Goal: Task Accomplishment & Management: Manage account settings

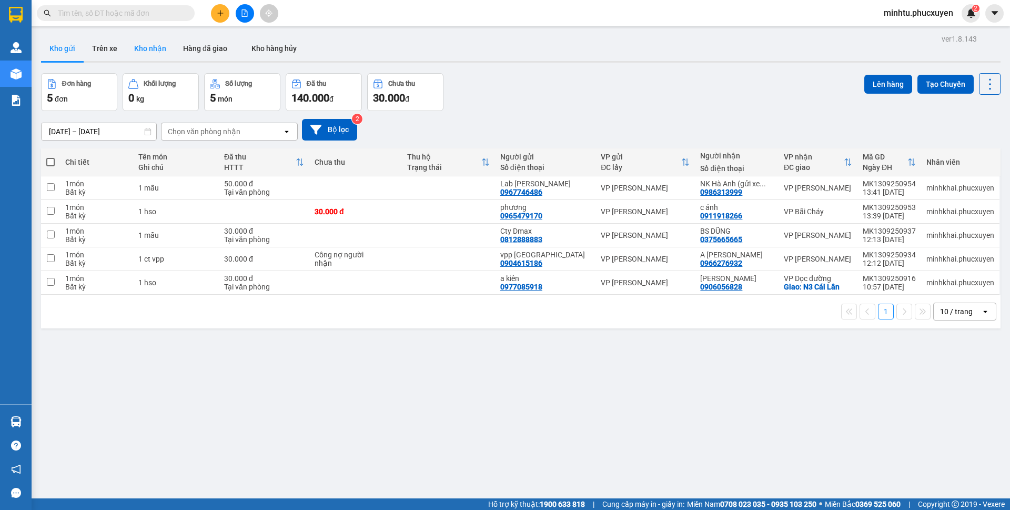
click at [136, 46] on button "Kho nhận" at bounding box center [150, 48] width 49 height 25
click at [149, 53] on button "Kho nhận" at bounding box center [150, 48] width 49 height 25
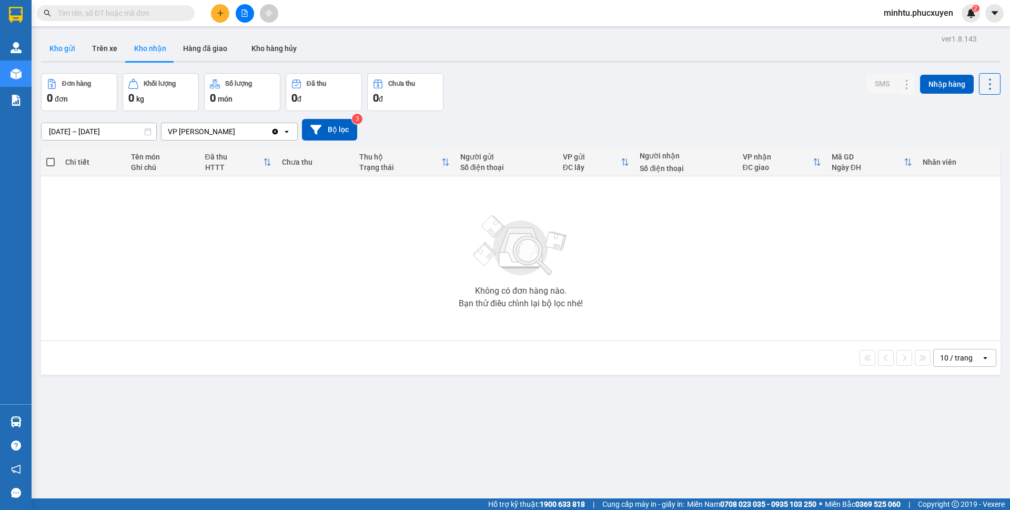
click at [77, 48] on button "Kho gửi" at bounding box center [62, 48] width 43 height 25
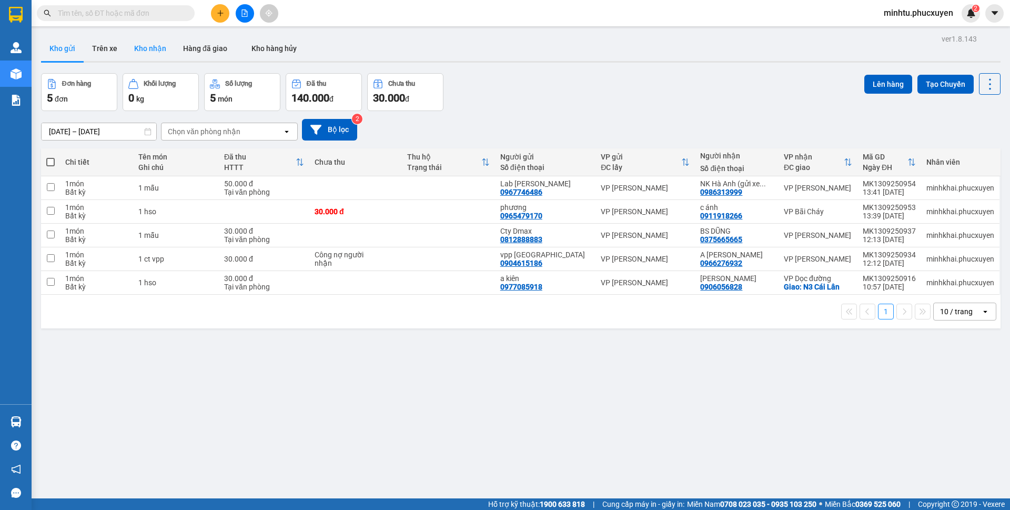
click at [154, 55] on button "Kho nhận" at bounding box center [150, 48] width 49 height 25
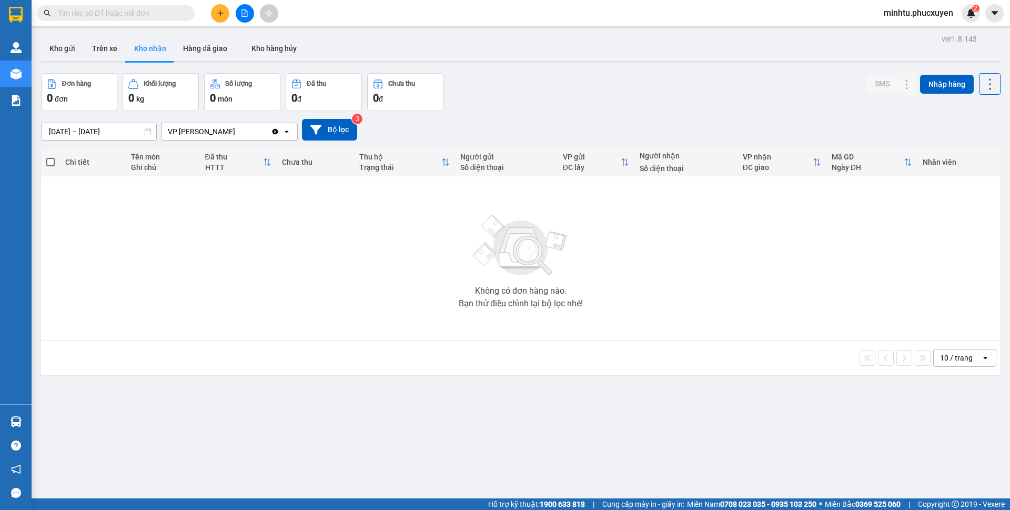
click at [66, 52] on button "Kho gửi" at bounding box center [62, 48] width 43 height 25
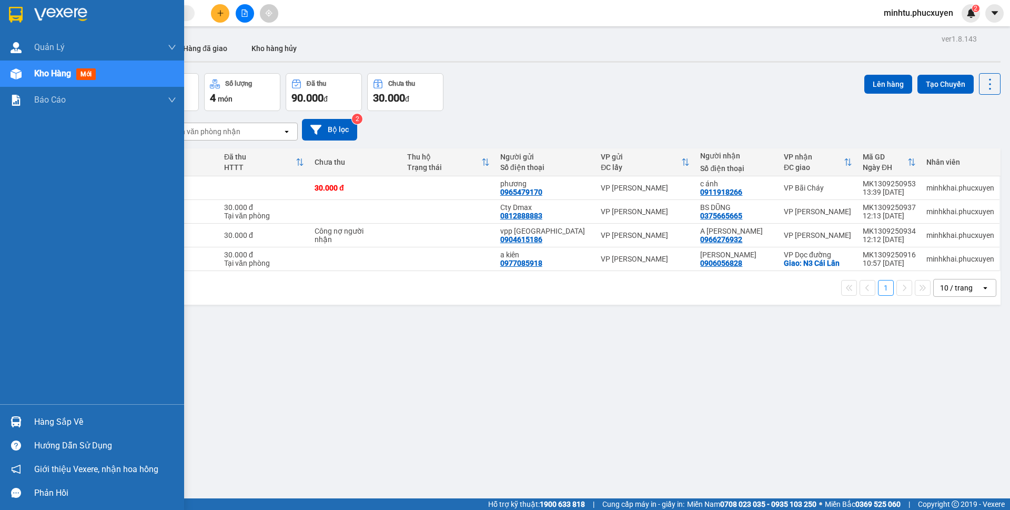
click at [14, 416] on img at bounding box center [16, 421] width 11 height 11
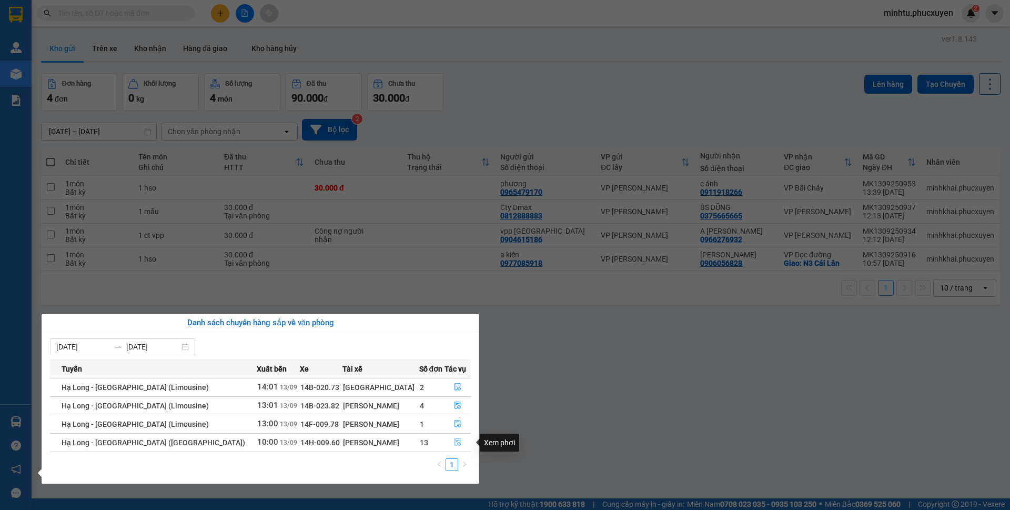
click at [455, 445] on icon "file-done" at bounding box center [457, 441] width 7 height 7
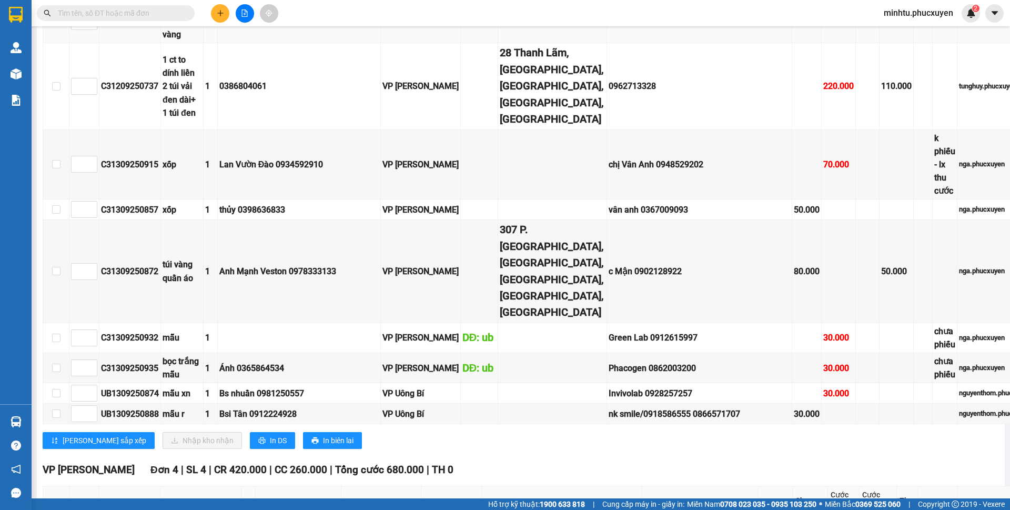
scroll to position [1316, 0]
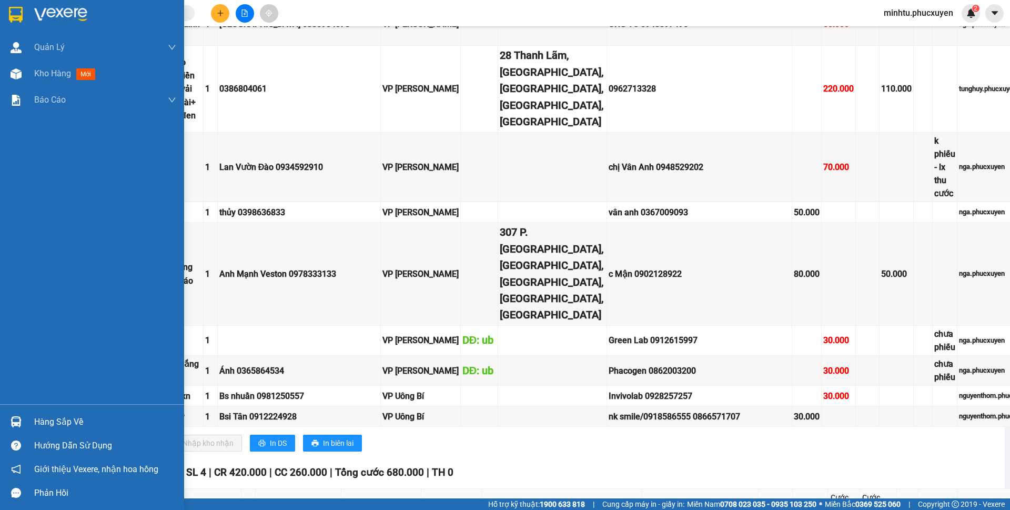
click at [21, 423] on img at bounding box center [16, 421] width 11 height 11
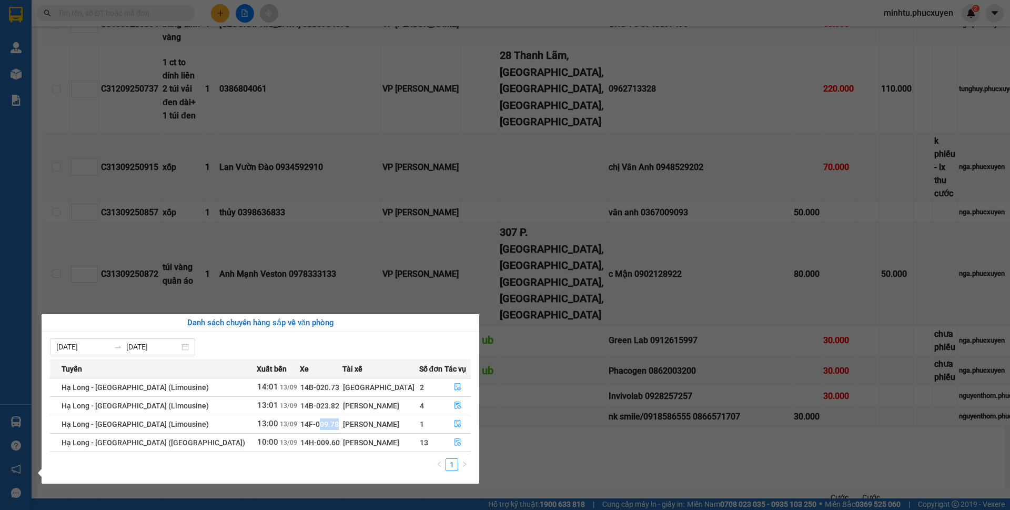
drag, startPoint x: 275, startPoint y: 424, endPoint x: 293, endPoint y: 424, distance: 18.4
click at [300, 424] on span "14F-009.78" at bounding box center [319, 424] width 38 height 8
click at [455, 406] on icon "file-done" at bounding box center [457, 405] width 7 height 7
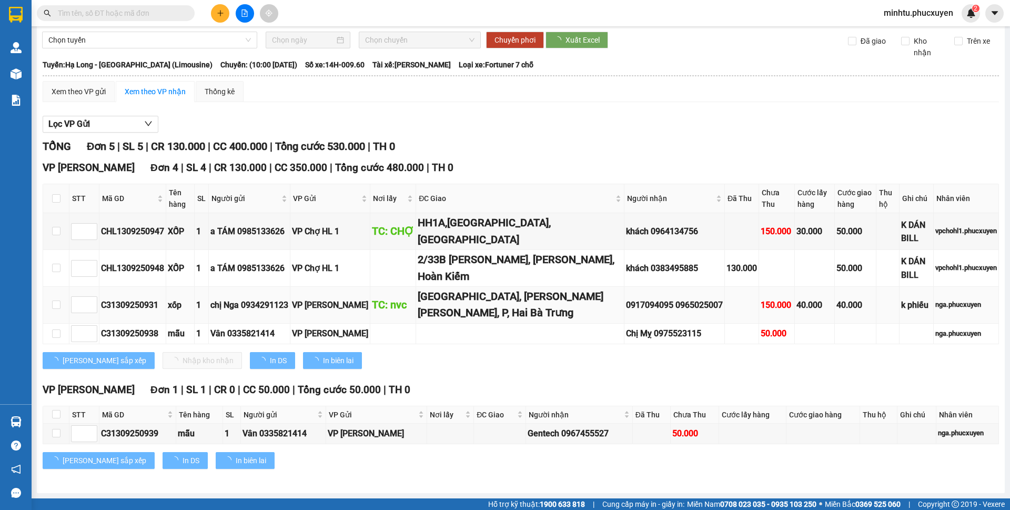
scroll to position [36, 0]
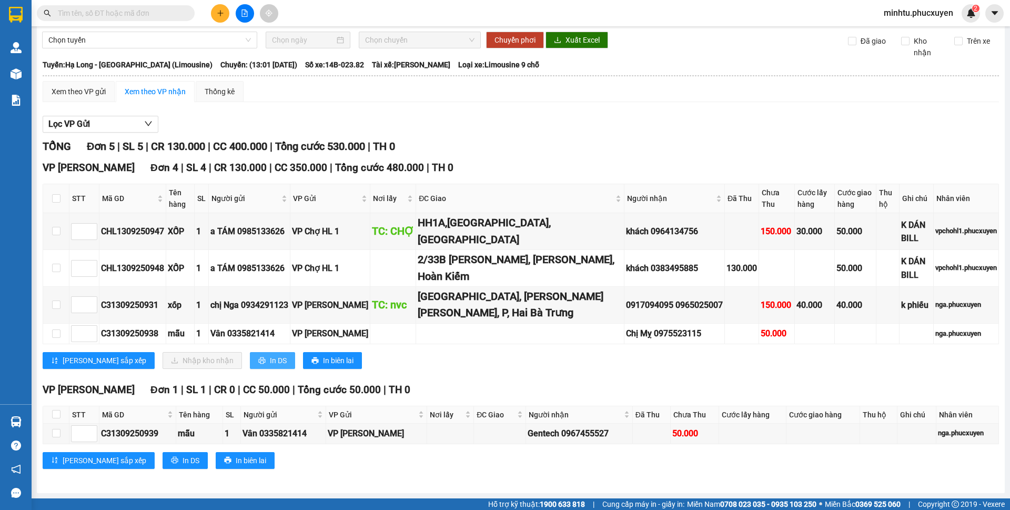
click at [250, 367] on button "In DS" at bounding box center [272, 360] width 45 height 17
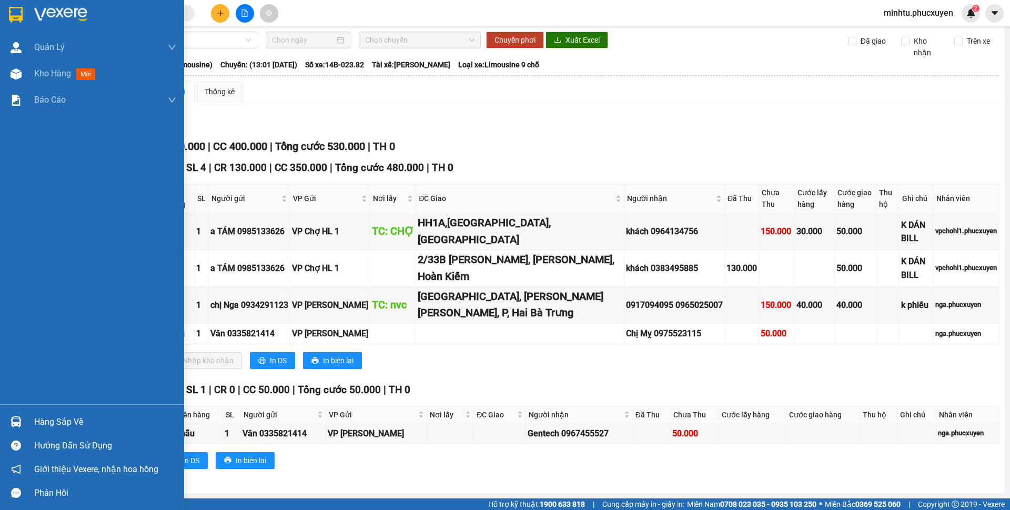
drag, startPoint x: 24, startPoint y: 425, endPoint x: 227, endPoint y: 359, distance: 213.5
click at [24, 426] on div at bounding box center [16, 422] width 18 height 18
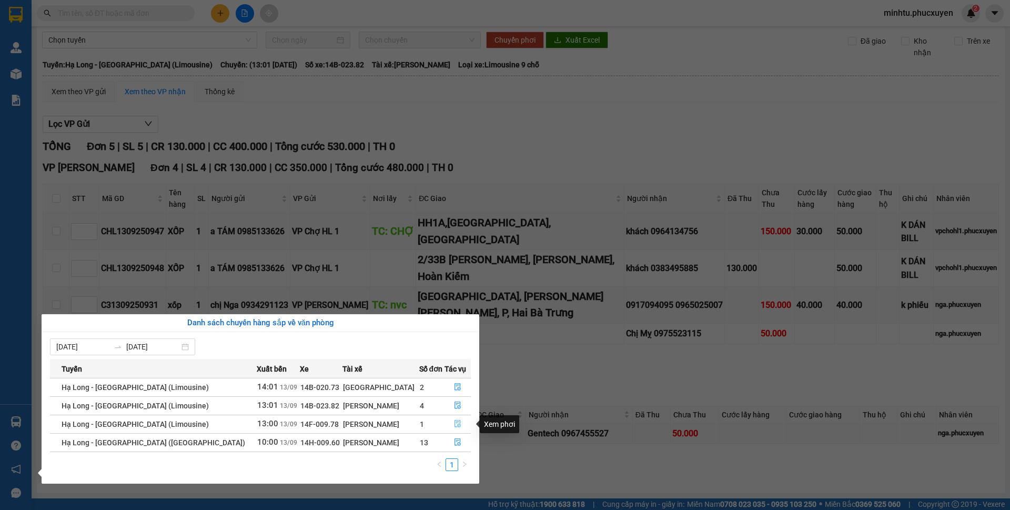
click at [454, 424] on icon "file-done" at bounding box center [457, 423] width 7 height 7
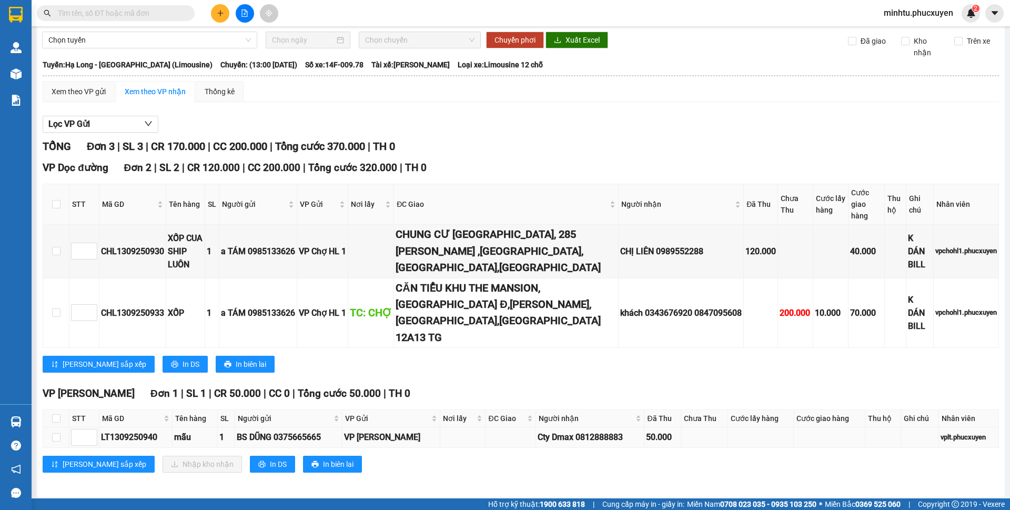
scroll to position [24, 0]
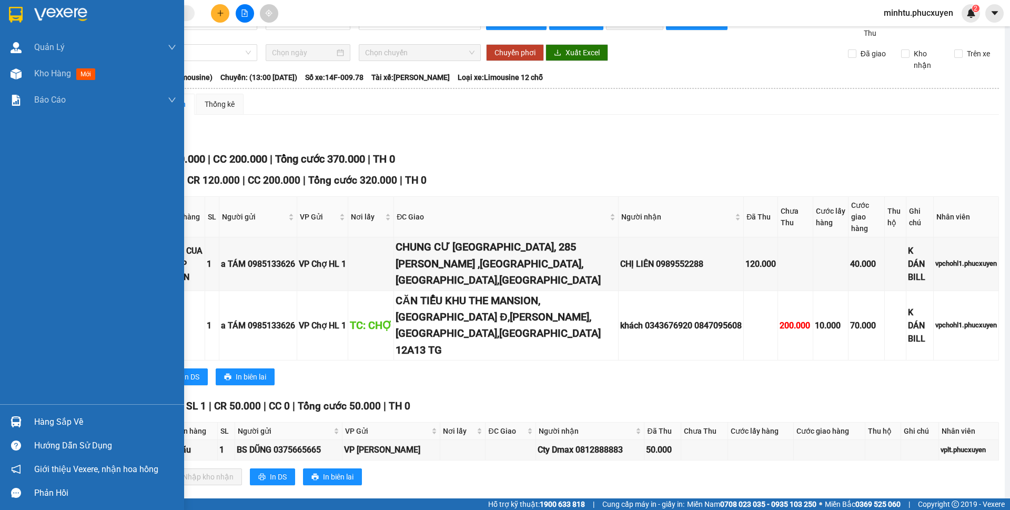
click at [13, 419] on img at bounding box center [16, 421] width 11 height 11
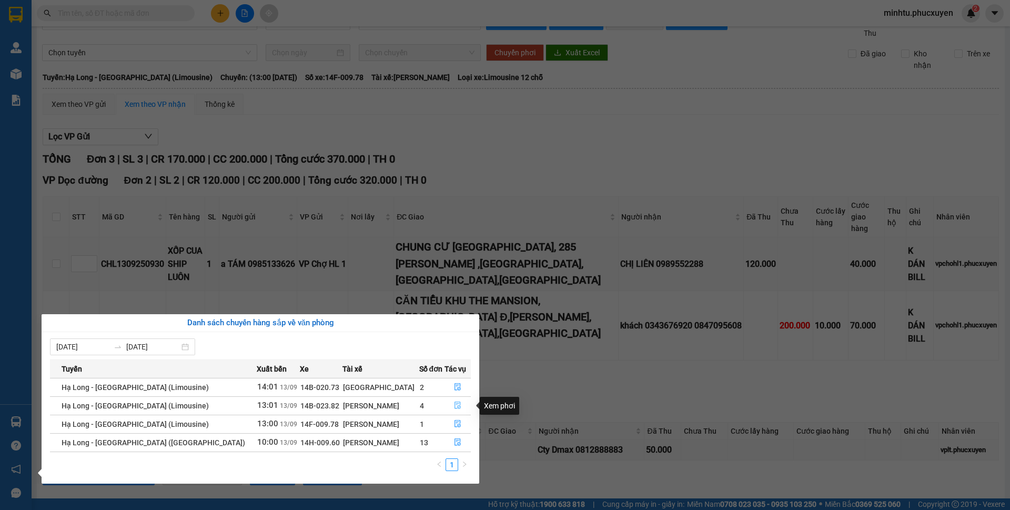
click at [448, 404] on button "button" at bounding box center [458, 405] width 26 height 17
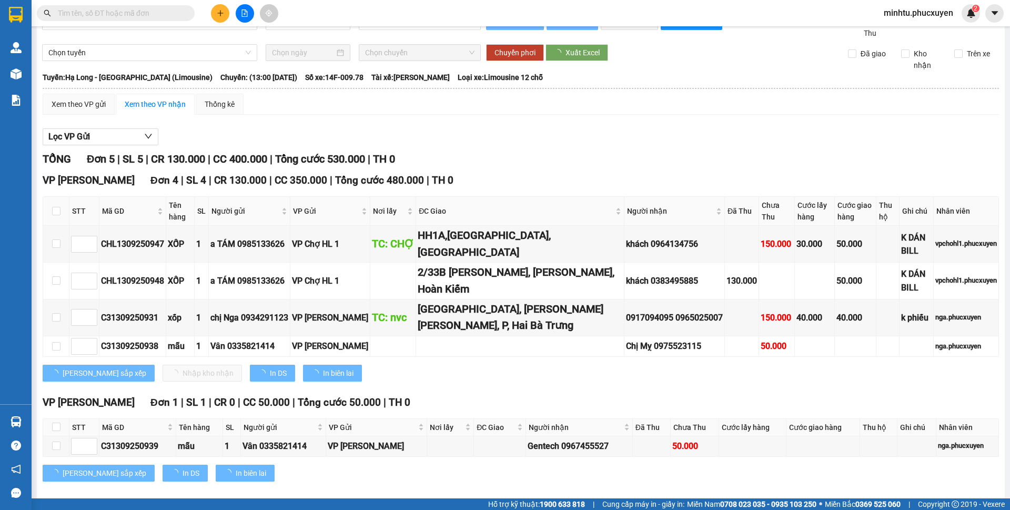
scroll to position [36, 0]
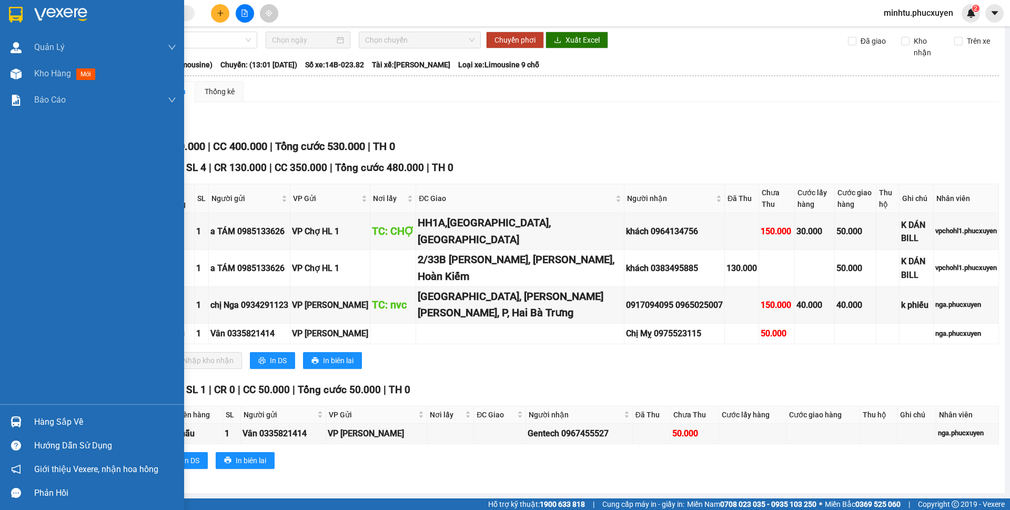
click at [17, 419] on img at bounding box center [16, 421] width 11 height 11
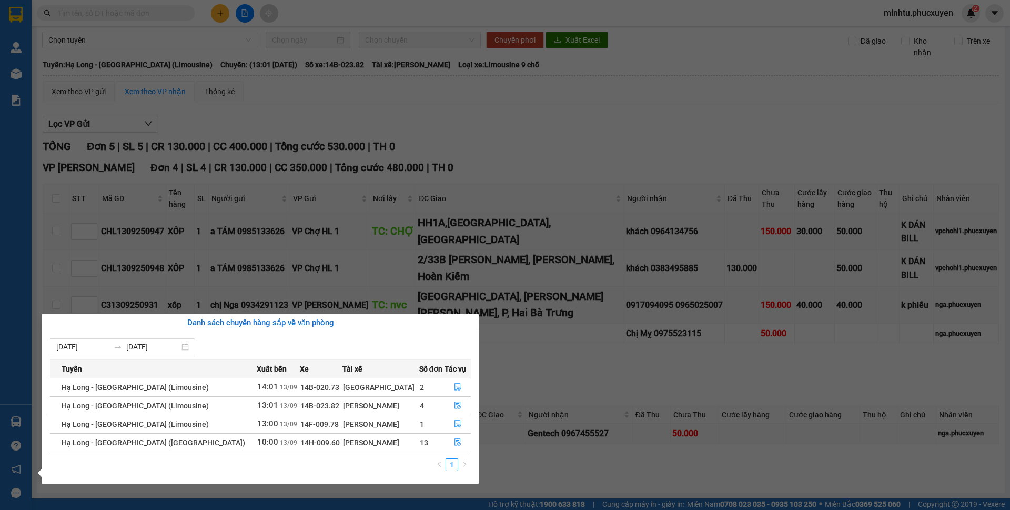
click at [491, 252] on section "Kết quả tìm kiếm ( 0 ) Bộ lọc No Data minhtu.phucxuyen 2 Quản Lý Quản lý giao n…" at bounding box center [505, 255] width 1010 height 510
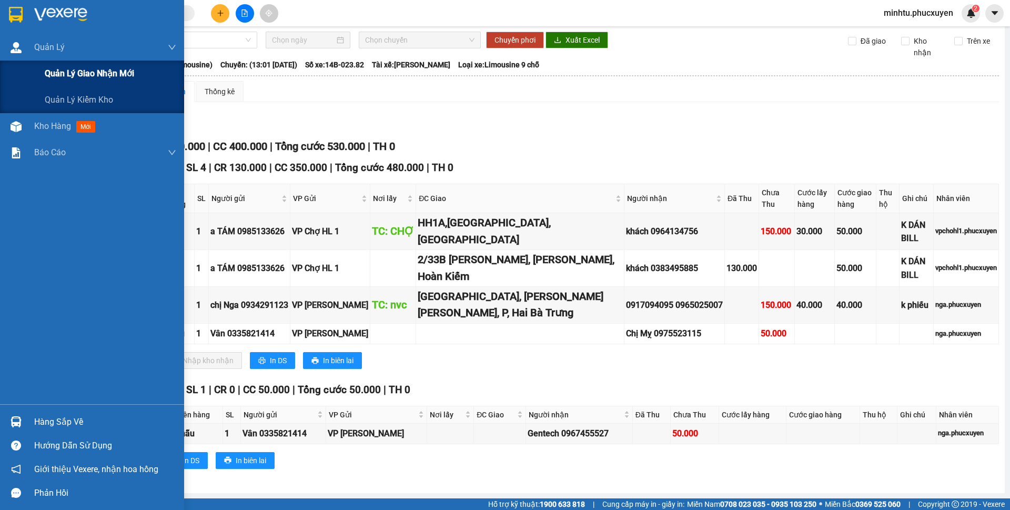
click at [57, 75] on span "Quản lý giao nhận mới" at bounding box center [89, 73] width 89 height 13
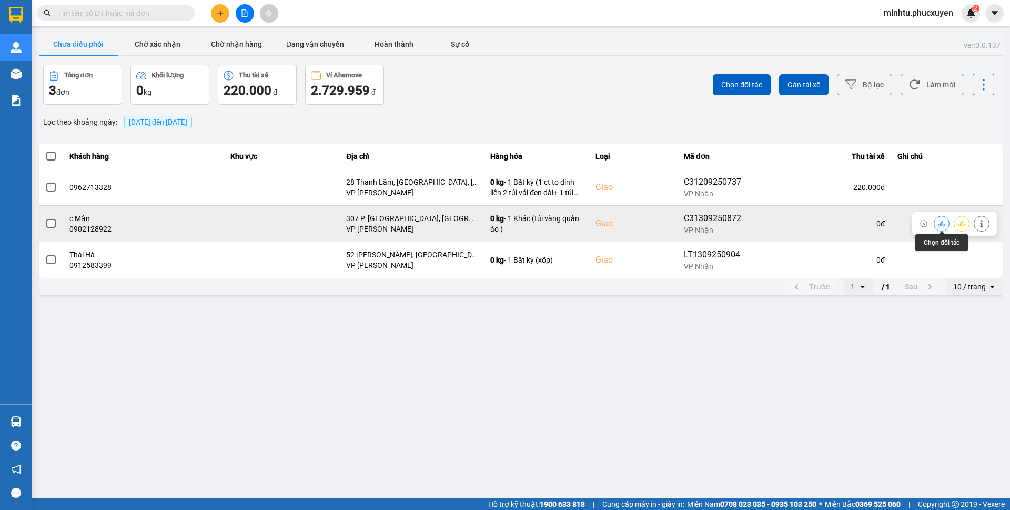
click at [938, 225] on button at bounding box center [942, 223] width 15 height 18
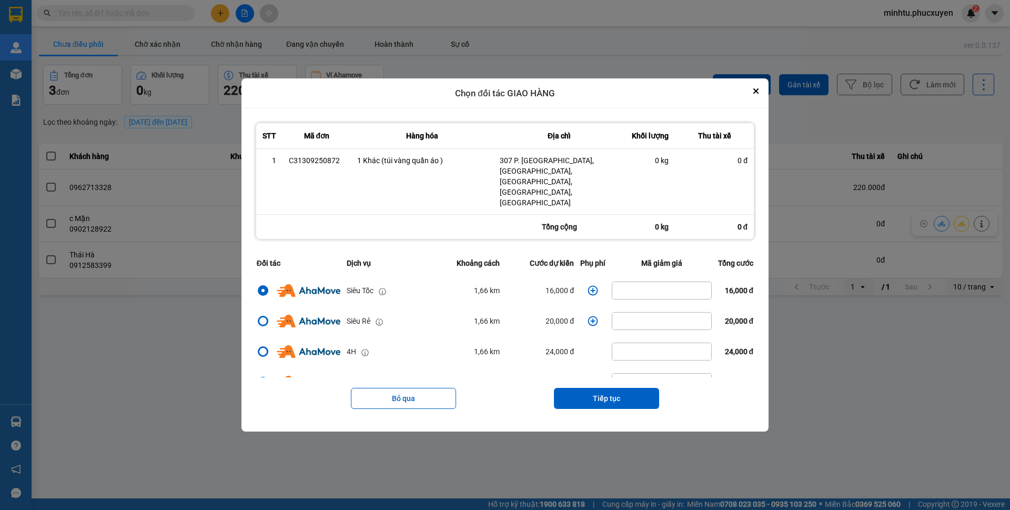
click at [588, 285] on icon "dialog" at bounding box center [593, 290] width 11 height 11
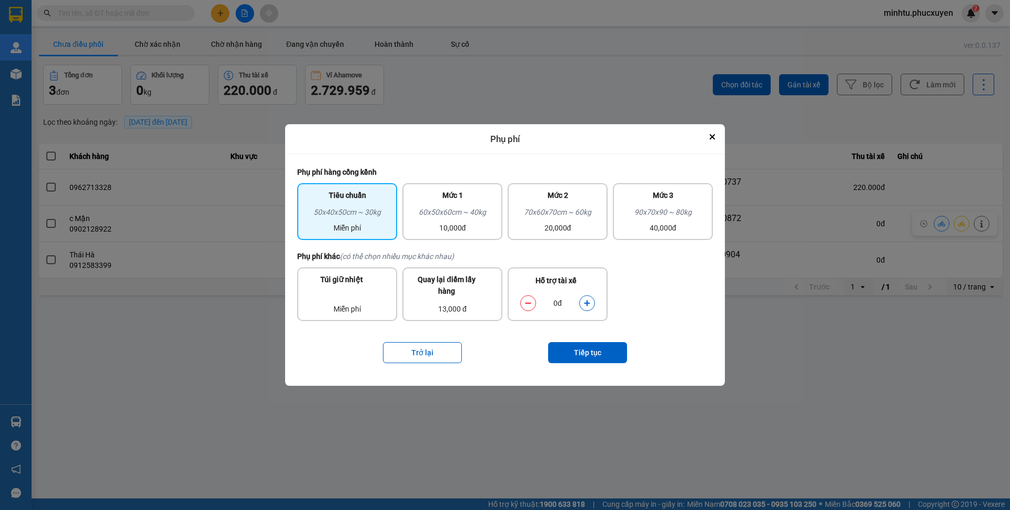
click at [592, 304] on button "dialog" at bounding box center [587, 303] width 15 height 18
click at [593, 363] on button "Tiếp tục" at bounding box center [587, 352] width 79 height 21
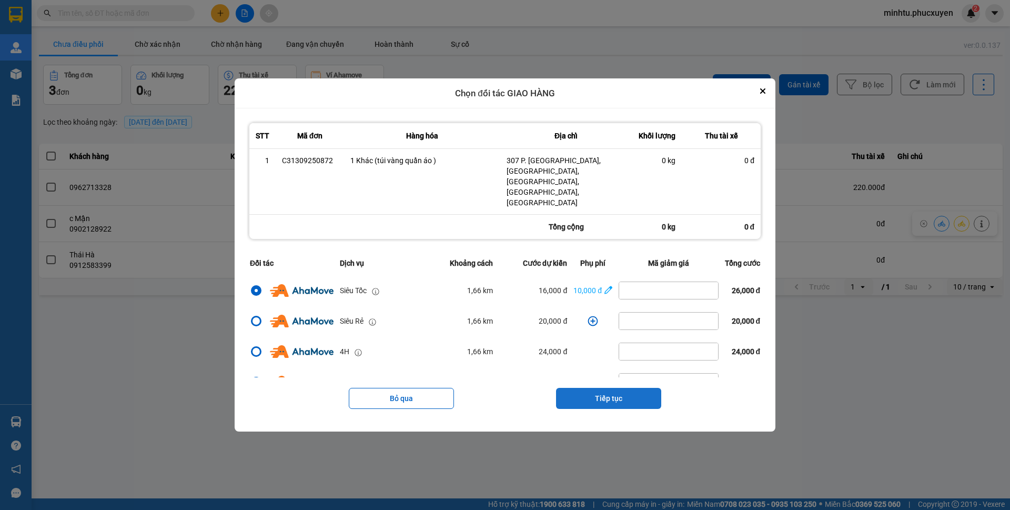
click at [610, 388] on button "Tiếp tục" at bounding box center [608, 398] width 105 height 21
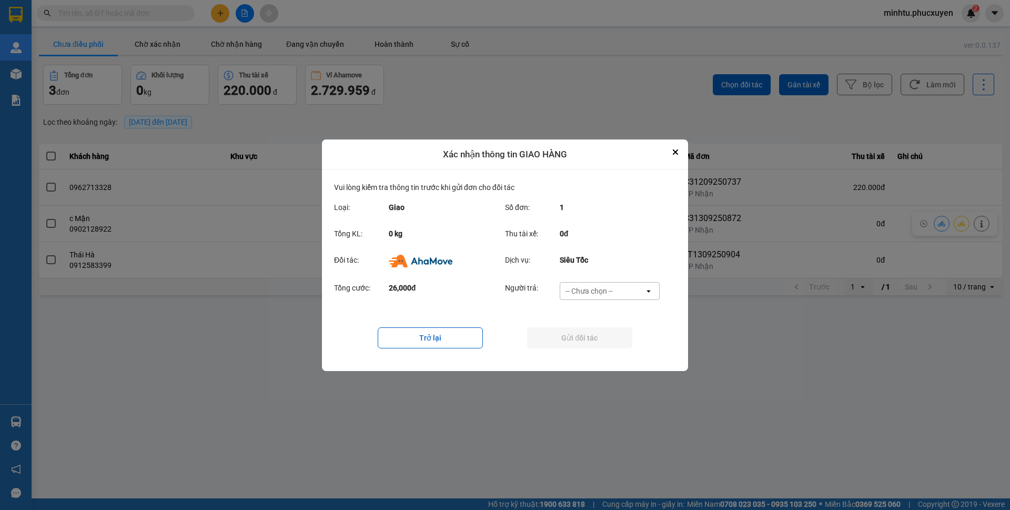
click at [603, 292] on div "-- Chưa chọn --" at bounding box center [589, 291] width 47 height 11
click at [615, 352] on div "Ví Ahamove" at bounding box center [609, 351] width 100 height 19
click at [615, 338] on button "Gửi đối tác" at bounding box center [579, 337] width 105 height 21
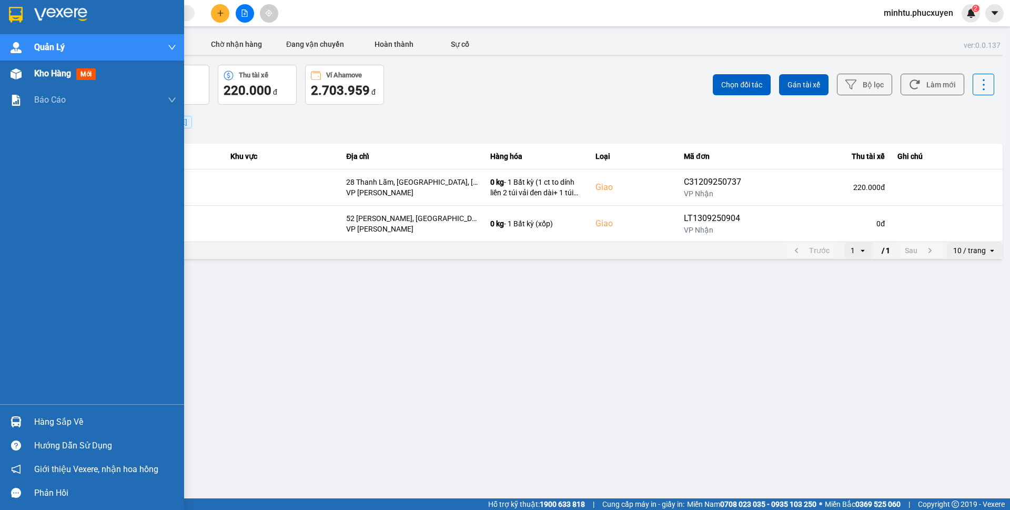
click at [16, 67] on div at bounding box center [16, 74] width 18 height 18
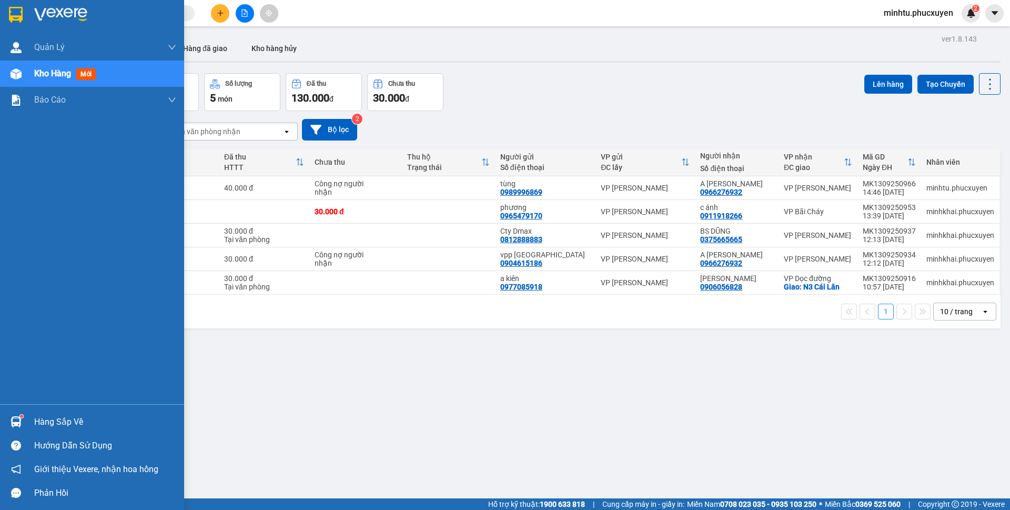
click at [13, 414] on div at bounding box center [16, 422] width 18 height 18
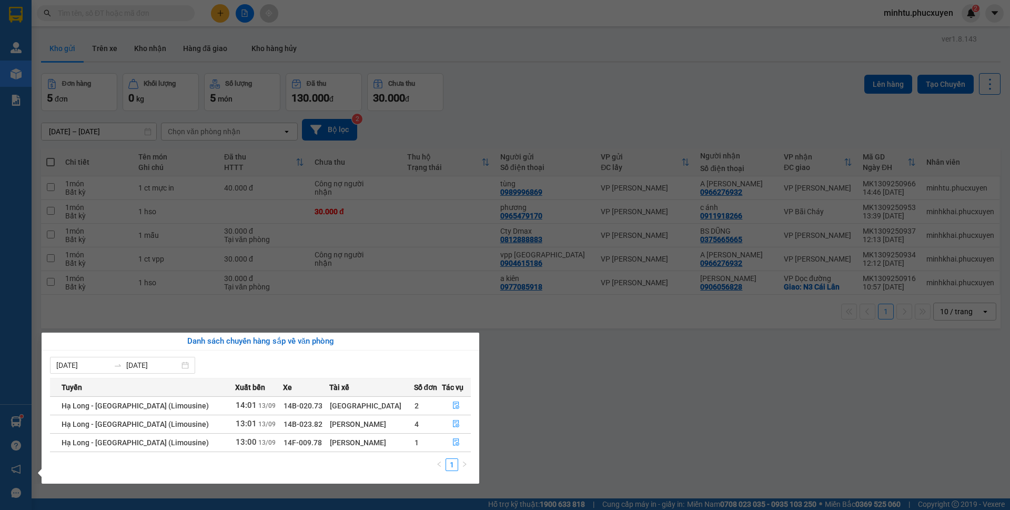
click at [507, 88] on section "Kết quả tìm kiếm ( 0 ) Bộ lọc No Data minhtu.phucxuyen 2 Quản Lý Quản lý giao n…" at bounding box center [505, 255] width 1010 height 510
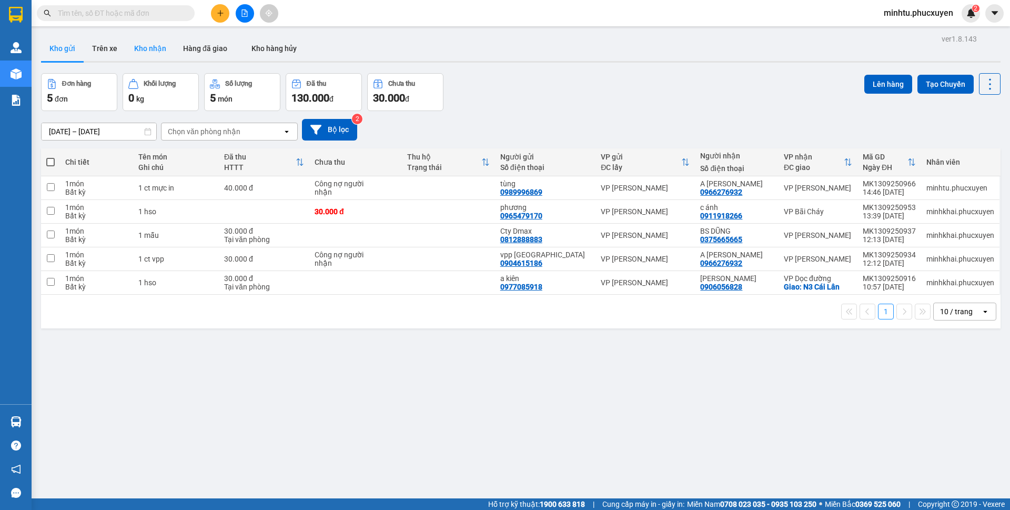
click at [166, 52] on button "Kho nhận" at bounding box center [150, 48] width 49 height 25
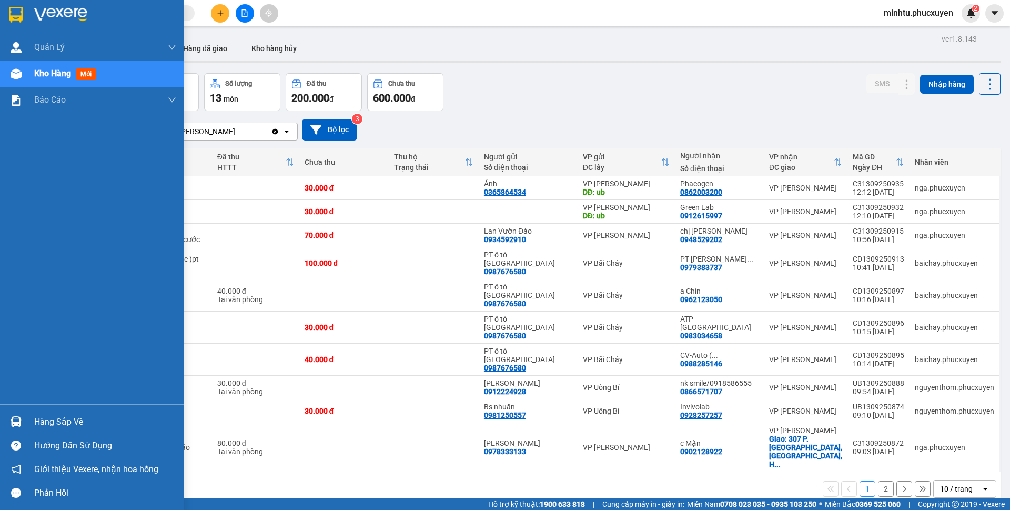
click at [10, 415] on div at bounding box center [16, 422] width 18 height 18
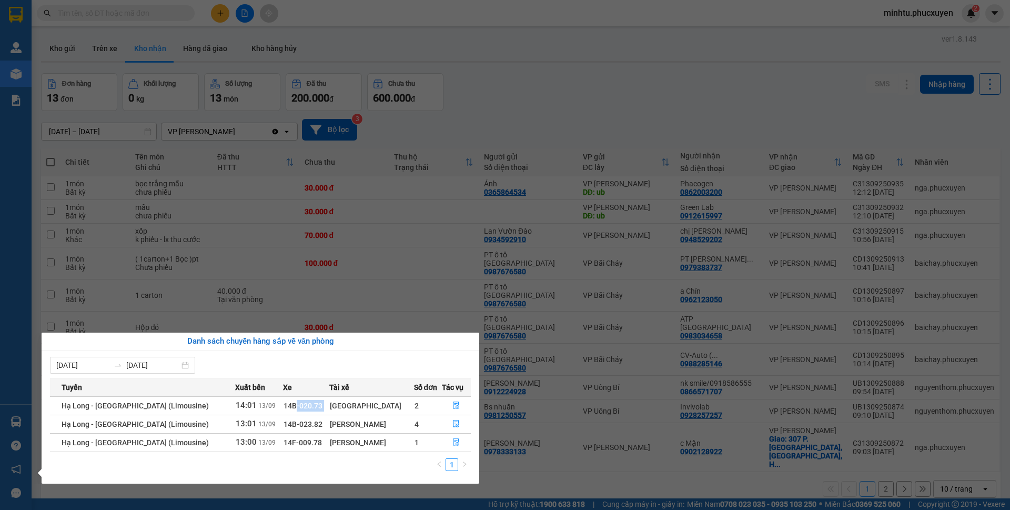
drag, startPoint x: 272, startPoint y: 405, endPoint x: 313, endPoint y: 403, distance: 41.6
click at [313, 403] on tr "Hạ Long - Hà Nội (Limousine) 14:01 13/09 14B-020.73 Thân Biên Hòa 2" at bounding box center [260, 405] width 421 height 18
copy td "-020.73"
click at [453, 425] on icon "file-done" at bounding box center [456, 423] width 7 height 7
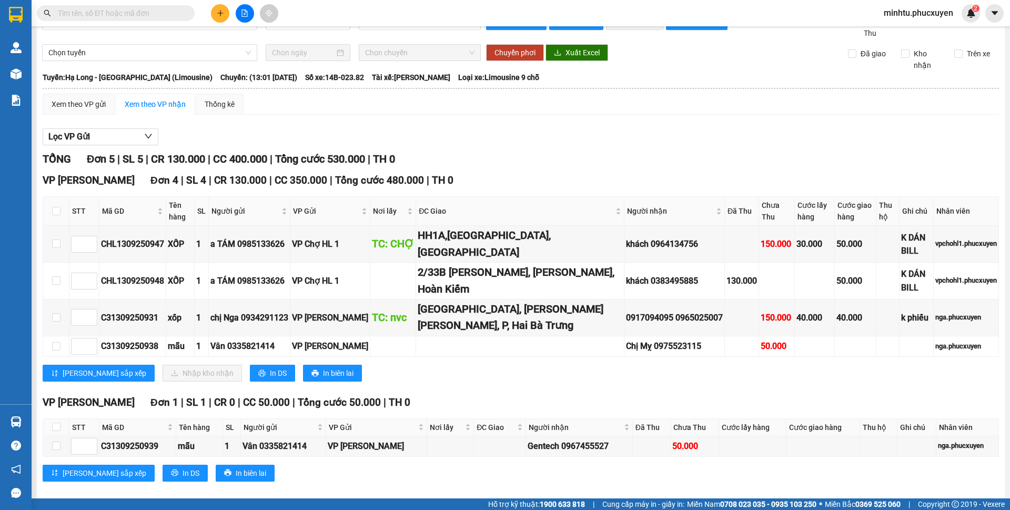
scroll to position [36, 0]
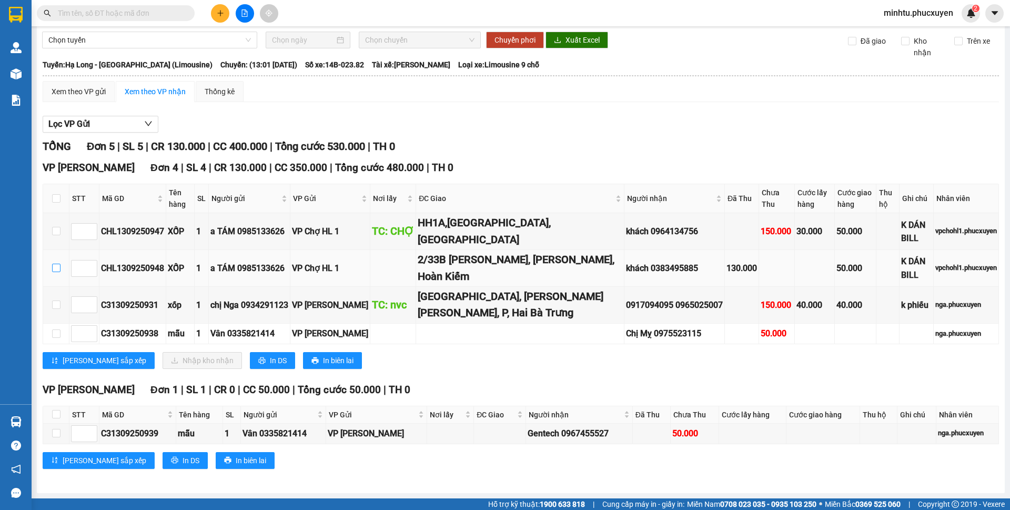
click at [59, 268] on input "checkbox" at bounding box center [56, 268] width 8 height 8
checkbox input "true"
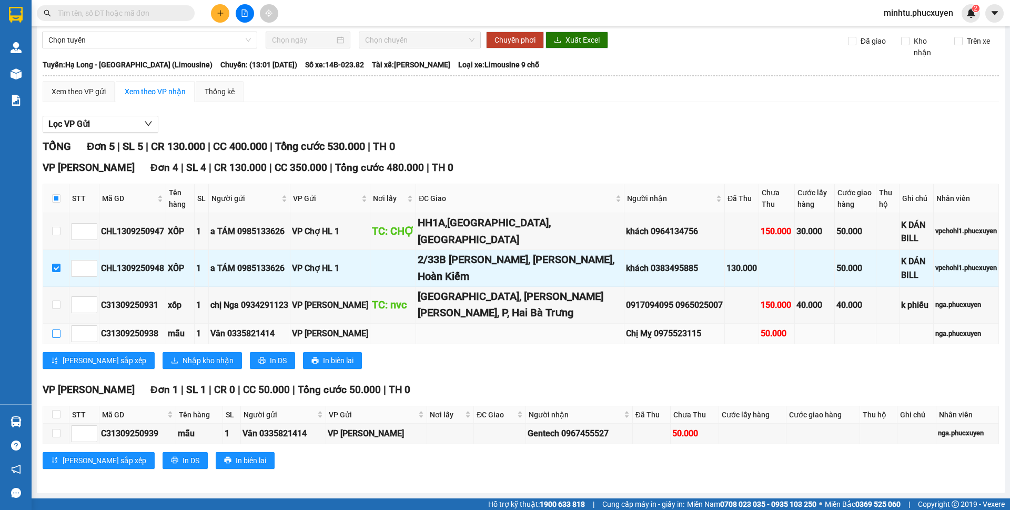
click at [58, 336] on input "checkbox" at bounding box center [56, 333] width 8 height 8
checkbox input "true"
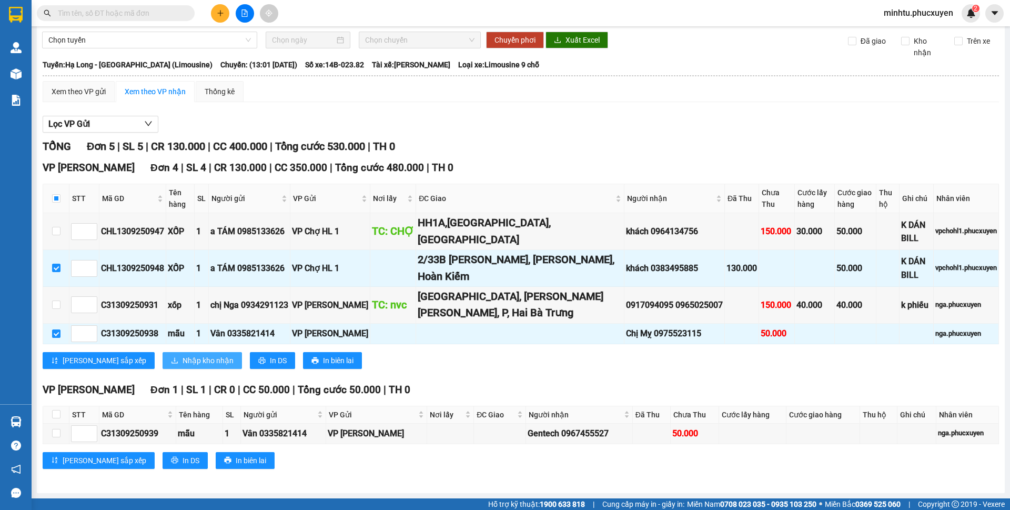
click at [183, 361] on span "Nhập kho nhận" at bounding box center [208, 361] width 51 height 12
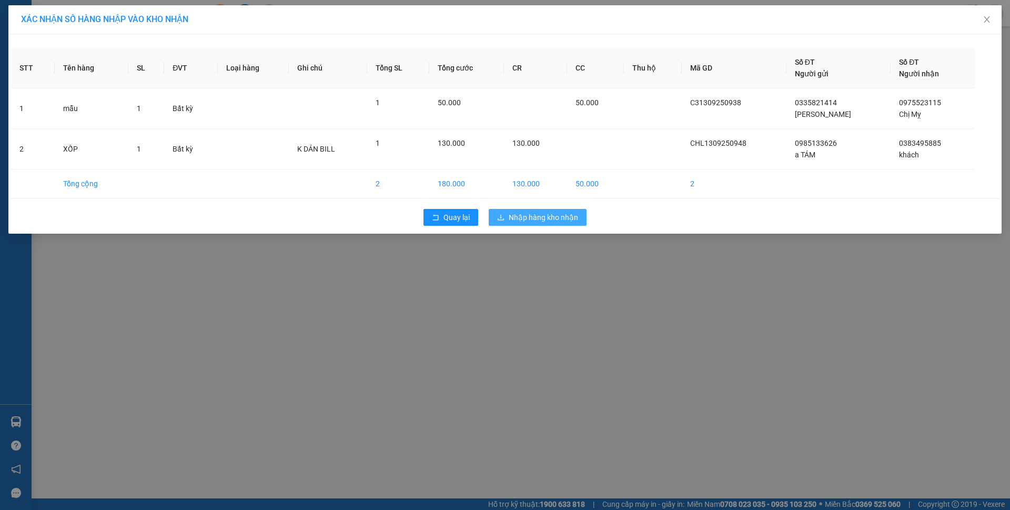
click at [542, 216] on span "Nhập hàng kho nhận" at bounding box center [543, 218] width 69 height 12
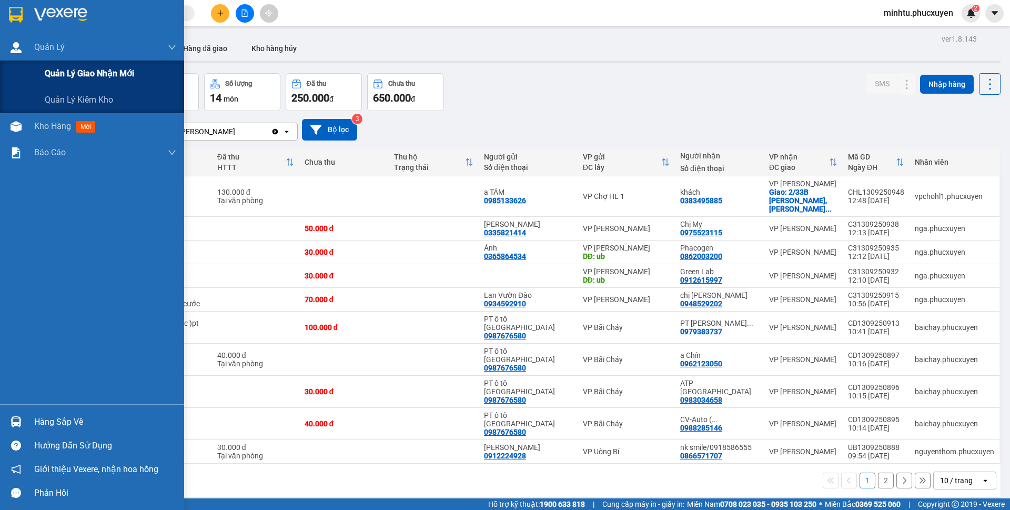
click at [39, 71] on div "Quản lý giao nhận mới" at bounding box center [92, 74] width 184 height 26
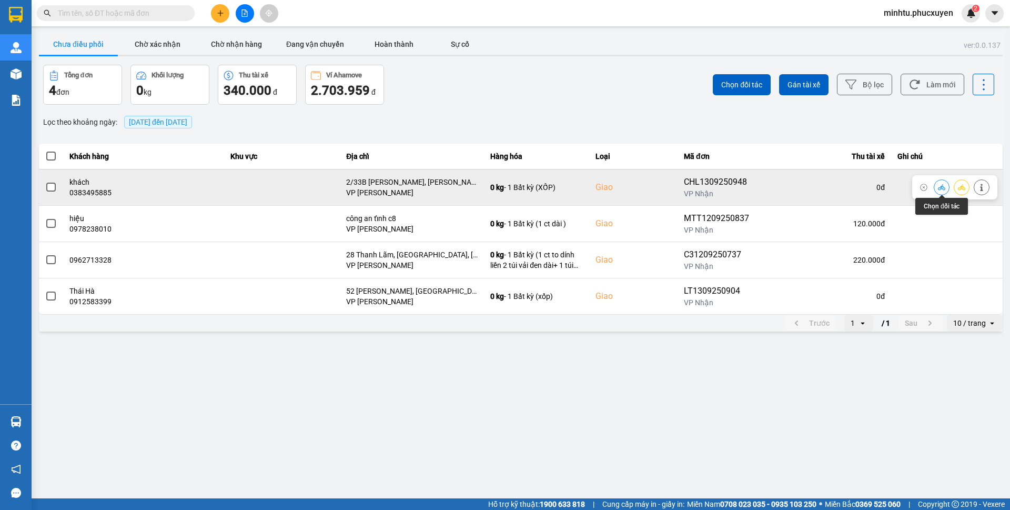
click at [941, 186] on icon at bounding box center [941, 187] width 7 height 7
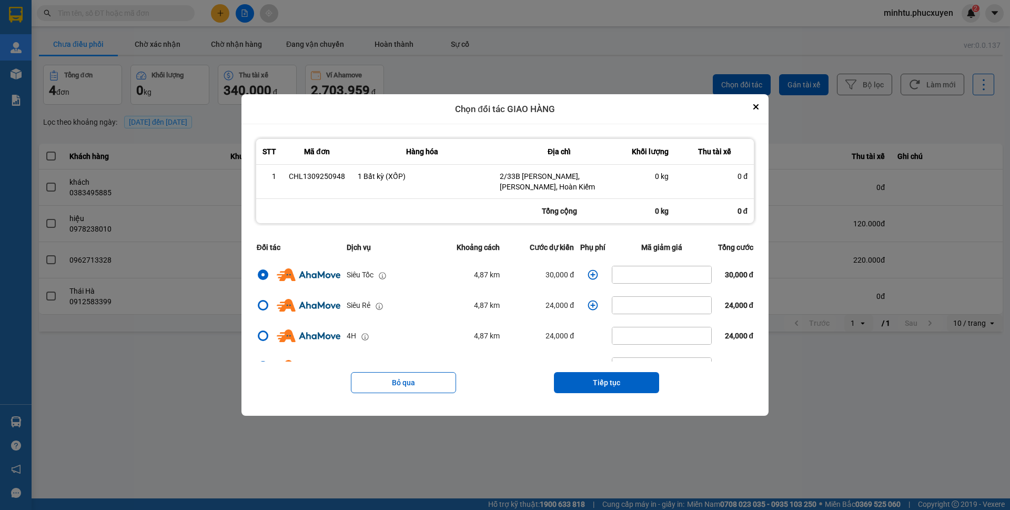
click at [588, 274] on icon "dialog" at bounding box center [593, 274] width 11 height 11
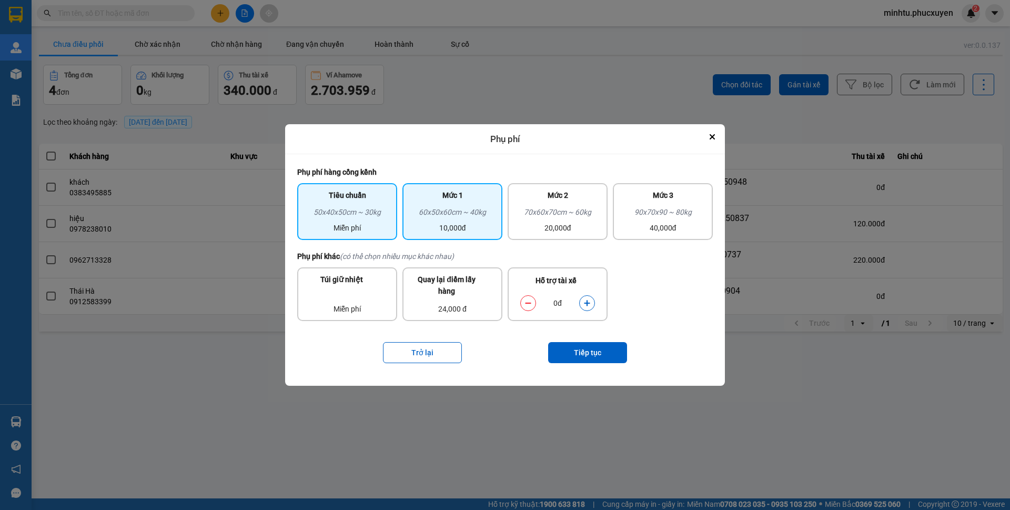
click at [474, 233] on div "10,000đ" at bounding box center [452, 228] width 87 height 12
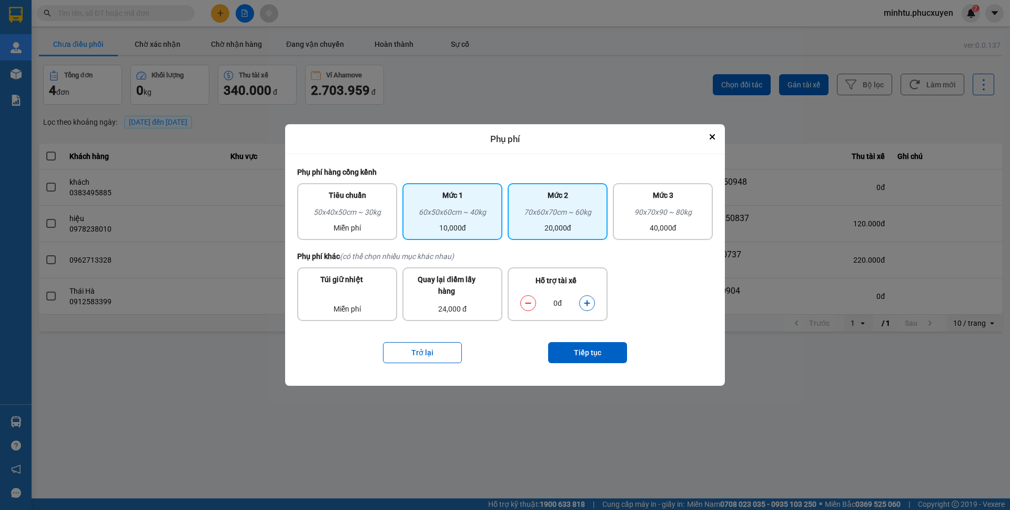
click at [543, 229] on div "20,000đ" at bounding box center [557, 228] width 87 height 12
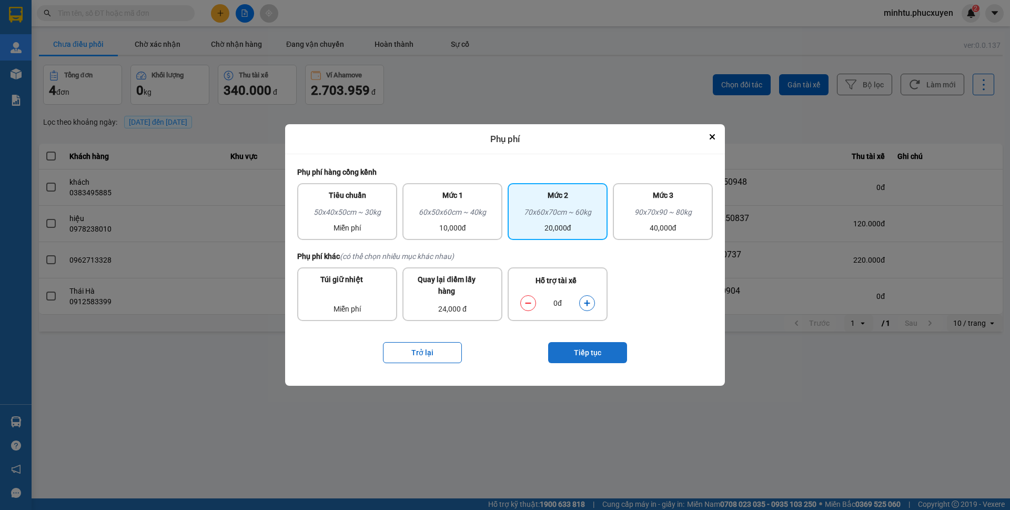
click at [605, 355] on button "Tiếp tục" at bounding box center [587, 352] width 79 height 21
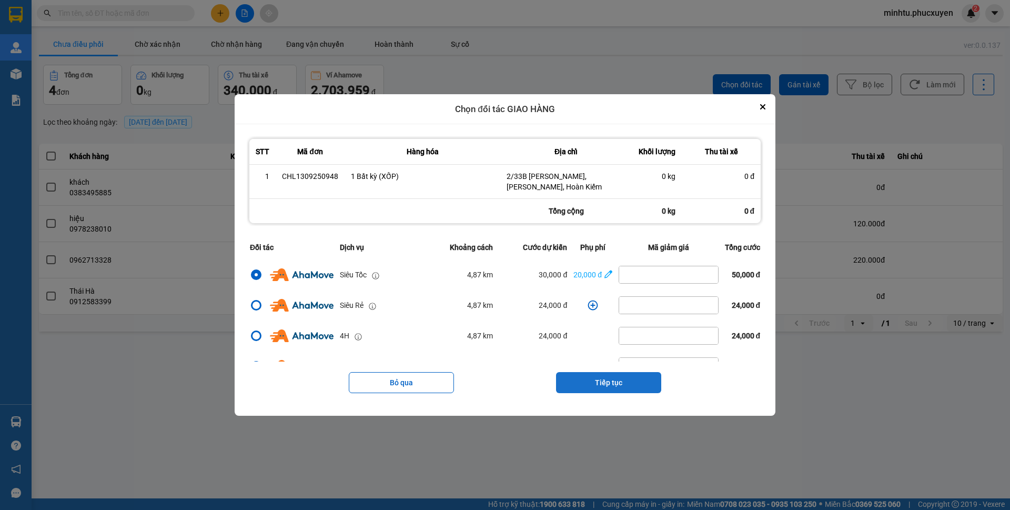
click at [614, 384] on button "Tiếp tục" at bounding box center [608, 382] width 105 height 21
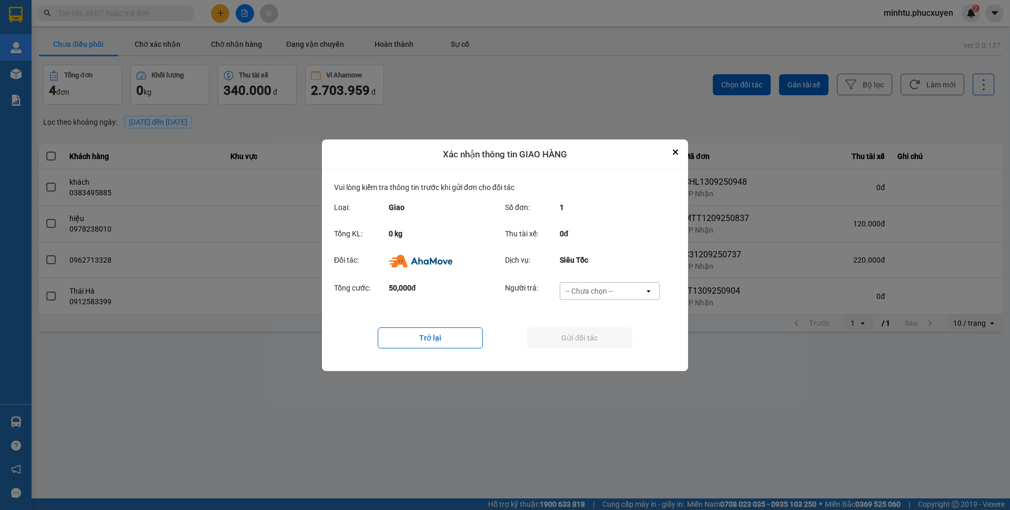
drag, startPoint x: 610, startPoint y: 306, endPoint x: 611, endPoint y: 296, distance: 10.0
click at [610, 306] on div "Tổng cước: 50,000đ Người trả: -- Chưa chọn -- open" at bounding box center [505, 294] width 342 height 33
click at [611, 296] on div "-- Chưa chọn --" at bounding box center [602, 291] width 84 height 17
click at [607, 354] on span "Ví Ahamove" at bounding box center [589, 351] width 43 height 11
click at [600, 338] on button "Gửi đối tác" at bounding box center [579, 337] width 105 height 21
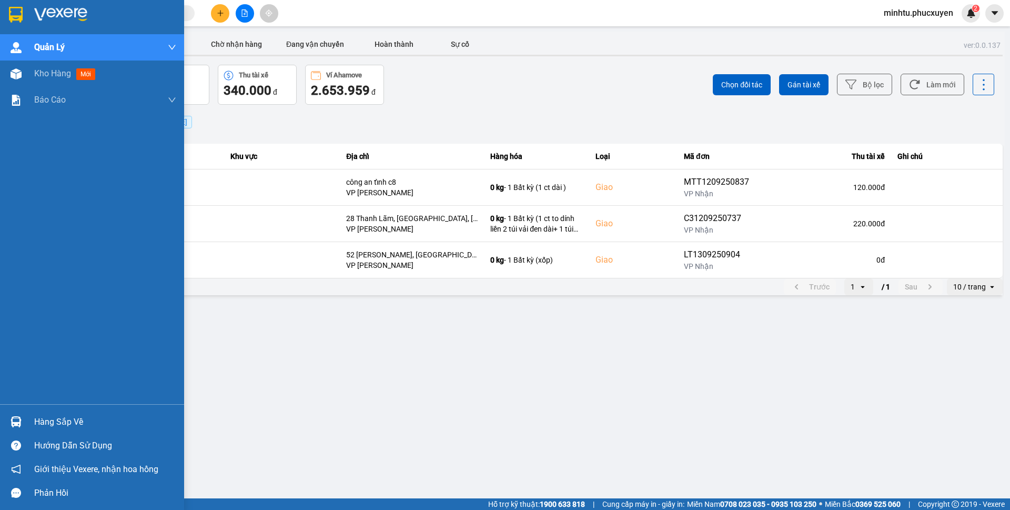
click at [24, 419] on div at bounding box center [16, 422] width 18 height 18
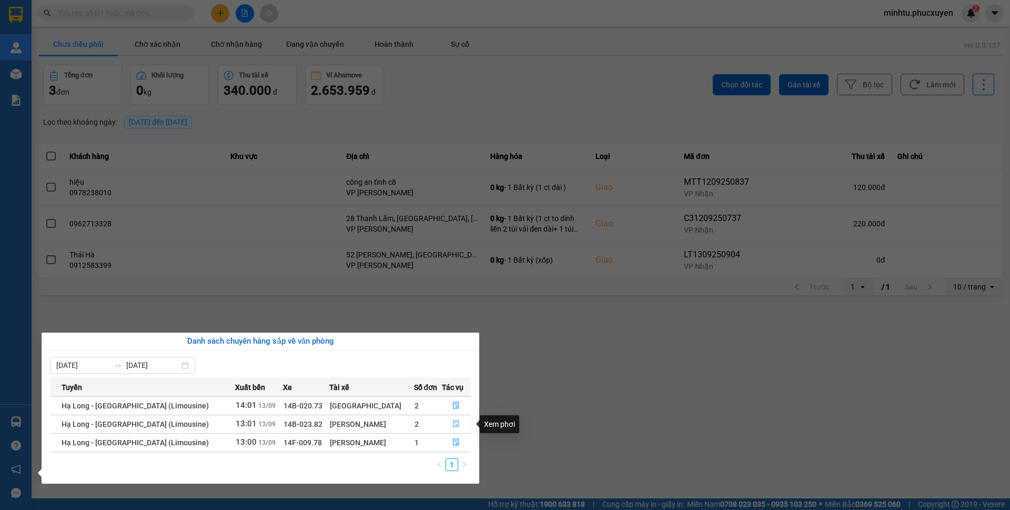
click at [457, 423] on icon "file-done" at bounding box center [456, 423] width 7 height 7
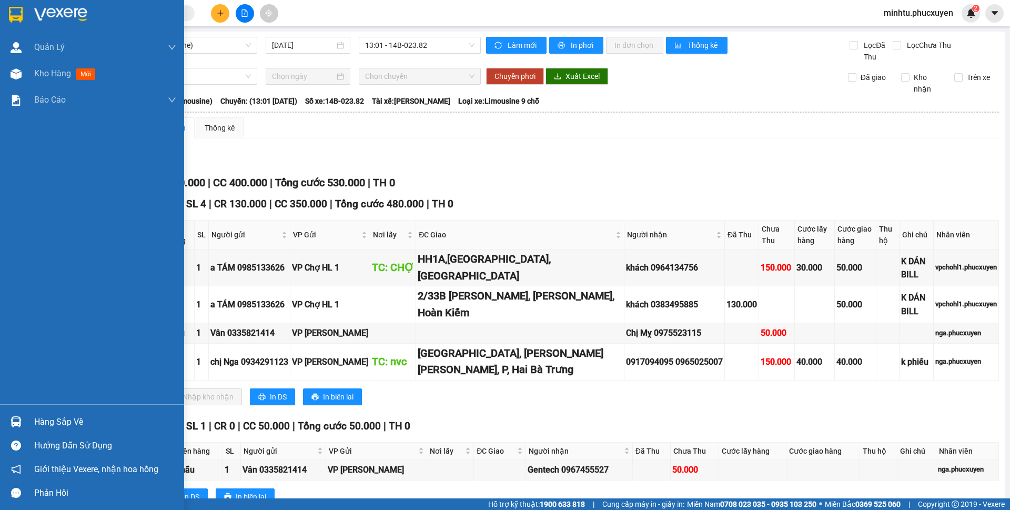
drag, startPoint x: 16, startPoint y: 412, endPoint x: 49, endPoint y: 411, distance: 33.2
click at [16, 411] on div "Hàng sắp về" at bounding box center [92, 422] width 184 height 24
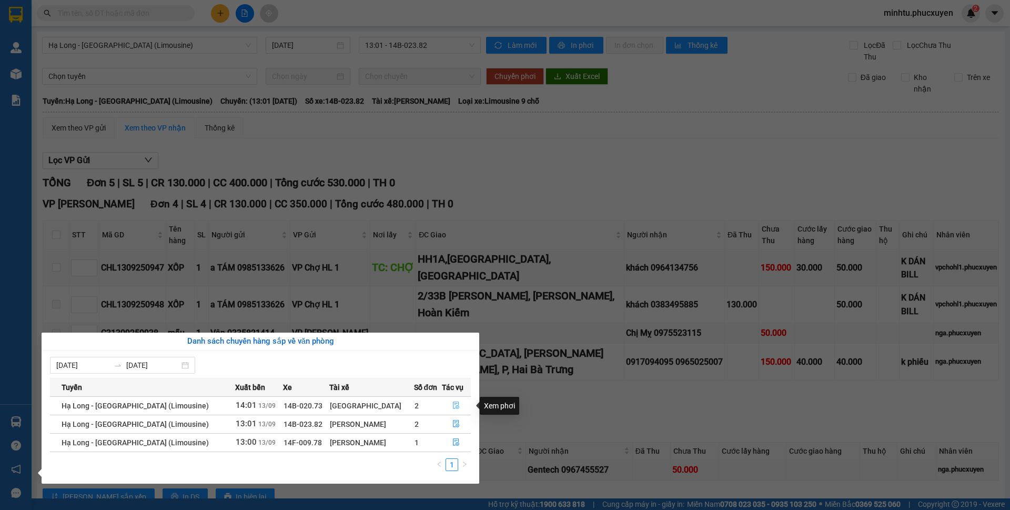
click at [453, 402] on icon "file-done" at bounding box center [456, 405] width 7 height 7
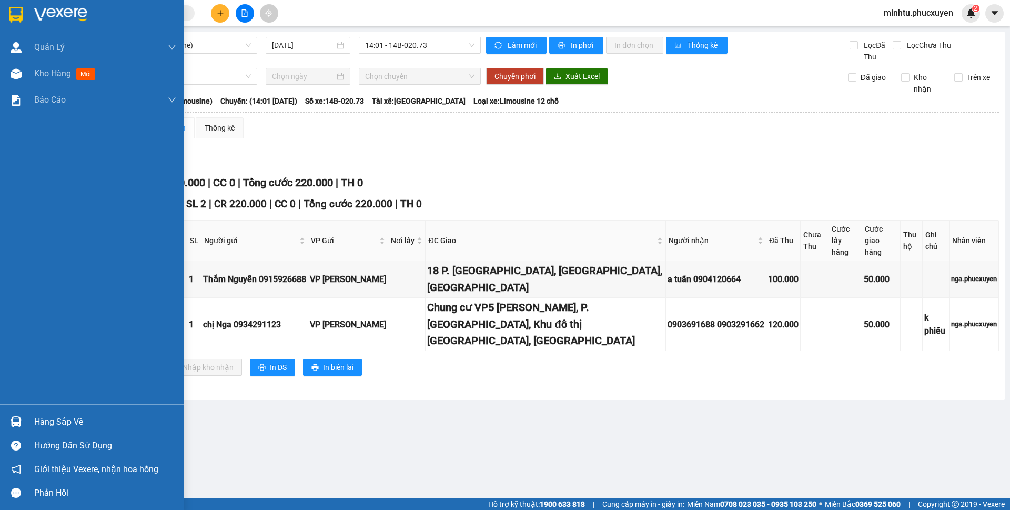
click at [14, 429] on div at bounding box center [16, 422] width 18 height 18
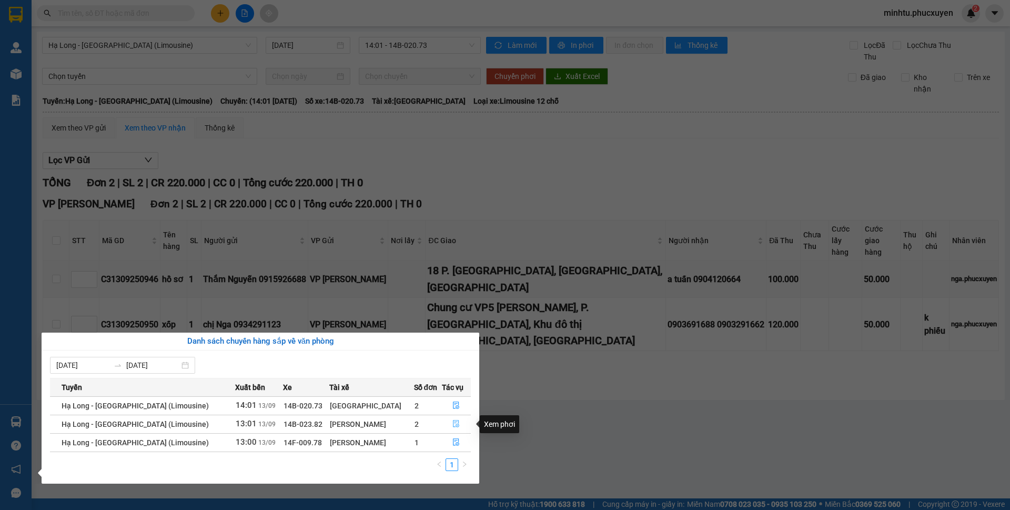
click at [454, 424] on icon "file-done" at bounding box center [457, 423] width 6 height 7
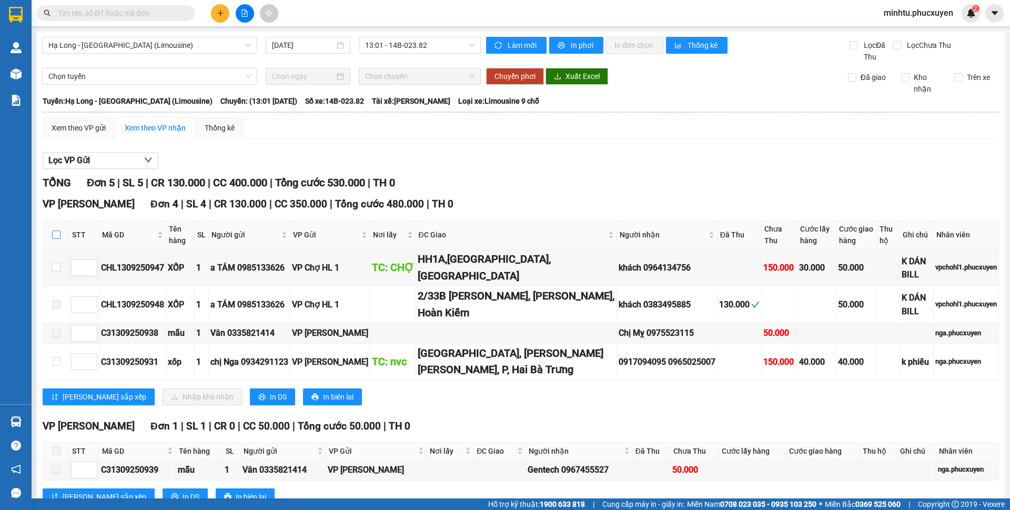
click at [59, 232] on input "checkbox" at bounding box center [56, 235] width 8 height 8
checkbox input "true"
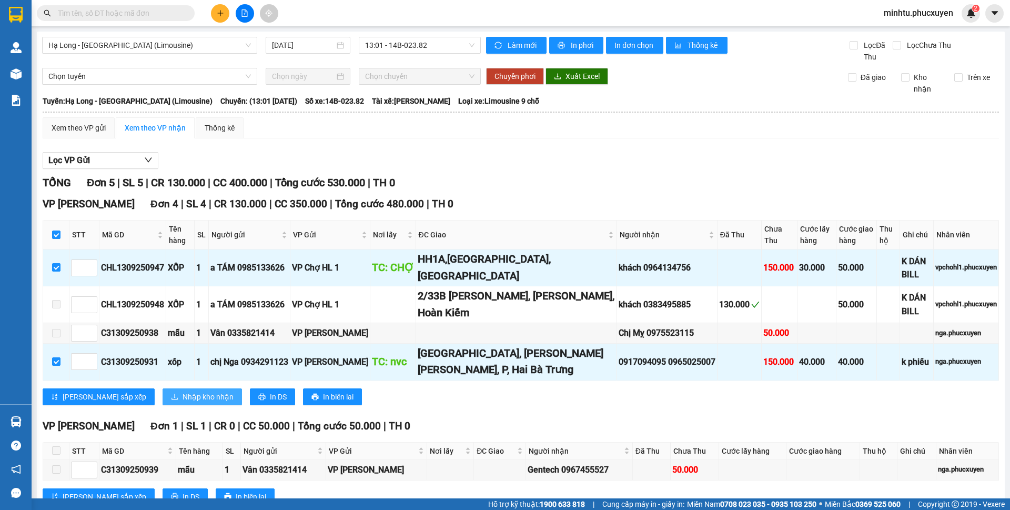
click at [183, 393] on span "Nhập kho nhận" at bounding box center [208, 397] width 51 height 12
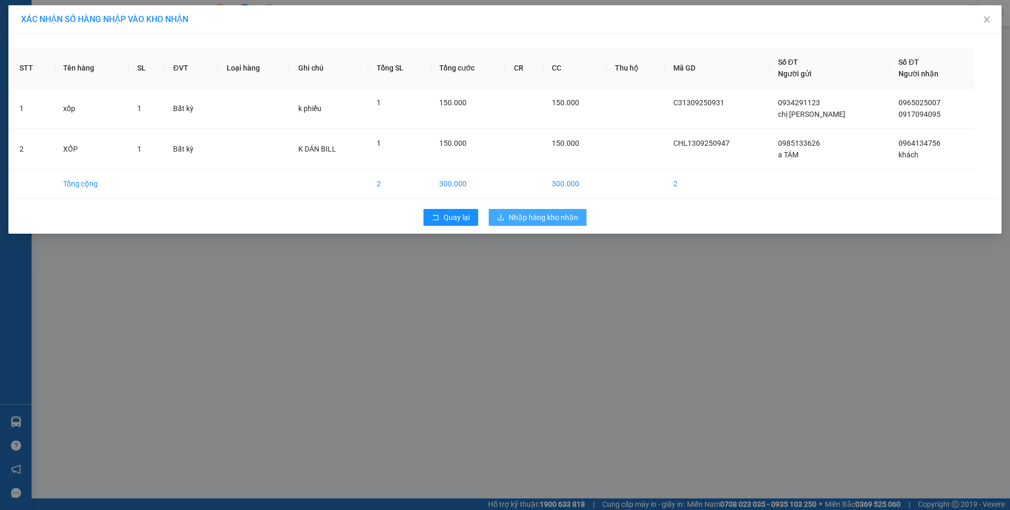
click at [526, 223] on span "Nhập hàng kho nhận" at bounding box center [543, 218] width 69 height 12
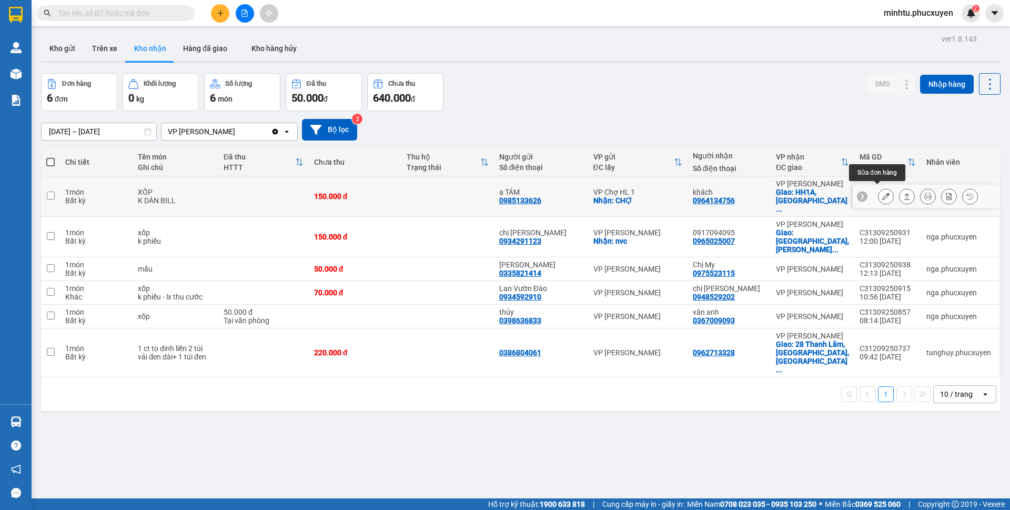
click at [883, 193] on icon at bounding box center [886, 196] width 7 height 7
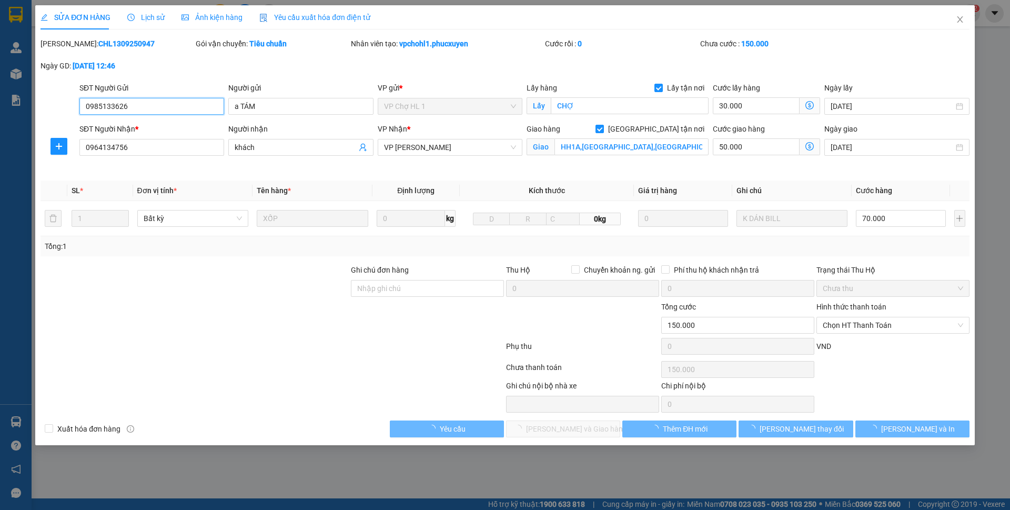
type input "0985133626"
type input "a TÁM"
checkbox input "true"
type input "CHỢ"
type input "0964134756"
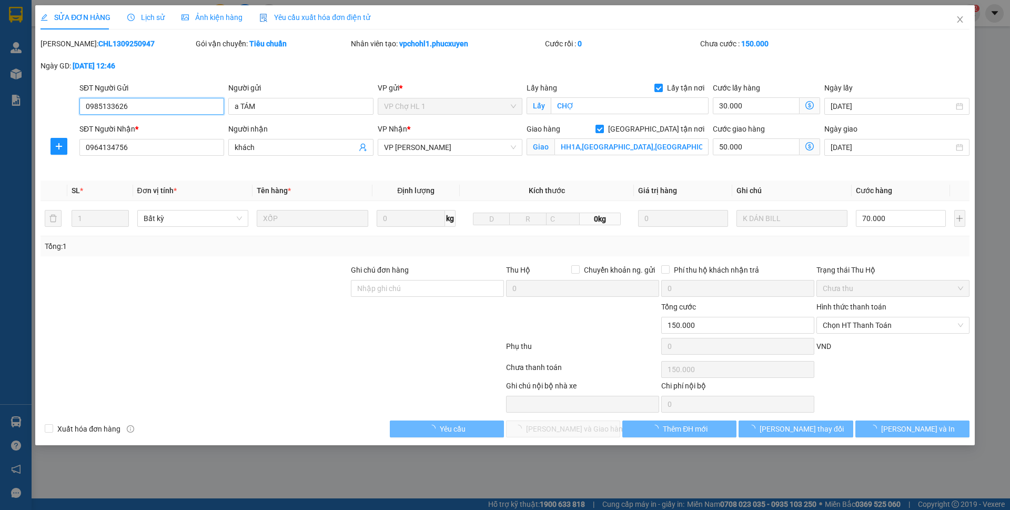
type input "khách"
checkbox input "true"
type input "HH1A,PHỐ LINH ĐƯỜNG,HOÀNG LIỆT,HOÀNG MAI,HÀ NỘI"
type input "150.000"
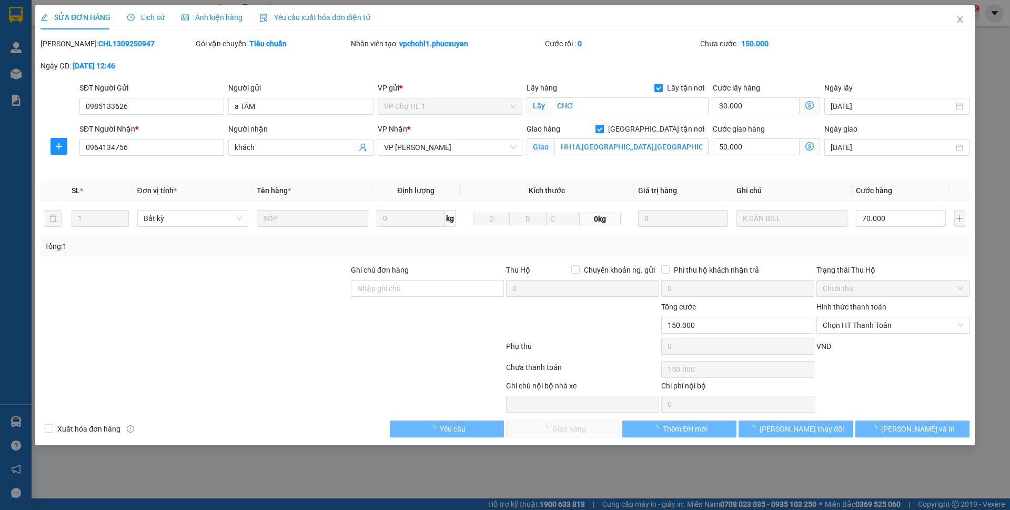
click at [693, 128] on span "Giao tận nơi" at bounding box center [656, 129] width 105 height 12
click at [603, 128] on input "Giao tận nơi" at bounding box center [599, 128] width 7 height 7
checkbox input "false"
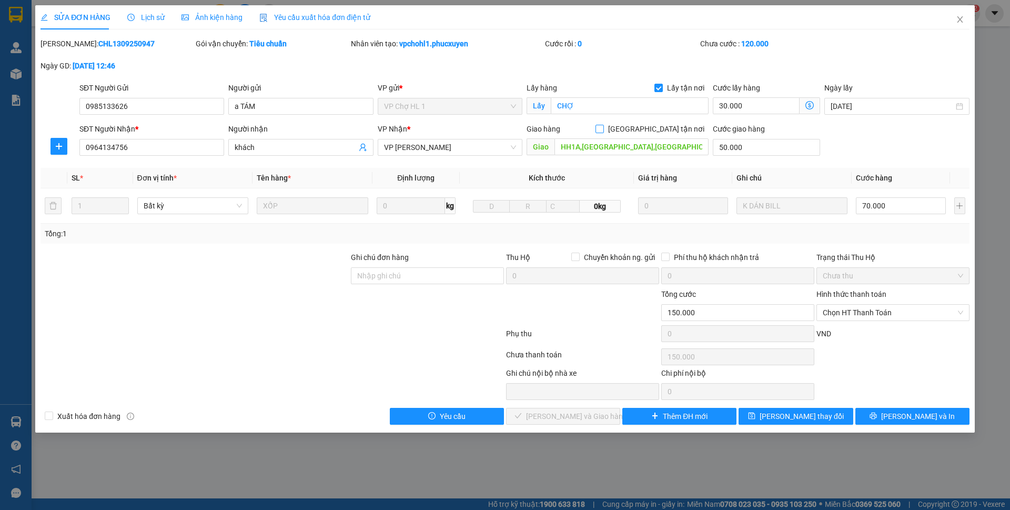
type input "120.000"
click at [744, 141] on input "50.000" at bounding box center [766, 147] width 107 height 17
type input "0"
type input "100.000"
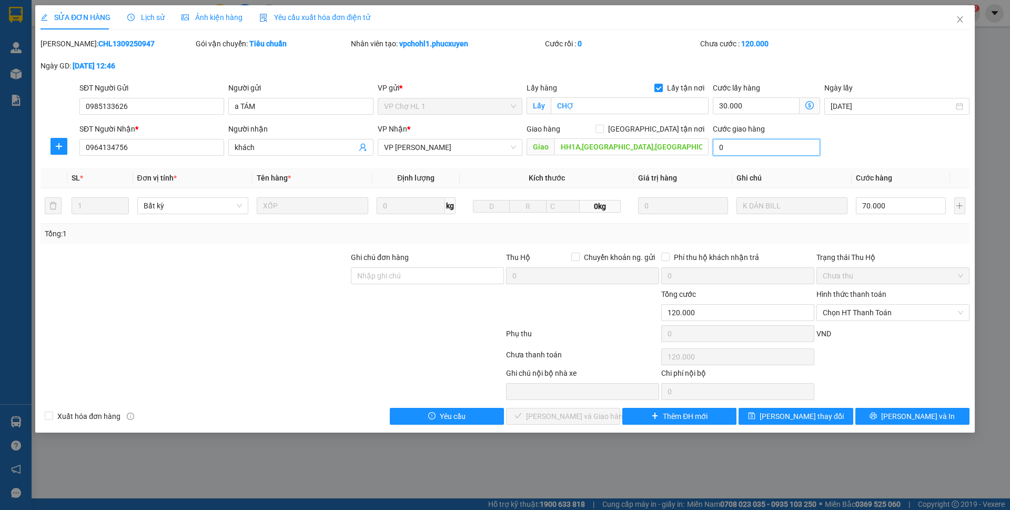
type input "100.000"
type input "0"
click at [850, 133] on div "SĐT Người Nhận * 0964134756 Người nhận khách VP Nhận * VP Minh Khai Giao hàng G…" at bounding box center [524, 141] width 895 height 37
click at [841, 304] on div "Chọn HT Thanh Toán" at bounding box center [893, 312] width 153 height 17
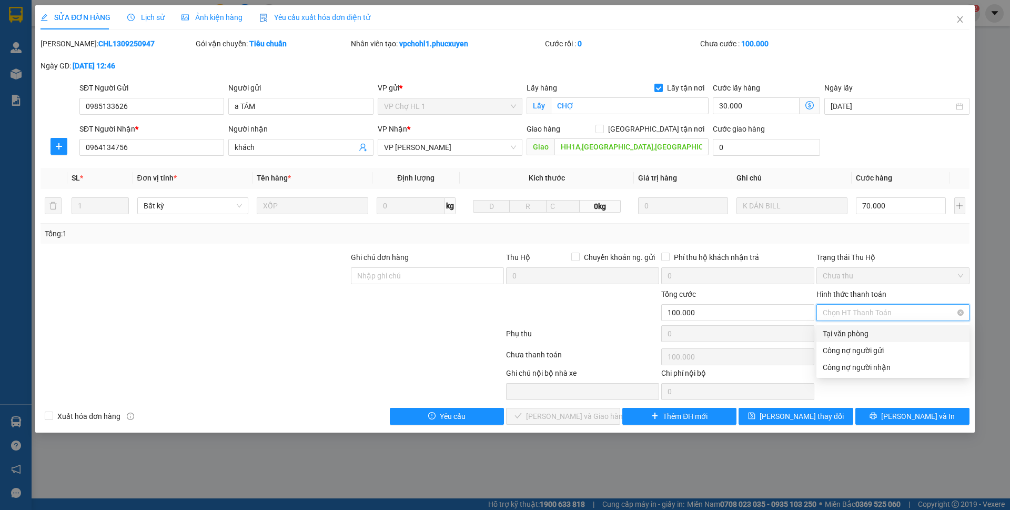
click at [843, 314] on span "Chọn HT Thanh Toán" at bounding box center [893, 313] width 141 height 16
click at [845, 314] on span "Chọn HT Thanh Toán" at bounding box center [893, 313] width 141 height 16
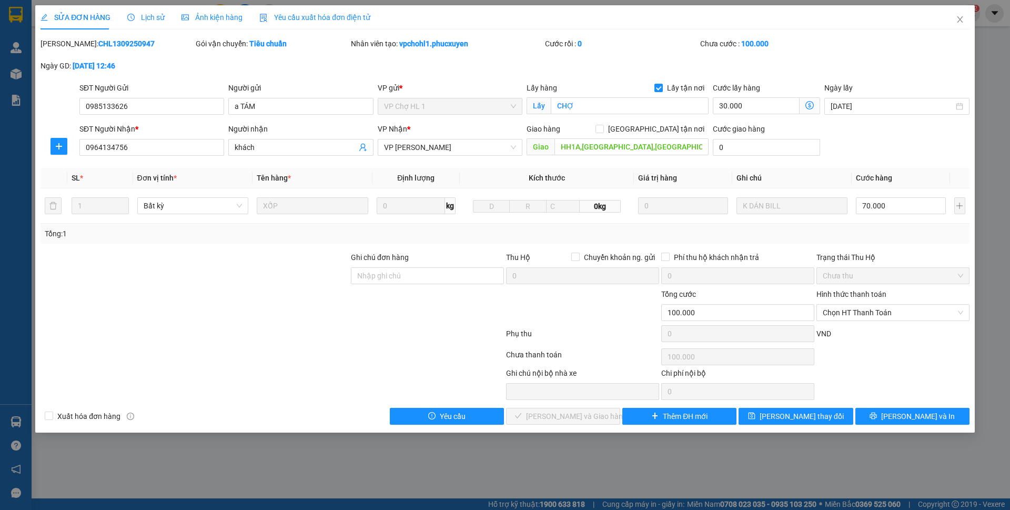
click at [848, 298] on label "Hình thức thanh toán" at bounding box center [852, 294] width 70 height 8
click at [848, 305] on input "Hình thức thanh toán" at bounding box center [889, 313] width 133 height 16
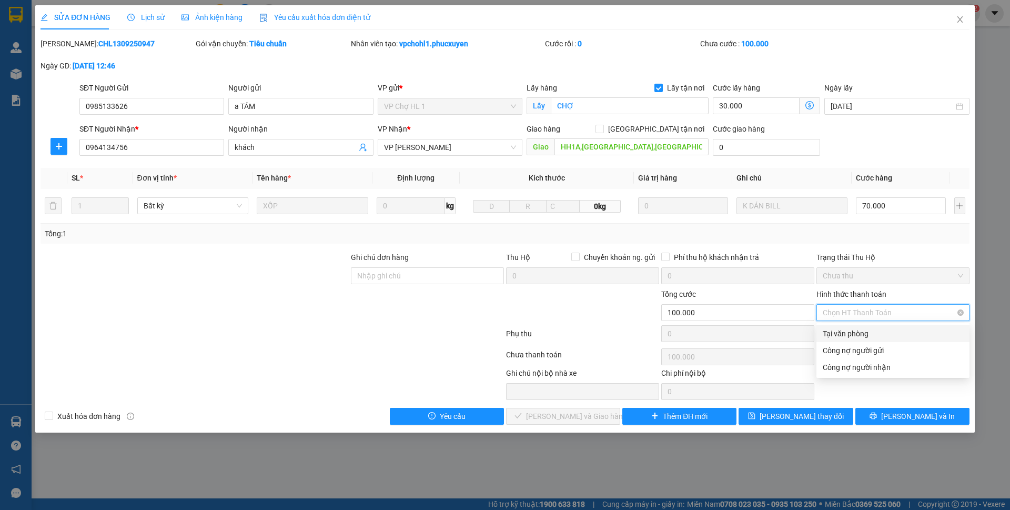
click at [848, 310] on span "Chọn HT Thanh Toán" at bounding box center [893, 313] width 141 height 16
click at [847, 295] on label "Hình thức thanh toán" at bounding box center [852, 294] width 70 height 8
click at [847, 305] on input "Hình thức thanh toán" at bounding box center [889, 313] width 133 height 16
click at [847, 308] on span "Chọn HT Thanh Toán" at bounding box center [893, 313] width 141 height 16
click at [845, 334] on div "Tại văn phòng" at bounding box center [893, 334] width 141 height 12
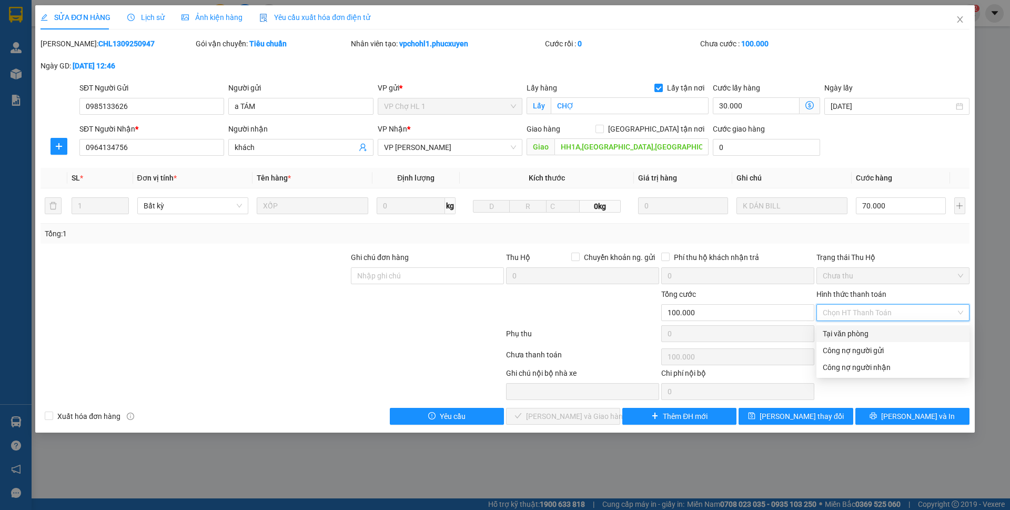
type input "0"
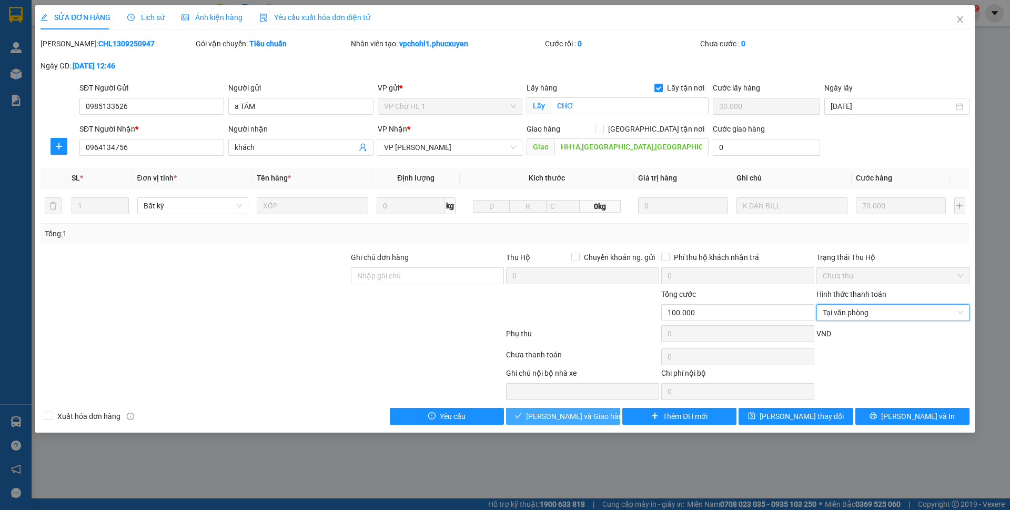
click at [574, 414] on span "Lưu và Giao hàng" at bounding box center [576, 416] width 101 height 12
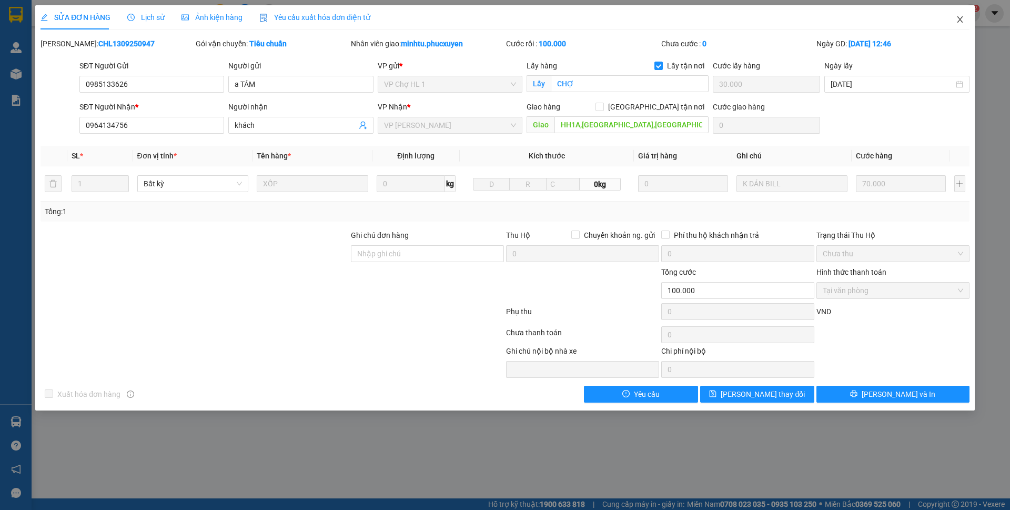
click at [965, 21] on span "Close" at bounding box center [960, 19] width 29 height 29
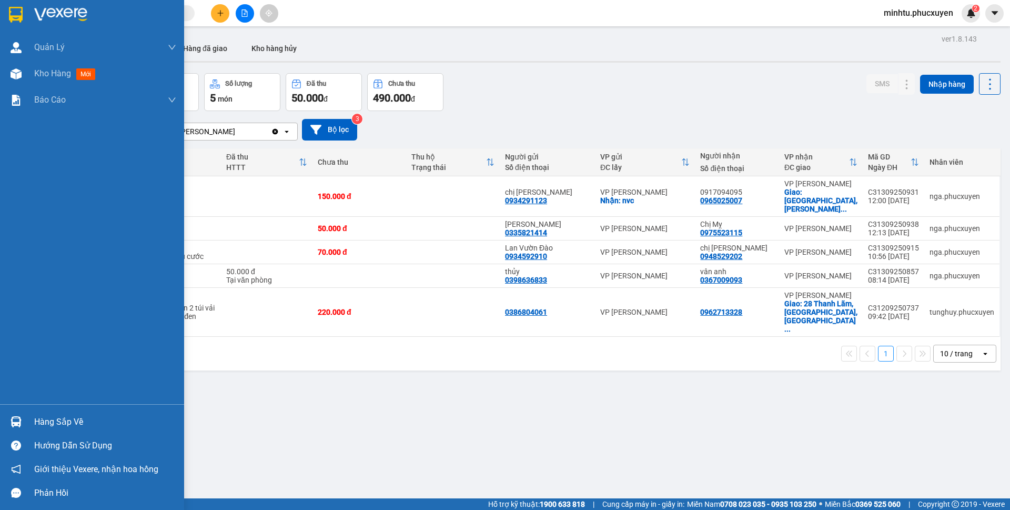
click at [15, 418] on img at bounding box center [16, 421] width 11 height 11
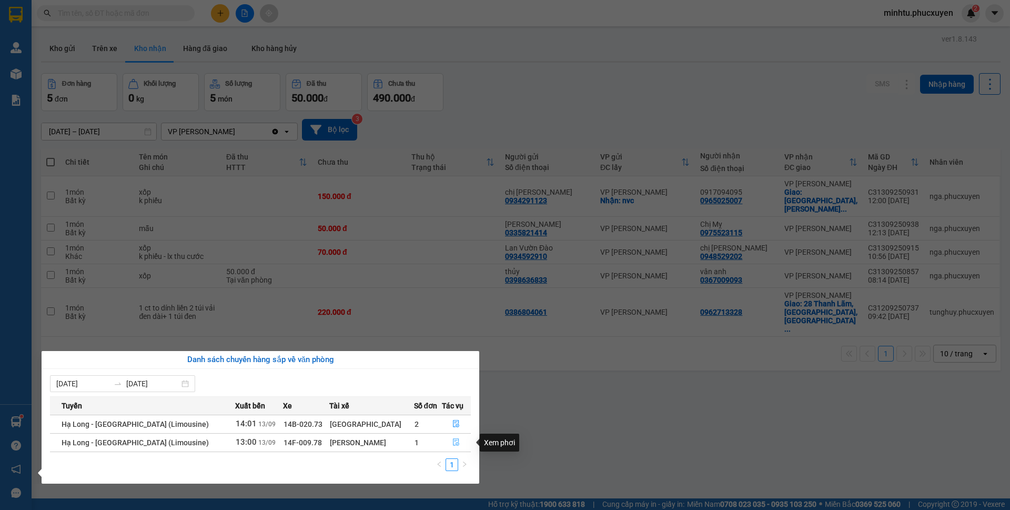
click at [452, 448] on button "button" at bounding box center [457, 442] width 28 height 17
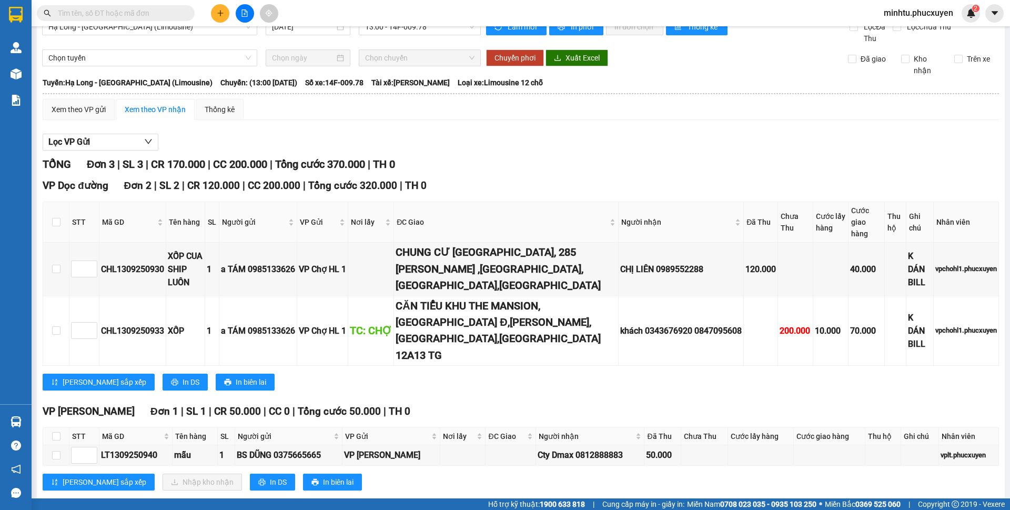
scroll to position [24, 0]
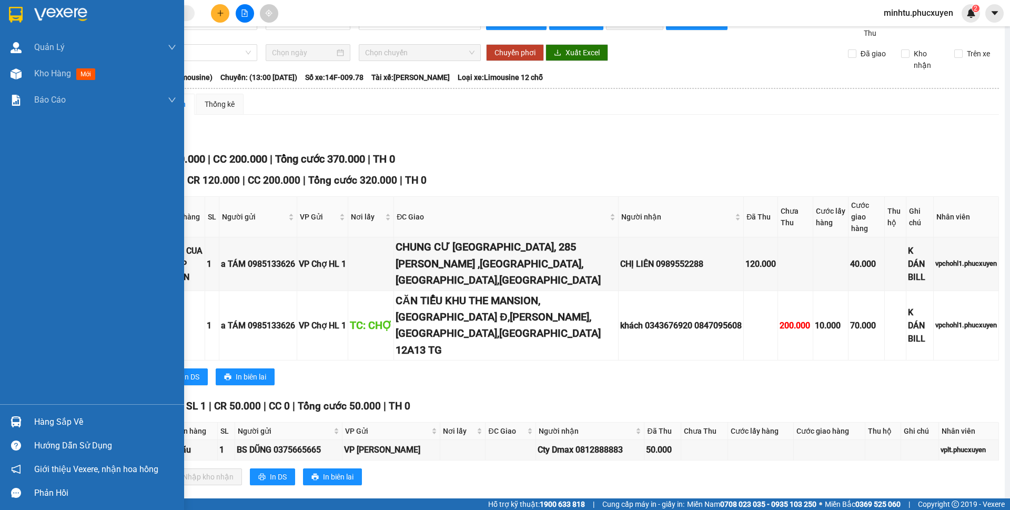
click at [28, 419] on div "Hàng sắp về" at bounding box center [92, 422] width 184 height 24
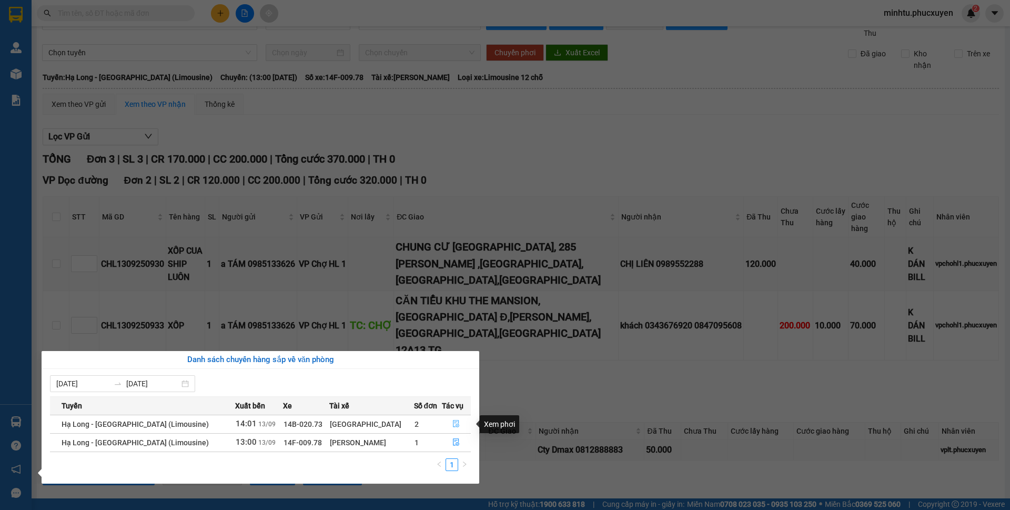
click at [449, 420] on button "button" at bounding box center [457, 424] width 28 height 17
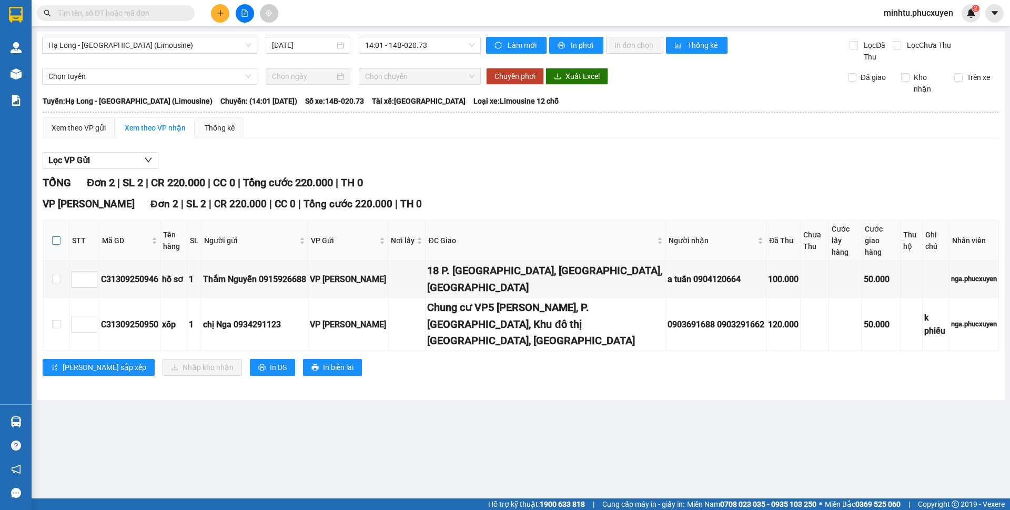
click at [57, 237] on input "checkbox" at bounding box center [56, 240] width 8 height 8
checkbox input "true"
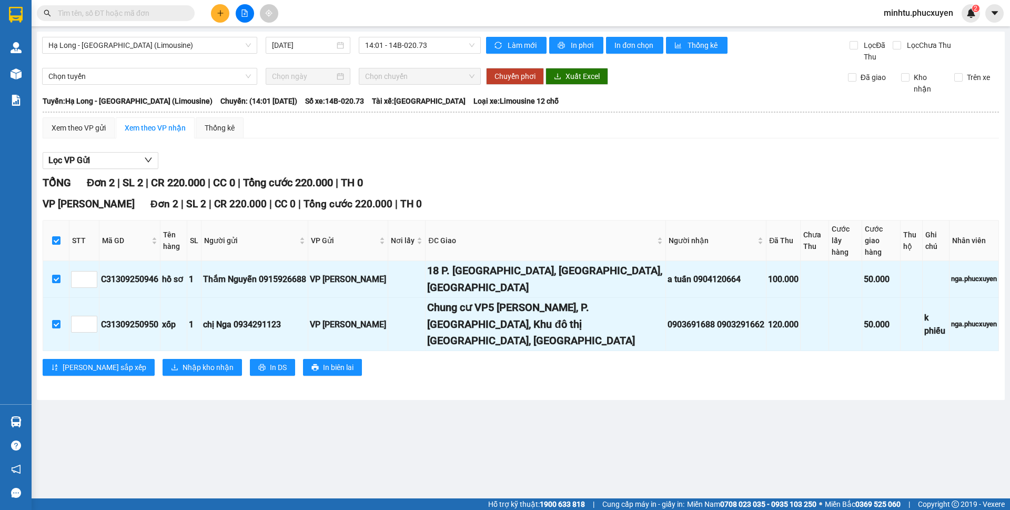
click at [664, 159] on div "Lọc VP Gửi" at bounding box center [521, 160] width 957 height 17
click at [183, 362] on span "Nhập kho nhận" at bounding box center [208, 368] width 51 height 12
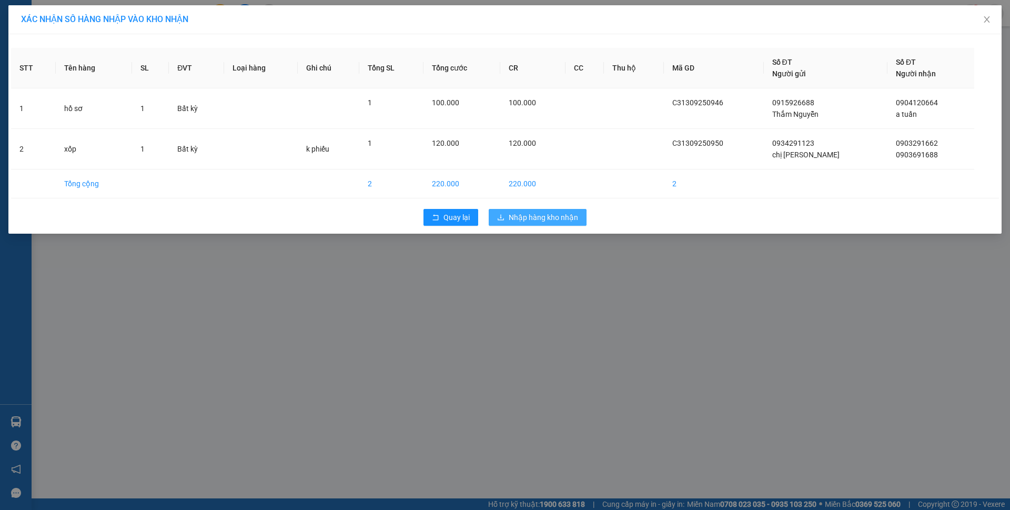
click at [540, 223] on button "Nhập hàng kho nhận" at bounding box center [538, 217] width 98 height 17
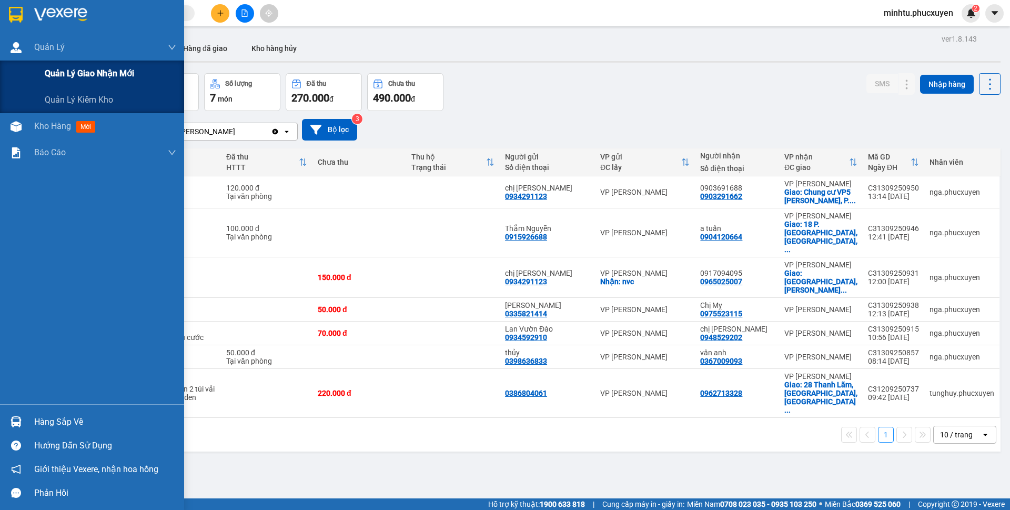
click at [66, 78] on span "Quản lý giao nhận mới" at bounding box center [89, 73] width 89 height 13
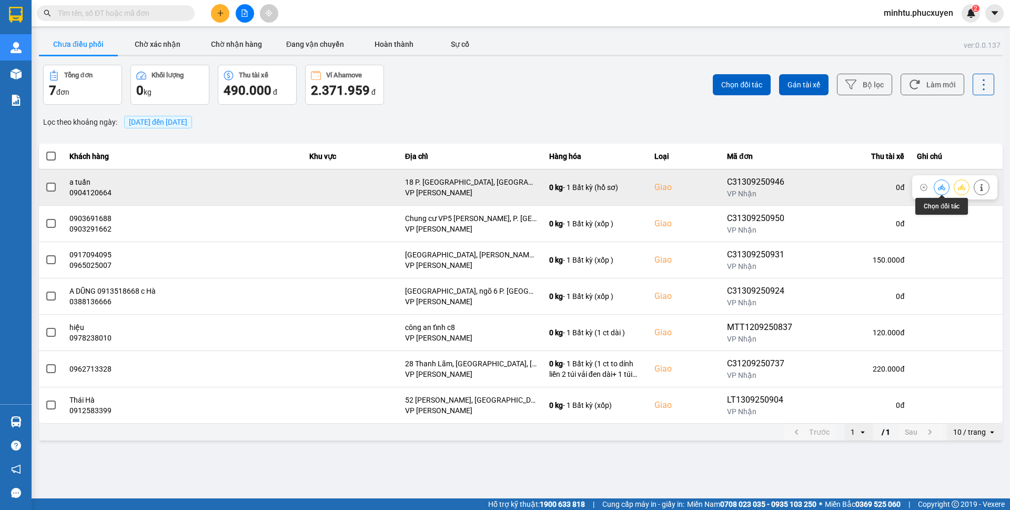
click at [938, 188] on icon at bounding box center [941, 187] width 7 height 7
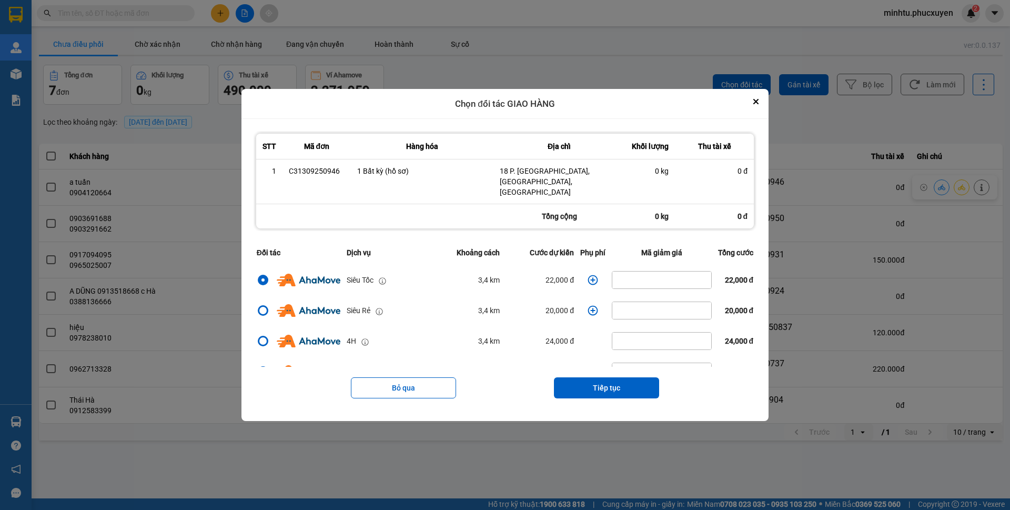
click at [590, 276] on icon "dialog" at bounding box center [593, 280] width 11 height 11
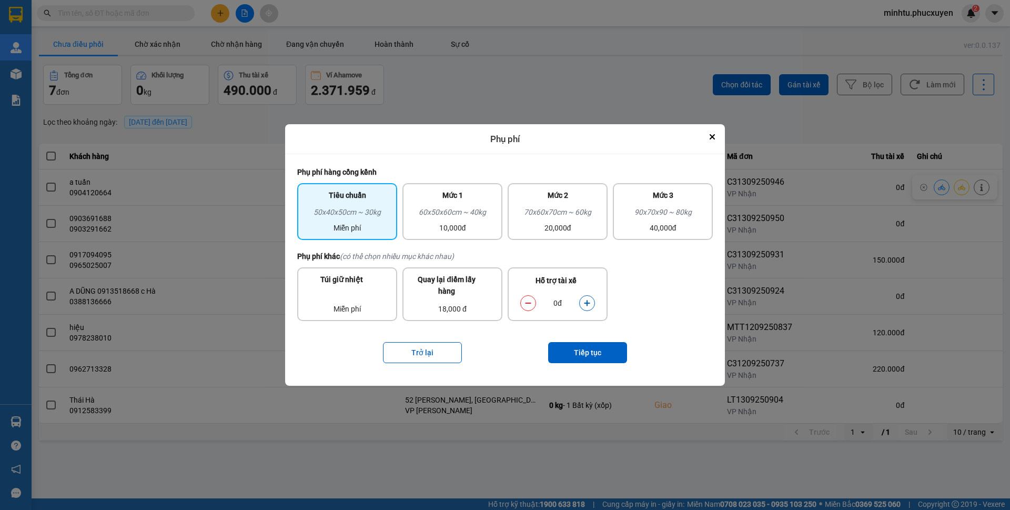
click at [589, 310] on button "dialog" at bounding box center [587, 303] width 15 height 18
click at [592, 342] on button "Tiếp tục" at bounding box center [587, 352] width 79 height 21
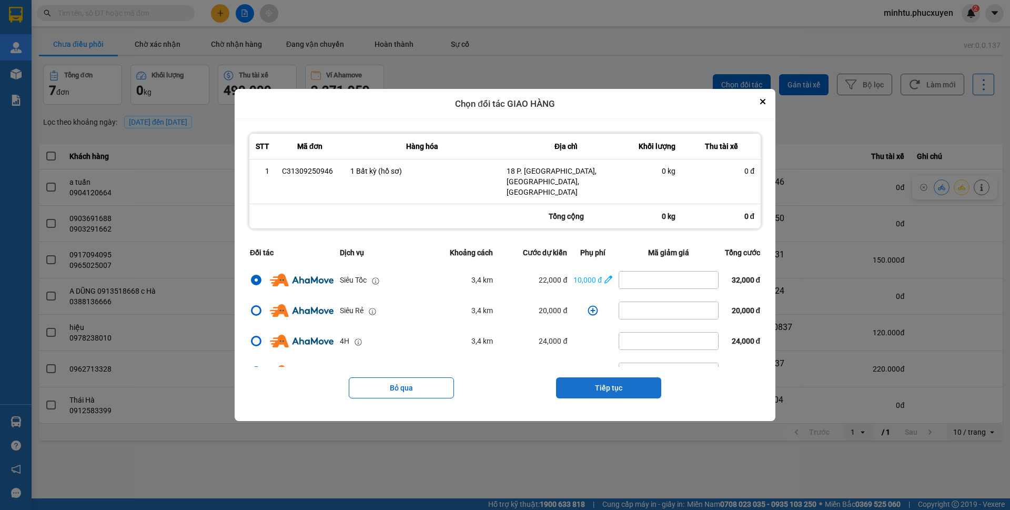
click at [603, 383] on button "Tiếp tục" at bounding box center [608, 387] width 105 height 21
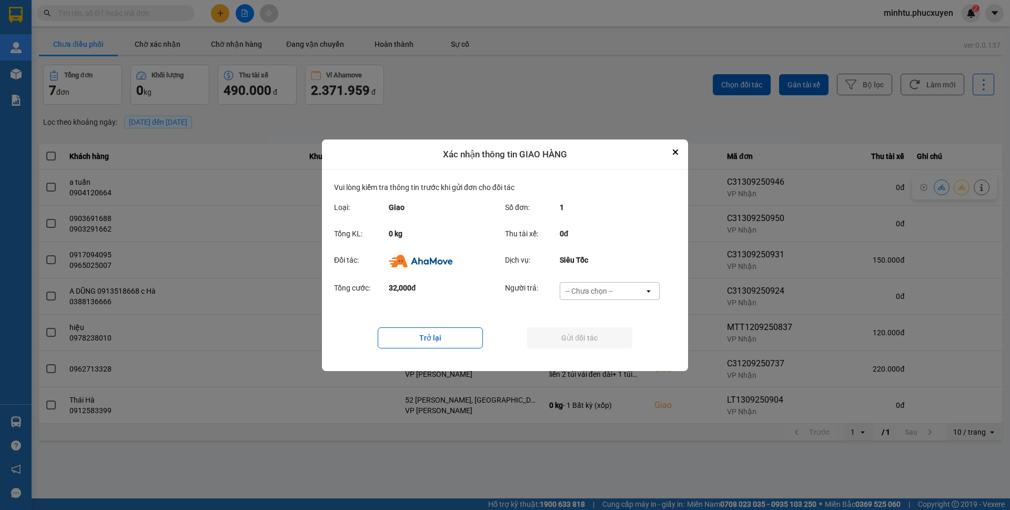
click at [584, 297] on div "-- Chưa chọn --" at bounding box center [602, 291] width 84 height 17
click at [588, 355] on span "Ví Ahamove" at bounding box center [589, 351] width 43 height 11
click at [583, 347] on button "Gửi đối tác" at bounding box center [579, 337] width 105 height 21
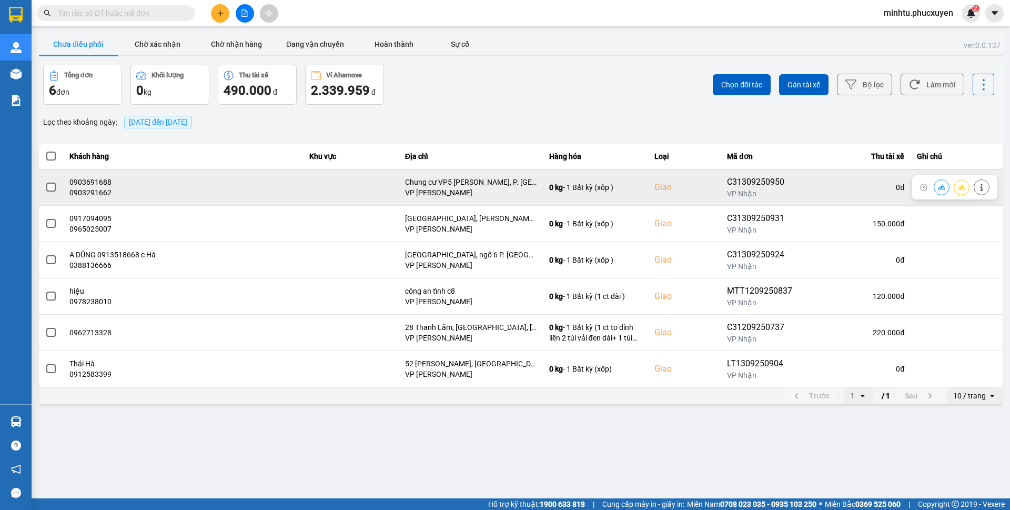
click at [945, 193] on button at bounding box center [942, 187] width 15 height 18
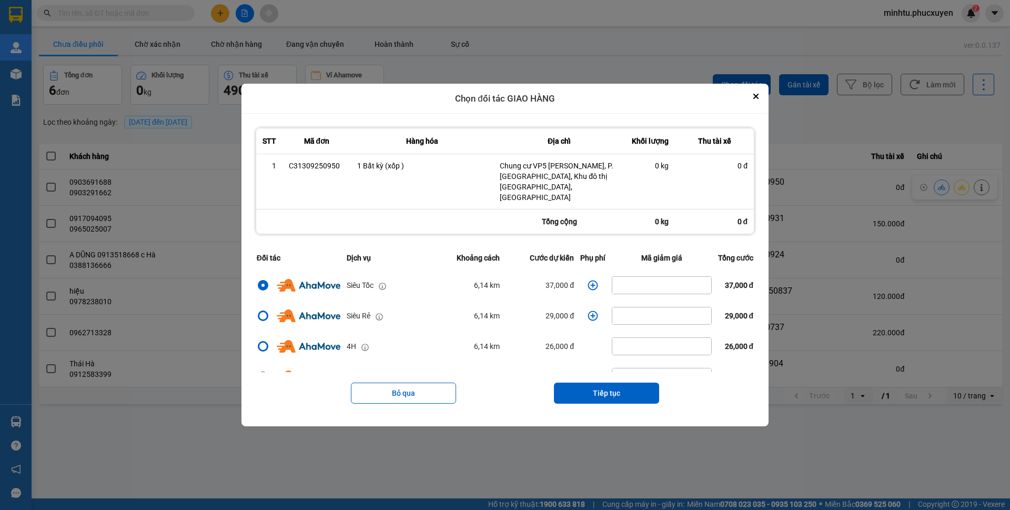
click at [590, 281] on icon "dialog" at bounding box center [593, 285] width 11 height 11
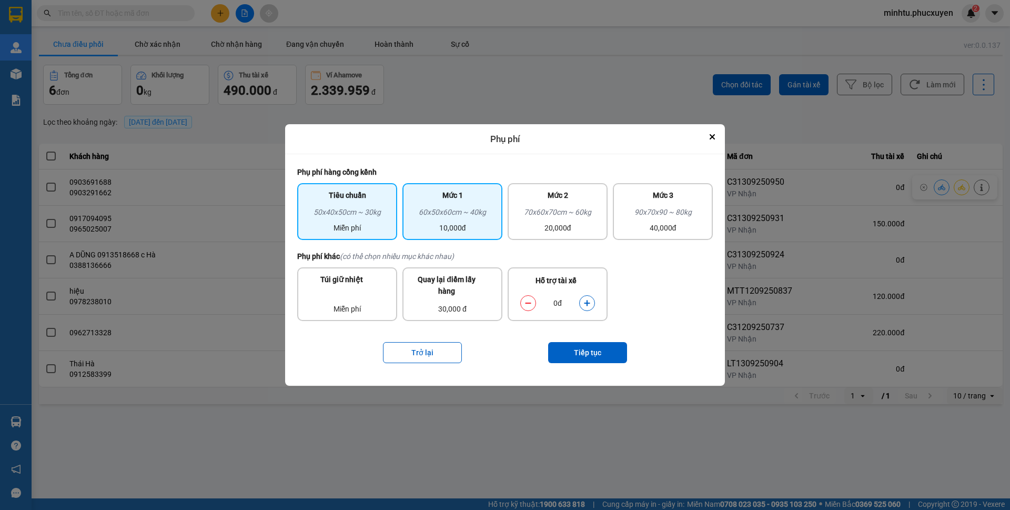
click at [470, 229] on div "10,000đ" at bounding box center [452, 228] width 87 height 12
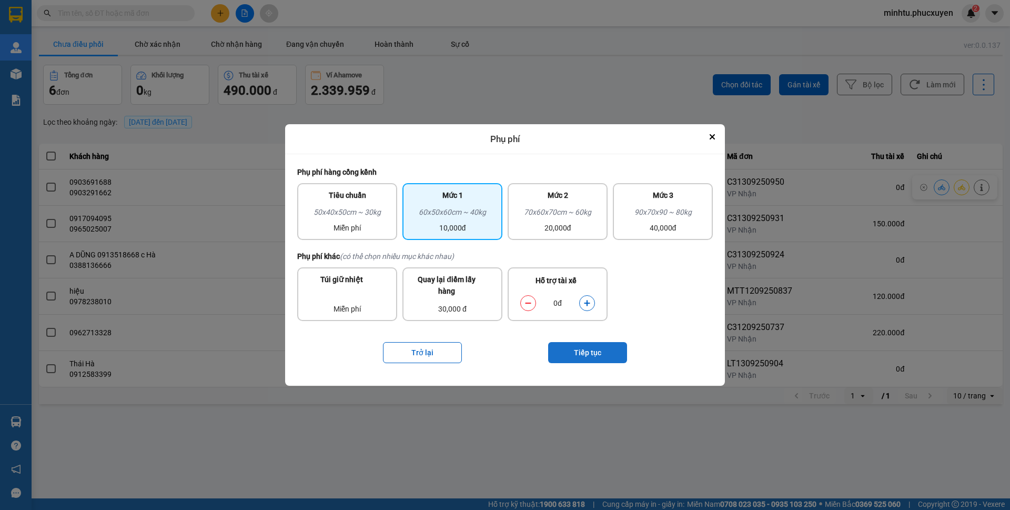
click at [586, 349] on button "Tiếp tục" at bounding box center [587, 352] width 79 height 21
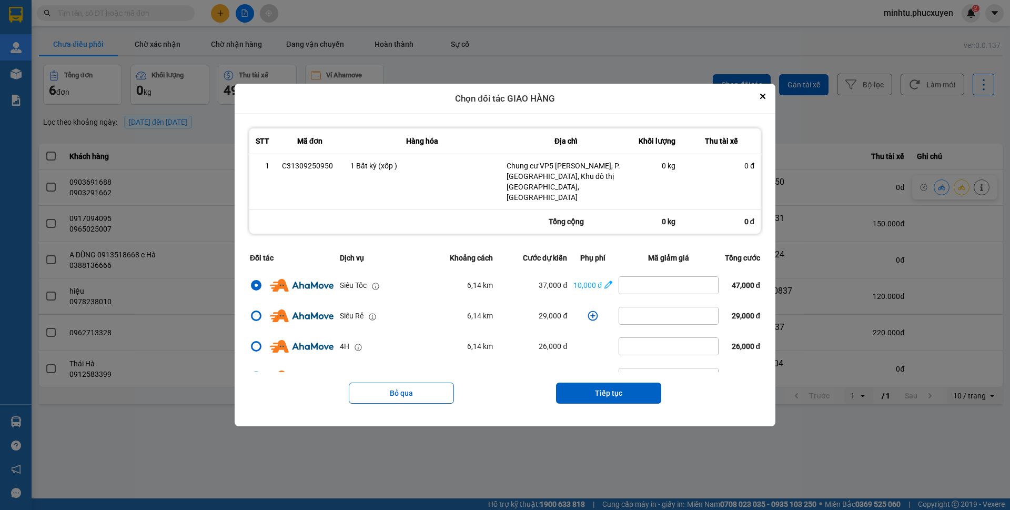
click at [596, 396] on button "Tiếp tục" at bounding box center [608, 393] width 105 height 21
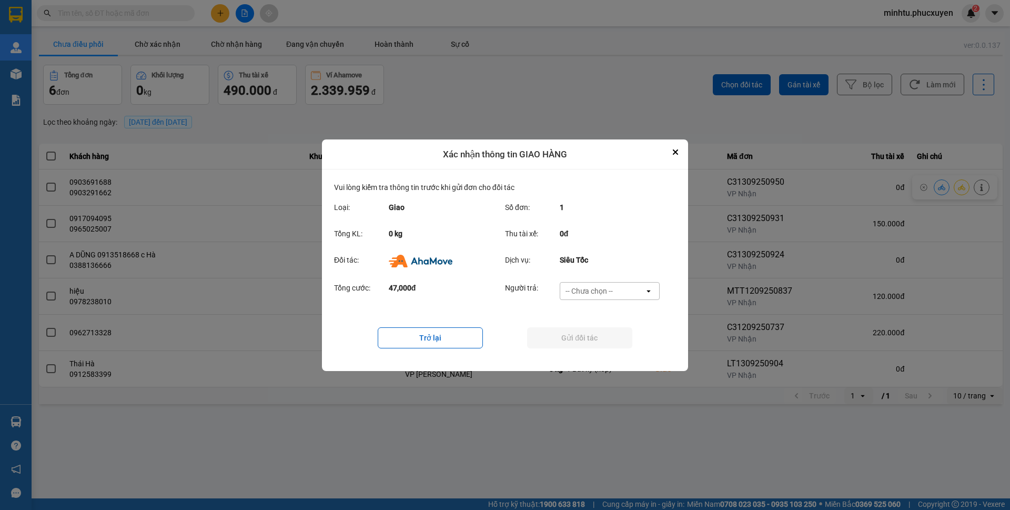
drag, startPoint x: 593, startPoint y: 290, endPoint x: 596, endPoint y: 299, distance: 9.5
click at [594, 290] on div "-- Chưa chọn --" at bounding box center [589, 291] width 47 height 11
click at [598, 357] on div "Ví Ahamove" at bounding box center [609, 351] width 100 height 19
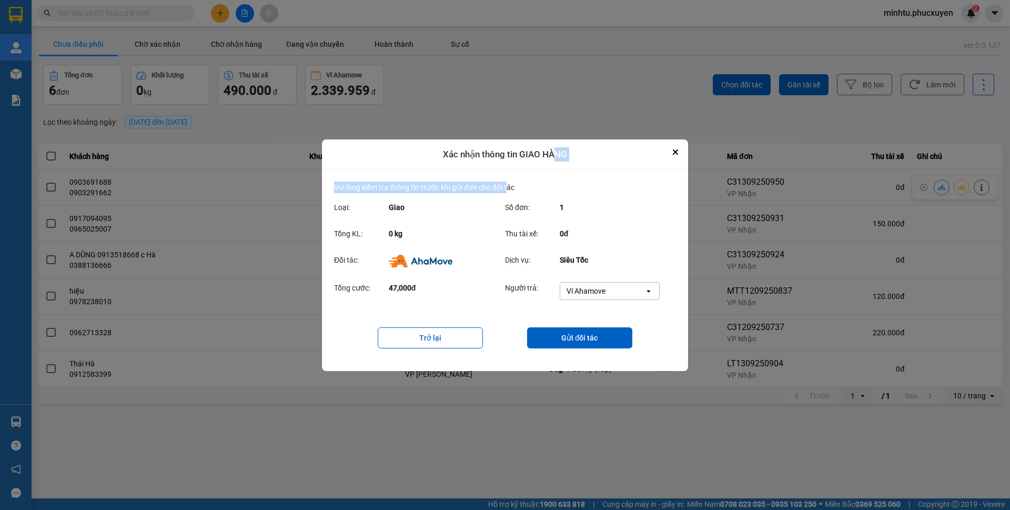
drag, startPoint x: 555, startPoint y: 157, endPoint x: 510, endPoint y: 187, distance: 54.3
click at [510, 187] on div "Xác nhận thông tin GIAO HÀNG Vui lòng kiểm tra thông tin trước khi gửi đơn cho …" at bounding box center [505, 255] width 366 height 232
click at [675, 157] on button "Close" at bounding box center [675, 152] width 13 height 13
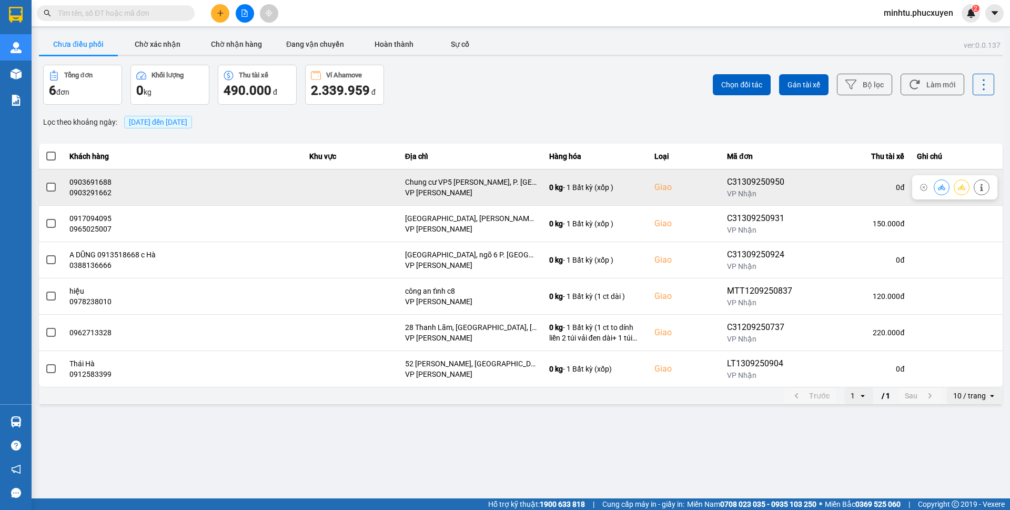
click at [940, 193] on button at bounding box center [942, 187] width 15 height 18
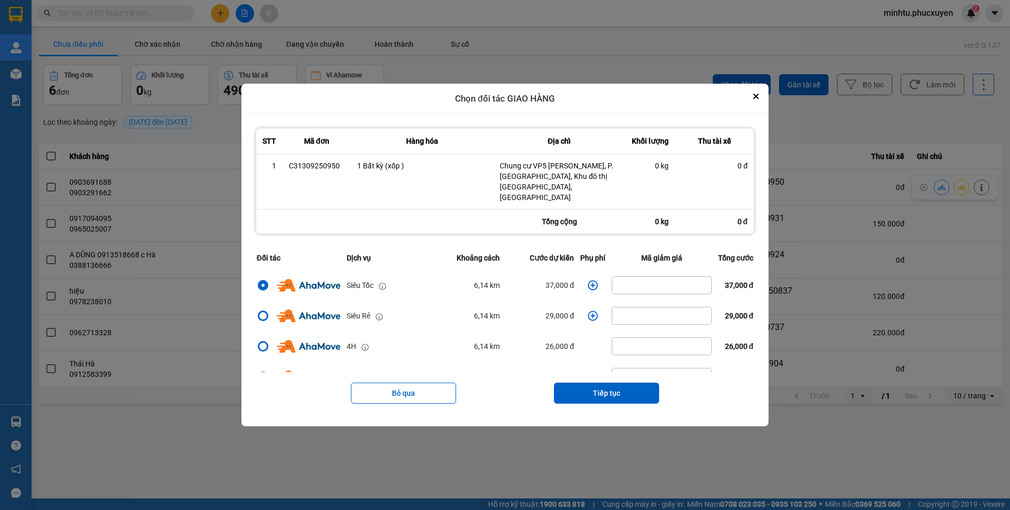
click at [588, 282] on icon "dialog" at bounding box center [593, 285] width 11 height 11
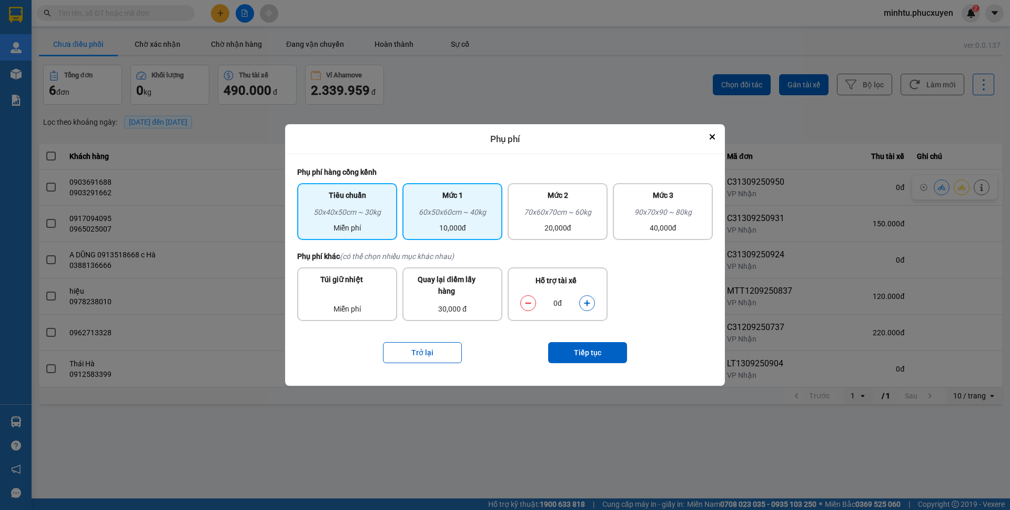
click at [473, 238] on div "Mức 1 60x50x60cm ~ 40kg 10,000đ" at bounding box center [453, 211] width 100 height 57
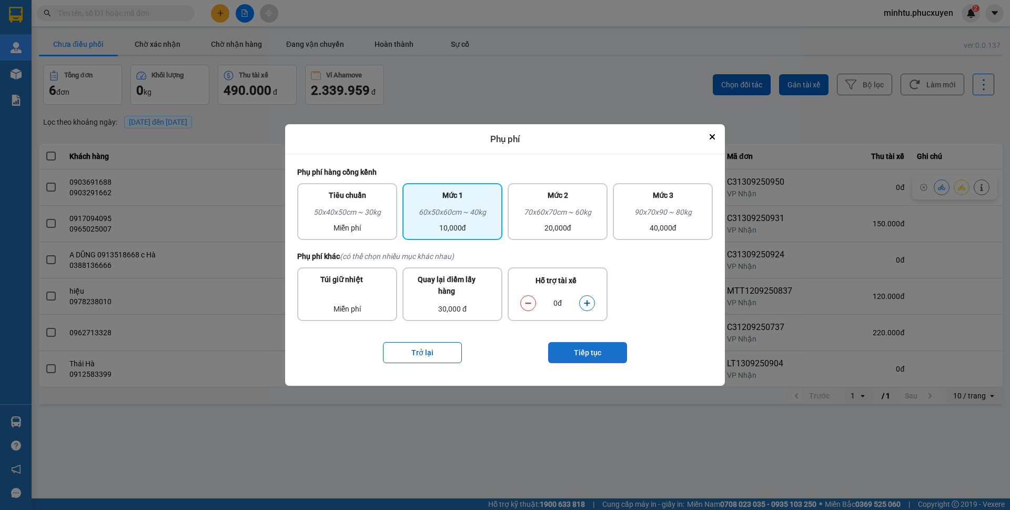
click at [589, 353] on button "Tiếp tục" at bounding box center [587, 352] width 79 height 21
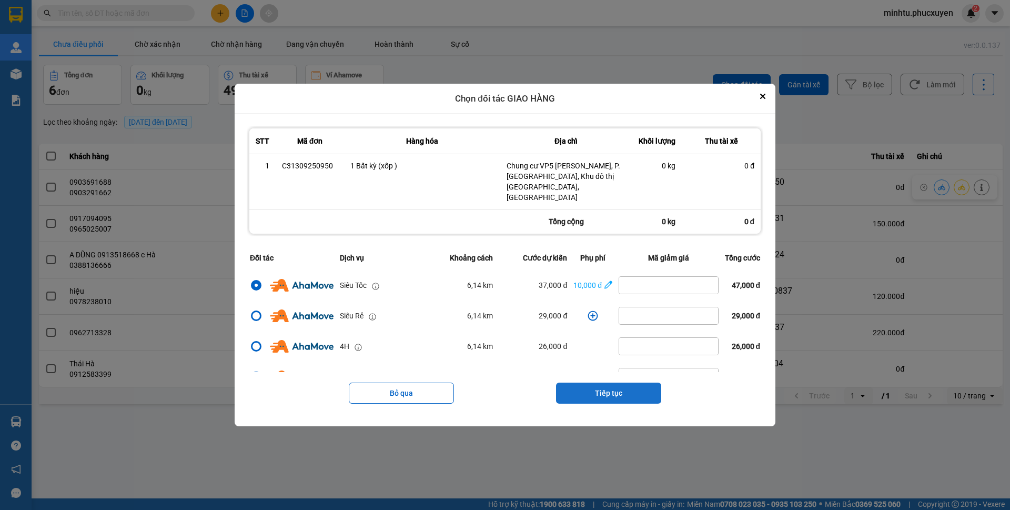
click at [596, 395] on button "Tiếp tục" at bounding box center [608, 393] width 105 height 21
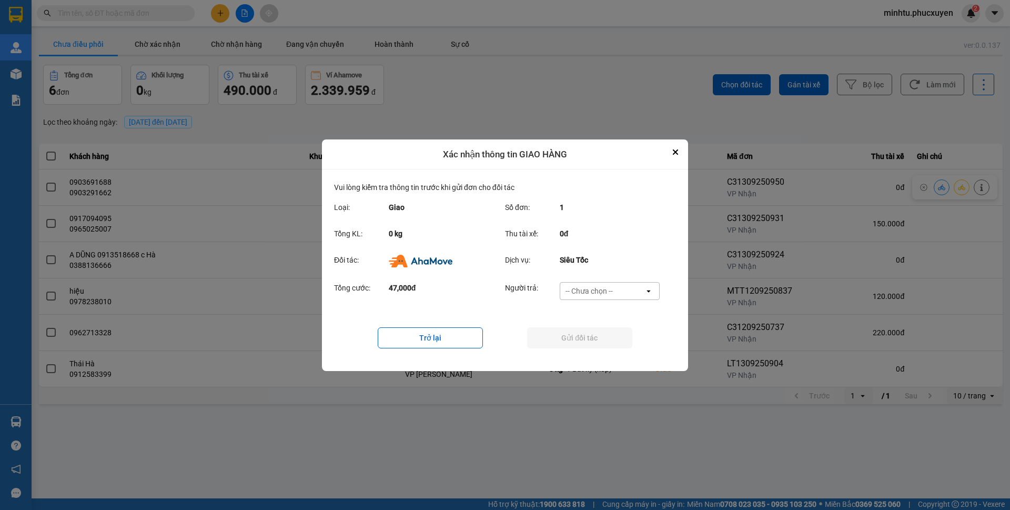
click at [603, 292] on div "-- Chưa chọn --" at bounding box center [589, 291] width 47 height 11
click at [598, 356] on span "Ví Ahamove" at bounding box center [589, 351] width 43 height 11
click at [590, 336] on button "Gửi đối tác" at bounding box center [579, 337] width 105 height 21
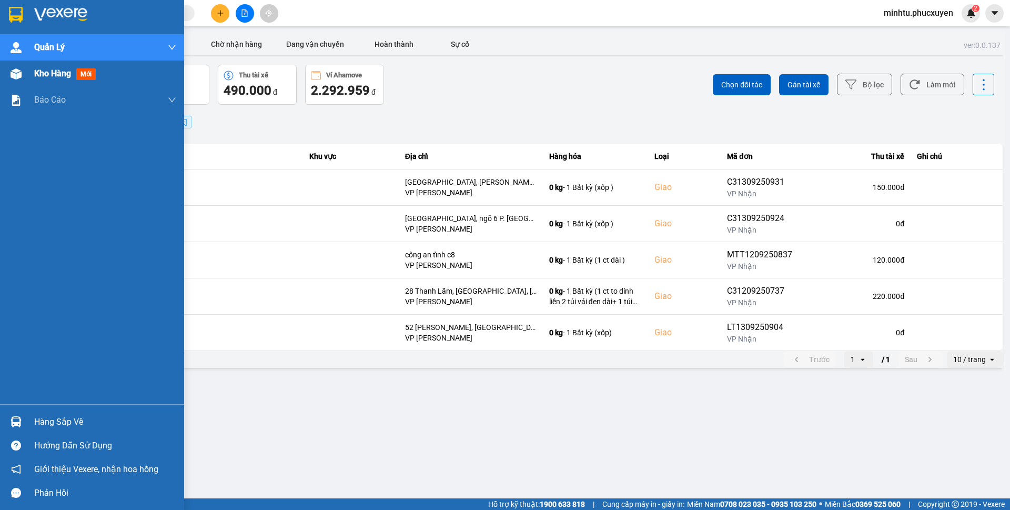
click at [25, 71] on div "Kho hàng mới" at bounding box center [92, 74] width 184 height 26
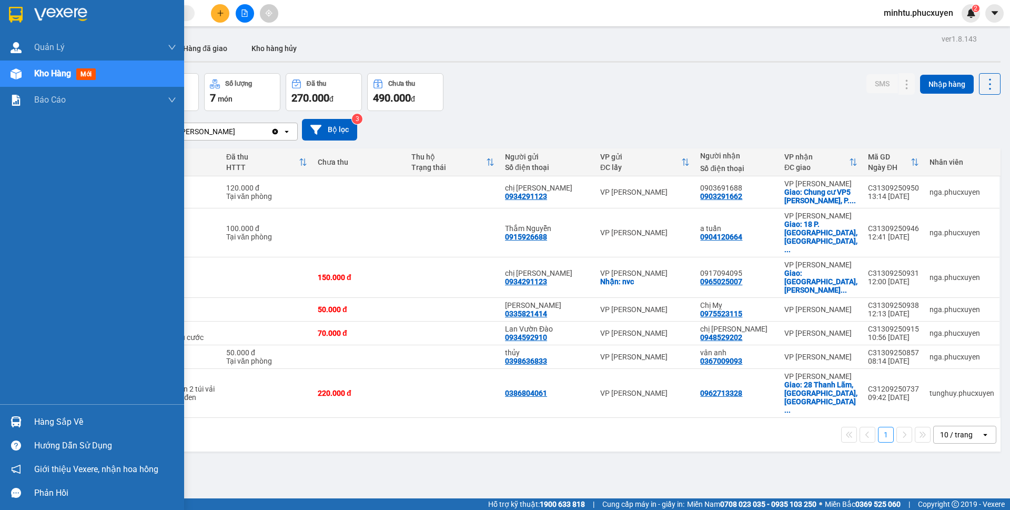
click at [12, 413] on div at bounding box center [16, 422] width 18 height 18
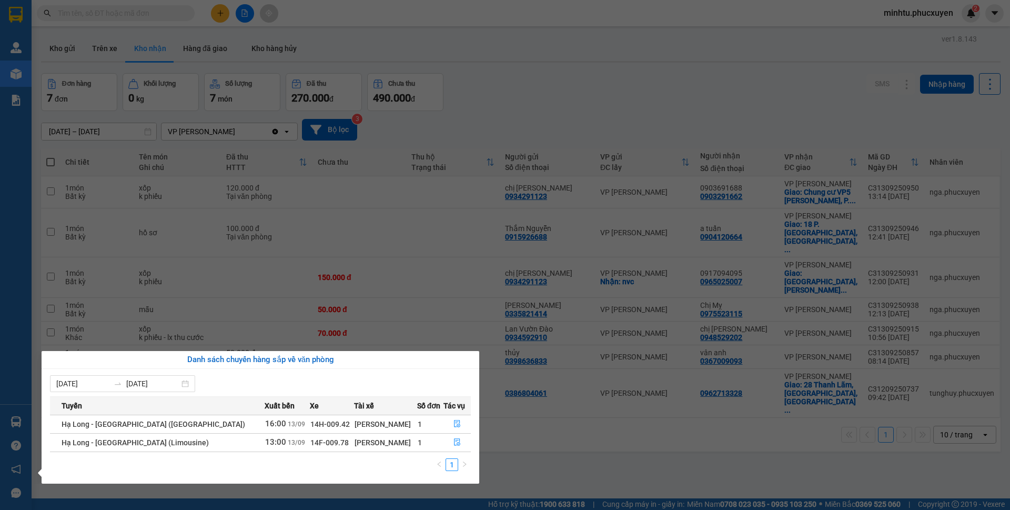
click at [587, 438] on section "Kết quả tìm kiếm ( 0 ) Bộ lọc No Data minhtu.phucxuyen 2 Quản Lý Quản lý giao n…" at bounding box center [505, 255] width 1010 height 510
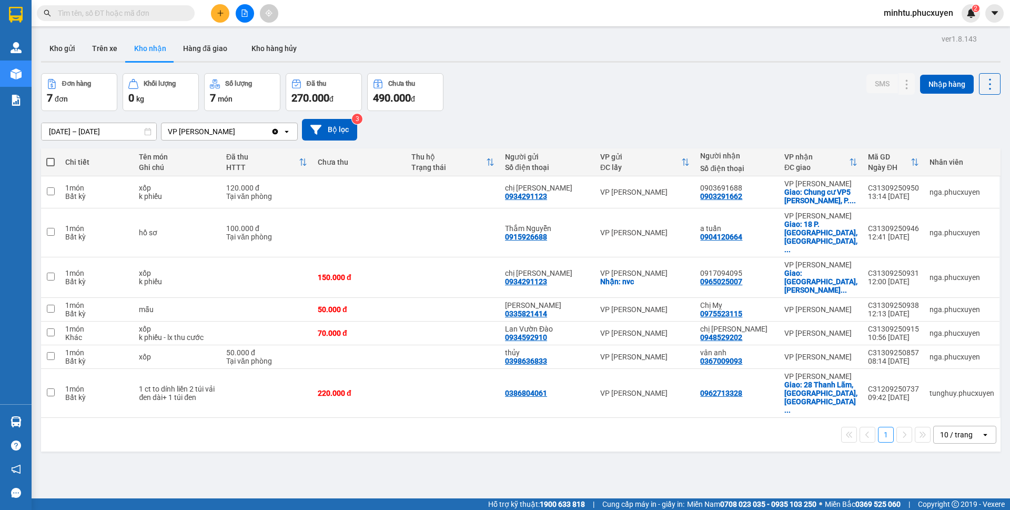
click at [244, 16] on icon "file-add" at bounding box center [244, 12] width 7 height 7
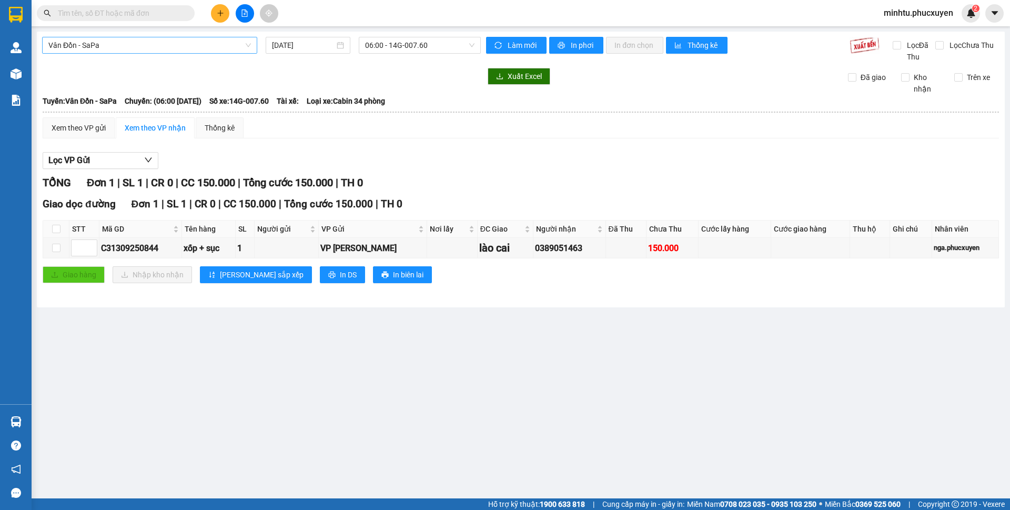
click at [142, 47] on span "Vân Đồn - SaPa" at bounding box center [149, 45] width 203 height 16
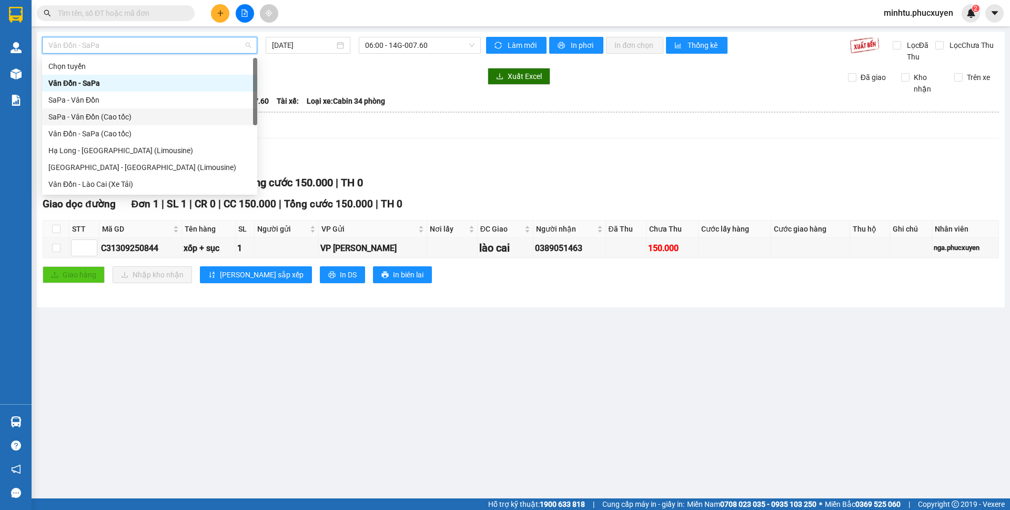
scroll to position [51, 0]
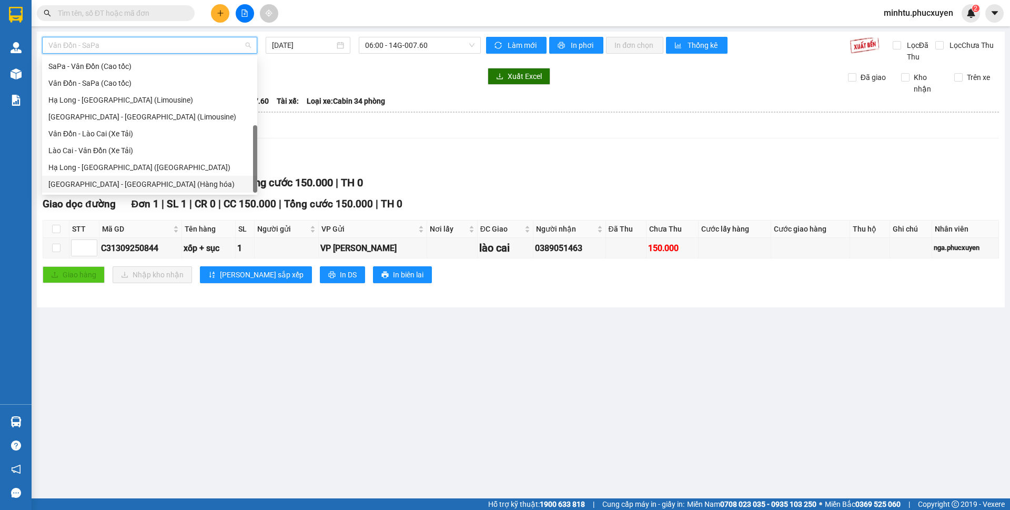
click at [136, 178] on div "Hà Nội - Hạ Long (Hàng hóa)" at bounding box center [149, 184] width 215 height 17
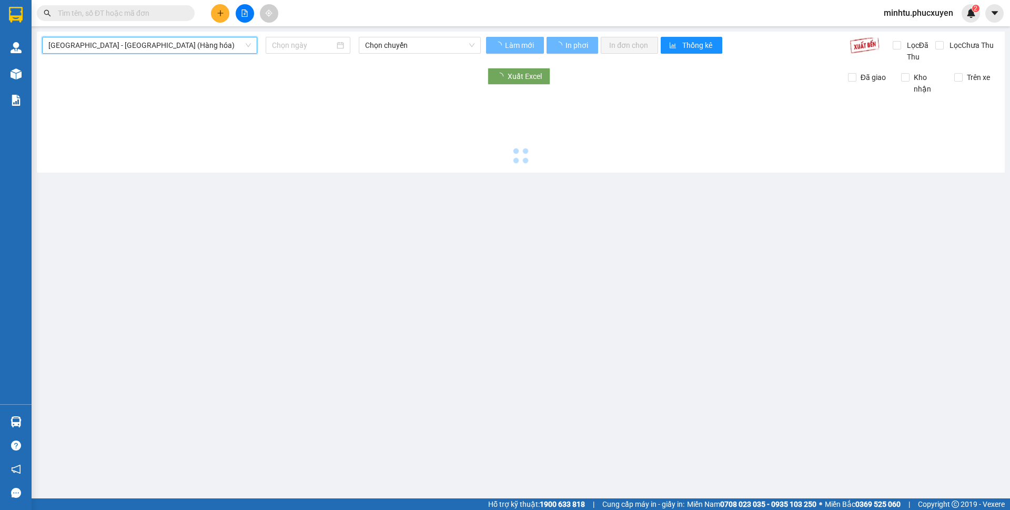
type input "[DATE]"
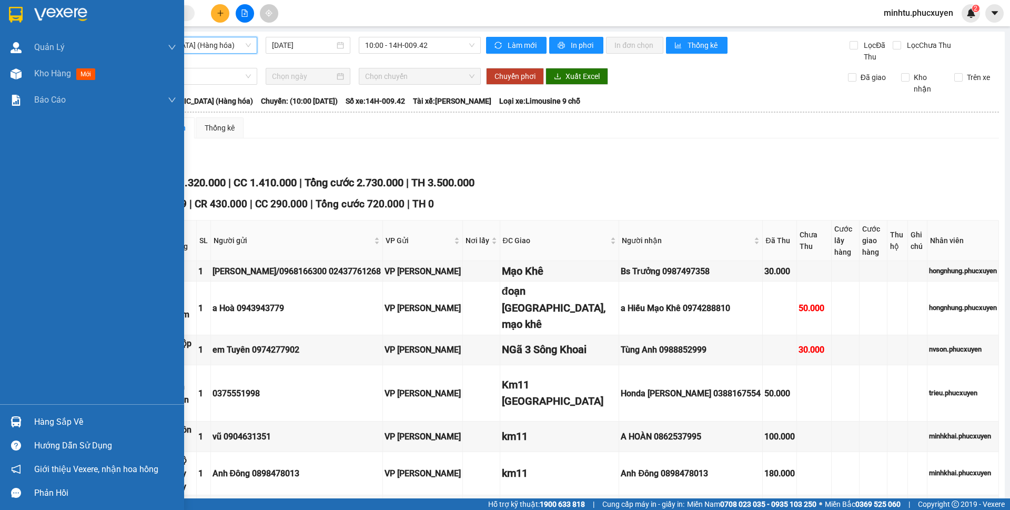
click at [29, 414] on div "Hàng sắp về" at bounding box center [92, 422] width 184 height 24
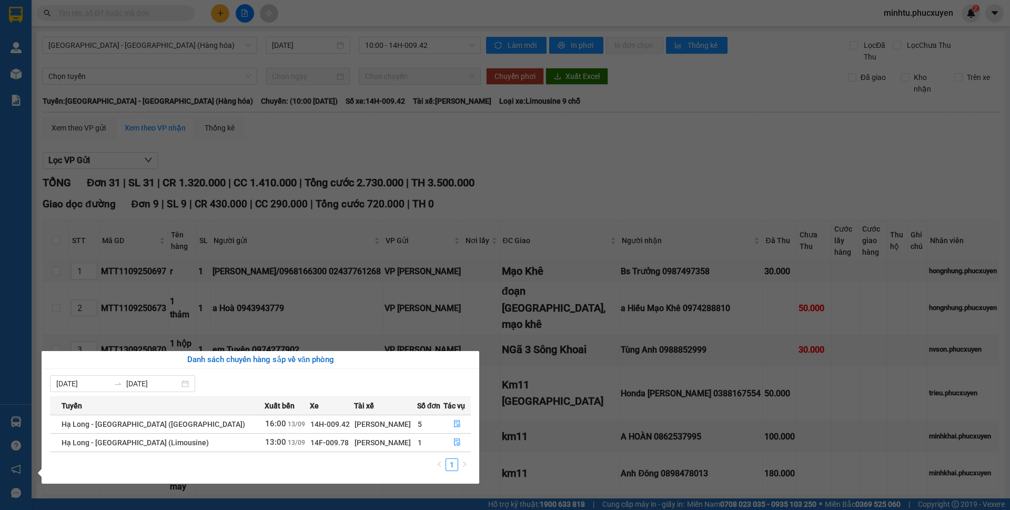
click at [266, 254] on section "Kết quả tìm kiếm ( 0 ) Bộ lọc No Data minhtu.phucxuyen 2 Quản Lý Quản lý giao n…" at bounding box center [505, 255] width 1010 height 510
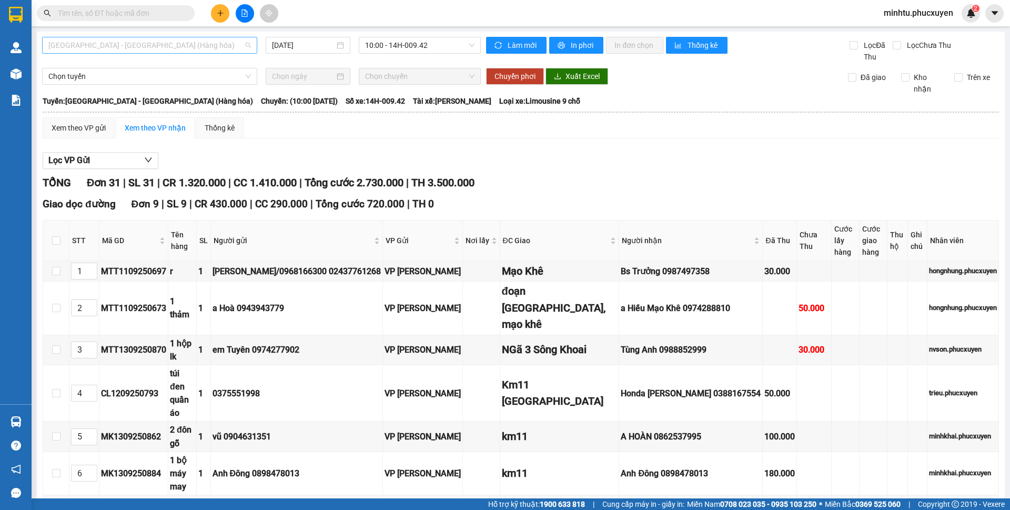
click at [185, 46] on span "Hà Nội - Hạ Long (Hàng hóa)" at bounding box center [149, 45] width 203 height 16
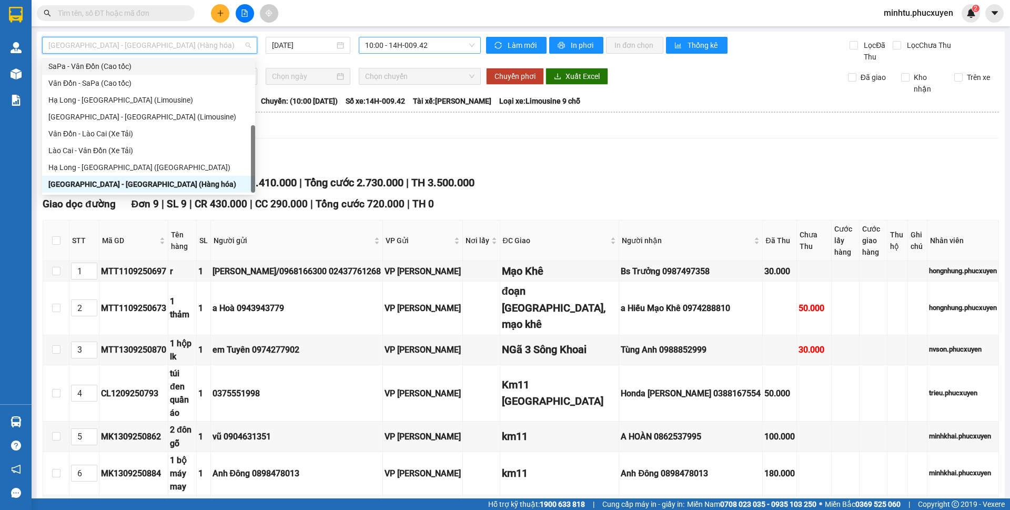
click at [371, 52] on span "10:00 - 14H-009.42" at bounding box center [419, 45] width 109 height 16
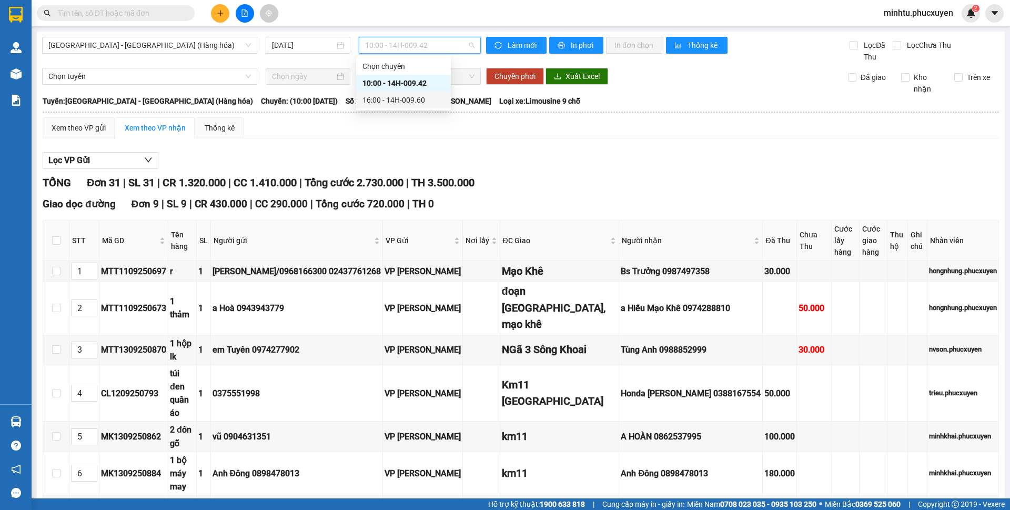
click at [393, 93] on div "16:00 - 14H-009.60" at bounding box center [403, 100] width 95 height 17
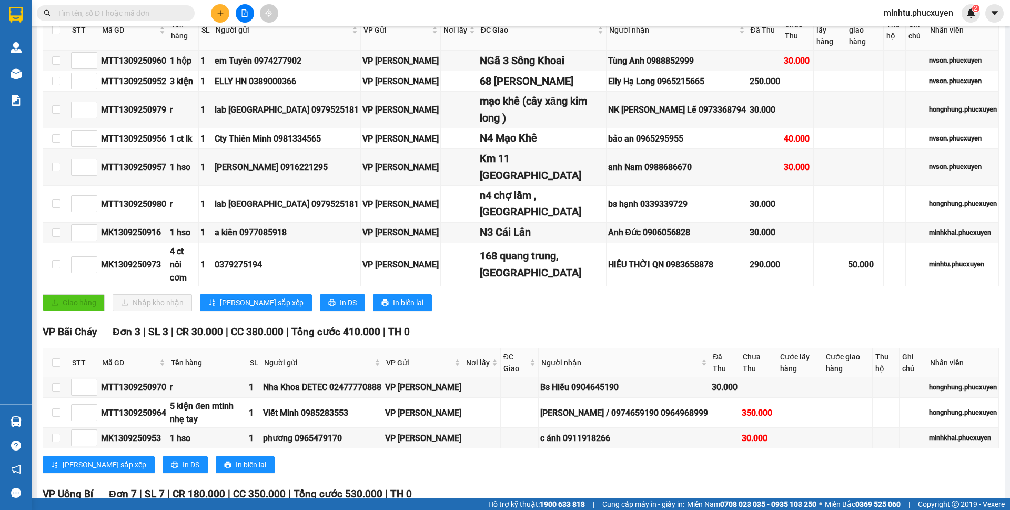
scroll to position [105, 0]
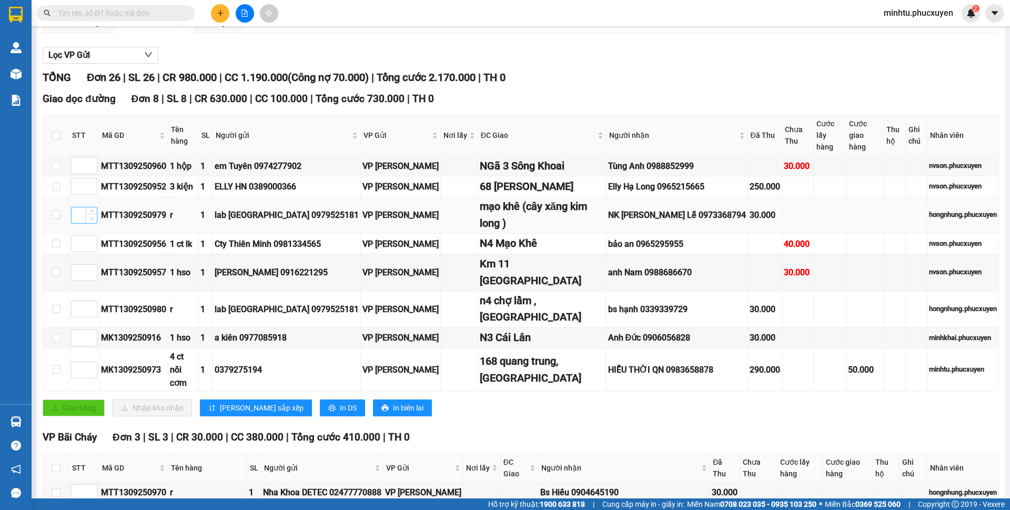
click at [86, 214] on span "Decrease Value" at bounding box center [91, 218] width 12 height 9
type input "1"
click at [79, 301] on input at bounding box center [84, 309] width 25 height 16
type input "2"
click at [80, 236] on input at bounding box center [84, 244] width 25 height 16
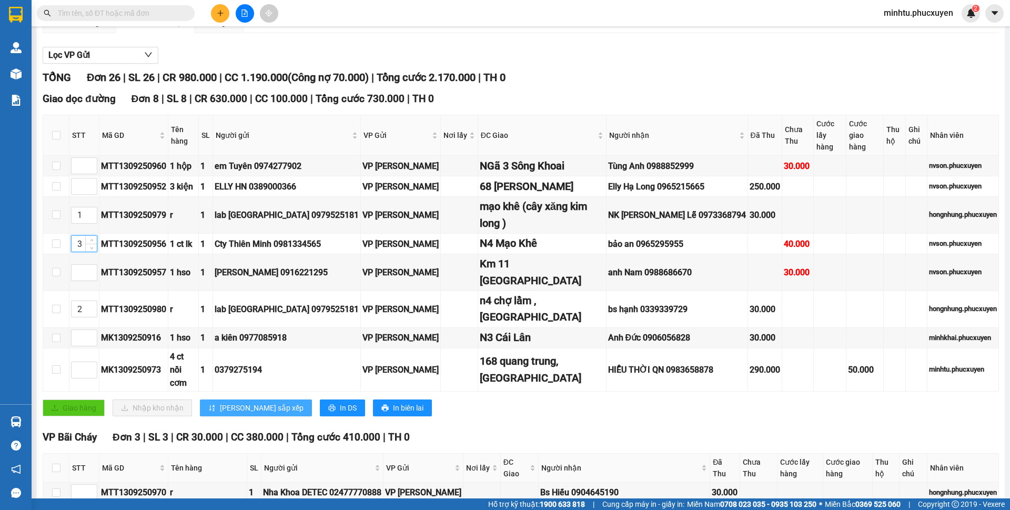
type input "3"
click at [252, 402] on span "[PERSON_NAME] sắp xếp" at bounding box center [262, 408] width 84 height 12
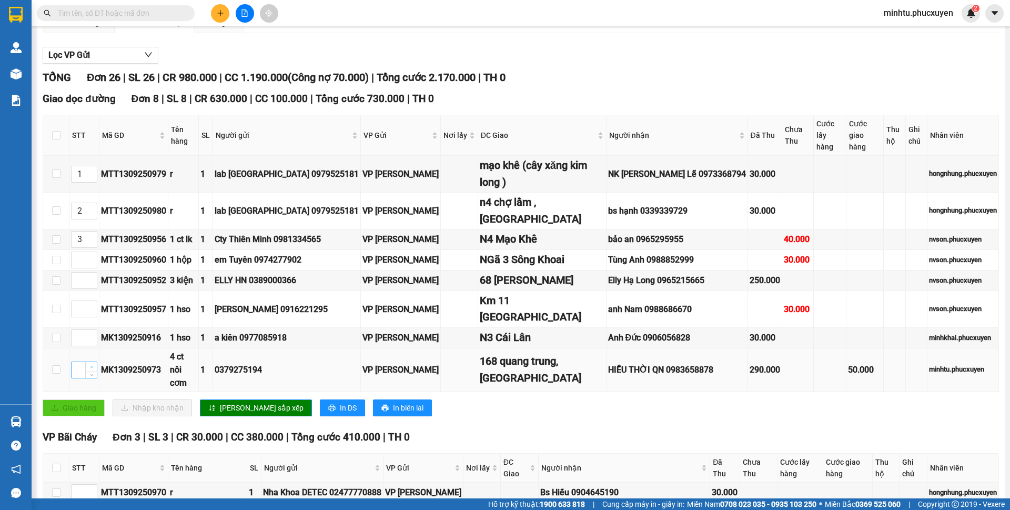
click at [89, 364] on span "up" at bounding box center [91, 367] width 6 height 6
type input "1"
type input "4"
click at [82, 252] on input at bounding box center [84, 260] width 25 height 16
type input "5"
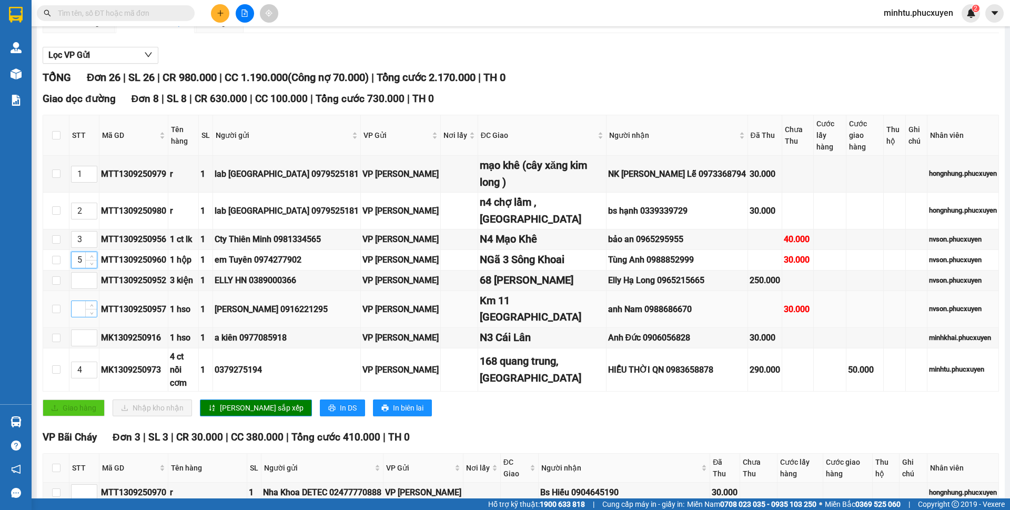
click at [84, 301] on input at bounding box center [84, 309] width 25 height 16
type input "6"
click at [222, 402] on span "[PERSON_NAME] sắp xếp" at bounding box center [262, 408] width 84 height 12
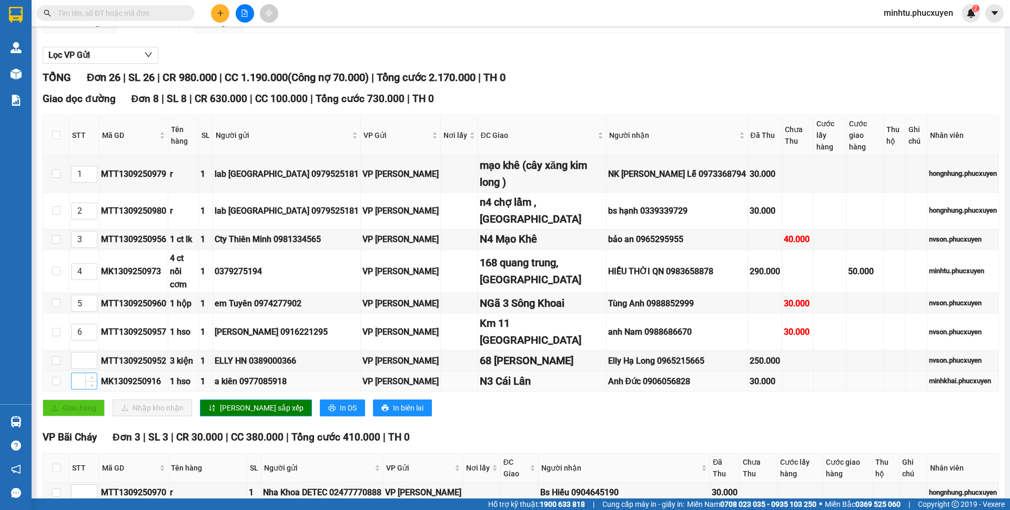
click at [78, 373] on input at bounding box center [84, 381] width 25 height 16
type input "7"
click at [82, 353] on input at bounding box center [84, 361] width 25 height 16
type input "8"
click at [214, 399] on button "[PERSON_NAME] sắp xếp" at bounding box center [256, 407] width 112 height 17
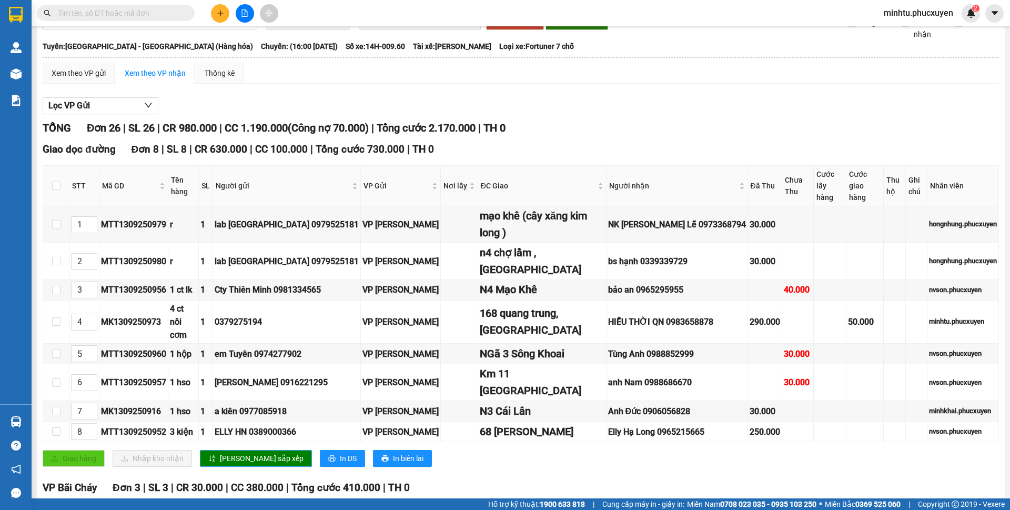
scroll to position [53, 0]
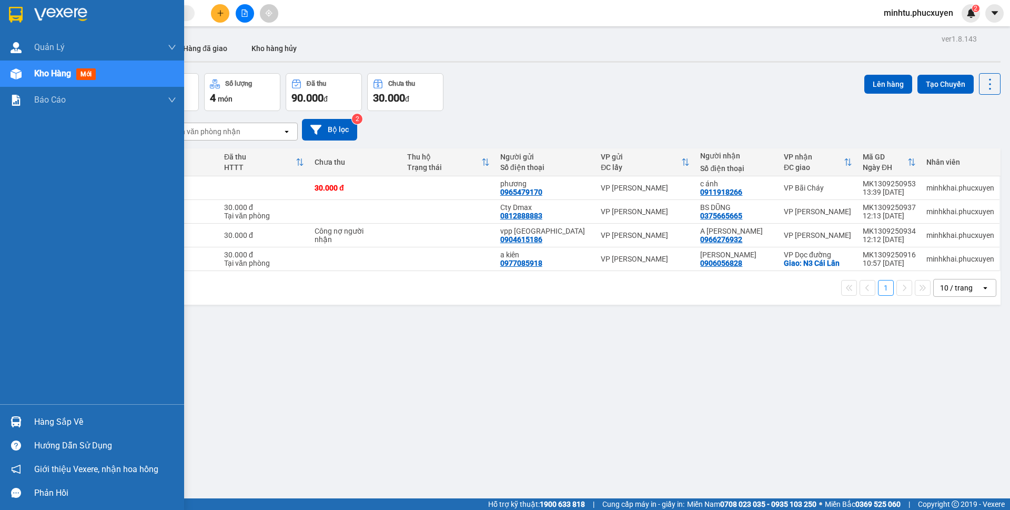
click at [9, 415] on div at bounding box center [16, 422] width 18 height 18
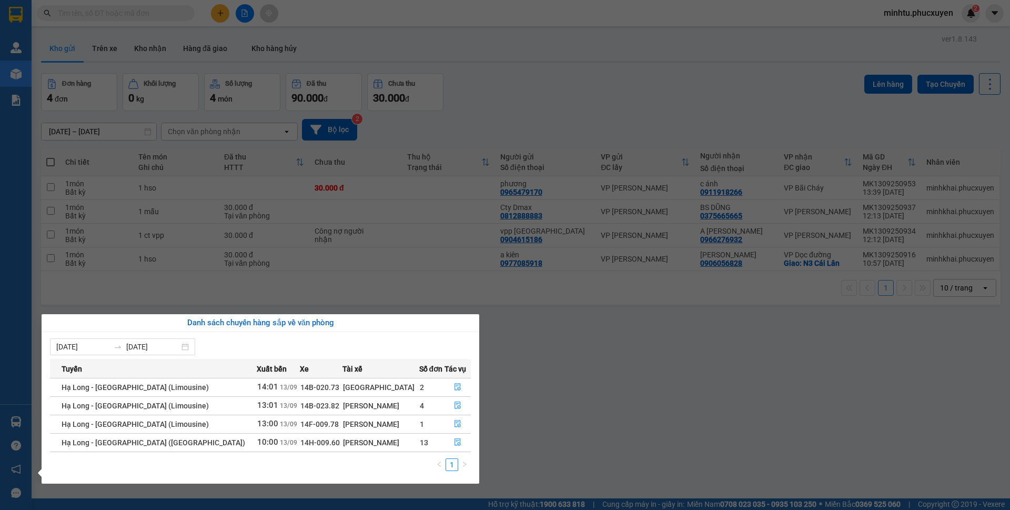
click at [587, 341] on section "Kết quả tìm kiếm ( 0 ) Bộ lọc No Data minhtu.phucxuyen 2 Quản Lý Quản lý giao n…" at bounding box center [505, 255] width 1010 height 510
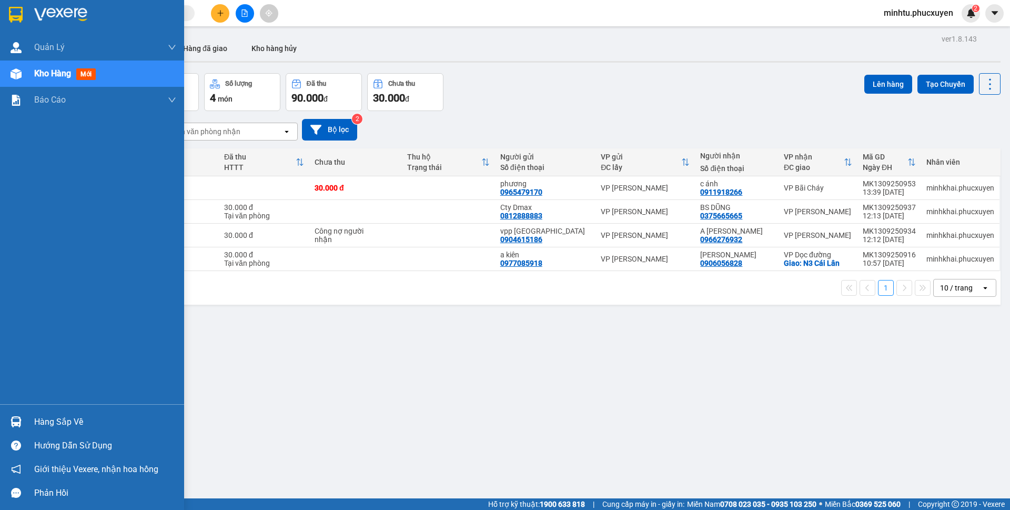
click at [19, 425] on img at bounding box center [16, 421] width 11 height 11
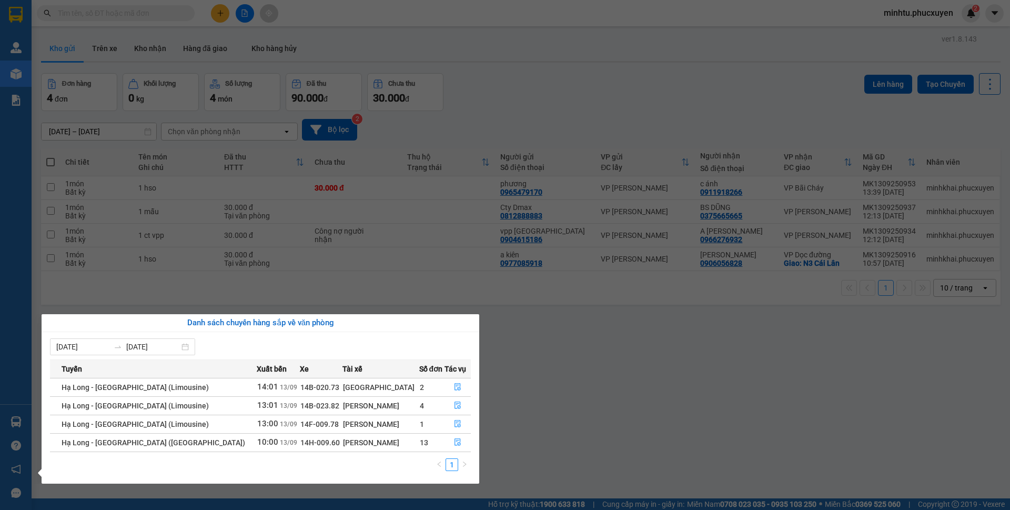
click at [548, 377] on section "Kết quả tìm kiếm ( 0 ) Bộ lọc No Data minhtu.phucxuyen 2 Quản Lý Quản lý giao n…" at bounding box center [505, 255] width 1010 height 510
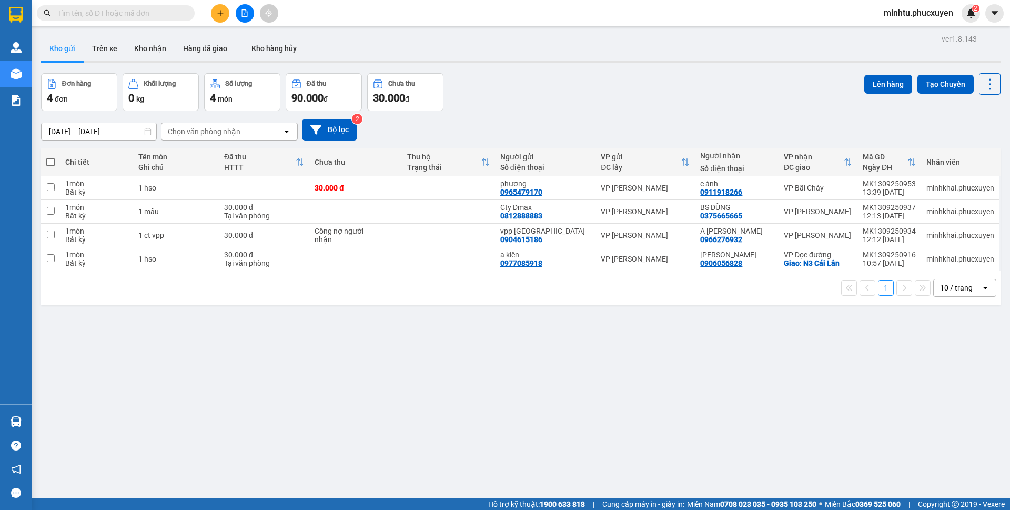
click at [225, 17] on button at bounding box center [220, 13] width 18 height 18
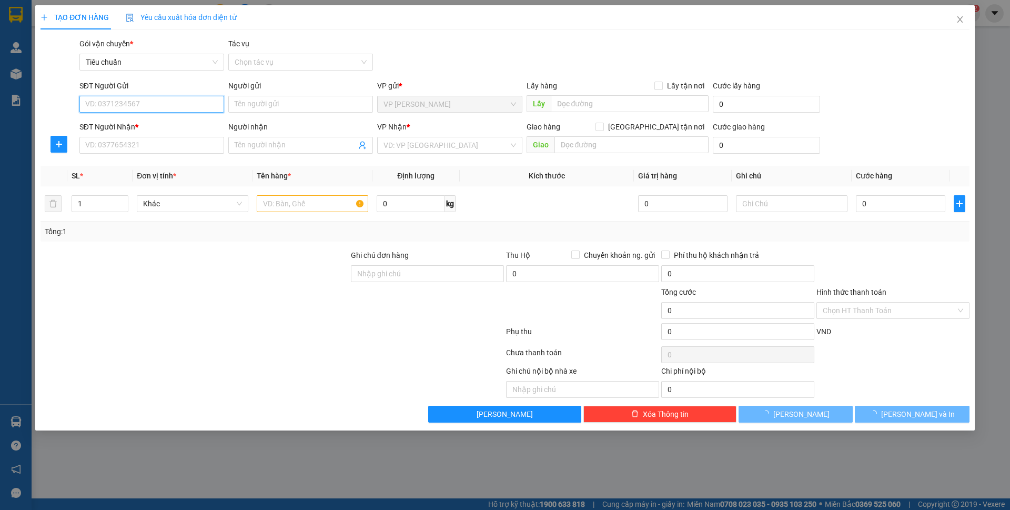
click at [164, 102] on input "SĐT Người Gửi" at bounding box center [151, 104] width 145 height 17
click at [164, 102] on input "0989996869" at bounding box center [151, 104] width 145 height 17
click at [163, 125] on div "0989996869 - tùng" at bounding box center [152, 125] width 132 height 12
type input "0989996869"
click at [157, 147] on input "SĐT Người Nhận *" at bounding box center [151, 145] width 145 height 17
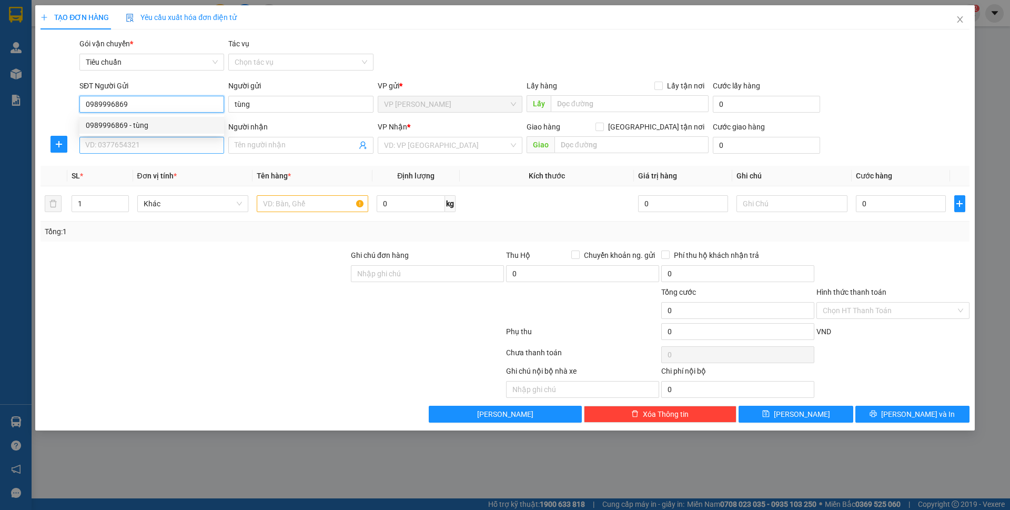
type input "tùng"
click at [159, 142] on input "SĐT Người Nhận *" at bounding box center [151, 145] width 145 height 17
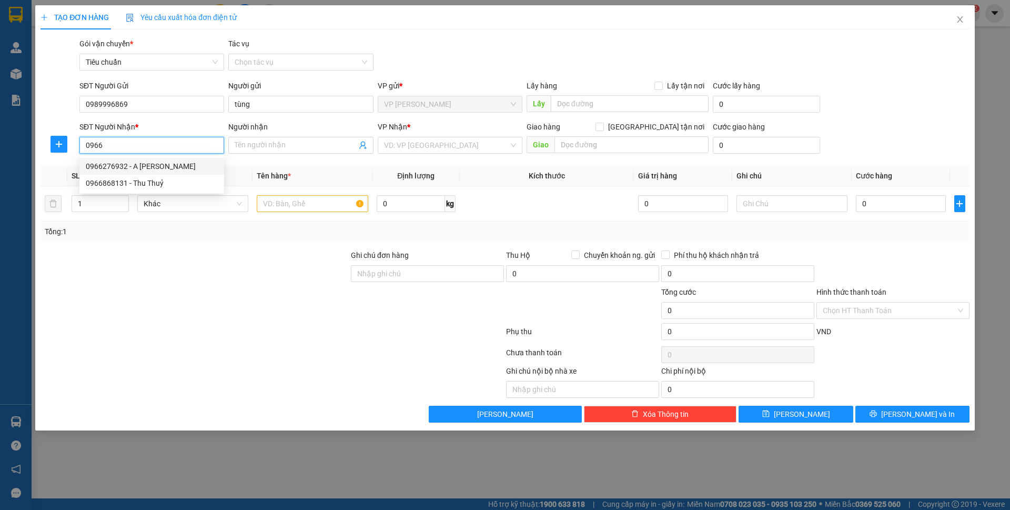
click at [158, 167] on div "0966276932 - A Toàn Ngọc Hà" at bounding box center [152, 167] width 132 height 12
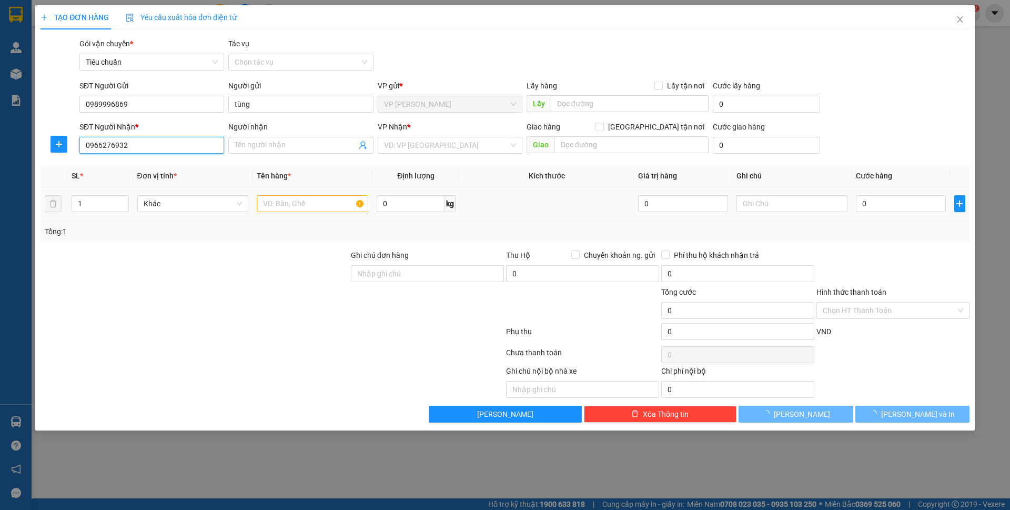
type input "0966276932"
click at [318, 207] on input "text" at bounding box center [313, 203] width 112 height 17
type input "1"
type input "A Toàn Ngọc Hà"
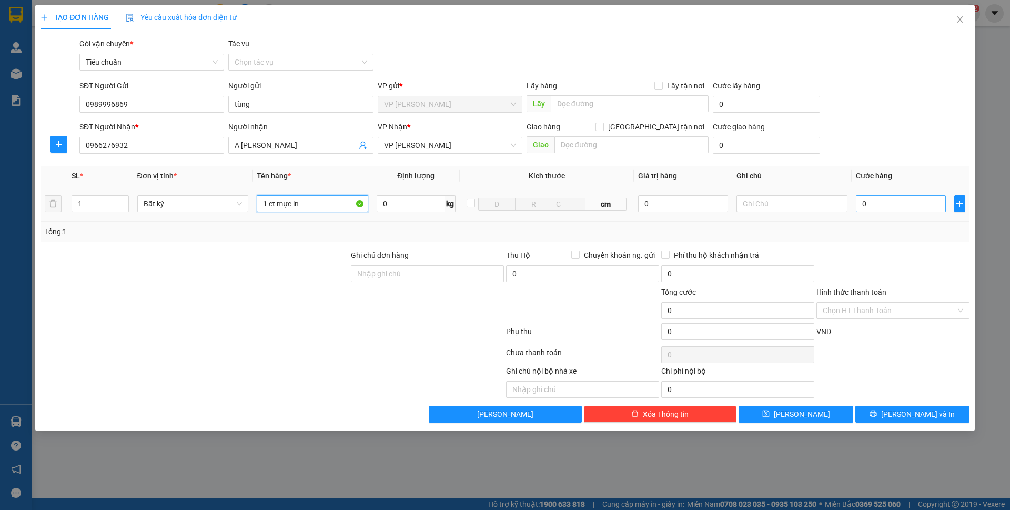
type input "1 ct mực in"
click at [883, 198] on input "0" at bounding box center [900, 203] width 89 height 17
type input "40"
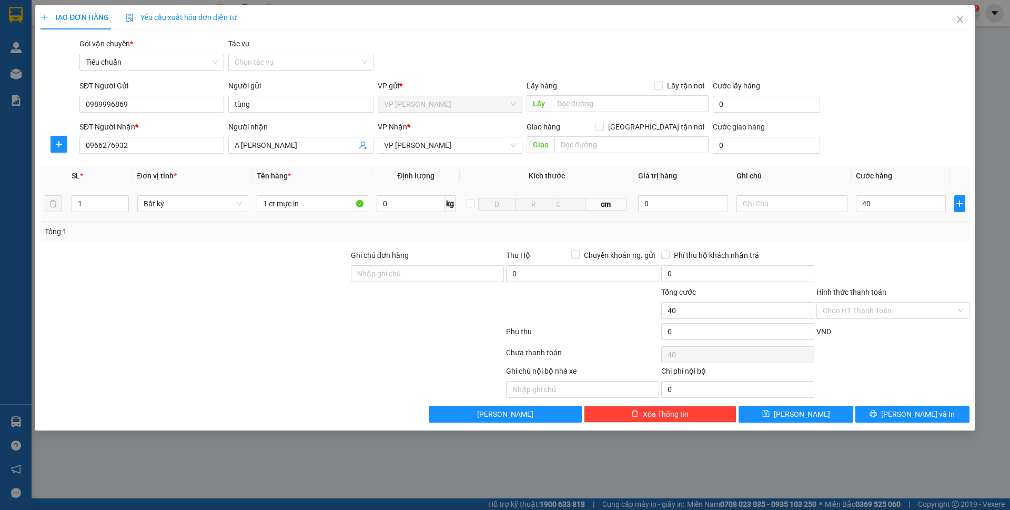
click at [891, 86] on div "SĐT Người Gửi 0989996869 Người gửi tùng VP gửi * VP Minh Khai Lấy hàng Lấy tận …" at bounding box center [524, 98] width 895 height 37
type input "40.000"
click at [897, 319] on div "Hình thức thanh toán Chọn HT Thanh Toán" at bounding box center [893, 304] width 153 height 37
click at [897, 315] on input "Hình thức thanh toán" at bounding box center [889, 311] width 133 height 16
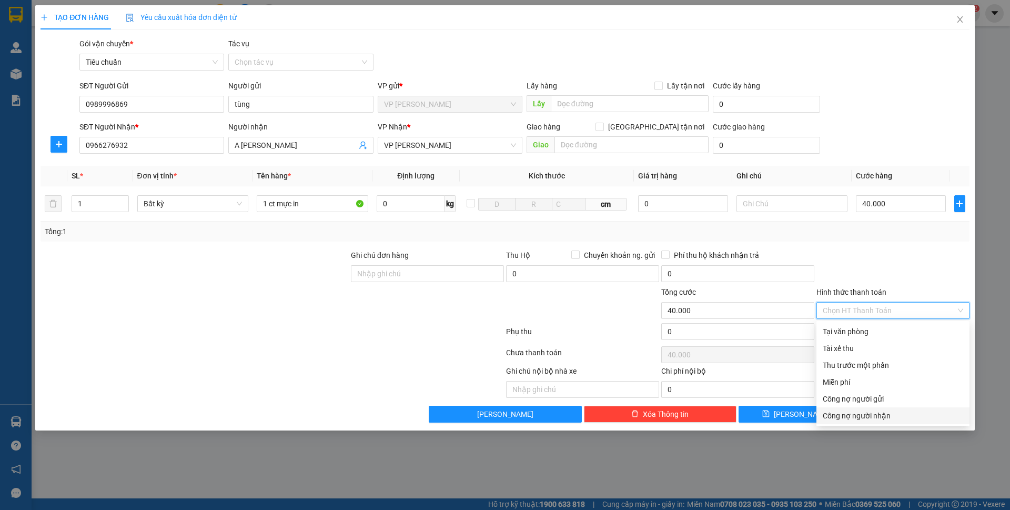
click at [894, 419] on div "Công nợ người nhận" at bounding box center [893, 416] width 141 height 12
type input "0"
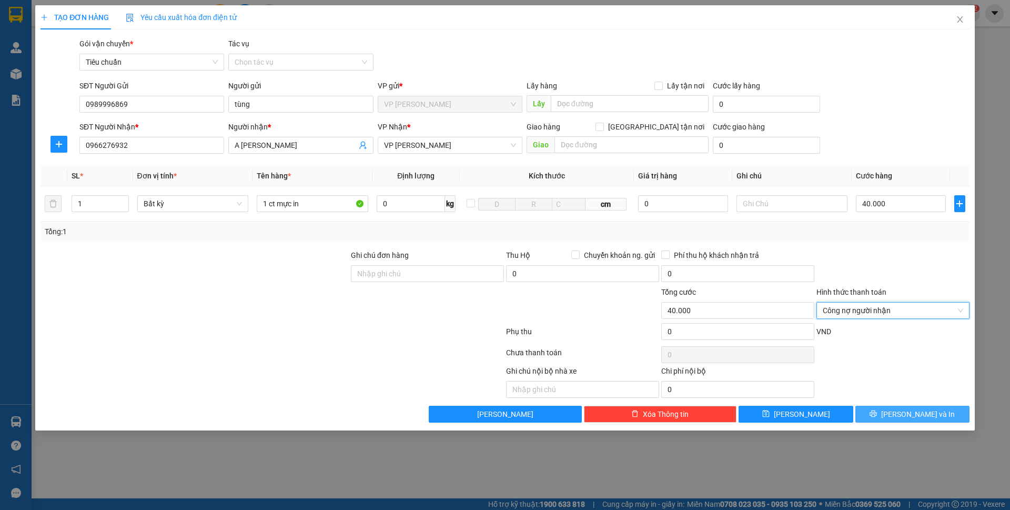
click at [908, 413] on span "Lưu và In" at bounding box center [918, 414] width 74 height 12
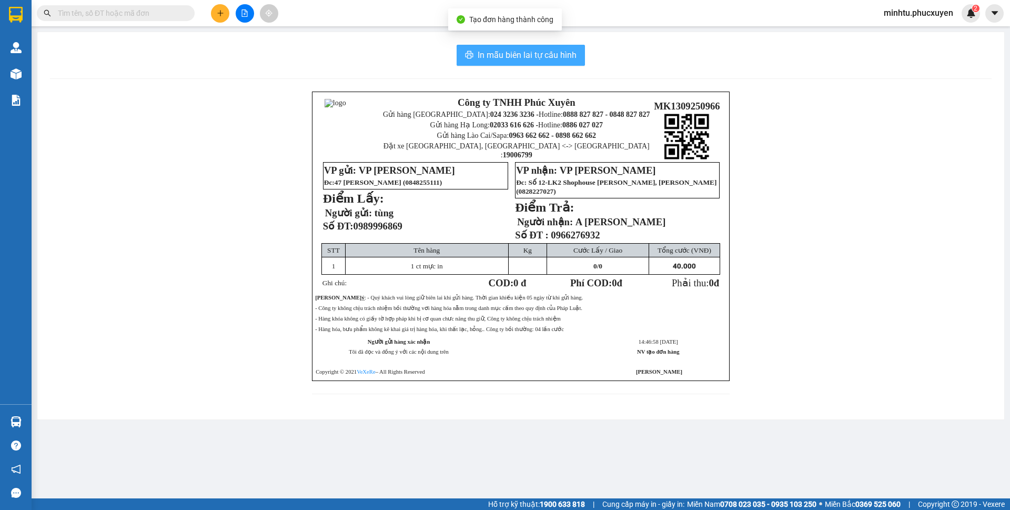
click at [554, 55] on span "In mẫu biên lai tự cấu hình" at bounding box center [527, 54] width 99 height 13
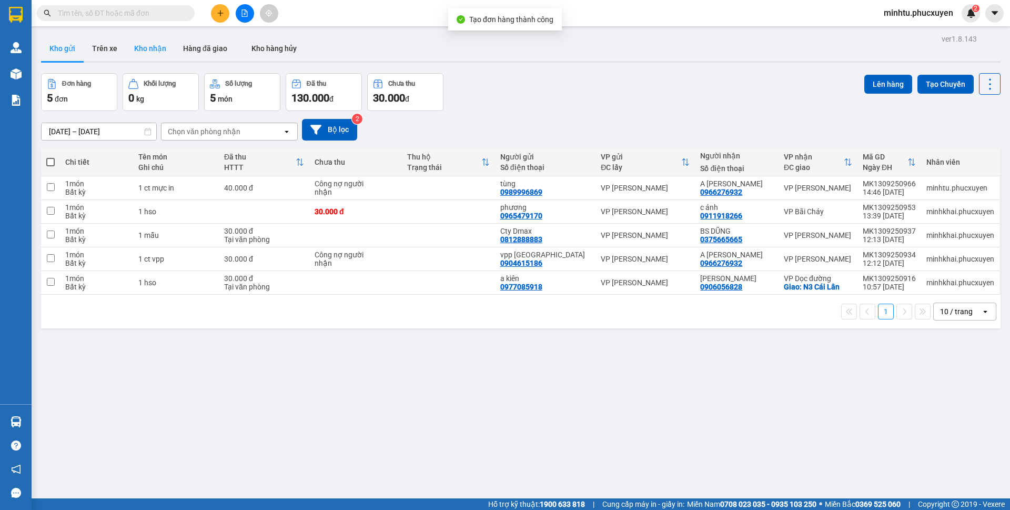
click at [148, 56] on button "Kho nhận" at bounding box center [150, 48] width 49 height 25
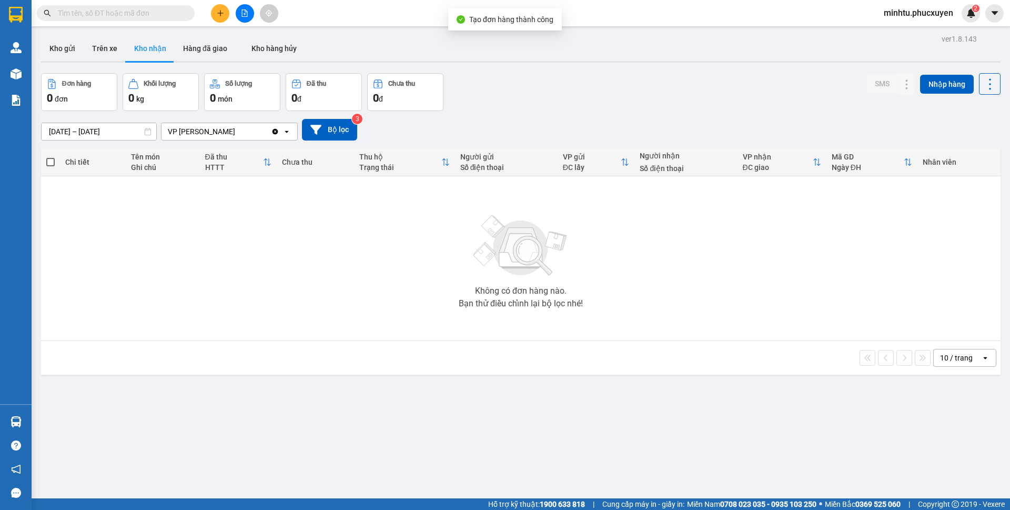
click at [69, 56] on button "Kho gửi" at bounding box center [62, 48] width 43 height 25
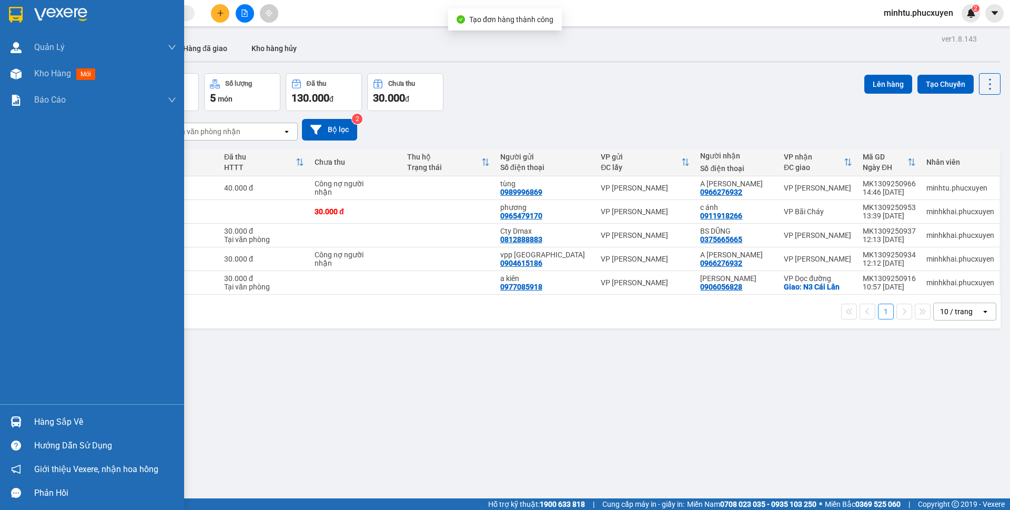
click at [17, 422] on img at bounding box center [16, 421] width 11 height 11
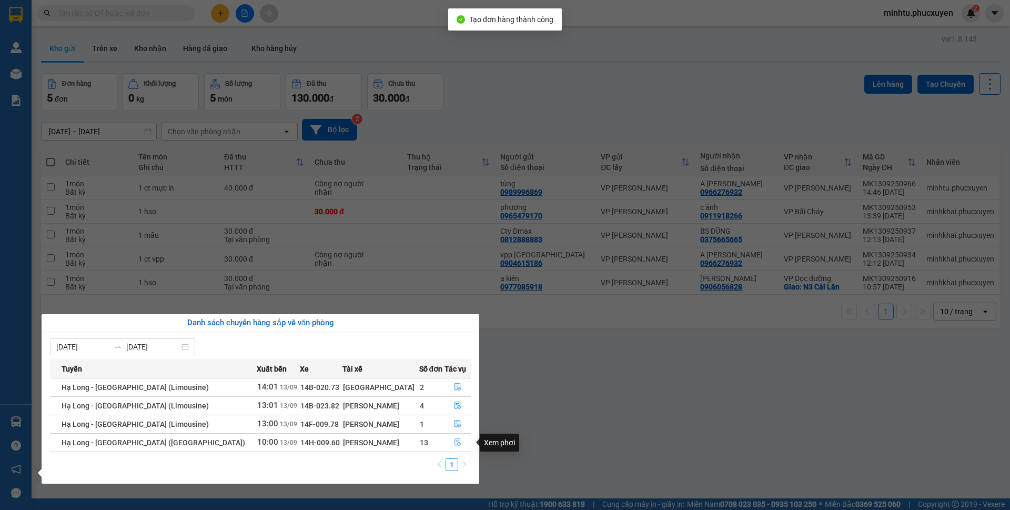
click at [454, 442] on icon "file-done" at bounding box center [457, 441] width 7 height 7
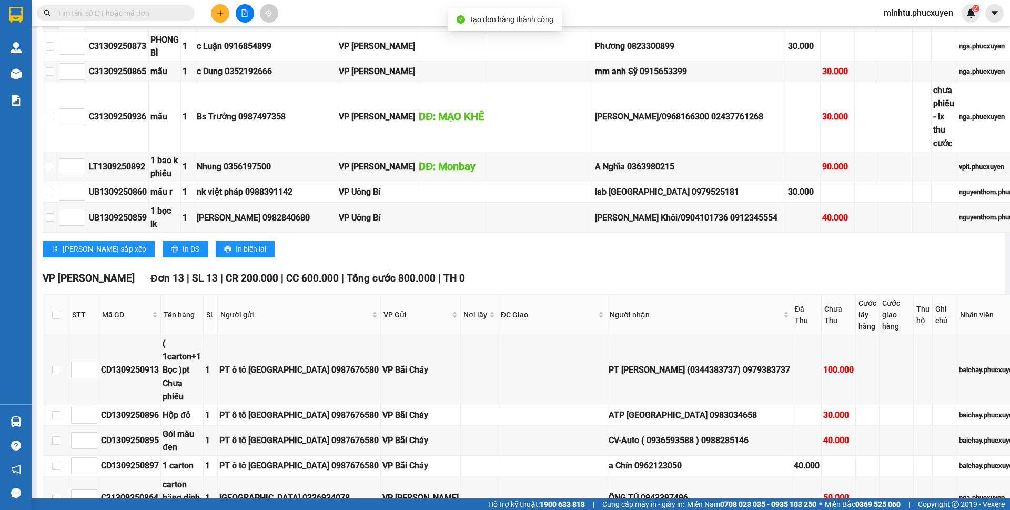
scroll to position [1316, 0]
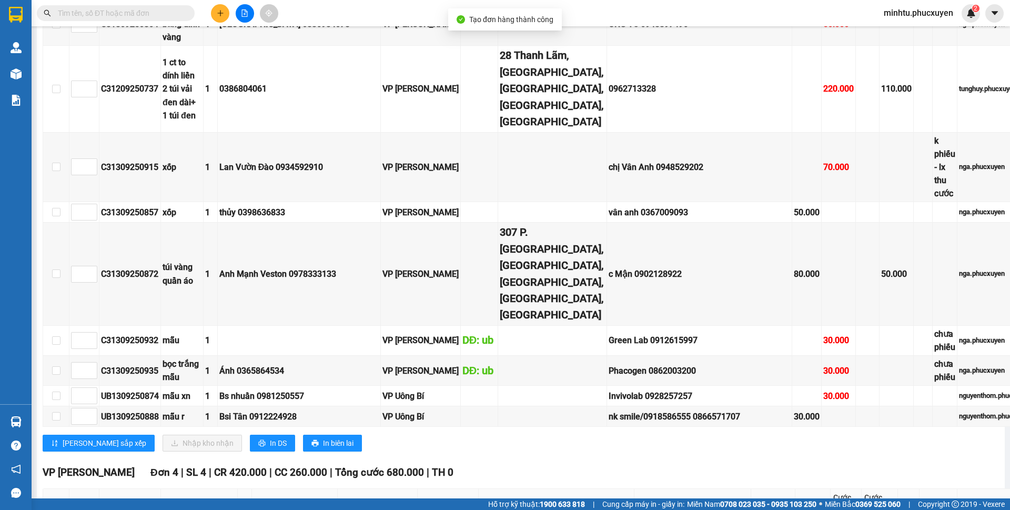
checkbox input "true"
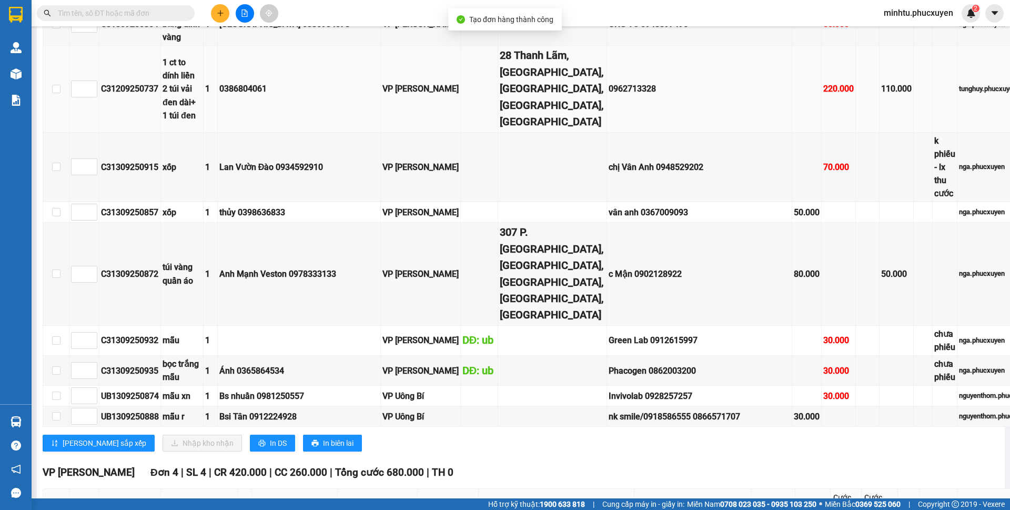
checkbox input "true"
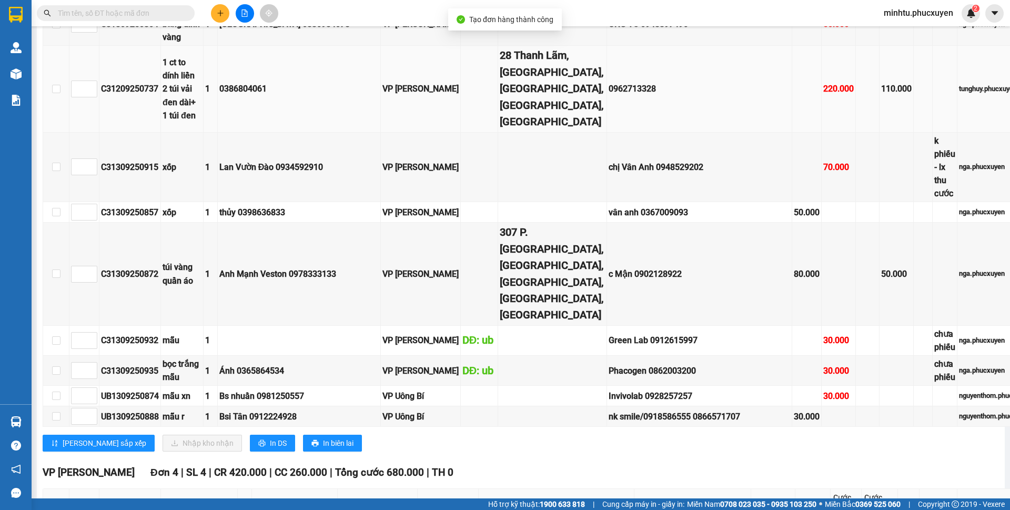
checkbox input "true"
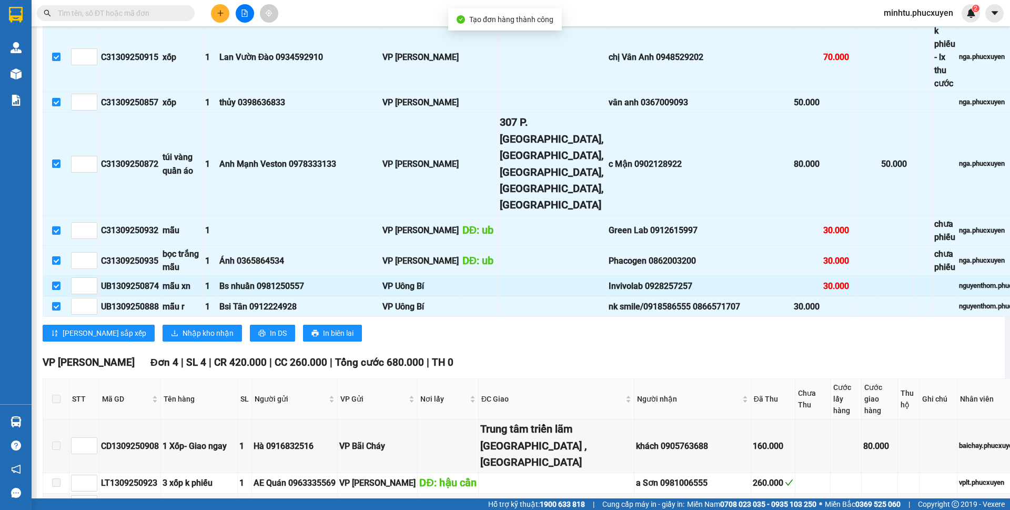
scroll to position [1474, 0]
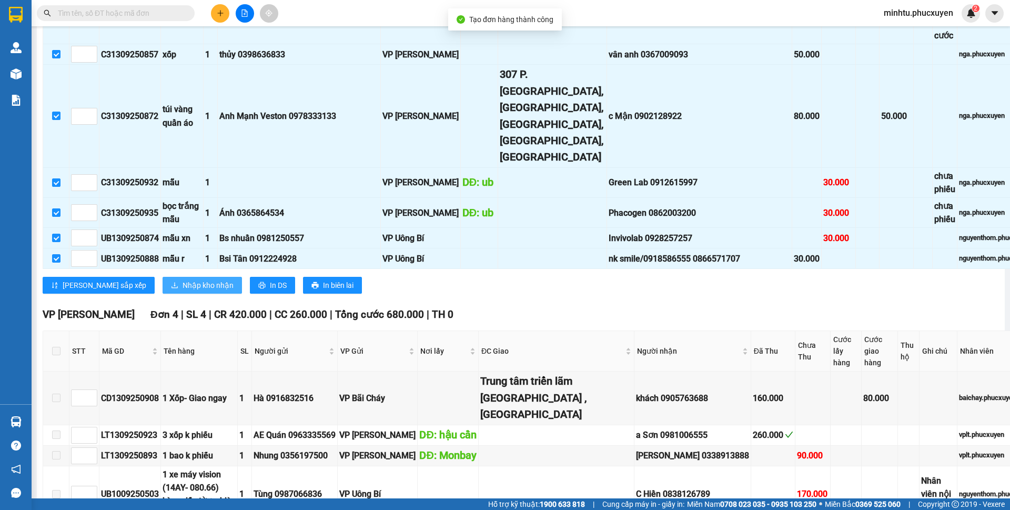
click at [183, 291] on span "Nhập kho nhận" at bounding box center [208, 285] width 51 height 12
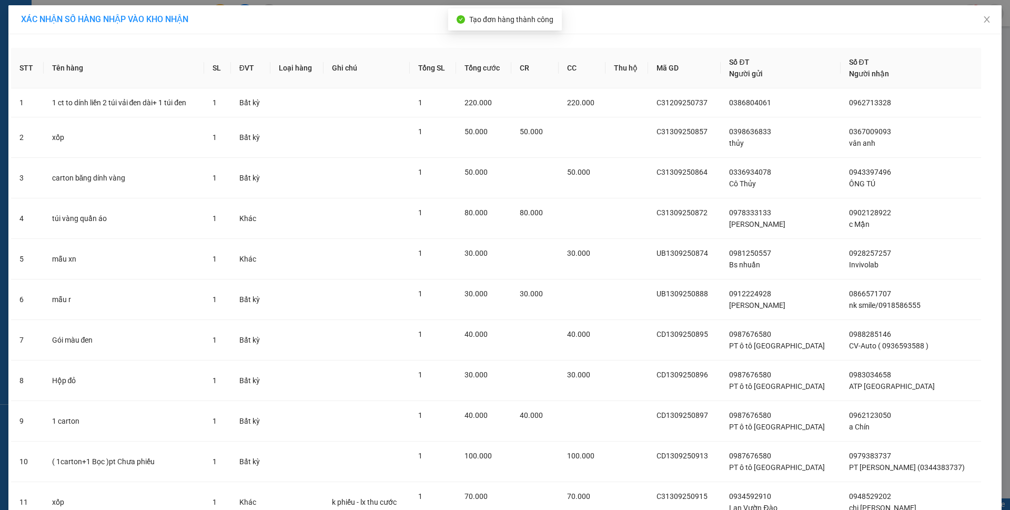
scroll to position [171, 0]
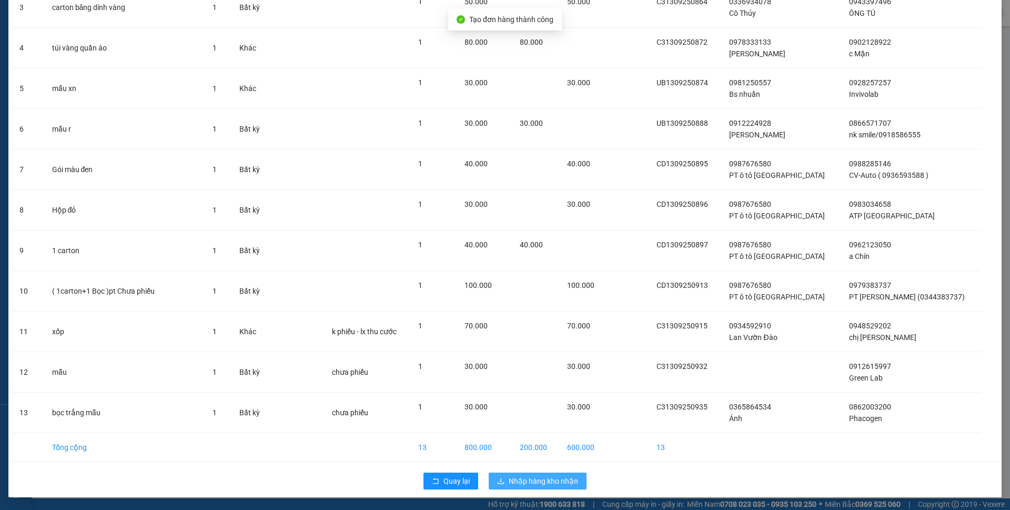
click at [563, 475] on button "Nhập hàng kho nhận" at bounding box center [538, 481] width 98 height 17
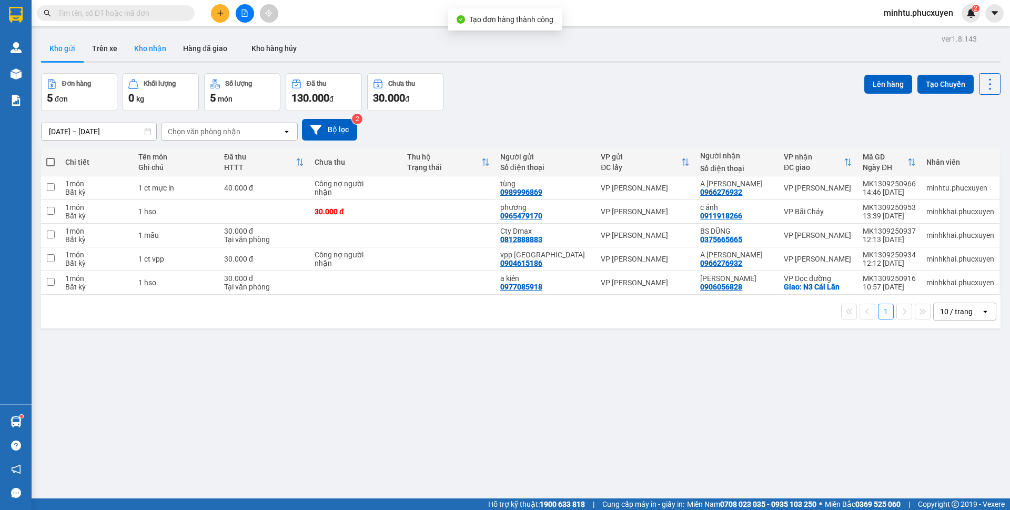
click at [161, 47] on button "Kho nhận" at bounding box center [150, 48] width 49 height 25
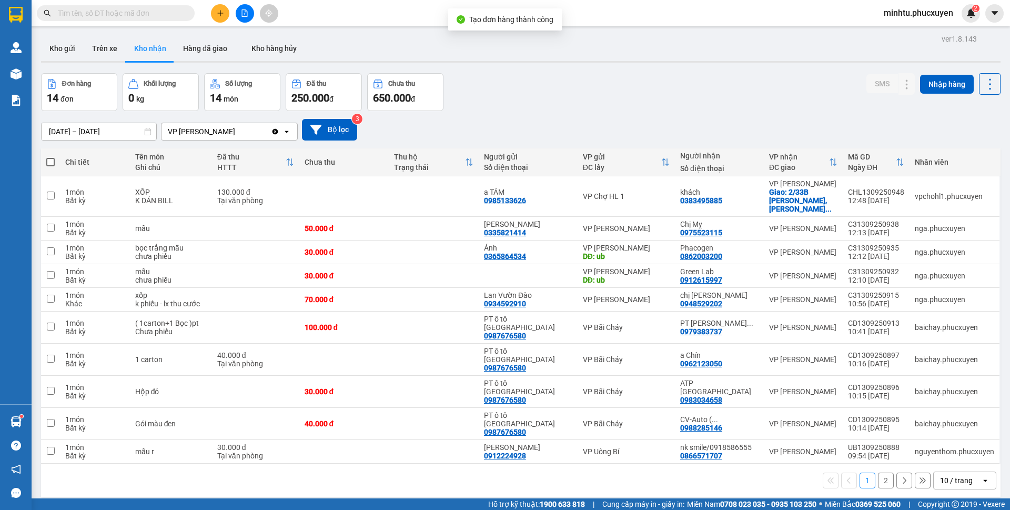
click at [948, 475] on div "10 / trang" at bounding box center [956, 480] width 33 height 11
click at [943, 365] on div "20 / trang" at bounding box center [956, 358] width 63 height 19
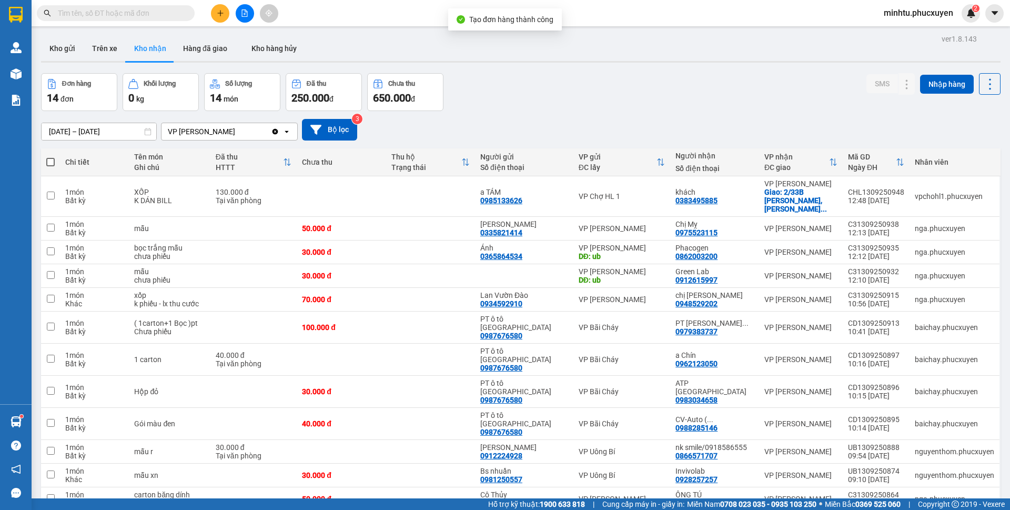
click at [678, 98] on div "Đơn hàng 14 đơn Khối lượng 0 kg Số lượng 14 món Đã thu 250.000 đ Chưa thu 650.0…" at bounding box center [521, 92] width 960 height 38
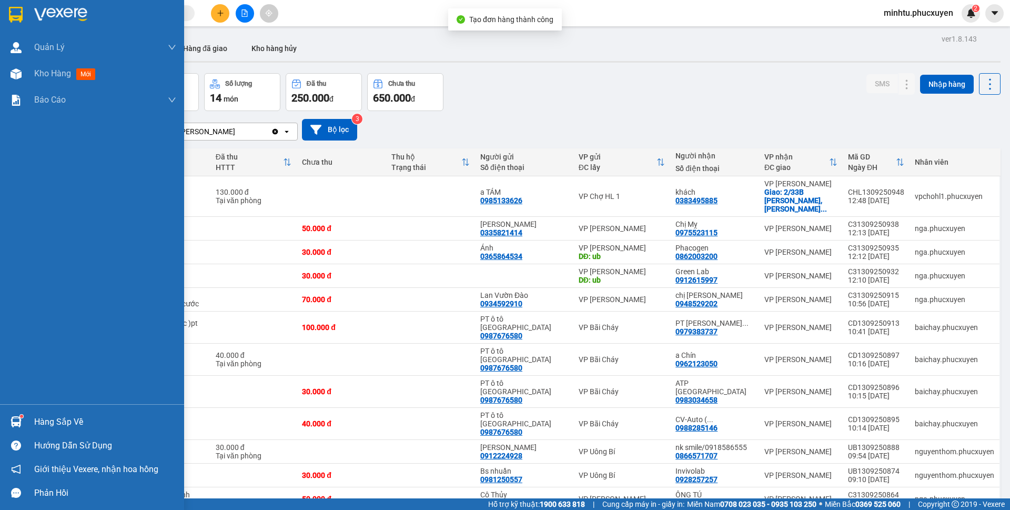
click at [18, 423] on img at bounding box center [16, 421] width 11 height 11
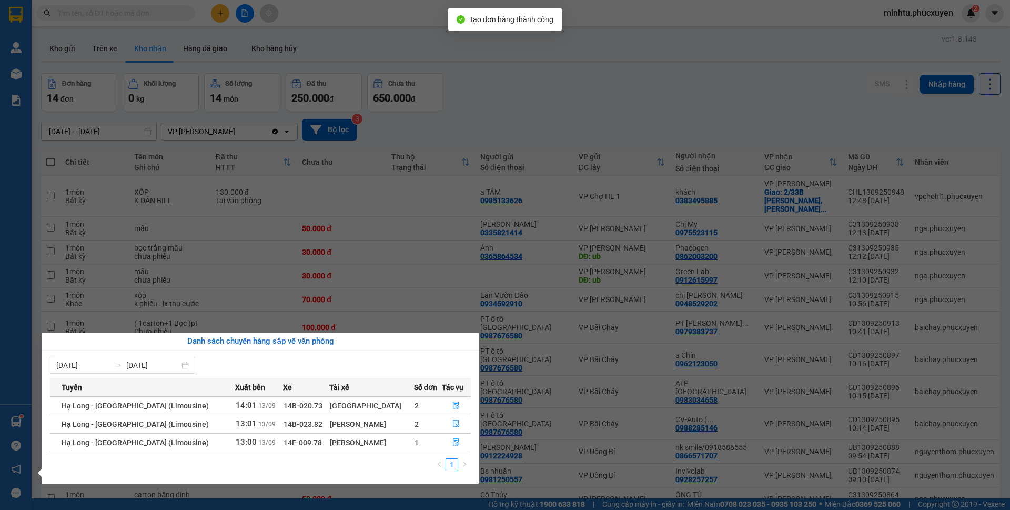
drag, startPoint x: 405, startPoint y: 127, endPoint x: 301, endPoint y: 289, distance: 192.4
click at [401, 132] on section "Kết quả tìm kiếm ( 0 ) Bộ lọc No Data minhtu.phucxuyen 2 Quản Lý Quản lý giao n…" at bounding box center [505, 255] width 1010 height 510
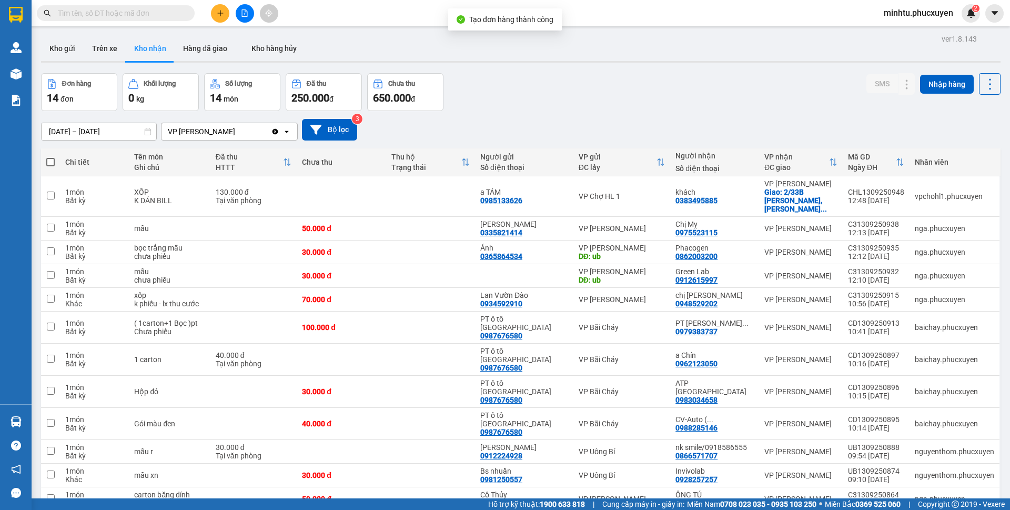
click at [217, 13] on icon "plus" at bounding box center [220, 12] width 7 height 7
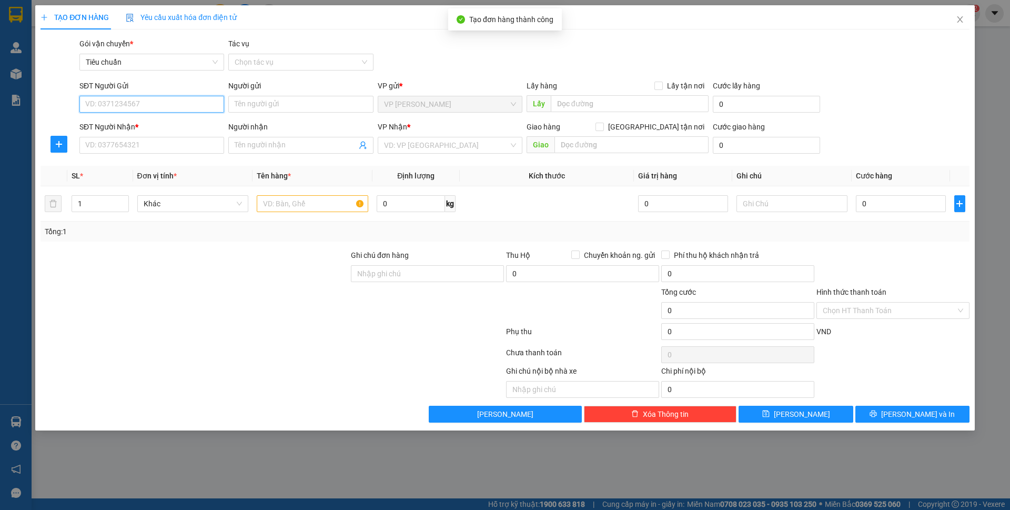
click at [182, 98] on input "SĐT Người Gửi" at bounding box center [151, 104] width 145 height 17
type input "0915588189"
click at [182, 97] on input "0915588189" at bounding box center [151, 104] width 145 height 17
click at [166, 127] on div "0915588189 - phụ tùng gpc" at bounding box center [152, 125] width 132 height 12
type input "phụ tùng gpc"
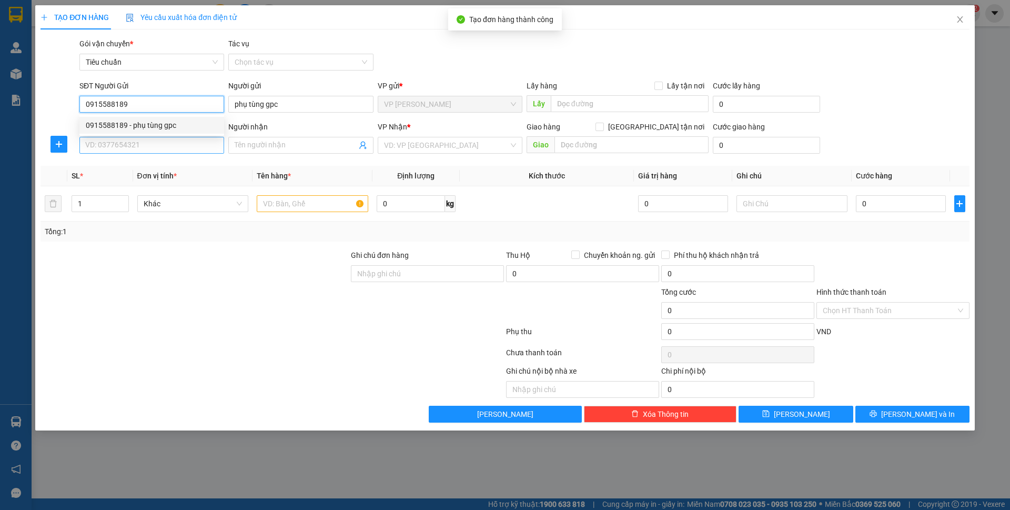
type input "0915588189"
click at [166, 148] on input "SĐT Người Nhận *" at bounding box center [151, 145] width 145 height 17
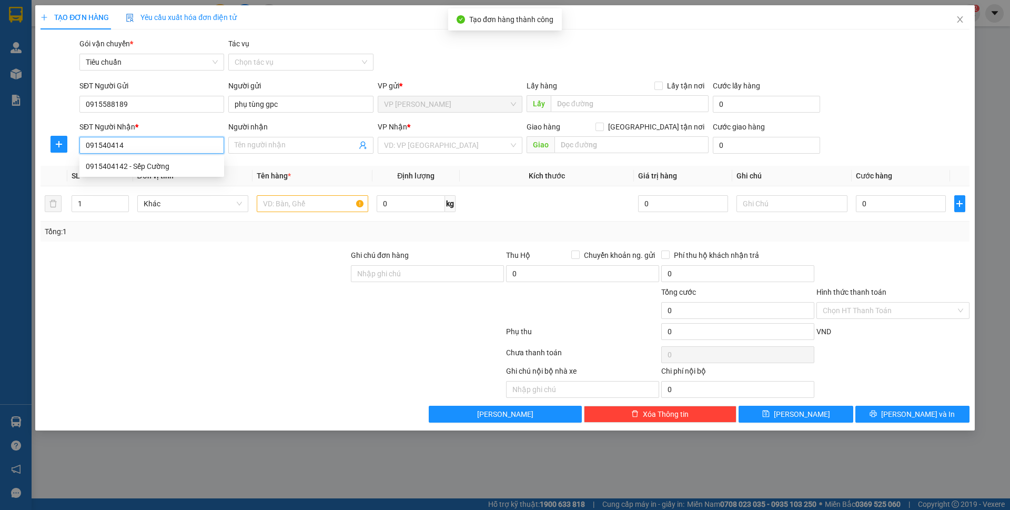
type input "0915404142"
click at [170, 162] on body "Kết quả tìm kiếm ( 0 ) Bộ lọc No Data minhtu.phucxuyen 2 Quản Lý Quản lý giao n…" at bounding box center [505, 255] width 1010 height 510
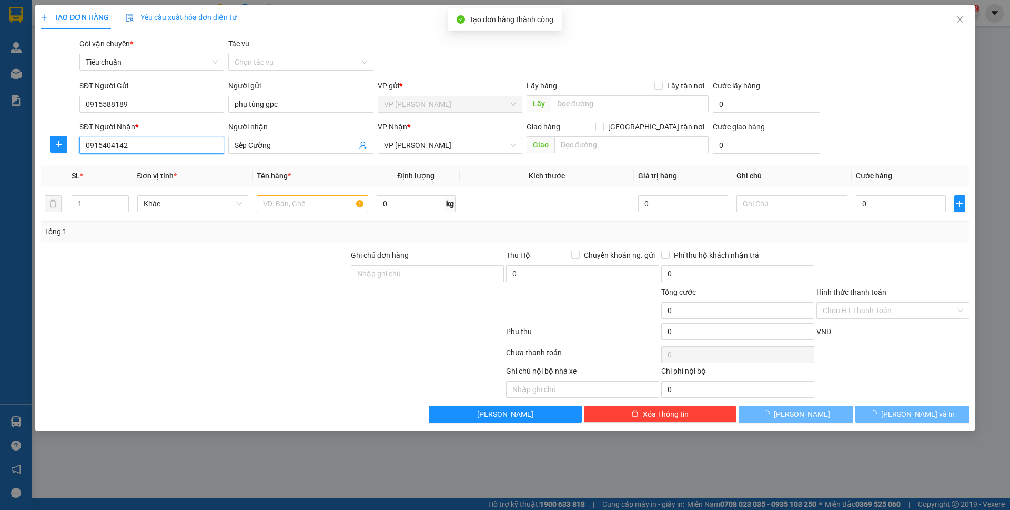
type input "Sếp Cường"
type input "0915404142"
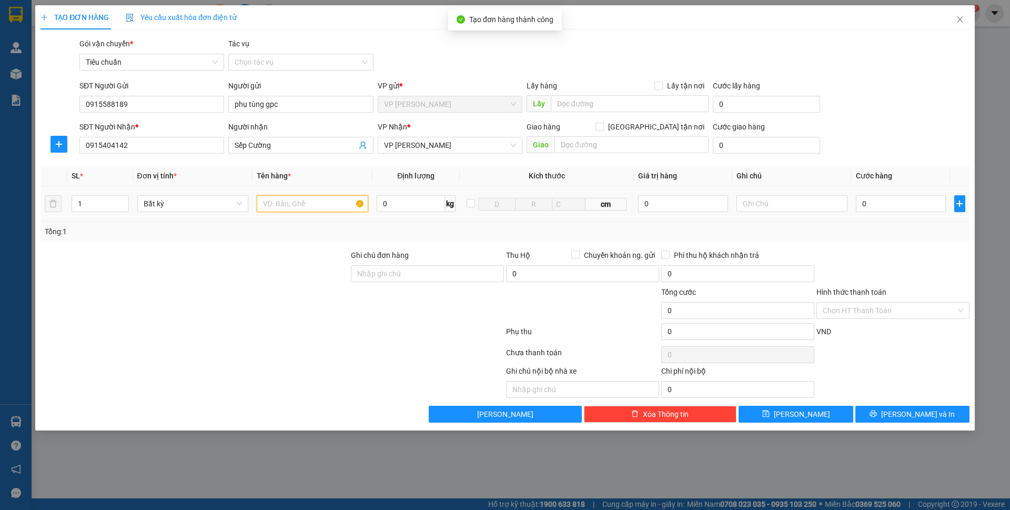
click at [318, 204] on input "text" at bounding box center [313, 203] width 112 height 17
type input "1 bọc"
click at [839, 300] on div "Hình thức thanh toán" at bounding box center [893, 294] width 153 height 16
click at [837, 303] on input "Hình thức thanh toán" at bounding box center [889, 311] width 133 height 16
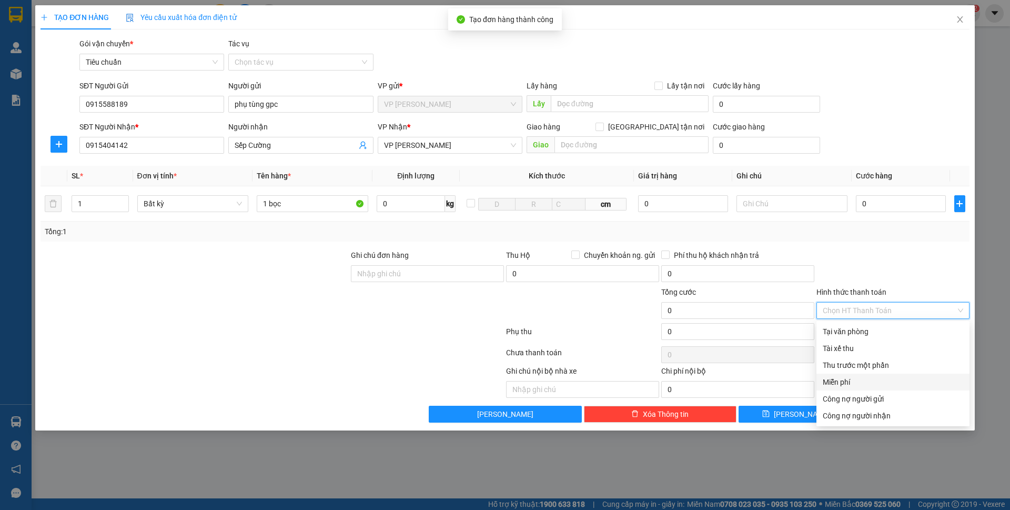
click at [853, 380] on div "Miễn phí" at bounding box center [893, 382] width 141 height 12
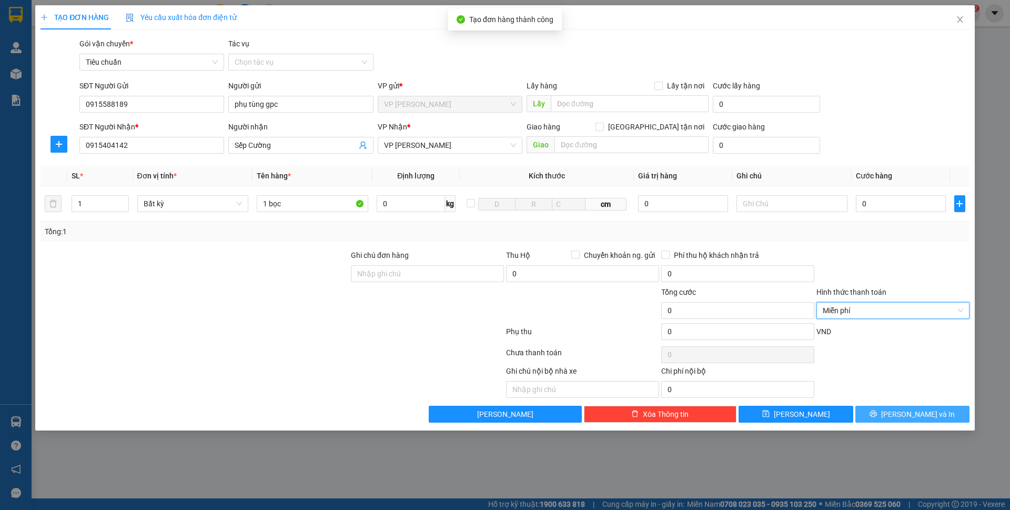
click at [906, 419] on span "Lưu và In" at bounding box center [918, 414] width 74 height 12
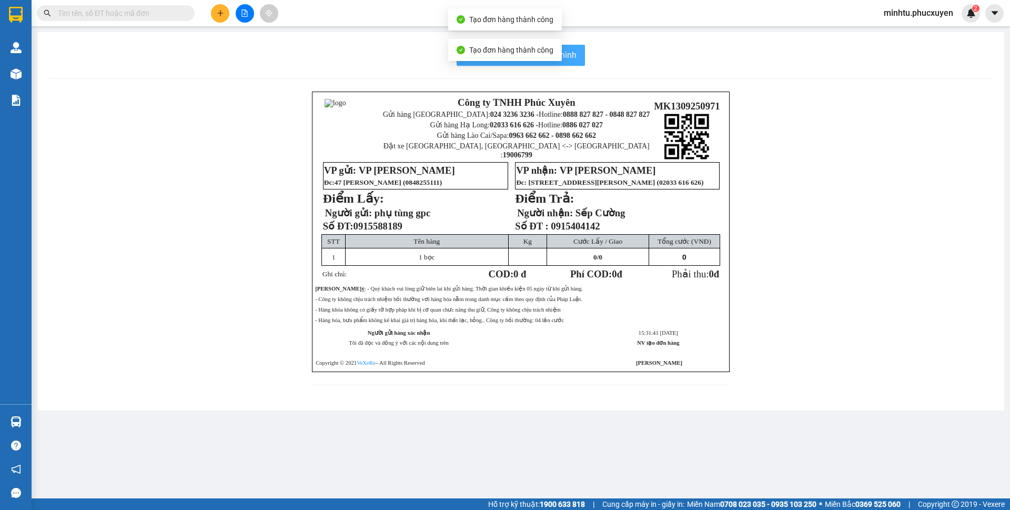
click at [567, 57] on span "In mẫu biên lai tự cấu hình" at bounding box center [527, 54] width 99 height 13
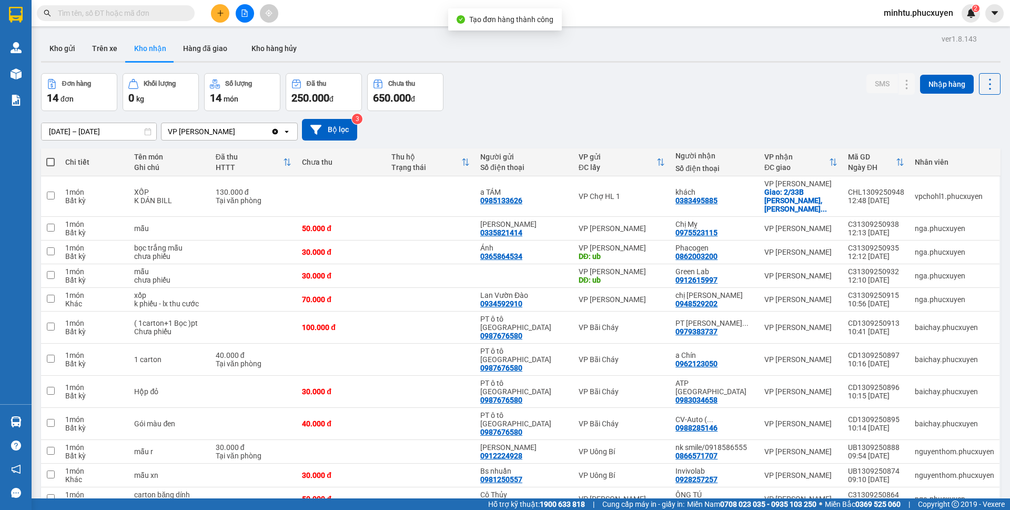
click at [569, 48] on div "Kho gửi Trên xe Kho nhận Hàng đã giao Kho hàng hủy" at bounding box center [521, 50] width 960 height 28
click at [218, 9] on button at bounding box center [220, 13] width 18 height 18
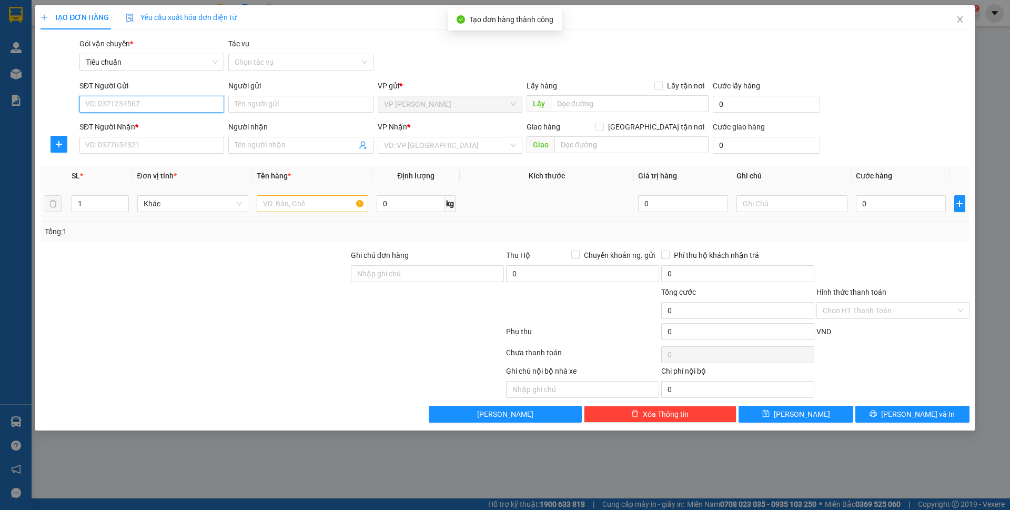
click at [123, 111] on input "SĐT Người Gửi" at bounding box center [151, 104] width 145 height 17
click at [149, 103] on input "0379275194" at bounding box center [151, 104] width 145 height 17
type input "0379275194"
click at [150, 141] on input "SĐT Người Nhận *" at bounding box center [151, 145] width 145 height 17
type input "0983658878"
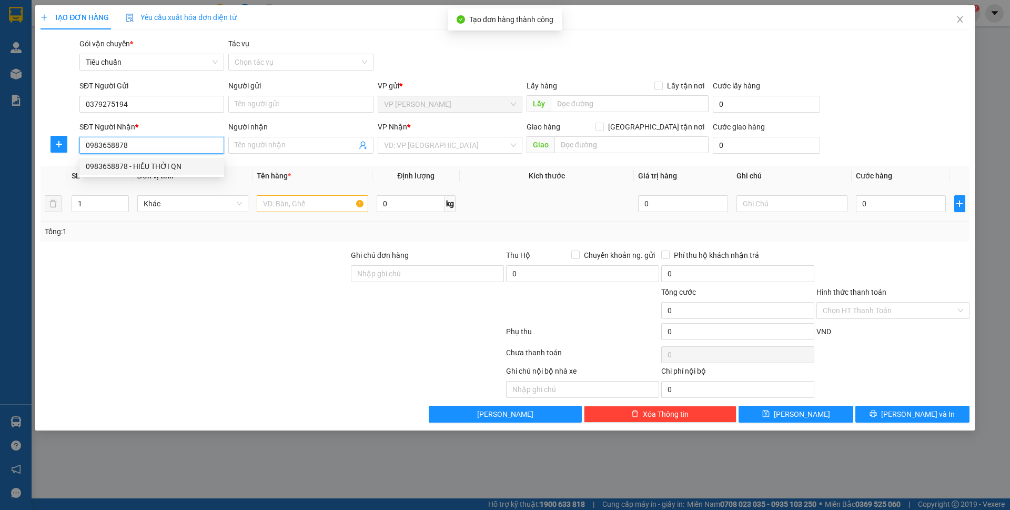
click at [189, 166] on div "0983658878 - HIỂU THỜI QN" at bounding box center [152, 167] width 132 height 12
type input "HIỂU THỜI QN"
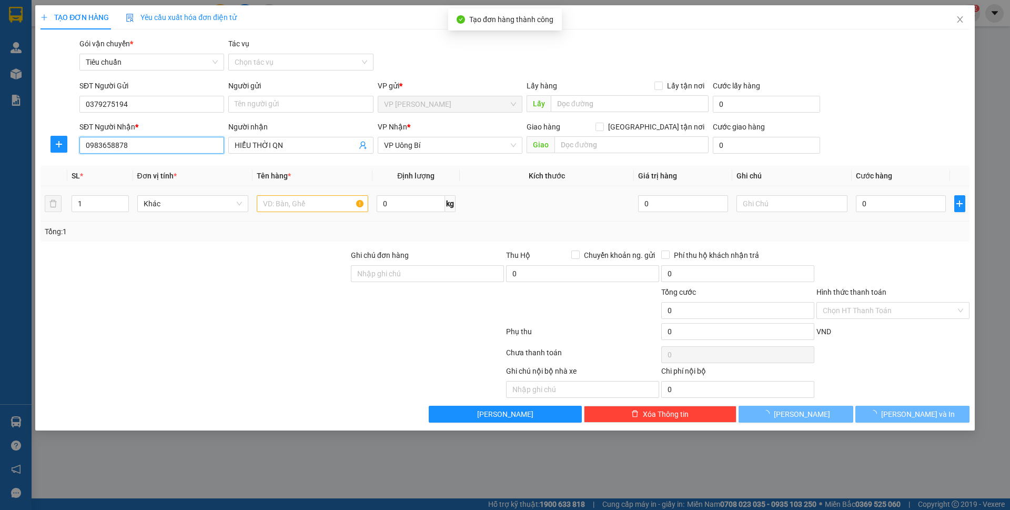
type input "0983658878"
click at [300, 206] on input "text" at bounding box center [313, 203] width 112 height 17
click at [327, 207] on input "text" at bounding box center [313, 203] width 112 height 17
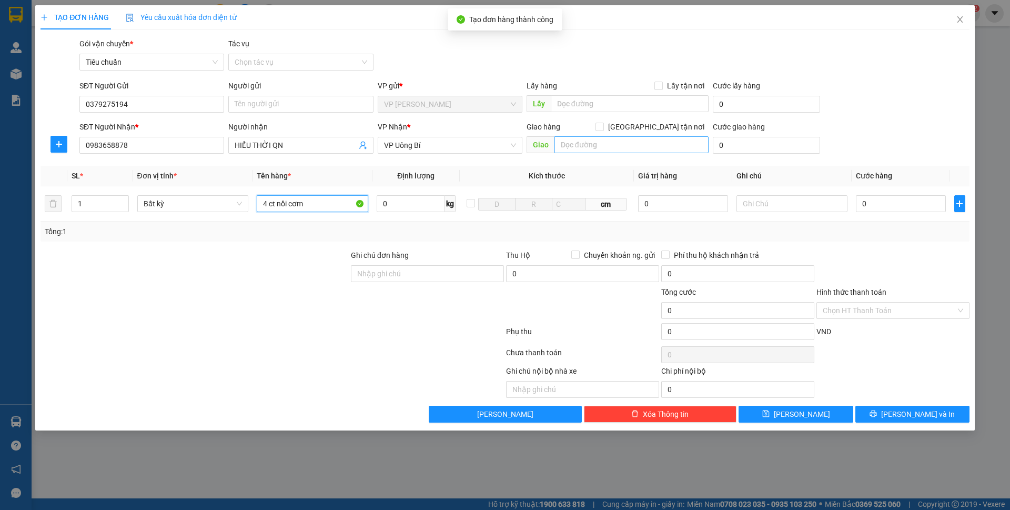
type input "4 ct nồi cơm"
click at [629, 145] on input "text" at bounding box center [632, 144] width 154 height 17
type input "168 quang trung, uông"
click at [676, 128] on span "Giao tận nơi" at bounding box center [656, 127] width 105 height 12
click at [603, 128] on input "Giao tận nơi" at bounding box center [599, 126] width 7 height 7
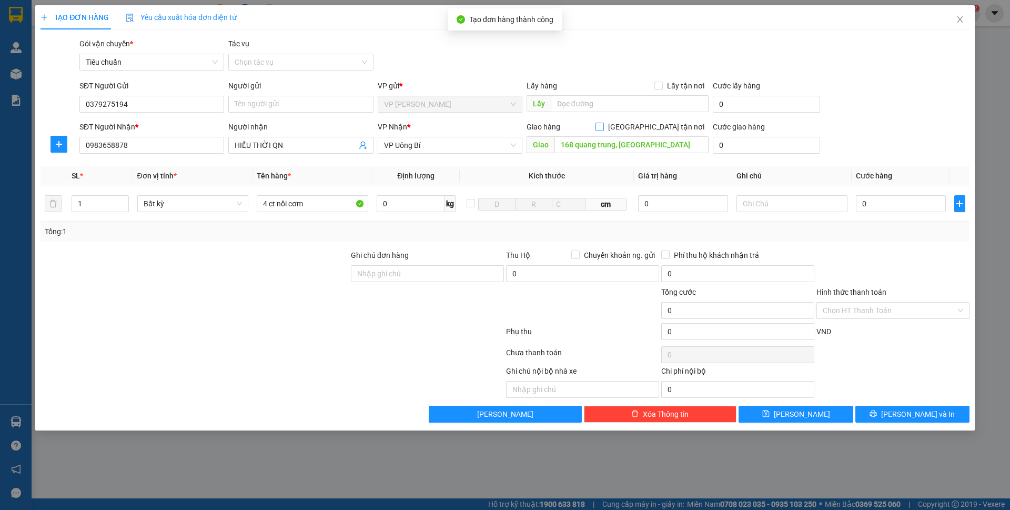
checkbox input "true"
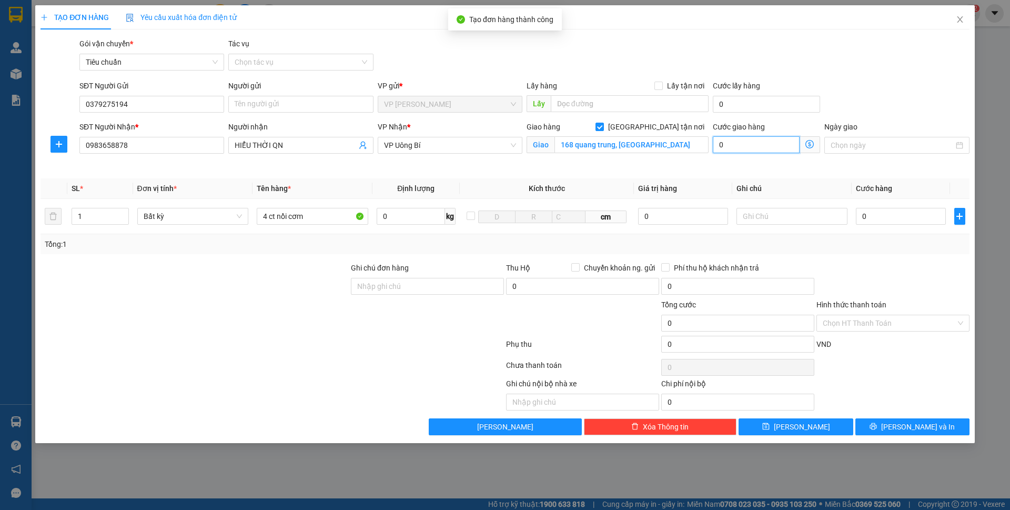
click at [738, 142] on input "0" at bounding box center [756, 144] width 87 height 17
type input "5"
type input "50"
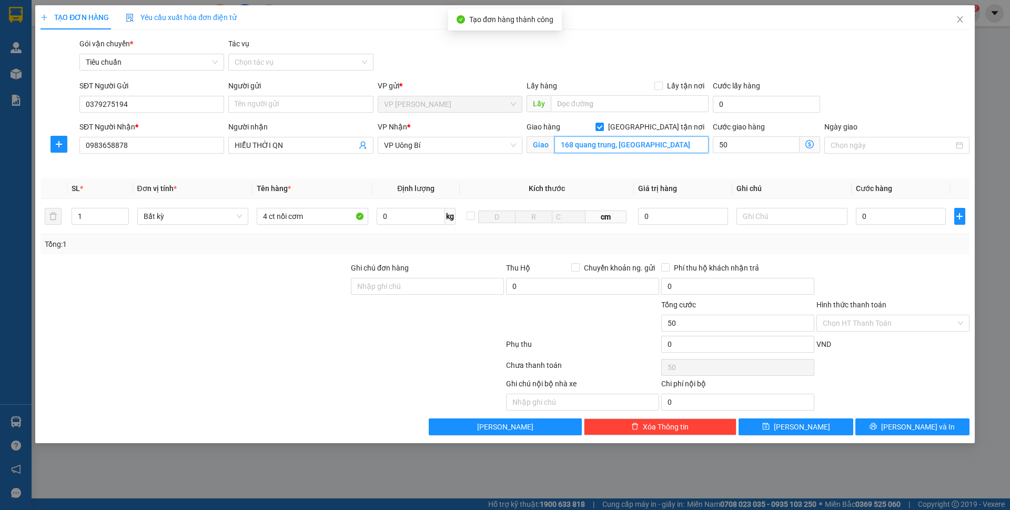
click at [667, 141] on input "168 quang trung, uông" at bounding box center [632, 144] width 154 height 17
type input "50.000"
type input "168 quang trung, [GEOGRAPHIC_DATA]"
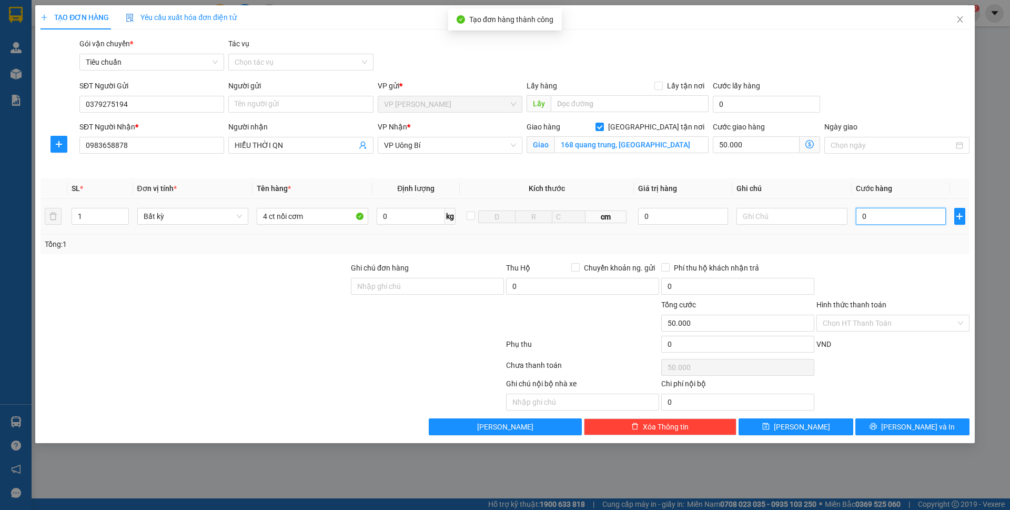
click at [891, 218] on input "0" at bounding box center [900, 216] width 89 height 17
type input "24"
type input "50.024"
type input "240"
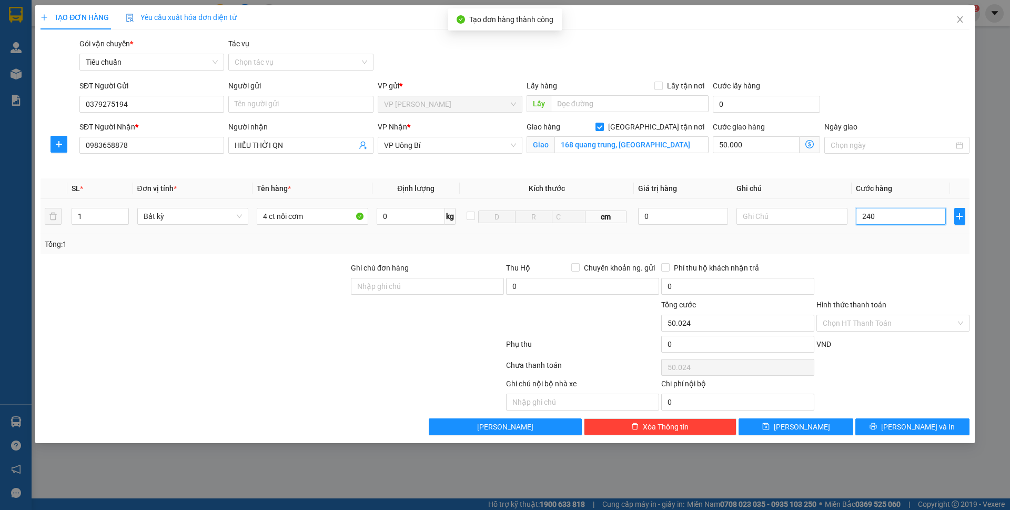
type input "50.240"
click at [905, 189] on th "Cước hàng" at bounding box center [901, 188] width 98 height 21
type input "240.000"
type input "290.000"
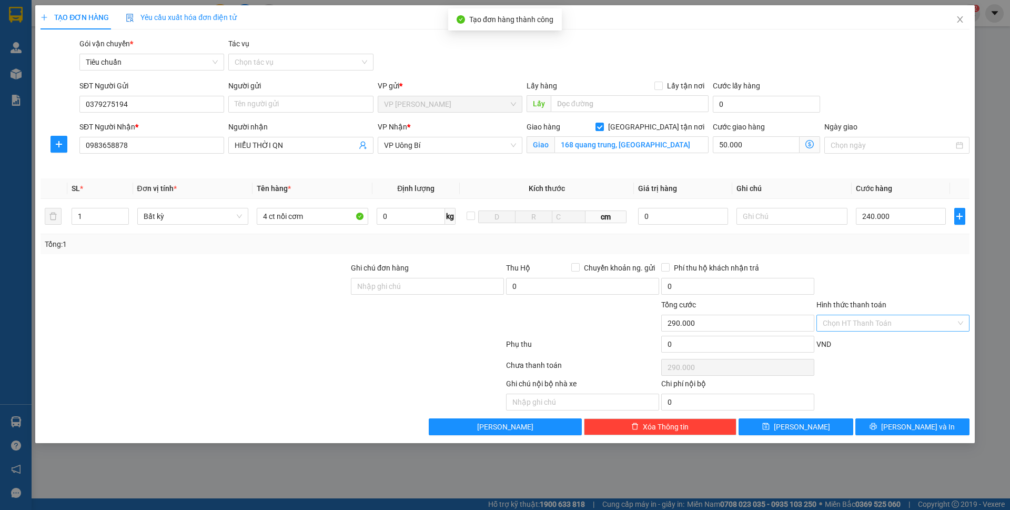
click at [887, 320] on input "Hình thức thanh toán" at bounding box center [889, 323] width 133 height 16
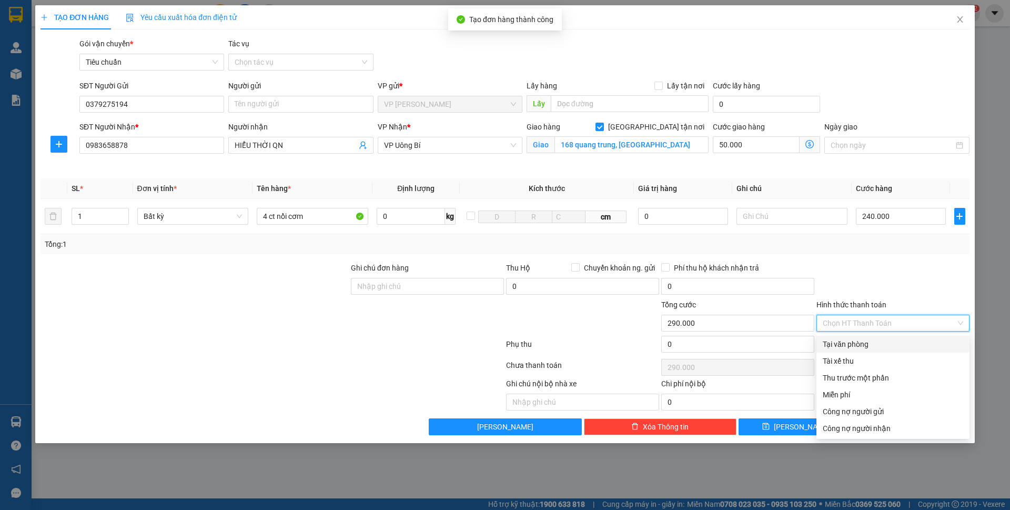
click at [869, 338] on div "Tại văn phòng" at bounding box center [893, 344] width 153 height 17
type input "0"
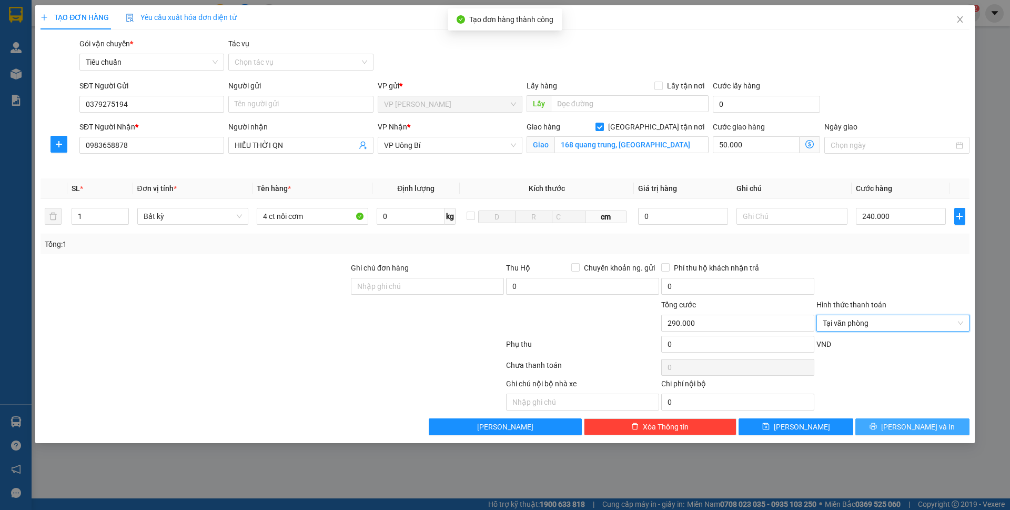
click at [913, 426] on span "Lưu và In" at bounding box center [918, 427] width 74 height 12
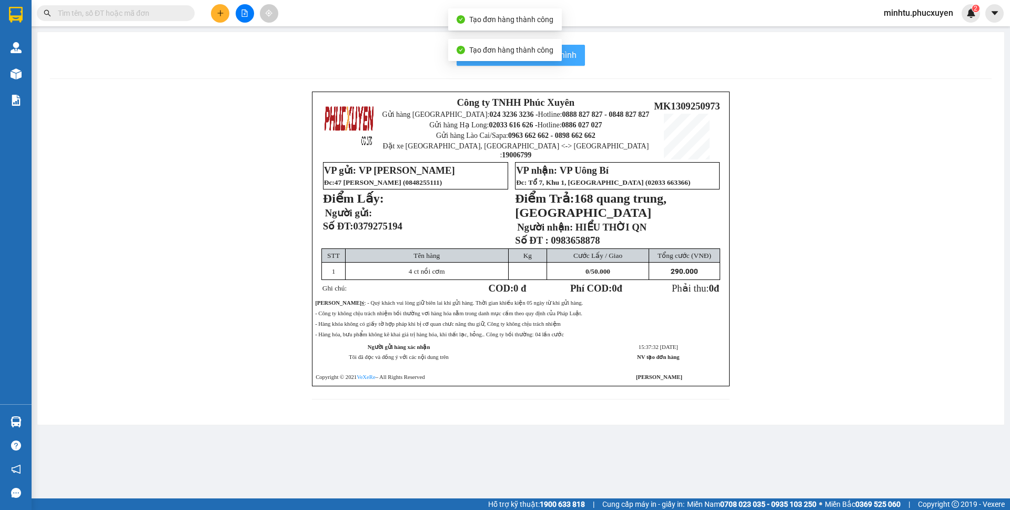
click at [570, 57] on span "In mẫu biên lai tự cấu hình" at bounding box center [527, 54] width 99 height 13
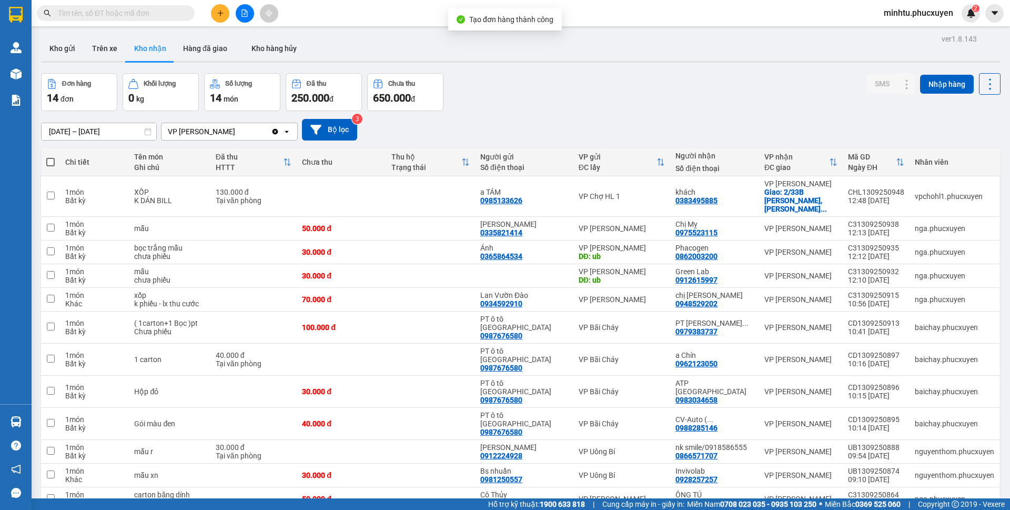
click at [715, 125] on div "11/09/2025 – 13/09/2025 Press the down arrow key to interact with the calendar …" at bounding box center [521, 130] width 960 height 22
click at [51, 45] on button "Kho gửi" at bounding box center [62, 48] width 43 height 25
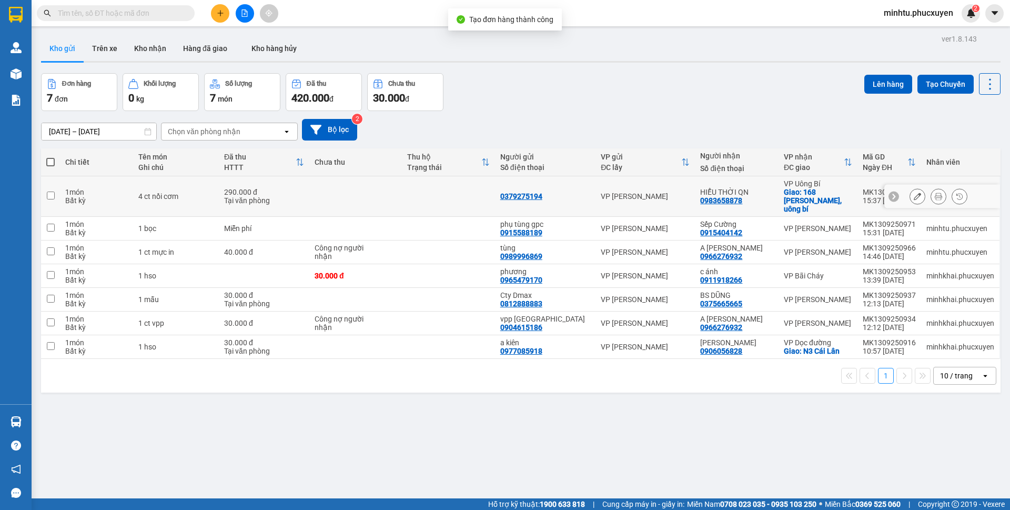
click at [910, 193] on button at bounding box center [917, 196] width 15 height 18
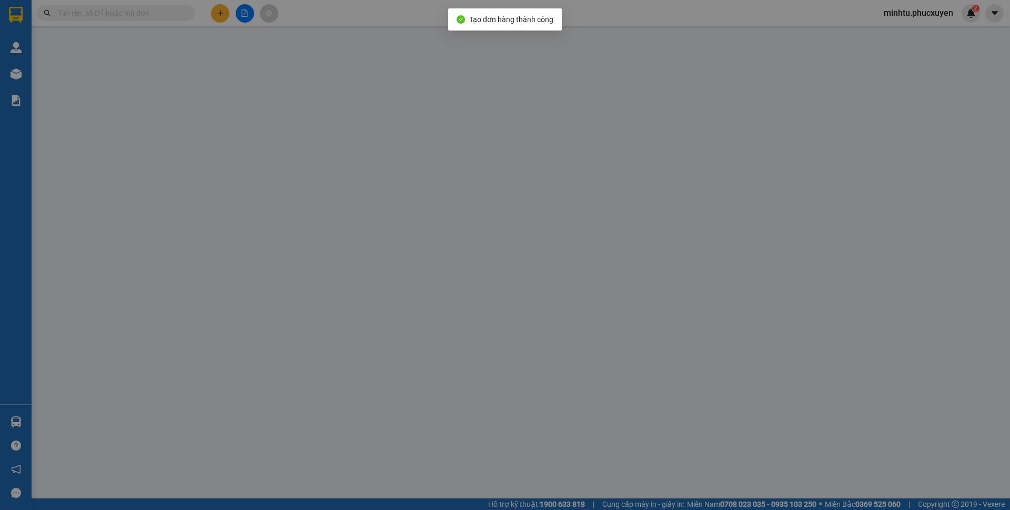
type input "0379275194"
type input "0983658878"
type input "HIỂU THỜI QN"
checkbox input "true"
type input "168 quang trung, [GEOGRAPHIC_DATA]"
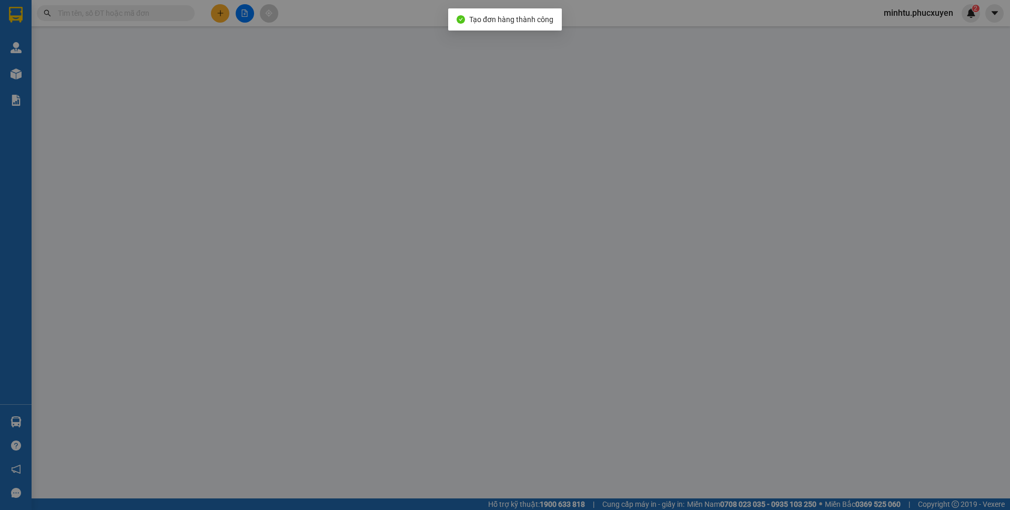
type input "290.000"
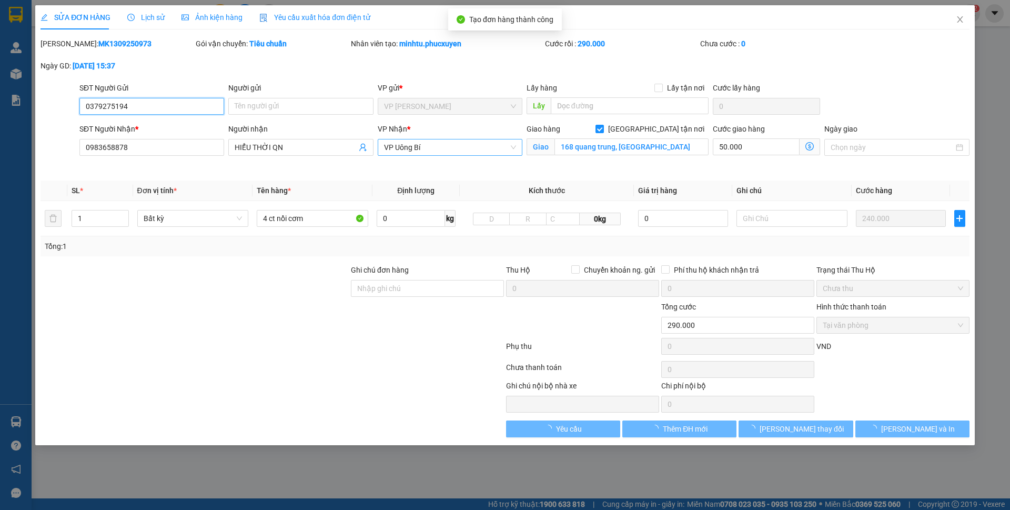
click at [462, 151] on span "VP Uông Bí" at bounding box center [450, 147] width 132 height 16
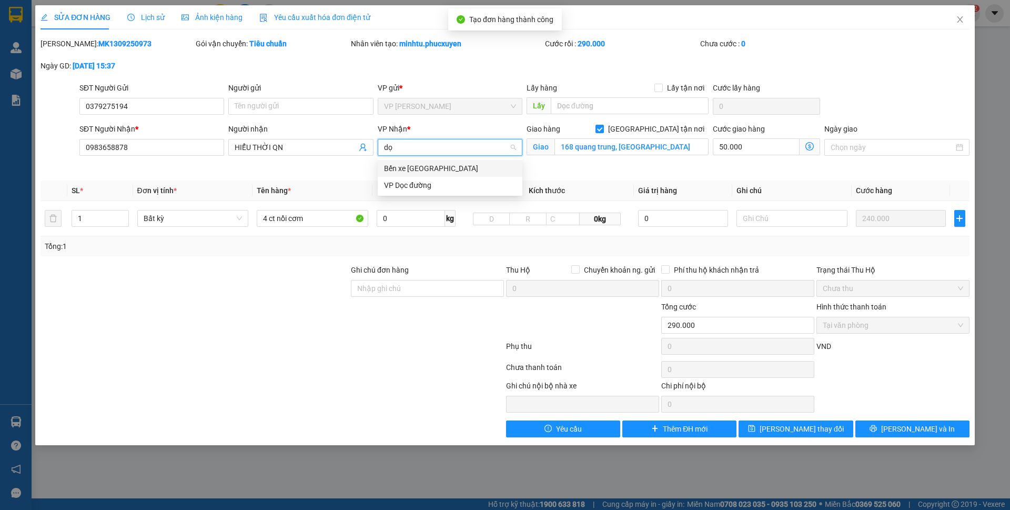
type input "dọc"
click at [457, 169] on div "VP Dọc đường" at bounding box center [450, 169] width 132 height 12
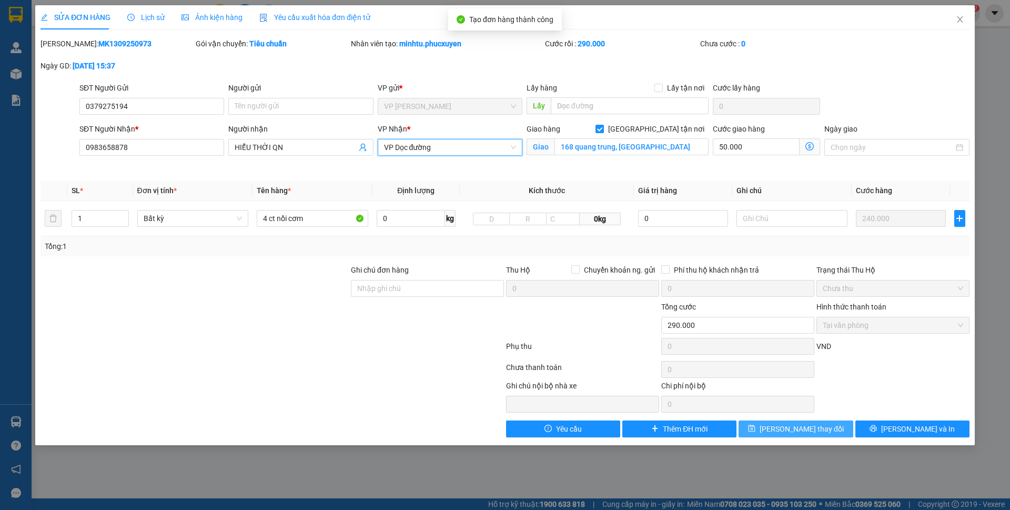
click at [823, 427] on button "Lưu thay đổi" at bounding box center [796, 428] width 114 height 17
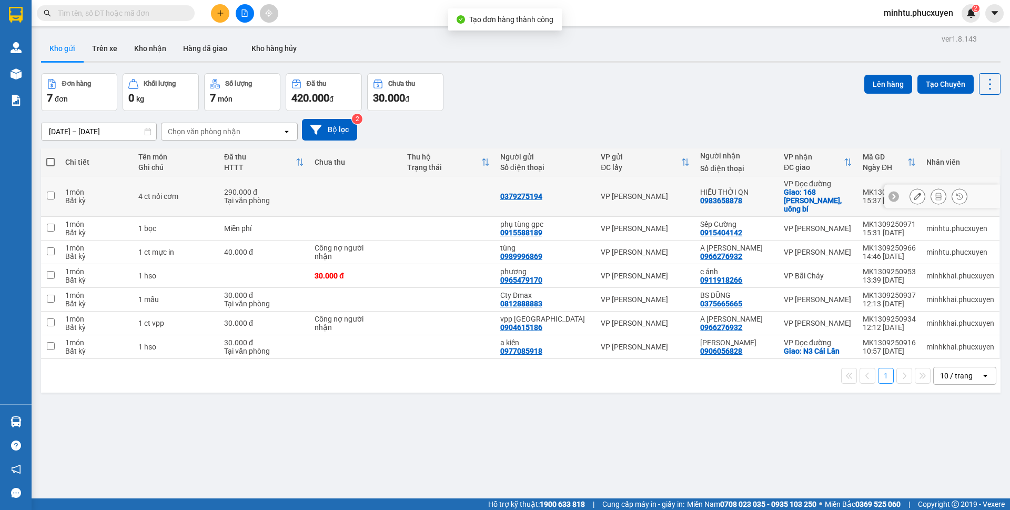
click at [914, 193] on icon at bounding box center [917, 196] width 7 height 7
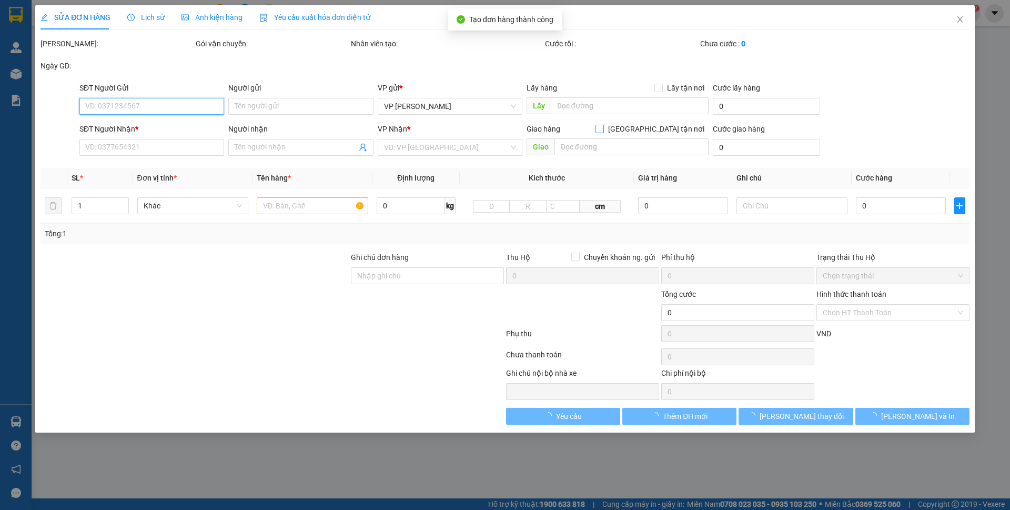
type input "0379275194"
type input "0983658878"
type input "HIỂU THỜI QN"
checkbox input "true"
type input "168 quang trung, [GEOGRAPHIC_DATA]"
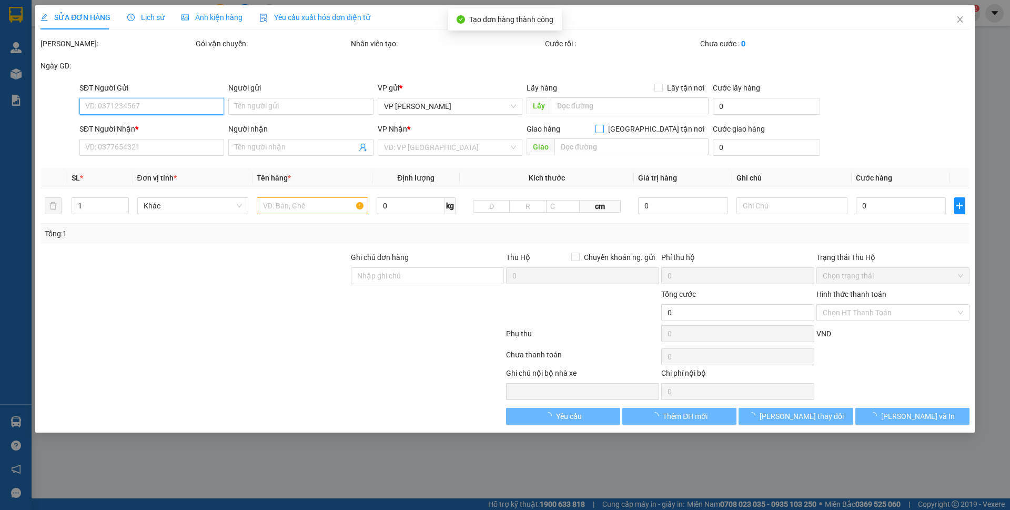
type input "290.000"
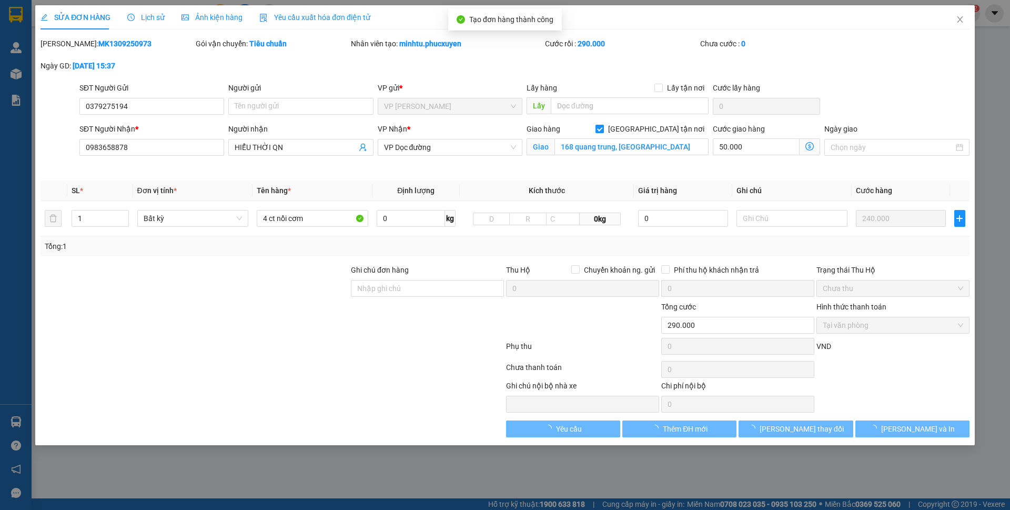
click at [666, 129] on span "[GEOGRAPHIC_DATA] tận nơi" at bounding box center [656, 129] width 105 height 12
click at [603, 129] on input "[GEOGRAPHIC_DATA] tận nơi" at bounding box center [599, 128] width 7 height 7
checkbox input "false"
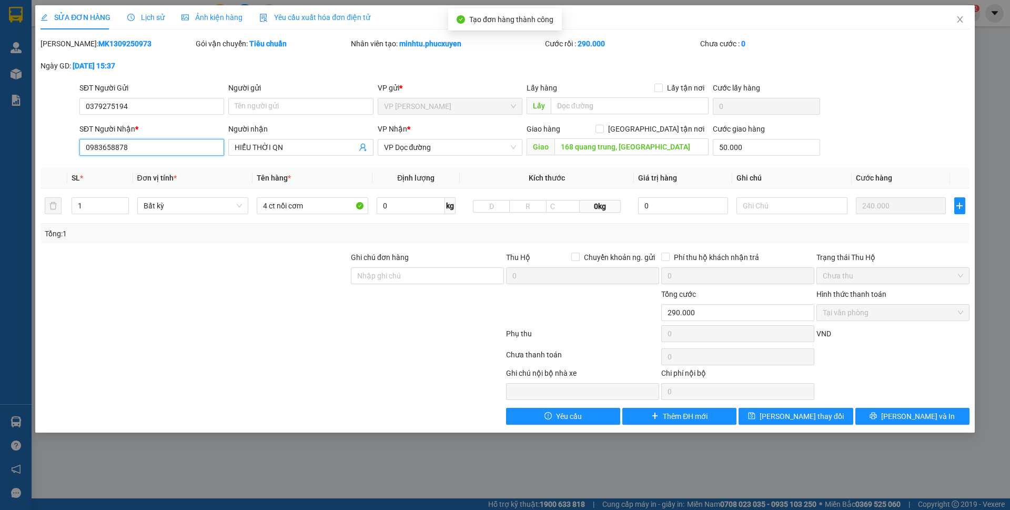
click at [179, 143] on input "0983658878" at bounding box center [151, 147] width 145 height 17
click at [790, 421] on span "[PERSON_NAME] thay đổi" at bounding box center [802, 416] width 84 height 12
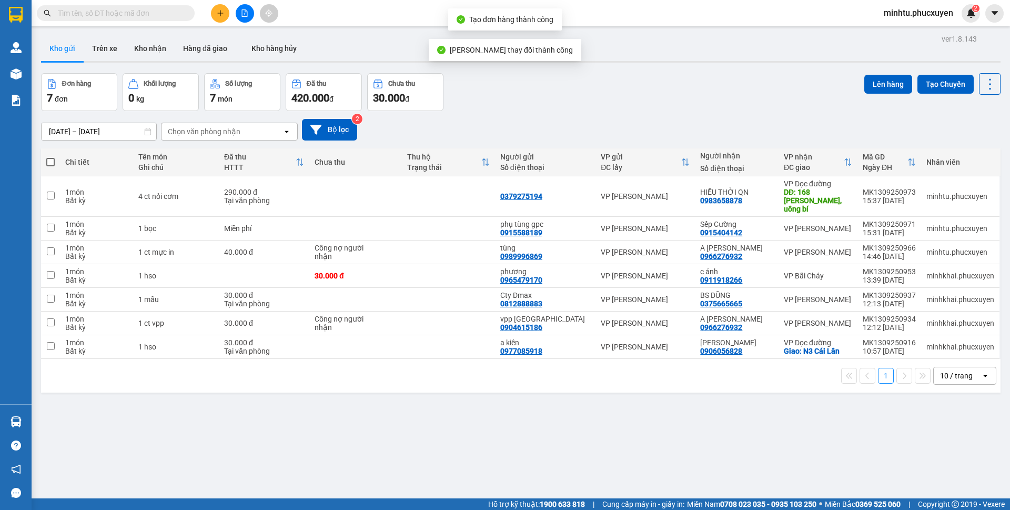
click at [156, 17] on input "text" at bounding box center [120, 13] width 124 height 12
paste input "0983658878"
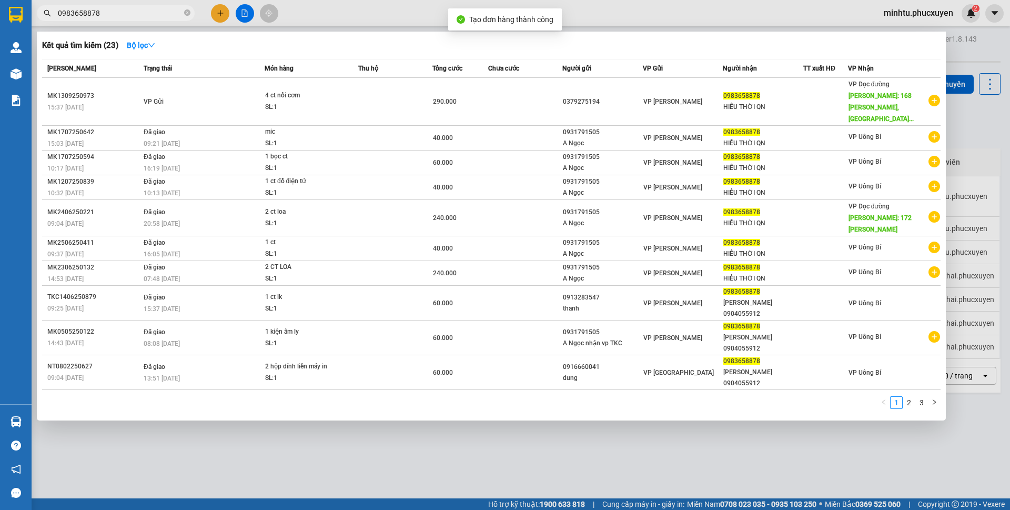
type input "0983658878"
drag, startPoint x: 573, startPoint y: 474, endPoint x: 519, endPoint y: 442, distance: 63.0
click at [570, 472] on div at bounding box center [505, 255] width 1010 height 510
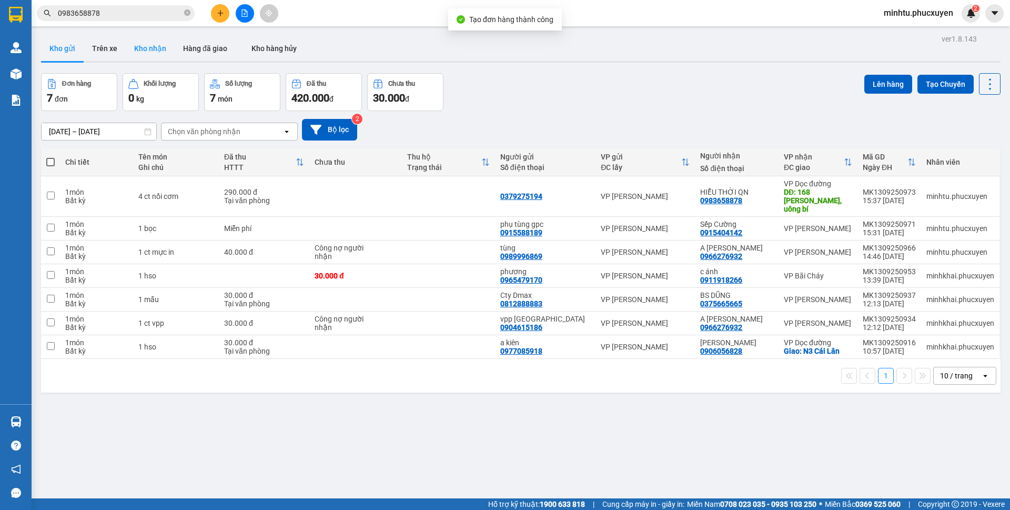
click at [163, 45] on button "Kho nhận" at bounding box center [150, 48] width 49 height 25
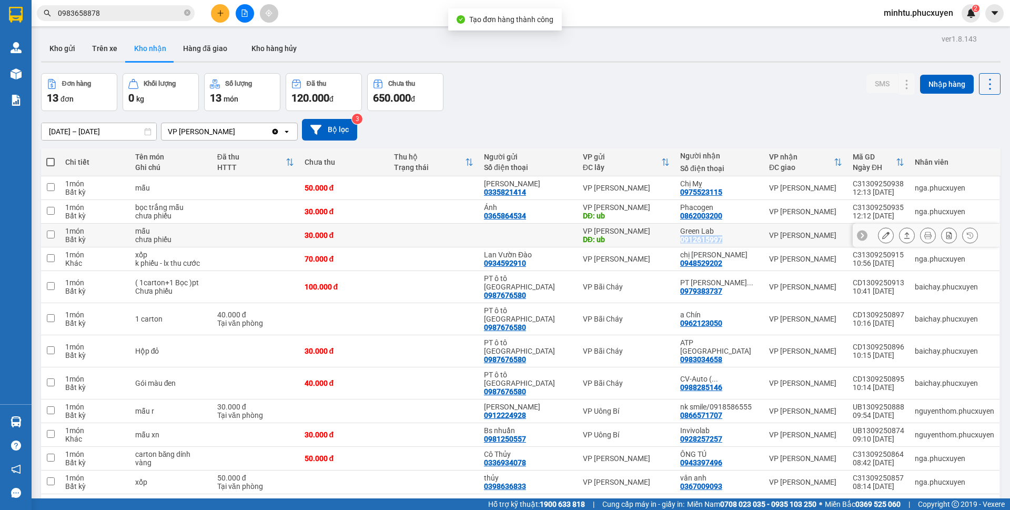
drag, startPoint x: 727, startPoint y: 240, endPoint x: 684, endPoint y: 238, distance: 43.2
click at [684, 238] on td "Green Lab 0912615997" at bounding box center [719, 236] width 89 height 24
copy div "0912615997"
checkbox input "true"
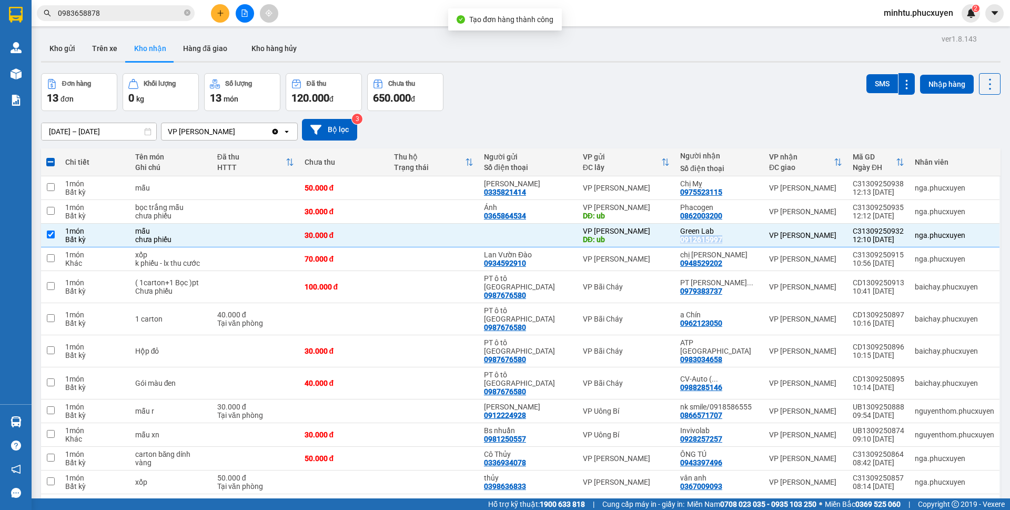
click at [222, 18] on button at bounding box center [220, 13] width 18 height 18
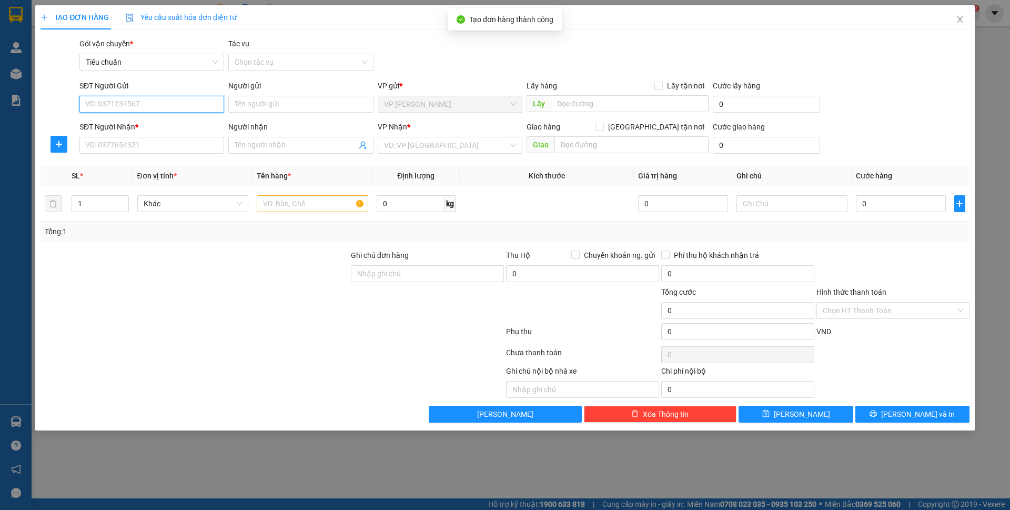
click at [198, 106] on input "SĐT Người Gửi" at bounding box center [151, 104] width 145 height 17
paste input "0912615997"
type input "0912615997"
click at [197, 107] on input "0912615997" at bounding box center [151, 104] width 145 height 17
click at [182, 123] on div "0912615997 - Green Lab" at bounding box center [152, 125] width 132 height 12
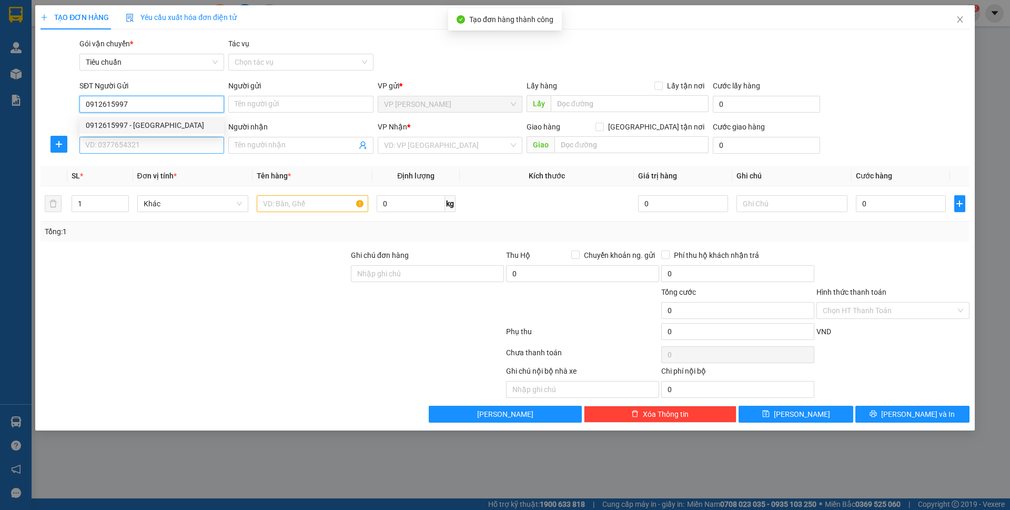
type input "Green Lab"
type input "0912615997"
click at [169, 145] on input "SĐT Người Nhận *" at bounding box center [151, 145] width 145 height 17
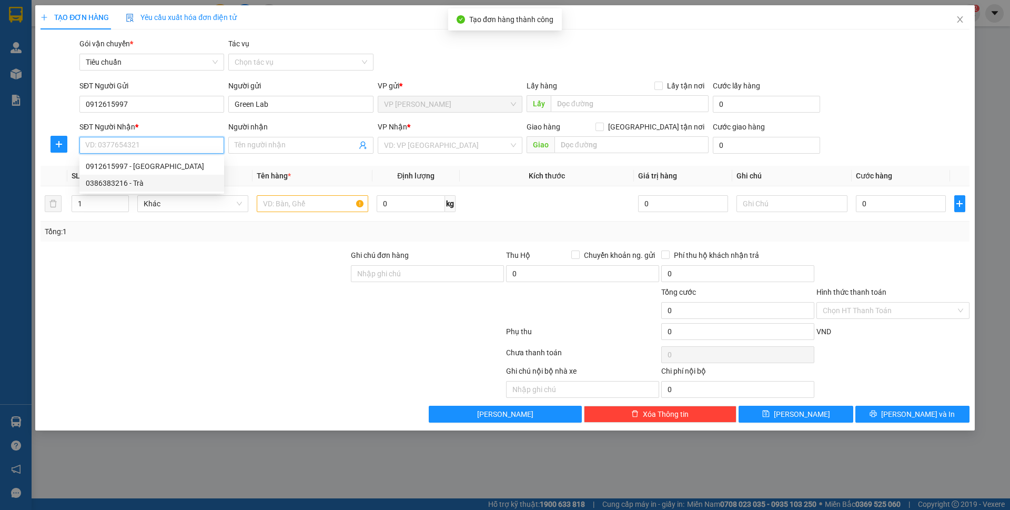
click at [169, 179] on div "0386383216 - Trà" at bounding box center [152, 183] width 132 height 12
type input "0386383216"
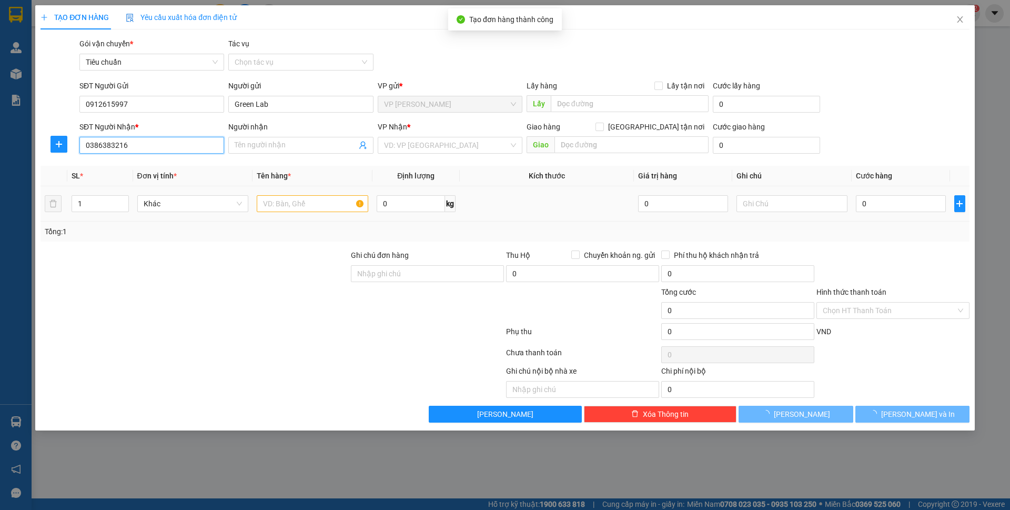
type input "Trà"
checkbox input "true"
type input "Bệnh viện quốc tế Hà Nội - Quảng Ninh"
type input "30.000"
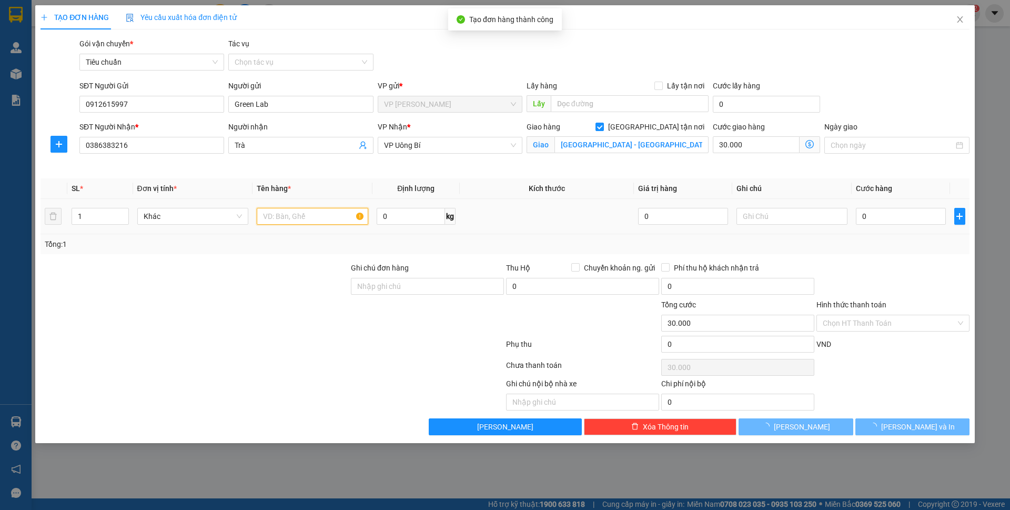
click at [303, 225] on div at bounding box center [313, 216] width 112 height 21
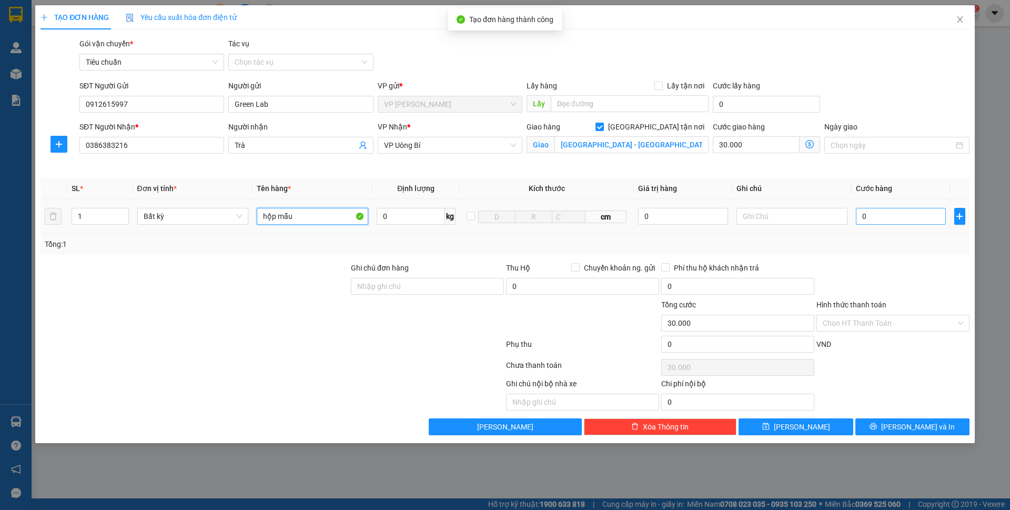
type input "hộp mẫu"
click at [884, 213] on input "0" at bounding box center [900, 216] width 89 height 17
type input "30"
type input "30.030"
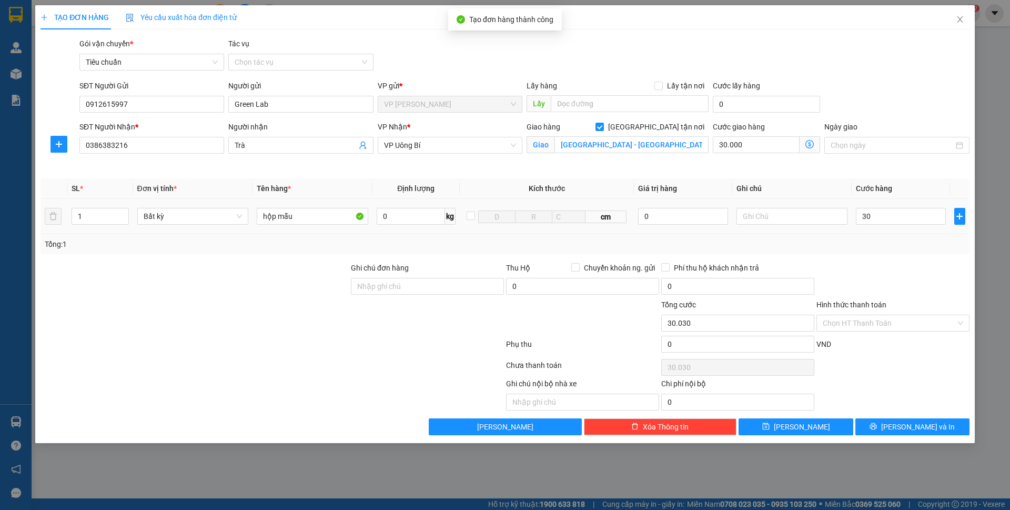
click at [898, 178] on th "Cước hàng" at bounding box center [901, 188] width 98 height 21
type input "30.000"
type input "60.000"
click at [874, 320] on input "Hình thức thanh toán" at bounding box center [889, 323] width 133 height 16
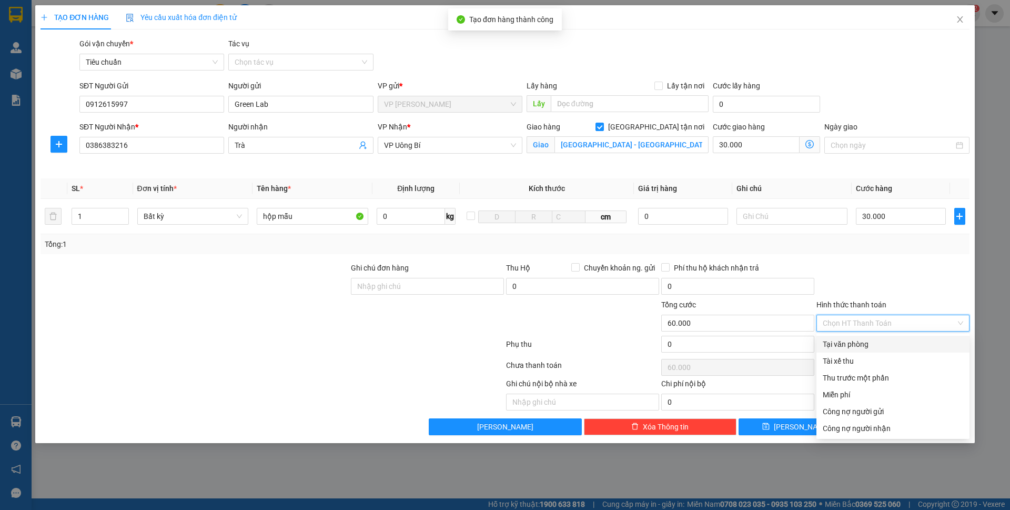
click at [864, 347] on div "Tại văn phòng" at bounding box center [893, 344] width 141 height 12
type input "0"
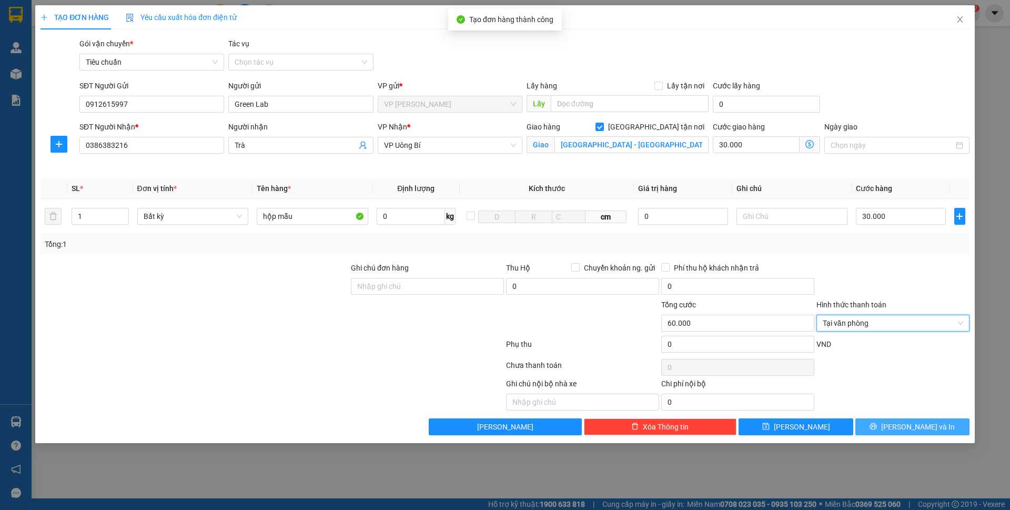
click at [933, 427] on span "[PERSON_NAME] và In" at bounding box center [918, 427] width 74 height 12
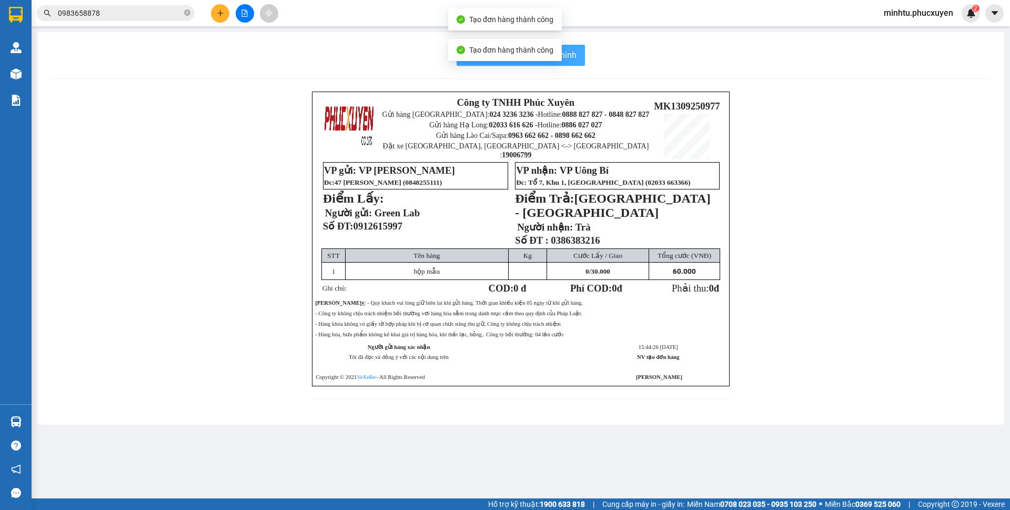
click at [580, 58] on button "In mẫu biên lai tự cấu hình" at bounding box center [521, 55] width 128 height 21
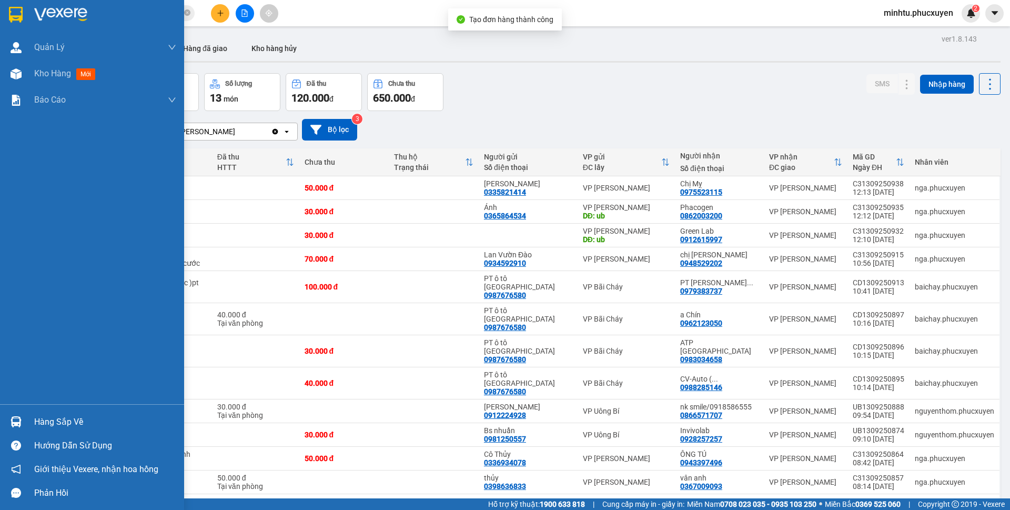
drag, startPoint x: 29, startPoint y: 424, endPoint x: 68, endPoint y: 423, distance: 39.0
click at [29, 424] on div "Hàng sắp về" at bounding box center [92, 422] width 184 height 24
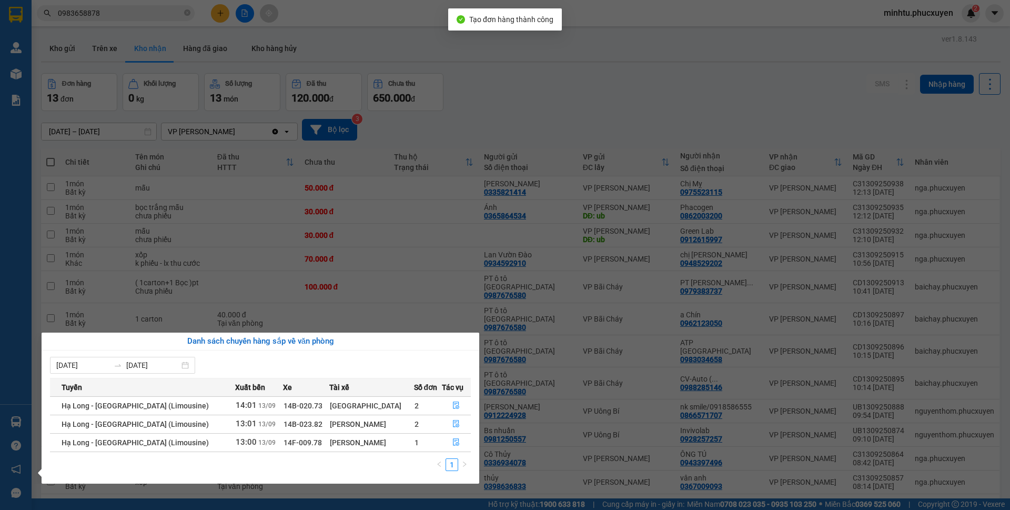
click at [444, 89] on section "Kết quả tìm kiếm ( 23 ) Bộ lọc Mã ĐH Trạng thái Món hàng Thu hộ Tổng cước Chưa …" at bounding box center [505, 255] width 1010 height 510
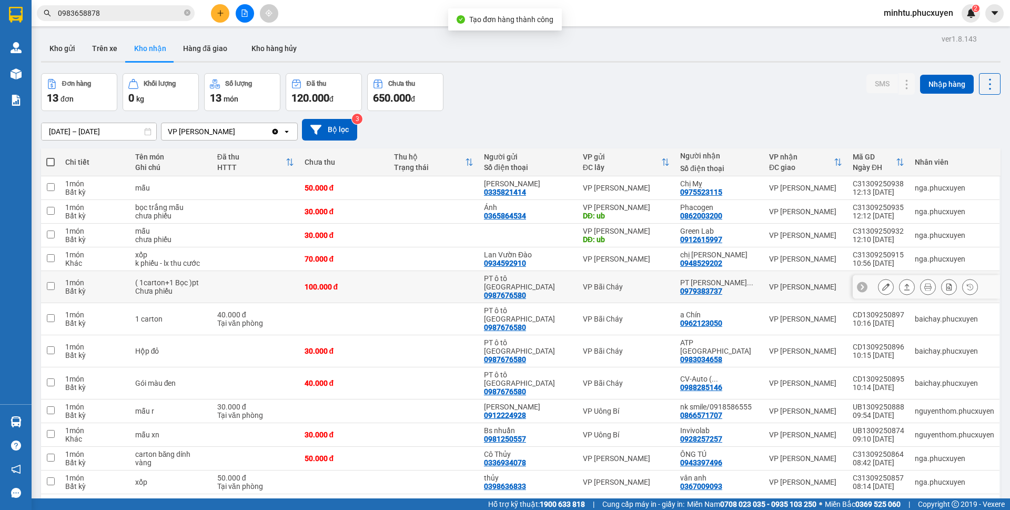
click at [883, 283] on icon at bounding box center [886, 286] width 7 height 7
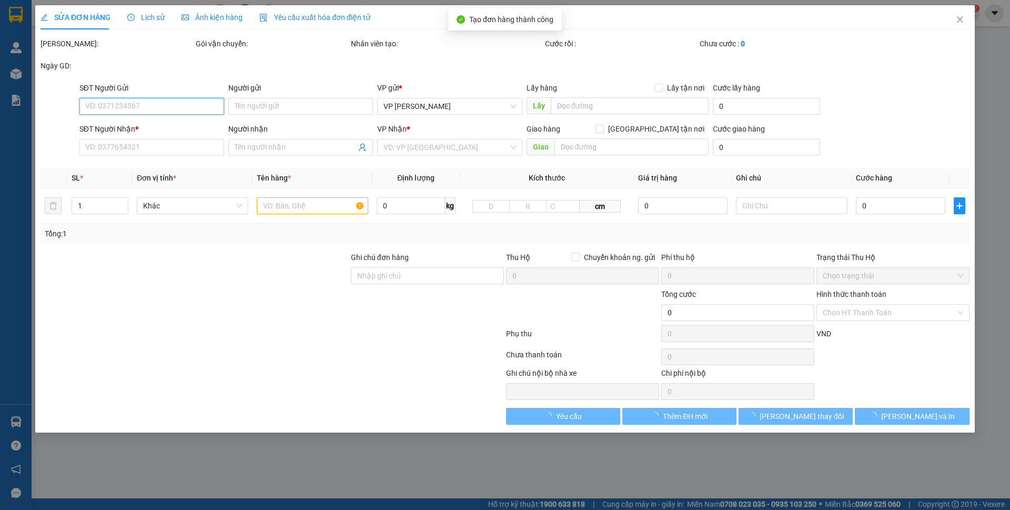
type input "0987676580"
type input "PT ô tô Quảng Ninh"
type input "0979383737"
type input "PT Á Vương HN (0344383737)"
type input "100.000"
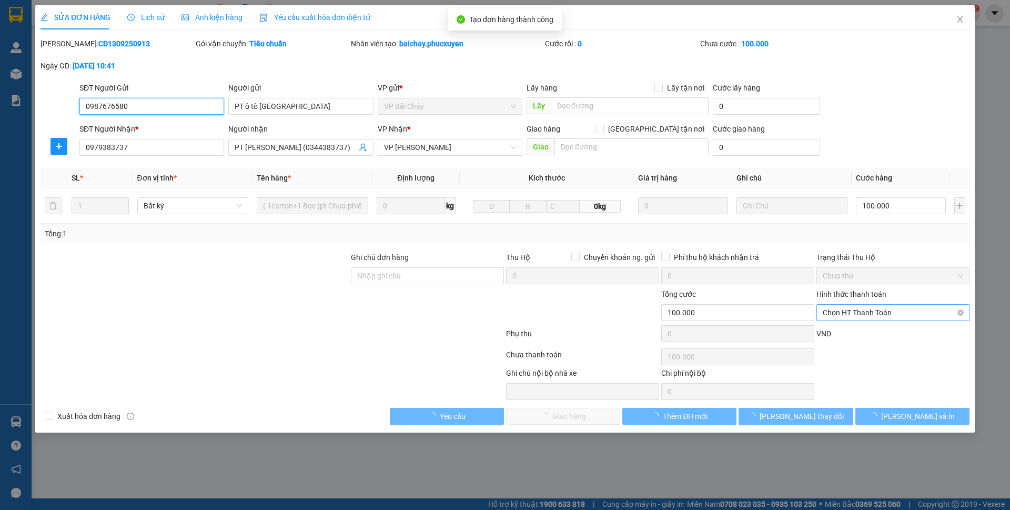
click at [868, 307] on span "Chọn HT Thanh Toán" at bounding box center [893, 313] width 141 height 16
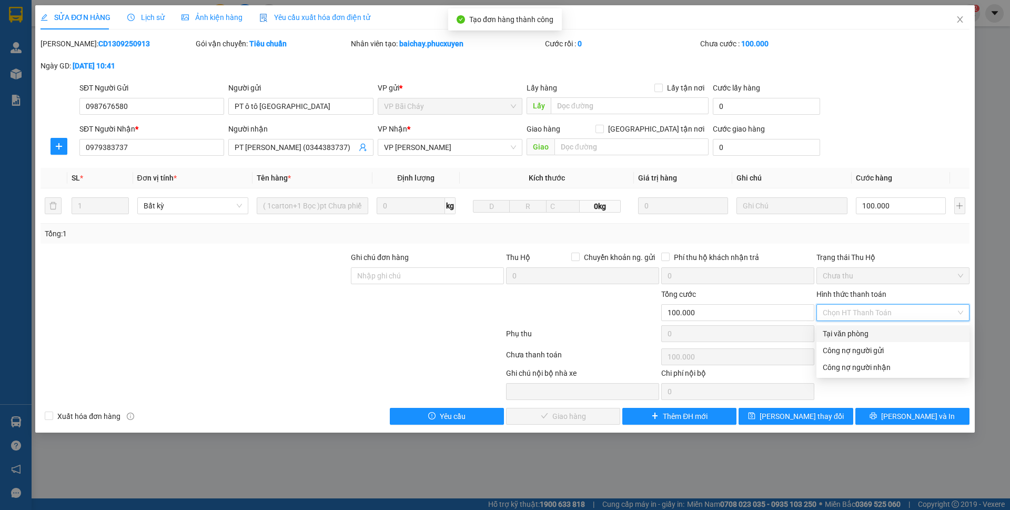
click at [856, 328] on div "Tại văn phòng" at bounding box center [893, 334] width 141 height 12
type input "0"
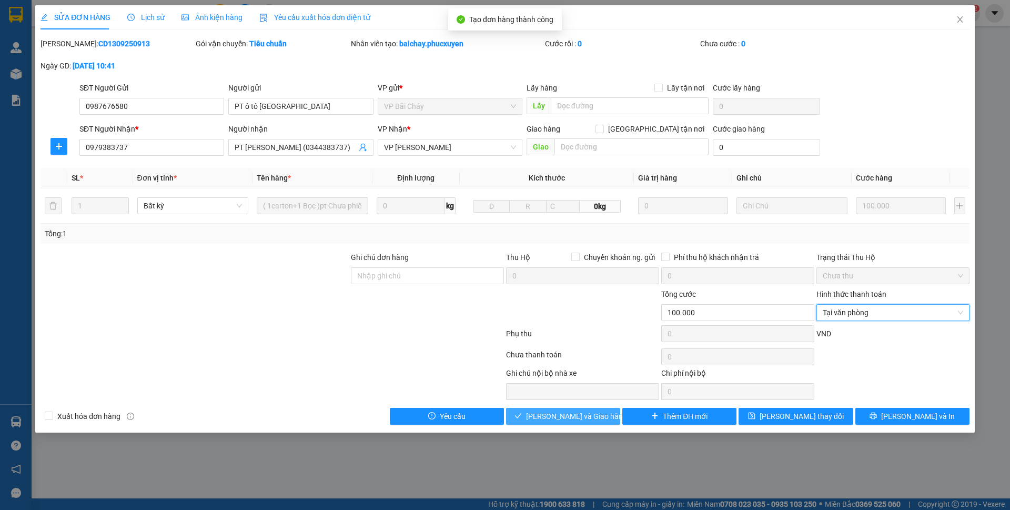
click at [596, 420] on span "[PERSON_NAME] và Giao hàng" at bounding box center [576, 416] width 101 height 12
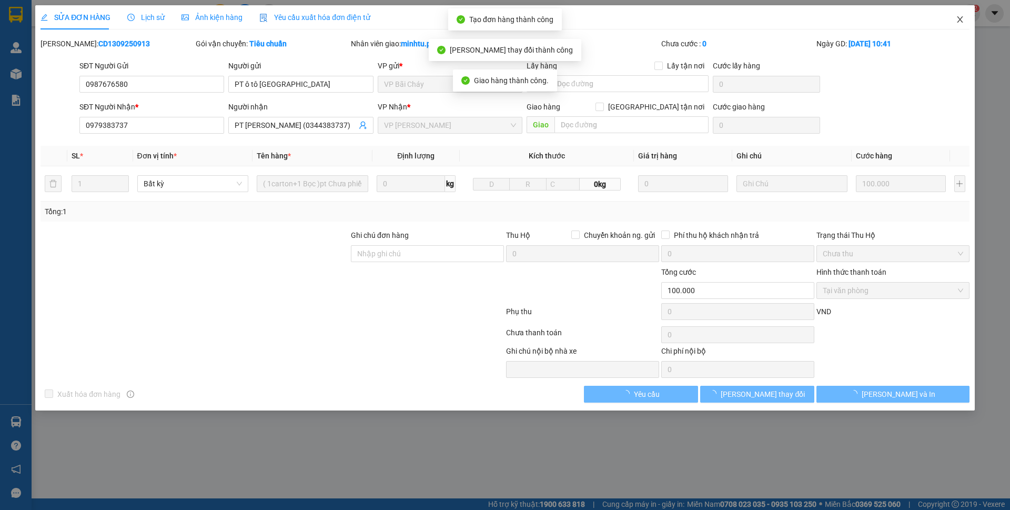
click at [962, 23] on icon "close" at bounding box center [960, 19] width 8 height 8
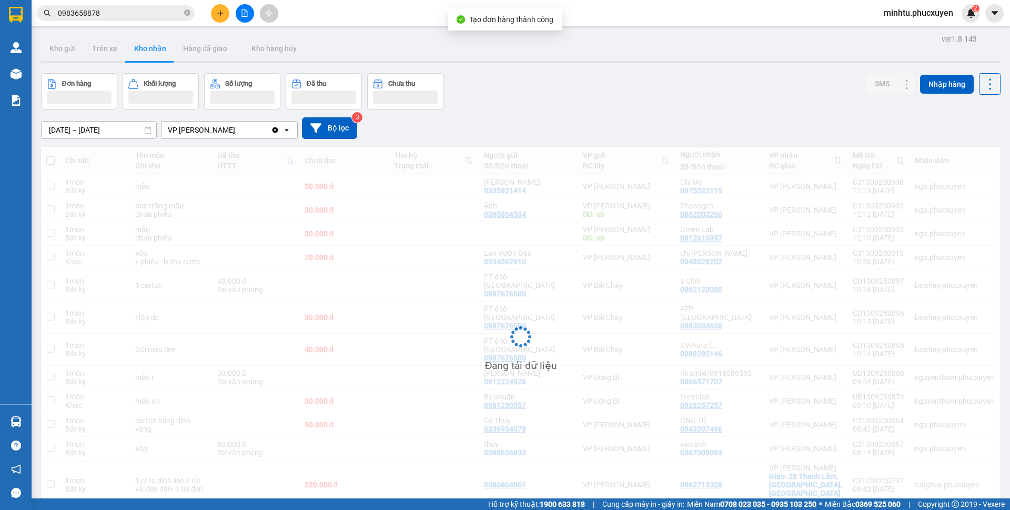
click at [667, 84] on div "Đơn hàng Khối lượng Số lượng Đã thu Chưa thu SMS Nhập hàng" at bounding box center [521, 91] width 960 height 36
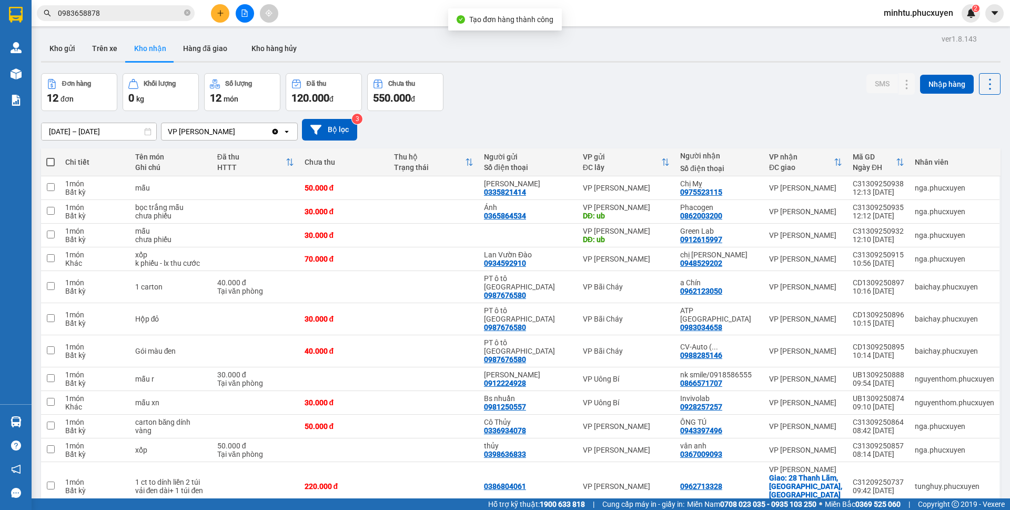
scroll to position [48, 0]
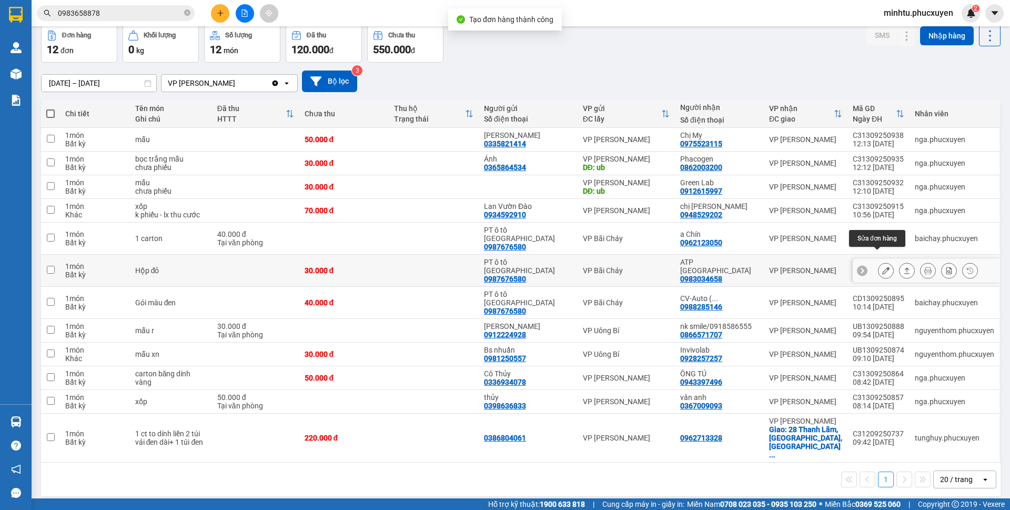
click at [883, 267] on icon at bounding box center [886, 270] width 7 height 7
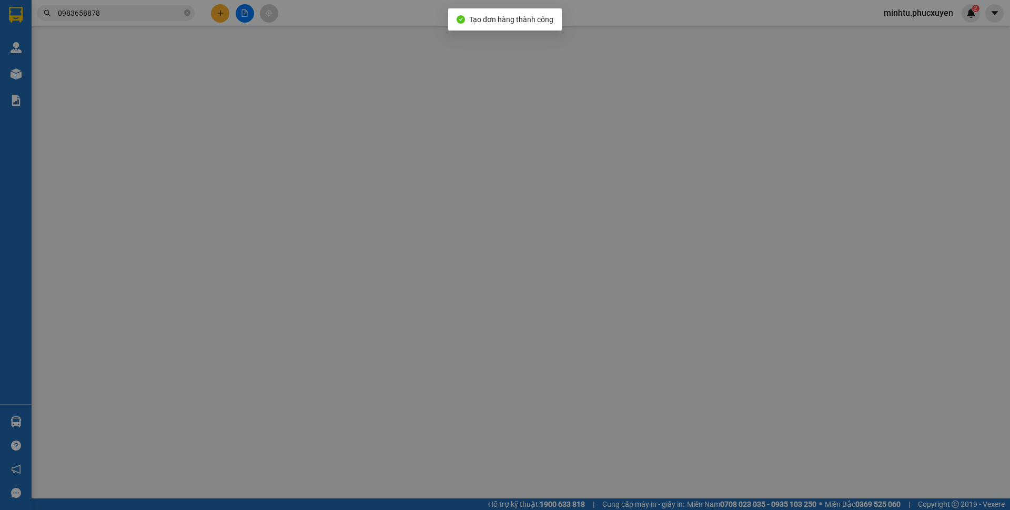
type input "0987676580"
type input "PT ô tô Quảng Ninh"
type input "0983034658"
type input "ATP Hà Nội"
type input "30.000"
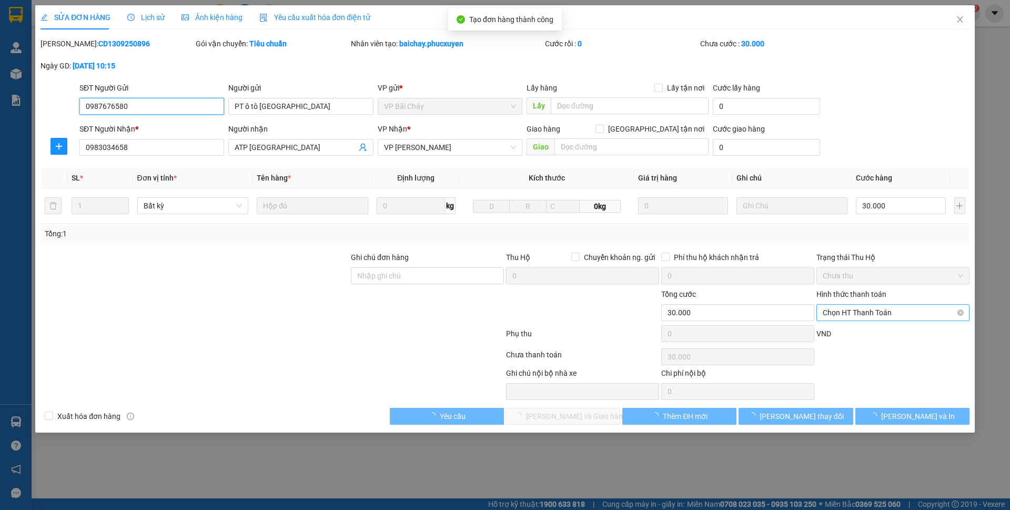
click at [840, 316] on span "Chọn HT Thanh Toán" at bounding box center [893, 313] width 141 height 16
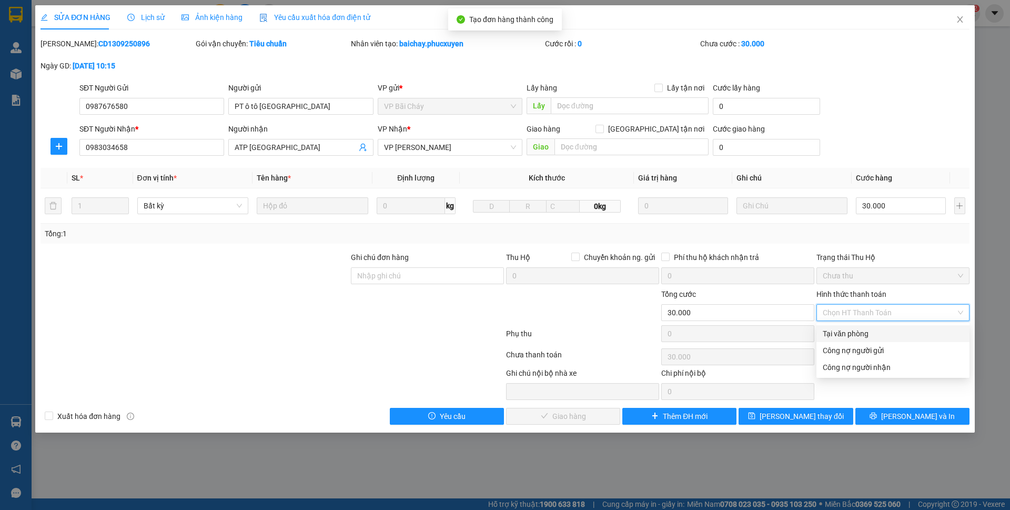
click at [842, 332] on div "Tại văn phòng" at bounding box center [893, 334] width 141 height 12
type input "0"
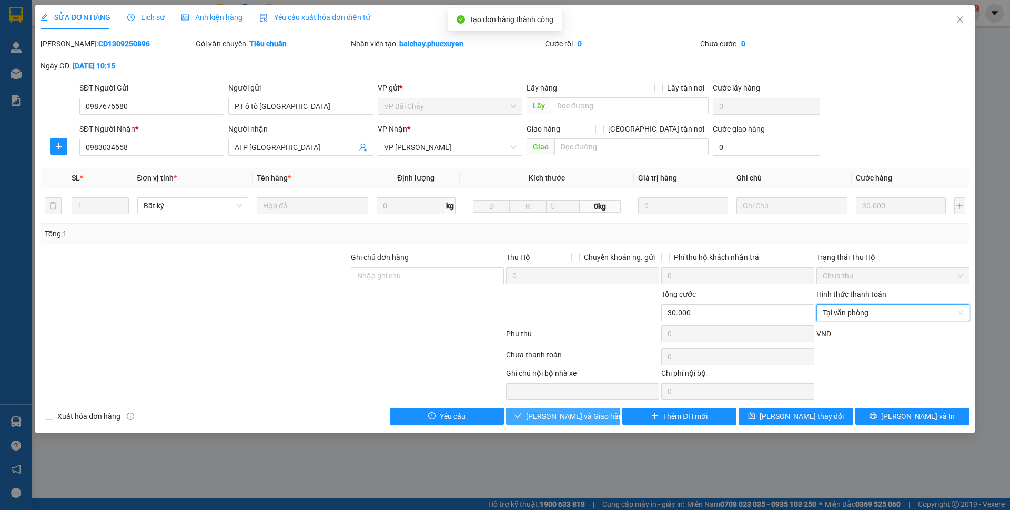
click at [578, 419] on span "[PERSON_NAME] và Giao hàng" at bounding box center [576, 416] width 101 height 12
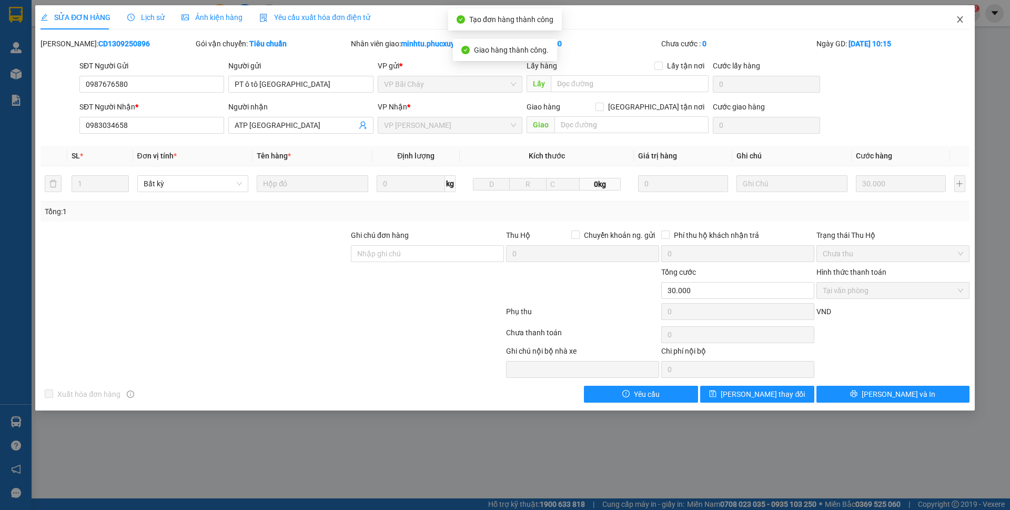
click at [965, 17] on span "Close" at bounding box center [960, 19] width 29 height 29
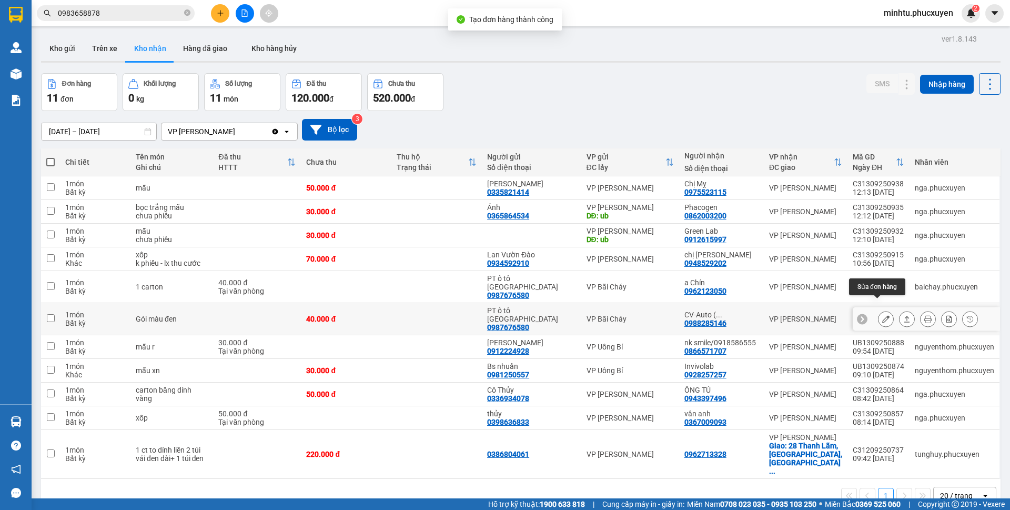
click at [883, 315] on icon at bounding box center [886, 318] width 7 height 7
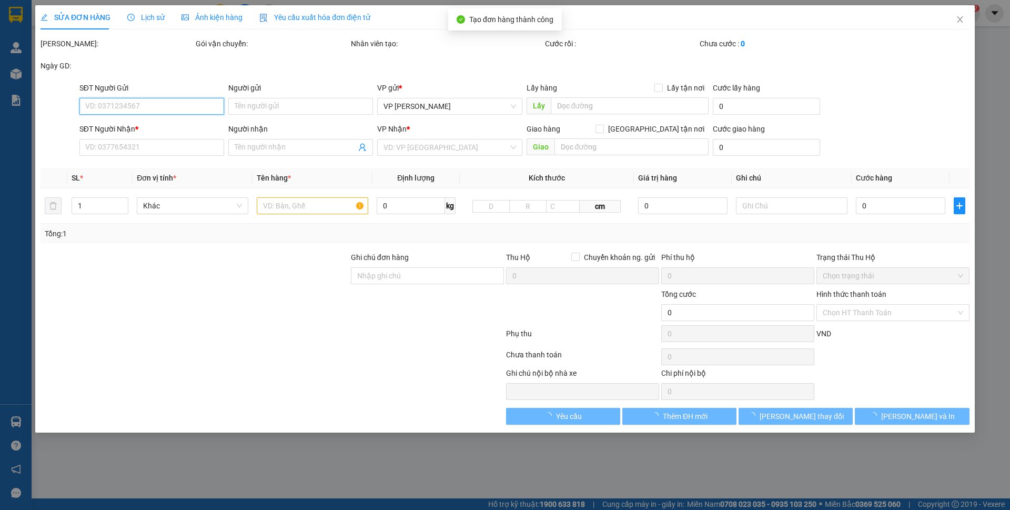
type input "0987676580"
type input "PT ô tô Quảng Ninh"
type input "0988285146"
type input "CV-Auto ( 0936593588 )"
type input "40.000"
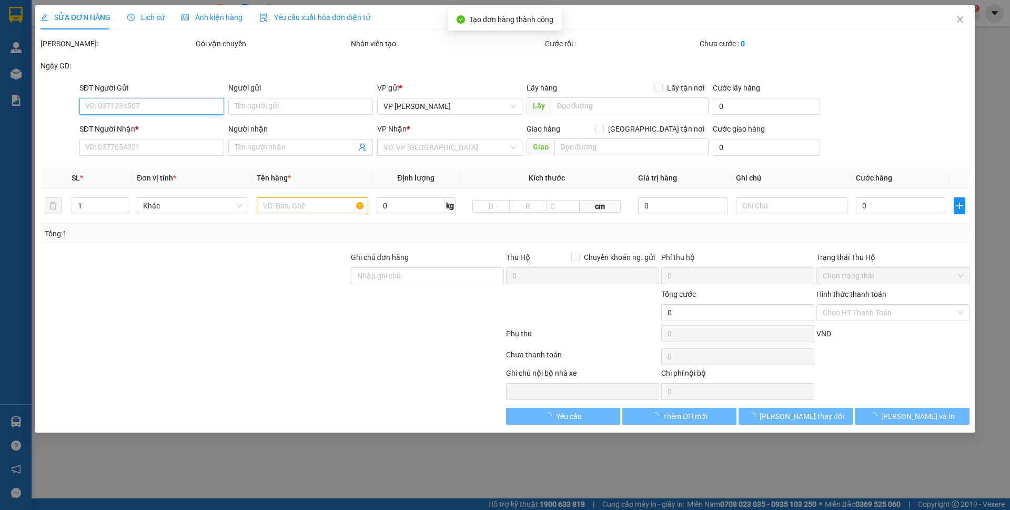
type input "40.000"
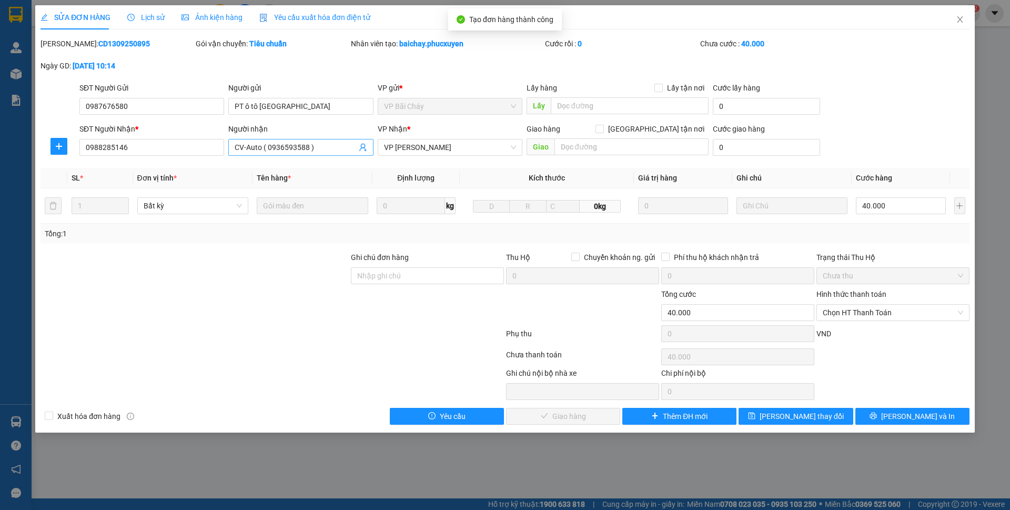
click at [265, 149] on input "CV-Auto ( 0936593588 )" at bounding box center [296, 148] width 122 height 12
click at [269, 148] on input "CV-Auto ( 0936593588 )" at bounding box center [296, 148] width 122 height 12
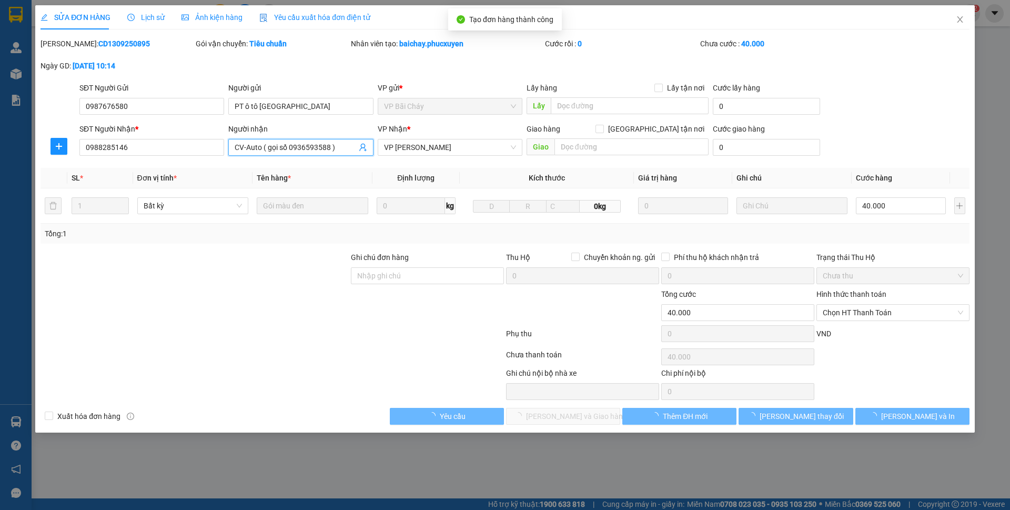
type input "CV-Auto ( gọi số 0936593588 )"
click at [825, 163] on div "Total Paid Fee 0 Total UnPaid Fee 40.000 Cash Collection Total Fee Mã ĐH: CD130…" at bounding box center [505, 231] width 929 height 387
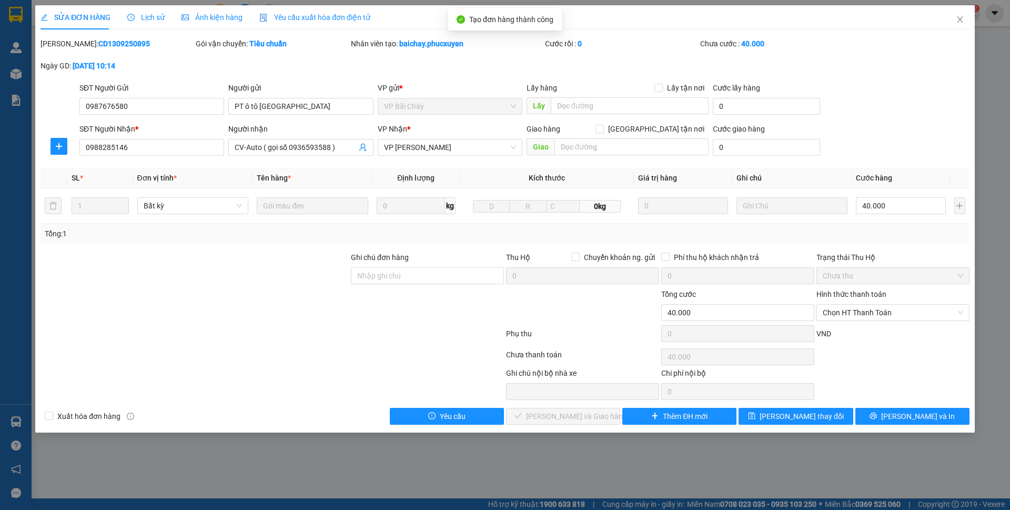
click at [850, 321] on div "Hình thức thanh toán Chọn HT Thanh Toán" at bounding box center [893, 306] width 153 height 37
click at [850, 320] on span "Chọn HT Thanh Toán" at bounding box center [893, 313] width 141 height 16
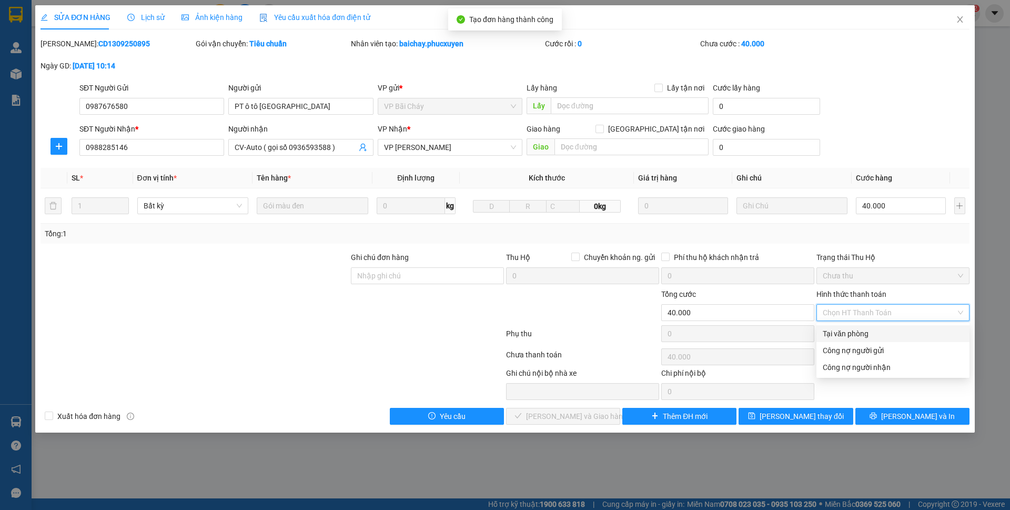
click at [848, 329] on div "Tại văn phòng" at bounding box center [893, 334] width 141 height 12
type input "0"
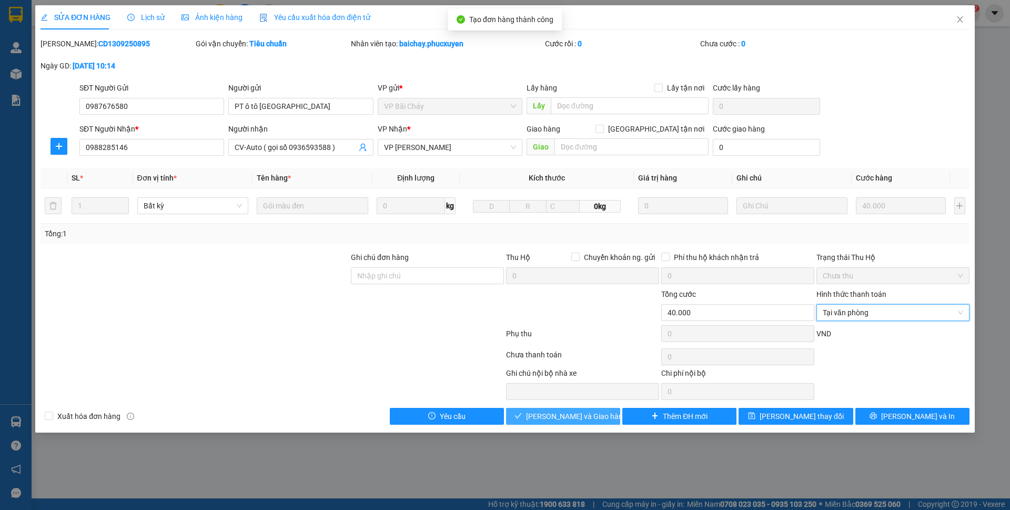
click at [562, 417] on span "[PERSON_NAME] và Giao hàng" at bounding box center [576, 416] width 101 height 12
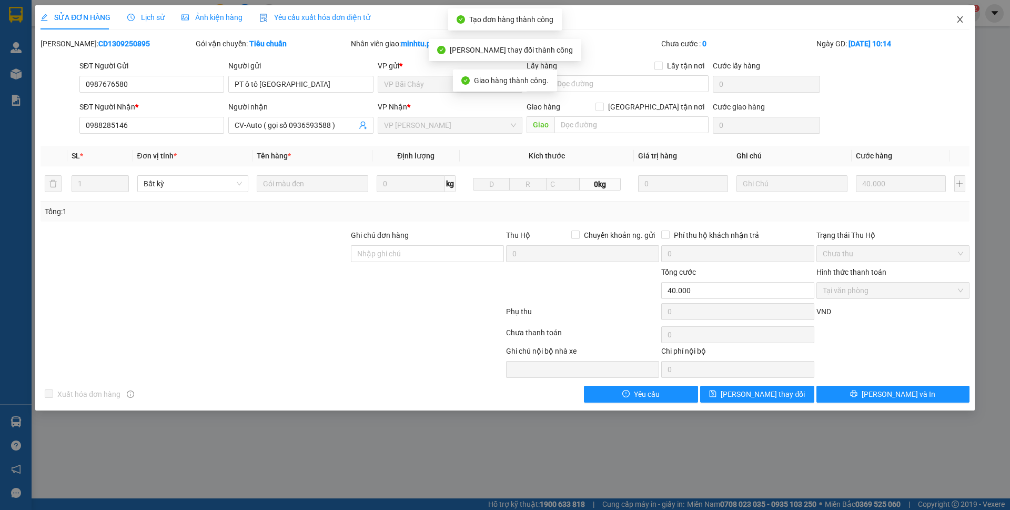
click at [962, 24] on span "Close" at bounding box center [960, 19] width 29 height 29
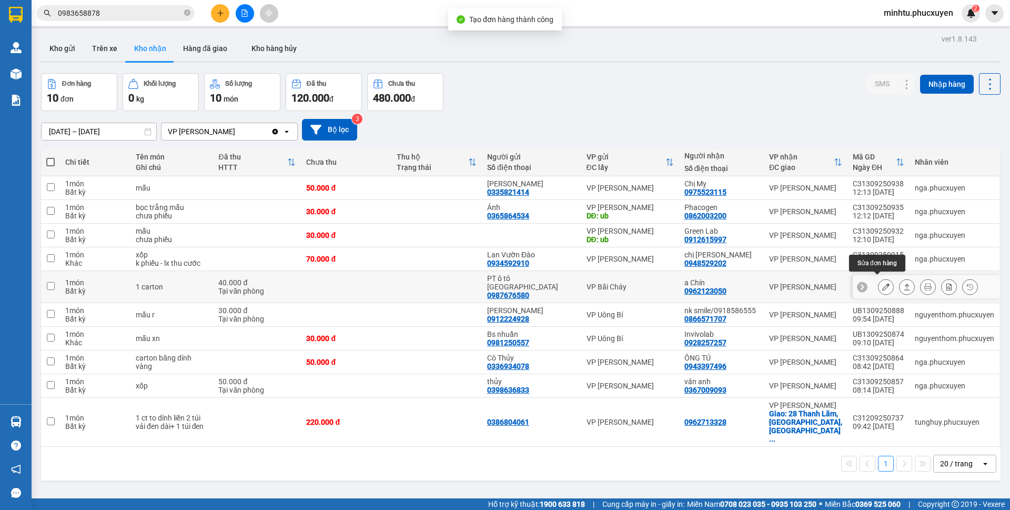
click at [883, 283] on icon at bounding box center [886, 286] width 7 height 7
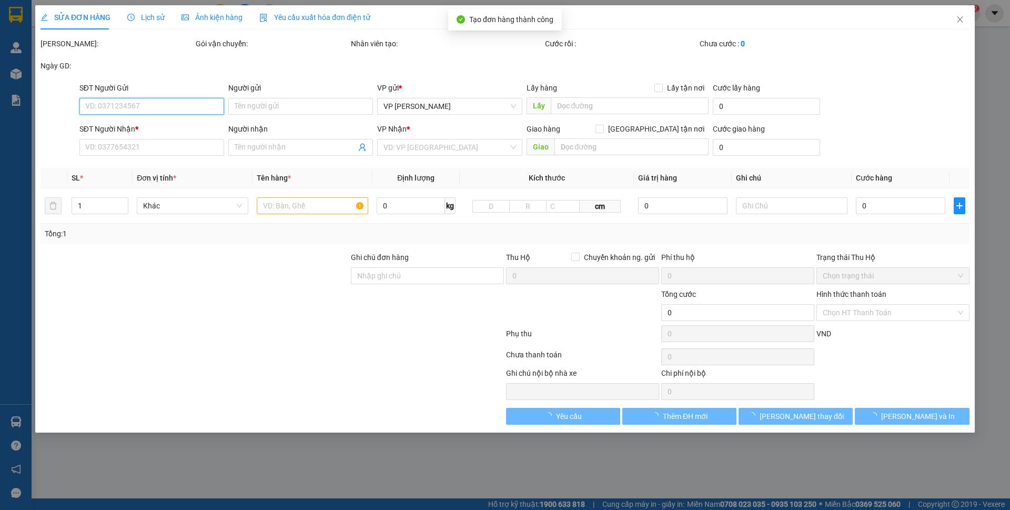
type input "0987676580"
type input "PT ô tô Quảng Ninh"
type input "0962123050"
type input "a Chín"
type input "40.000"
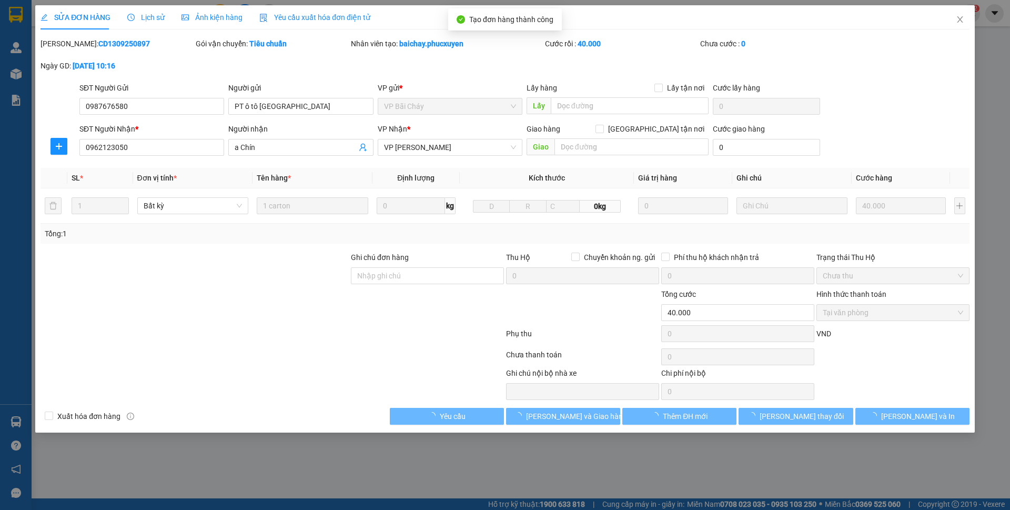
click at [605, 353] on div "Chưa thanh toán" at bounding box center [582, 358] width 155 height 18
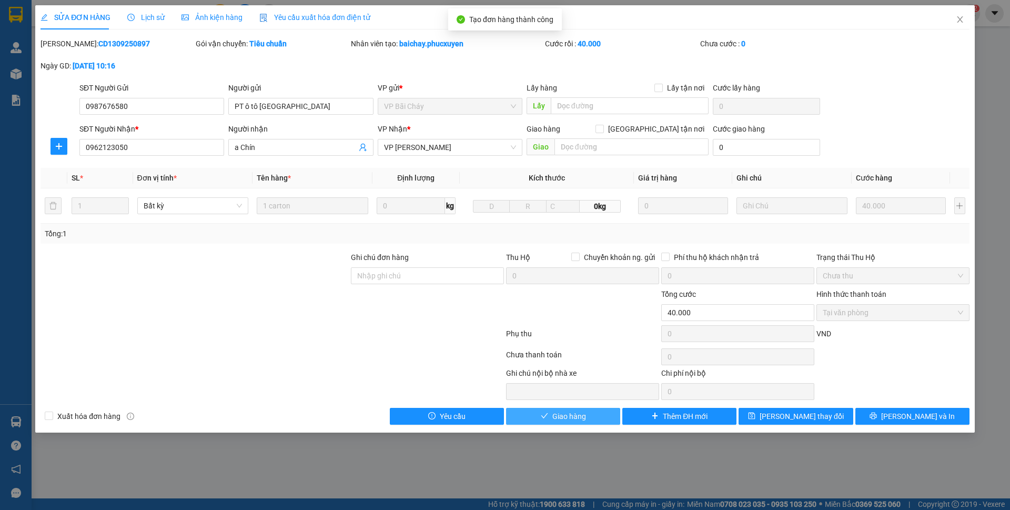
click at [588, 413] on button "Giao hàng" at bounding box center [563, 416] width 114 height 17
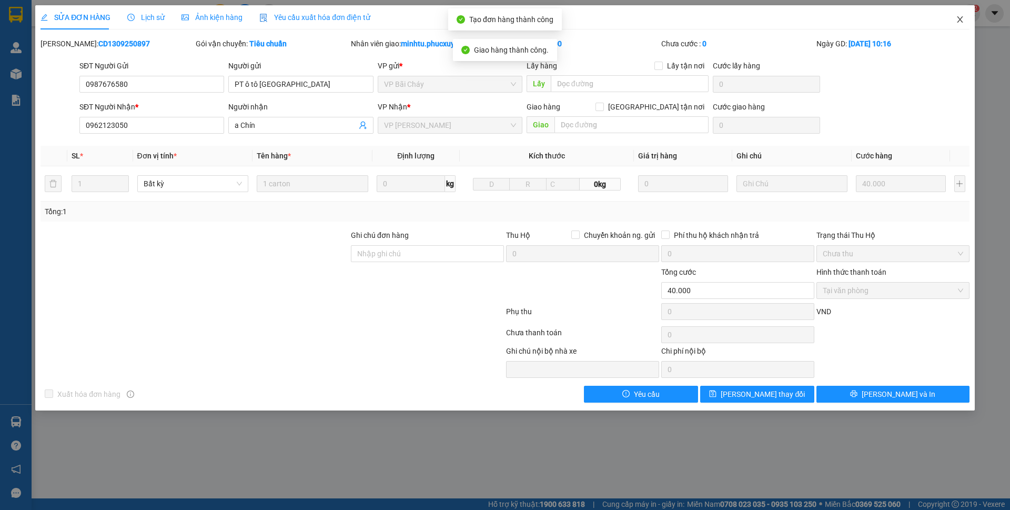
click at [959, 19] on icon "close" at bounding box center [960, 19] width 6 height 6
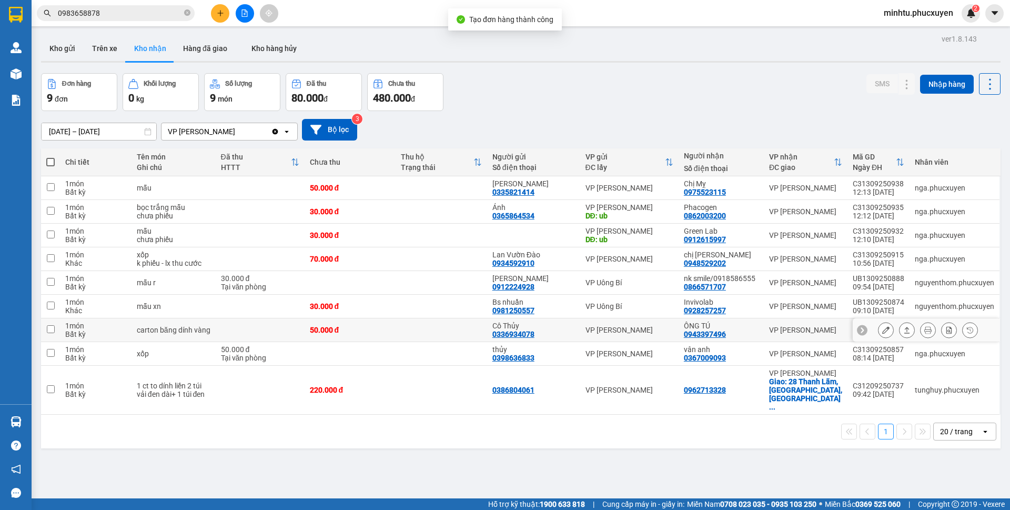
click at [883, 328] on icon at bounding box center [886, 329] width 7 height 7
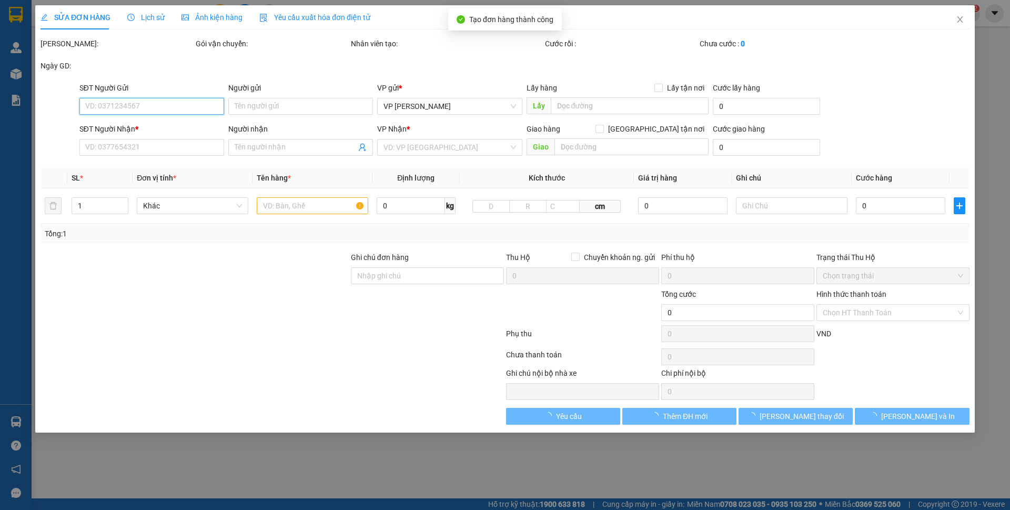
type input "0336934078"
type input "Cô Thủy"
type input "0943397496"
type input "ÔNG TÚ"
type input "50.000"
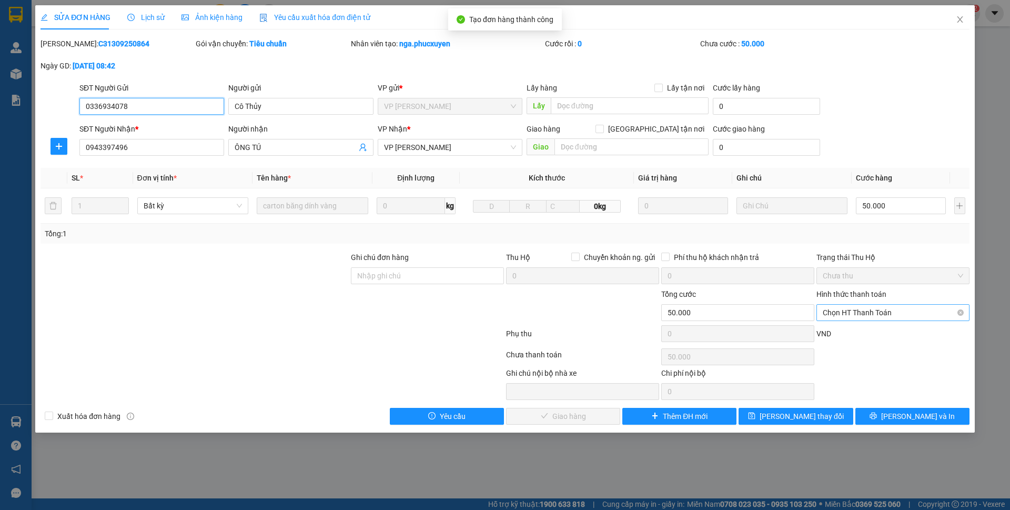
click at [863, 320] on div "Chọn HT Thanh Toán" at bounding box center [893, 312] width 153 height 17
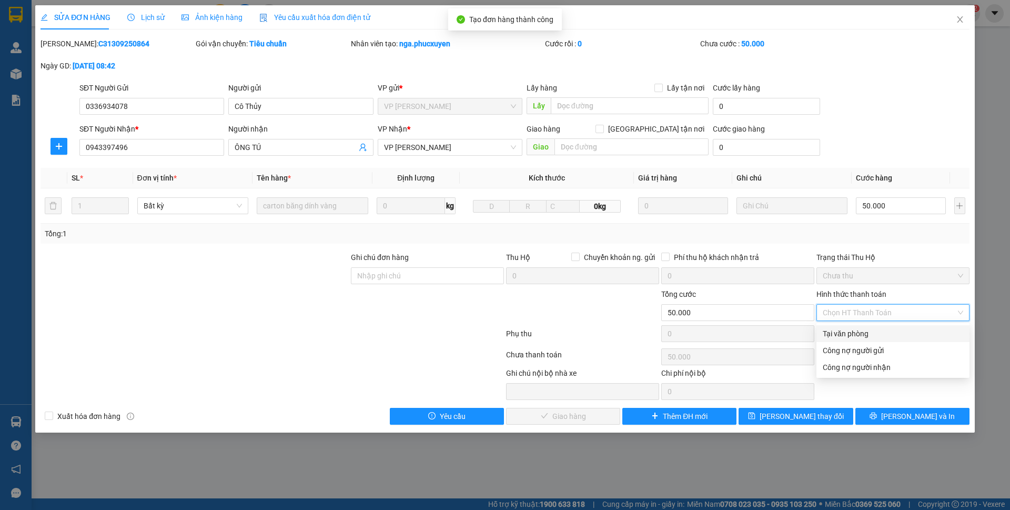
click at [851, 334] on div "Tại văn phòng" at bounding box center [893, 334] width 141 height 12
type input "0"
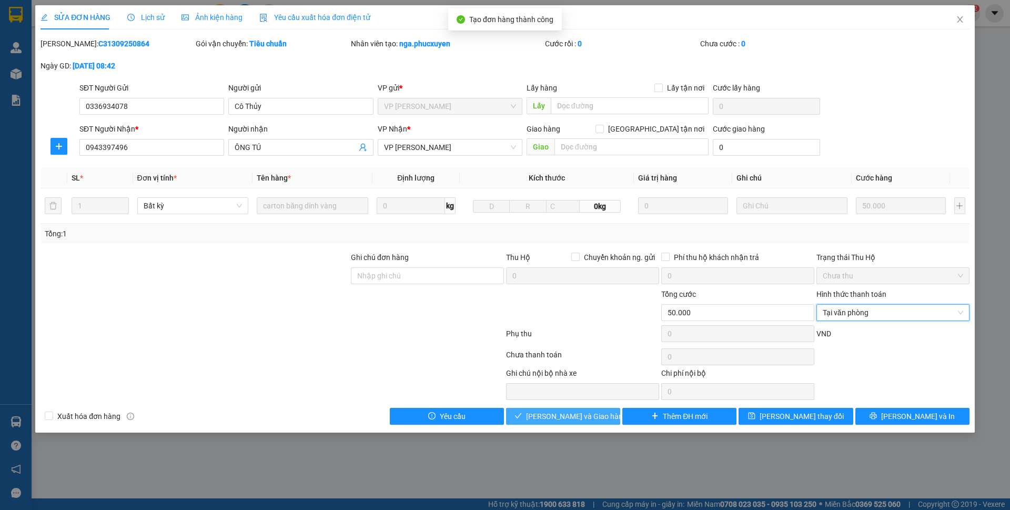
click at [559, 422] on span "[PERSON_NAME] và Giao hàng" at bounding box center [576, 416] width 101 height 12
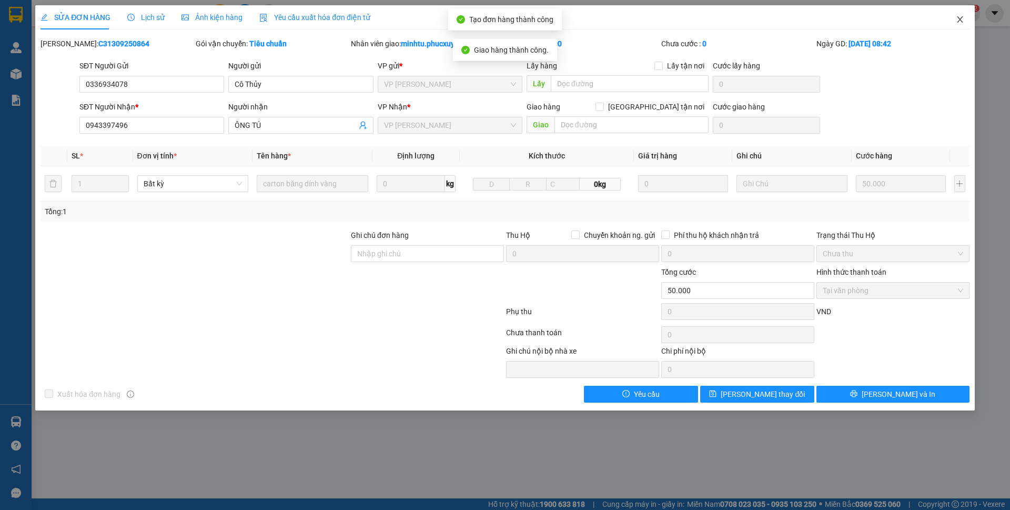
click at [962, 24] on span "Close" at bounding box center [960, 19] width 29 height 29
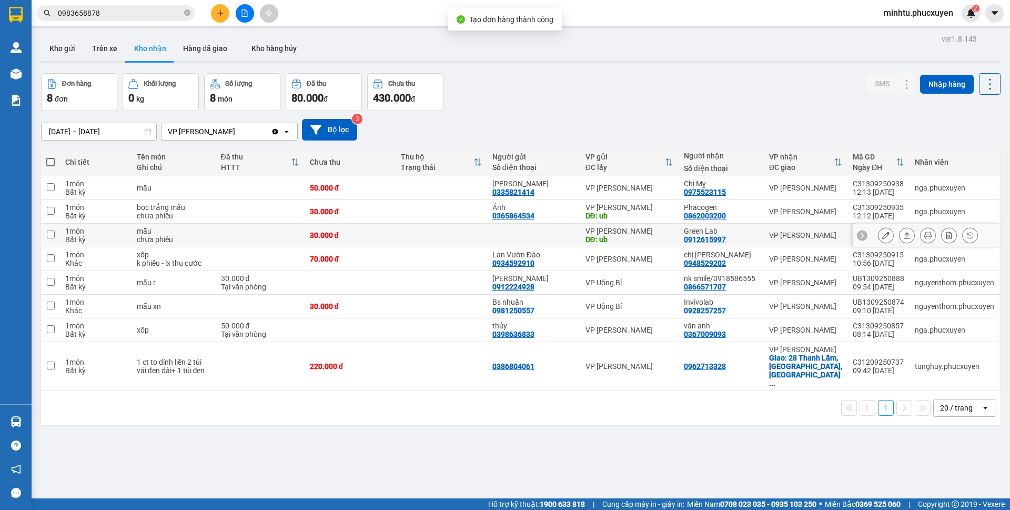
click at [883, 234] on icon at bounding box center [886, 235] width 7 height 7
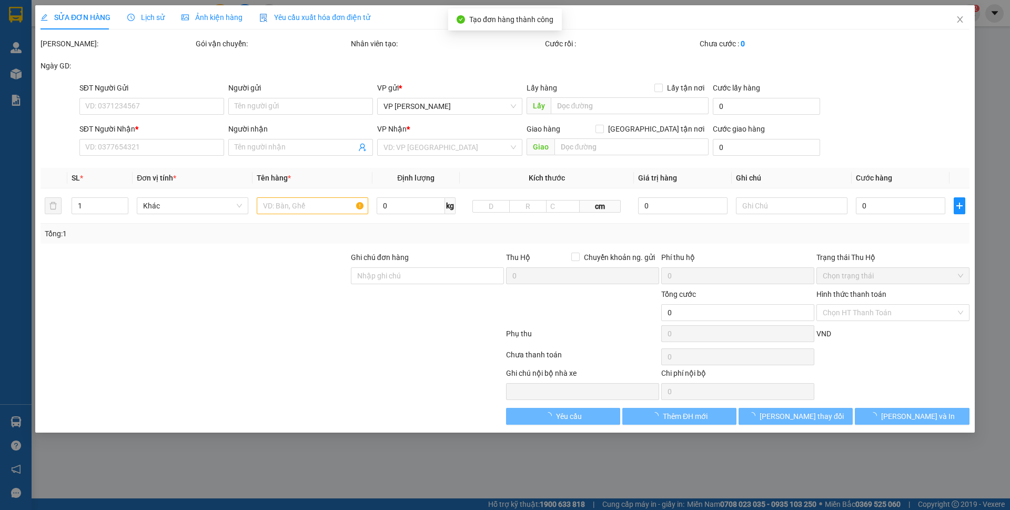
click at [827, 234] on div "Tổng: 1" at bounding box center [505, 234] width 921 height 12
type input "ub"
type input "0912615997"
type input "Green Lab"
type input "30.000"
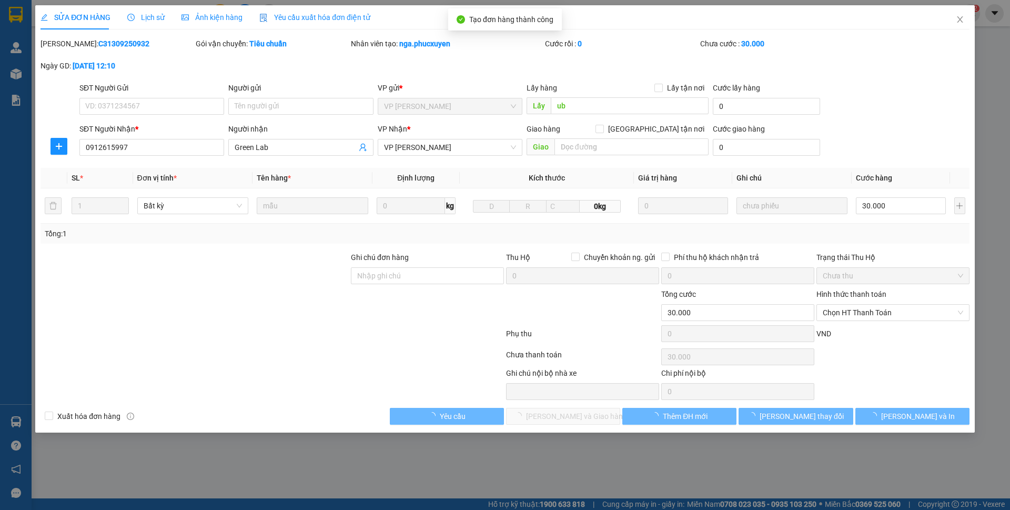
click at [864, 315] on span "Chọn HT Thanh Toán" at bounding box center [893, 313] width 141 height 16
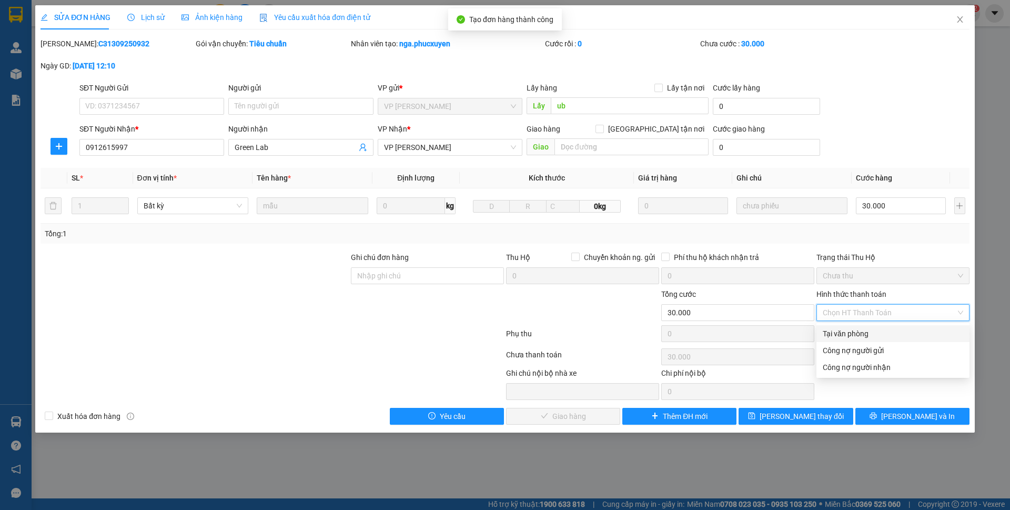
click at [851, 331] on div "Tại văn phòng" at bounding box center [893, 334] width 141 height 12
type input "0"
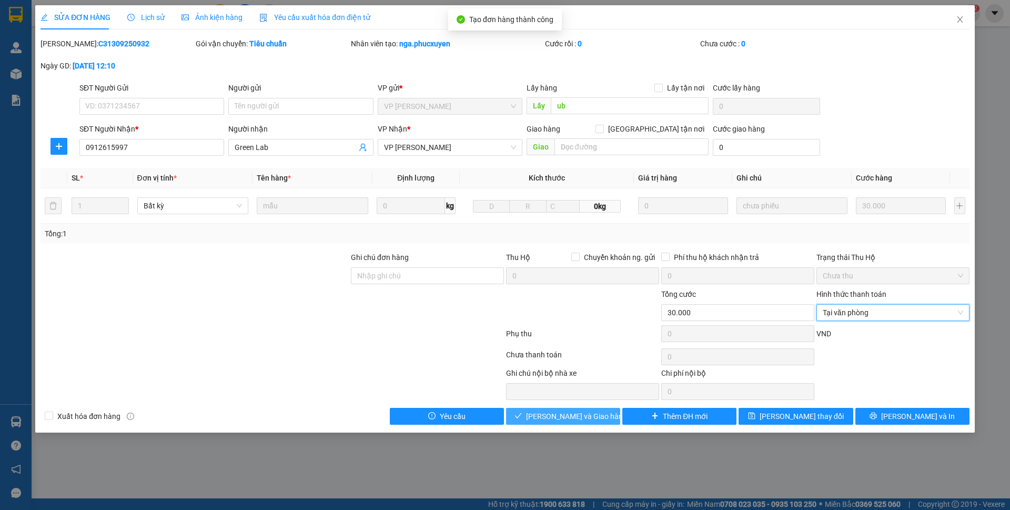
click at [576, 419] on span "[PERSON_NAME] và Giao hàng" at bounding box center [576, 416] width 101 height 12
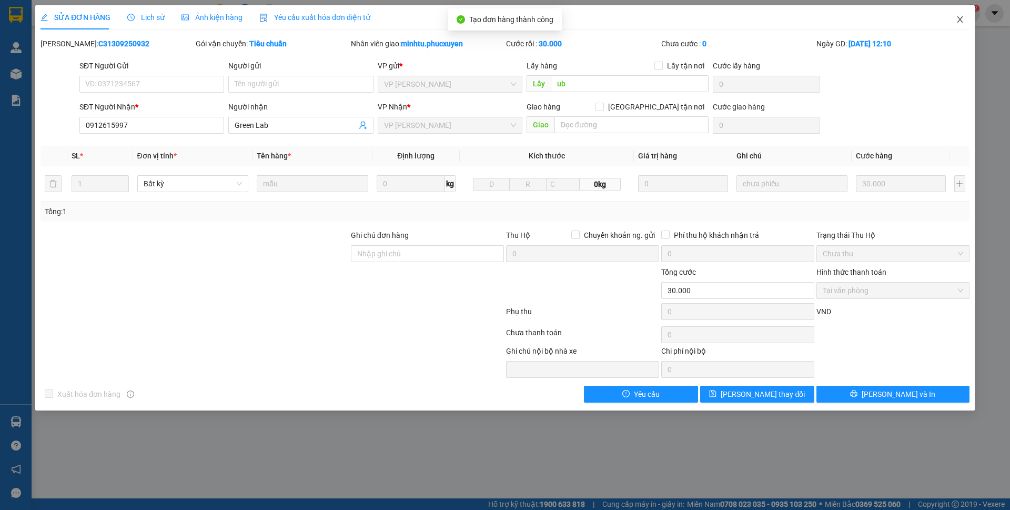
click at [964, 23] on icon "close" at bounding box center [960, 19] width 8 height 8
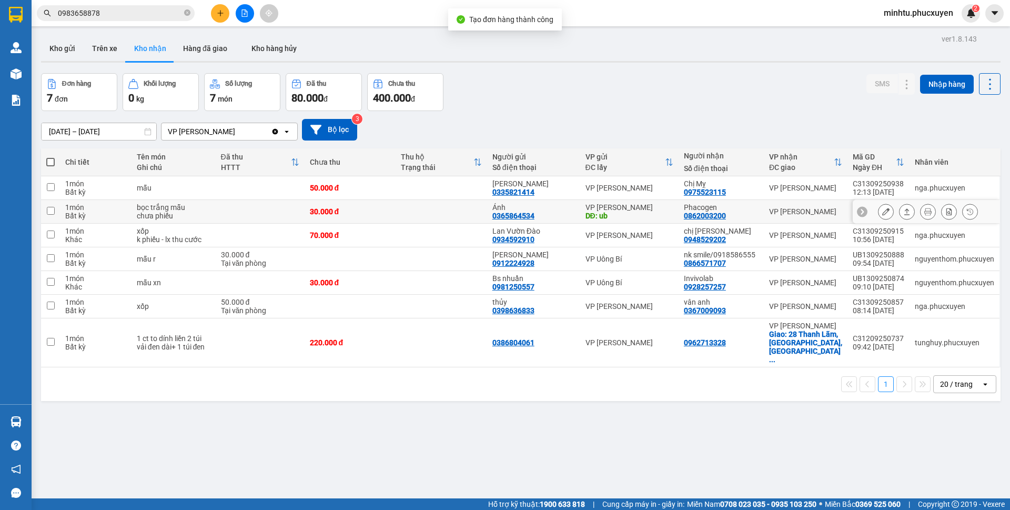
click at [883, 214] on icon at bounding box center [886, 211] width 7 height 7
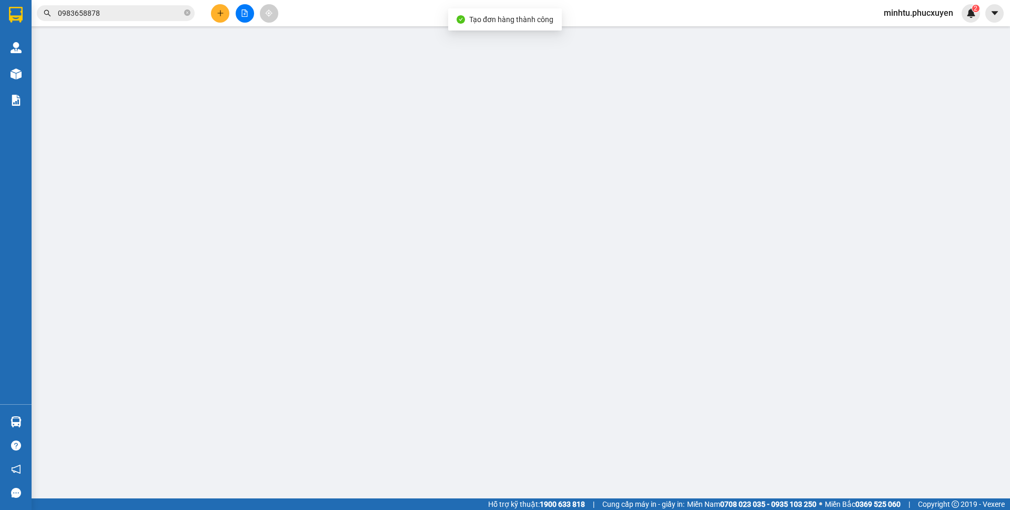
type input "0365864534"
type input "Ánh"
type input "ub"
type input "0862003200"
type input "Phacogen"
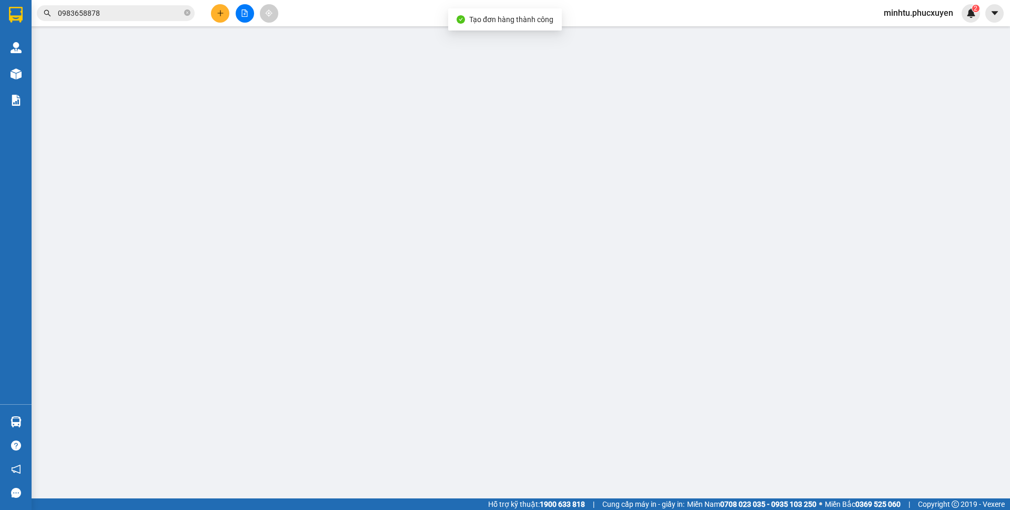
type input "30.000"
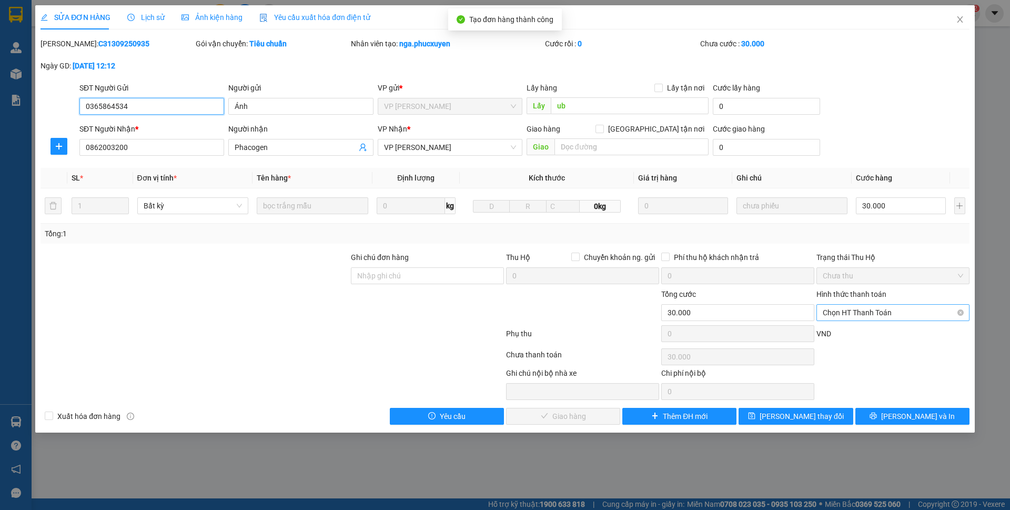
click at [858, 309] on span "Chọn HT Thanh Toán" at bounding box center [893, 313] width 141 height 16
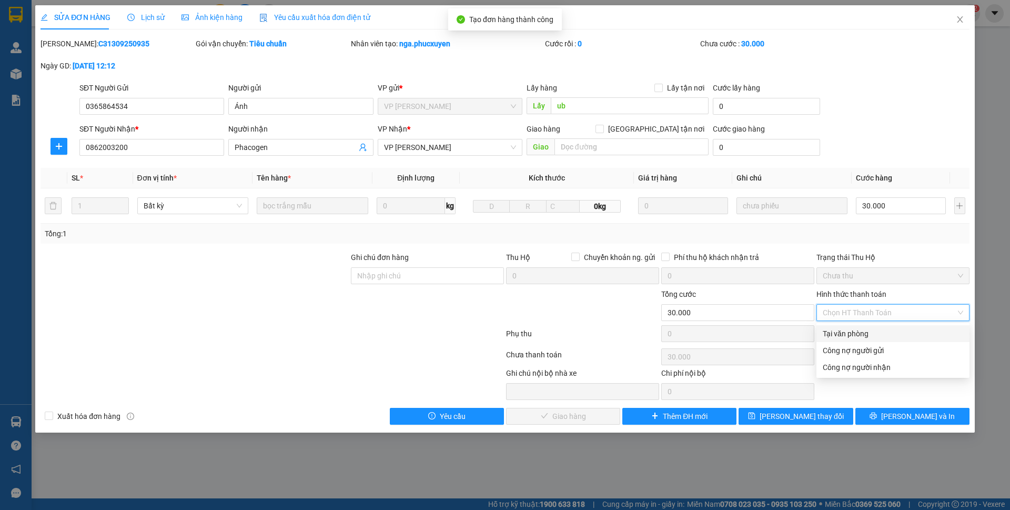
click at [848, 328] on div "Tại văn phòng" at bounding box center [893, 334] width 141 height 12
type input "0"
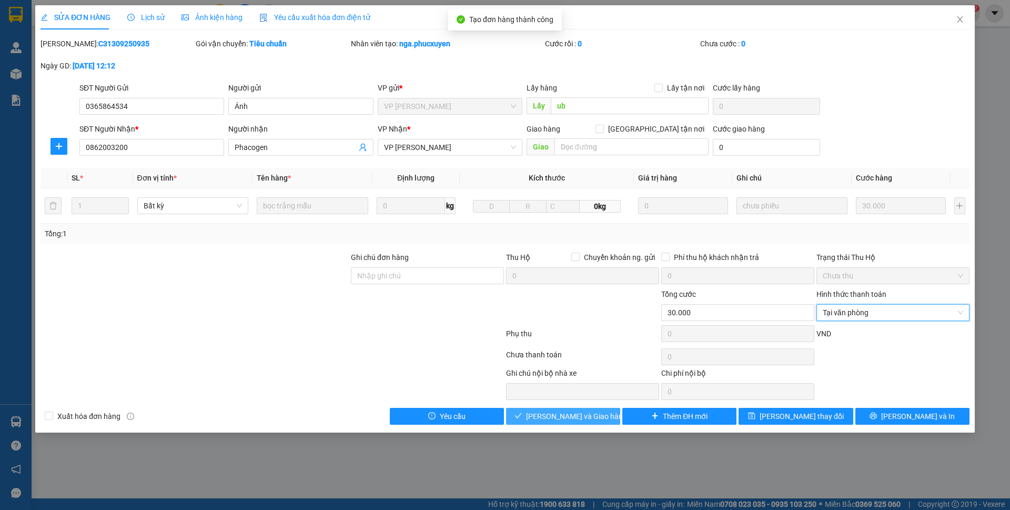
click at [605, 415] on button "[PERSON_NAME] và Giao hàng" at bounding box center [563, 416] width 114 height 17
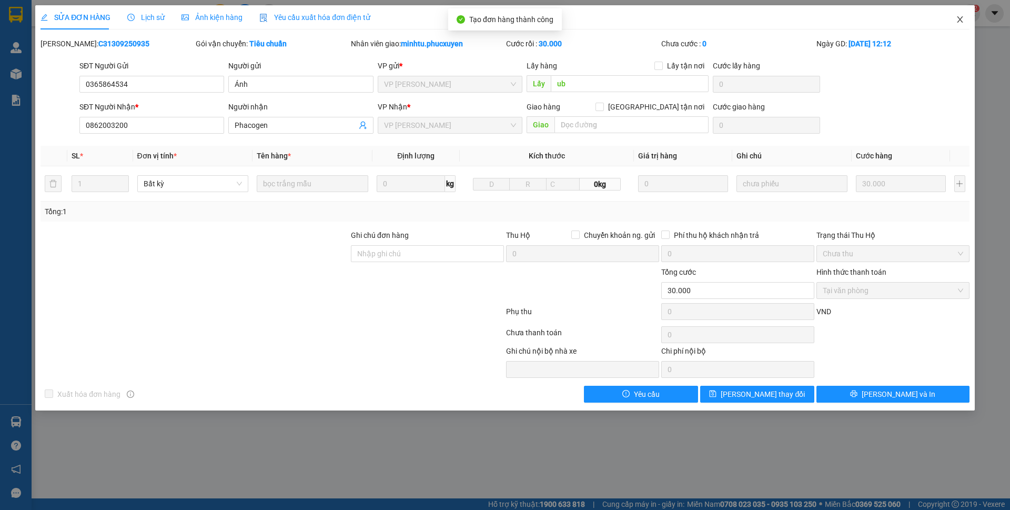
click at [964, 16] on icon "close" at bounding box center [960, 19] width 8 height 8
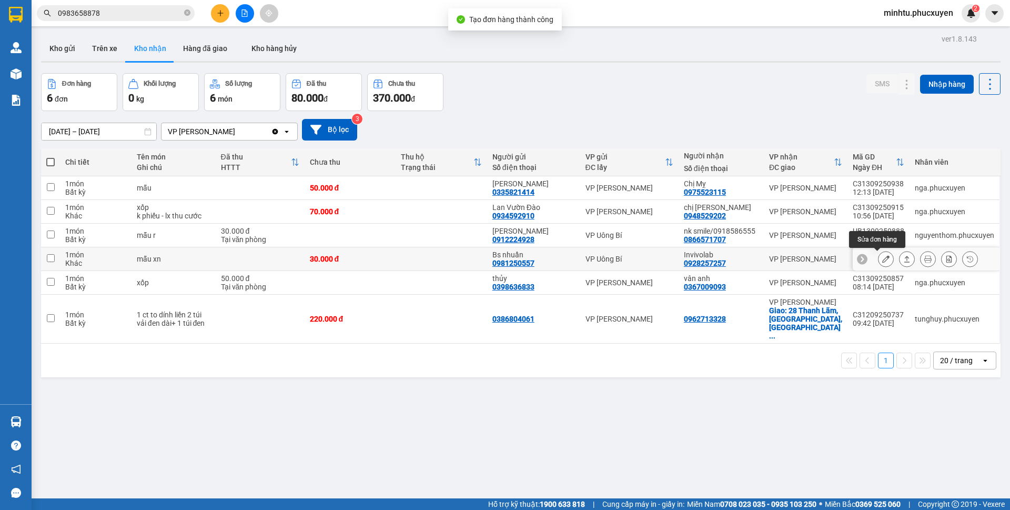
click at [883, 257] on icon at bounding box center [886, 258] width 7 height 7
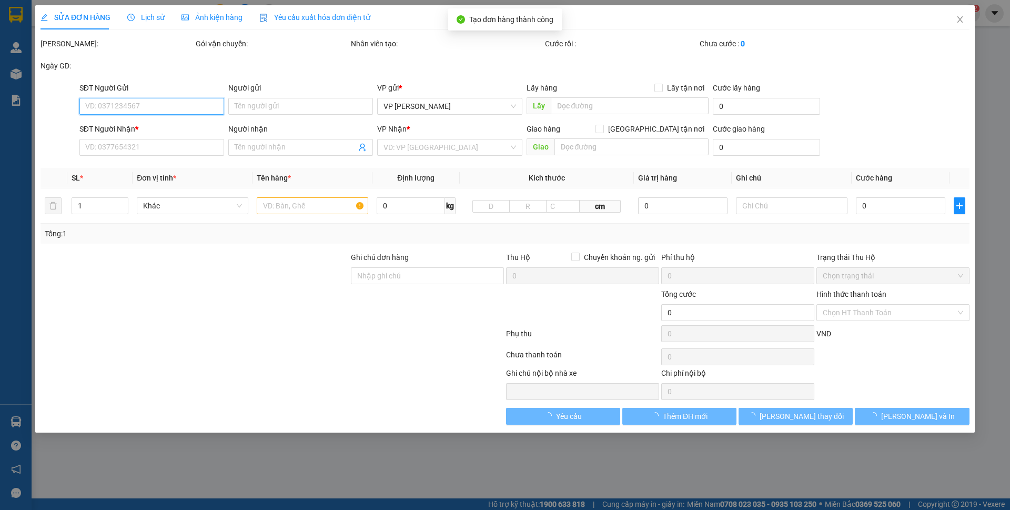
type input "0981250557"
type input "Bs nhuần"
type input "0928257257"
type input "Invivolab"
type input "30.000"
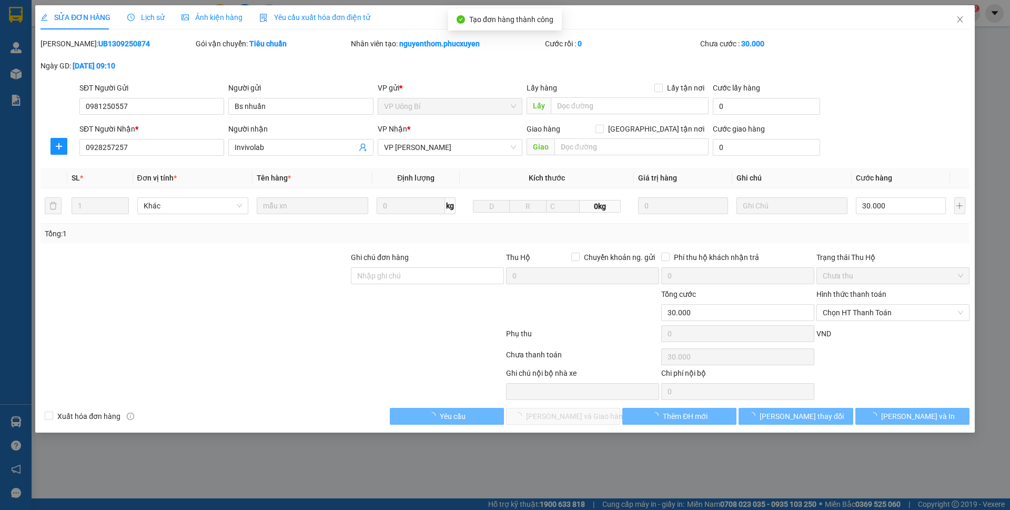
drag, startPoint x: 858, startPoint y: 326, endPoint x: 853, endPoint y: 324, distance: 5.5
click at [857, 325] on div "Phụ thu 0 VND" at bounding box center [504, 335] width 931 height 21
click at [856, 319] on span "Chọn HT Thanh Toán" at bounding box center [893, 313] width 141 height 16
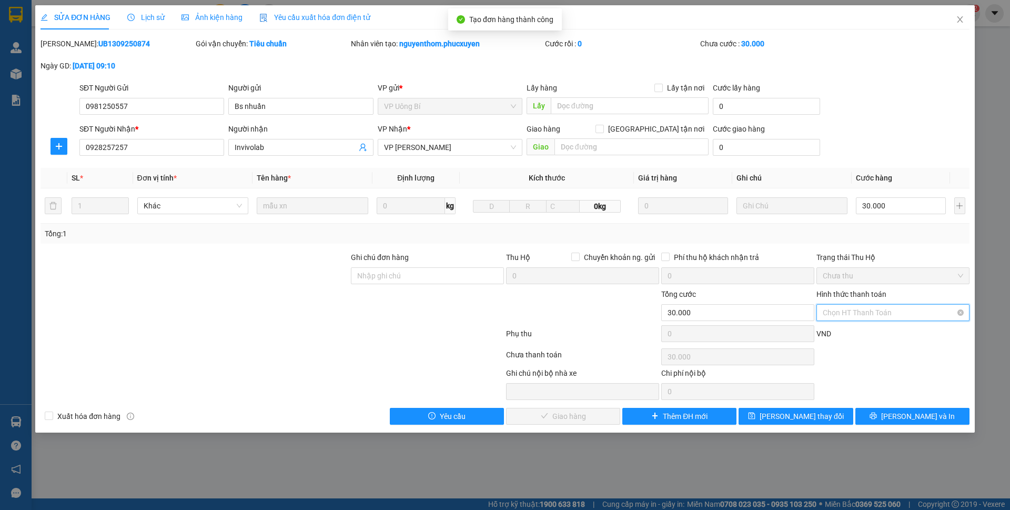
click at [850, 316] on span "Chọn HT Thanh Toán" at bounding box center [893, 313] width 141 height 16
click at [844, 330] on div "Tại văn phòng" at bounding box center [893, 334] width 141 height 12
type input "0"
click at [577, 421] on span "[PERSON_NAME] và Giao hàng" at bounding box center [576, 416] width 101 height 12
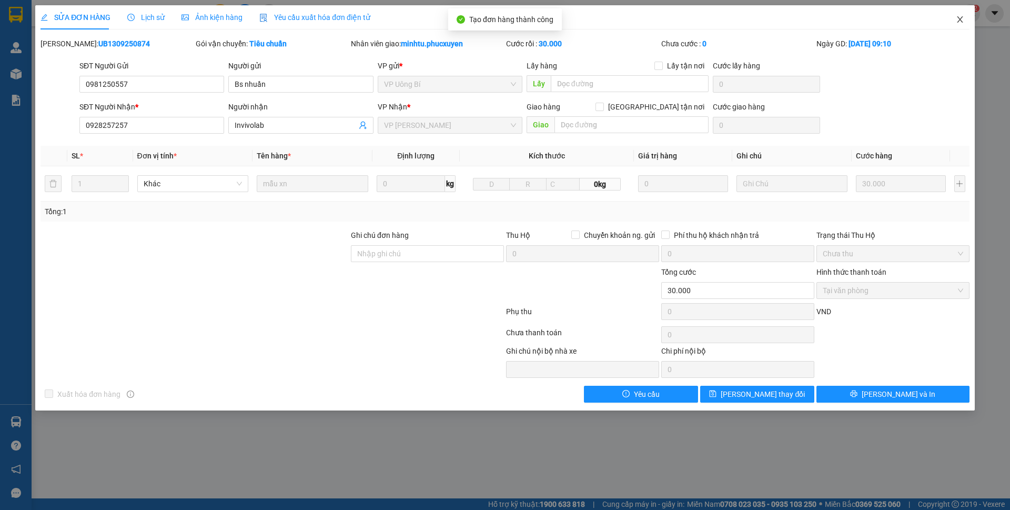
click at [962, 19] on icon "close" at bounding box center [960, 19] width 8 height 8
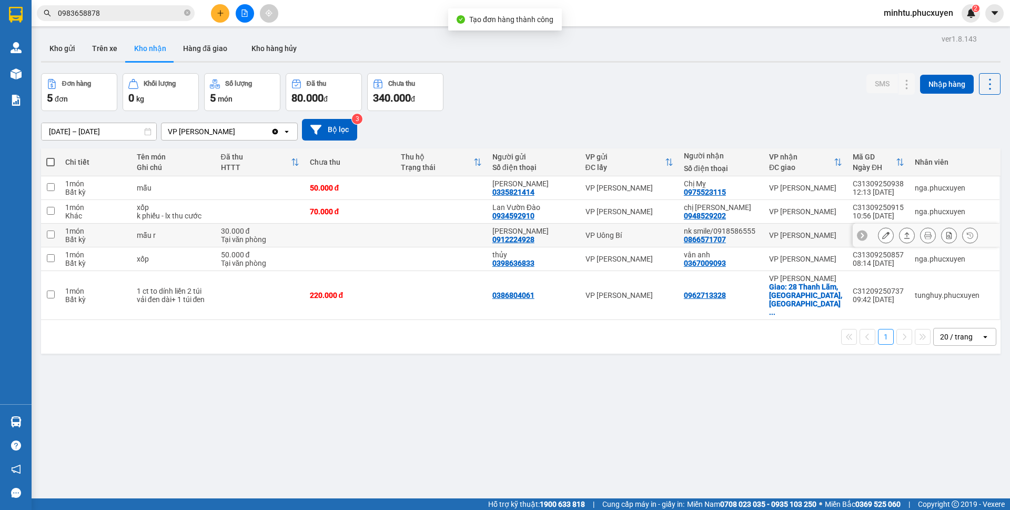
click at [879, 235] on button at bounding box center [886, 235] width 15 height 18
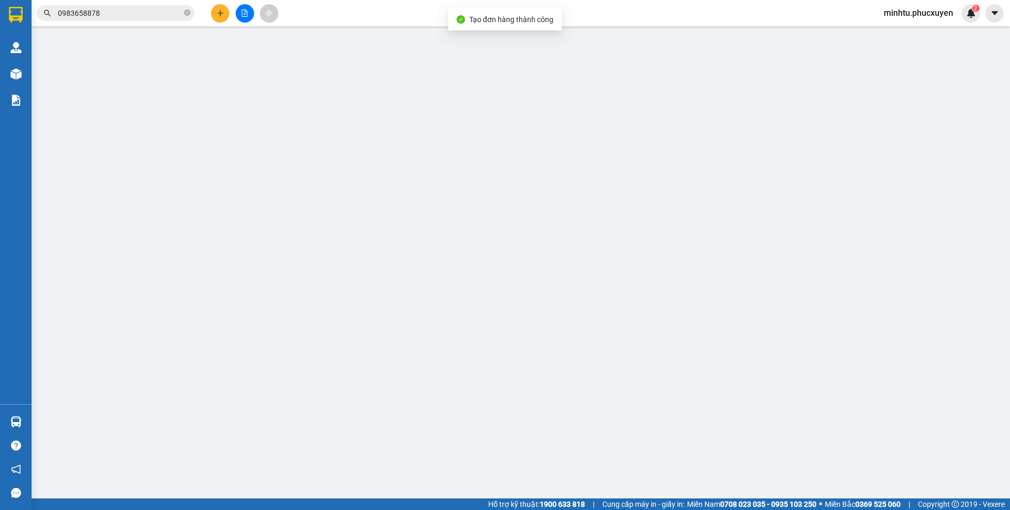
type input "0912224928"
type input "Bsi Tân"
type input "0866571707"
type input "nk smile/0918586555"
type input "30.000"
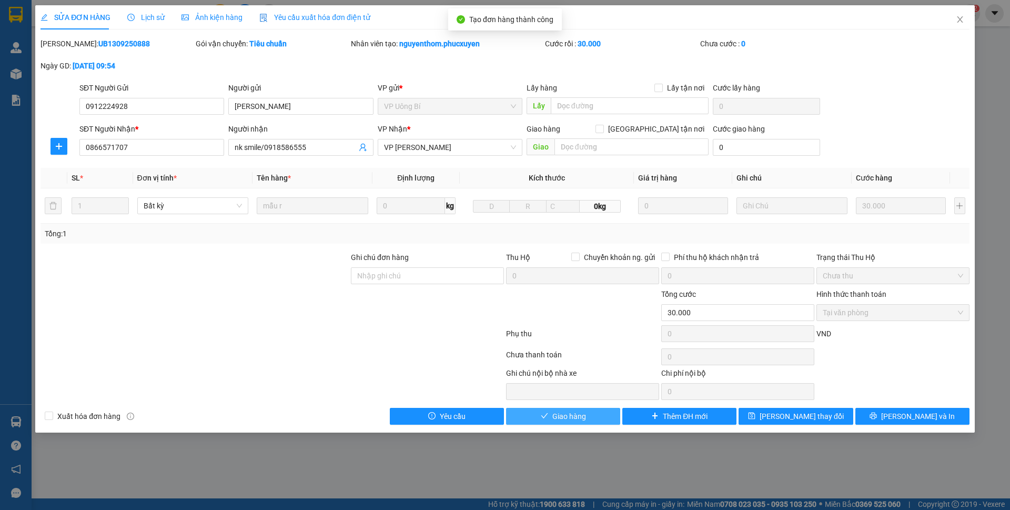
click at [549, 424] on button "Giao hàng" at bounding box center [563, 416] width 114 height 17
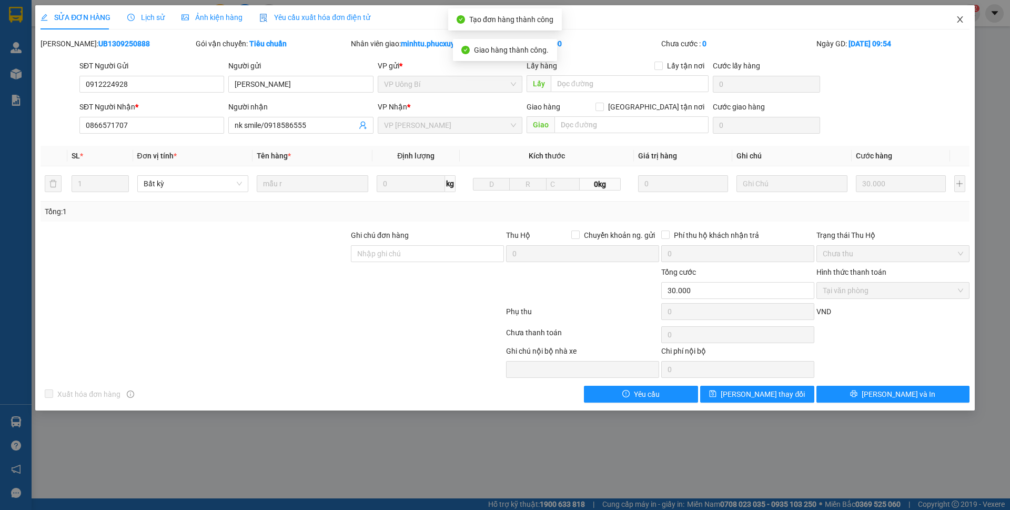
click at [960, 23] on icon "close" at bounding box center [960, 19] width 8 height 8
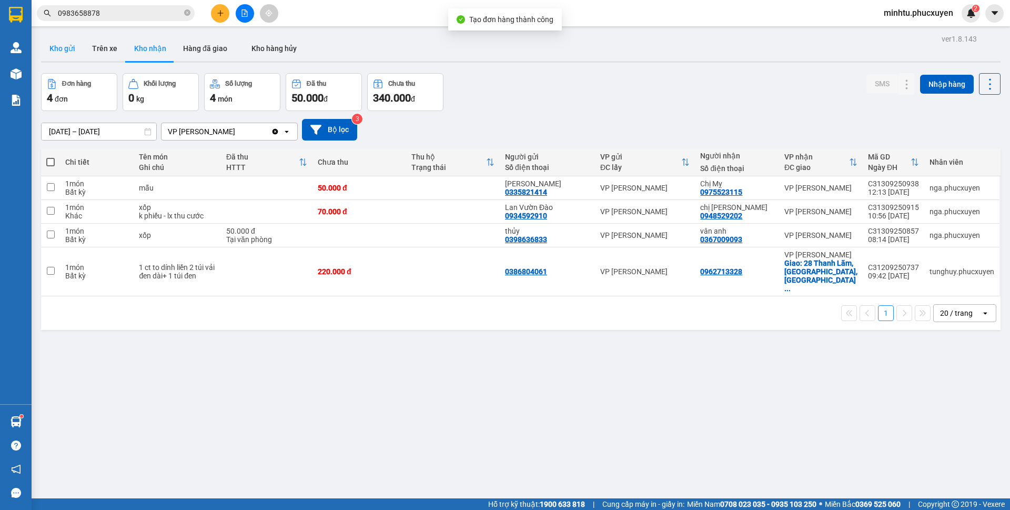
click at [78, 54] on button "Kho gửi" at bounding box center [62, 48] width 43 height 25
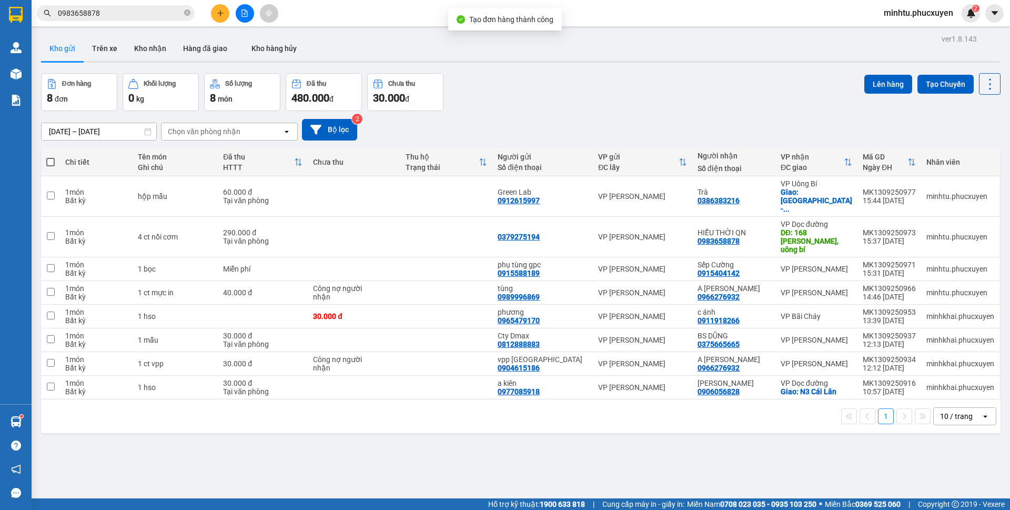
click at [146, 50] on button "Kho nhận" at bounding box center [150, 48] width 49 height 25
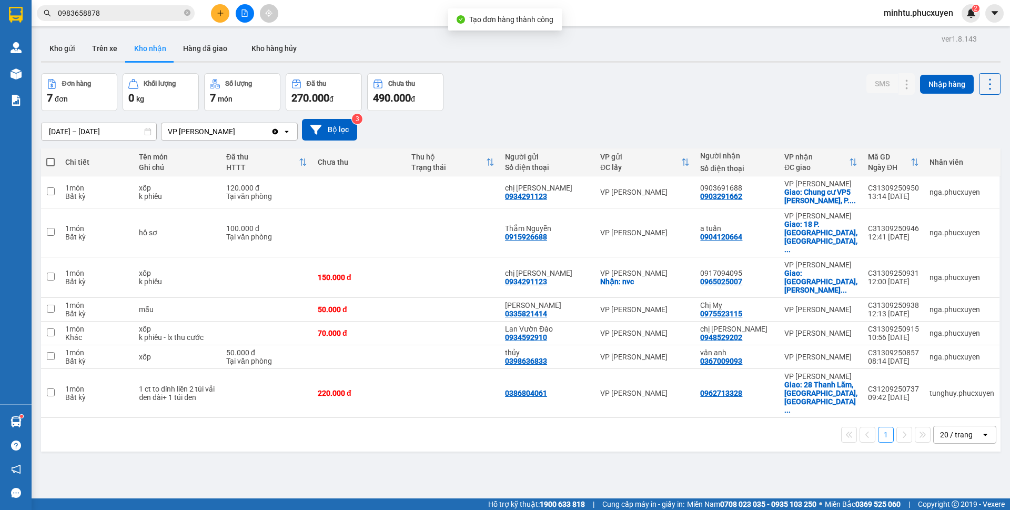
click at [224, 16] on button at bounding box center [220, 13] width 18 height 18
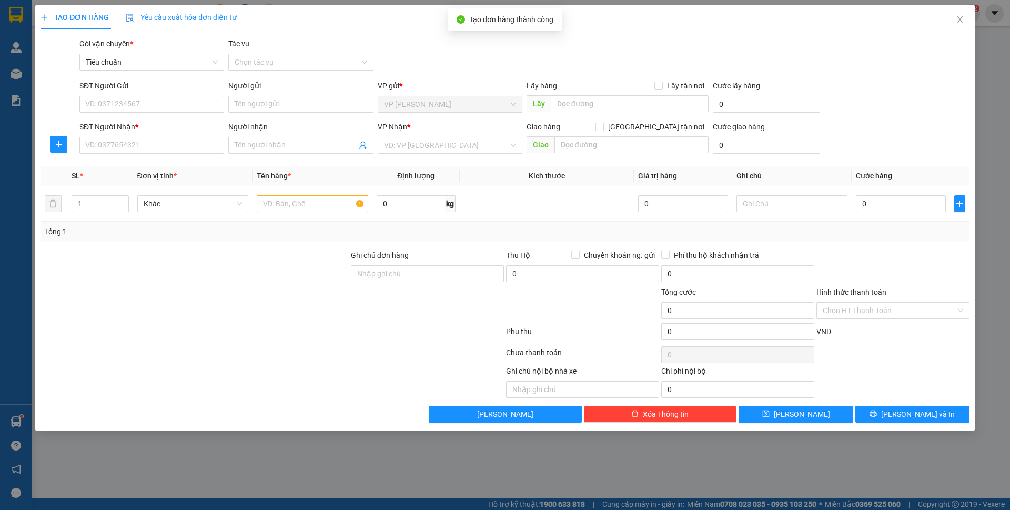
click at [172, 91] on div "SĐT Người Gửi" at bounding box center [151, 86] width 145 height 12
click at [172, 96] on input "SĐT Người Gửi" at bounding box center [151, 104] width 145 height 17
click at [157, 105] on input "SĐT Người Gửi" at bounding box center [151, 104] width 145 height 17
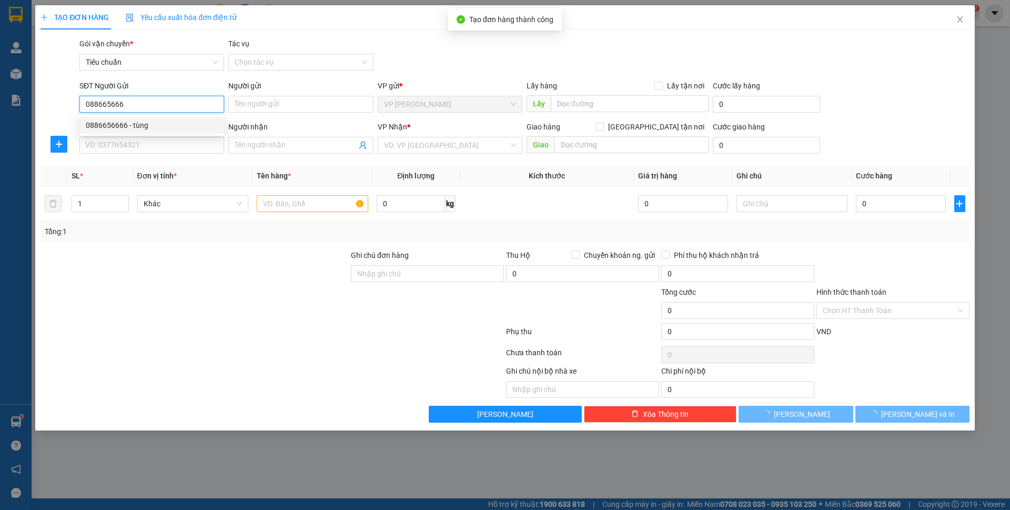
click at [205, 120] on div "0886656666 - tùng" at bounding box center [152, 125] width 132 height 12
type input "0886656666"
type input "tùng"
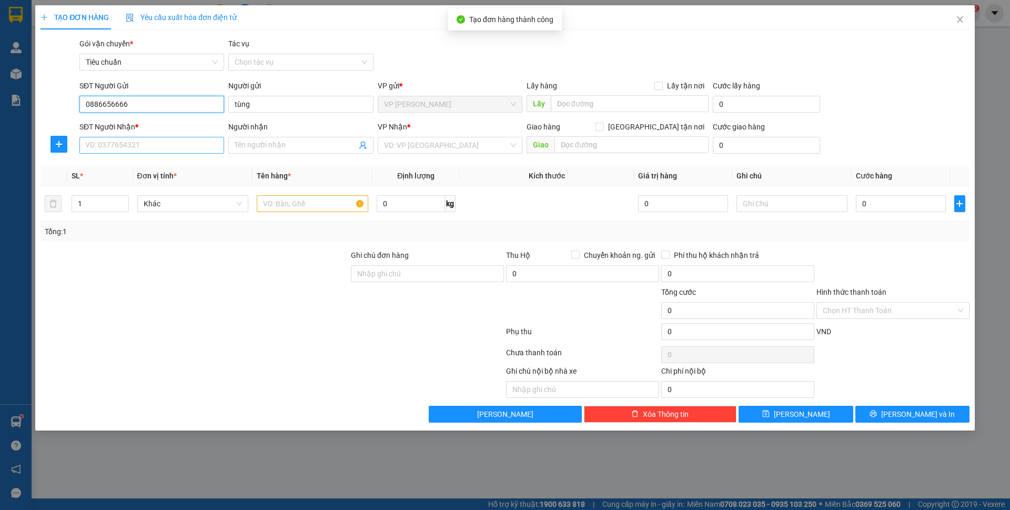
type input "0886656666"
click at [199, 146] on input "SĐT Người Nhận *" at bounding box center [151, 145] width 145 height 17
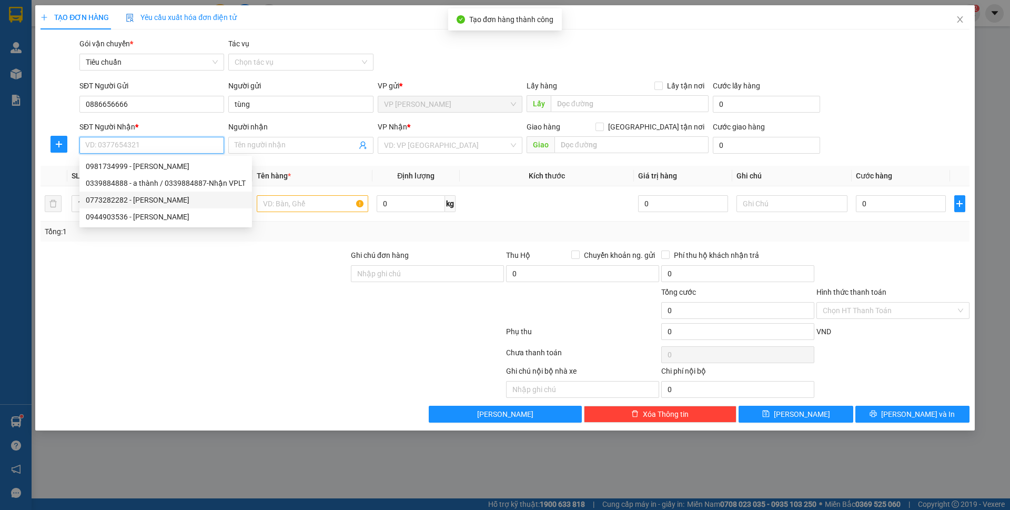
click at [166, 196] on div "0773282282 - Anh Hiếu" at bounding box center [166, 200] width 160 height 12
type input "0773282282"
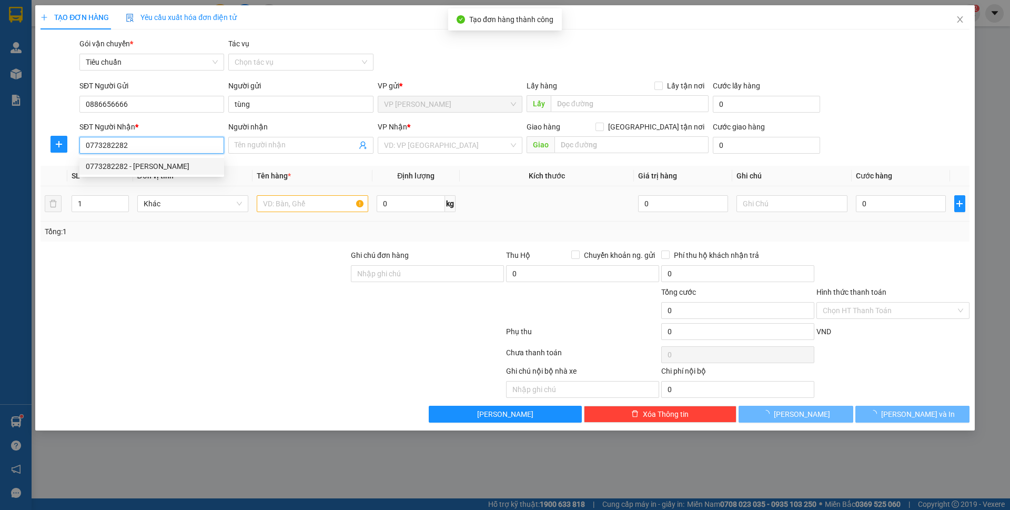
type input "Anh Hiếu"
checkbox input "true"
type input "H trả"
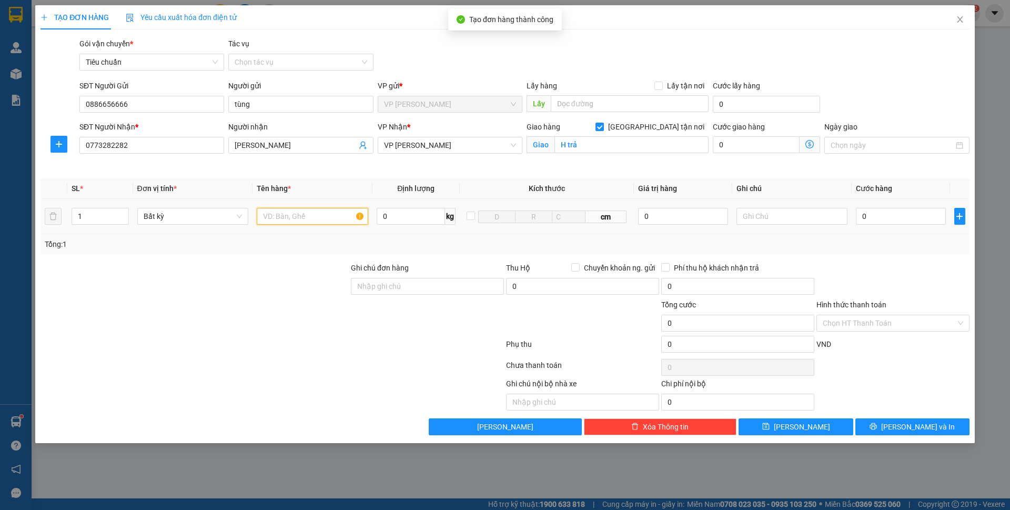
click at [312, 208] on input "text" at bounding box center [313, 216] width 112 height 17
type input "1 ct phụ kiện đt"
click at [663, 131] on span "[GEOGRAPHIC_DATA] tận nơi" at bounding box center [656, 127] width 105 height 12
click at [603, 130] on input "[GEOGRAPHIC_DATA] tận nơi" at bounding box center [599, 126] width 7 height 7
checkbox input "false"
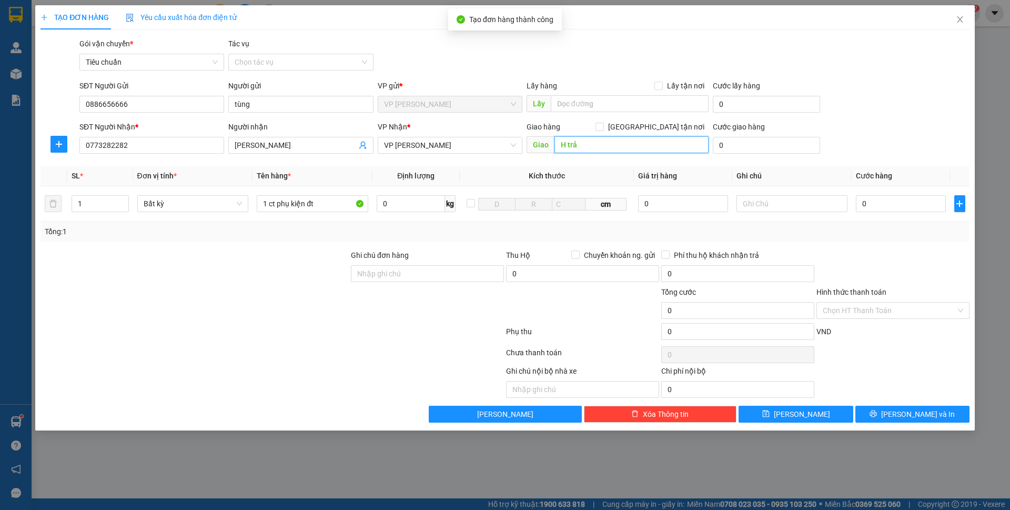
click at [631, 144] on input "H trả" at bounding box center [632, 144] width 154 height 17
click at [886, 202] on input "0" at bounding box center [900, 203] width 89 height 17
type input "7"
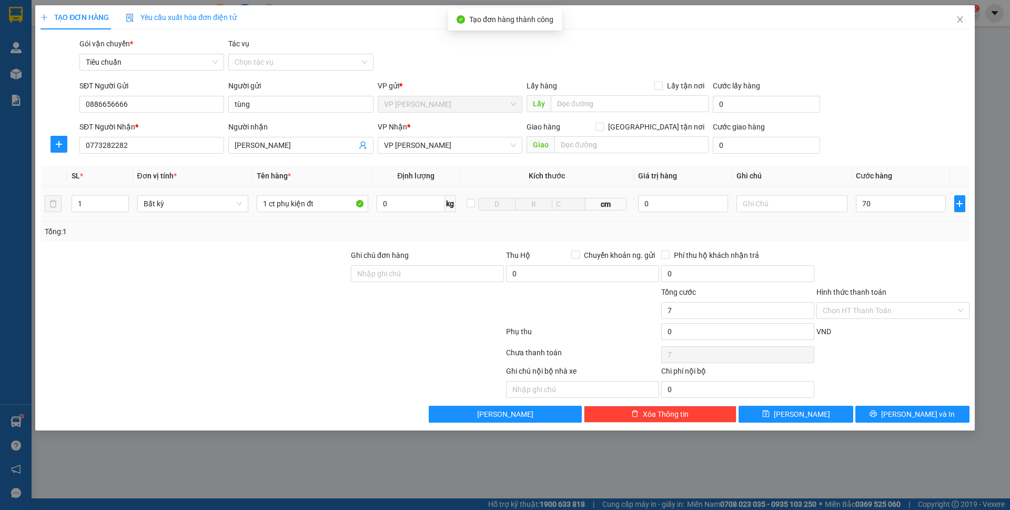
click at [878, 168] on th "Cước hàng" at bounding box center [901, 176] width 98 height 21
type input "70.000"
drag, startPoint x: 896, startPoint y: 407, endPoint x: 672, endPoint y: 182, distance: 318.2
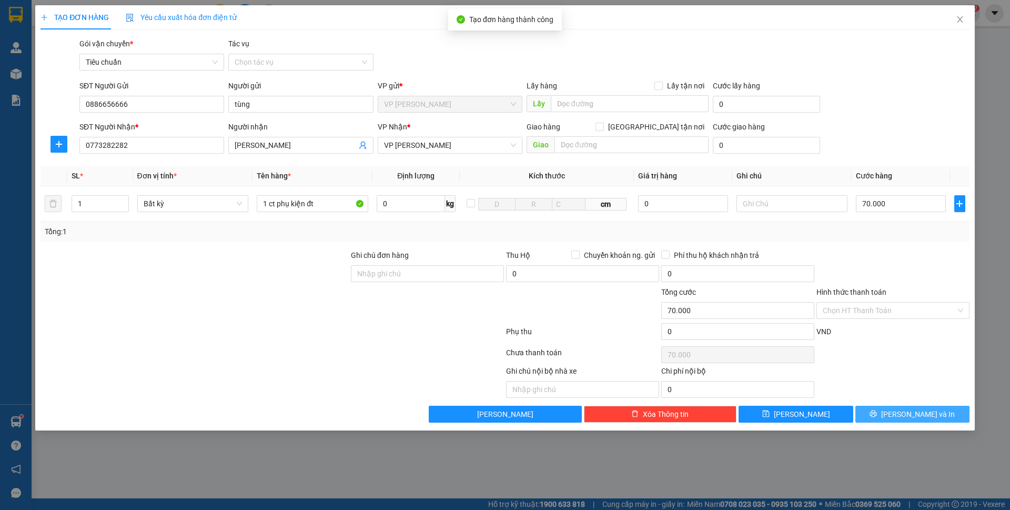
click at [895, 407] on button "[PERSON_NAME] và In" at bounding box center [913, 414] width 114 height 17
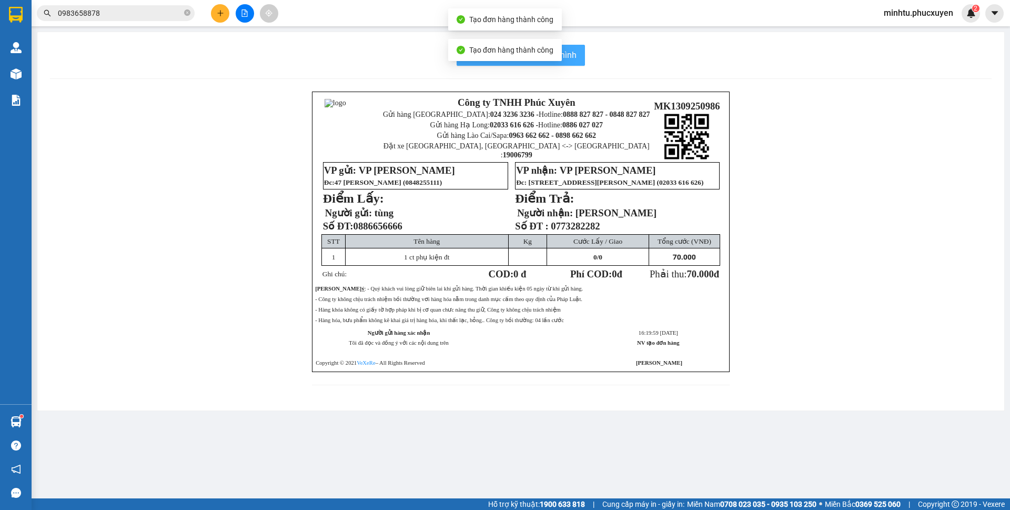
click at [575, 58] on span "In mẫu biên lai tự cấu hình" at bounding box center [527, 54] width 99 height 13
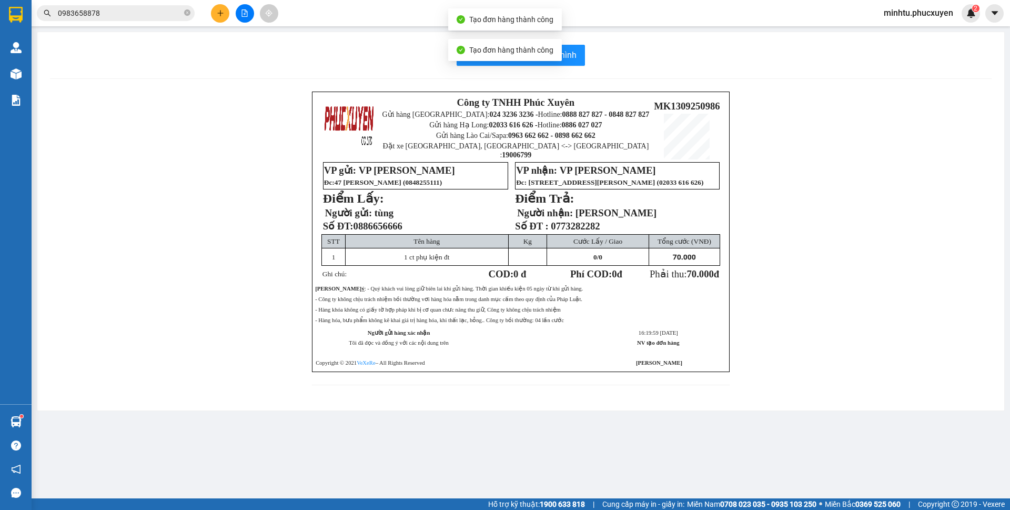
click at [23, 423] on div at bounding box center [16, 422] width 18 height 18
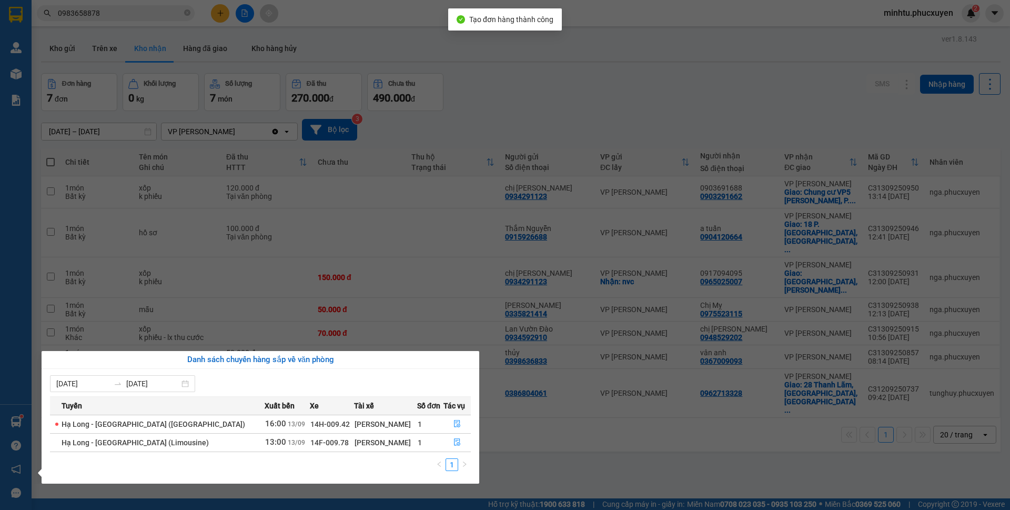
click at [136, 293] on section "Kết quả tìm kiếm ( 23 ) Bộ lọc Mã ĐH Trạng thái Món hàng Thu hộ Tổng cước Chưa …" at bounding box center [505, 255] width 1010 height 510
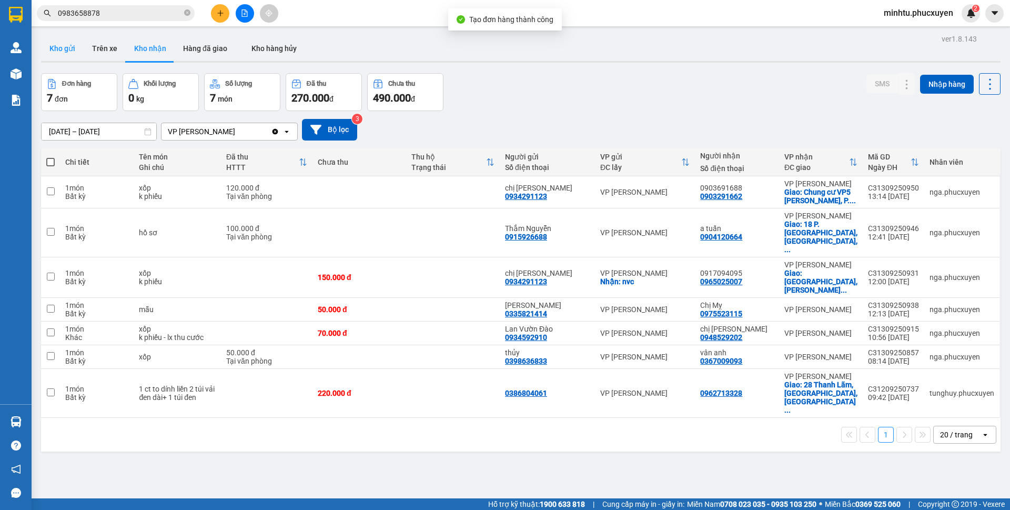
click at [71, 55] on button "Kho gửi" at bounding box center [62, 48] width 43 height 25
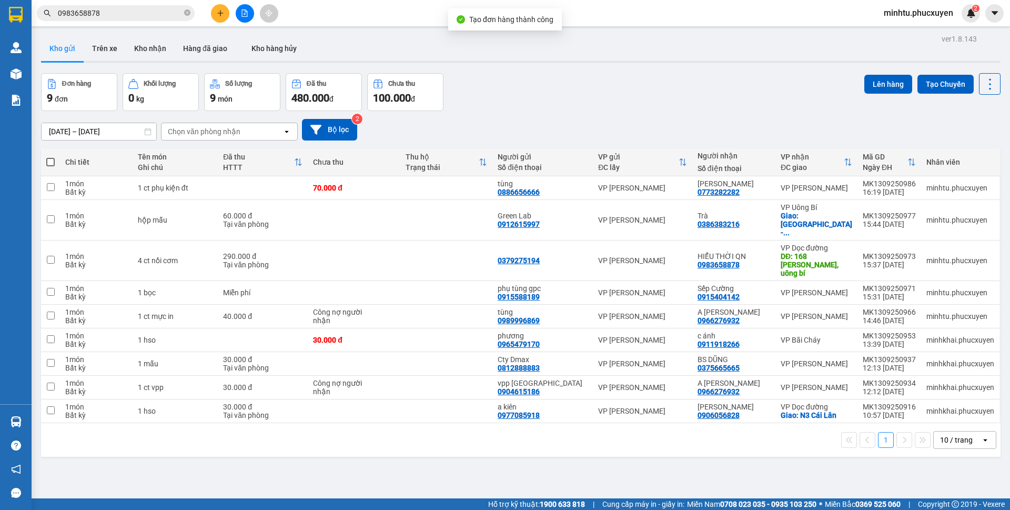
click at [79, 158] on div "Chi tiết" at bounding box center [96, 162] width 62 height 8
click at [83, 160] on div "Chi tiết" at bounding box center [96, 162] width 62 height 8
click at [52, 159] on span at bounding box center [50, 162] width 8 height 8
click at [51, 157] on input "checkbox" at bounding box center [51, 157] width 0 height 0
checkbox input "true"
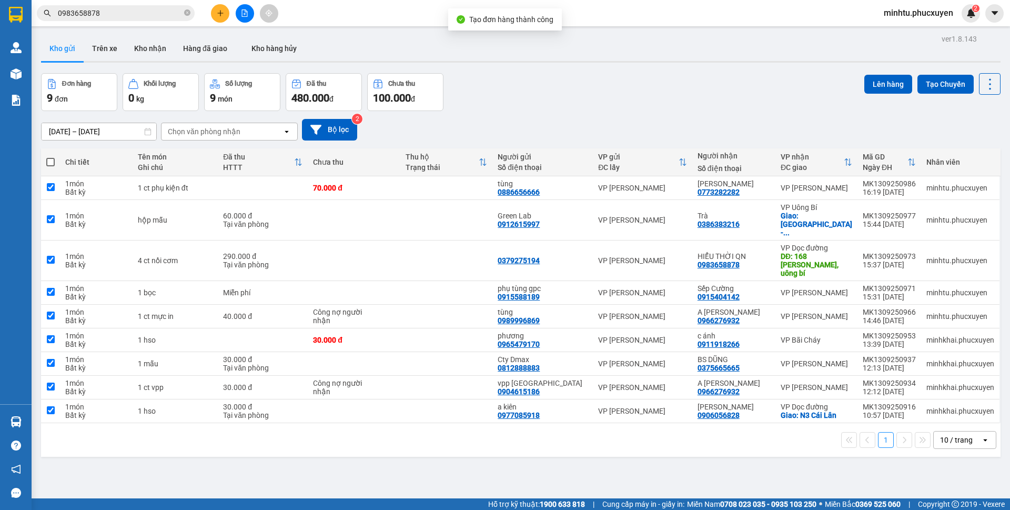
checkbox input "true"
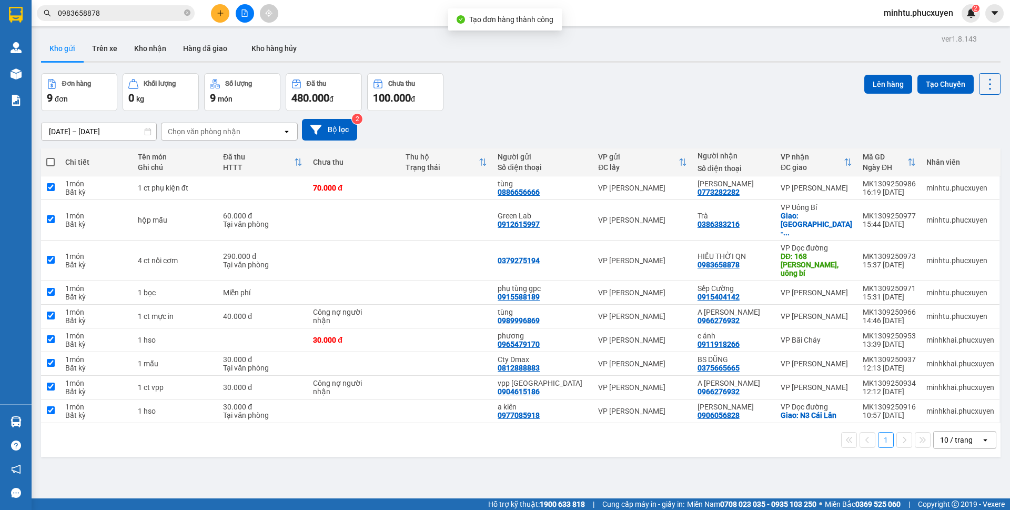
checkbox input "true"
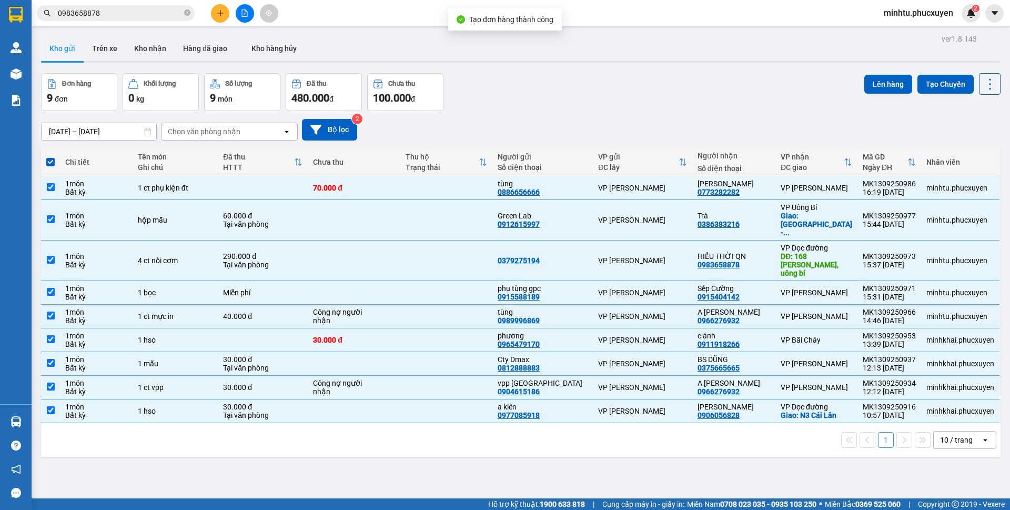
click at [583, 56] on div "Kho gửi Trên xe Kho nhận Hàng đã giao Kho hàng hủy" at bounding box center [521, 50] width 960 height 28
drag, startPoint x: 731, startPoint y: 126, endPoint x: 615, endPoint y: 127, distance: 116.3
click at [729, 126] on div "11/09/2025 – 13/09/2025 Press the down arrow key to interact with the calendar …" at bounding box center [521, 130] width 960 height 22
click at [57, 165] on th at bounding box center [50, 162] width 19 height 28
click at [46, 165] on span at bounding box center [50, 162] width 8 height 8
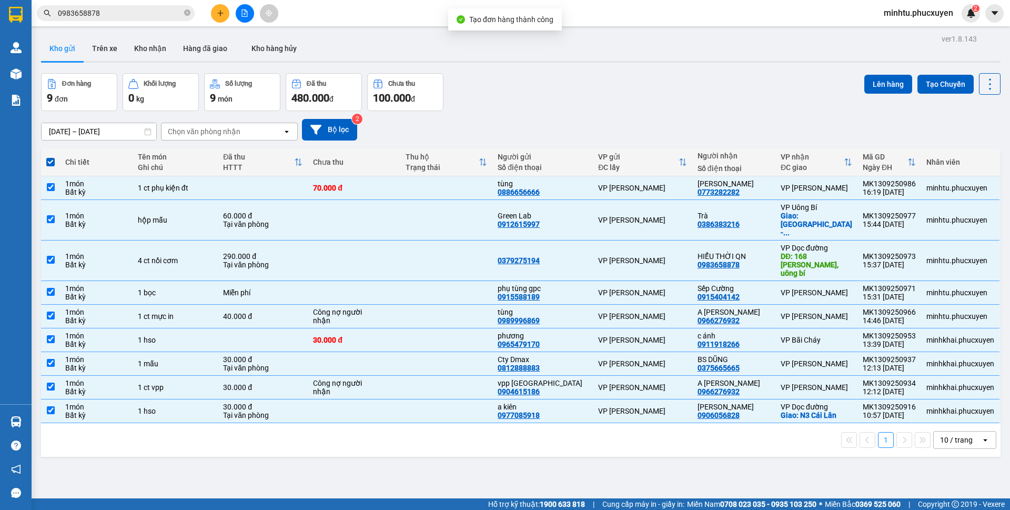
click at [51, 157] on input "checkbox" at bounding box center [51, 157] width 0 height 0
checkbox input "false"
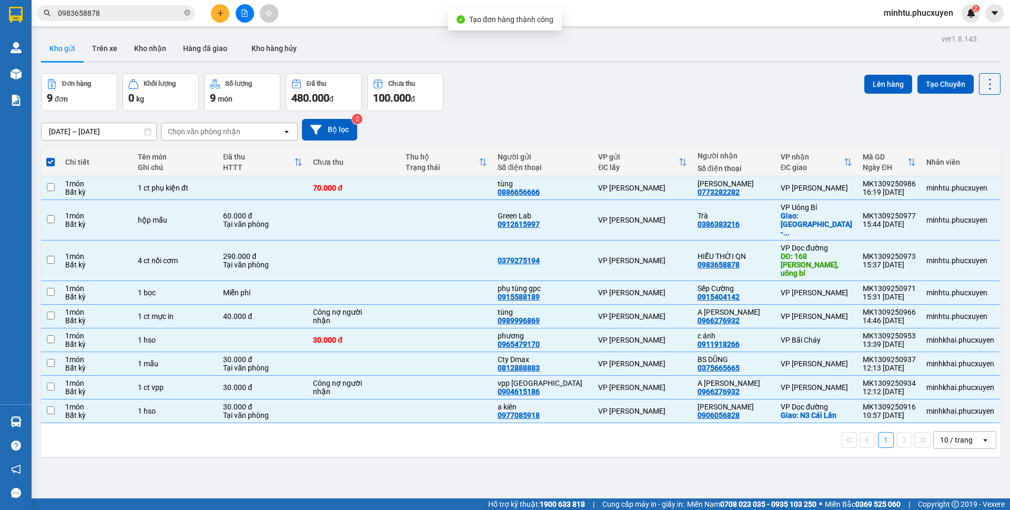
checkbox input "false"
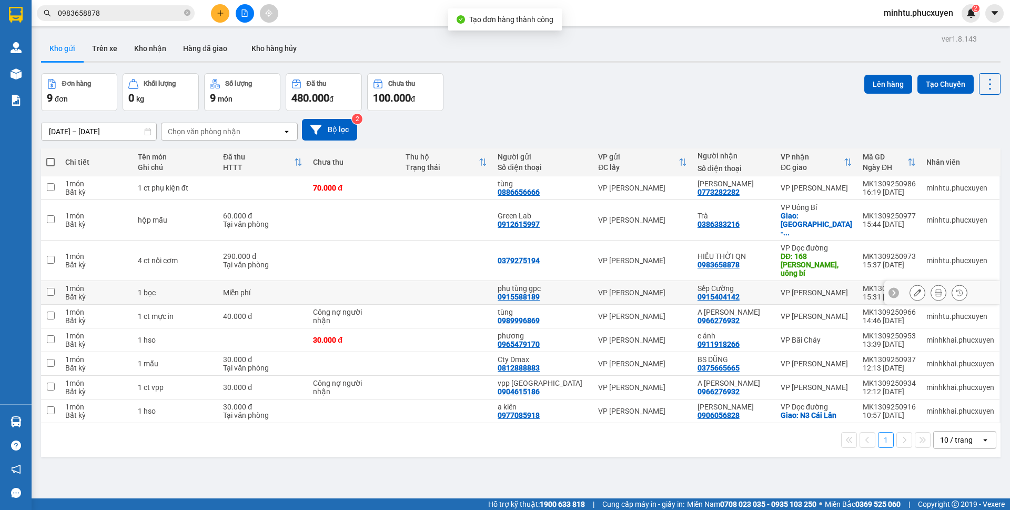
click at [914, 289] on icon at bounding box center [917, 292] width 7 height 7
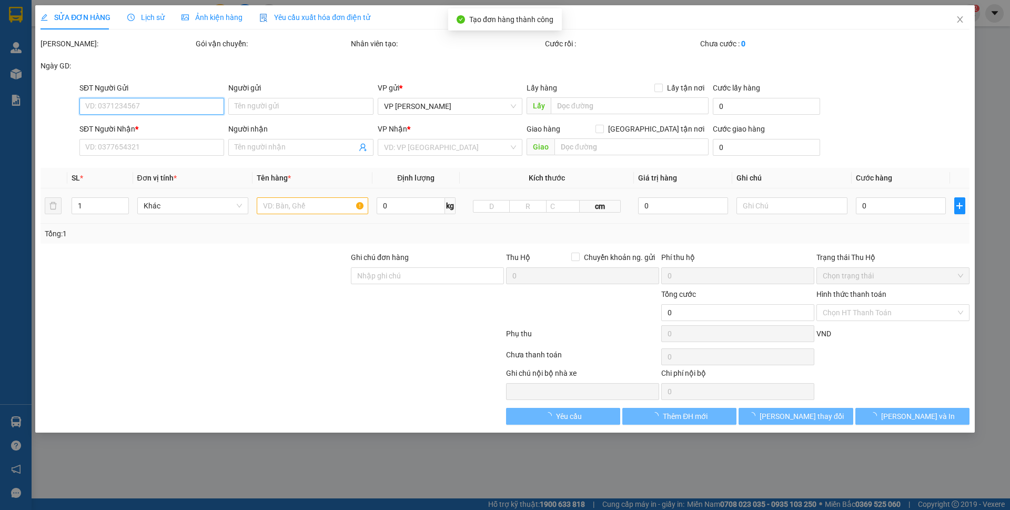
type input "0915588189"
type input "phụ tùng gpc"
type input "0915404142"
type input "Sếp Cường"
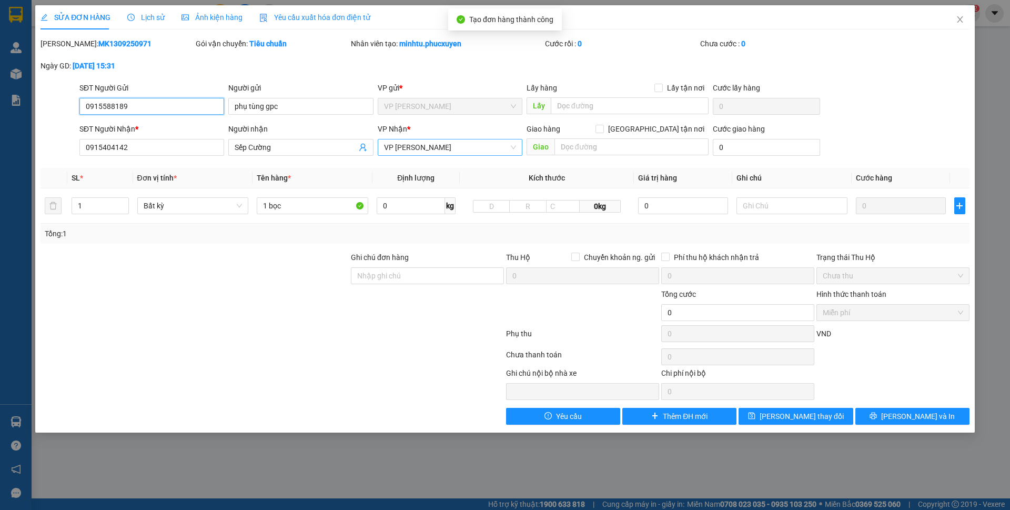
click at [470, 152] on span "VP [PERSON_NAME]" at bounding box center [450, 147] width 132 height 16
type input "cột"
click at [436, 173] on div "VP Cột 8" at bounding box center [450, 169] width 132 height 12
click at [860, 352] on div "Chọn HT Thanh Toán" at bounding box center [893, 356] width 155 height 21
click at [824, 417] on button "[PERSON_NAME] thay đổi" at bounding box center [796, 416] width 114 height 17
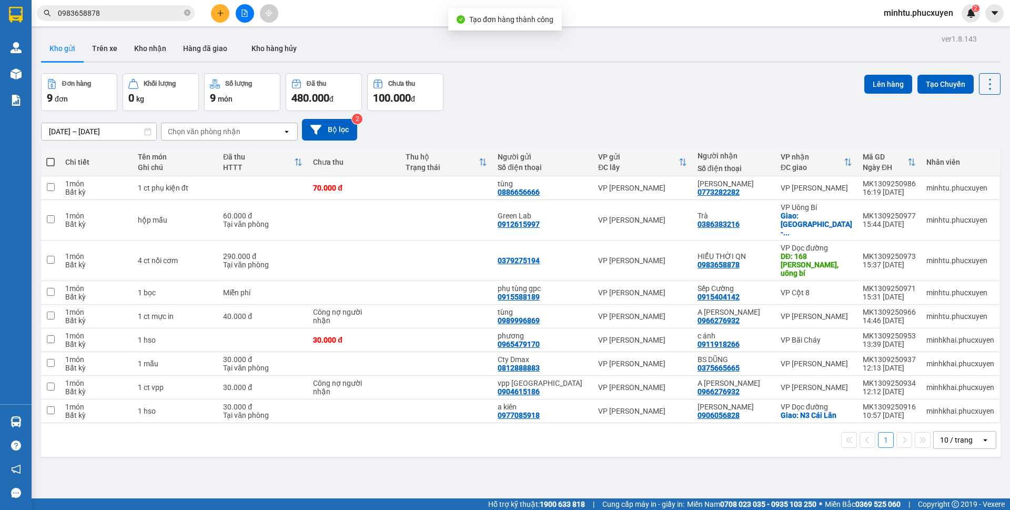
click at [703, 104] on div "Đơn hàng 9 đơn Khối lượng 0 kg Số lượng 9 món Đã thu 480.000 đ Chưa thu 100.000…" at bounding box center [521, 92] width 960 height 38
click at [51, 165] on span at bounding box center [50, 162] width 8 height 8
click at [51, 157] on input "checkbox" at bounding box center [51, 157] width 0 height 0
checkbox input "true"
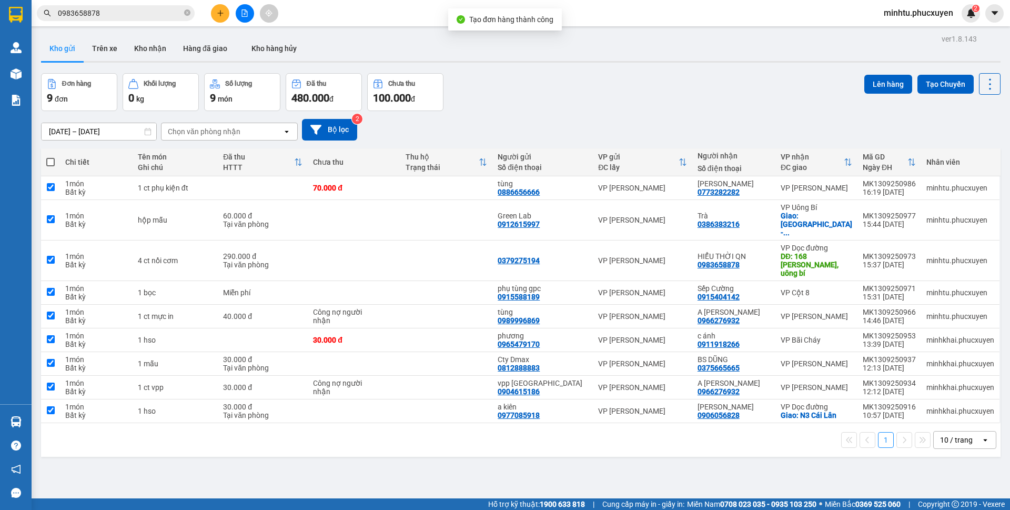
checkbox input "true"
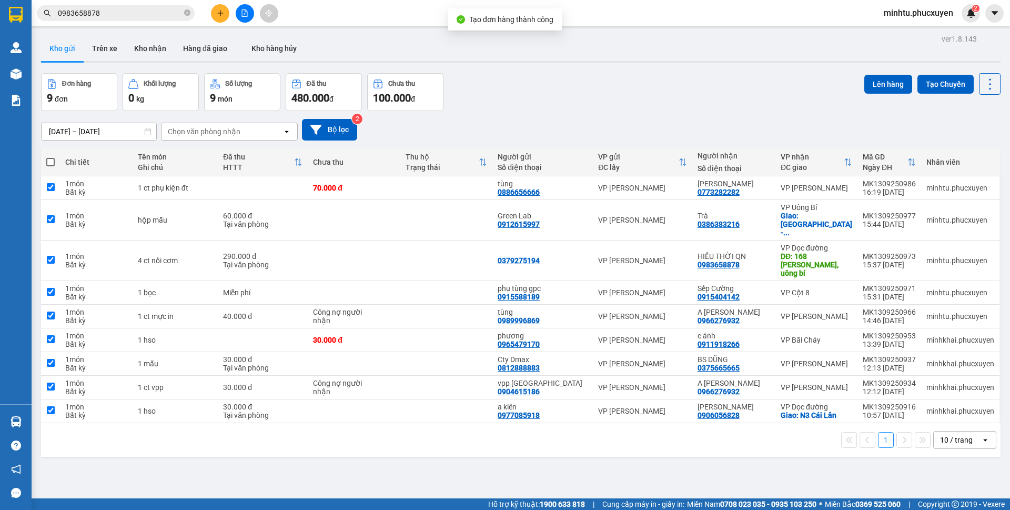
checkbox input "true"
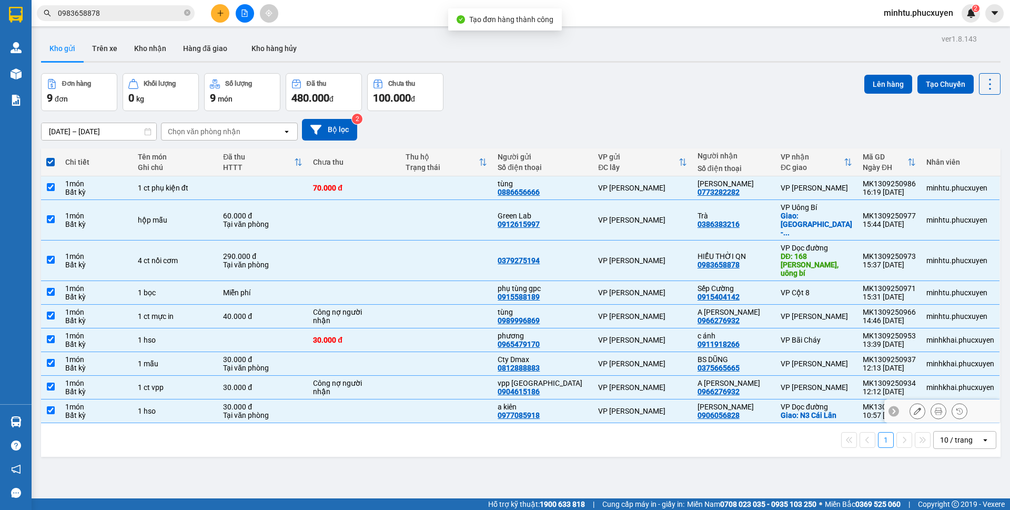
click at [910, 402] on button at bounding box center [917, 411] width 15 height 18
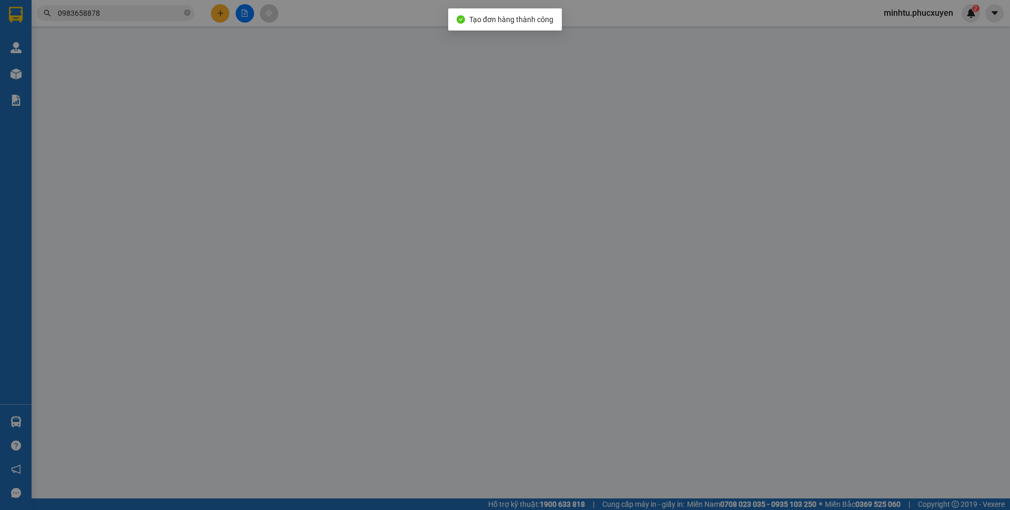
type input "0977085918"
type input "a kiên"
type input "0906056828"
type input "Anh Đức"
checkbox input "true"
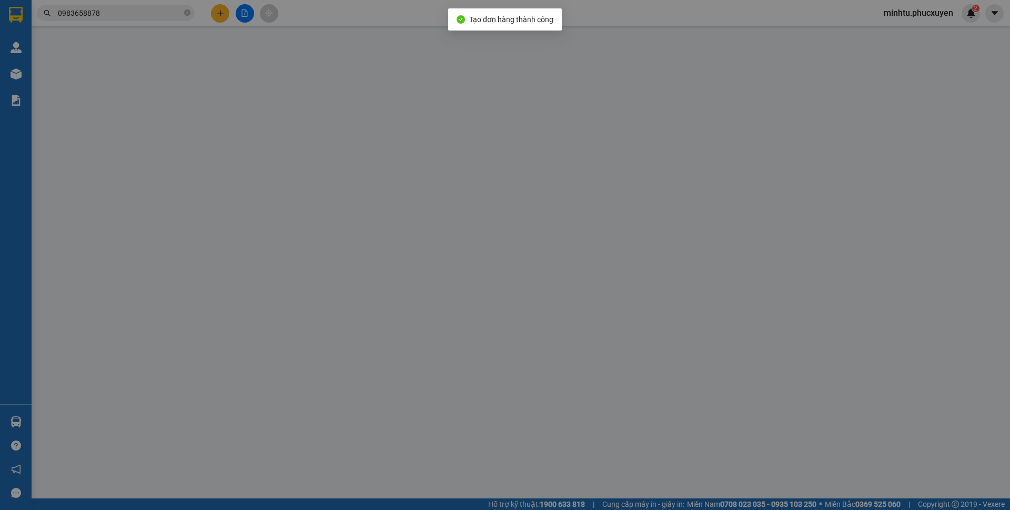
type input "N3 Cái Lân"
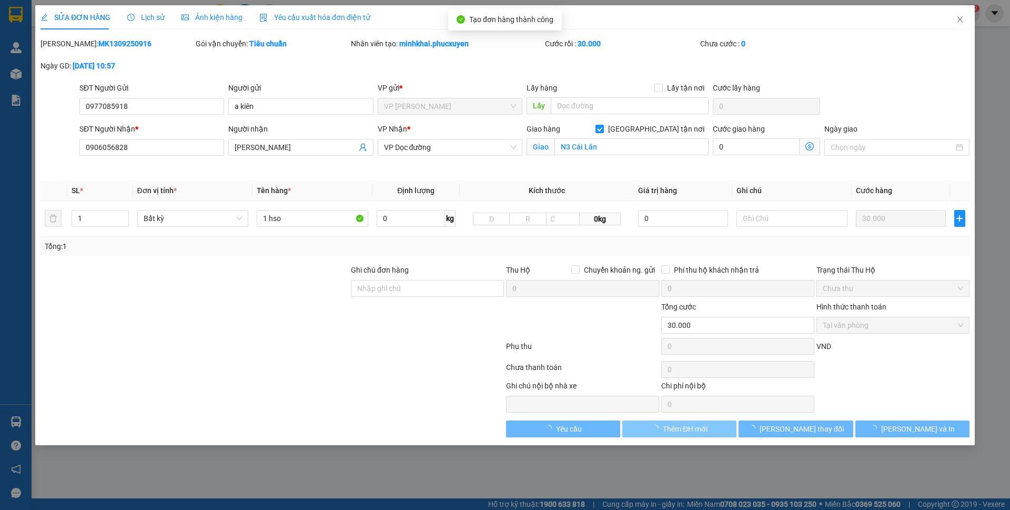
click at [603, 129] on input "[GEOGRAPHIC_DATA] tận nơi" at bounding box center [599, 128] width 7 height 7
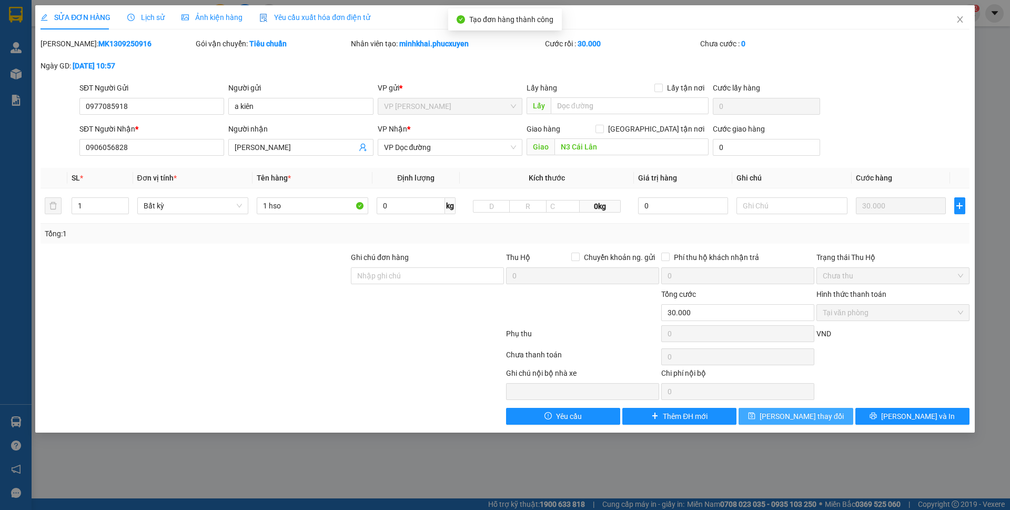
click at [762, 419] on button "[PERSON_NAME] thay đổi" at bounding box center [796, 416] width 114 height 17
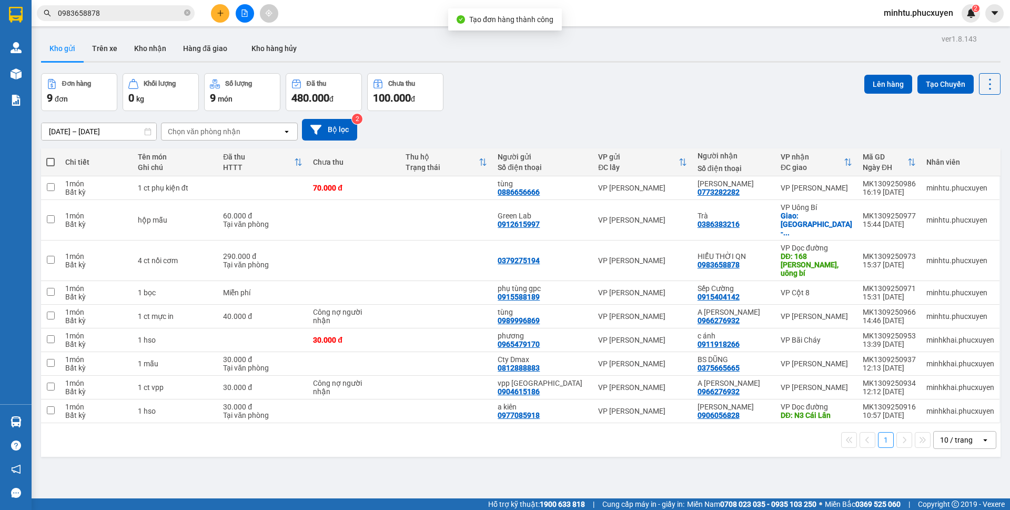
click at [54, 157] on label at bounding box center [50, 162] width 8 height 11
click at [51, 157] on input "checkbox" at bounding box center [51, 157] width 0 height 0
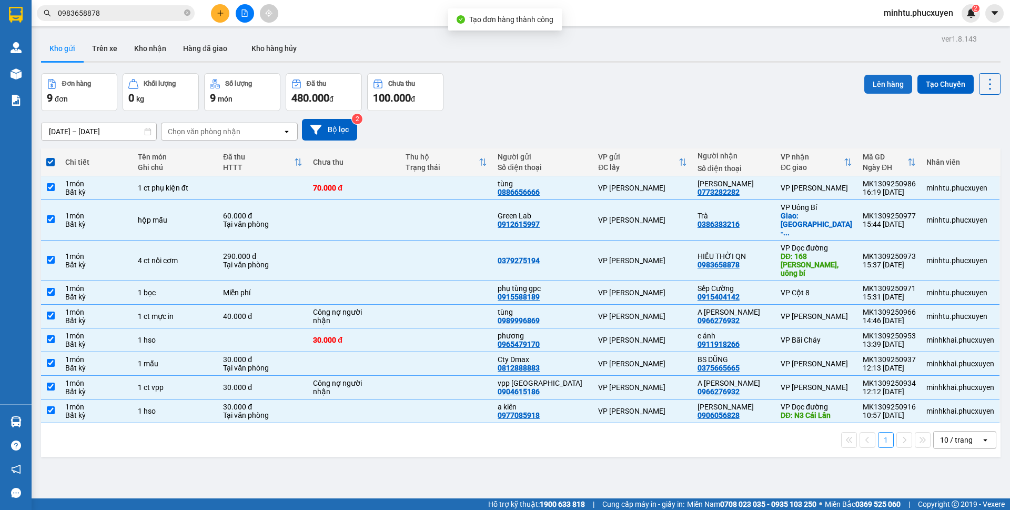
click at [878, 81] on button "Lên hàng" at bounding box center [889, 84] width 48 height 19
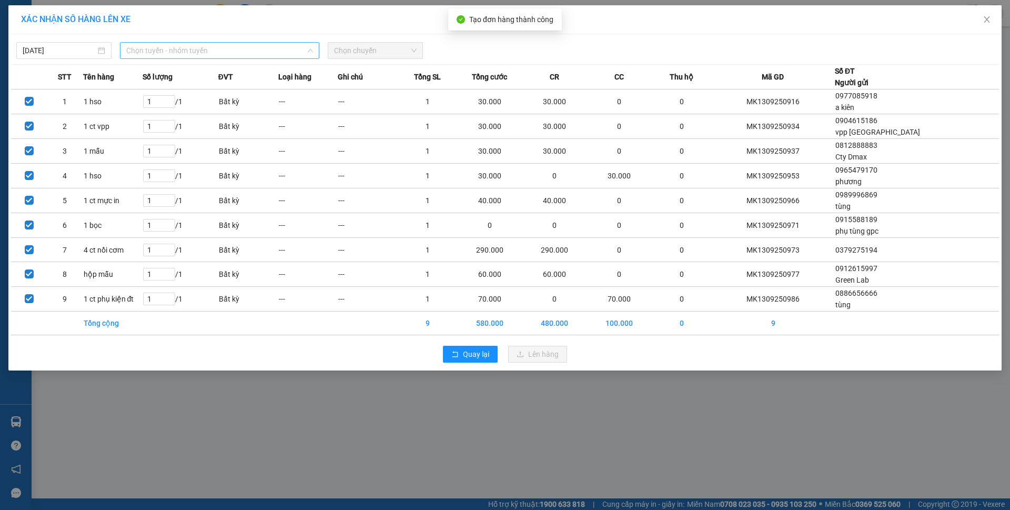
click at [185, 48] on span "Chọn tuyến - nhóm tuyến" at bounding box center [219, 51] width 187 height 16
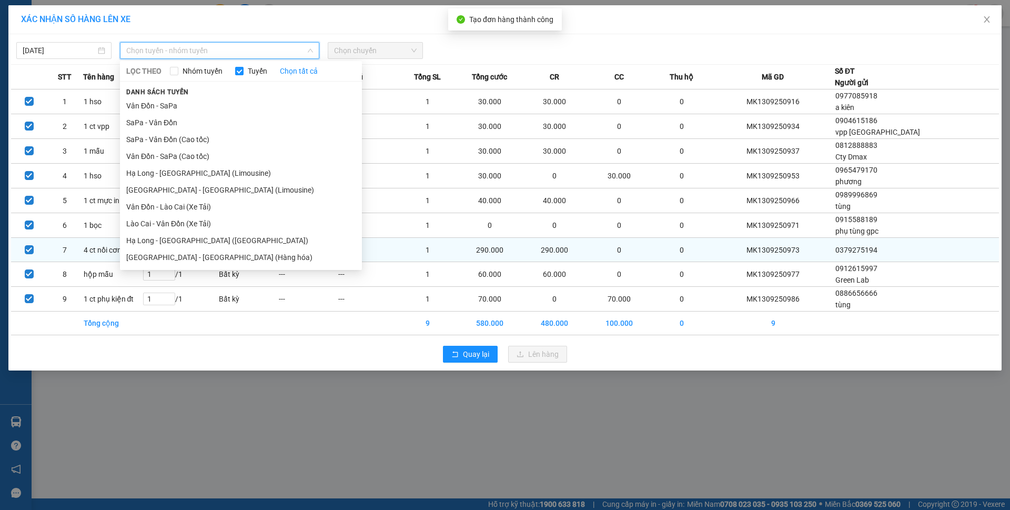
drag, startPoint x: 211, startPoint y: 254, endPoint x: 212, endPoint y: 243, distance: 11.1
click at [210, 255] on li "Hà Nội - Hạ Long (Hàng hóa)" at bounding box center [241, 257] width 242 height 17
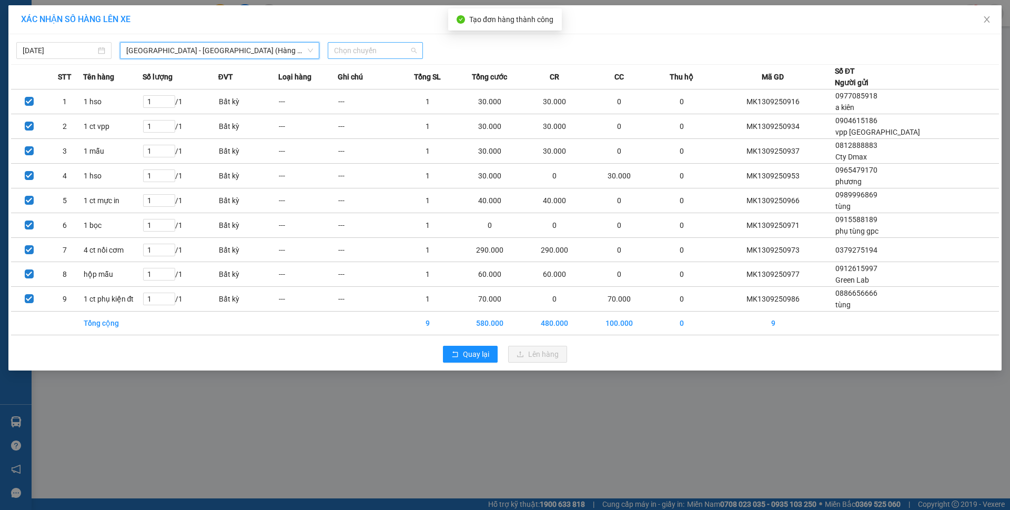
click at [374, 51] on span "Chọn chuyến" at bounding box center [375, 51] width 83 height 16
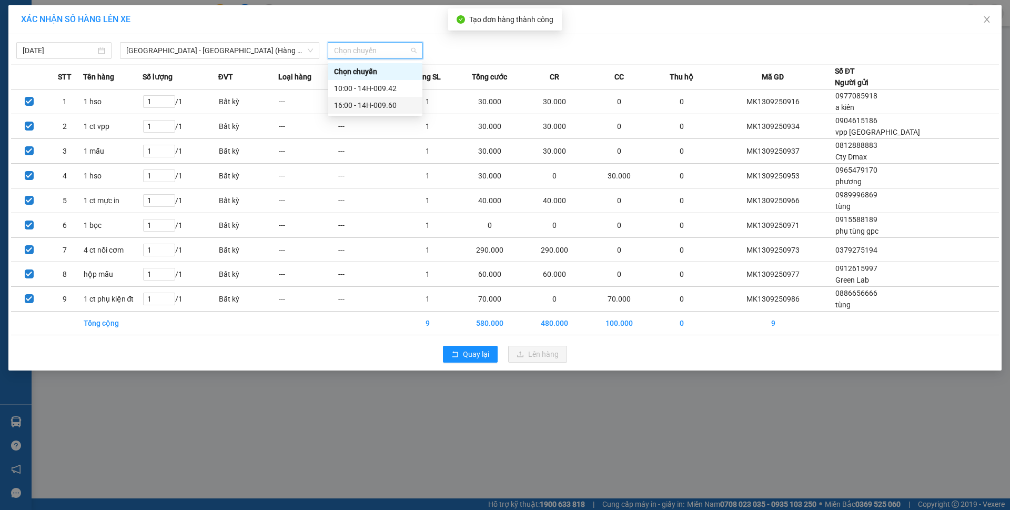
click at [395, 106] on div "16:00 - 14H-009.60" at bounding box center [375, 105] width 82 height 12
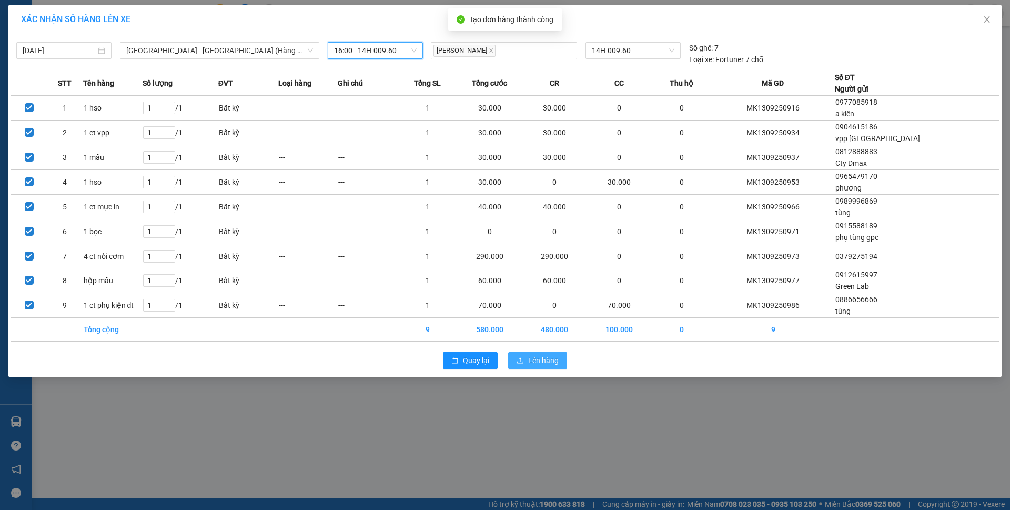
click at [554, 355] on span "Lên hàng" at bounding box center [543, 361] width 31 height 12
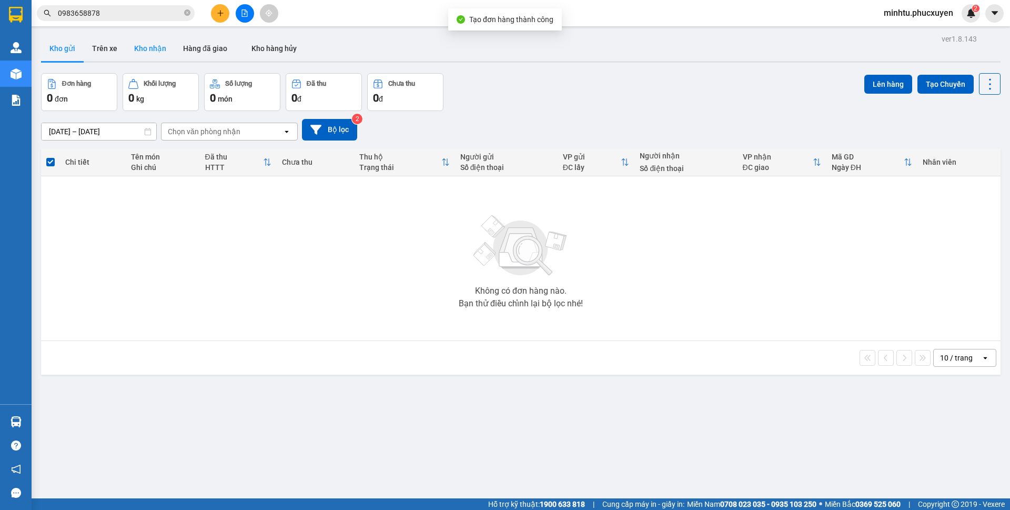
click at [153, 45] on button "Kho nhận" at bounding box center [150, 48] width 49 height 25
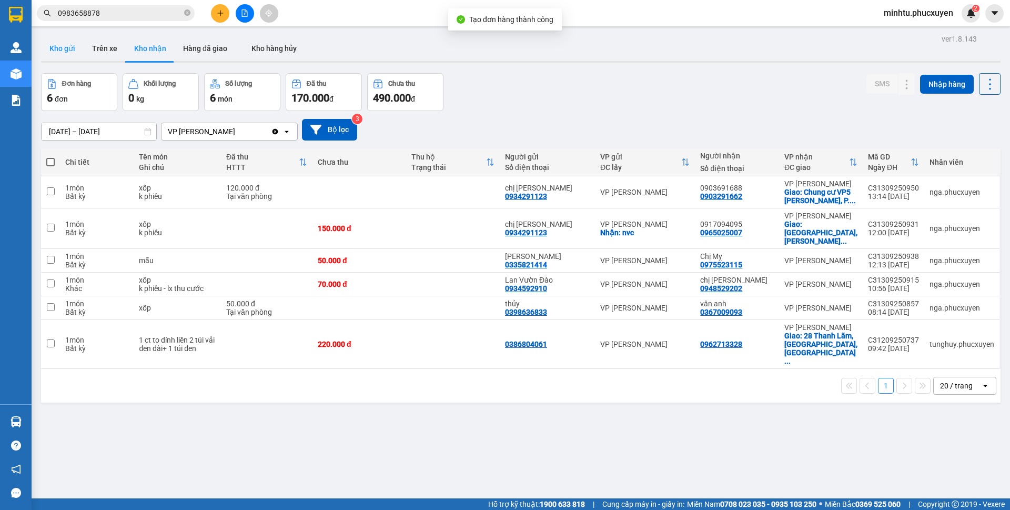
drag, startPoint x: 61, startPoint y: 51, endPoint x: 65, endPoint y: 55, distance: 6.3
click at [63, 51] on button "Kho gửi" at bounding box center [62, 48] width 43 height 25
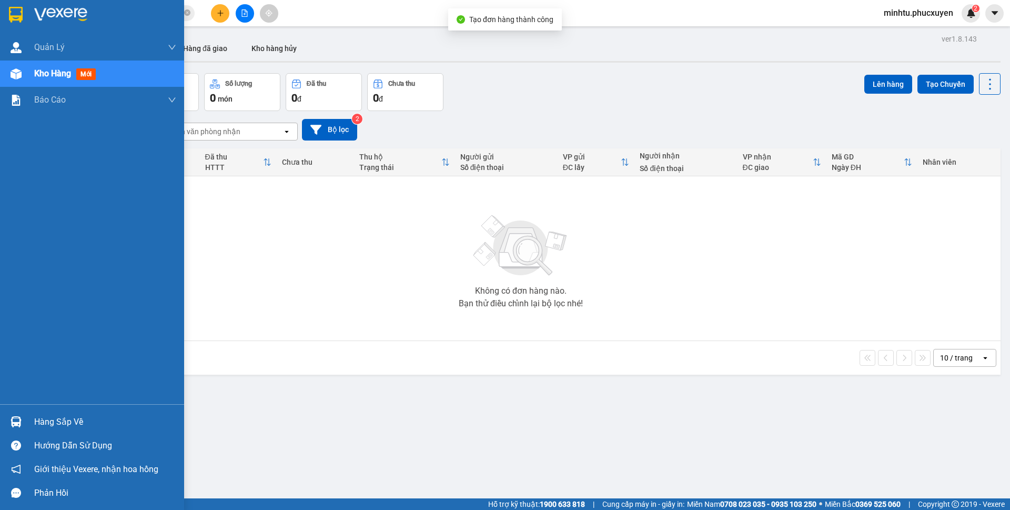
click at [28, 418] on div "Hàng sắp về" at bounding box center [92, 422] width 184 height 24
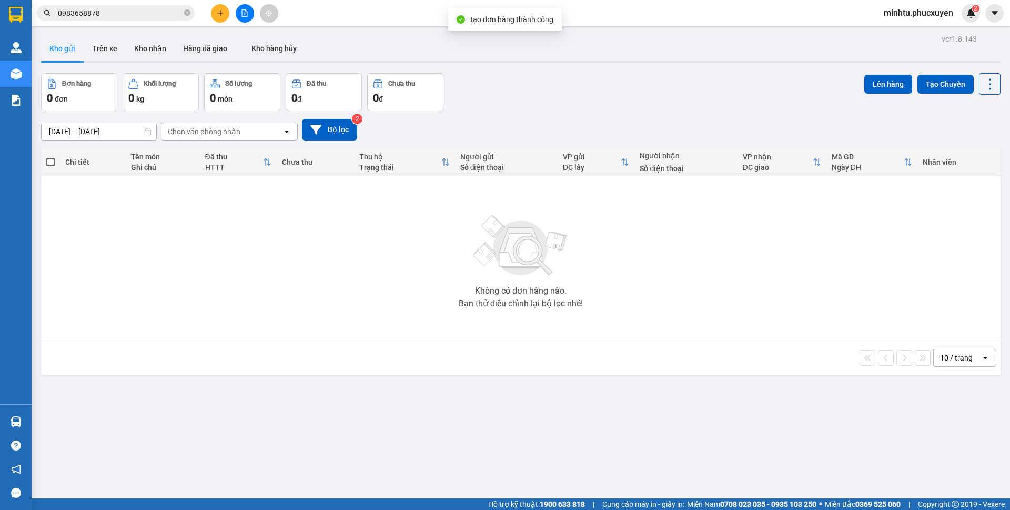
click at [273, 327] on section "Kết quả tìm kiếm ( 23 ) Bộ lọc Mã ĐH Trạng thái Món hàng Thu hộ Tổng cước Chưa …" at bounding box center [505, 255] width 1010 height 510
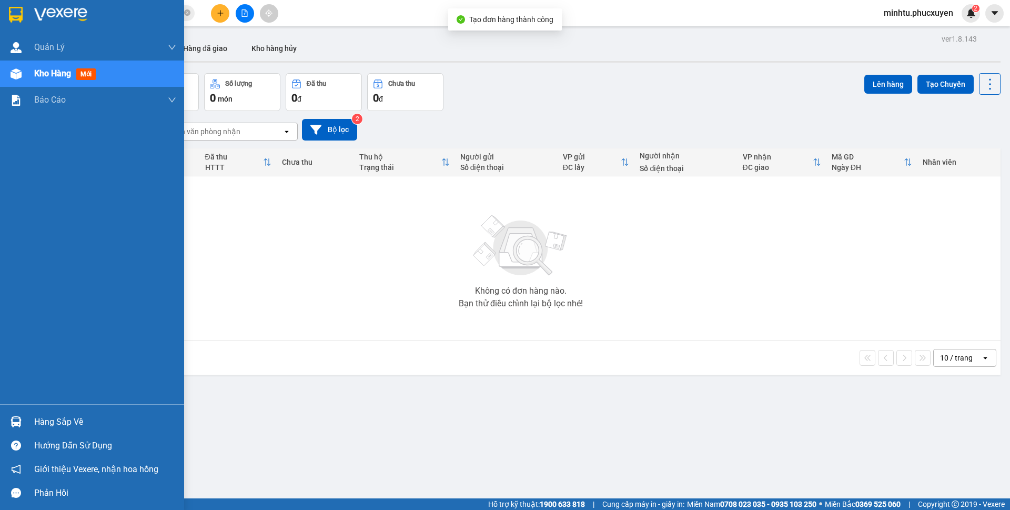
click at [12, 416] on div at bounding box center [16, 422] width 18 height 18
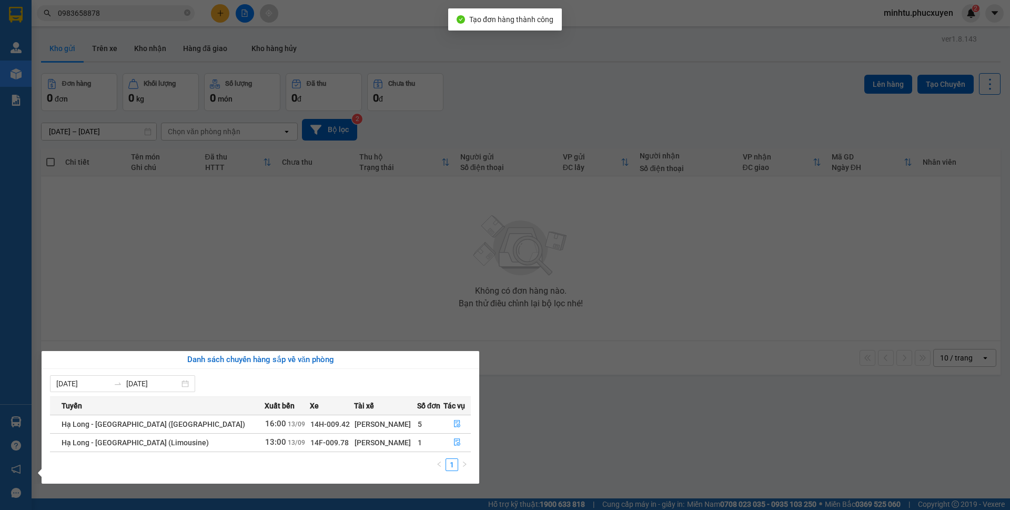
click at [383, 307] on section "Kết quả tìm kiếm ( 23 ) Bộ lọc Mã ĐH Trạng thái Món hàng Thu hộ Tổng cước Chưa …" at bounding box center [505, 255] width 1010 height 510
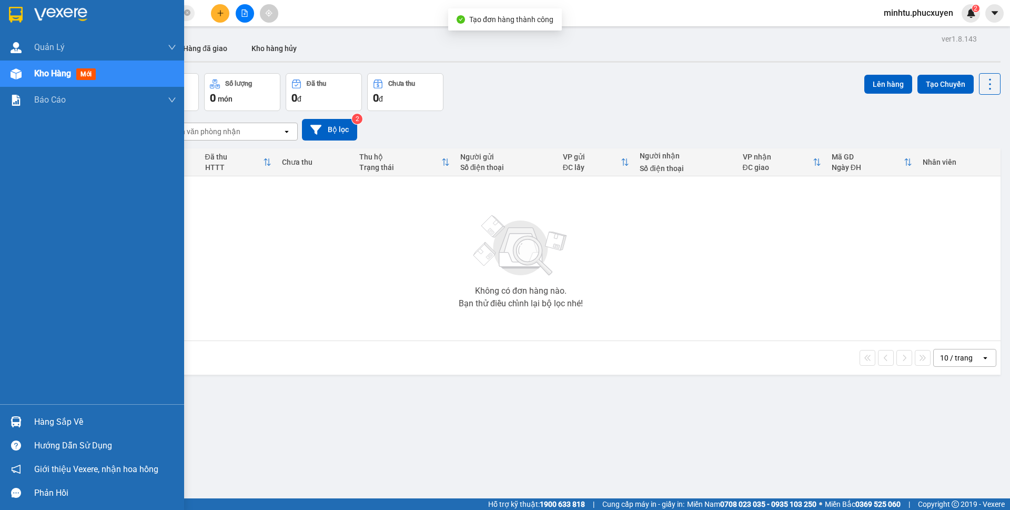
click at [17, 412] on div "Hàng sắp về" at bounding box center [92, 422] width 184 height 24
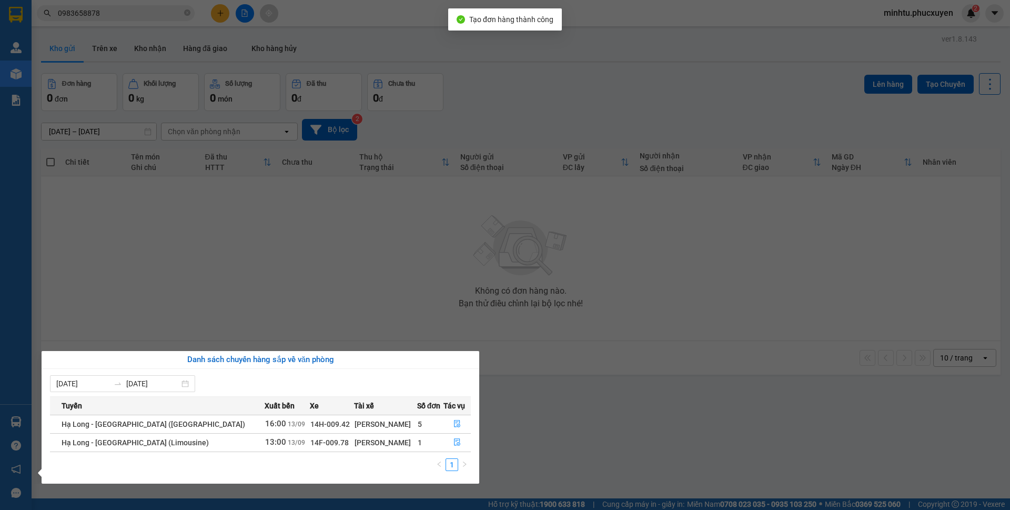
click at [247, 41] on section "Kết quả tìm kiếm ( 23 ) Bộ lọc Mã ĐH Trạng thái Món hàng Thu hộ Tổng cước Chưa …" at bounding box center [505, 255] width 1010 height 510
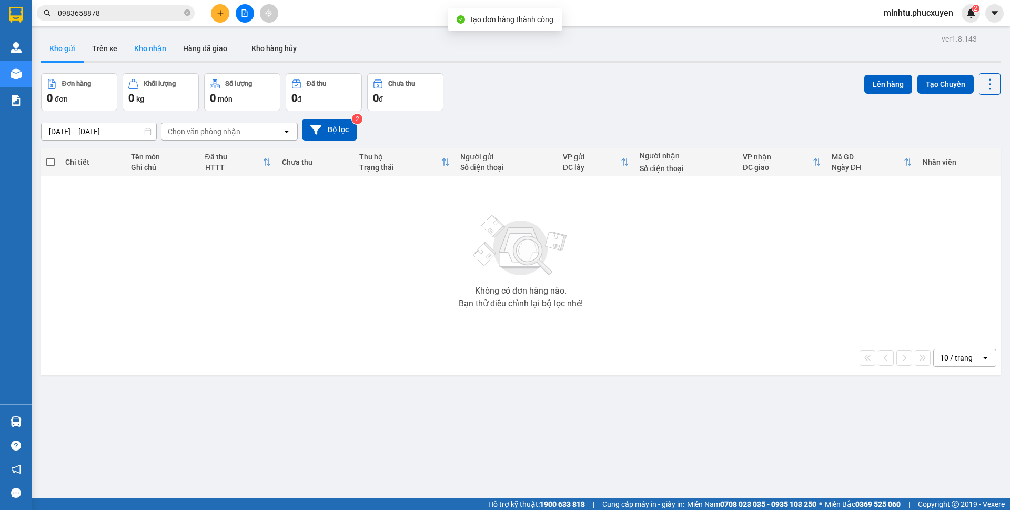
click at [155, 51] on button "Kho nhận" at bounding box center [150, 48] width 49 height 25
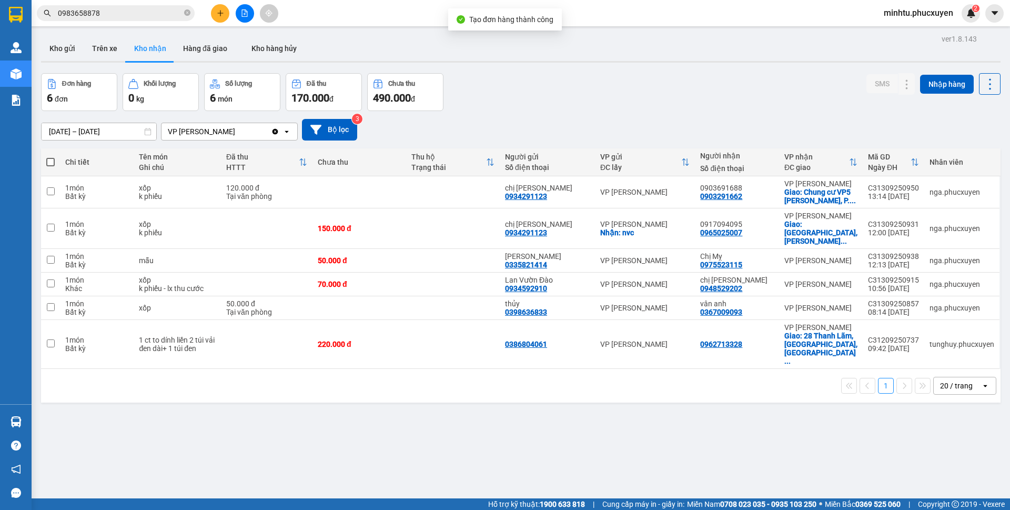
click at [25, 410] on div "Hàng sắp về" at bounding box center [16, 422] width 32 height 24
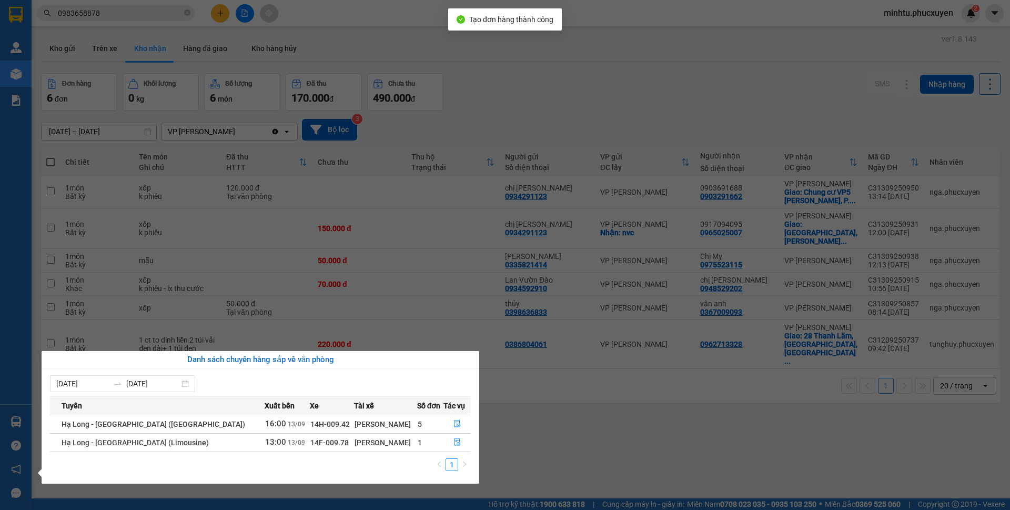
click at [580, 394] on section "Kết quả tìm kiếm ( 23 ) Bộ lọc Mã ĐH Trạng thái Món hàng Thu hộ Tổng cước Chưa …" at bounding box center [505, 255] width 1010 height 510
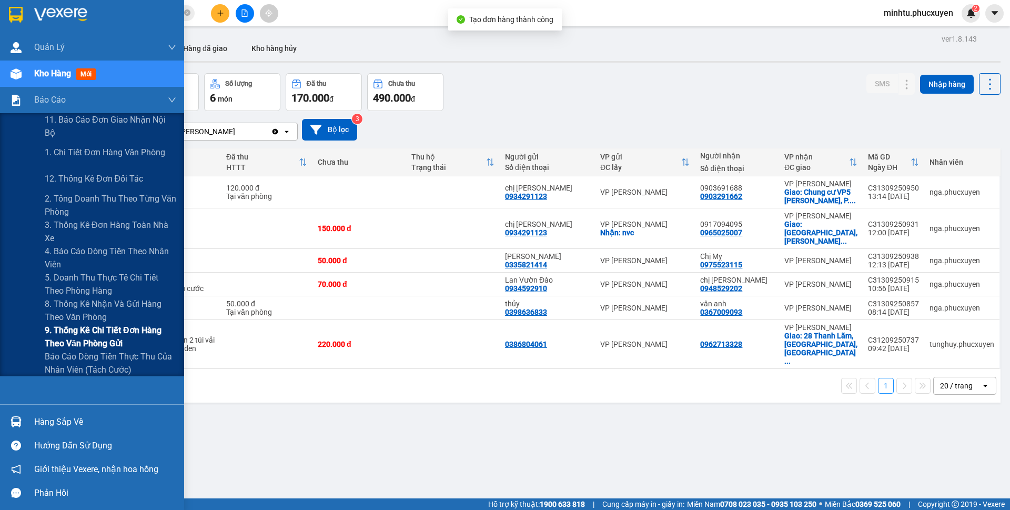
click at [105, 333] on span "9. Thống kê chi tiết đơn hàng theo văn phòng gửi" at bounding box center [111, 337] width 132 height 26
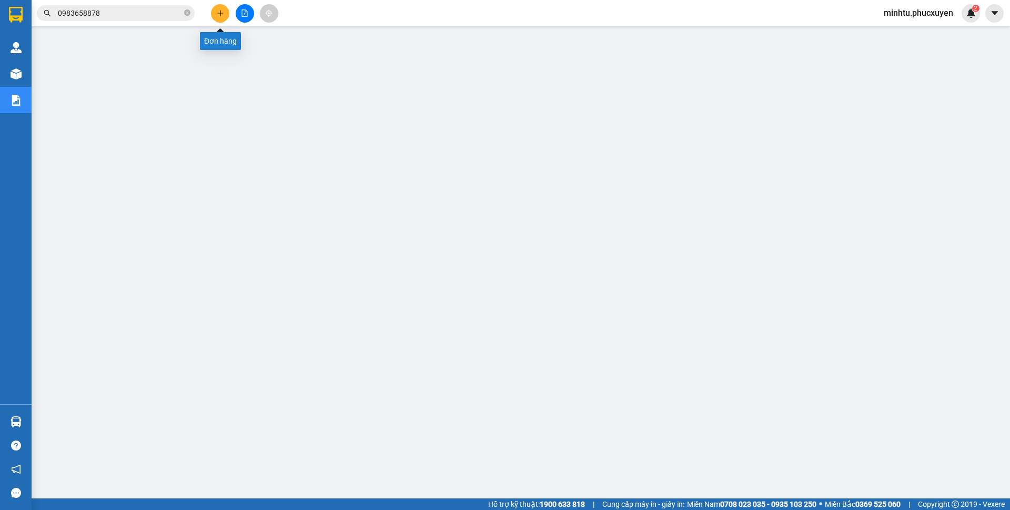
click at [218, 17] on button at bounding box center [220, 13] width 18 height 18
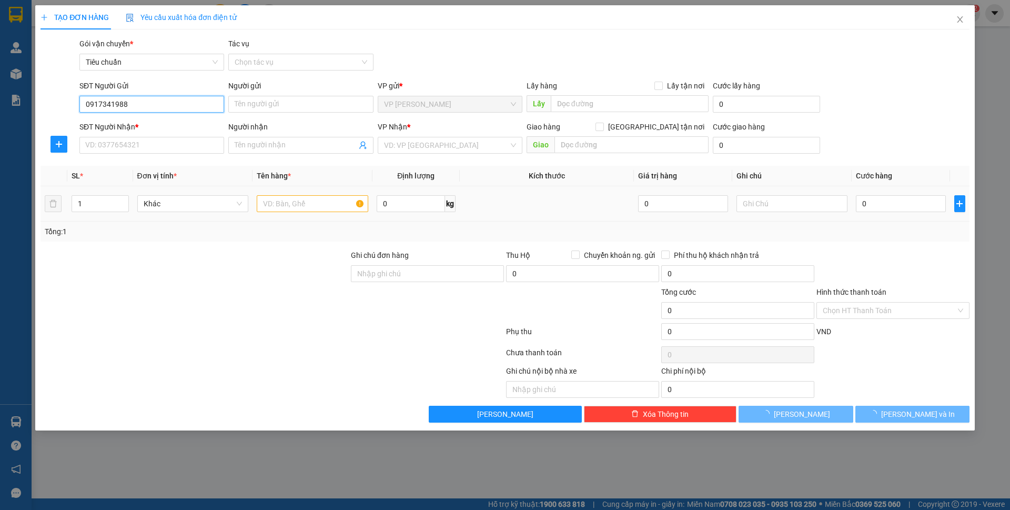
click at [161, 106] on input "0917341988" at bounding box center [151, 104] width 145 height 17
click at [158, 123] on div "0917341988 - Anh Tuấn Anh" at bounding box center [152, 125] width 132 height 12
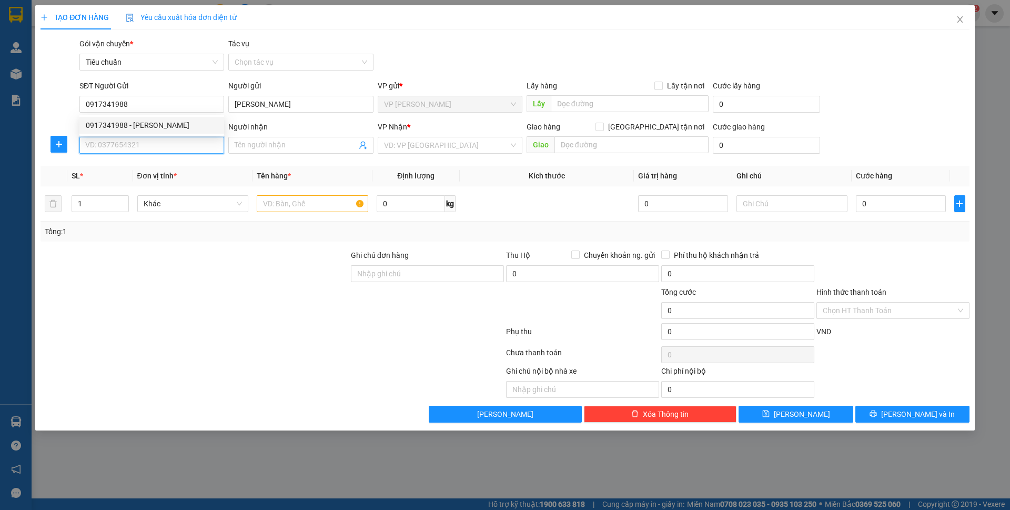
click at [154, 146] on input "SĐT Người Nhận *" at bounding box center [151, 145] width 145 height 17
click at [179, 171] on div "0981734999 - Tuấn Anh" at bounding box center [152, 167] width 132 height 12
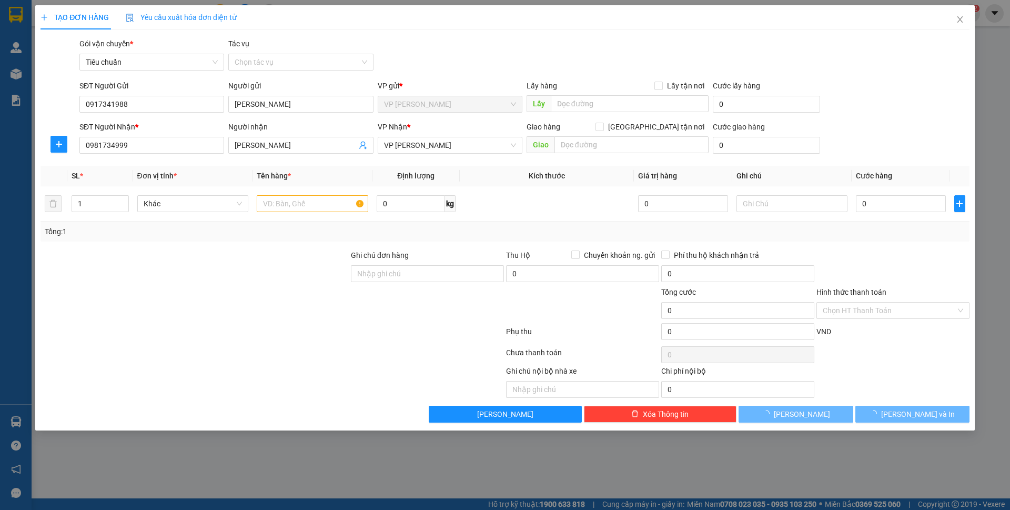
click at [476, 67] on div "Gói vận chuyển * Tiêu chuẩn Tác vụ Chọn tác vụ" at bounding box center [524, 56] width 895 height 37
click at [303, 202] on input "text" at bounding box center [313, 203] width 112 height 17
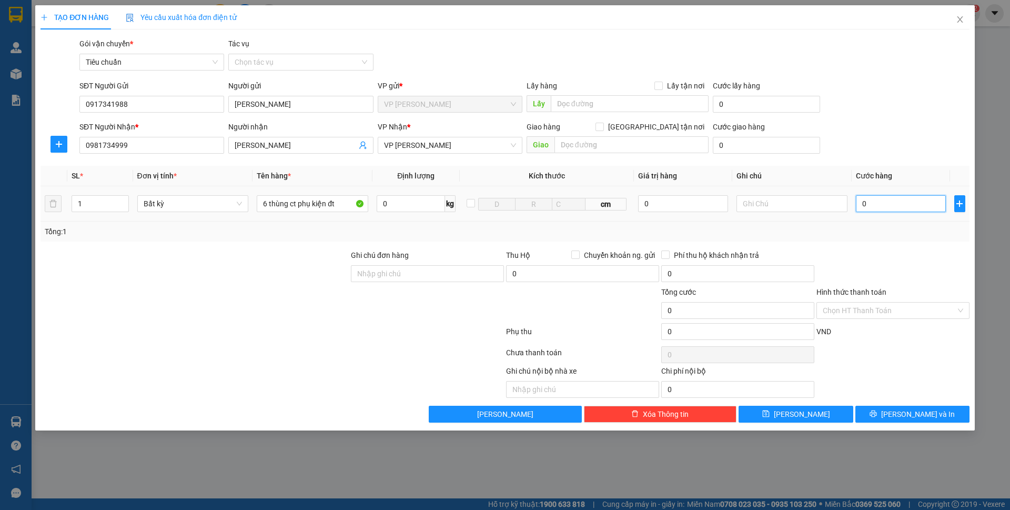
click at [879, 202] on input "0" at bounding box center [900, 203] width 89 height 17
click at [869, 148] on div "SĐT Người Nhận * 0981734999 Người nhận Tuấn Anh VP Nhận * VP Hạ Long Giao hàng …" at bounding box center [524, 139] width 895 height 37
click at [925, 408] on button "[PERSON_NAME] và In" at bounding box center [913, 414] width 114 height 17
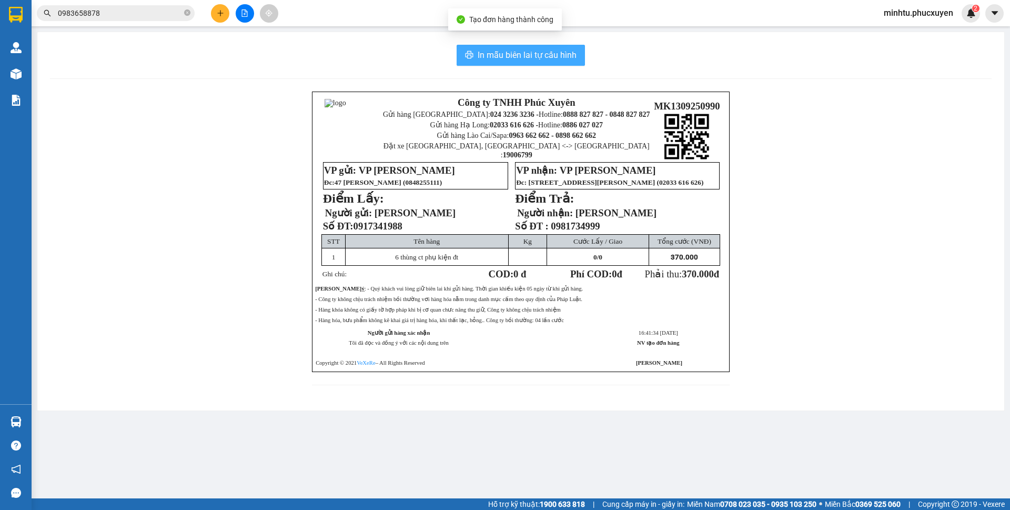
click at [563, 55] on span "In mẫu biên lai tự cấu hình" at bounding box center [527, 54] width 99 height 13
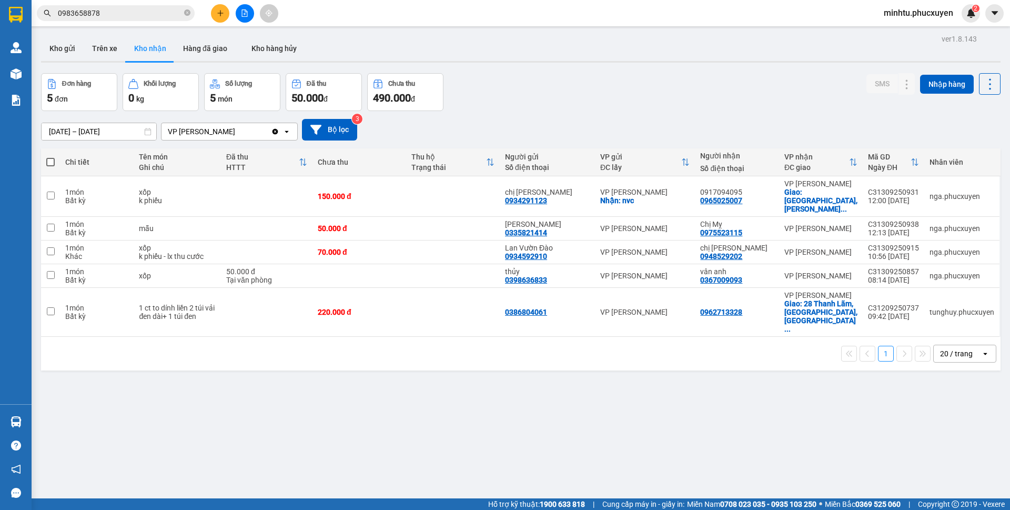
click at [214, 10] on button at bounding box center [220, 13] width 18 height 18
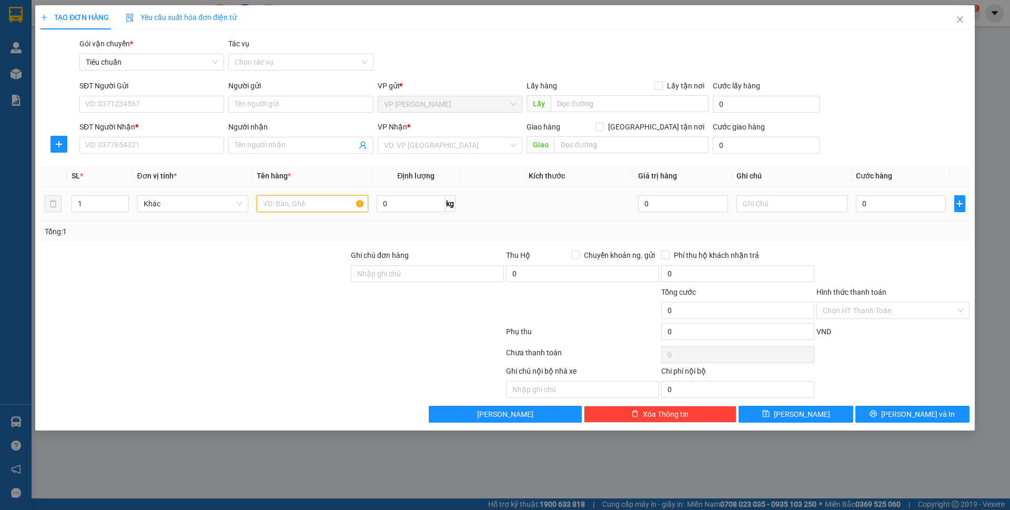
click at [279, 203] on input "text" at bounding box center [313, 203] width 112 height 17
click at [163, 104] on input "SĐT Người Gửi" at bounding box center [151, 104] width 145 height 17
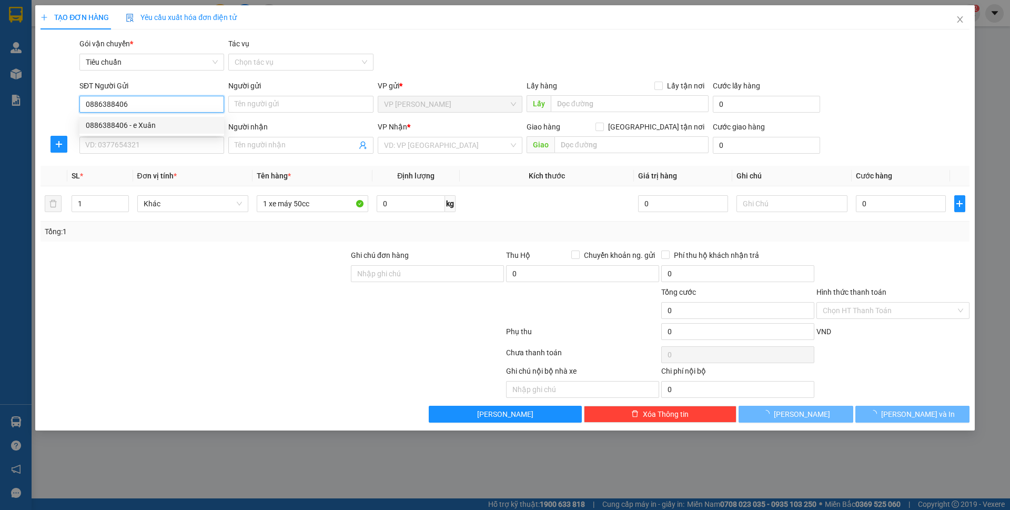
click at [173, 129] on div "0886388406 - e Xuân" at bounding box center [152, 125] width 132 height 12
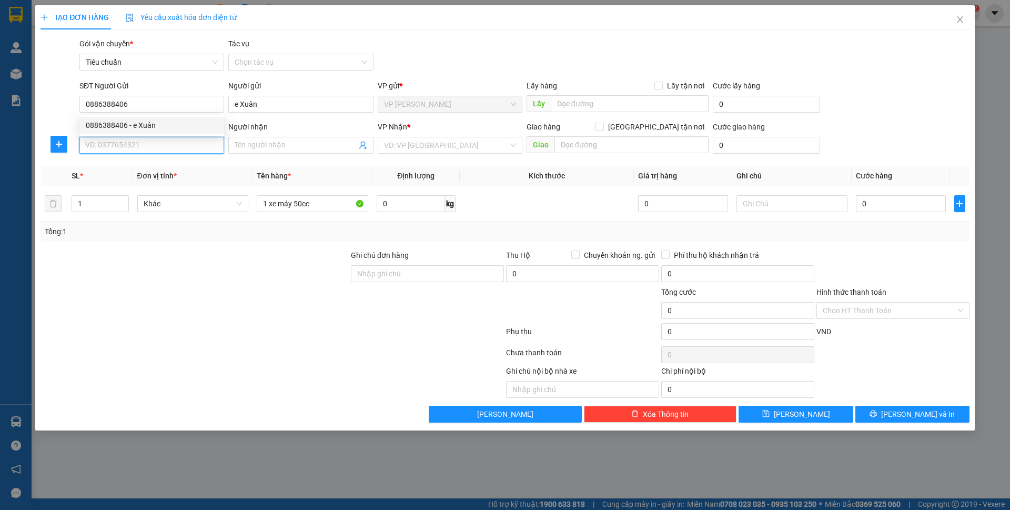
click at [171, 147] on input "SĐT Người Nhận *" at bounding box center [151, 145] width 145 height 17
click at [158, 164] on div "0886388406 - e Xuân" at bounding box center [152, 167] width 132 height 12
click at [435, 143] on span "VP [PERSON_NAME]" at bounding box center [450, 145] width 132 height 16
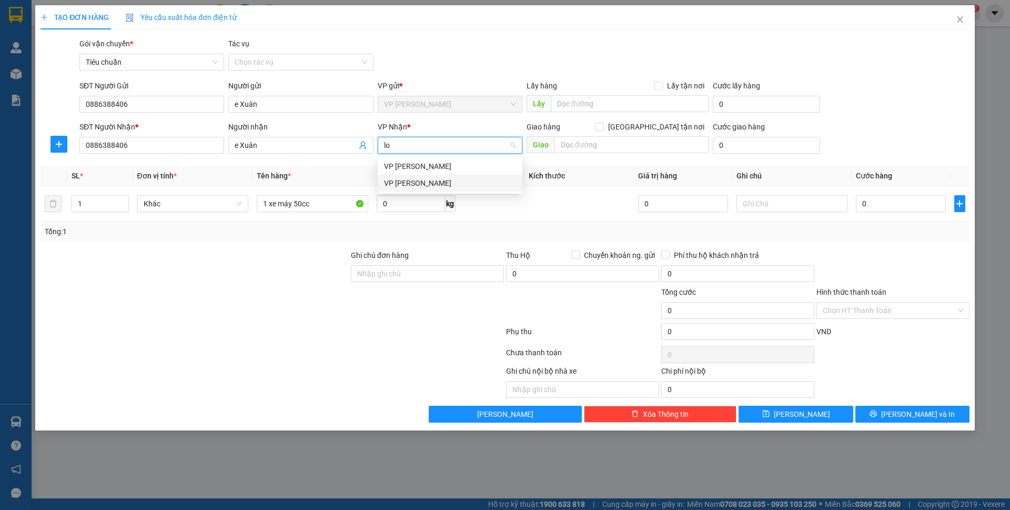
click at [416, 178] on div "VP [PERSON_NAME]" at bounding box center [450, 183] width 132 height 12
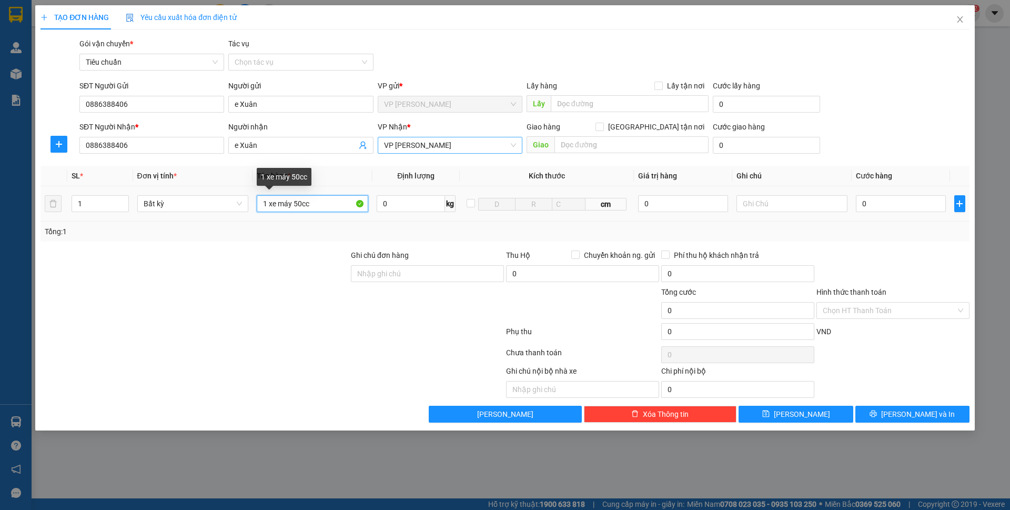
drag, startPoint x: 293, startPoint y: 203, endPoint x: 324, endPoint y: 204, distance: 31.6
click at [324, 204] on input "1 xe máy 50cc" at bounding box center [313, 203] width 112 height 17
click at [882, 167] on th "Cước hàng" at bounding box center [901, 176] width 98 height 21
drag, startPoint x: 876, startPoint y: 173, endPoint x: 875, endPoint y: 196, distance: 22.7
click at [876, 173] on span "Cước hàng" at bounding box center [874, 176] width 36 height 8
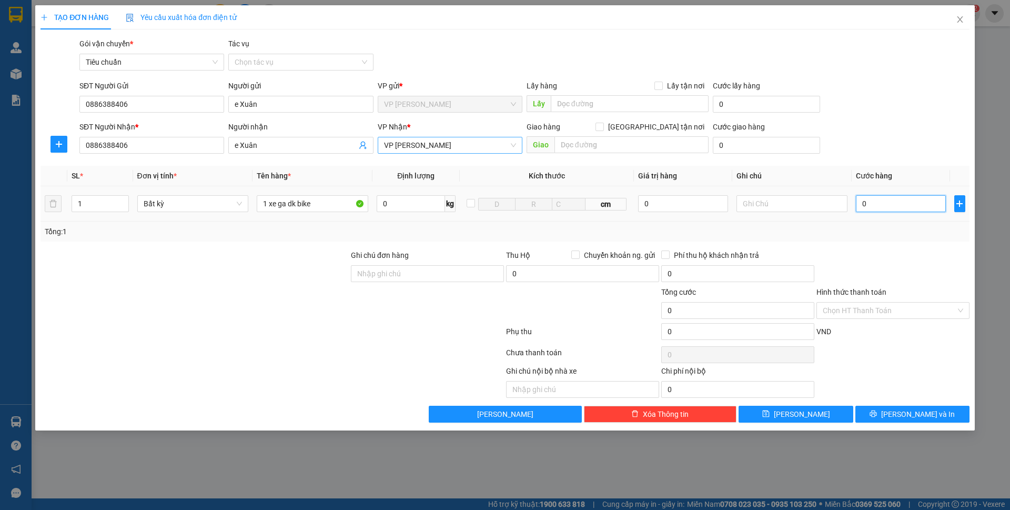
click at [875, 200] on input "0" at bounding box center [900, 203] width 89 height 17
click at [880, 125] on div "SĐT Người Nhận * 0886388406 Người nhận e Xuân VP Nhận * VP Loong Toòng Giao hàn…" at bounding box center [524, 139] width 895 height 37
click at [803, 202] on input "text" at bounding box center [793, 203] width 112 height 17
type input "giảm 50% sinh viên năm nhất"
click at [925, 211] on input "0" at bounding box center [900, 203] width 89 height 17
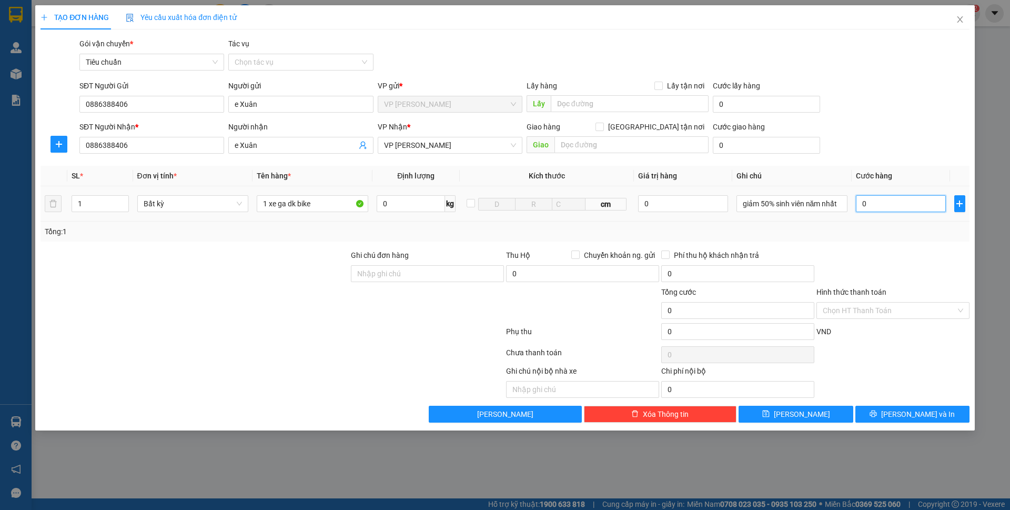
type input "1"
type input "17"
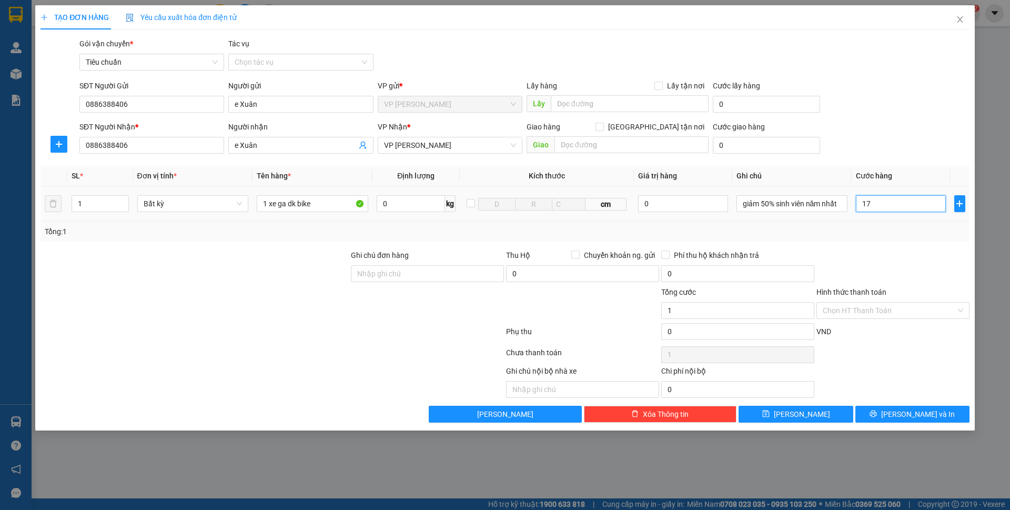
type input "17"
type input "175"
click at [907, 148] on div "SĐT Người Nhận * 0886388406 Người nhận e Xuân VP Nhận * VP Loong Toòng Giao hàn…" at bounding box center [524, 139] width 895 height 37
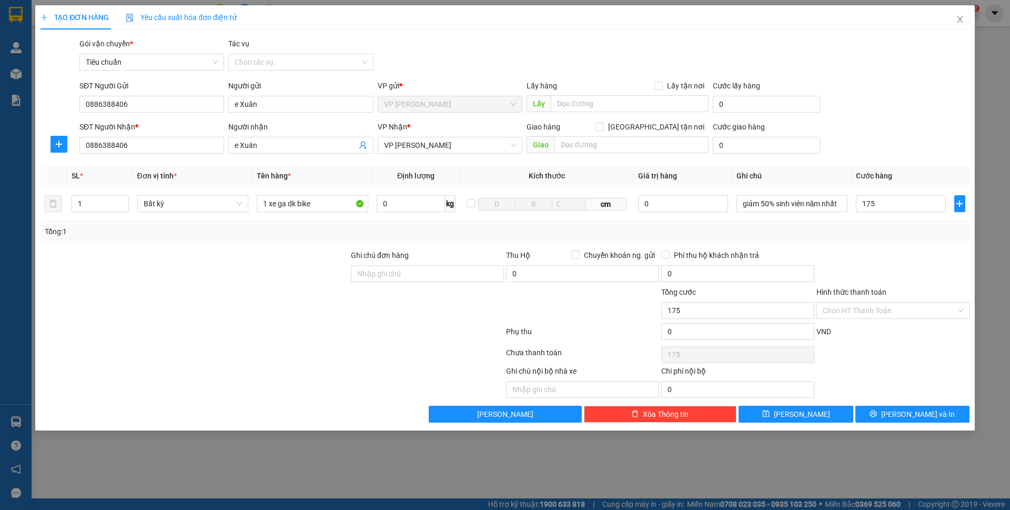
type input "175.000"
click at [337, 202] on input "1 xe ga dk bike" at bounding box center [313, 203] width 112 height 17
type input "1 xe ga dk bike + 3 túi đồ"
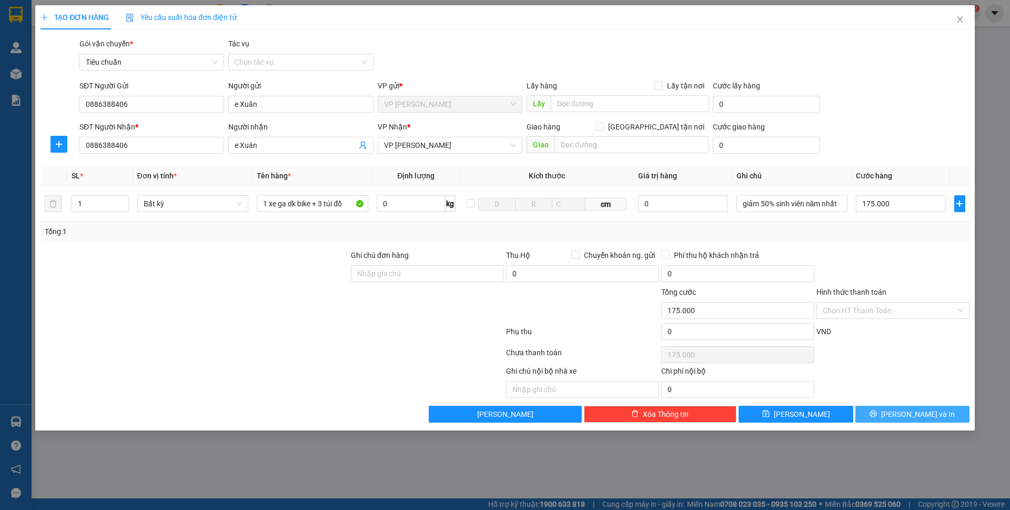
click at [903, 420] on button "Lưu và In" at bounding box center [913, 414] width 114 height 17
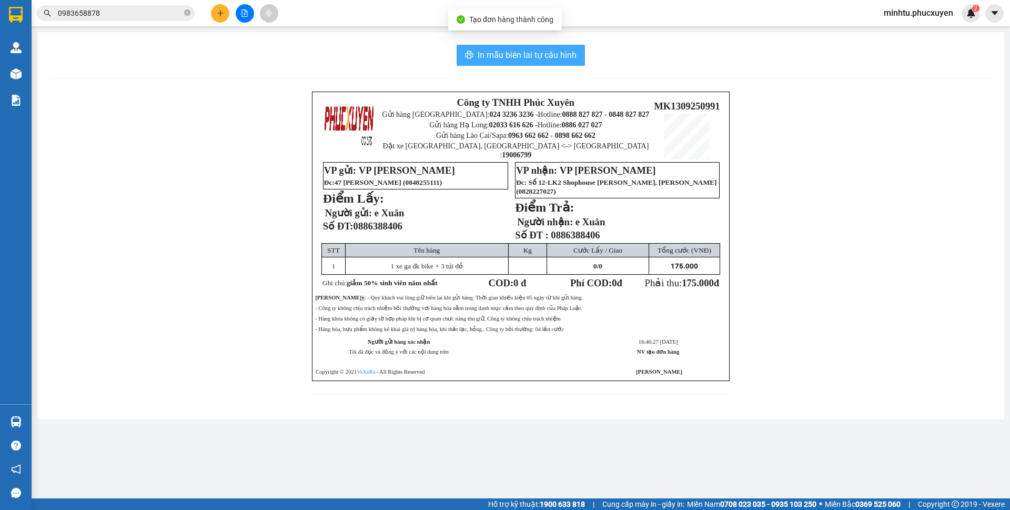
click at [552, 56] on span "In mẫu biên lai tự cấu hình" at bounding box center [527, 54] width 99 height 13
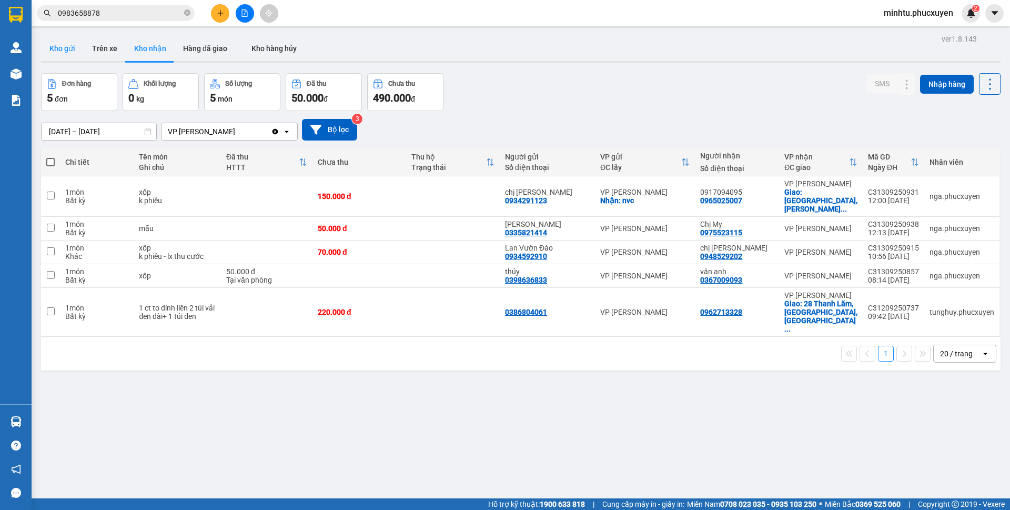
click at [77, 50] on button "Kho gửi" at bounding box center [62, 48] width 43 height 25
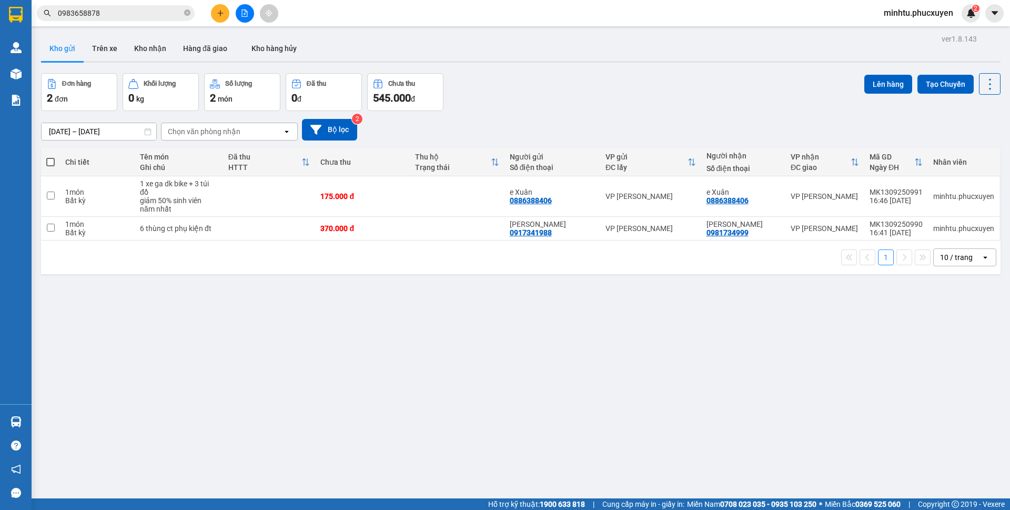
click at [398, 304] on div "ver 1.8.143 Kho gửi Trên xe Kho nhận Hàng đã giao Kho hàng hủy Đơn hàng 2 đơn K…" at bounding box center [521, 287] width 968 height 510
click at [914, 197] on icon at bounding box center [917, 196] width 7 height 7
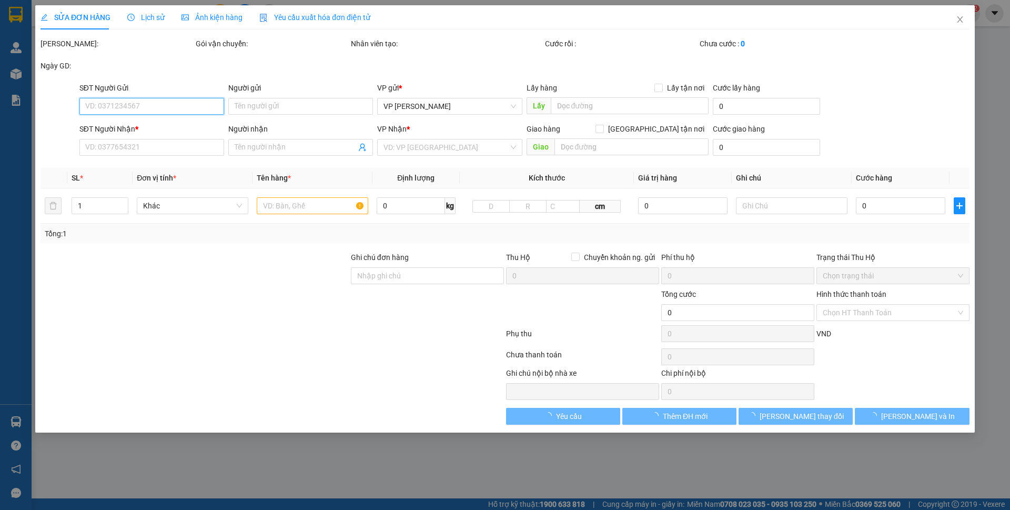
type input "0886388406"
type input "e Xuân"
type input "0886388406"
type input "e Xuân"
type input "175.000"
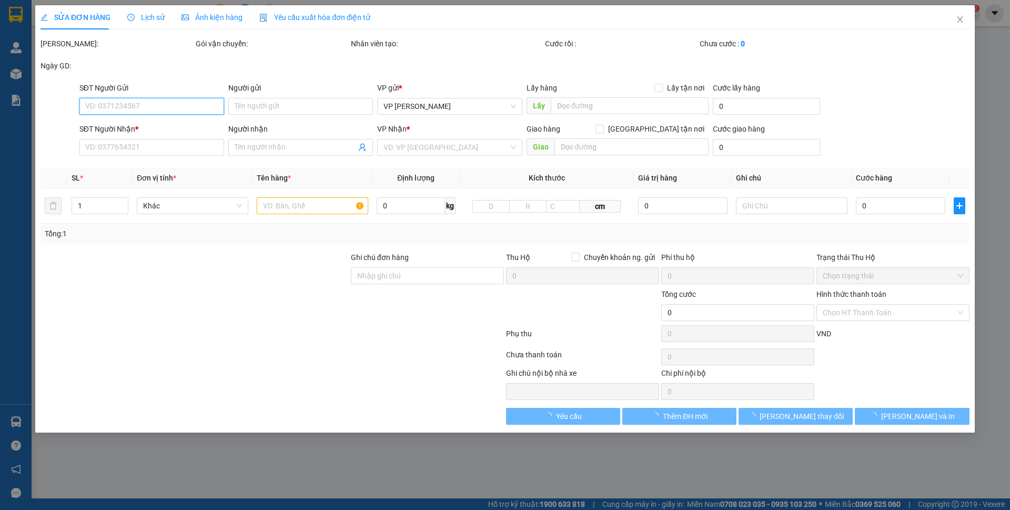
type input "175.000"
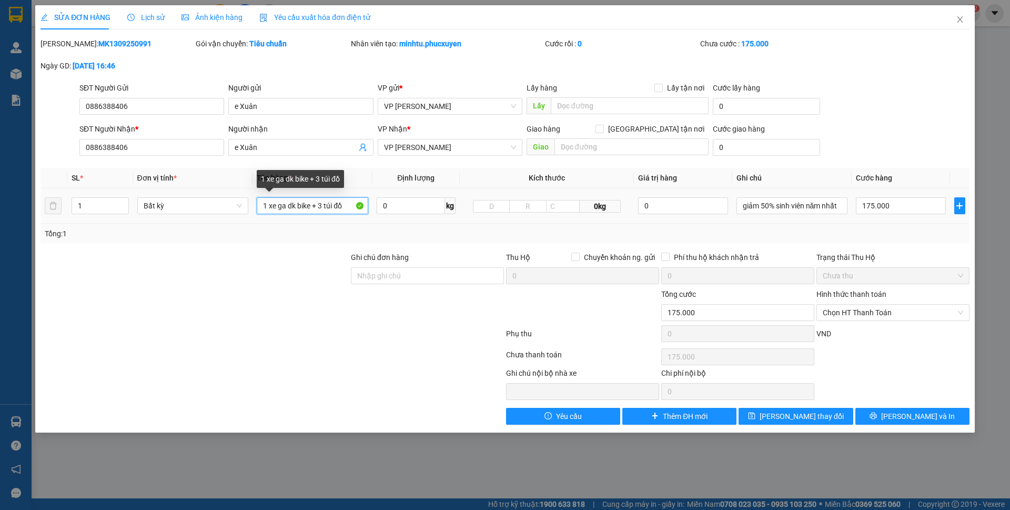
click at [312, 204] on input "1 xe ga dk bike + 3 túi đồ" at bounding box center [313, 205] width 112 height 17
click at [958, 22] on icon "close" at bounding box center [960, 19] width 8 height 8
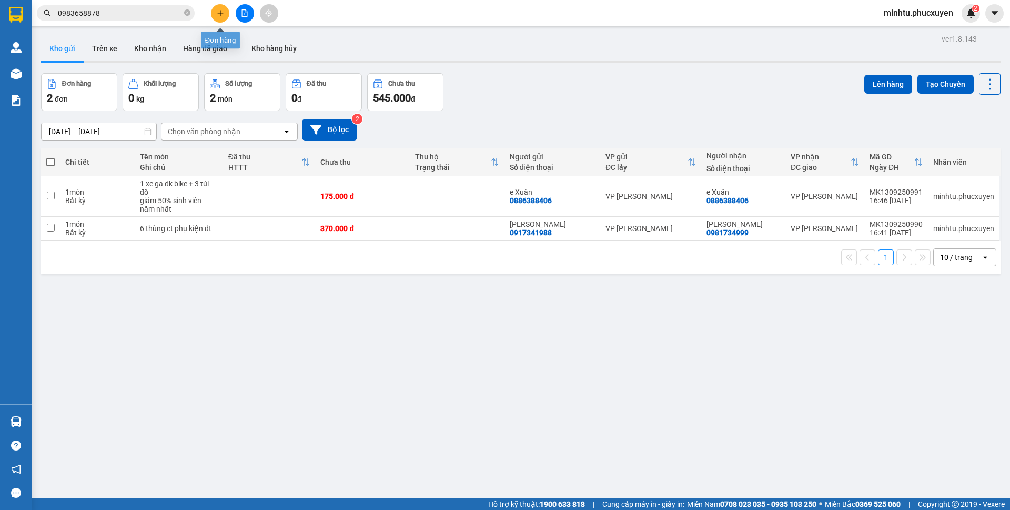
click at [221, 18] on button at bounding box center [220, 13] width 18 height 18
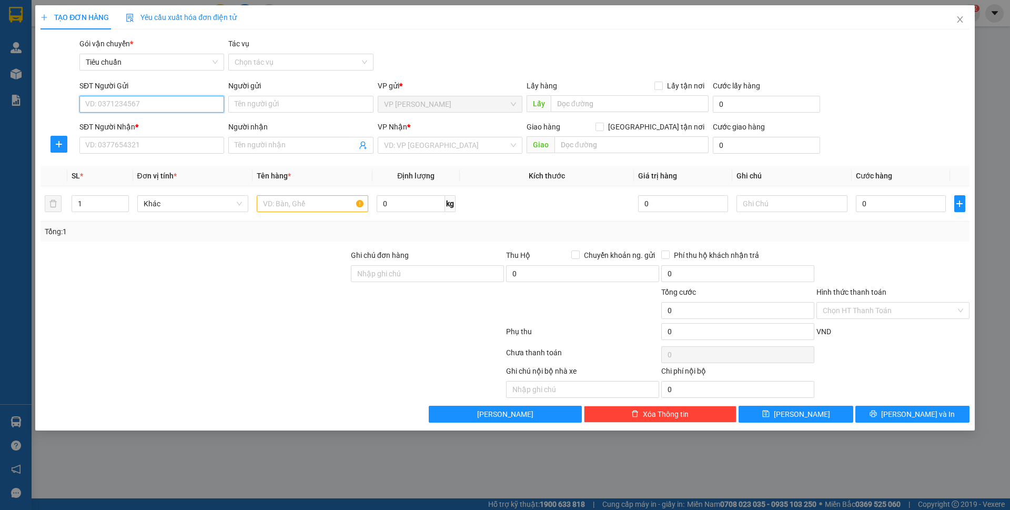
click at [183, 103] on input "SĐT Người Gửi" at bounding box center [151, 104] width 145 height 17
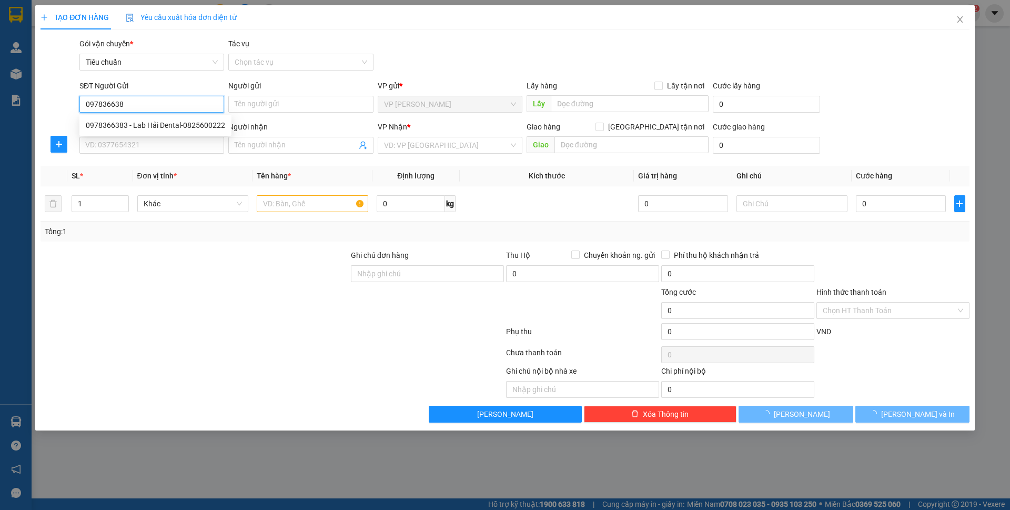
type input "0978366383"
click at [177, 122] on div "0978366383 - Lab Hải Dental-0825600222" at bounding box center [155, 125] width 139 height 12
type input "Lab Hải Dental-0825600222"
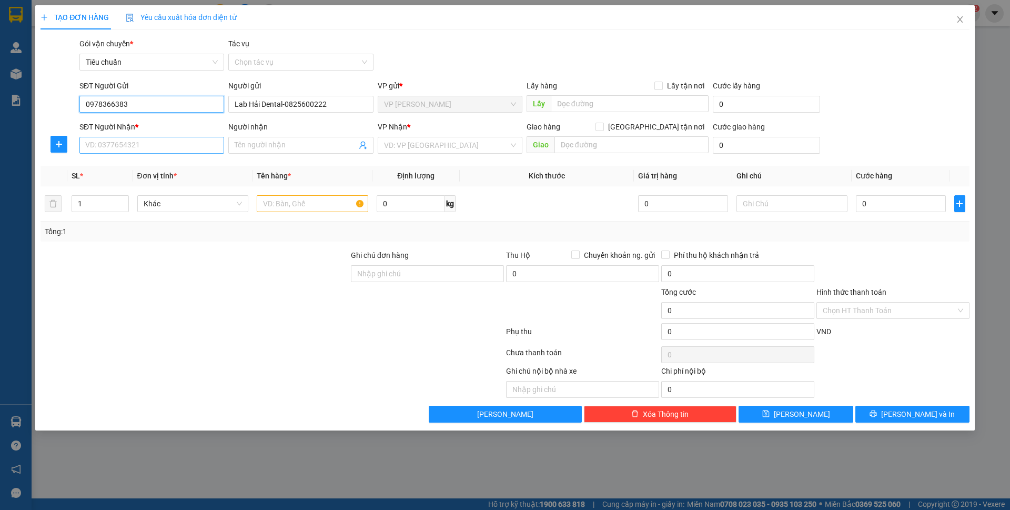
type input "0978366383"
click at [169, 143] on input "SĐT Người Nhận *" at bounding box center [151, 145] width 145 height 17
type input "0969507517"
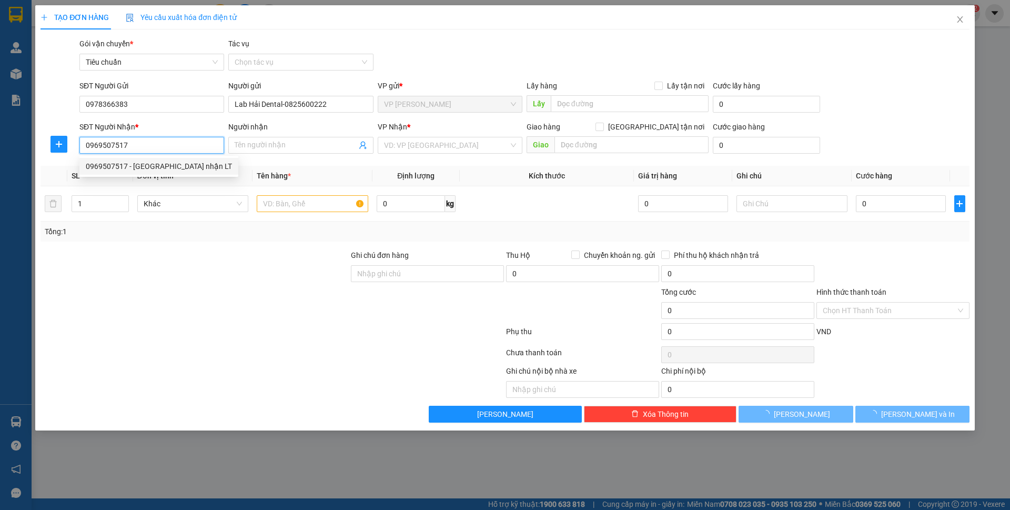
click at [181, 167] on div "0969507517 - Linh Úc Châu2 nhận LT" at bounding box center [159, 167] width 146 height 12
type input "Linh Úc Châu2 nhận LT"
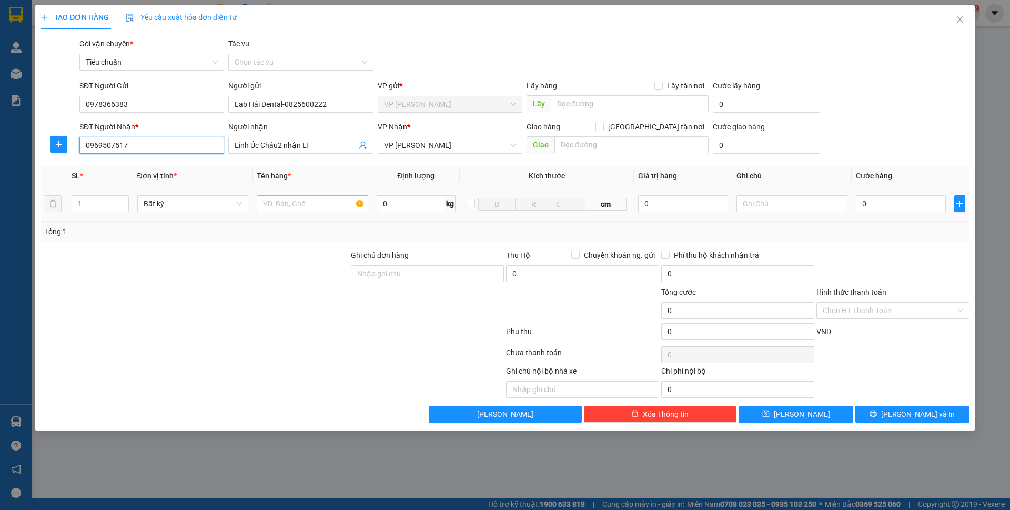
type input "0969507517"
click at [300, 203] on input "text" at bounding box center [313, 203] width 112 height 17
type input "1 mẫu"
click at [894, 210] on input "0" at bounding box center [900, 203] width 89 height 17
click at [887, 142] on div "SĐT Người Nhận * 0969507517 Người nhận Linh Úc Châu2 nhận LT VP Nhận * VP Loong…" at bounding box center [524, 139] width 895 height 37
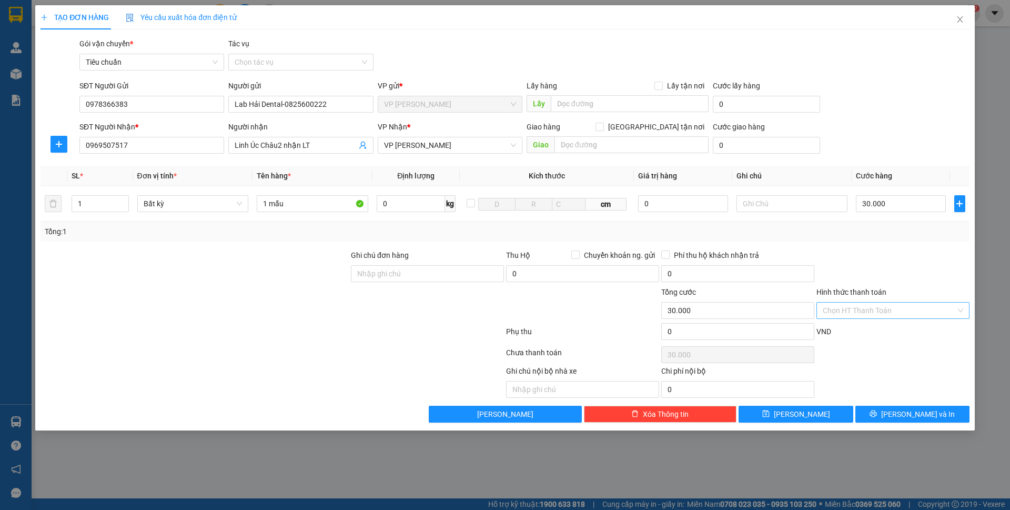
click at [890, 310] on input "Hình thức thanh toán" at bounding box center [889, 311] width 133 height 16
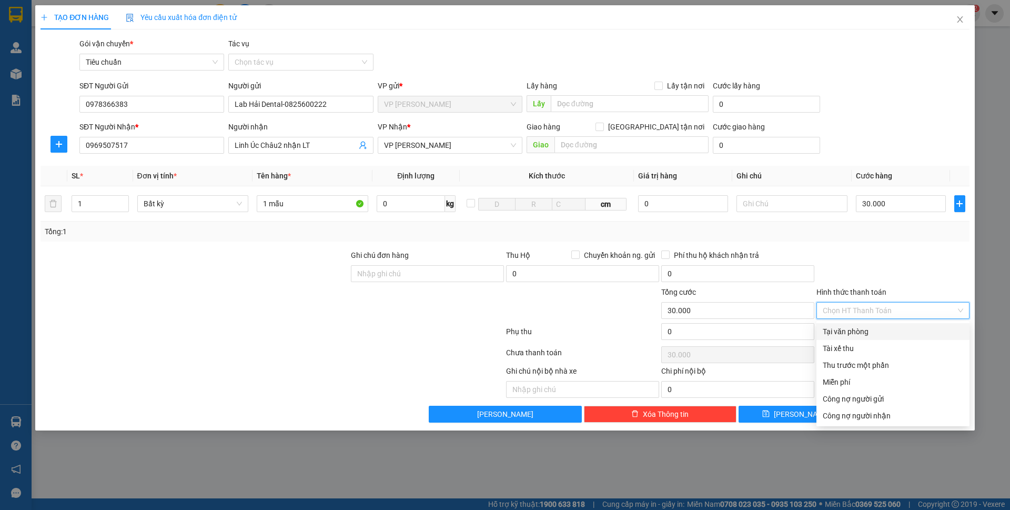
click at [867, 328] on div "Tại văn phòng" at bounding box center [893, 332] width 141 height 12
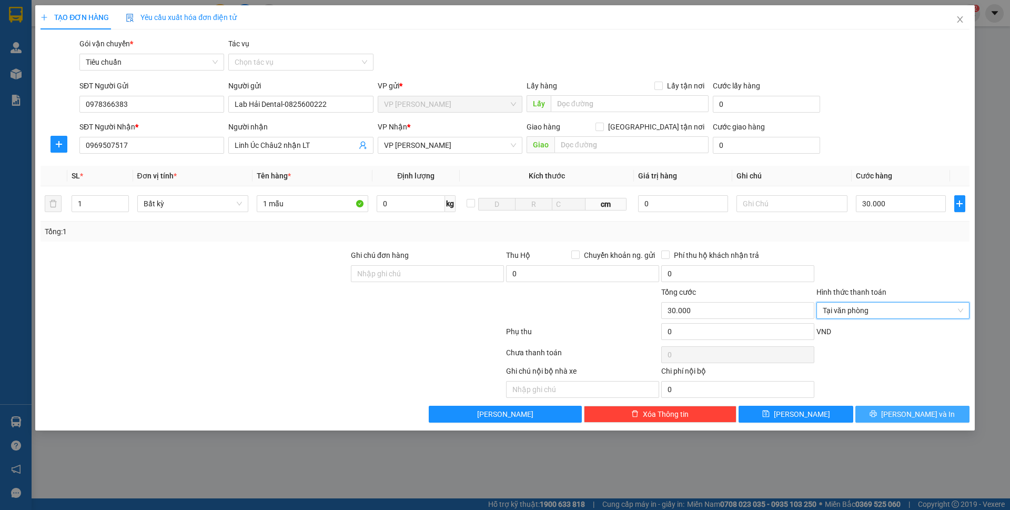
click at [931, 413] on span "Lưu và In" at bounding box center [918, 414] width 74 height 12
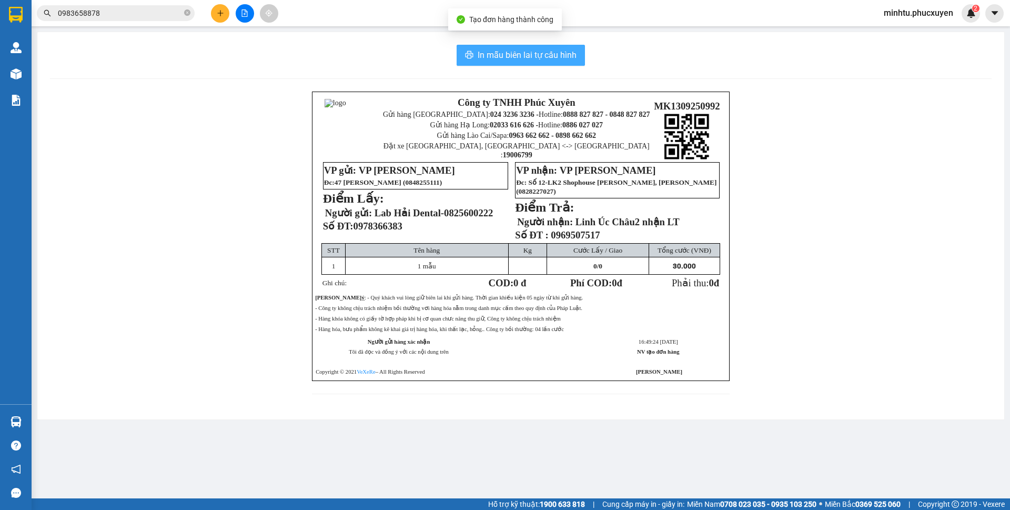
click at [550, 64] on button "In mẫu biên lai tự cấu hình" at bounding box center [521, 55] width 128 height 21
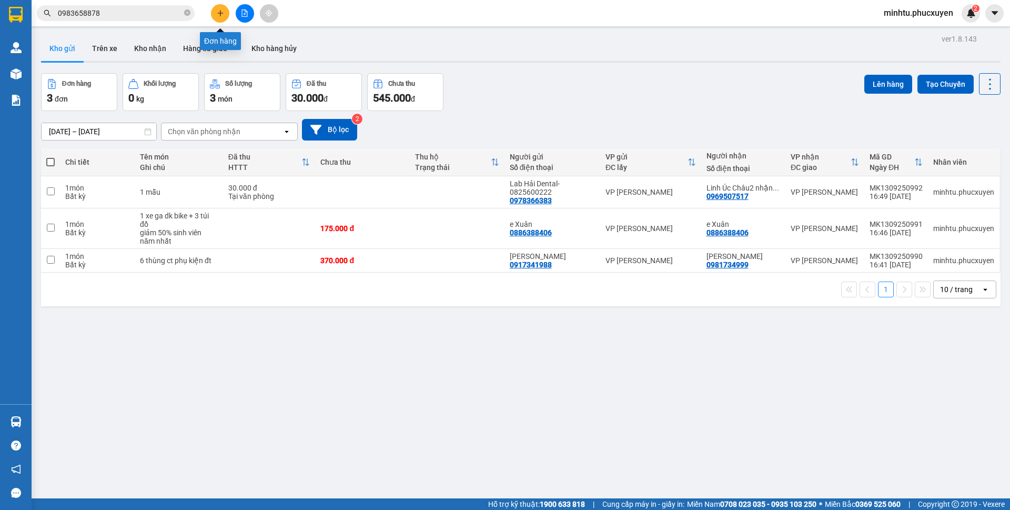
click at [224, 11] on icon "plus" at bounding box center [220, 12] width 7 height 7
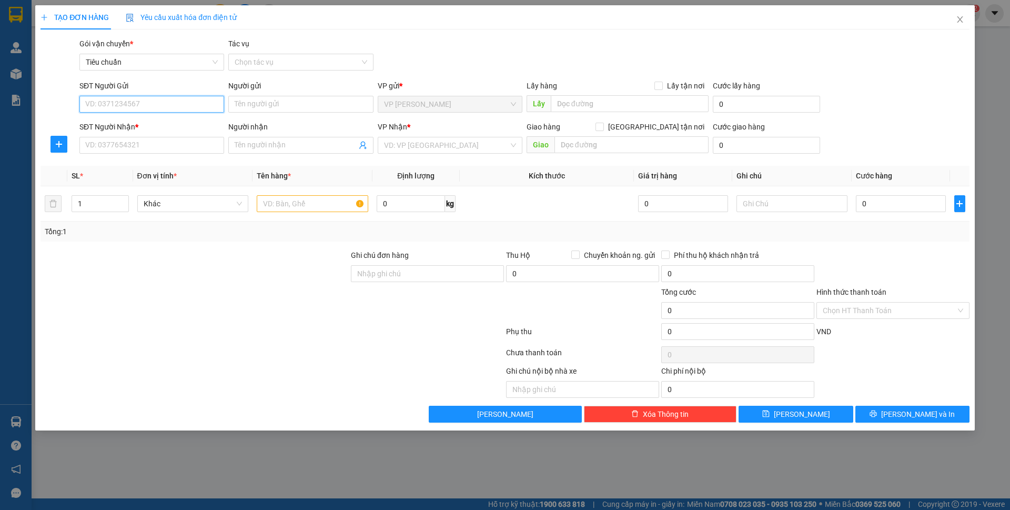
click at [188, 109] on input "SĐT Người Gửi" at bounding box center [151, 104] width 145 height 17
type input "0978366383"
click at [188, 109] on input "0978366383" at bounding box center [151, 104] width 145 height 17
click at [184, 121] on div "0978366383 - Lab Hải Dental-0825600222" at bounding box center [155, 125] width 139 height 12
type input "Lab Hải Dental-0825600222"
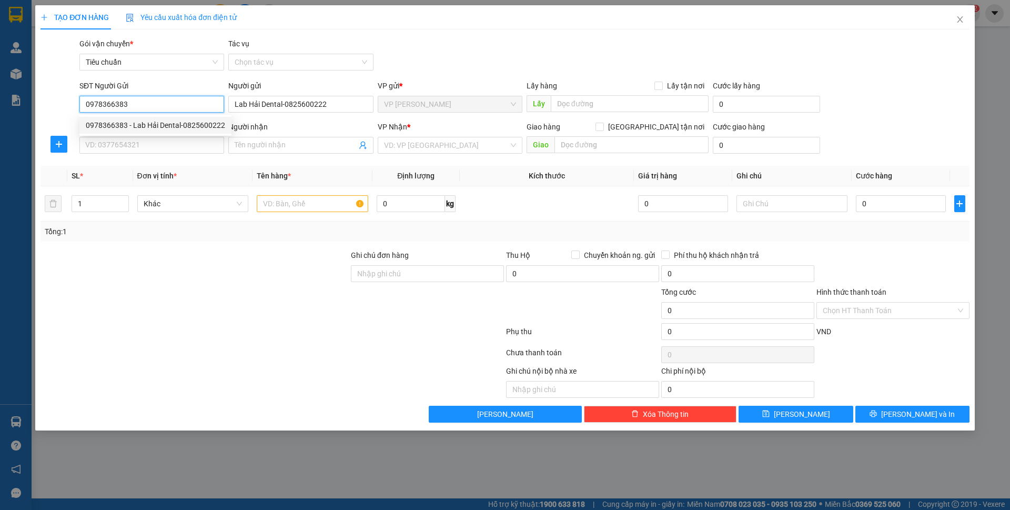
type input "0978366383"
click at [183, 136] on div "SĐT Người Nhận *" at bounding box center [151, 129] width 145 height 16
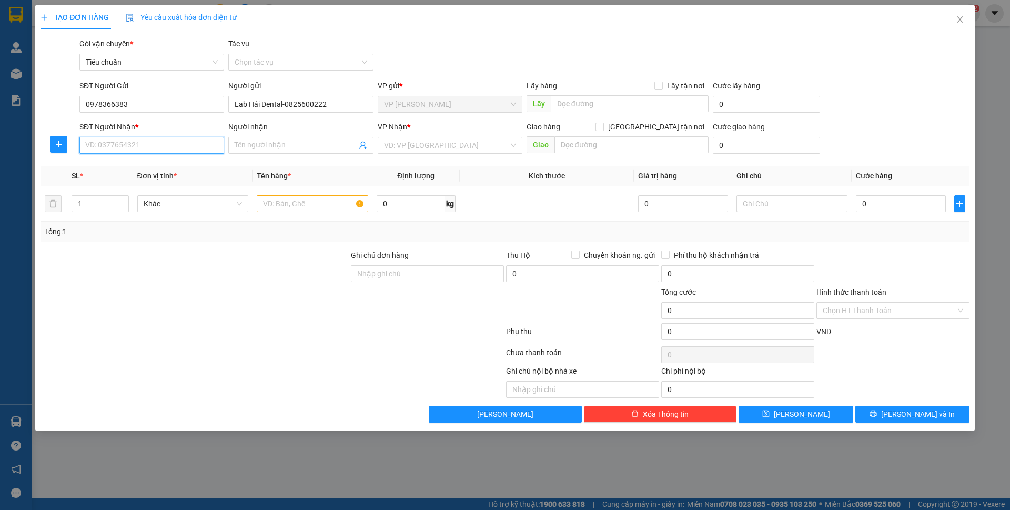
click at [185, 144] on input "SĐT Người Nhận *" at bounding box center [151, 145] width 145 height 17
type input "0987885419"
drag, startPoint x: 185, startPoint y: 144, endPoint x: 188, endPoint y: 153, distance: 8.8
click at [188, 153] on input "0987885419" at bounding box center [151, 145] width 145 height 17
click at [173, 167] on div "0987885419 - NK ÚC Châu 3" at bounding box center [152, 167] width 132 height 12
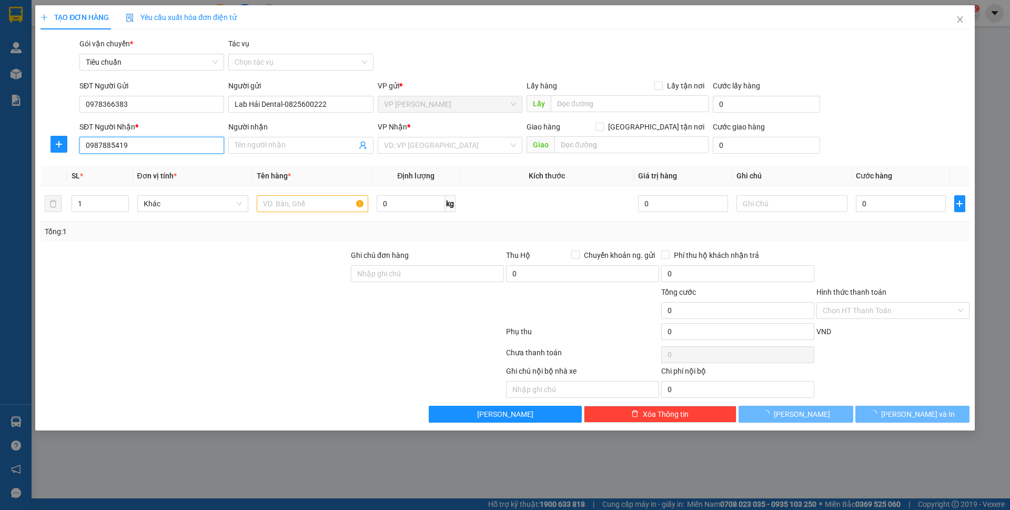
type input "NK ÚC Châu 3"
checkbox input "true"
type input "90 [PERSON_NAME]"
type input "30.000"
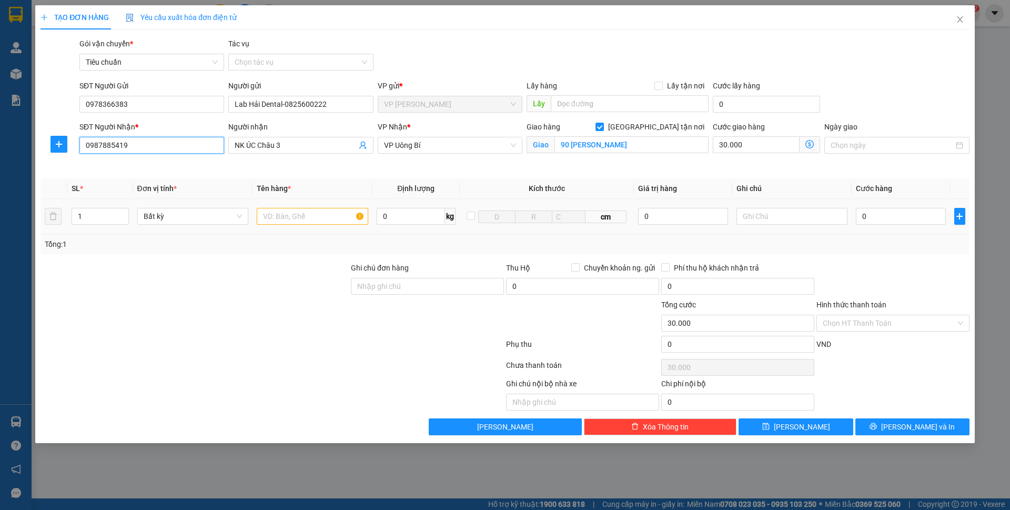
type input "0987885419"
click at [327, 213] on input "text" at bounding box center [313, 216] width 112 height 17
type input "1 mẫu"
click at [889, 211] on input "0" at bounding box center [900, 216] width 89 height 17
type input "30"
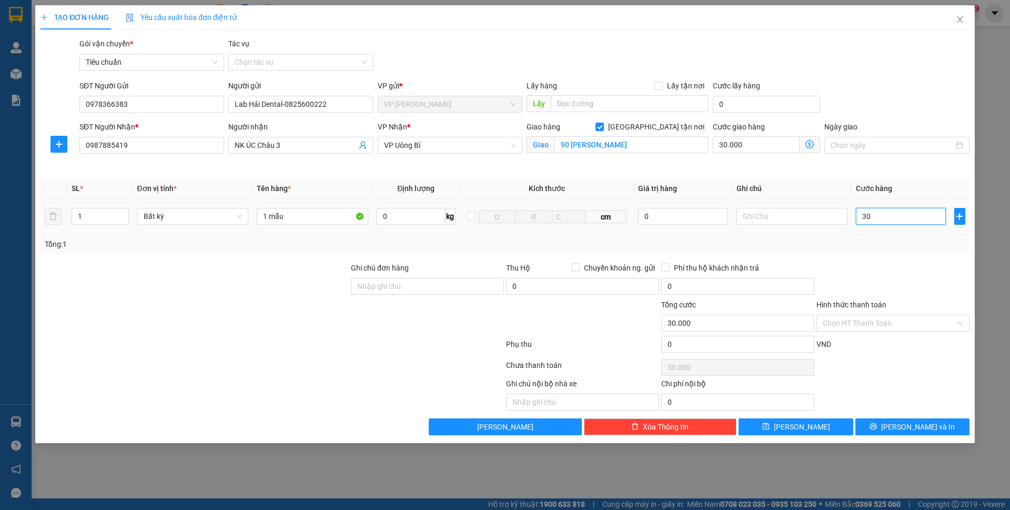
type input "30.030"
click at [871, 167] on div "Ngày giao" at bounding box center [897, 145] width 149 height 49
type input "30.000"
type input "60.000"
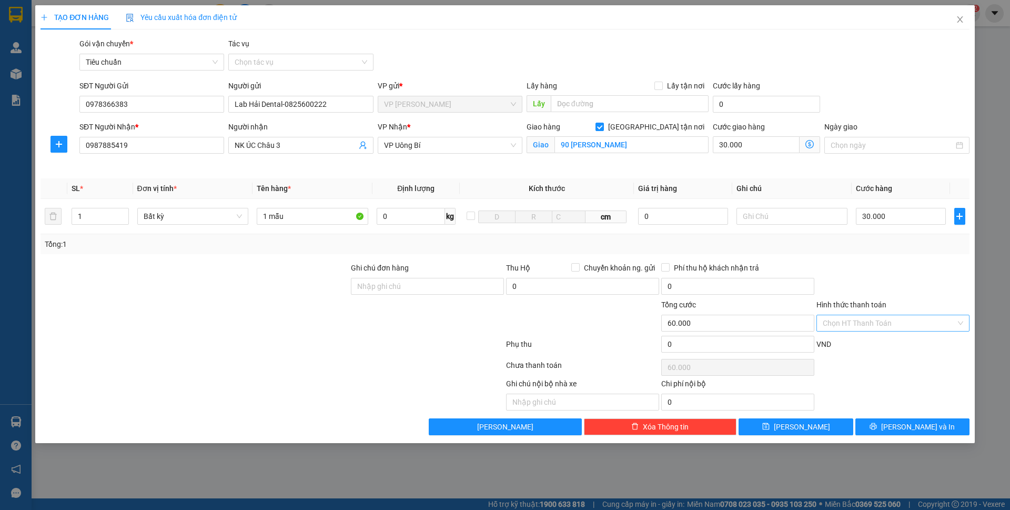
click at [889, 327] on input "Hình thức thanh toán" at bounding box center [889, 323] width 133 height 16
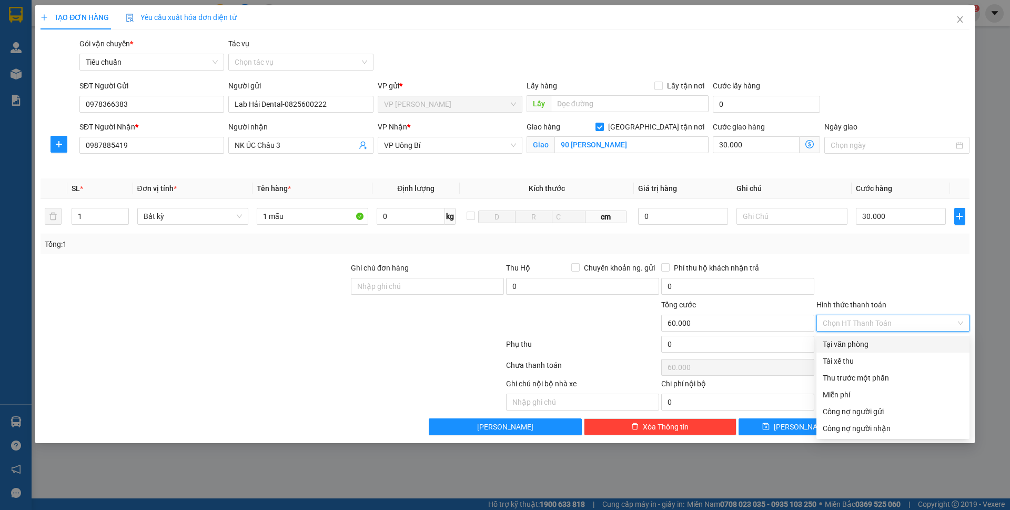
click at [862, 340] on div "Tại văn phòng" at bounding box center [893, 344] width 141 height 12
type input "0"
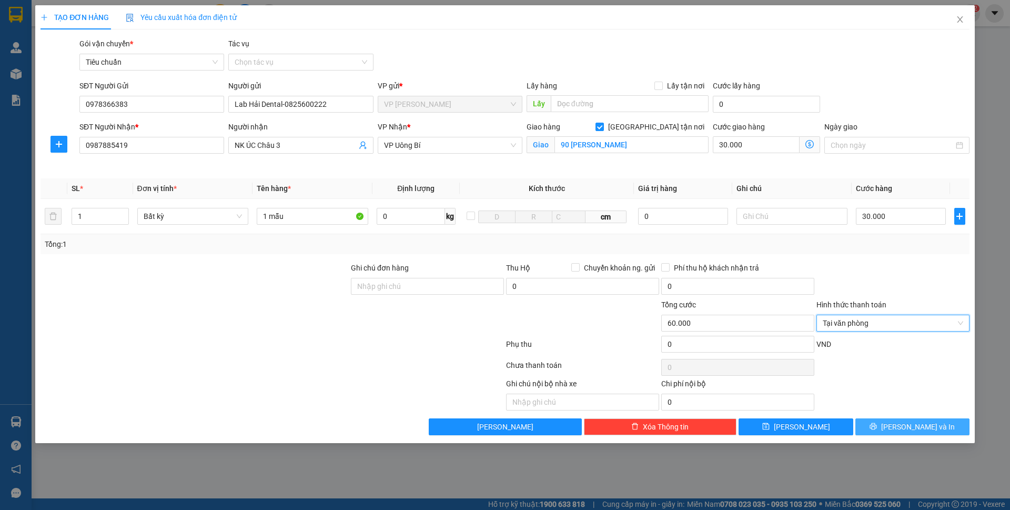
click at [928, 427] on span "Lưu và In" at bounding box center [918, 427] width 74 height 12
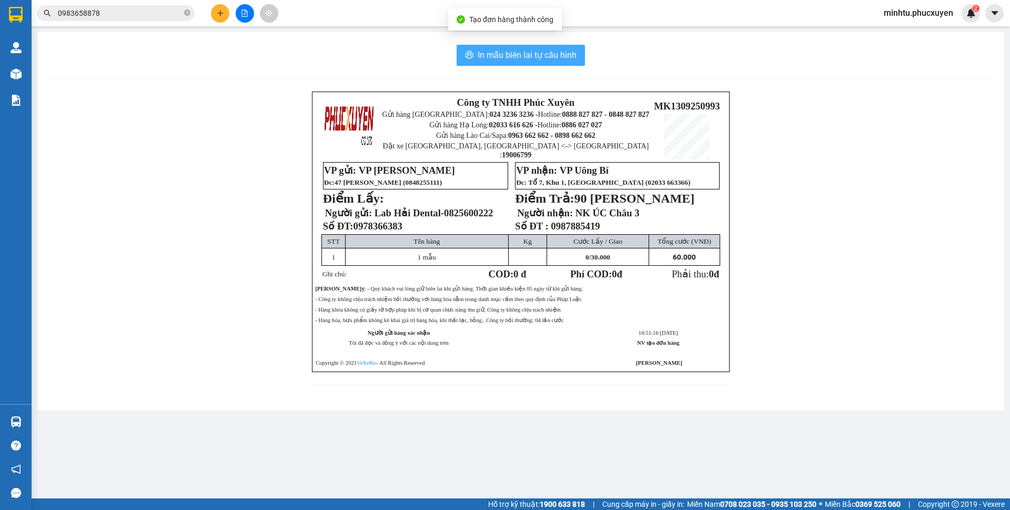
click at [544, 49] on span "In mẫu biên lai tự cấu hình" at bounding box center [527, 54] width 99 height 13
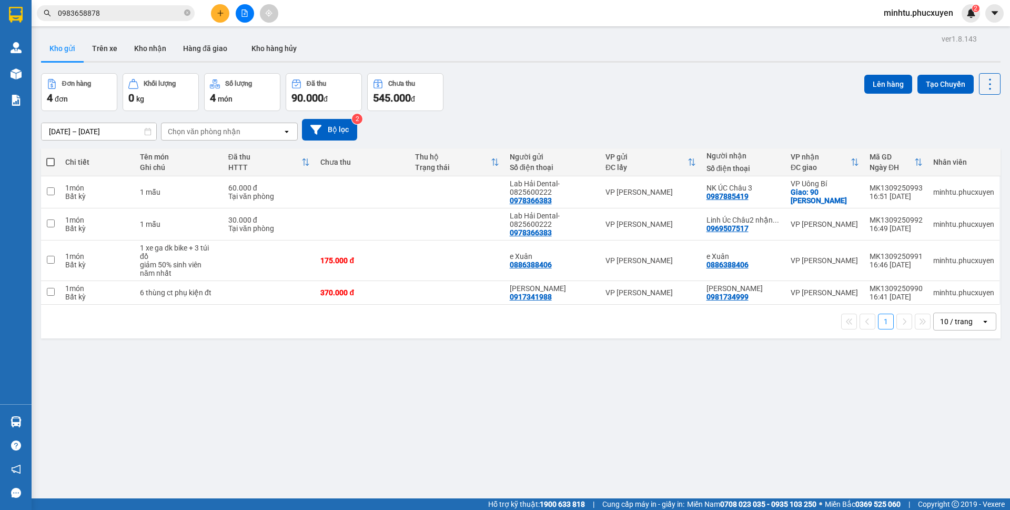
click at [639, 110] on div "Đơn hàng 4 đơn Khối lượng 0 kg Số lượng 4 món Đã thu 90.000 đ Chưa thu 545.000 …" at bounding box center [521, 92] width 960 height 38
click at [143, 48] on button "Kho nhận" at bounding box center [150, 48] width 49 height 25
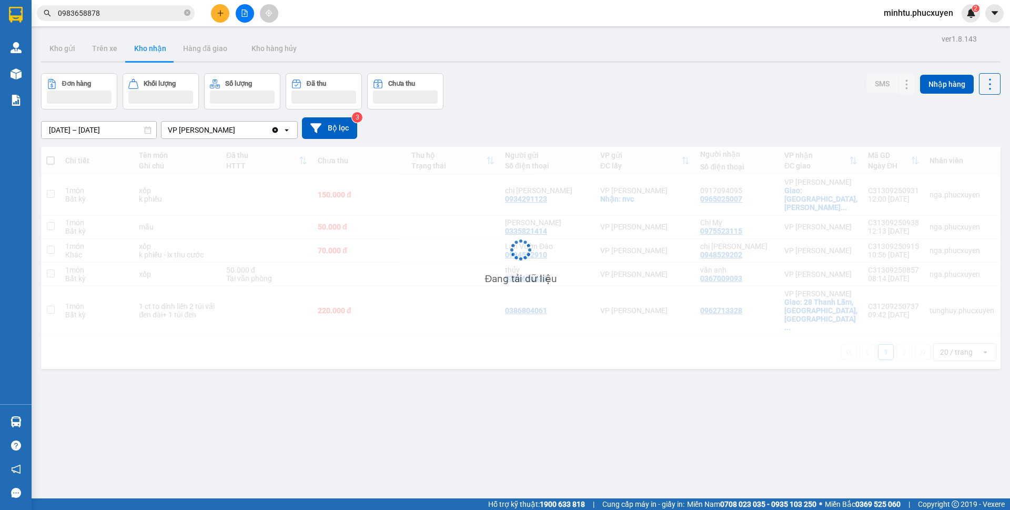
click at [73, 53] on button "Kho gửi" at bounding box center [62, 48] width 43 height 25
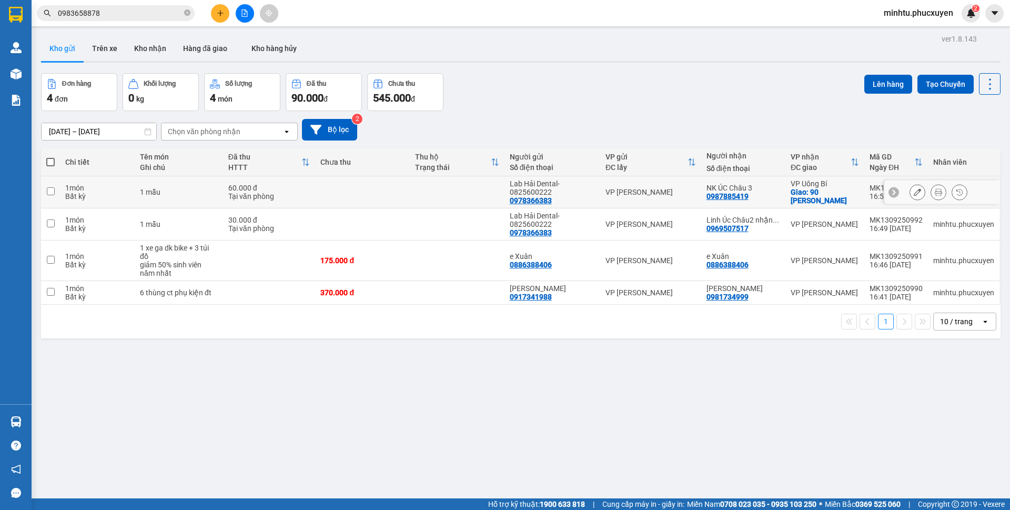
click at [94, 191] on div "1 món" at bounding box center [97, 188] width 64 height 8
checkbox input "true"
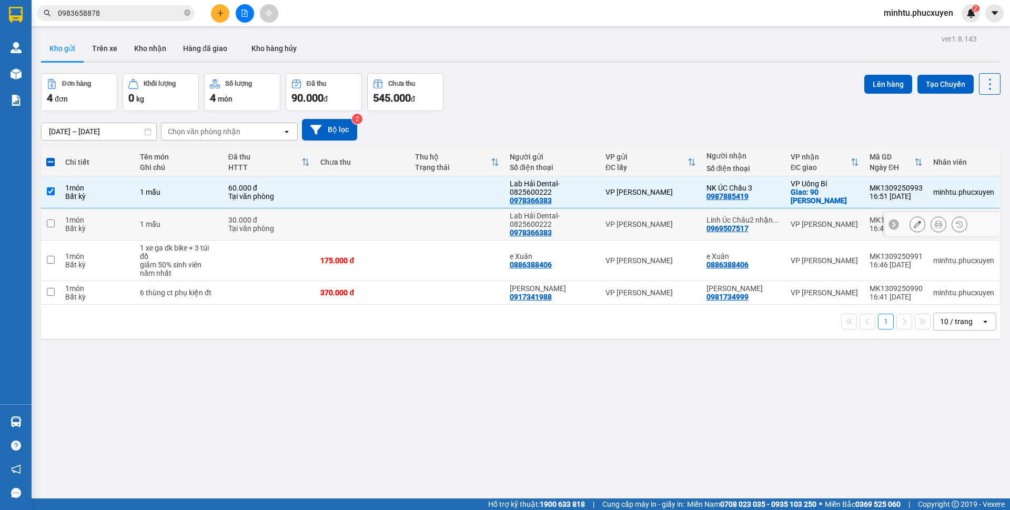
click at [183, 234] on td "1 mẫu" at bounding box center [179, 224] width 88 height 32
checkbox input "true"
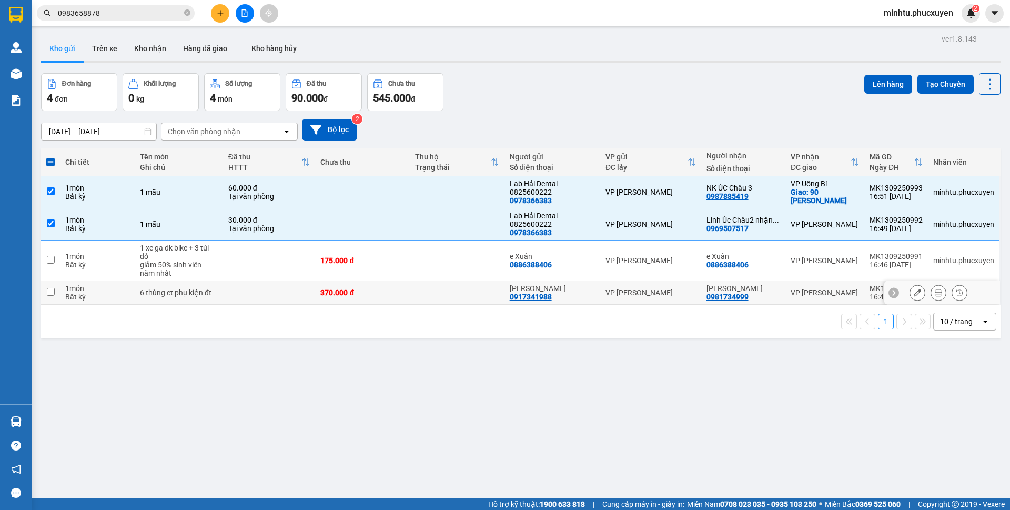
click at [197, 296] on div "6 thùng ct phụ kiện đt" at bounding box center [179, 292] width 78 height 8
checkbox input "true"
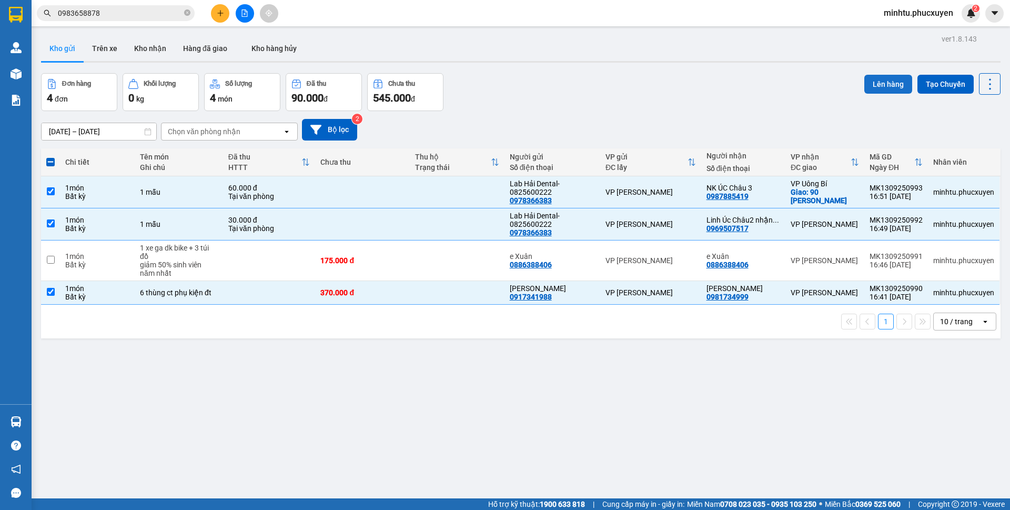
click at [881, 81] on button "Lên hàng" at bounding box center [889, 84] width 48 height 19
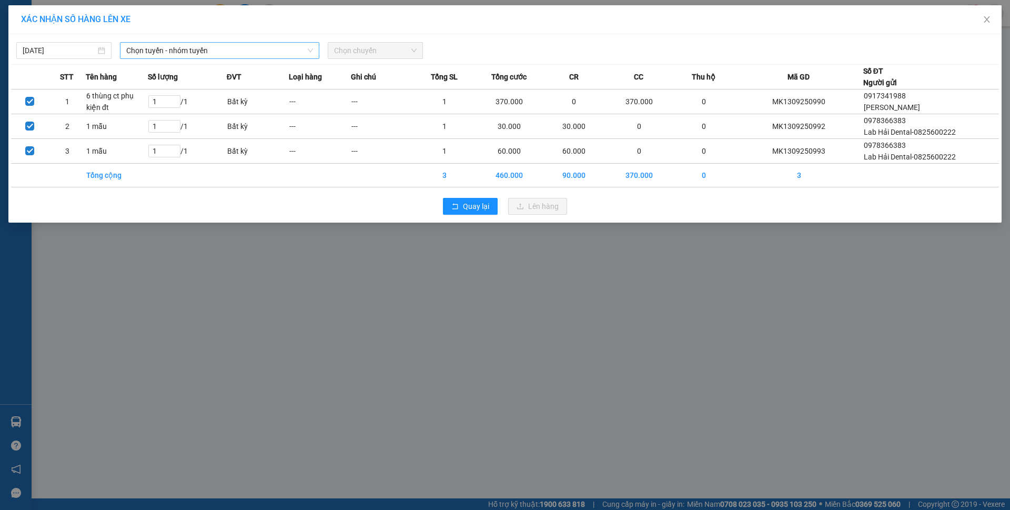
click at [143, 49] on span "Chọn tuyến - nhóm tuyến" at bounding box center [219, 51] width 187 height 16
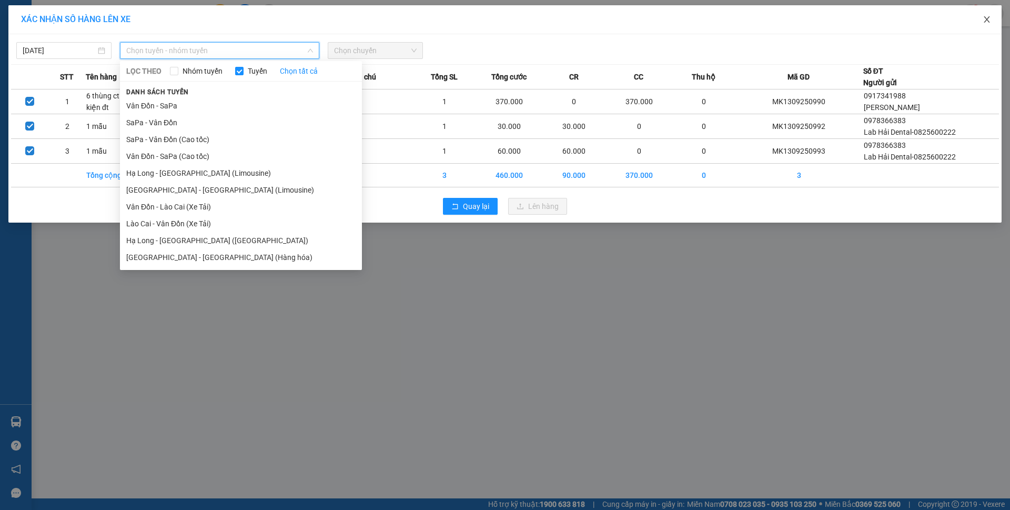
click at [989, 20] on icon "close" at bounding box center [987, 19] width 8 height 8
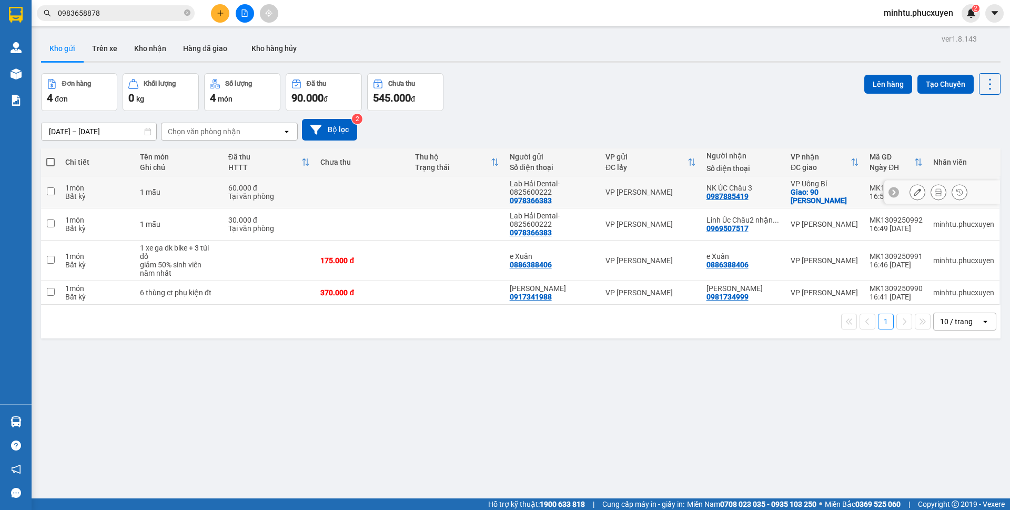
click at [123, 191] on div "1 món" at bounding box center [97, 188] width 64 height 8
checkbox input "true"
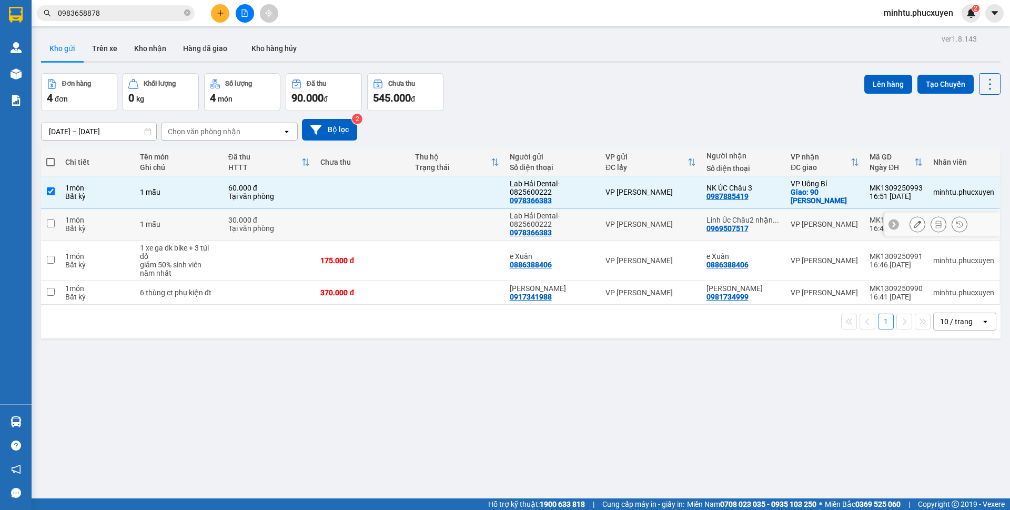
click at [116, 224] on div "Bất kỳ" at bounding box center [97, 228] width 64 height 8
checkbox input "true"
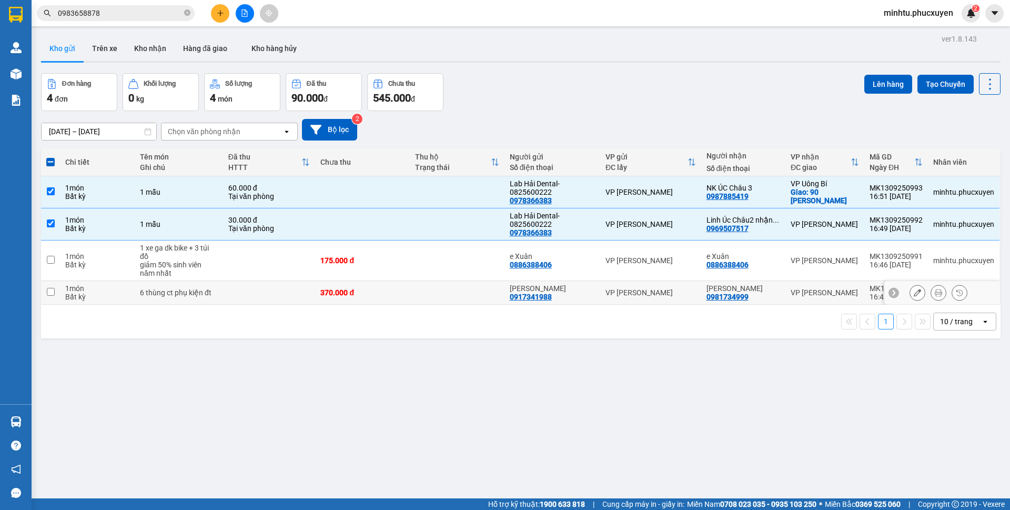
click at [138, 295] on td "6 thùng ct phụ kiện đt" at bounding box center [179, 293] width 88 height 24
checkbox input "true"
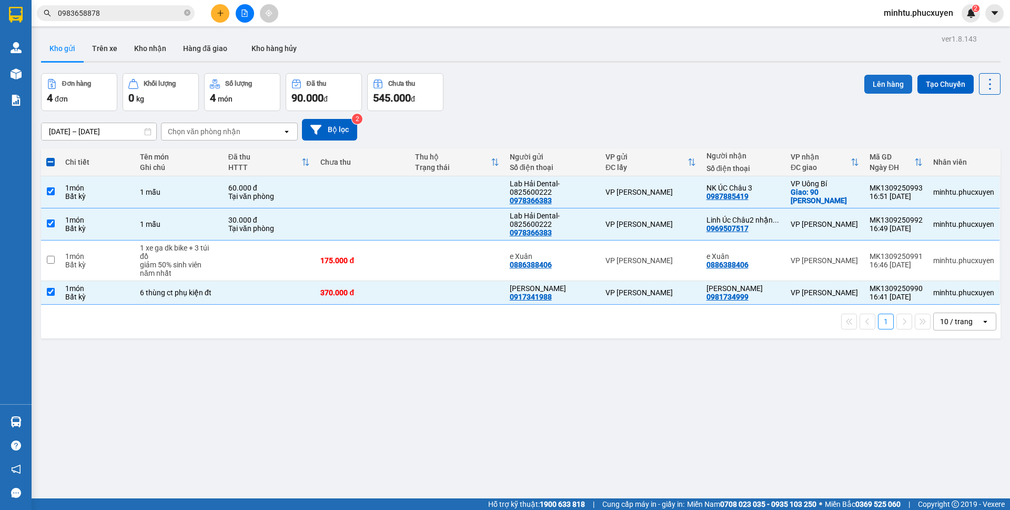
click at [874, 76] on button "Lên hàng" at bounding box center [889, 84] width 48 height 19
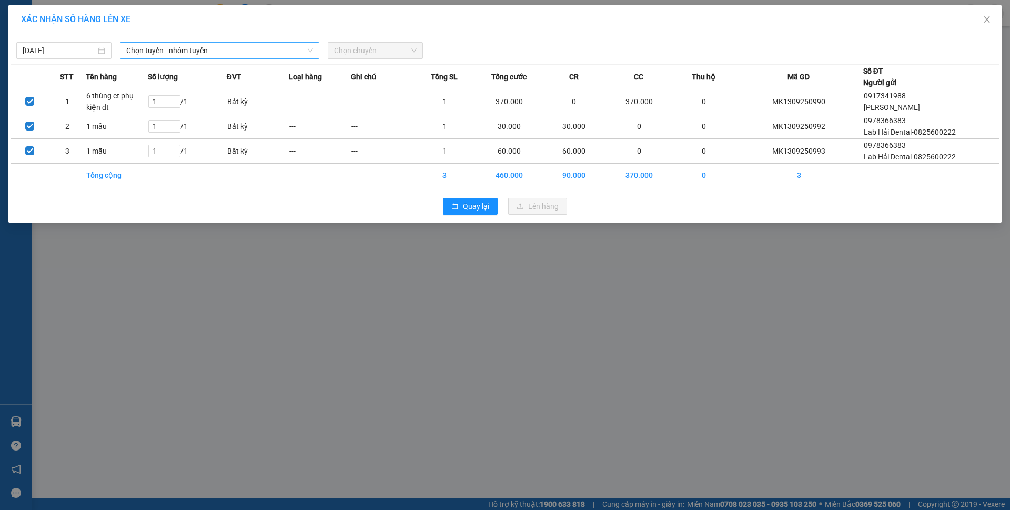
click at [275, 55] on span "Chọn tuyến - nhóm tuyến" at bounding box center [219, 51] width 187 height 16
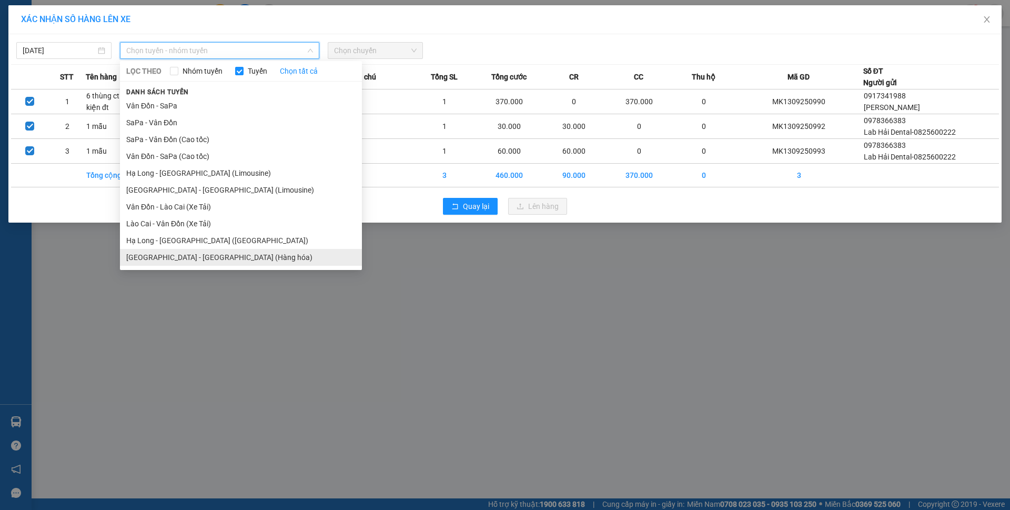
click at [241, 252] on li "[GEOGRAPHIC_DATA] - [GEOGRAPHIC_DATA] (Hàng hóa)" at bounding box center [241, 257] width 242 height 17
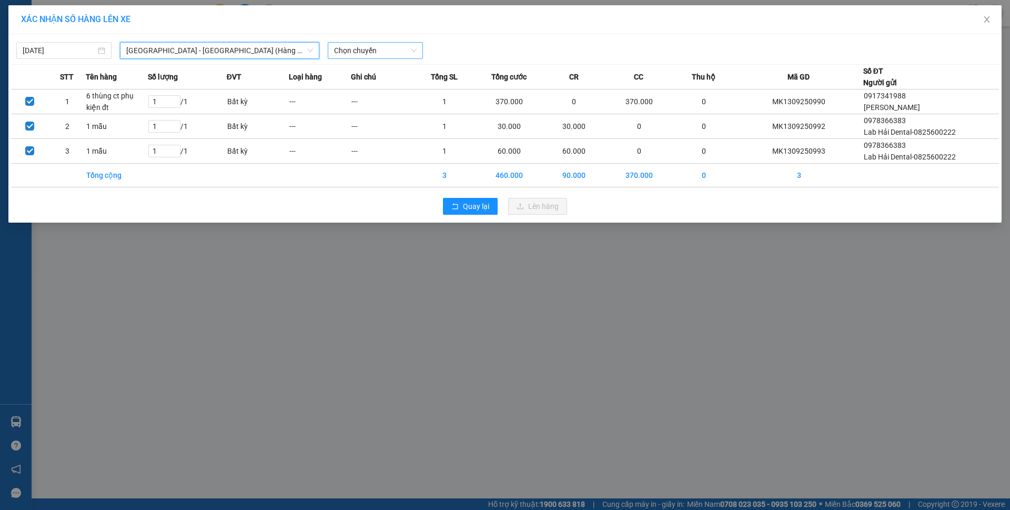
click at [397, 48] on span "Chọn chuyến" at bounding box center [375, 51] width 83 height 16
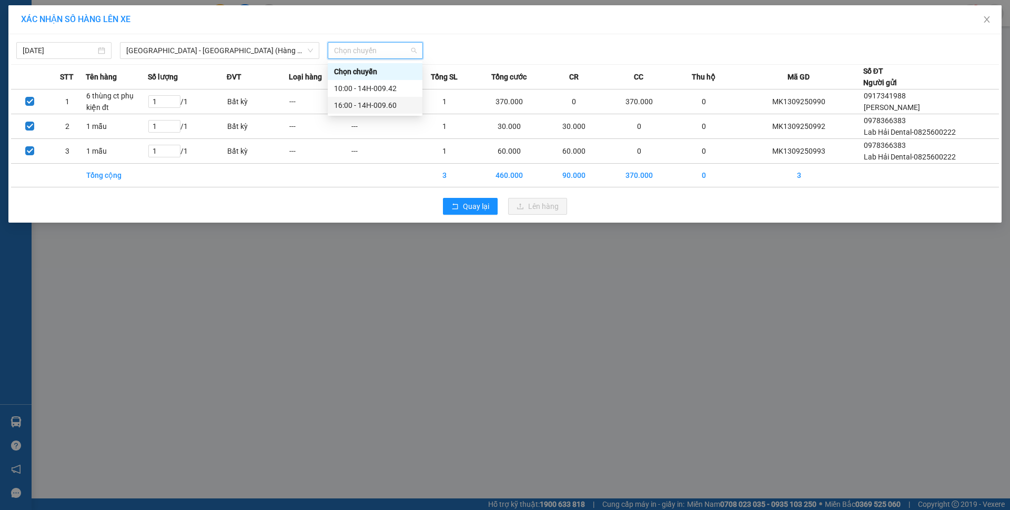
click at [382, 104] on div "16:00 - 14H-009.60" at bounding box center [375, 105] width 82 height 12
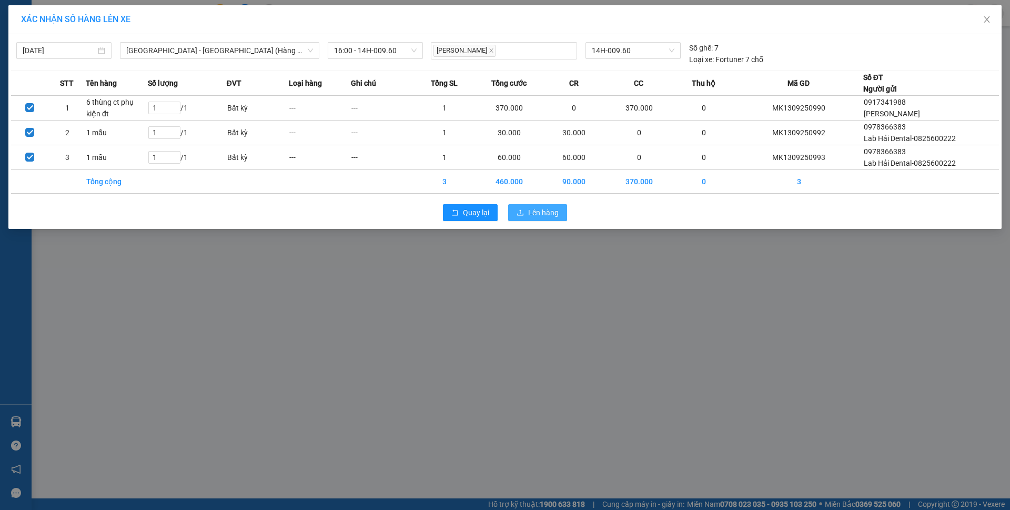
click at [530, 207] on span "Lên hàng" at bounding box center [543, 213] width 31 height 12
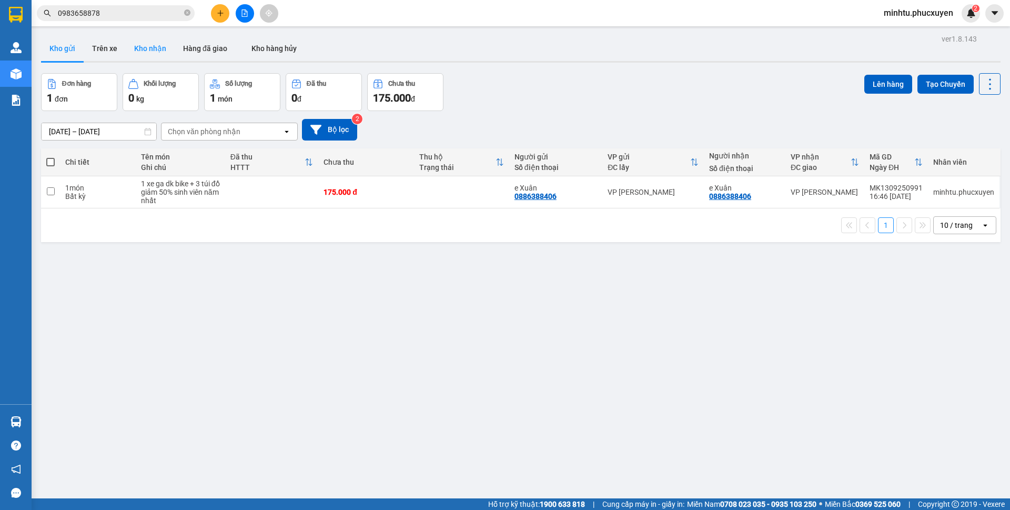
click at [157, 57] on button "Kho nhận" at bounding box center [150, 48] width 49 height 25
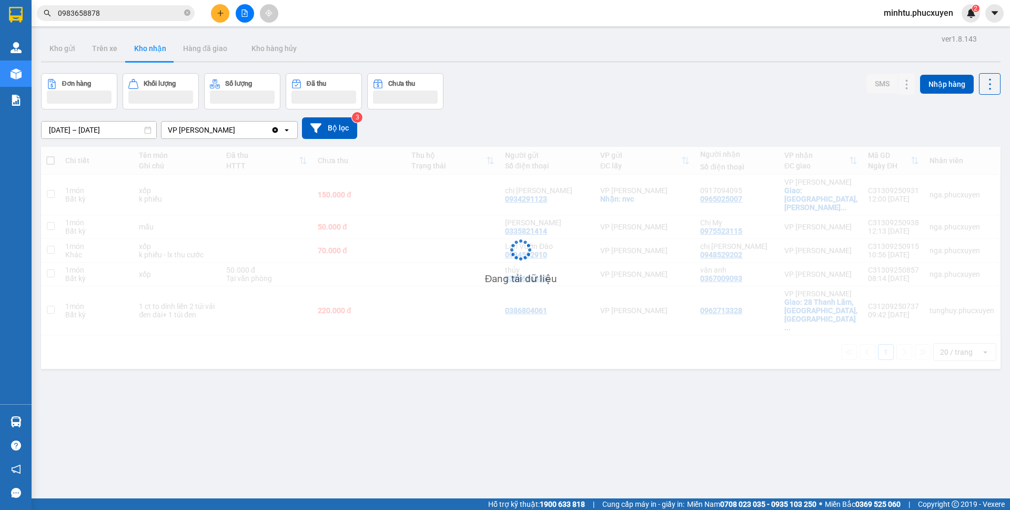
click at [55, 60] on button "Kho gửi" at bounding box center [62, 48] width 43 height 25
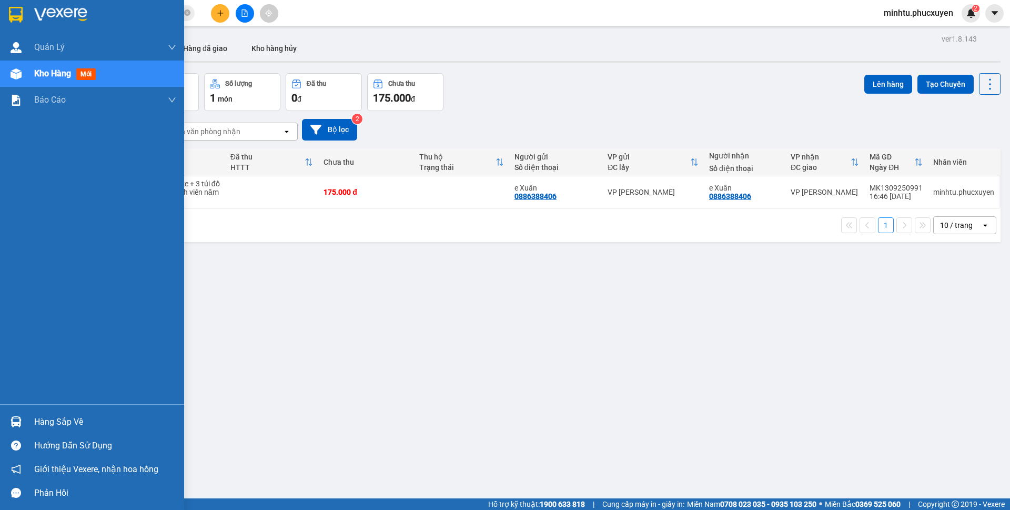
click at [51, 423] on div "Hàng sắp về" at bounding box center [105, 422] width 142 height 16
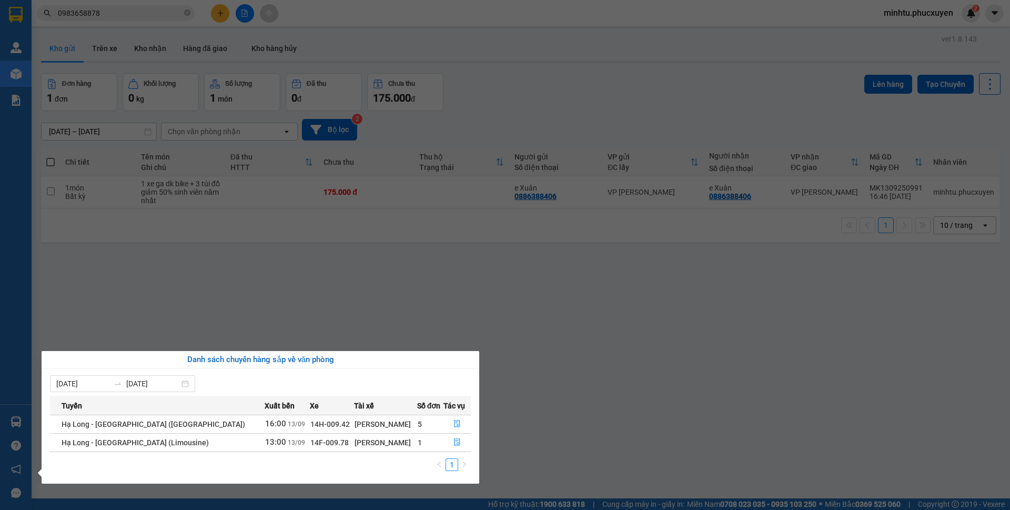
click at [248, 305] on section "Kết quả tìm kiếm ( 23 ) Bộ lọc Mã ĐH Trạng thái Món hàng Thu hộ Tổng cước Chưa …" at bounding box center [505, 255] width 1010 height 510
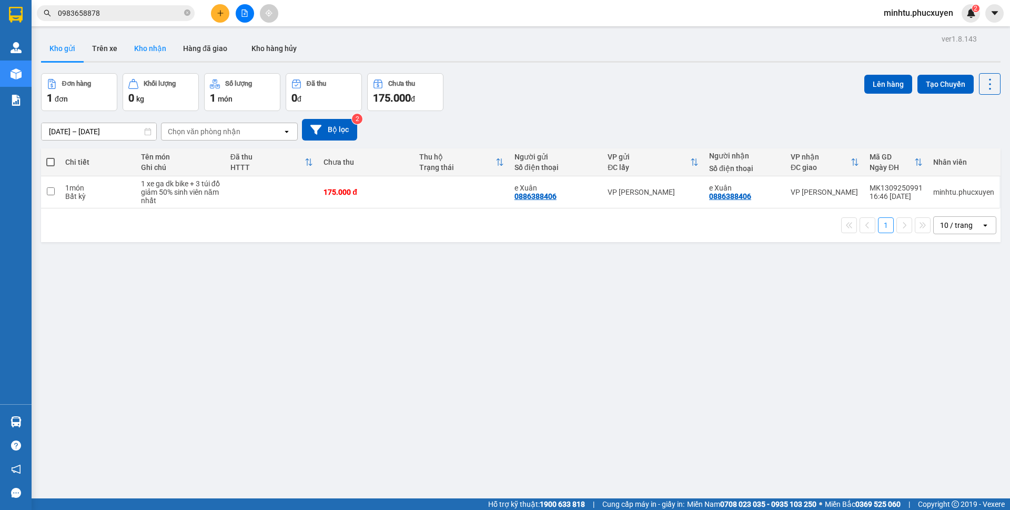
click at [154, 49] on button "Kho nhận" at bounding box center [150, 48] width 49 height 25
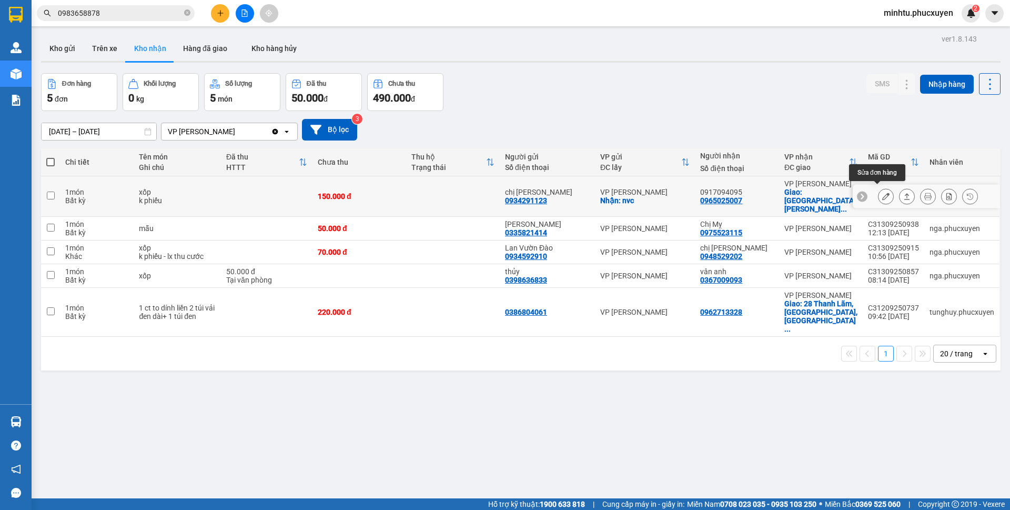
click at [883, 193] on icon at bounding box center [886, 196] width 7 height 7
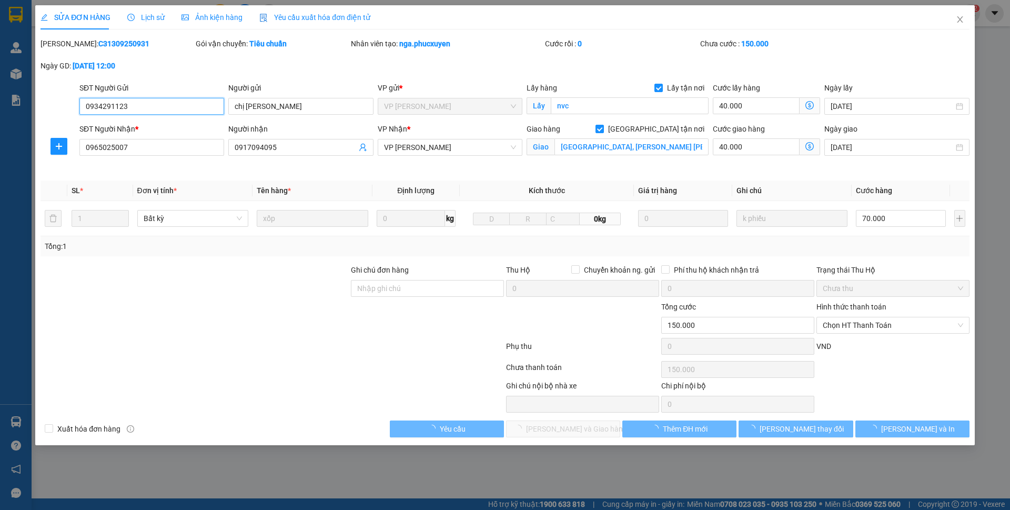
type input "0934291123"
type input "chị Nga"
checkbox input "true"
type input "nvc"
type input "0965025007"
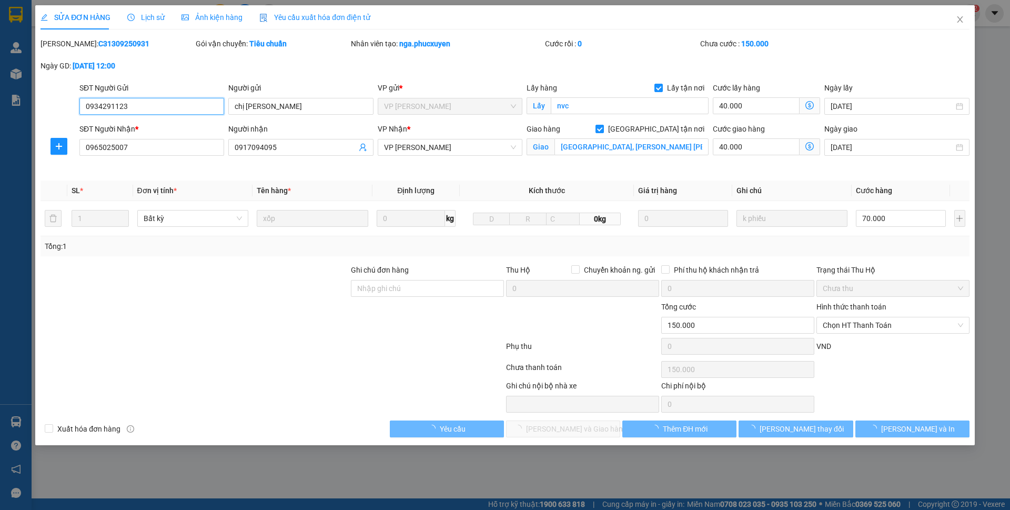
type input "0917094095"
checkbox input "true"
type input "Sunshine Garden, Đường P. Dương Văn Bé, P, Hai Bà Trưng"
type input "150.000"
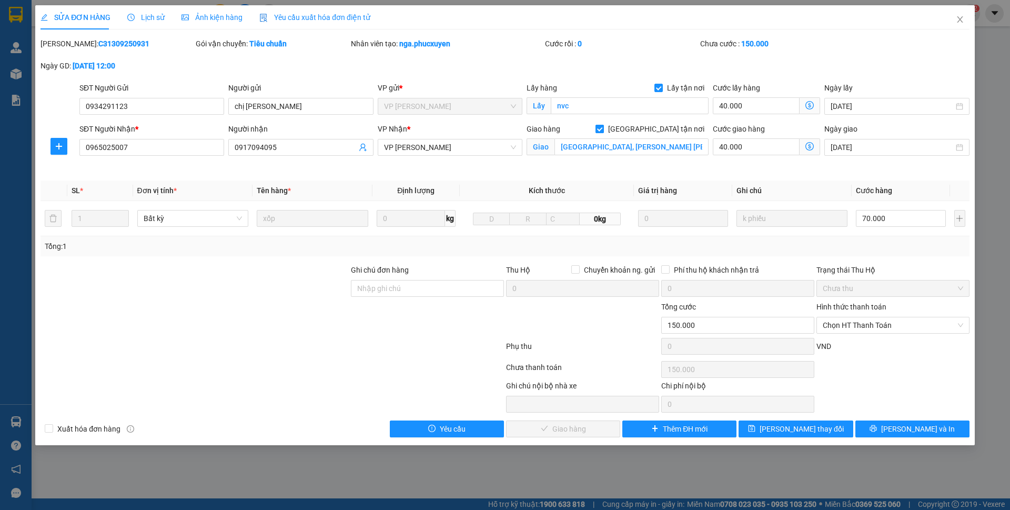
click at [670, 129] on span "Giao tận nơi" at bounding box center [656, 129] width 105 height 12
click at [603, 129] on input "Giao tận nơi" at bounding box center [599, 128] width 7 height 7
checkbox input "false"
type input "110.000"
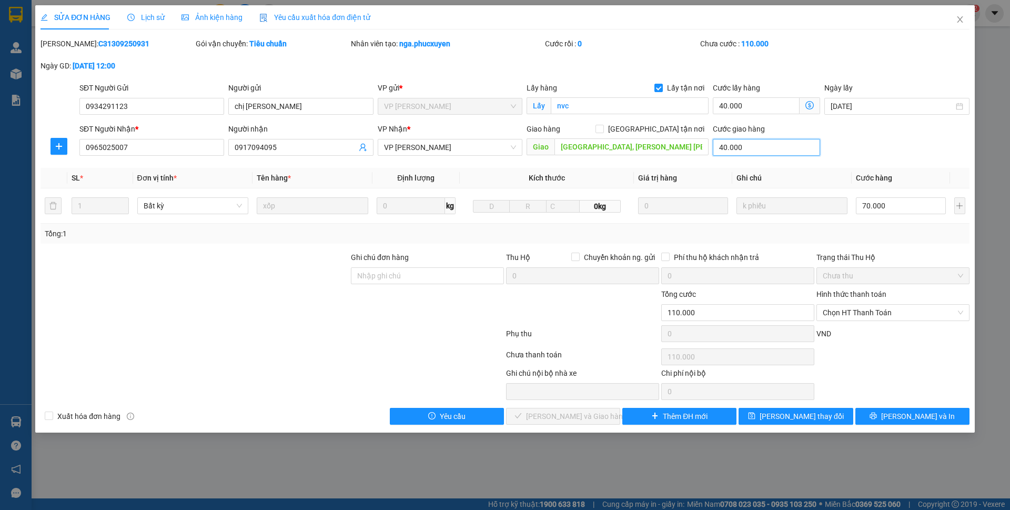
click at [754, 151] on input "40.000" at bounding box center [766, 147] width 107 height 17
type input "0"
click at [878, 145] on div "SĐT Người Nhận * 0965025007 Người nhận 0917094095 VP Nhận * VP Minh Khai Giao h…" at bounding box center [524, 141] width 895 height 37
click at [892, 307] on span "Chọn HT Thanh Toán" at bounding box center [893, 313] width 141 height 16
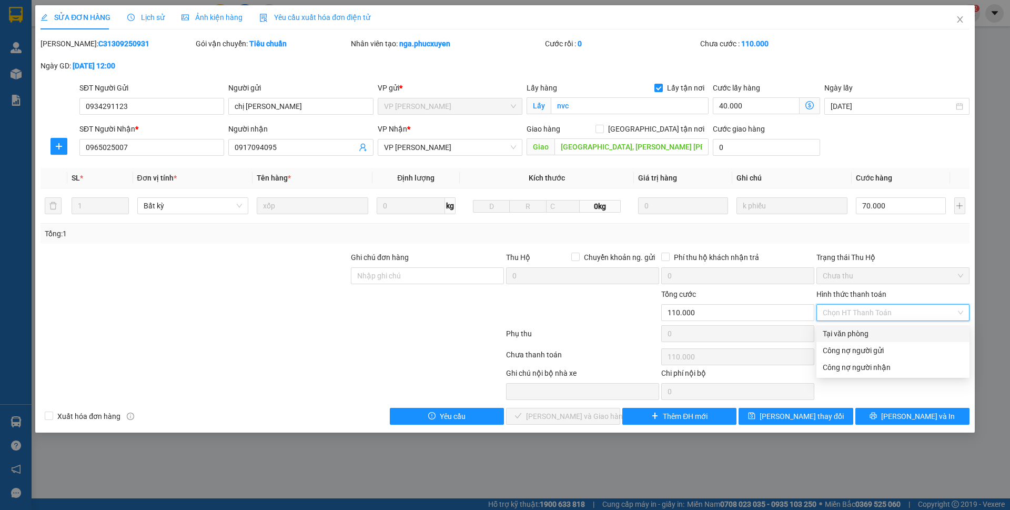
click at [852, 329] on div "Tại văn phòng" at bounding box center [893, 334] width 141 height 12
type input "0"
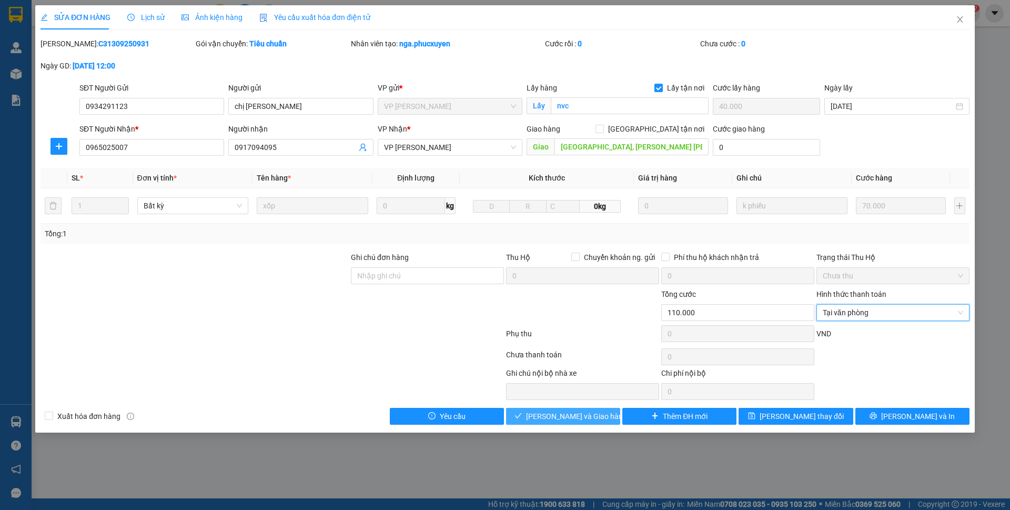
click at [582, 417] on span "Lưu và Giao hàng" at bounding box center [576, 416] width 101 height 12
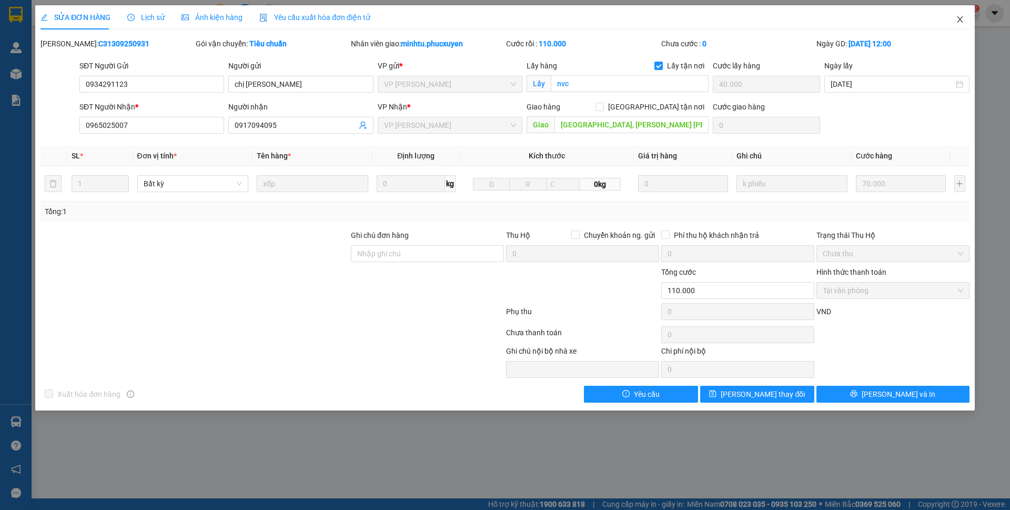
drag, startPoint x: 964, startPoint y: 19, endPoint x: 958, endPoint y: 22, distance: 6.6
click at [964, 19] on icon "close" at bounding box center [960, 19] width 8 height 8
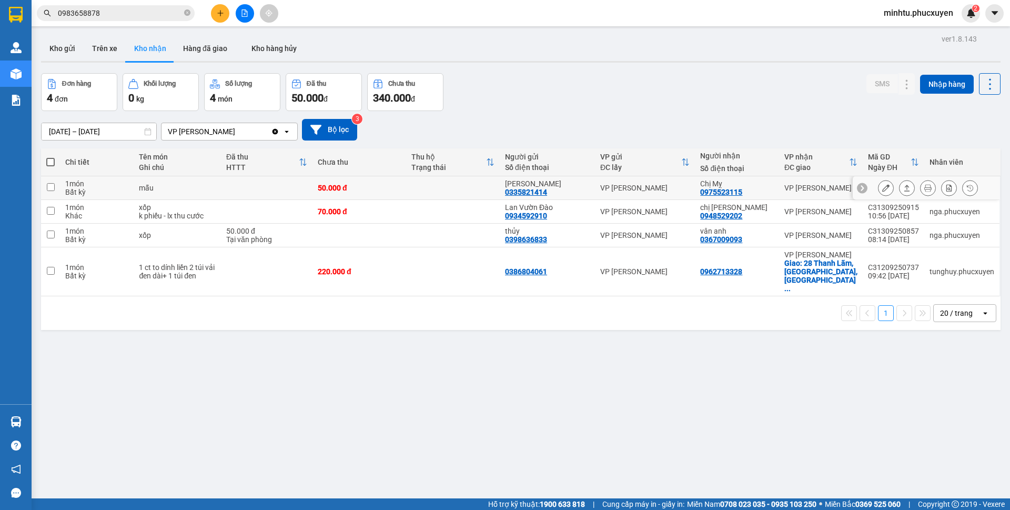
click at [883, 189] on icon at bounding box center [886, 187] width 7 height 7
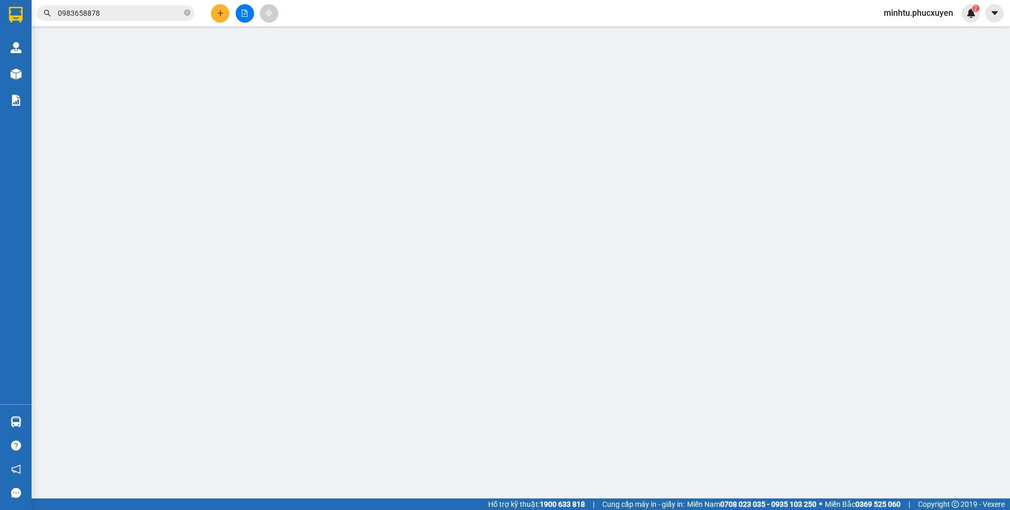
click at [746, 48] on b "0" at bounding box center [744, 43] width 4 height 8
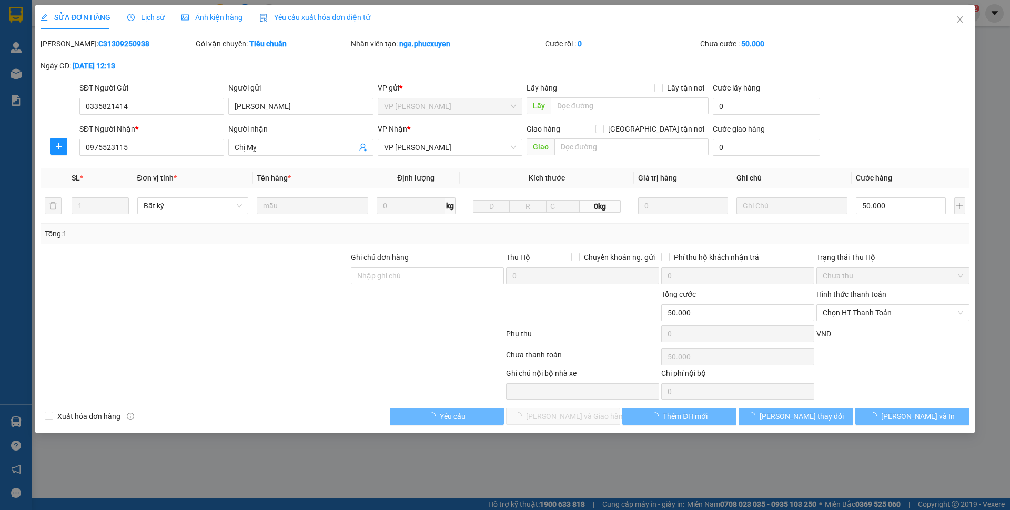
type input "0335821414"
type input "Vân"
type input "0975523115"
type input "Chị Mỵ"
type input "50.000"
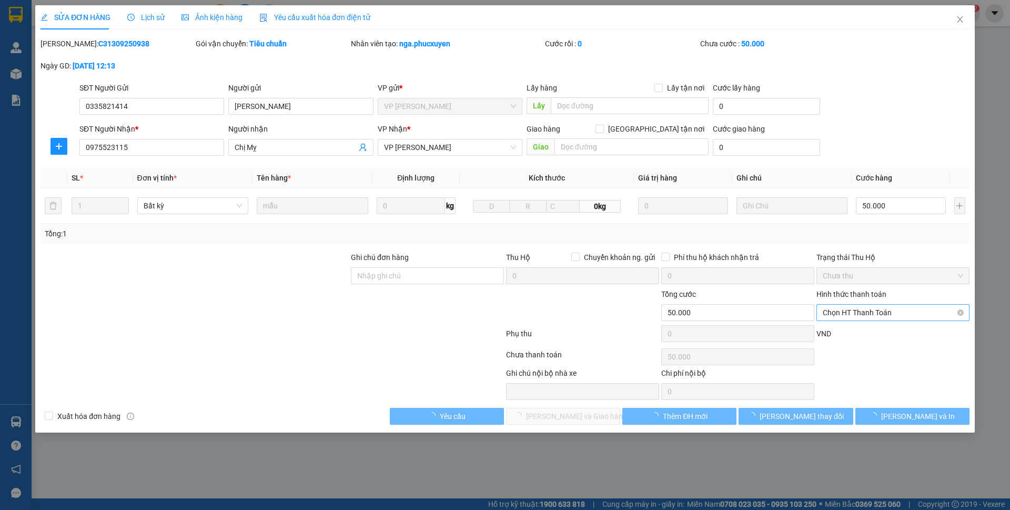
click at [864, 317] on span "Chọn HT Thanh Toán" at bounding box center [893, 313] width 141 height 16
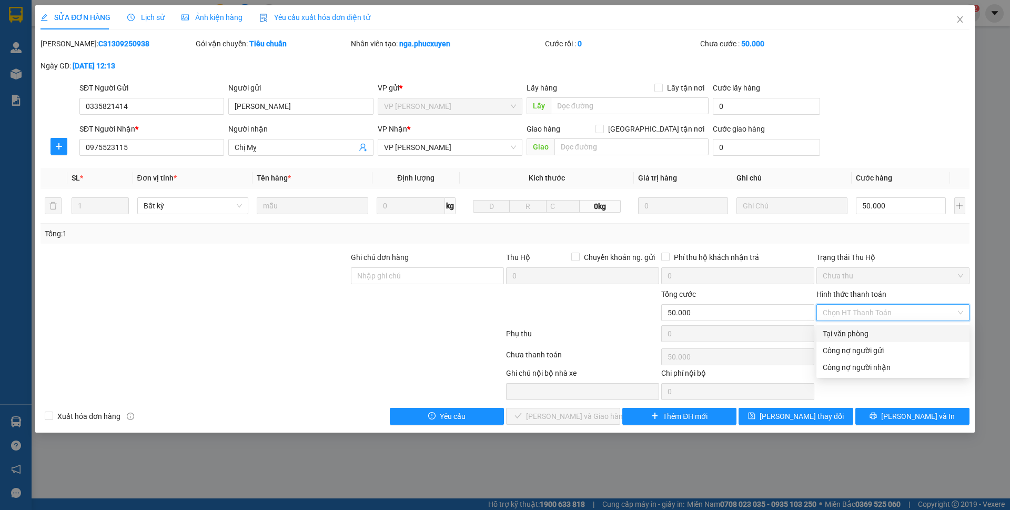
click at [851, 333] on div "Tại văn phòng" at bounding box center [893, 334] width 141 height 12
type input "0"
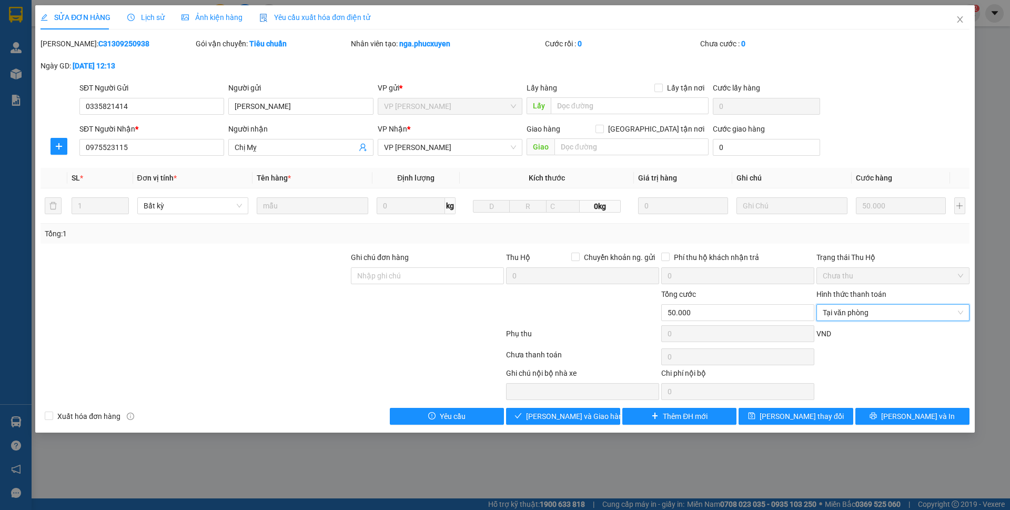
click at [585, 428] on div "SỬA ĐƠN HÀNG Lịch sử Ảnh kiện hàng Yêu cầu xuất hóa đơn điện tử Total Paid Fee …" at bounding box center [505, 218] width 940 height 427
click at [586, 423] on button "Lưu và Giao hàng" at bounding box center [563, 416] width 114 height 17
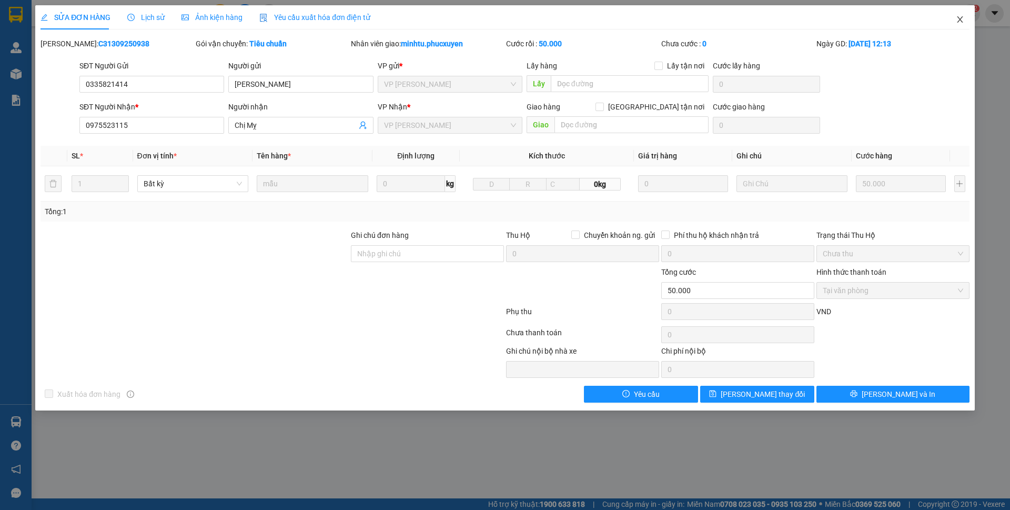
click at [960, 27] on span "Close" at bounding box center [960, 19] width 29 height 29
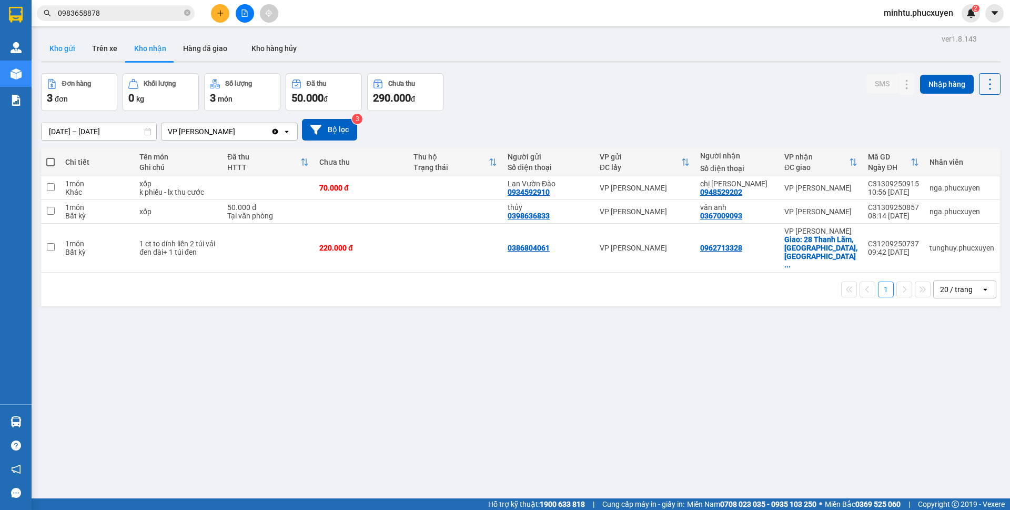
click at [76, 49] on button "Kho gửi" at bounding box center [62, 48] width 43 height 25
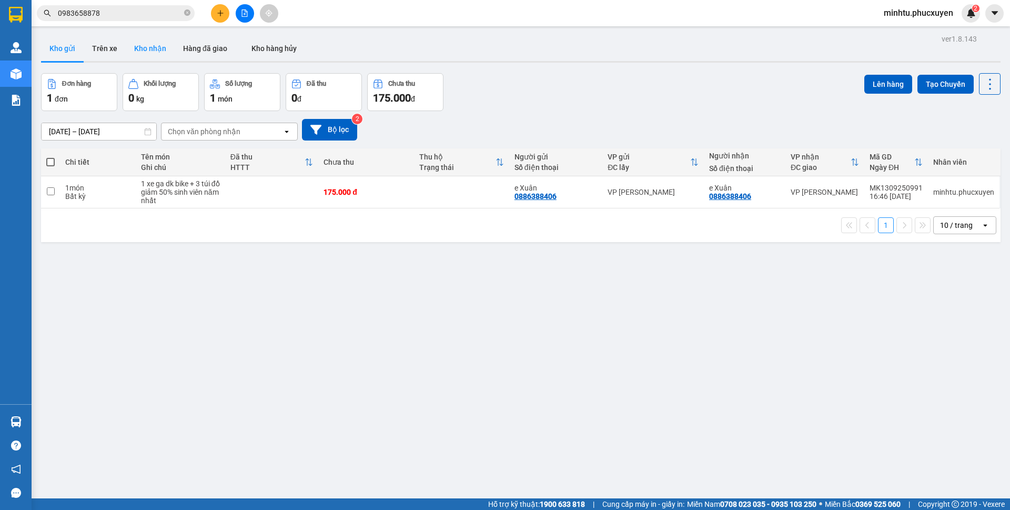
click at [139, 52] on button "Kho nhận" at bounding box center [150, 48] width 49 height 25
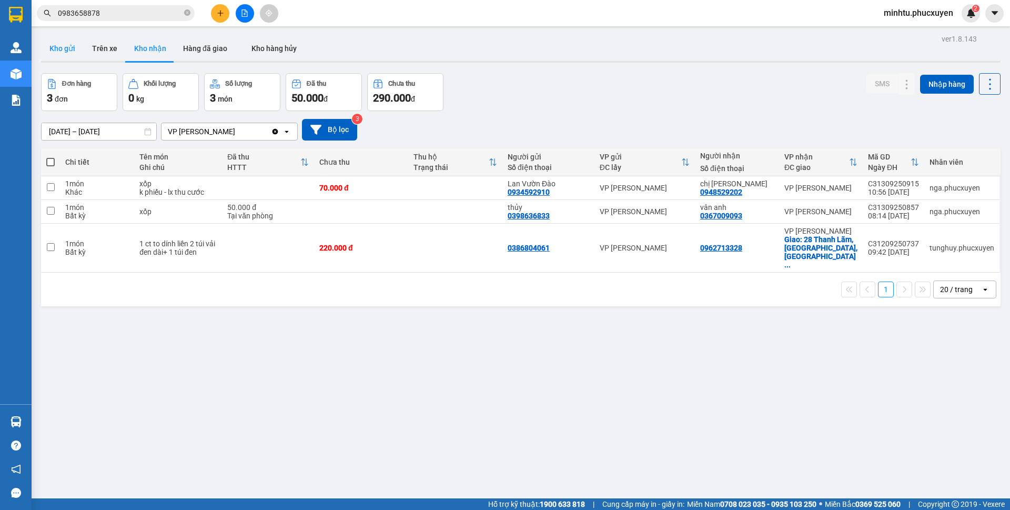
click at [77, 55] on button "Kho gửi" at bounding box center [62, 48] width 43 height 25
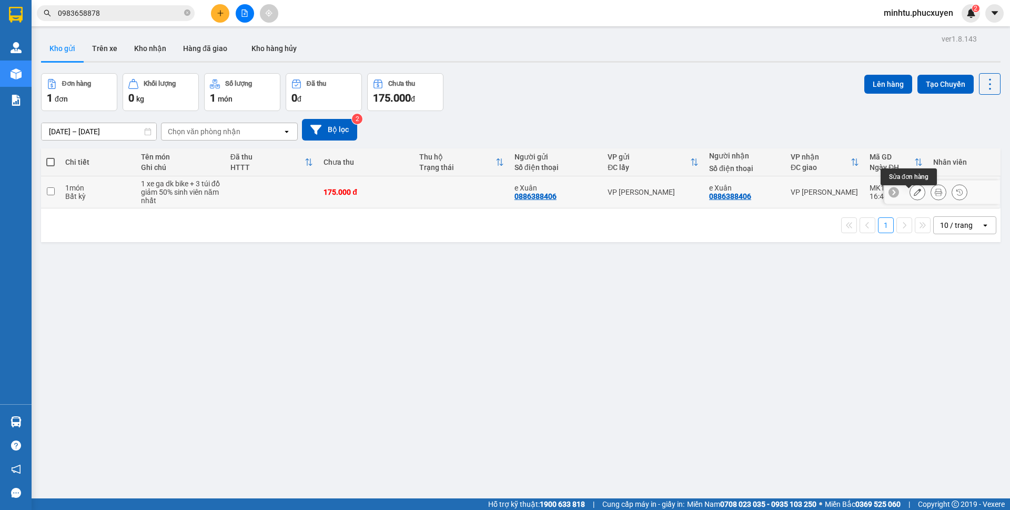
click at [914, 196] on icon at bounding box center [917, 191] width 7 height 7
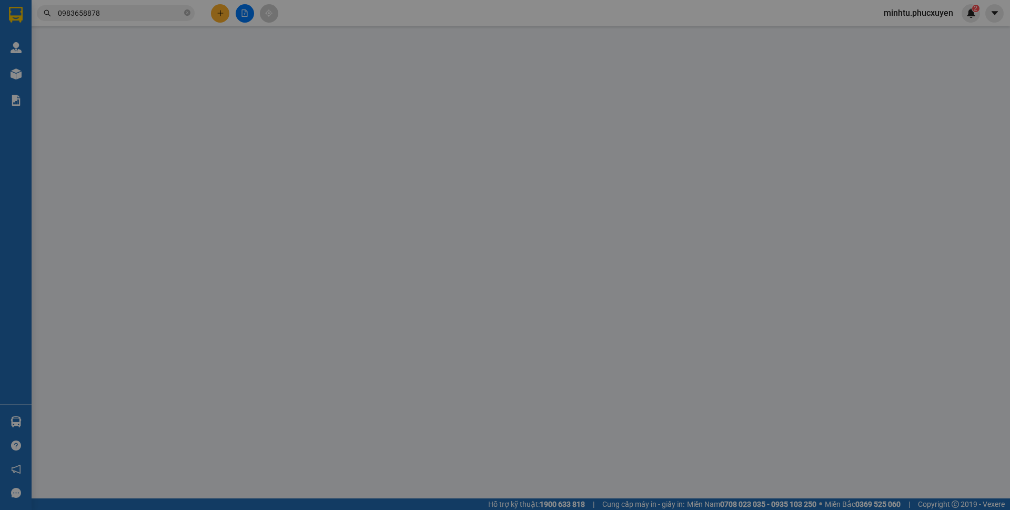
type input "0886388406"
type input "e Xuân"
type input "0886388406"
type input "e Xuân"
type input "175.000"
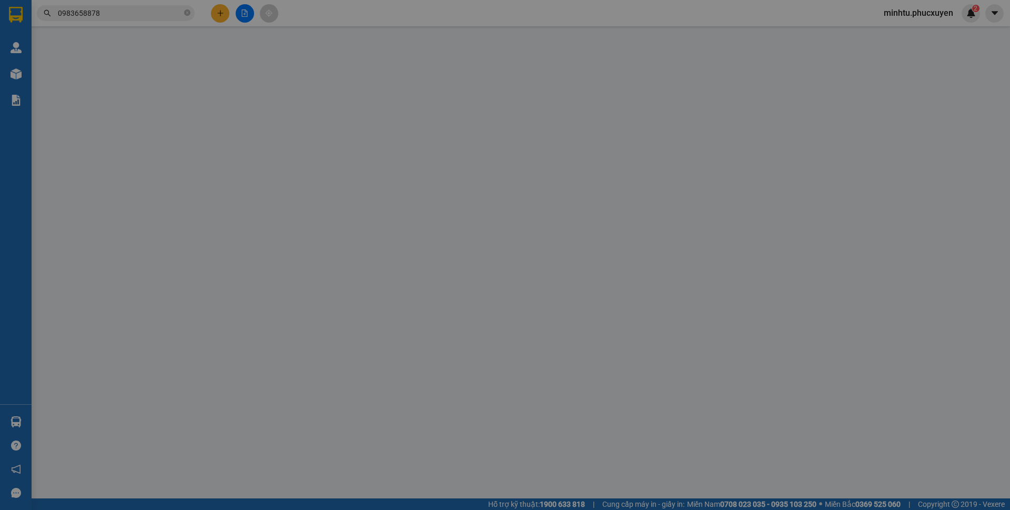
type input "175.000"
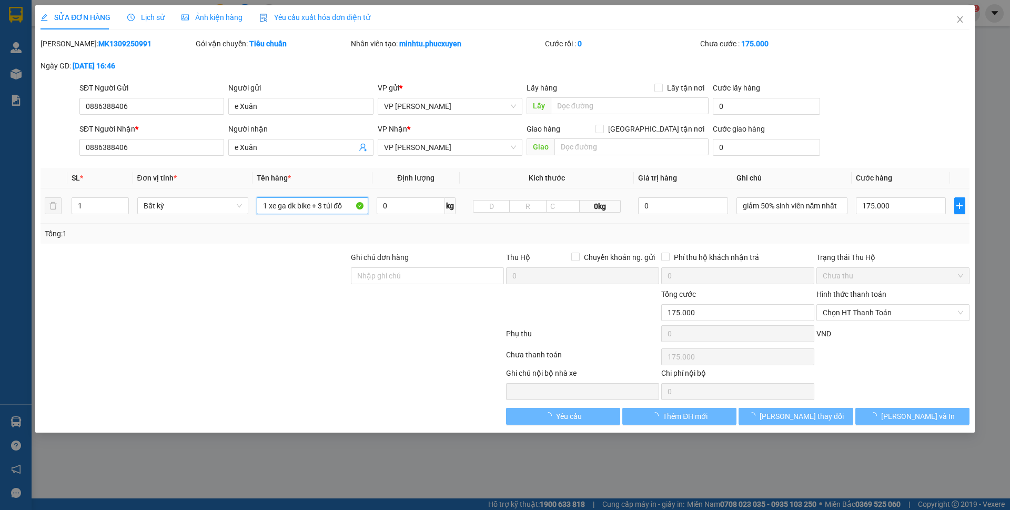
click at [312, 204] on input "1 xe ga dk bike + 3 túi đồ" at bounding box center [313, 205] width 112 height 17
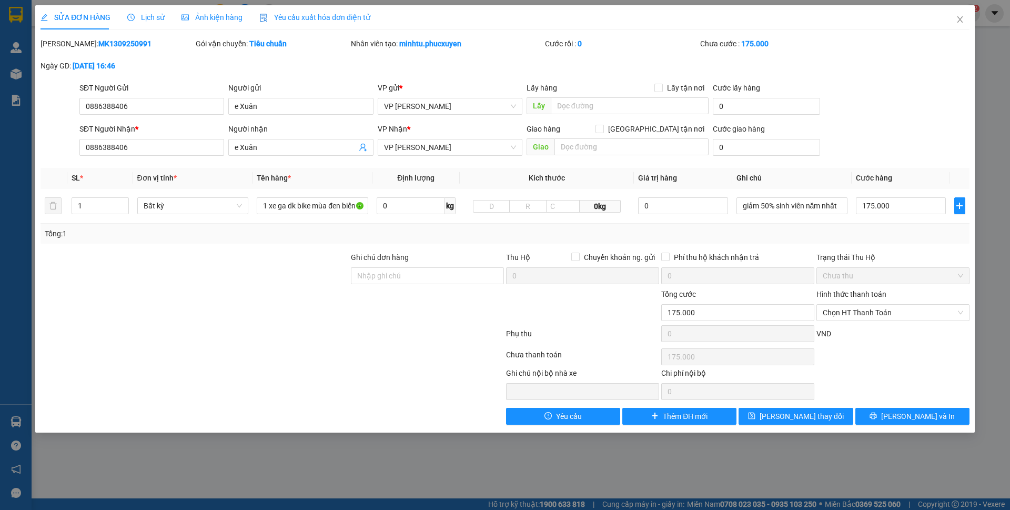
click at [345, 179] on th "Tên hàng *" at bounding box center [313, 178] width 120 height 21
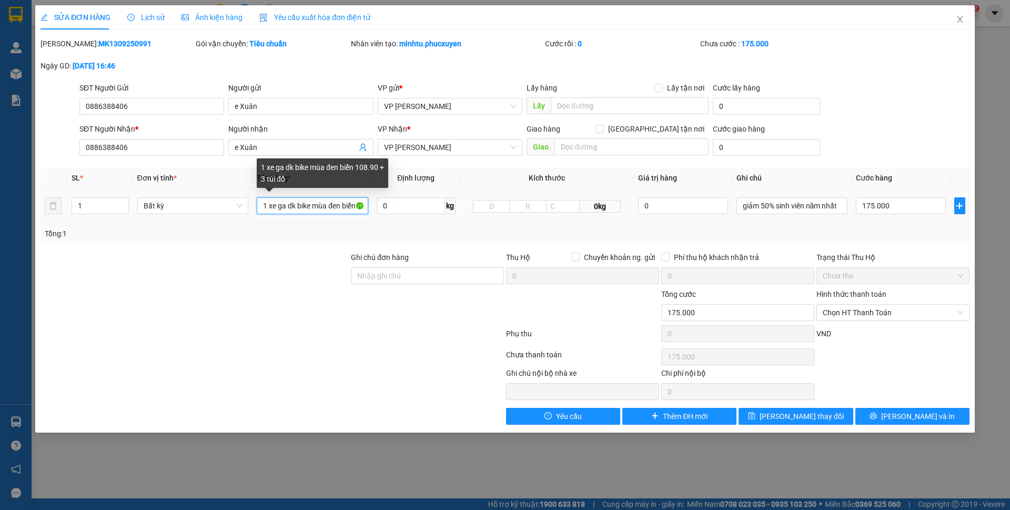
click at [301, 207] on input "1 xe ga dk bike mùa đen biển 108.90 + 3 túi đồ" at bounding box center [313, 205] width 112 height 17
click at [338, 206] on input "1 xe ga dk bike mùa đen biển 108.90 + 3 túi đồ" at bounding box center [313, 205] width 112 height 17
click at [344, 208] on input "1 xe ga dk bike mùa đen biển 108.90 + 2 túi đen đồ" at bounding box center [313, 205] width 112 height 17
click at [323, 205] on input "1 xe ga dk bike mùa đen biển 108.90 + 2 túi đen" at bounding box center [313, 205] width 112 height 17
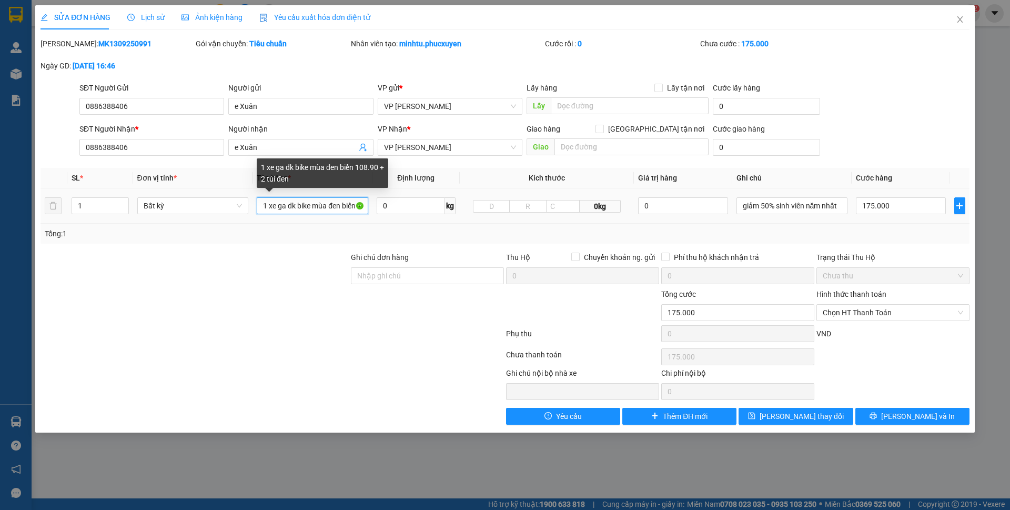
click at [323, 205] on input "1 xe ga dk bike mùa đen biển 108.90 + 2 túi đen" at bounding box center [313, 205] width 112 height 17
type input "1 xe ga dk bike màu đen biển 108.90 + 2 túi đen trên xe"
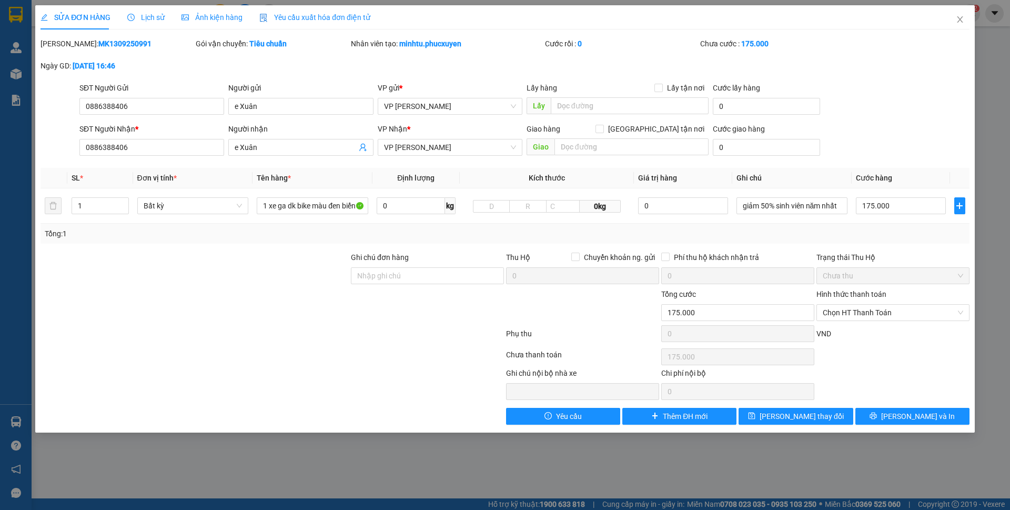
click at [334, 232] on div "Tổng: 1" at bounding box center [217, 234] width 345 height 12
click at [768, 210] on input "giảm 50% sinh viên năm nhất" at bounding box center [793, 205] width 112 height 17
type input "giảm 50% sinh viên năm nhất (chìa khóa khách cầm + giấy tờ xe trong cốp)"
click at [898, 168] on th "Cước hàng" at bounding box center [901, 178] width 98 height 21
click at [803, 422] on button "[PERSON_NAME] thay đổi" at bounding box center [796, 416] width 114 height 17
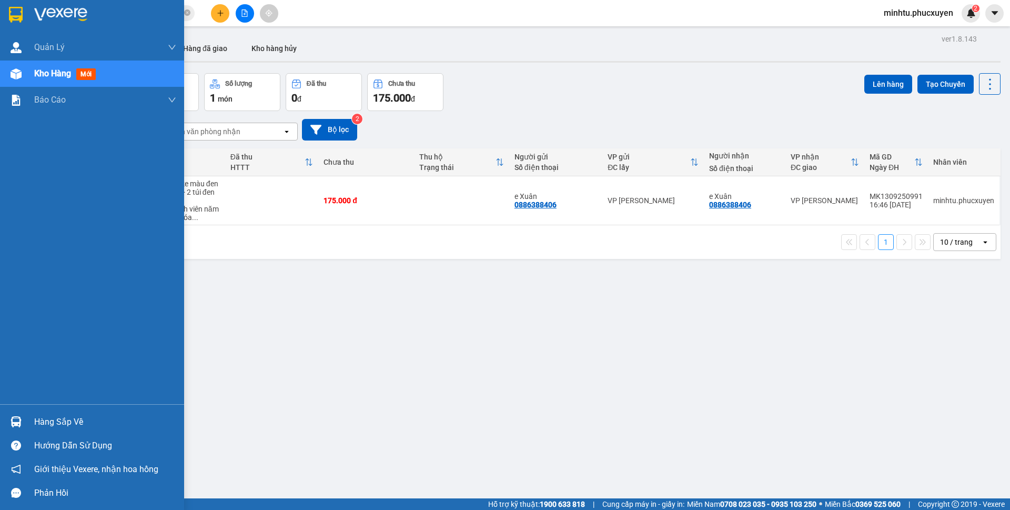
click at [14, 417] on img at bounding box center [16, 421] width 11 height 11
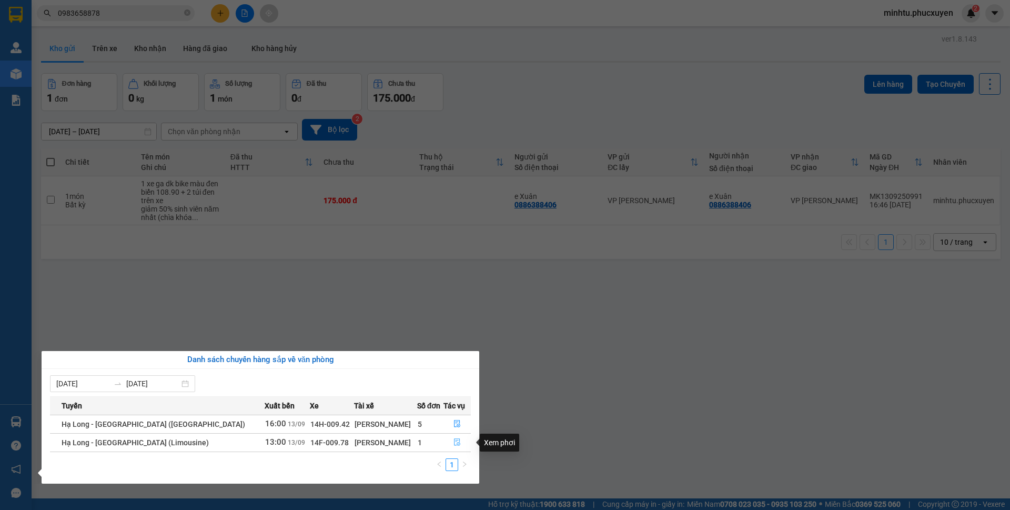
click at [449, 445] on button "button" at bounding box center [457, 442] width 27 height 17
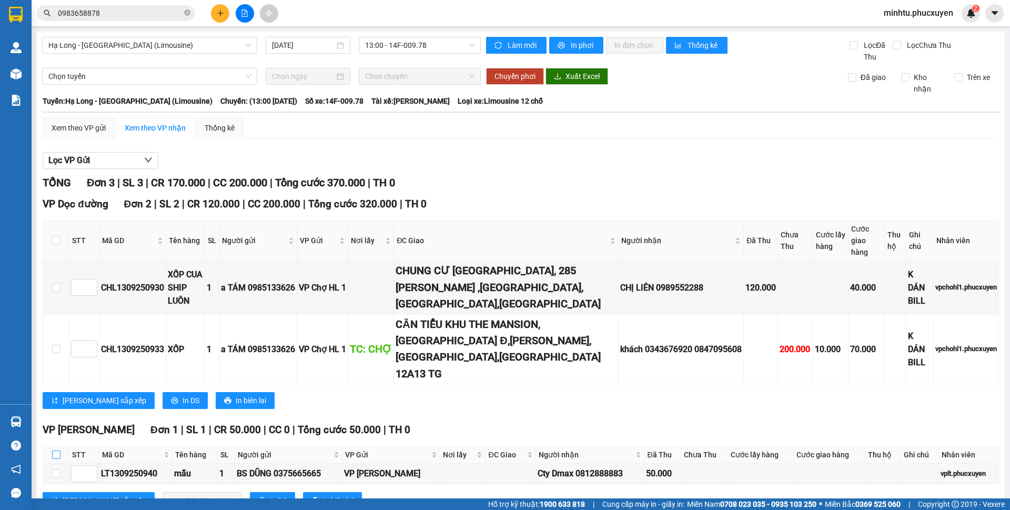
click at [58, 450] on input "checkbox" at bounding box center [56, 454] width 8 height 8
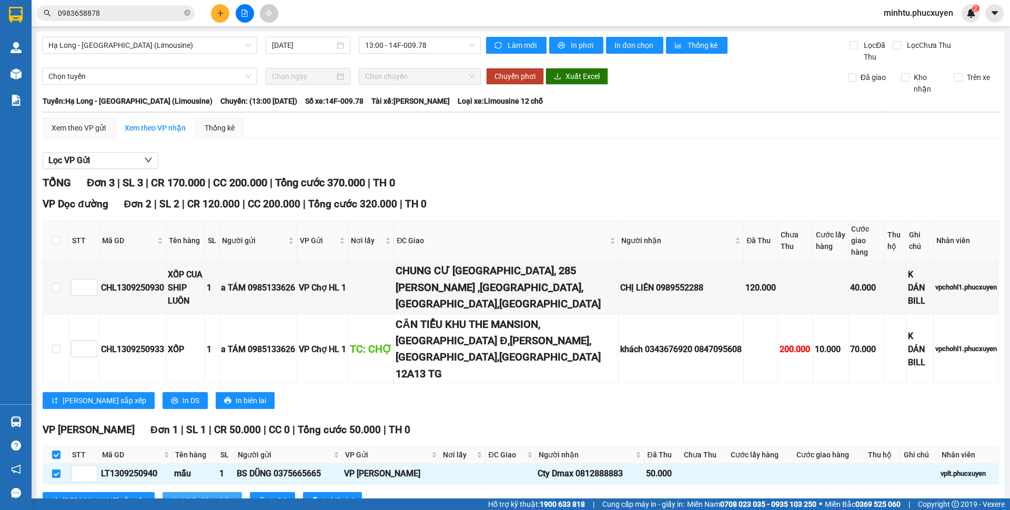
click at [183, 495] on span "Nhập kho nhận" at bounding box center [208, 501] width 51 height 12
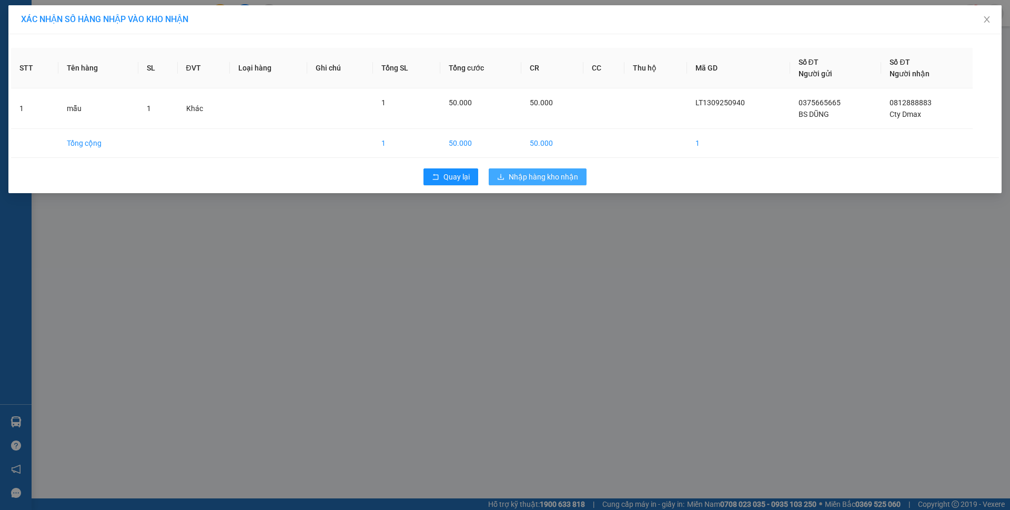
click at [568, 179] on span "Nhập hàng kho nhận" at bounding box center [543, 177] width 69 height 12
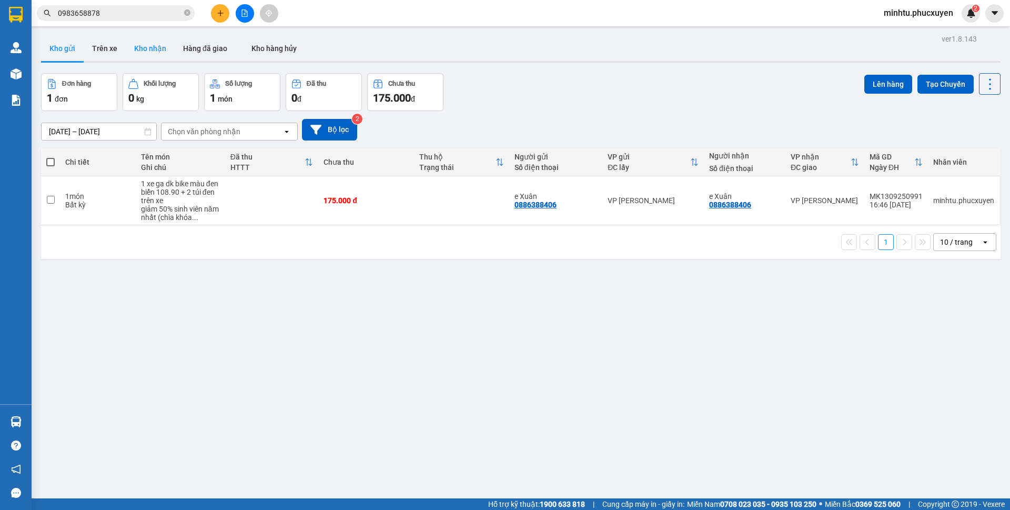
click at [154, 46] on button "Kho nhận" at bounding box center [150, 48] width 49 height 25
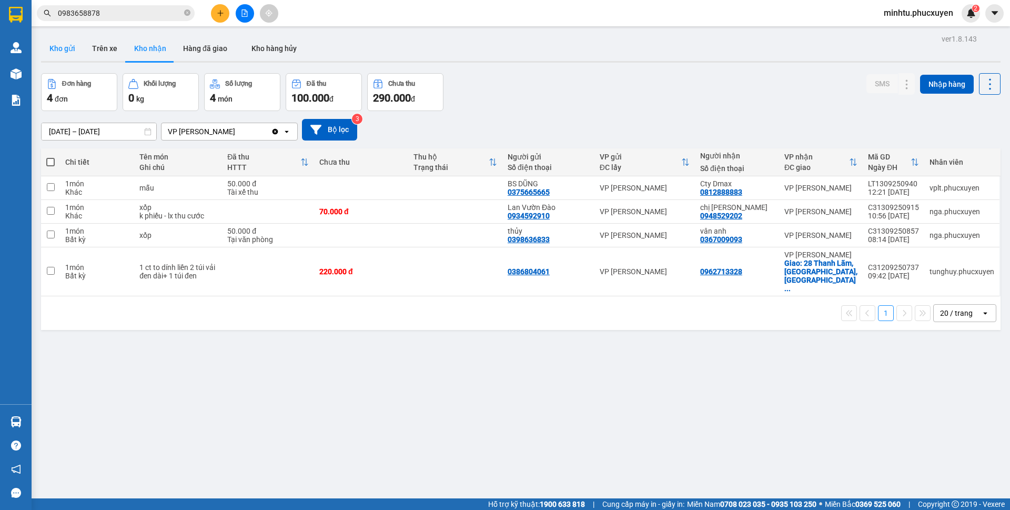
click at [57, 54] on button "Kho gửi" at bounding box center [62, 48] width 43 height 25
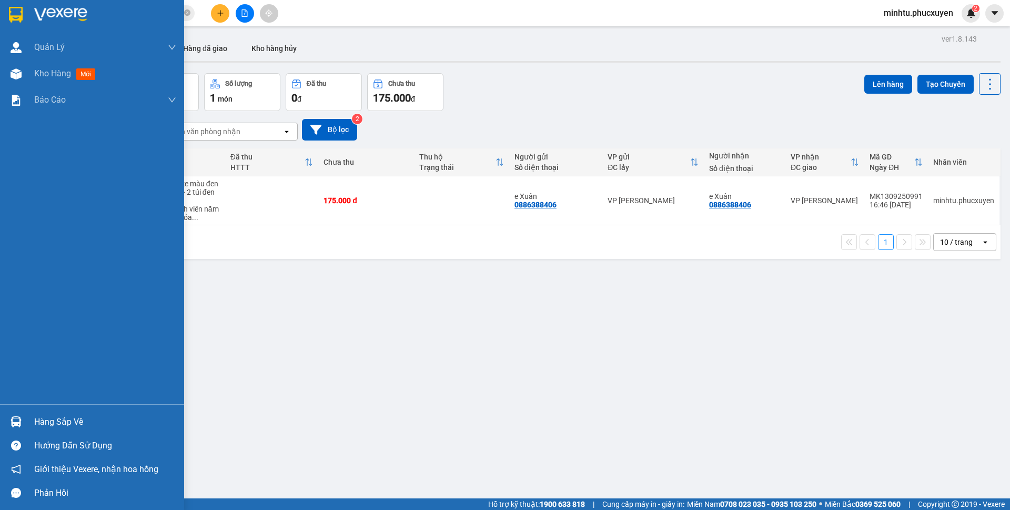
click at [25, 422] on div "Hàng sắp về" at bounding box center [92, 422] width 184 height 24
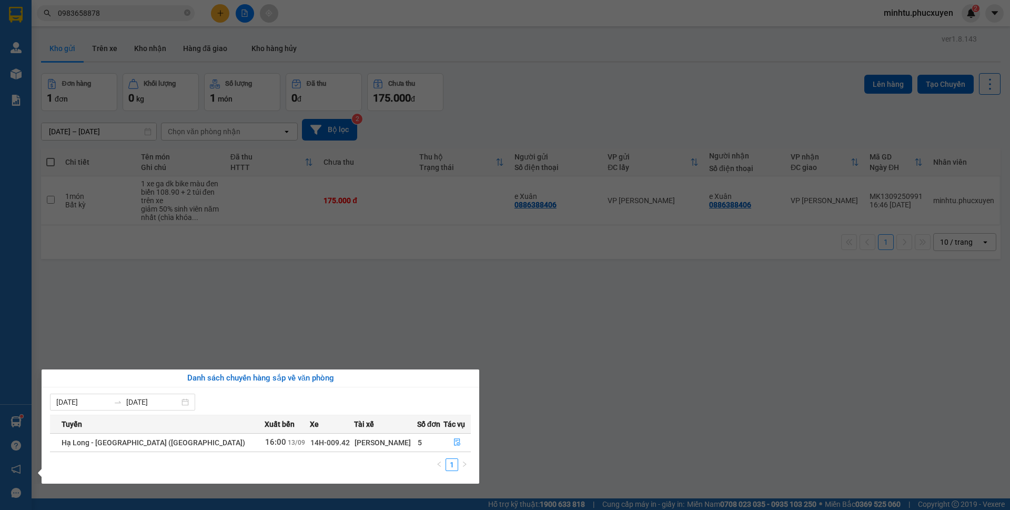
click at [413, 230] on section "Kết quả tìm kiếm ( 23 ) Bộ lọc Mã ĐH Trạng thái Món hàng Thu hộ Tổng cước Chưa …" at bounding box center [505, 255] width 1010 height 510
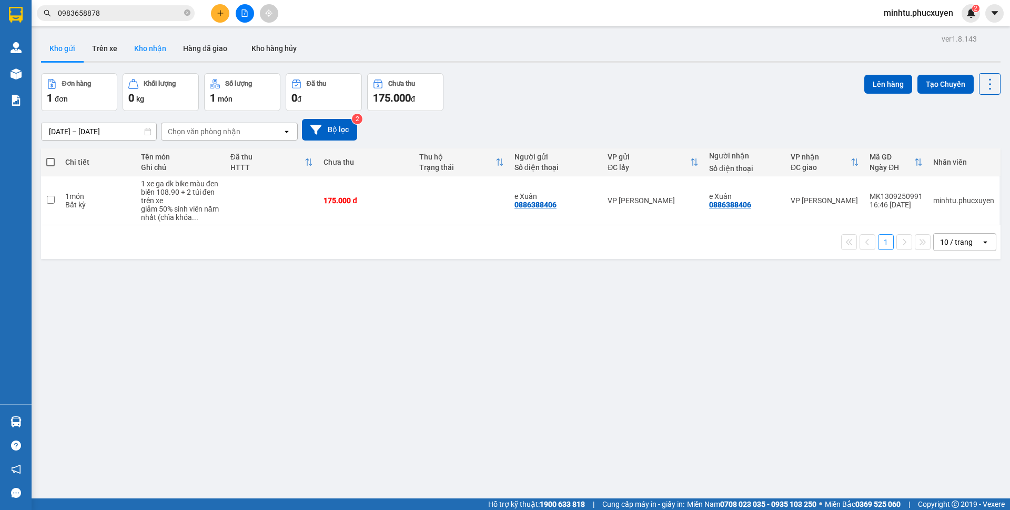
drag, startPoint x: 149, startPoint y: 53, endPoint x: 169, endPoint y: 58, distance: 21.1
click at [149, 53] on button "Kho nhận" at bounding box center [150, 48] width 49 height 25
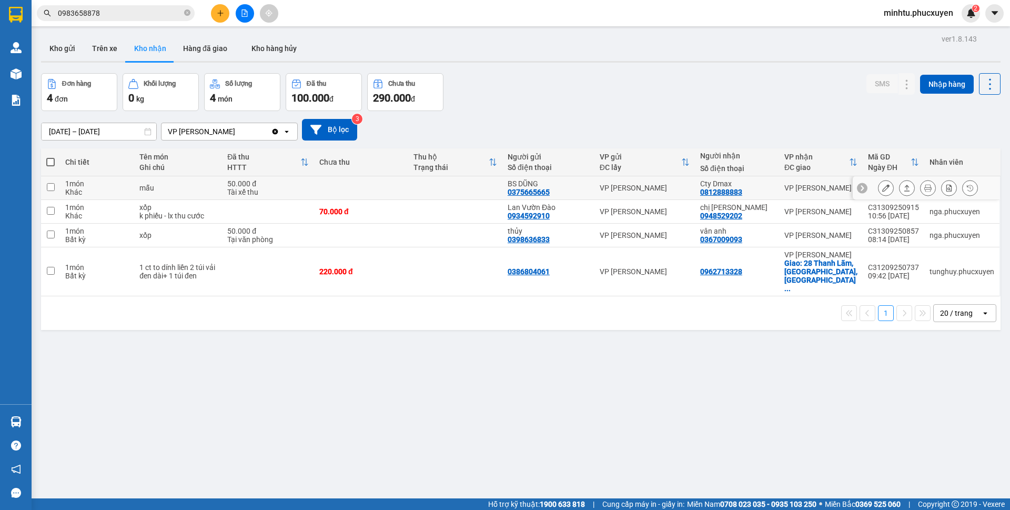
click at [883, 189] on icon at bounding box center [886, 187] width 7 height 7
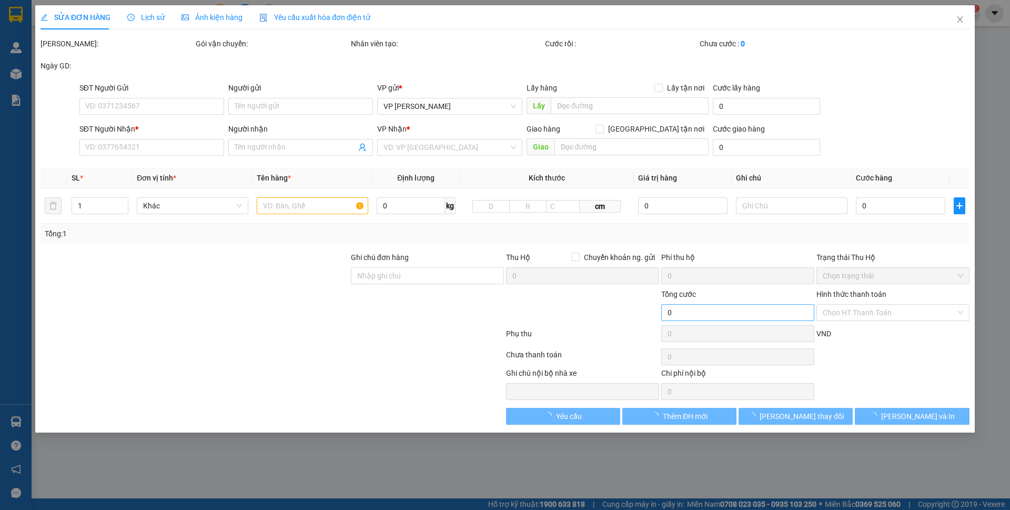
click at [884, 135] on div "SỬA ĐƠN HÀNG Lịch sử Ảnh kiện hàng Yêu cầu xuất hóa đơn điện tử Total Paid Fee …" at bounding box center [505, 255] width 1010 height 510
type input "0375665665"
type input "BS DŨNG"
type input "0812888883"
type input "Cty Dmax"
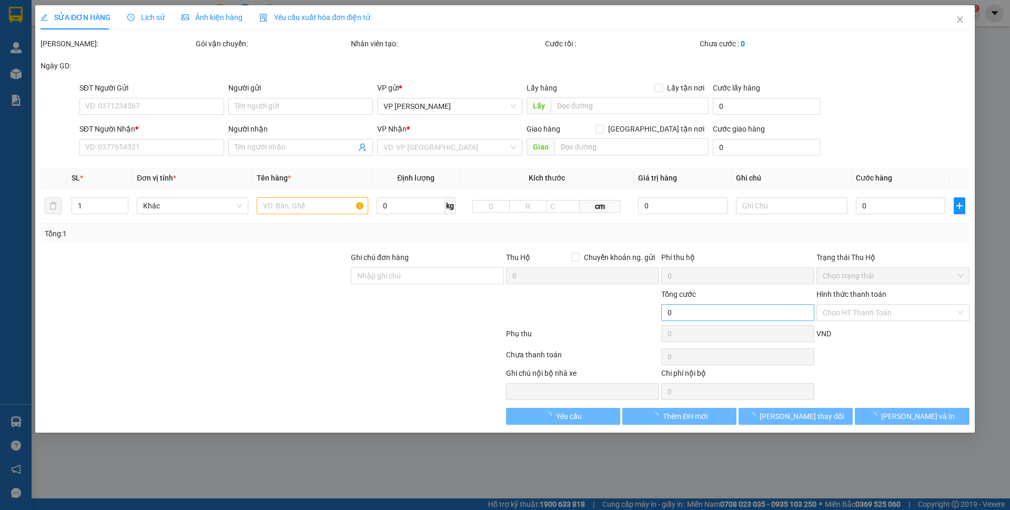
type input "50.000"
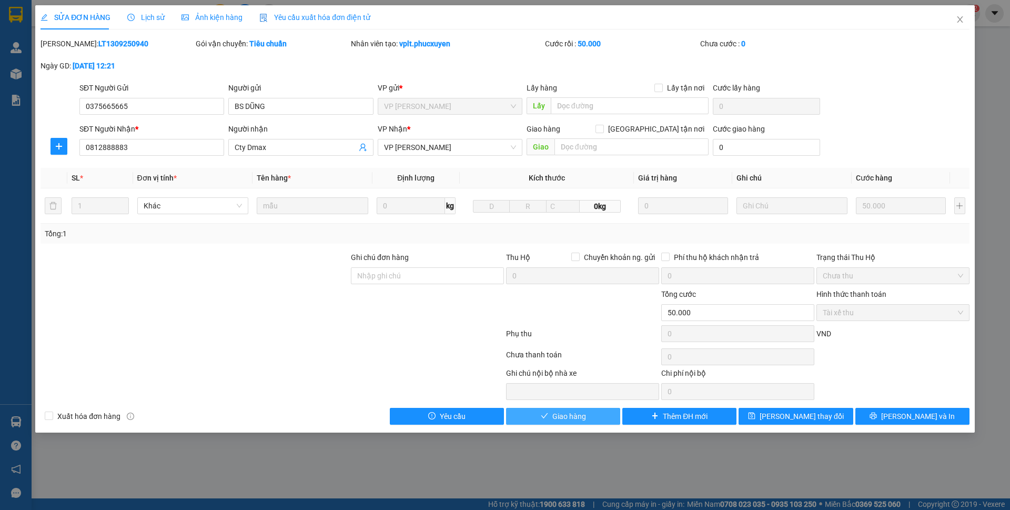
click at [593, 420] on button "Giao hàng" at bounding box center [563, 416] width 114 height 17
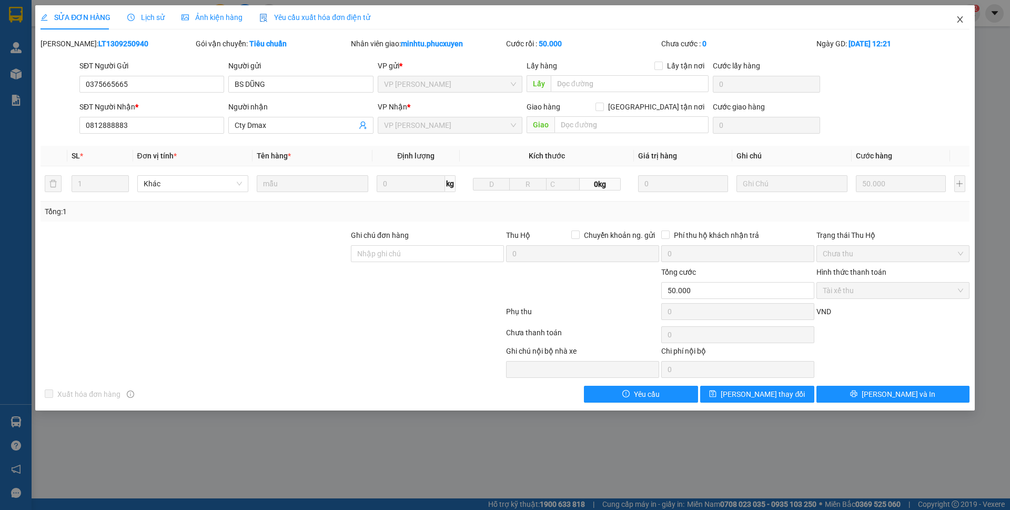
click at [962, 22] on icon "close" at bounding box center [960, 19] width 6 height 6
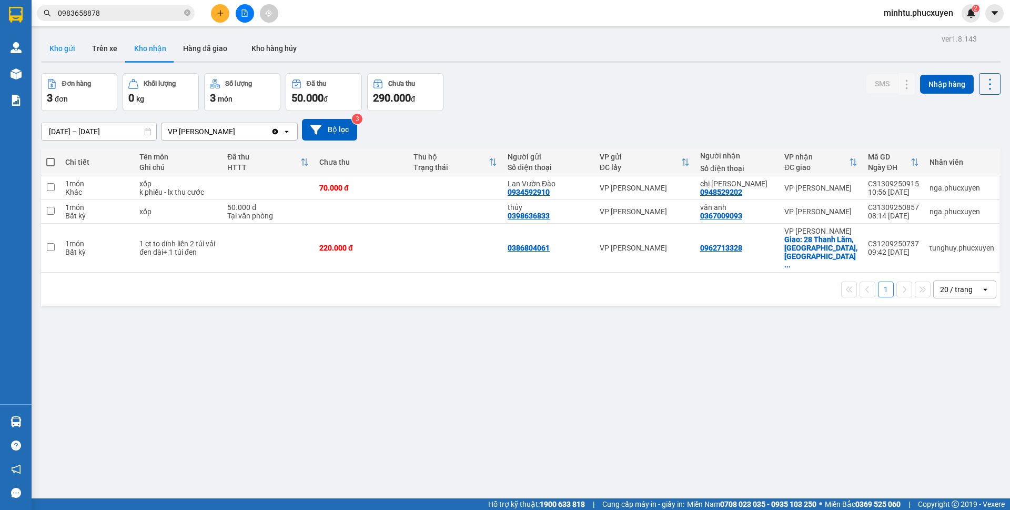
click at [54, 53] on button "Kho gửi" at bounding box center [62, 48] width 43 height 25
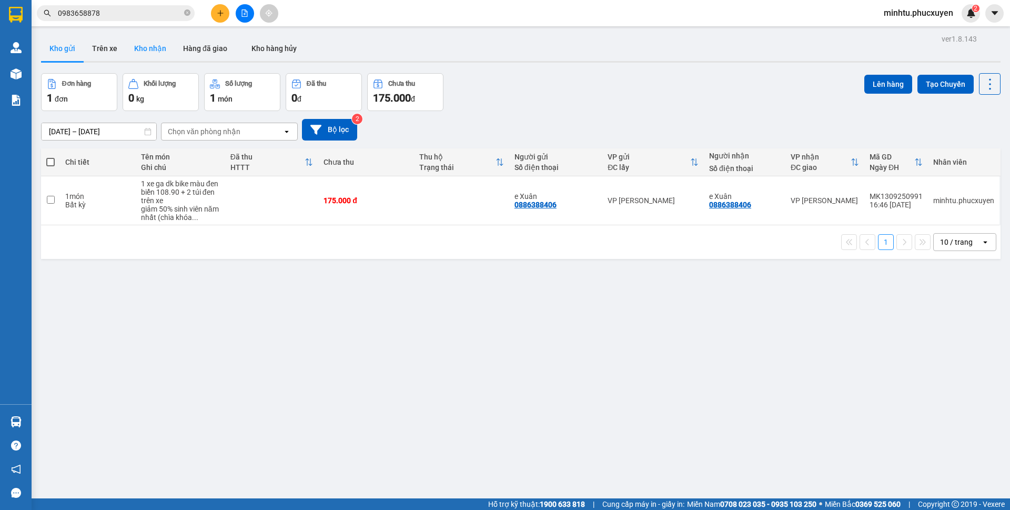
click at [137, 55] on button "Kho nhận" at bounding box center [150, 48] width 49 height 25
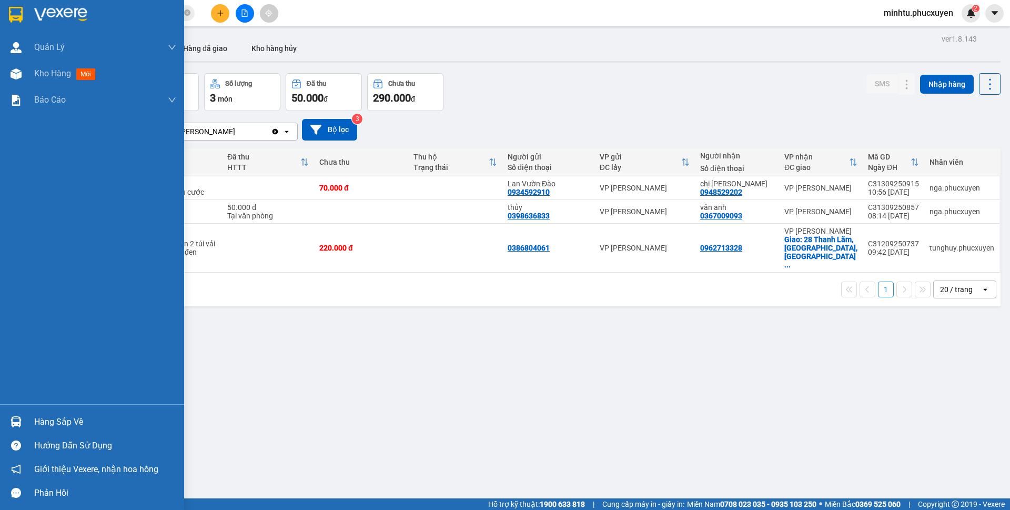
click at [18, 420] on img at bounding box center [16, 421] width 11 height 11
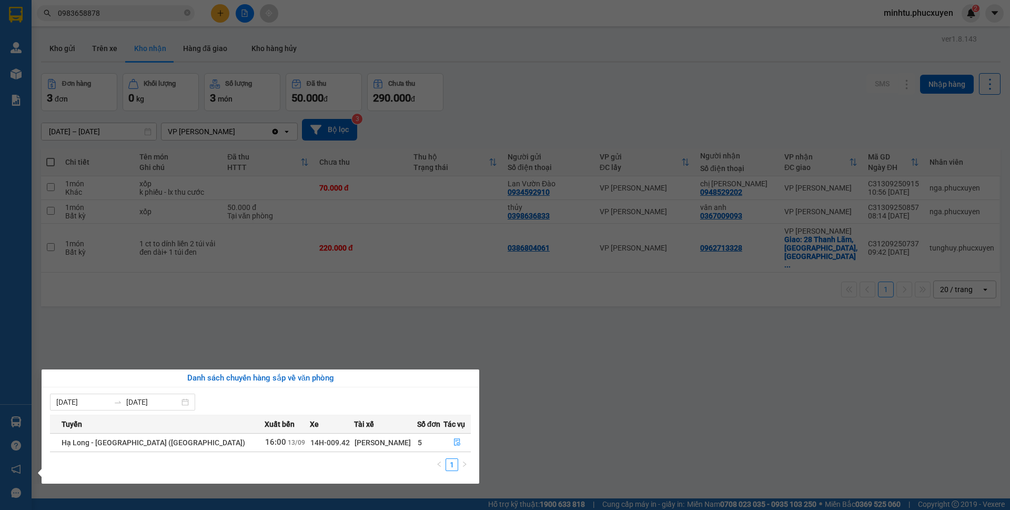
click at [197, 354] on section "Kết quả tìm kiếm ( 23 ) Bộ lọc Mã ĐH Trạng thái Món hàng Thu hộ Tổng cước Chưa …" at bounding box center [505, 255] width 1010 height 510
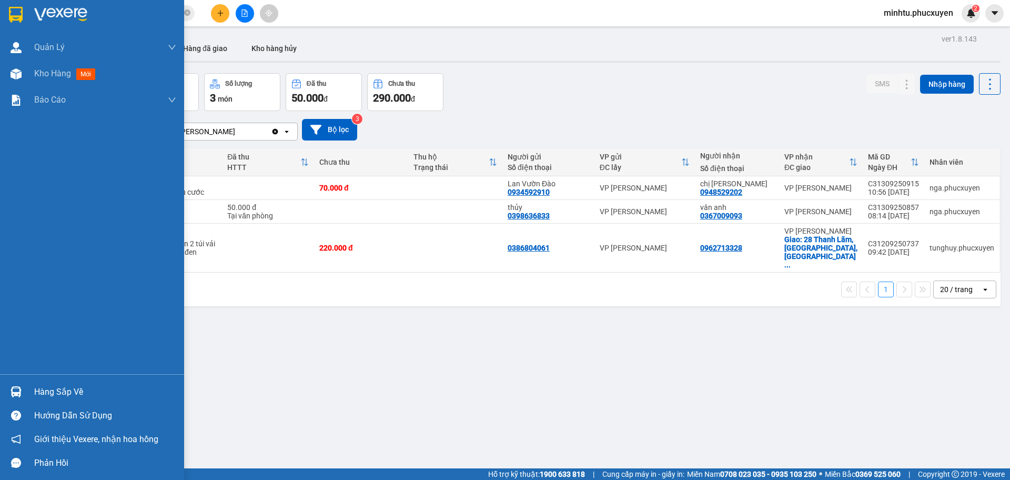
click at [26, 380] on div "Hàng sắp về" at bounding box center [92, 392] width 184 height 24
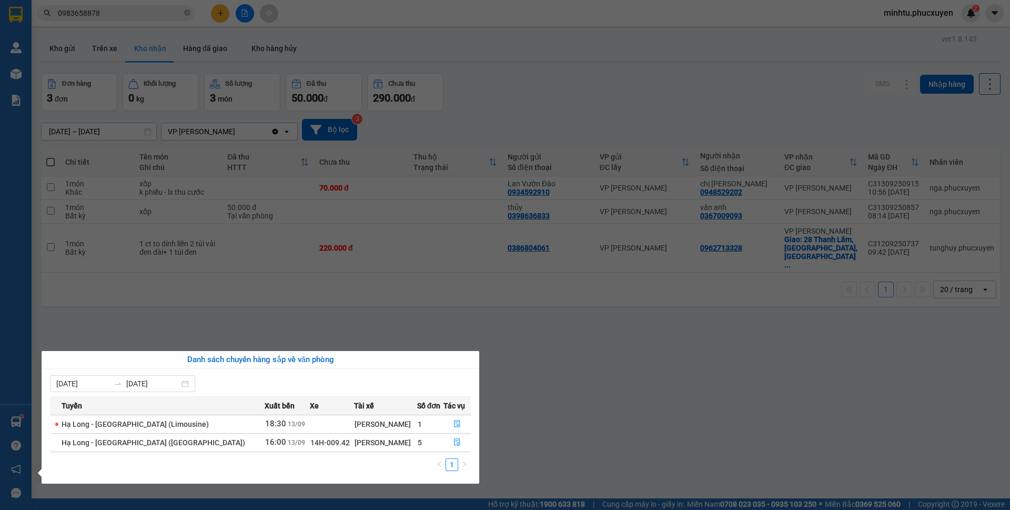
click at [58, 382] on input "[DATE]" at bounding box center [82, 384] width 53 height 12
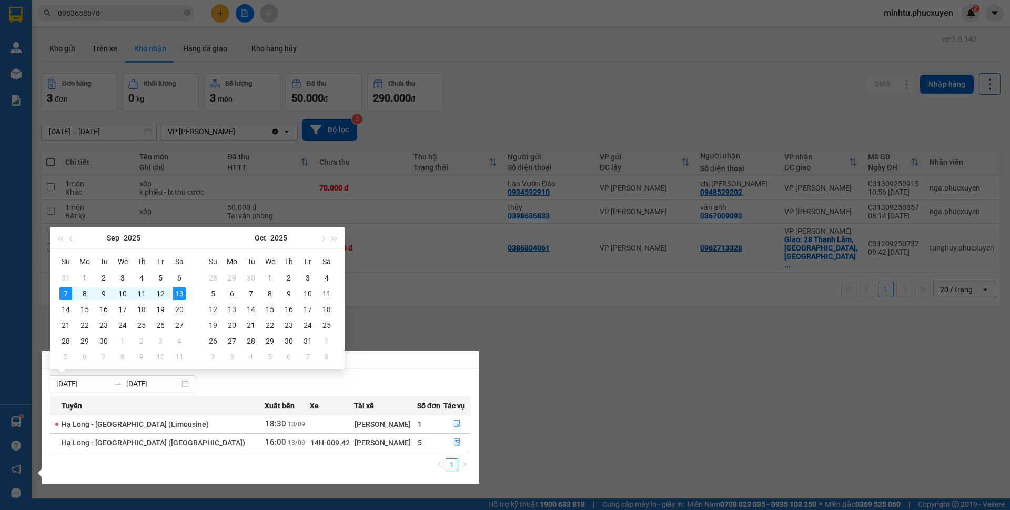
click at [31, 409] on div at bounding box center [505, 255] width 1010 height 510
click at [23, 416] on div at bounding box center [505, 255] width 1010 height 510
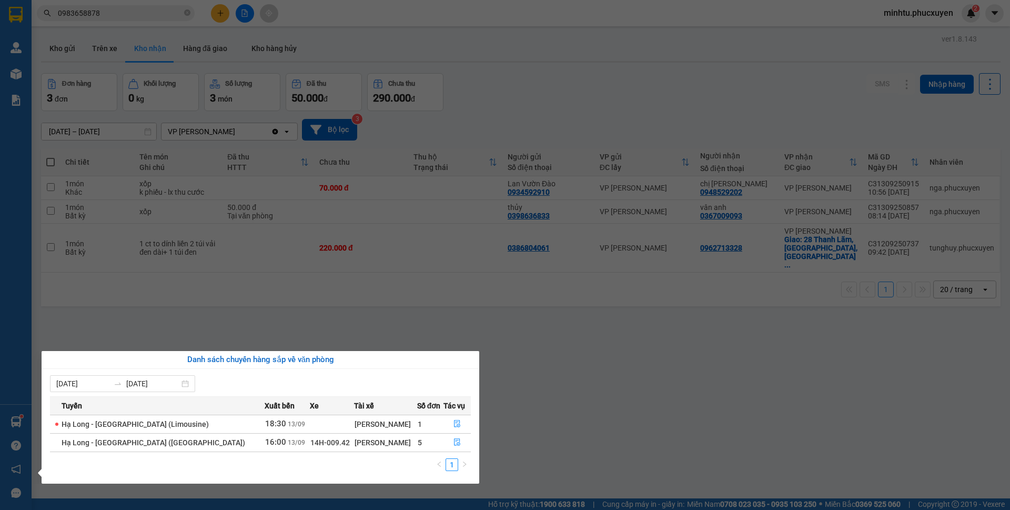
click at [20, 420] on div "Quản Lý Quản lý giao nhận mới Quản lý kiểm kho Kho hàng mới Báo cáo 11. Báo cáo…" at bounding box center [16, 255] width 32 height 510
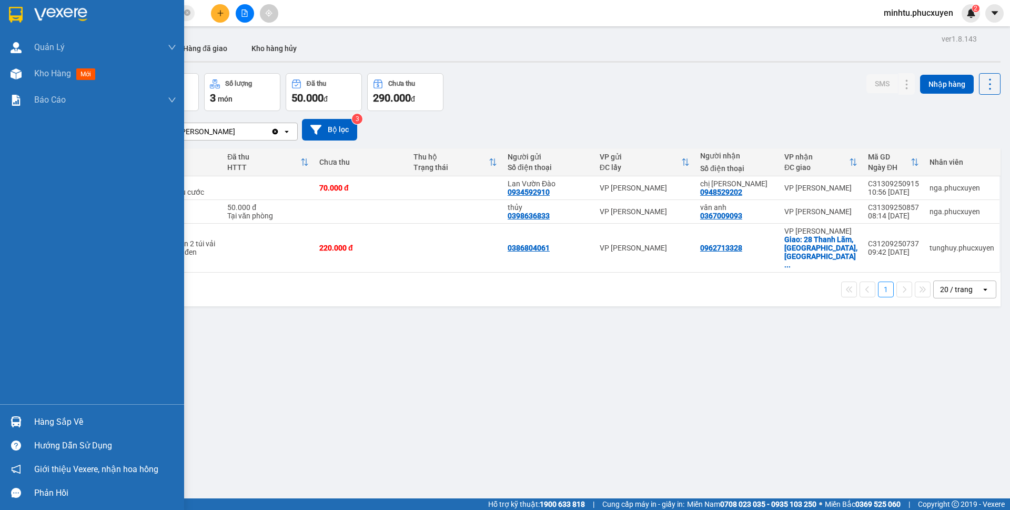
click at [16, 420] on img at bounding box center [16, 421] width 11 height 11
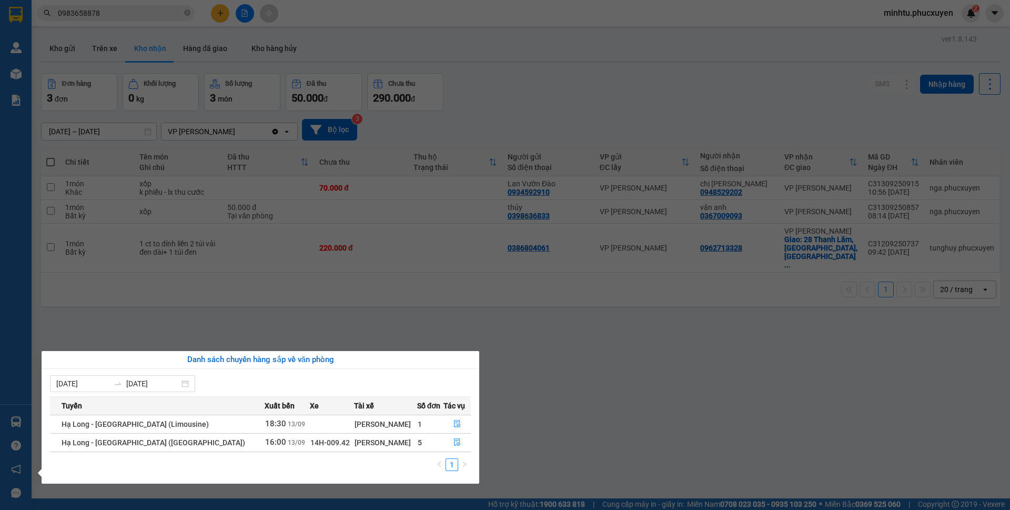
click at [169, 312] on section "Kết quả tìm kiếm ( 23 ) Bộ lọc Mã ĐH Trạng thái Món hàng Thu hộ Tổng cước Chưa …" at bounding box center [505, 255] width 1010 height 510
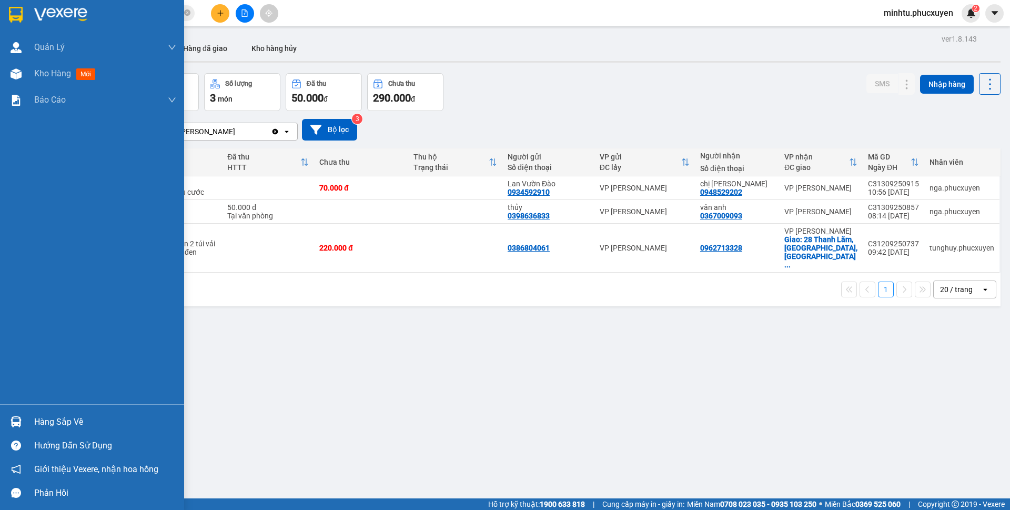
click at [13, 425] on img at bounding box center [16, 421] width 11 height 11
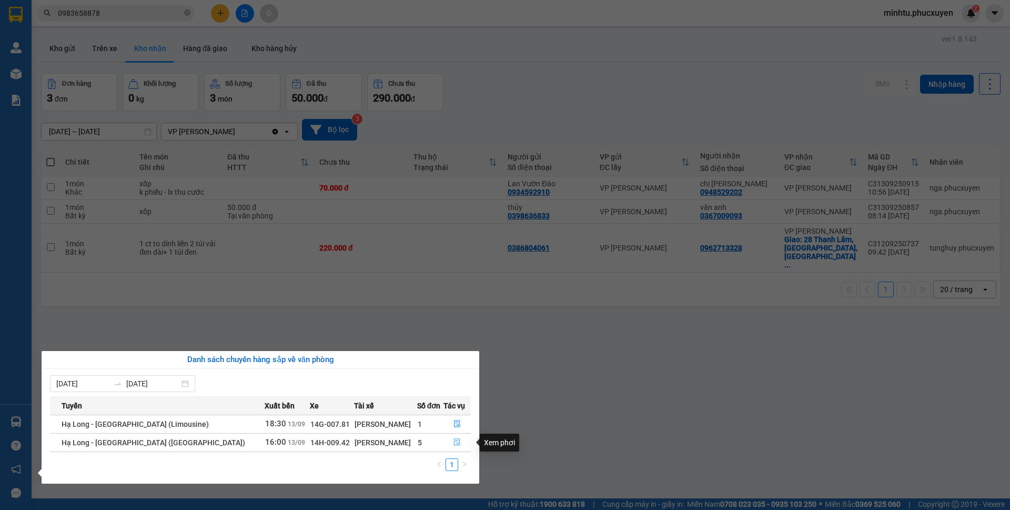
click at [458, 439] on button "button" at bounding box center [457, 442] width 27 height 17
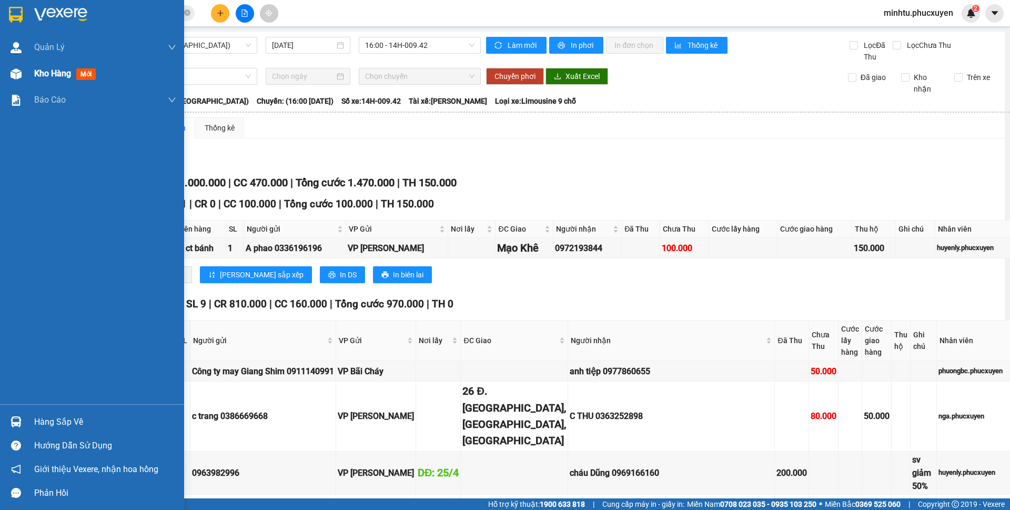
click at [24, 73] on div at bounding box center [16, 74] width 18 height 18
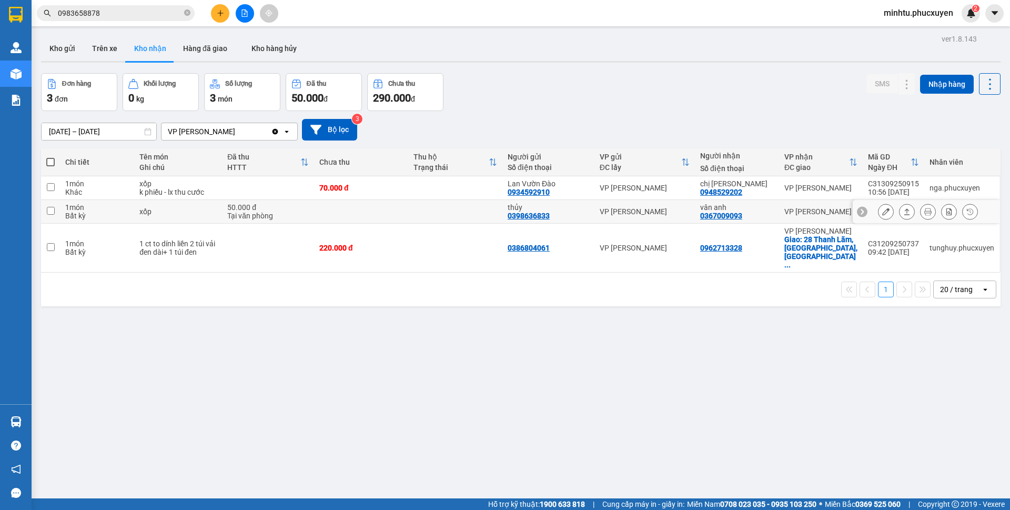
click at [883, 214] on icon at bounding box center [886, 211] width 7 height 7
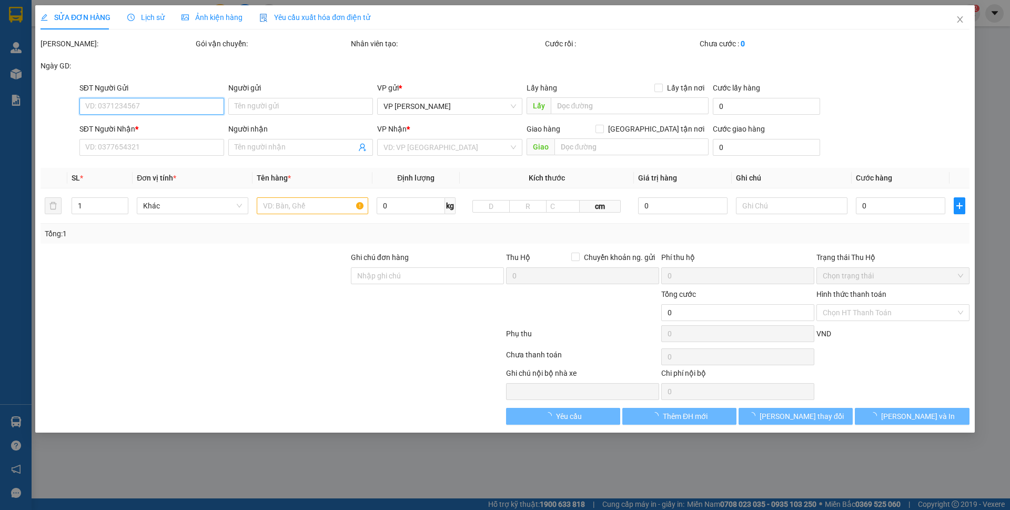
type input "0398636833"
type input "thủy"
type input "0367009093"
type input "vân anh"
type input "50.000"
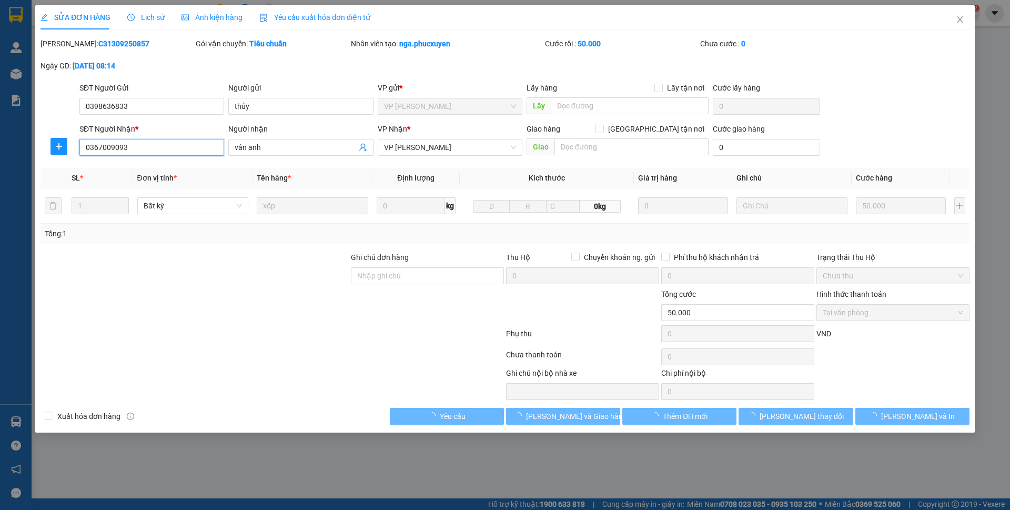
click at [154, 151] on input "0367009093" at bounding box center [151, 147] width 145 height 17
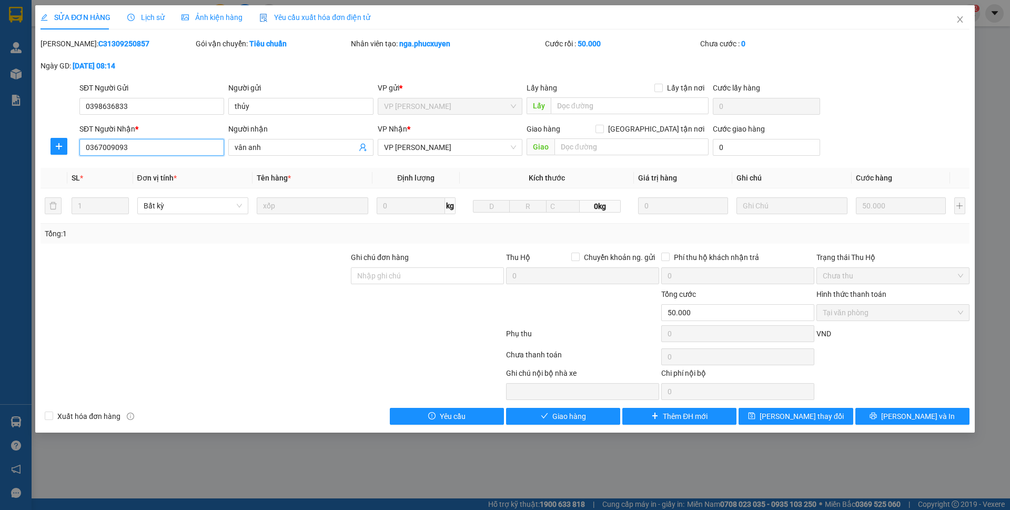
click at [154, 151] on input "0367009093" at bounding box center [151, 147] width 145 height 17
click at [280, 141] on span "vân anh" at bounding box center [300, 147] width 145 height 17
paste input "0367009093"
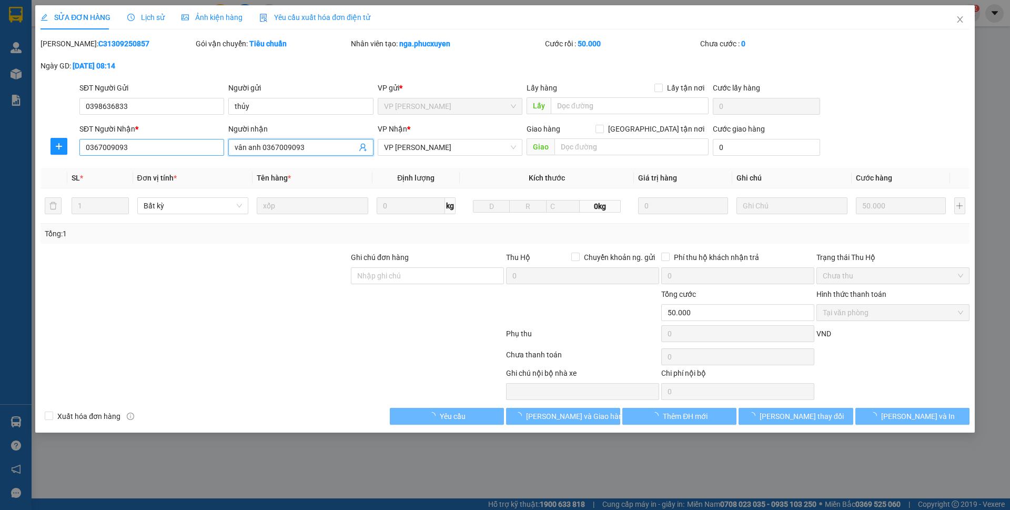
type input "vân anh 0367009093"
click at [142, 149] on input "0367009093" at bounding box center [151, 147] width 145 height 17
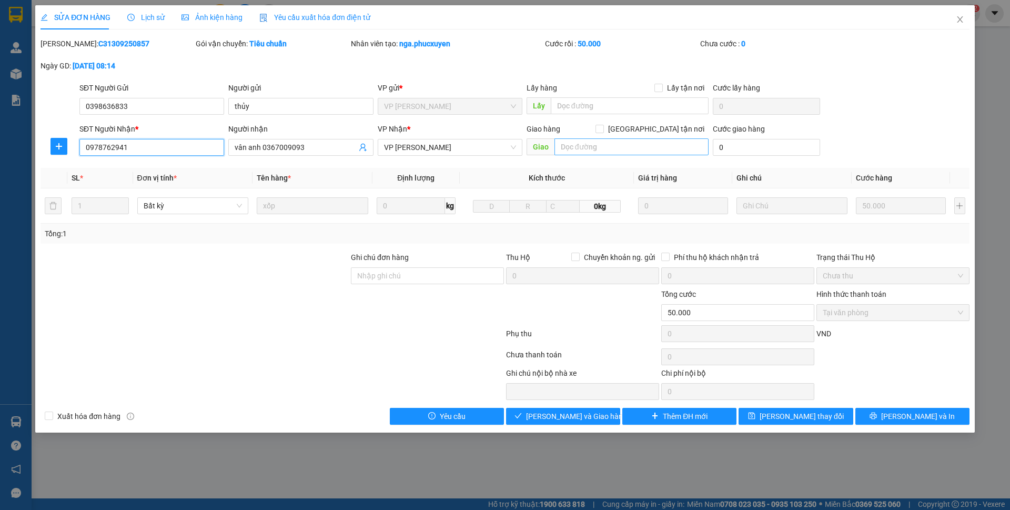
type input "0978762941"
click at [598, 149] on input "text" at bounding box center [632, 146] width 154 height 17
type input "số 26 ngõ 158/44 Trương Định"
click at [664, 135] on div "Giao hàng Giao tận nơi" at bounding box center [618, 131] width 182 height 16
click at [665, 134] on span "[GEOGRAPHIC_DATA] tận nơi" at bounding box center [656, 129] width 105 height 12
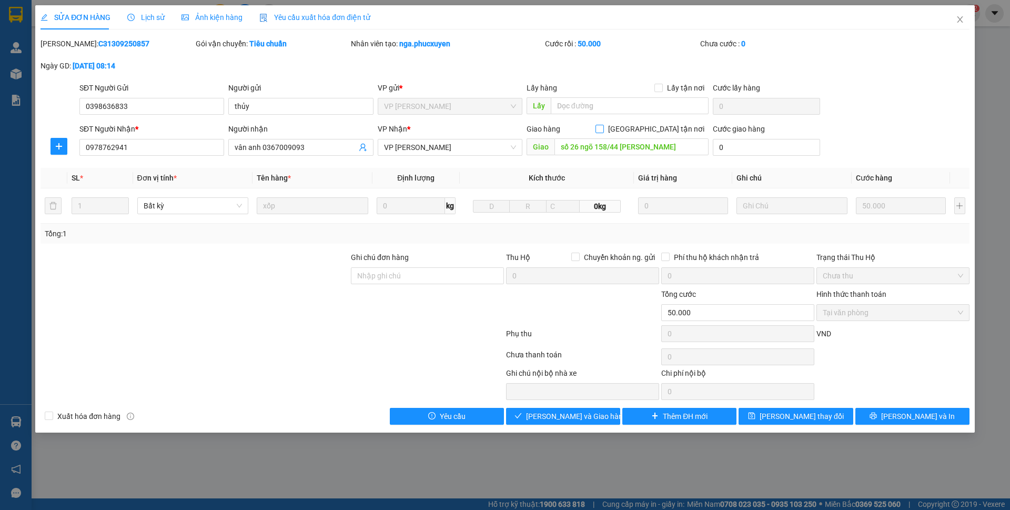
click at [603, 132] on input "[GEOGRAPHIC_DATA] tận nơi" at bounding box center [599, 128] width 7 height 7
checkbox input "true"
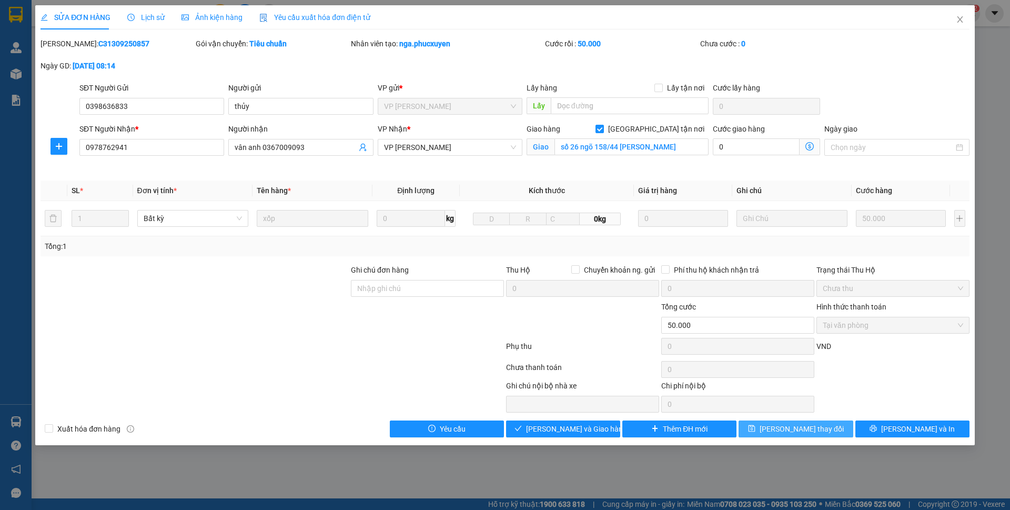
drag, startPoint x: 813, startPoint y: 427, endPoint x: 798, endPoint y: 364, distance: 65.4
click at [813, 428] on span "[PERSON_NAME] thay đổi" at bounding box center [802, 429] width 84 height 12
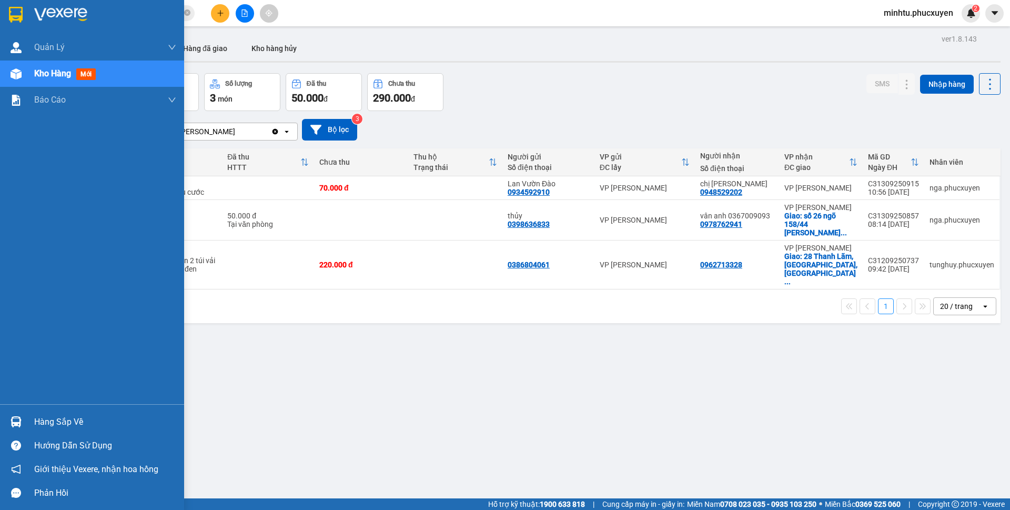
click at [16, 423] on img at bounding box center [16, 421] width 11 height 11
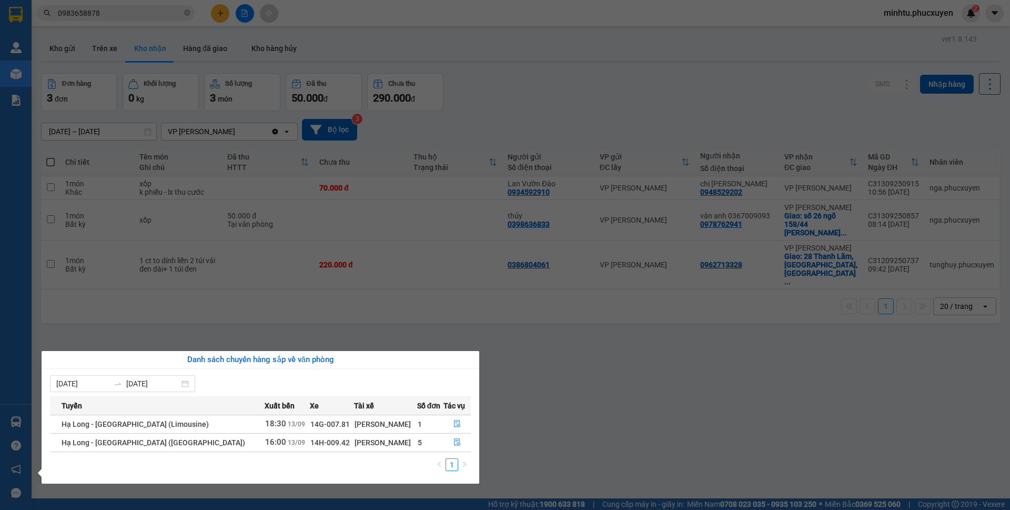
click at [392, 253] on section "Kết quả tìm kiếm ( 23 ) Bộ lọc Mã ĐH Trạng thái Món hàng Thu hộ Tổng cước Chưa …" at bounding box center [505, 255] width 1010 height 510
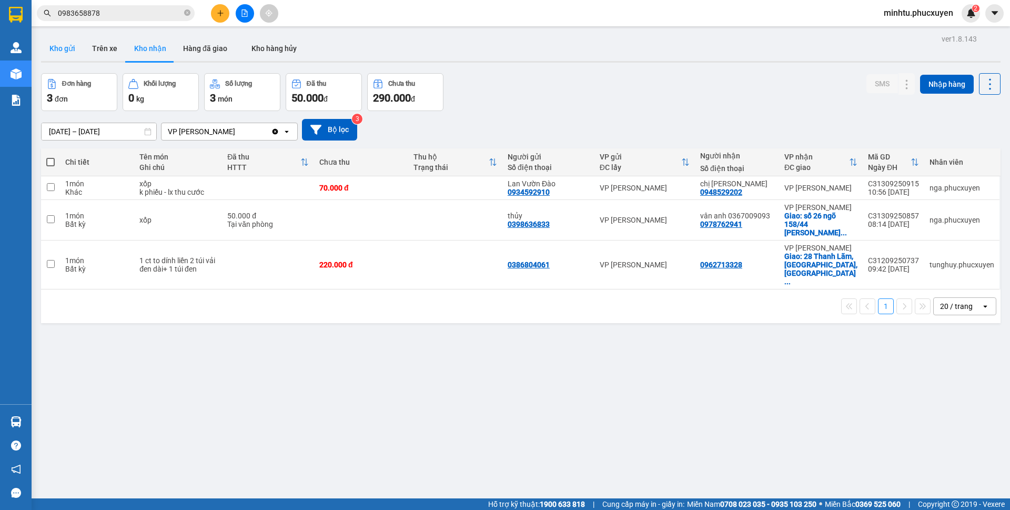
click at [75, 54] on button "Kho gửi" at bounding box center [62, 48] width 43 height 25
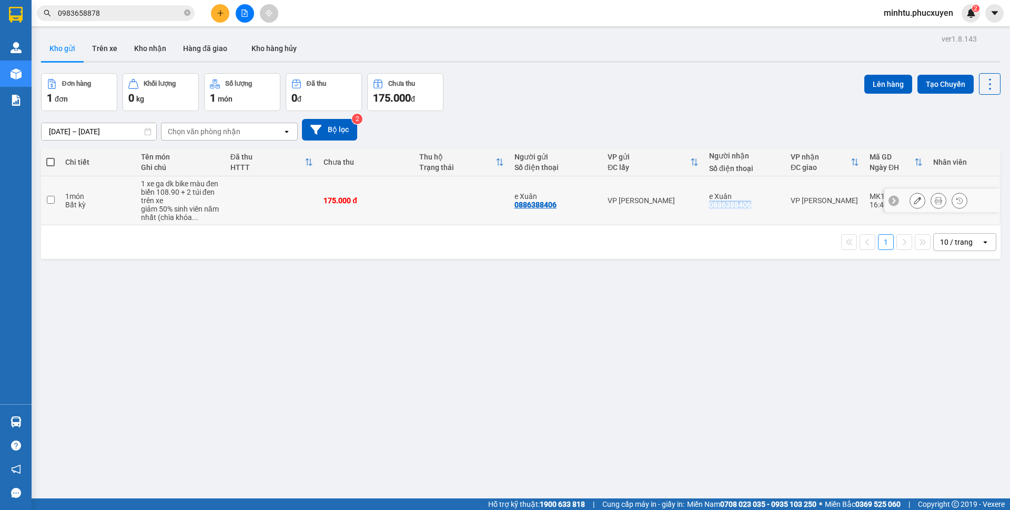
drag, startPoint x: 757, startPoint y: 210, endPoint x: 703, endPoint y: 208, distance: 54.8
click at [704, 208] on td "e Xuân 0886388406" at bounding box center [745, 200] width 82 height 49
checkbox input "true"
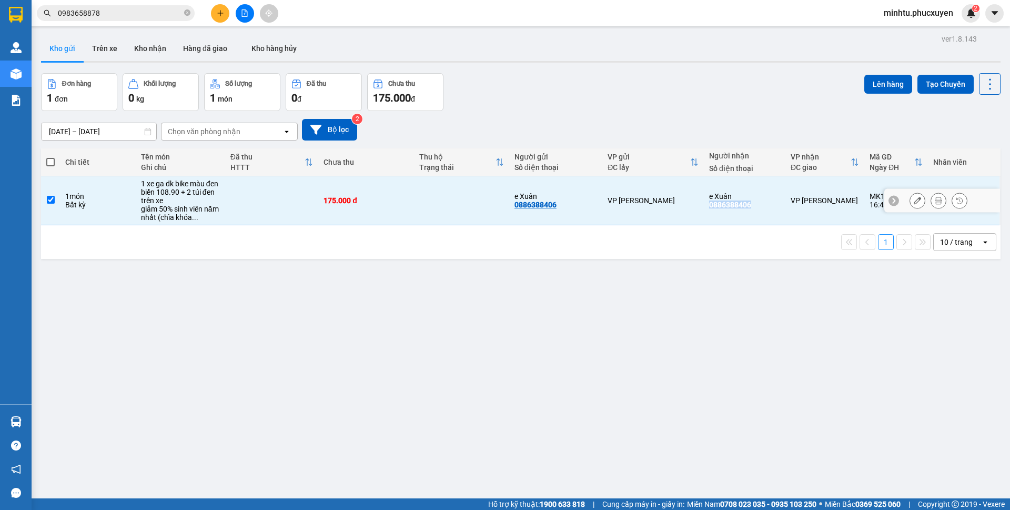
copy div "0886388406"
click at [137, 11] on input "0983658878" at bounding box center [120, 13] width 124 height 12
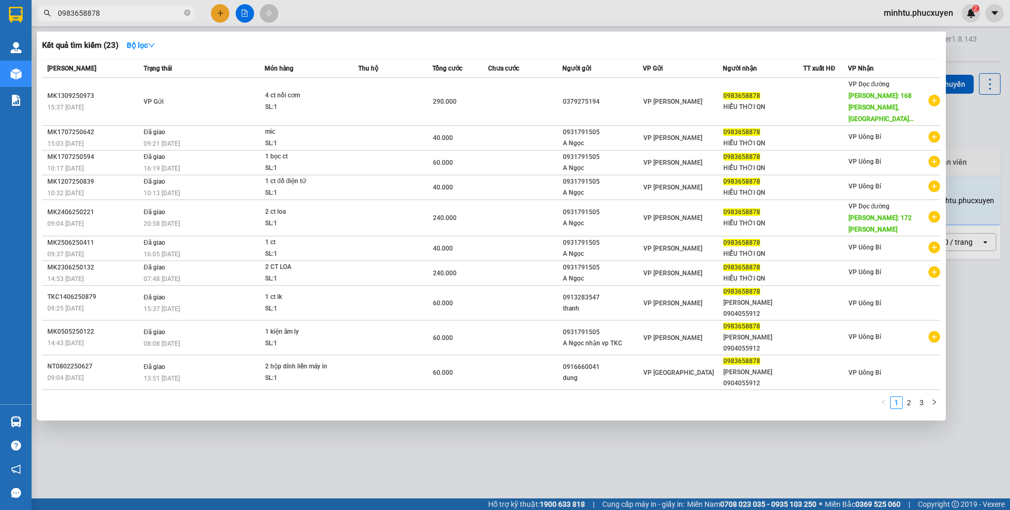
click at [137, 11] on input "0983658878" at bounding box center [120, 13] width 124 height 12
paste input "886388406"
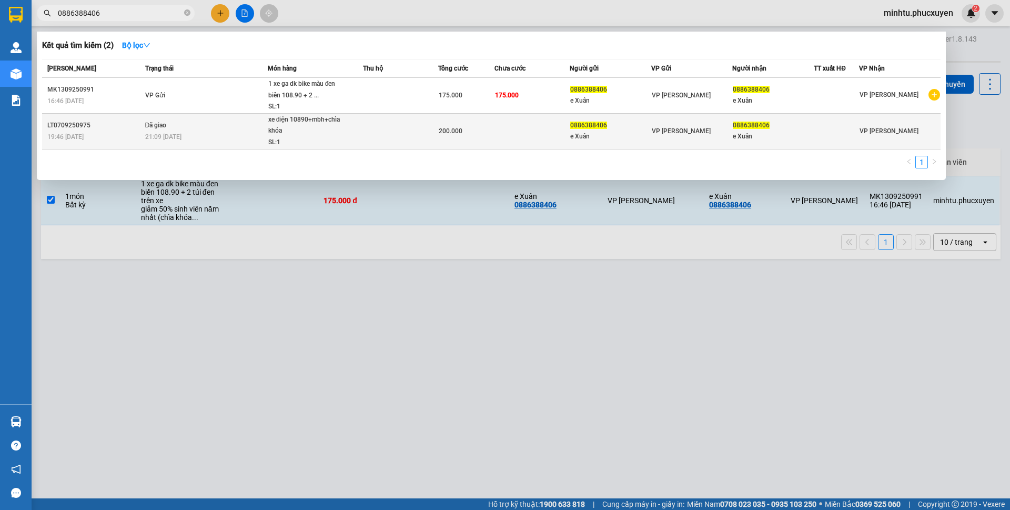
type input "0886388406"
click at [402, 138] on td at bounding box center [400, 131] width 75 height 36
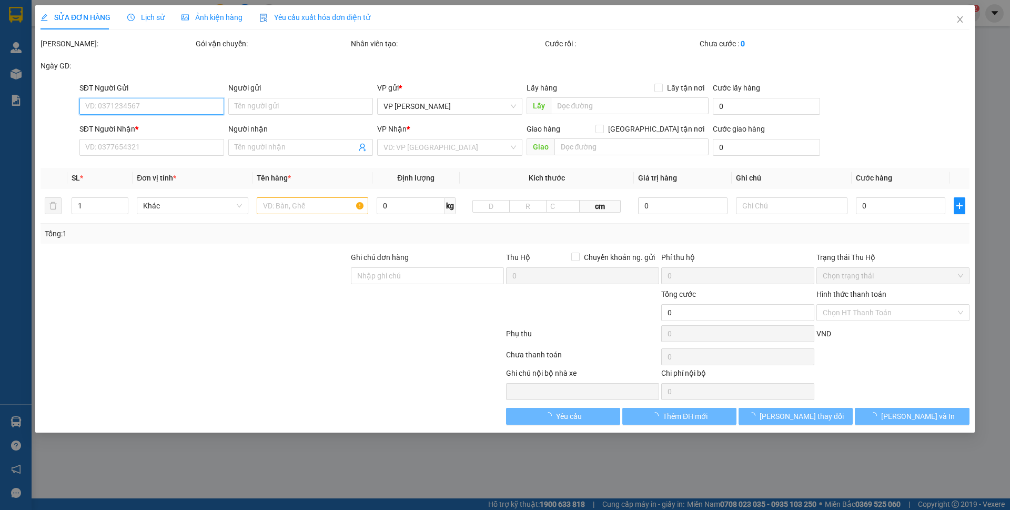
type input "0886388406"
type input "e Xuân"
type input "0886388406"
type input "e Xuân"
type input "200.000"
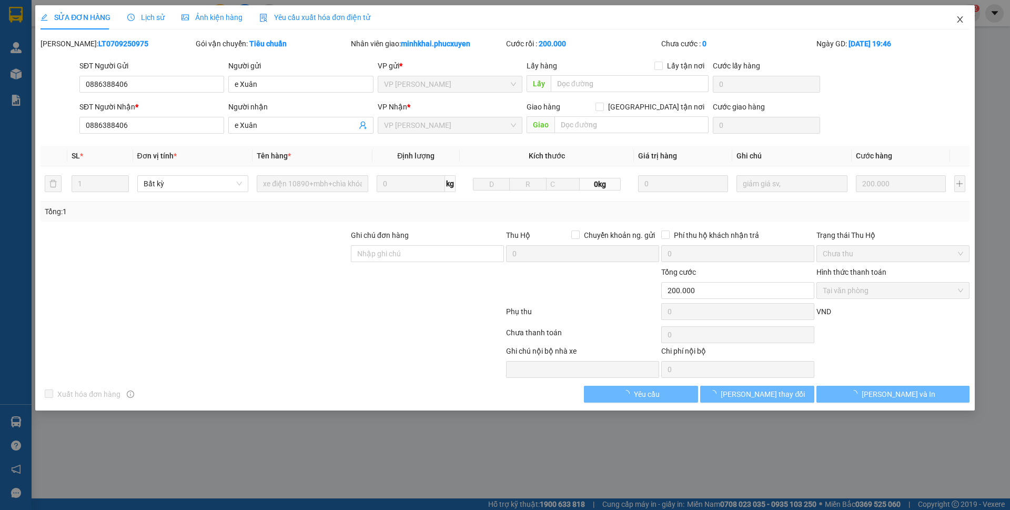
click at [961, 21] on icon "close" at bounding box center [960, 19] width 6 height 6
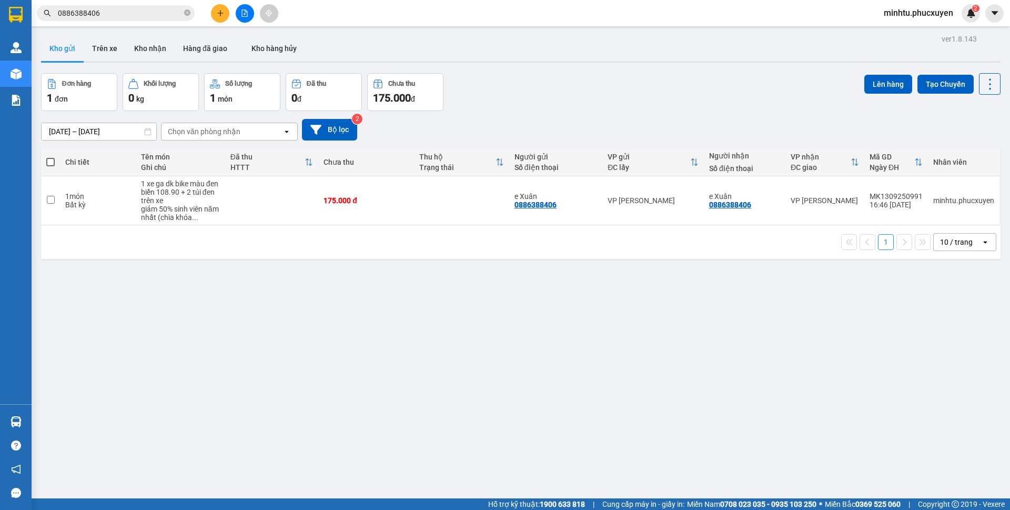
click at [138, 16] on input "0886388406" at bounding box center [120, 13] width 124 height 12
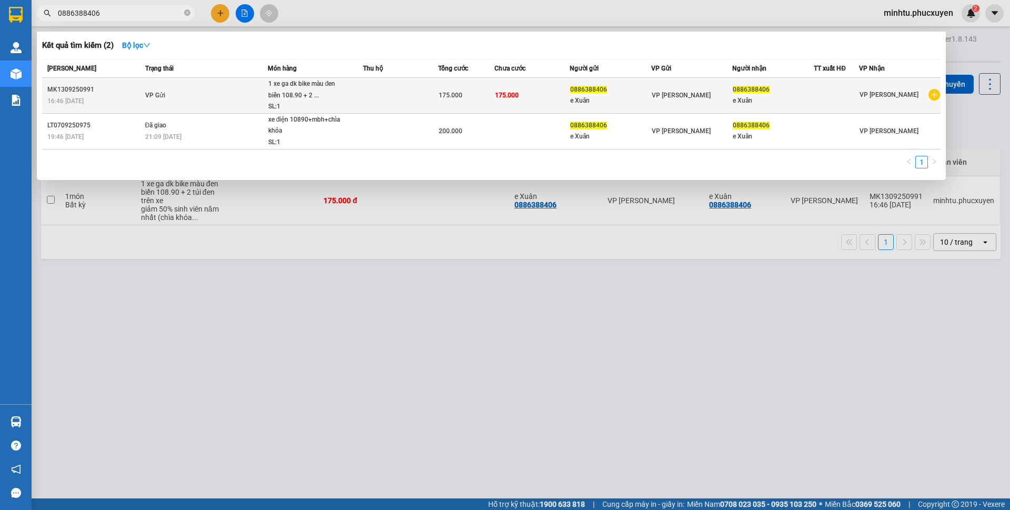
click at [346, 105] on div "SL: 1" at bounding box center [307, 107] width 79 height 12
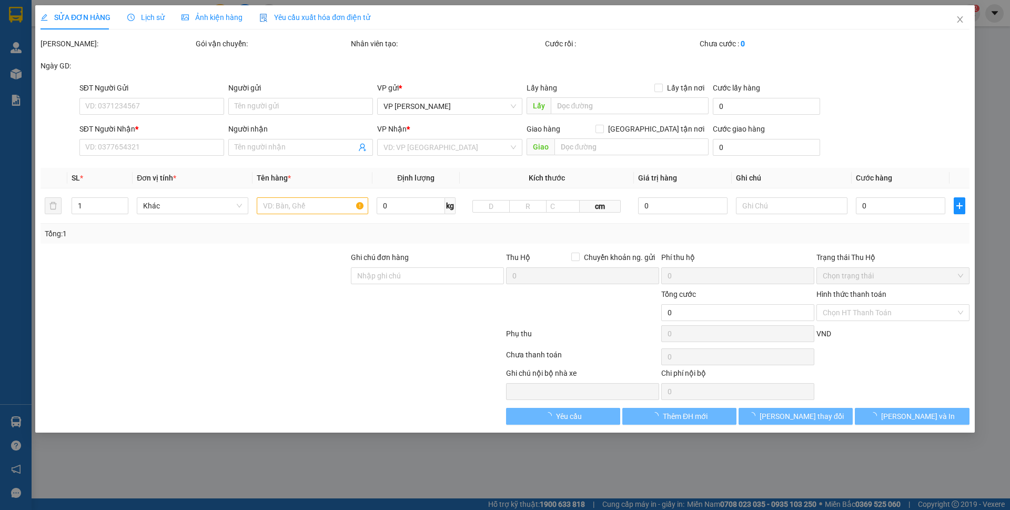
click at [431, 172] on div "SỬA ĐƠN HÀNG Lịch sử Ảnh kiện hàng Yêu cầu xuất hóa đơn điện tử Total Paid Fee …" at bounding box center [505, 255] width 1010 height 510
type input "0886388406"
type input "e Xuân"
type input "0886388406"
type input "e Xuân"
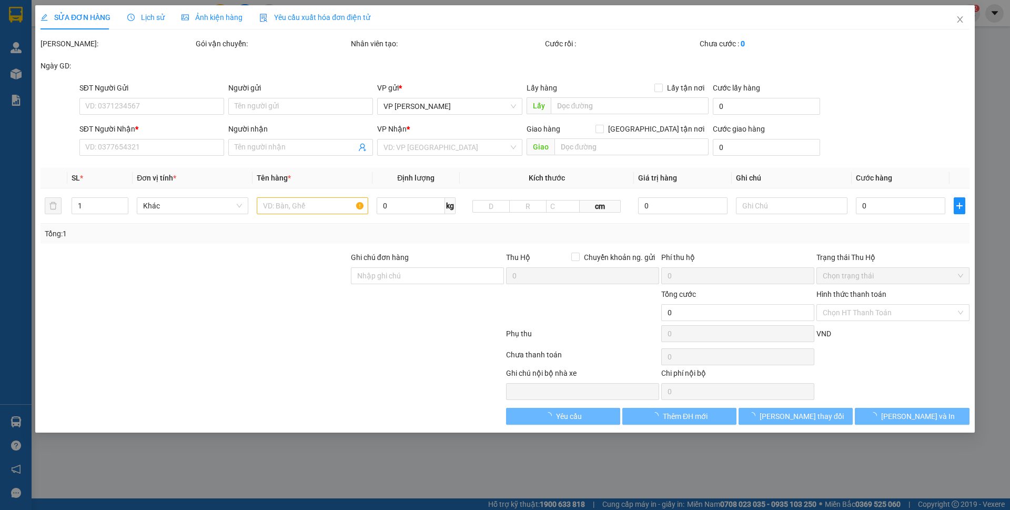
type input "175.000"
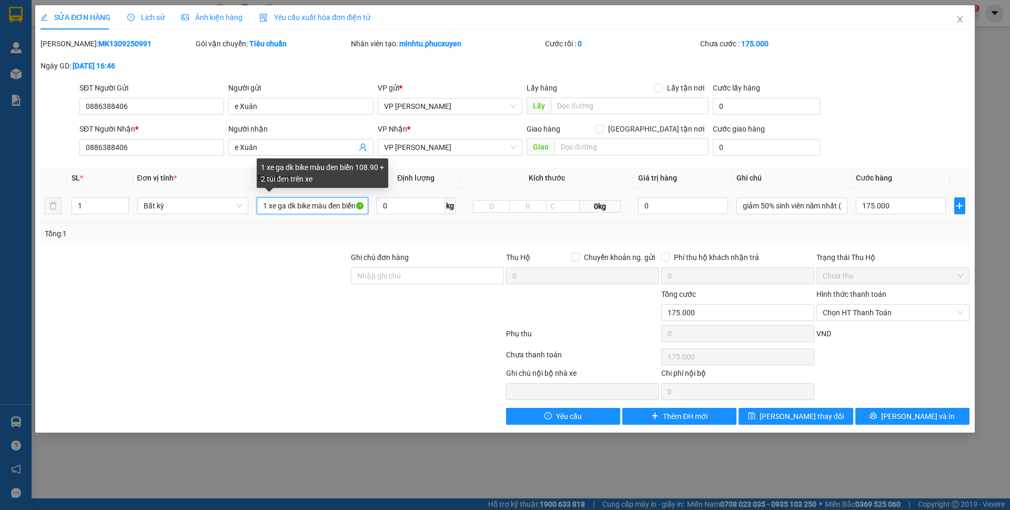
click at [282, 207] on input "1 xe ga dk bike màu đen biển 108.90 + 2 túi đen trên xe" at bounding box center [313, 205] width 112 height 17
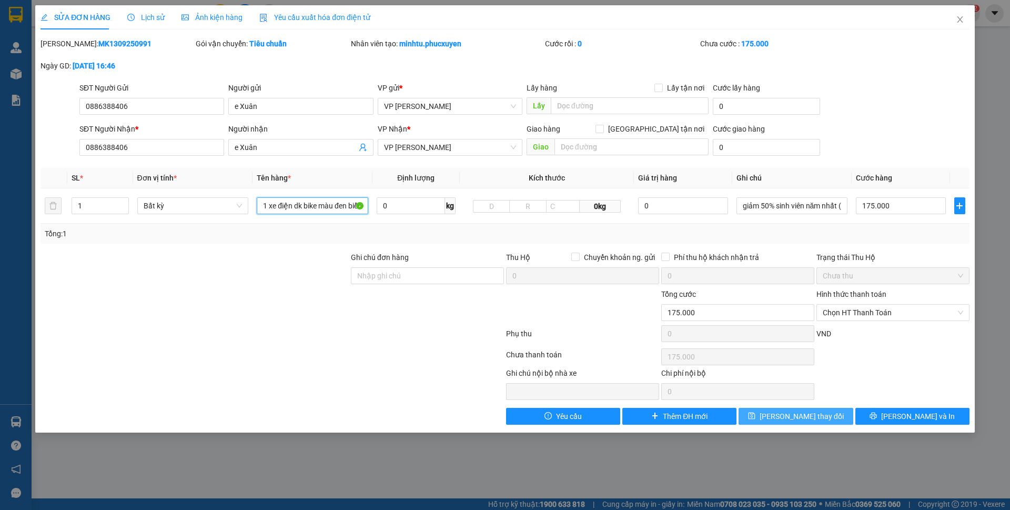
type input "1 xe điện dk bike màu đen biển 108.90 + 2 túi đen trên xe"
click at [804, 414] on span "[PERSON_NAME] thay đổi" at bounding box center [802, 416] width 84 height 12
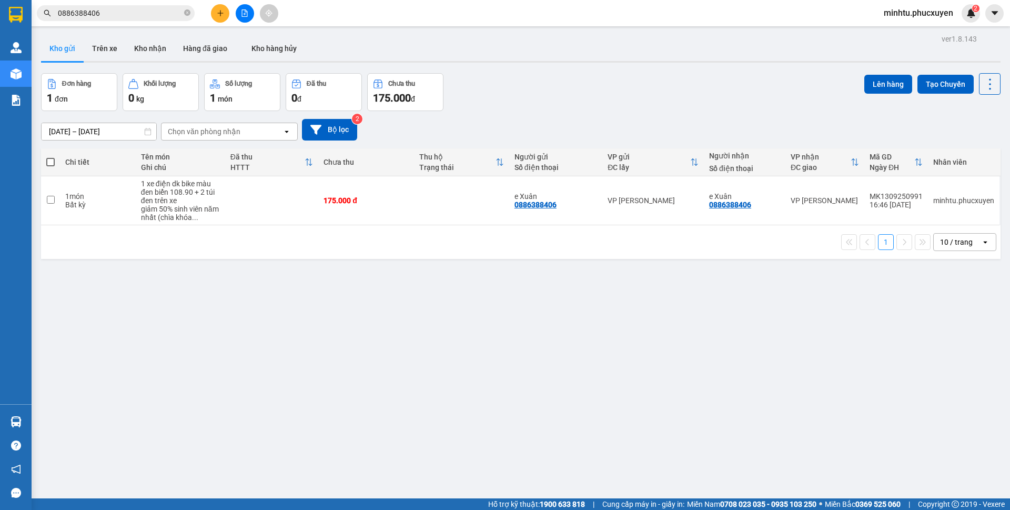
click at [144, 15] on input "0886388406" at bounding box center [120, 13] width 124 height 12
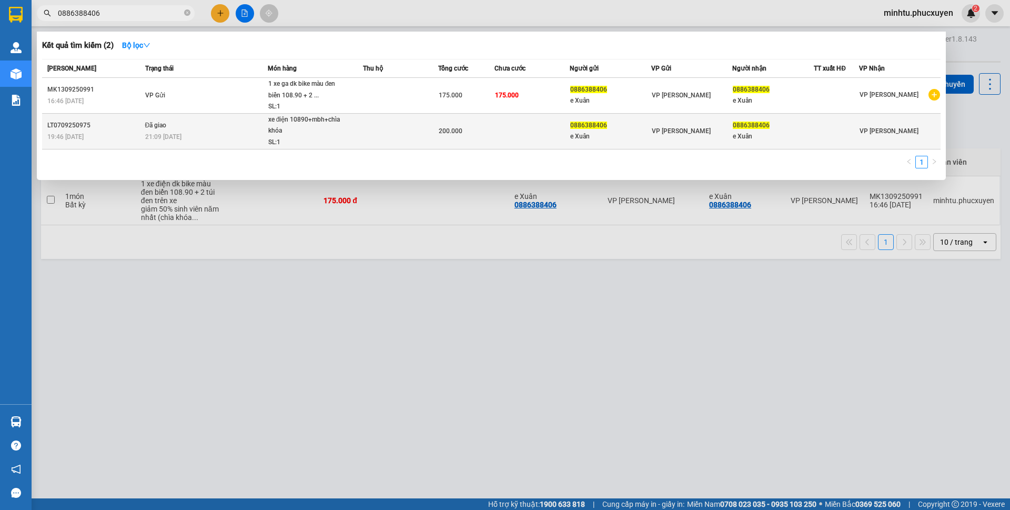
click at [509, 146] on td at bounding box center [532, 131] width 75 height 36
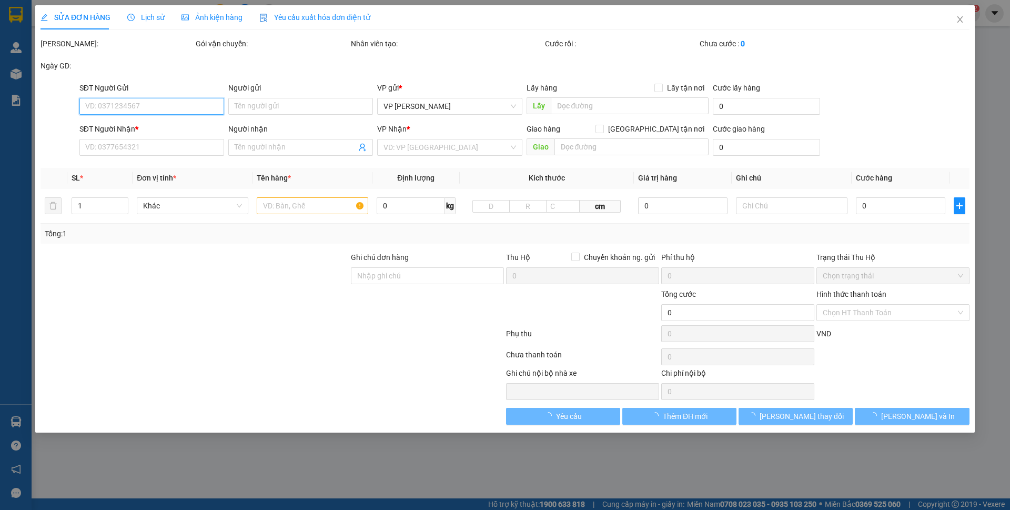
type input "0886388406"
type input "e Xuân"
type input "0886388406"
type input "e Xuân"
type input "200.000"
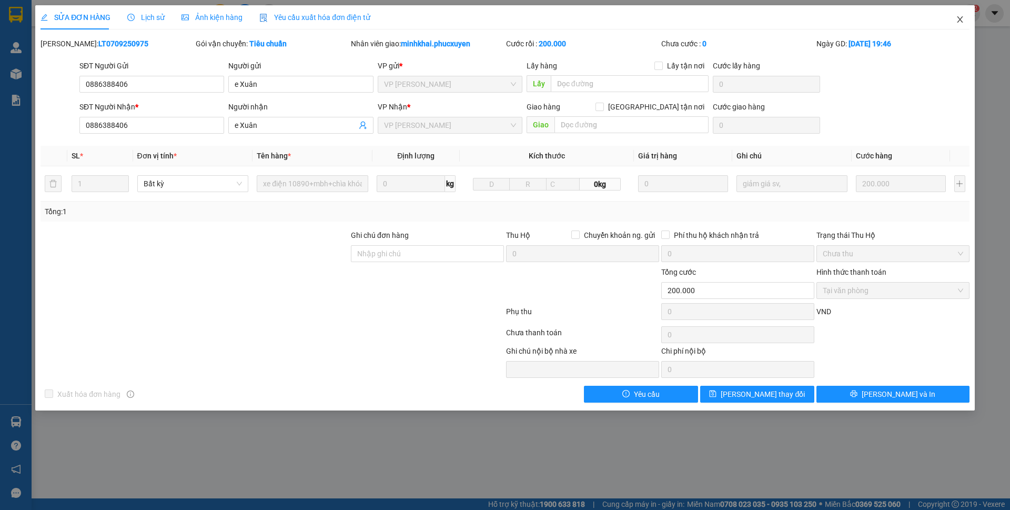
click at [958, 22] on icon "close" at bounding box center [960, 19] width 8 height 8
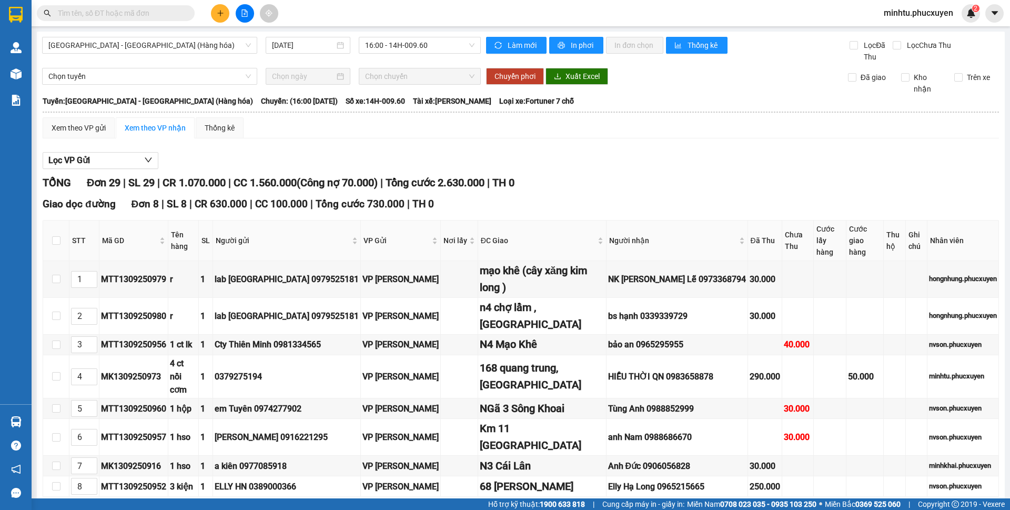
scroll to position [263, 0]
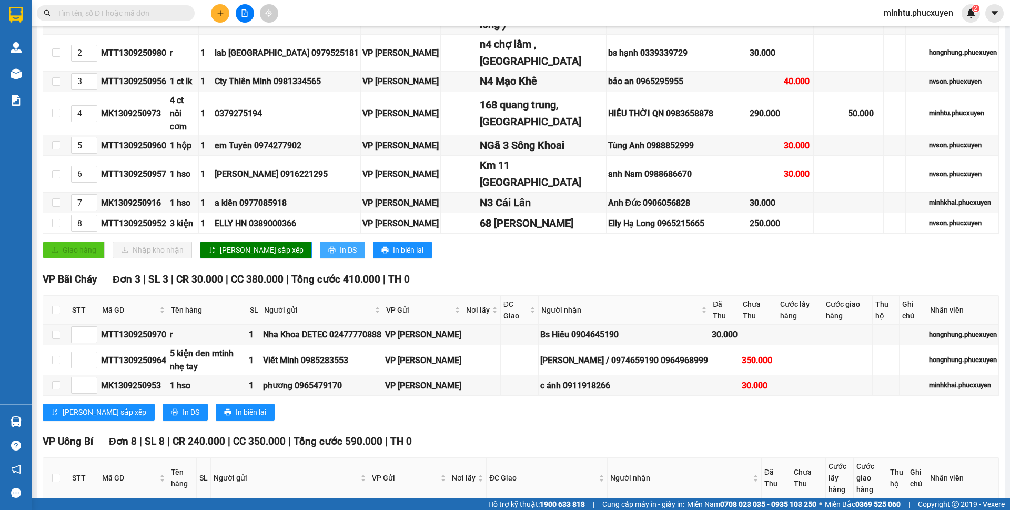
click at [340, 244] on span "In DS" at bounding box center [348, 250] width 17 height 12
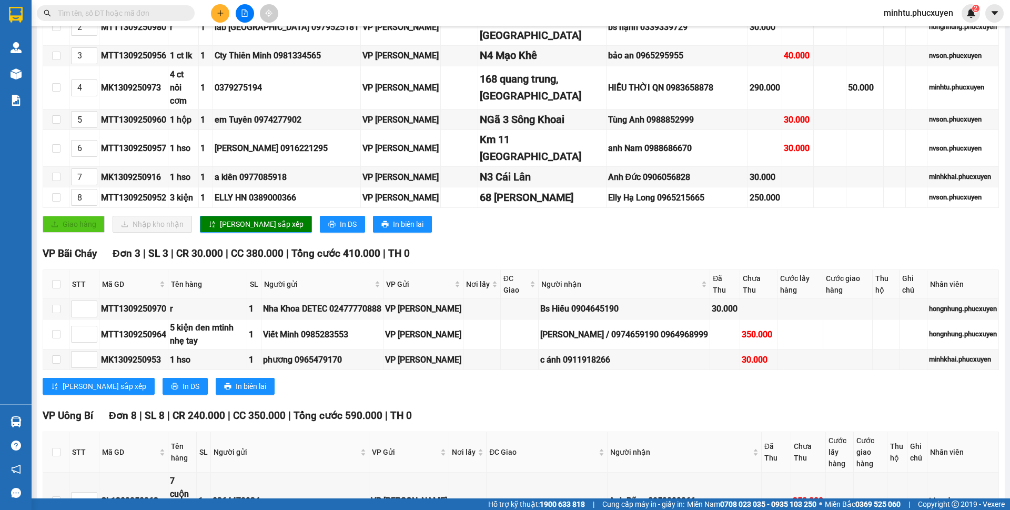
scroll to position [278, 0]
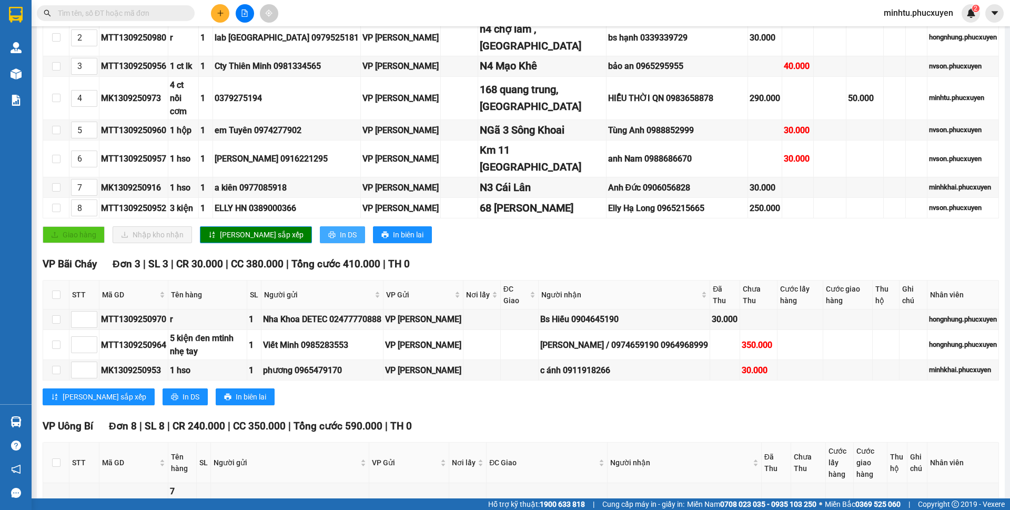
click at [328, 232] on icon "printer" at bounding box center [331, 235] width 7 height 7
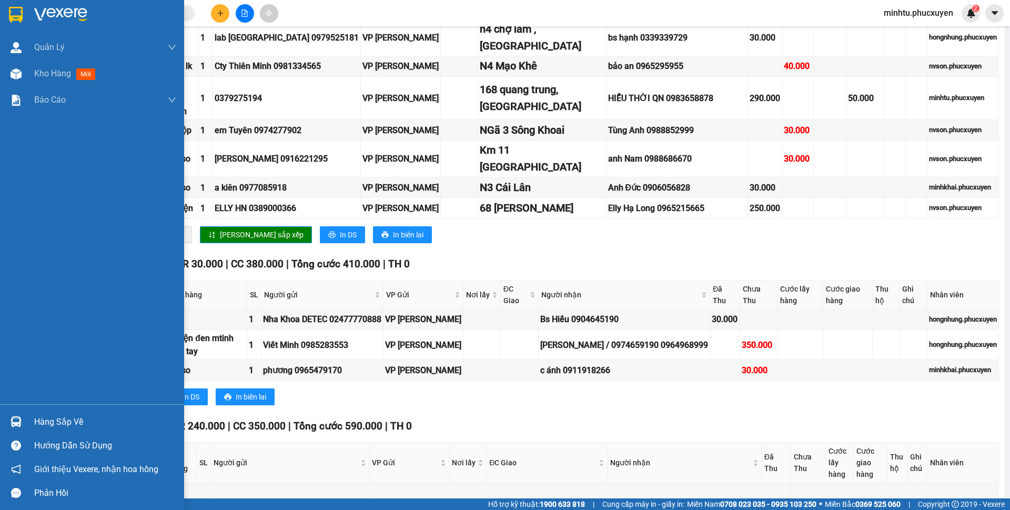
click at [23, 417] on div at bounding box center [16, 422] width 18 height 18
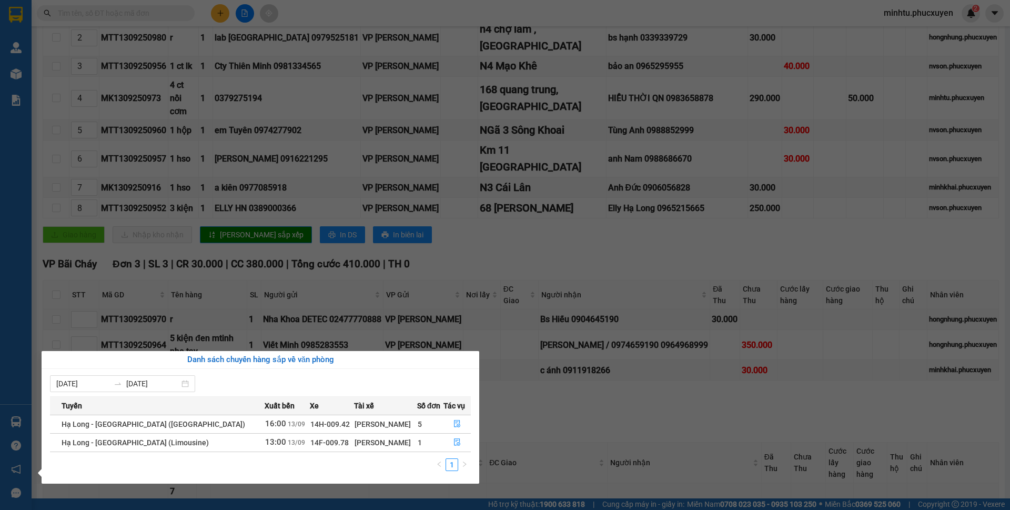
click at [563, 229] on section "Kết quả tìm kiếm ( 0 ) Bộ lọc No Data minhtu.phucxuyen 2 [PERSON_NAME] lý giao …" at bounding box center [505, 255] width 1010 height 510
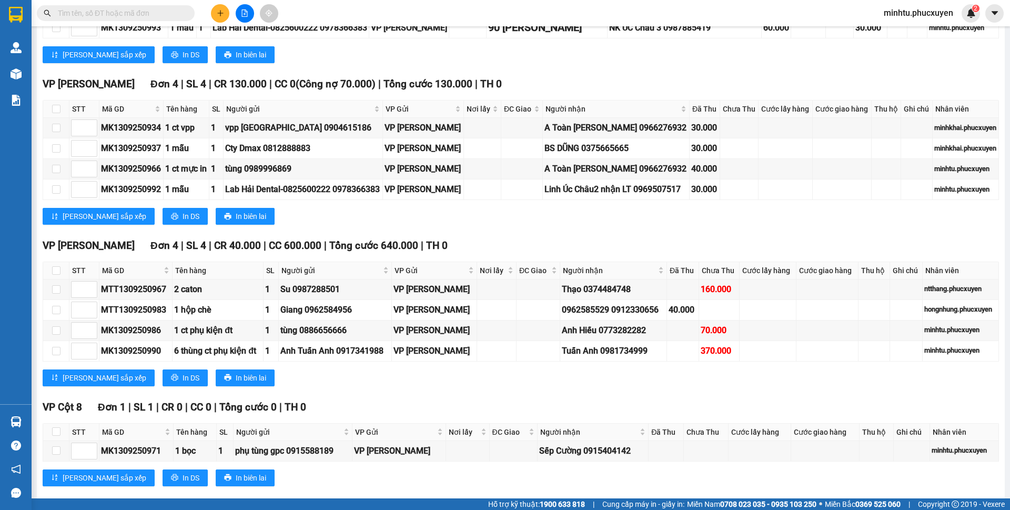
scroll to position [1068, 0]
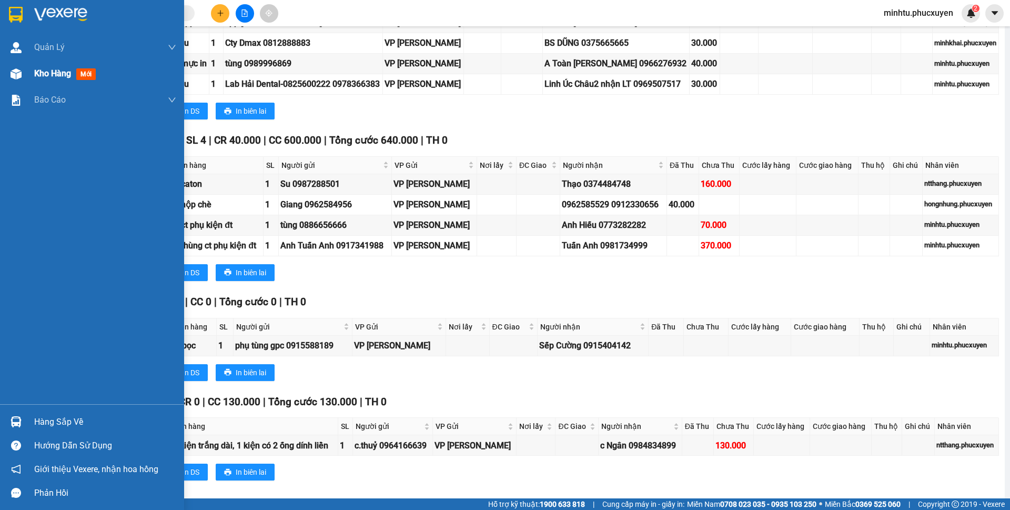
click at [37, 78] on span "Kho hàng" at bounding box center [52, 73] width 37 height 10
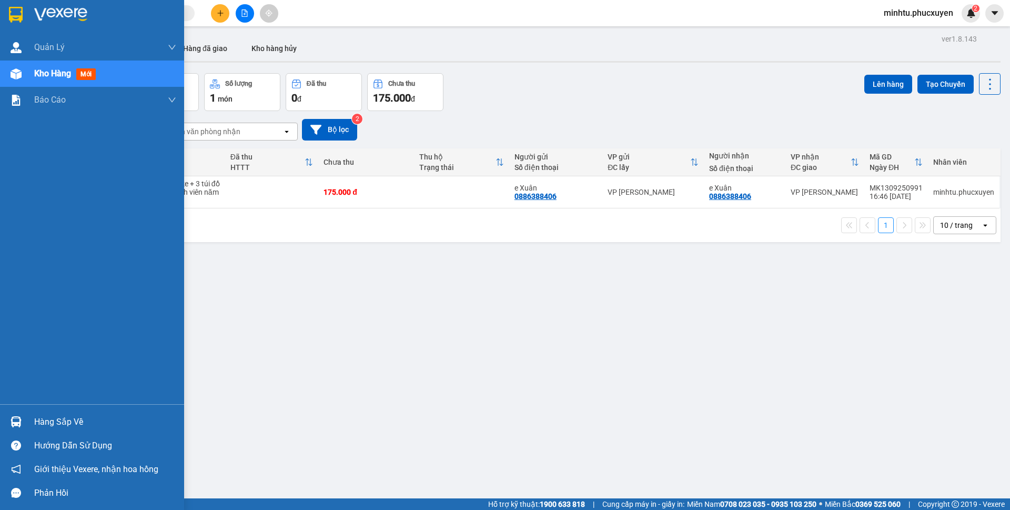
click at [11, 419] on img at bounding box center [16, 421] width 11 height 11
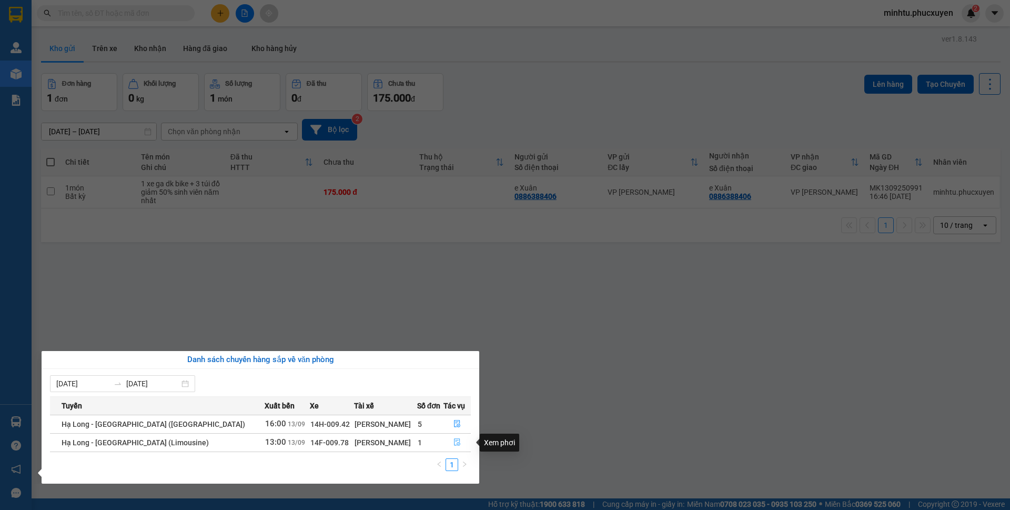
click at [454, 446] on span "file-done" at bounding box center [457, 442] width 7 height 8
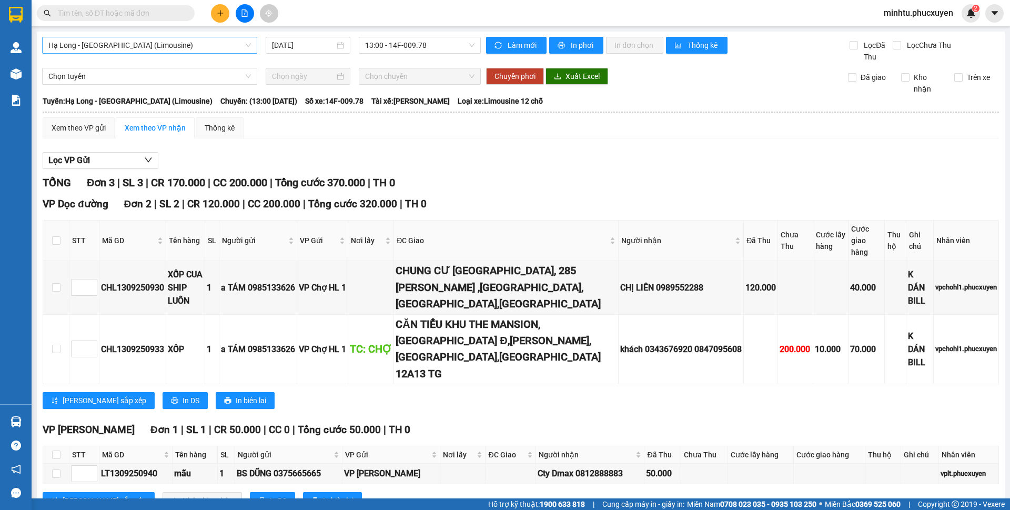
click at [182, 53] on div "Hạ Long - [GEOGRAPHIC_DATA] (Limousine)" at bounding box center [149, 45] width 215 height 17
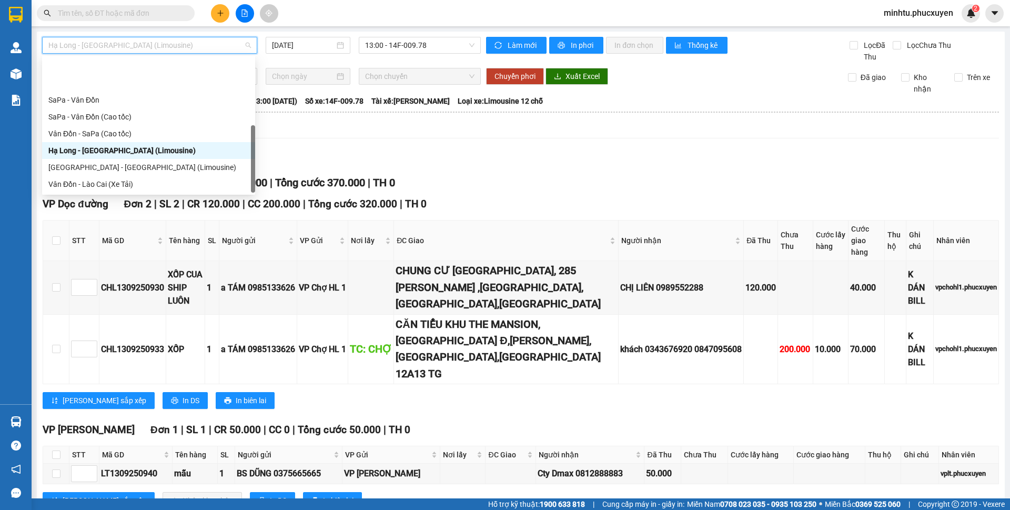
scroll to position [51, 0]
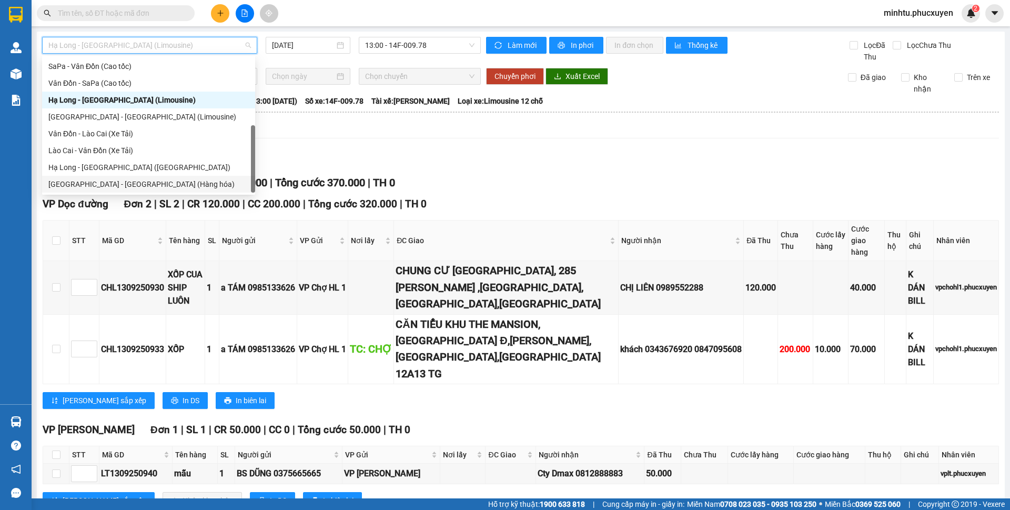
click at [123, 181] on div "[GEOGRAPHIC_DATA] - [GEOGRAPHIC_DATA] (Hàng hóa)" at bounding box center [148, 184] width 201 height 12
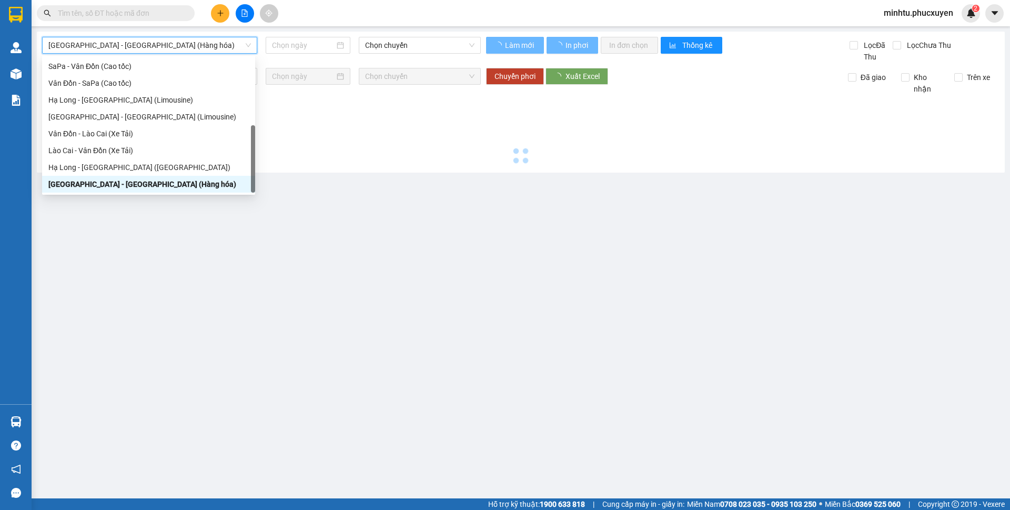
type input "[DATE]"
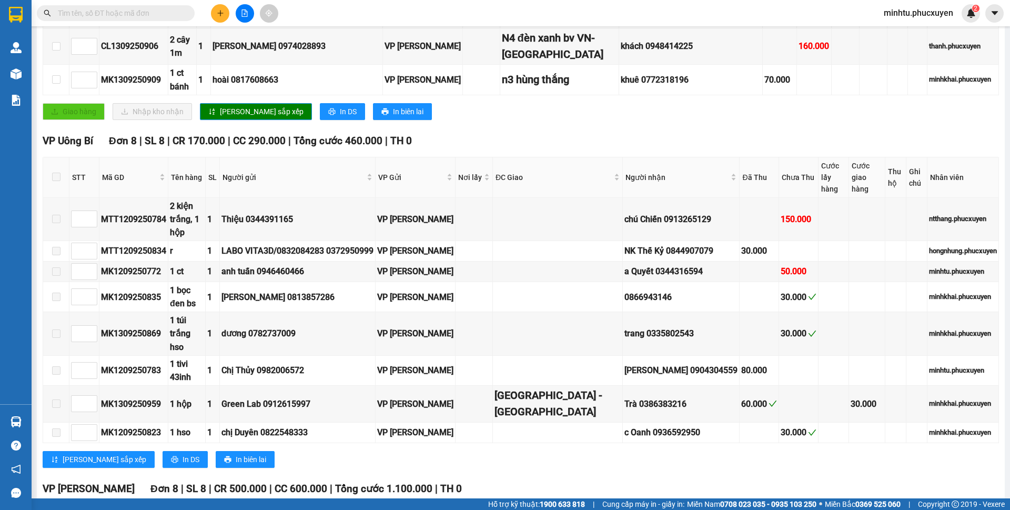
click at [417, 133] on div "VP [GEOGRAPHIC_DATA] 8 | SL 8 | CR 170.000 | CC 290.000 | Tổng cước 460.000 | T…" at bounding box center [521, 141] width 957 height 16
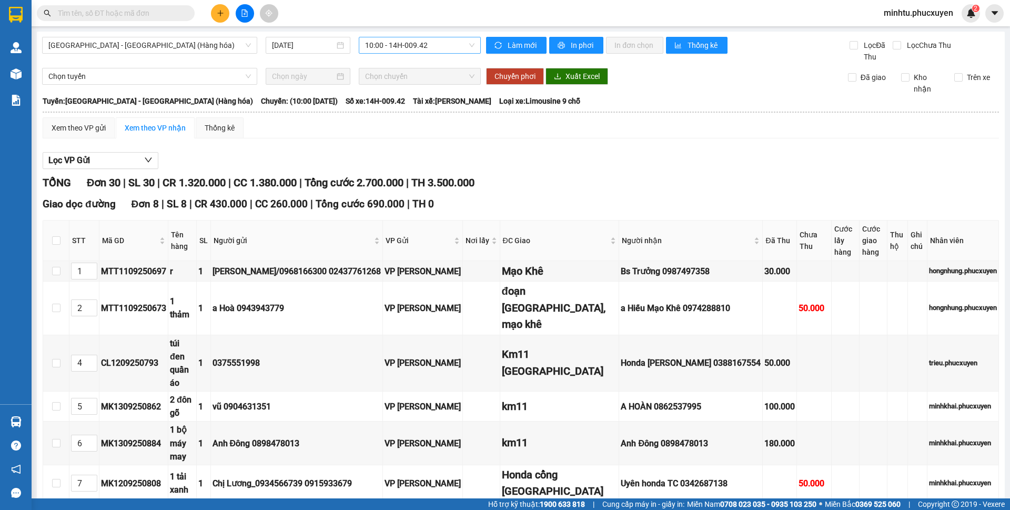
click at [433, 49] on span "10:00 - 14H-009.42" at bounding box center [419, 45] width 109 height 16
click at [405, 102] on div "16:00 - 14H-009.60" at bounding box center [404, 100] width 82 height 12
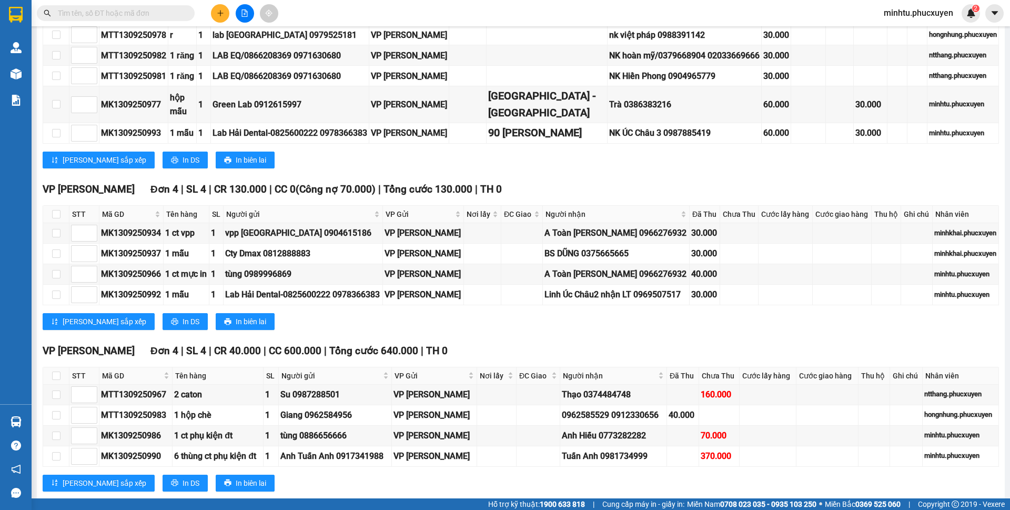
scroll to position [647, 0]
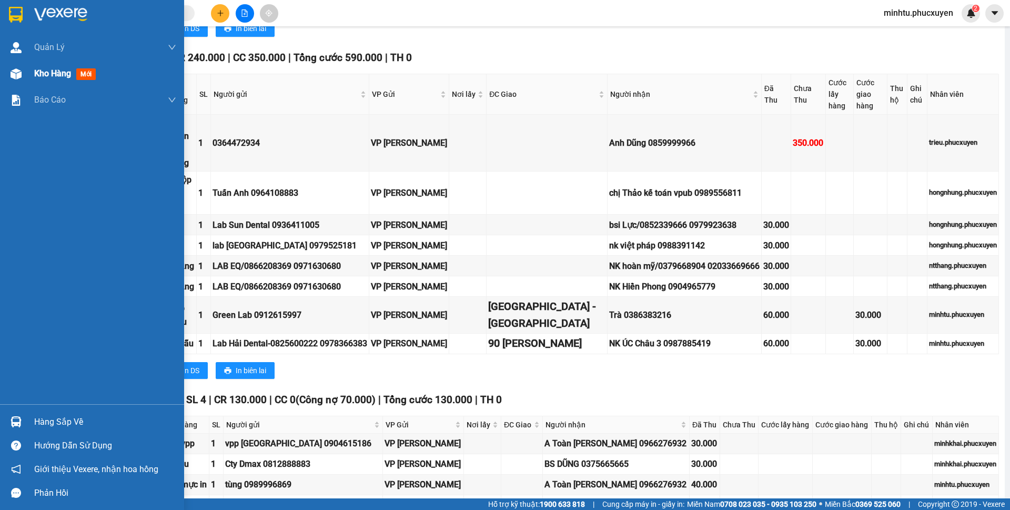
click at [0, 70] on div "Kho hàng mới" at bounding box center [92, 74] width 184 height 26
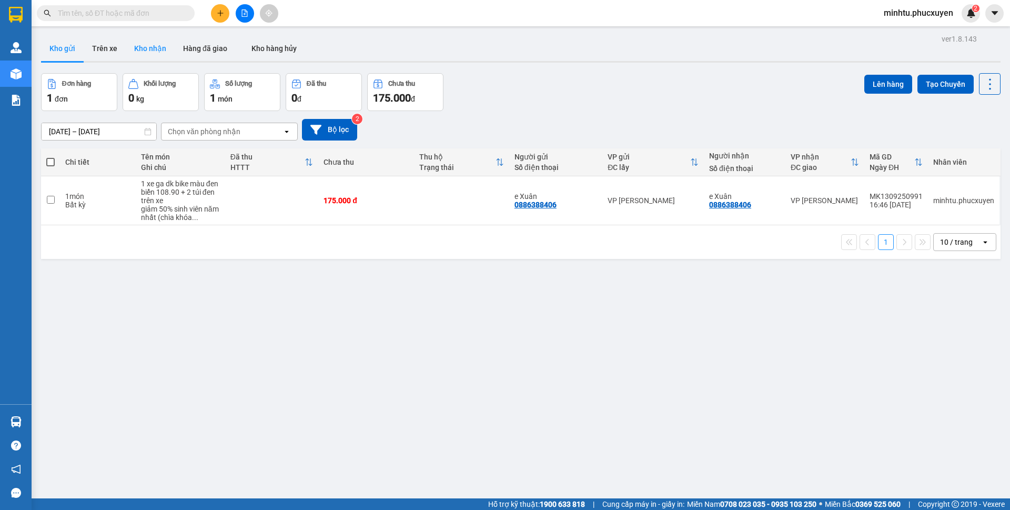
click at [160, 49] on button "Kho nhận" at bounding box center [150, 48] width 49 height 25
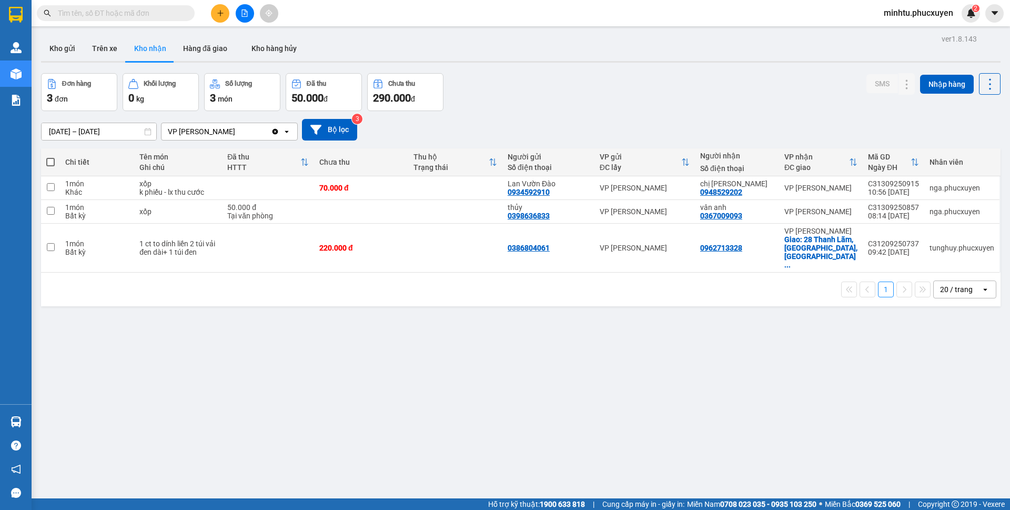
click at [33, 406] on main "ver 1.8.143 Kho gửi Trên xe Kho nhận Hàng đã giao Kho hàng hủy Đơn hàng 3 đơn K…" at bounding box center [505, 249] width 1010 height 498
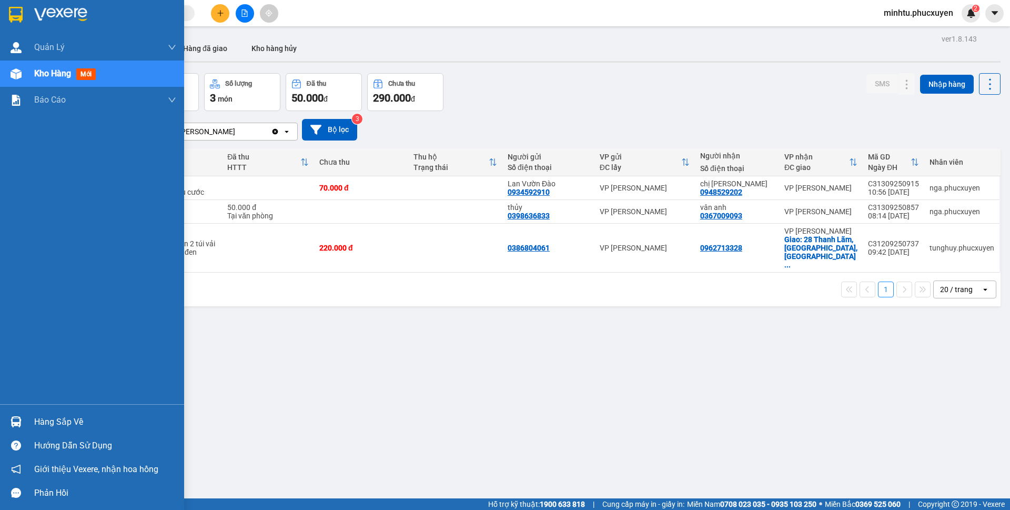
click at [24, 418] on div at bounding box center [16, 422] width 18 height 18
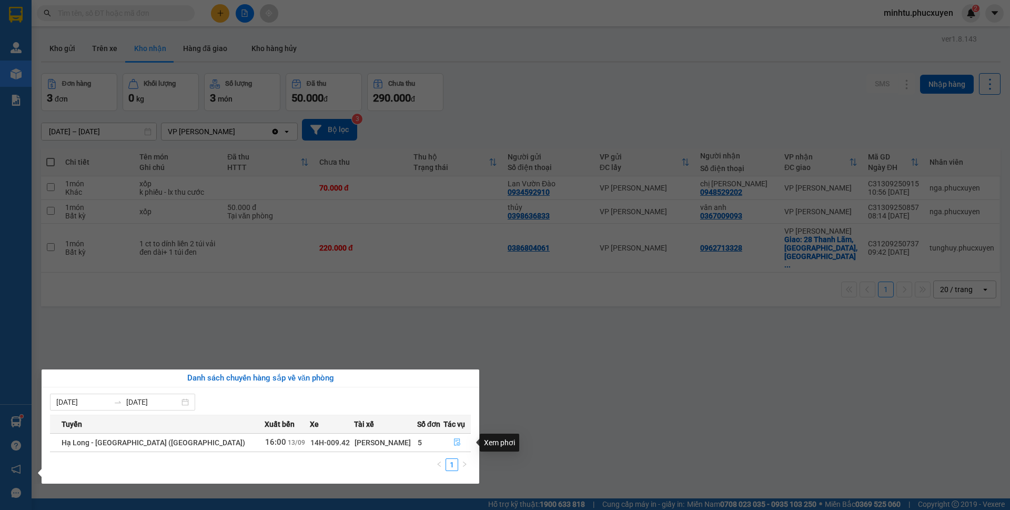
click at [446, 443] on button "button" at bounding box center [457, 442] width 27 height 17
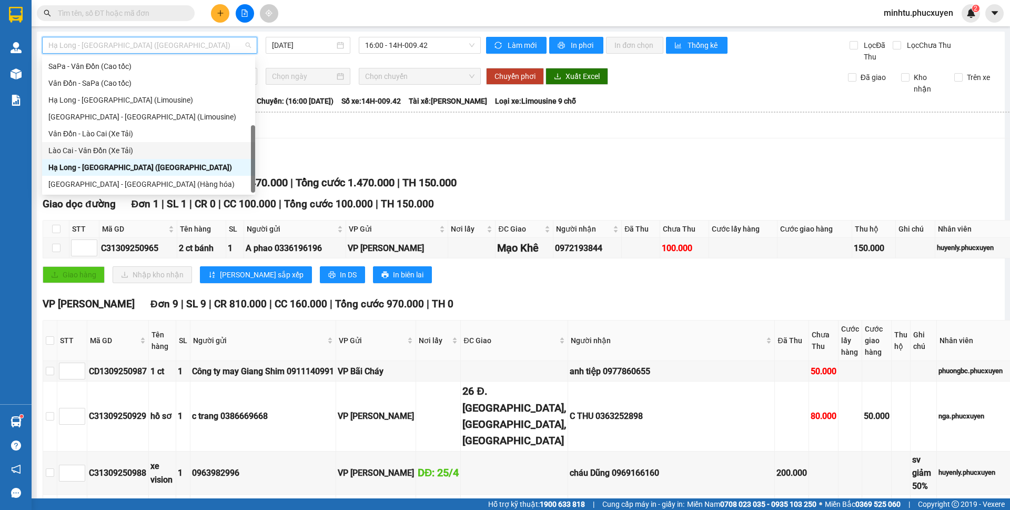
scroll to position [51, 0]
click at [164, 185] on div "[GEOGRAPHIC_DATA] - [GEOGRAPHIC_DATA] (Hàng hóa)" at bounding box center [148, 184] width 201 height 12
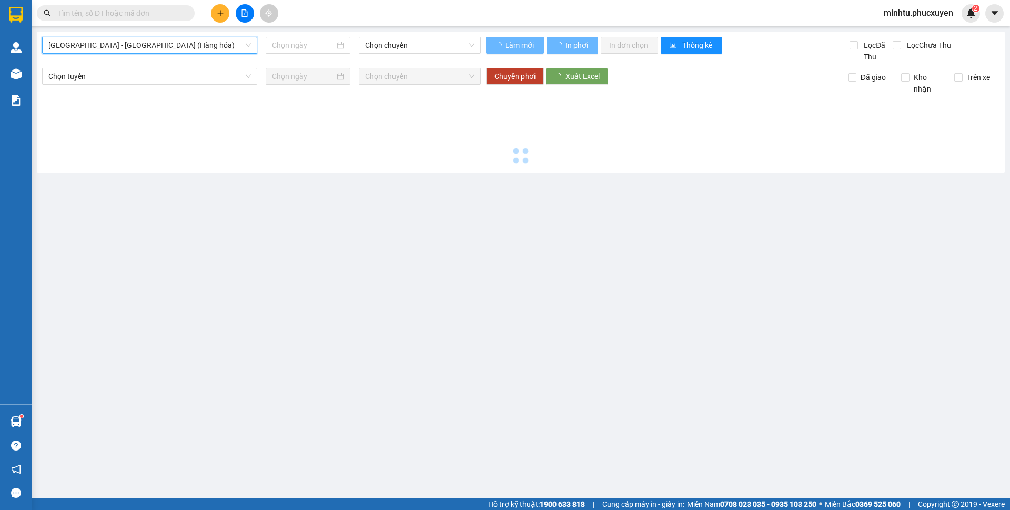
type input "[DATE]"
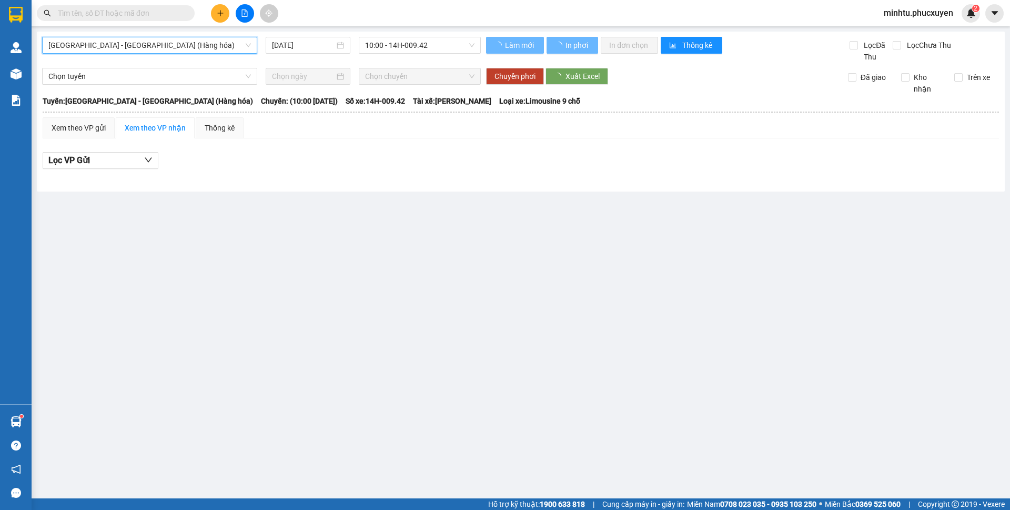
click at [142, 46] on span "[GEOGRAPHIC_DATA] - [GEOGRAPHIC_DATA] (Hàng hóa)" at bounding box center [149, 45] width 203 height 16
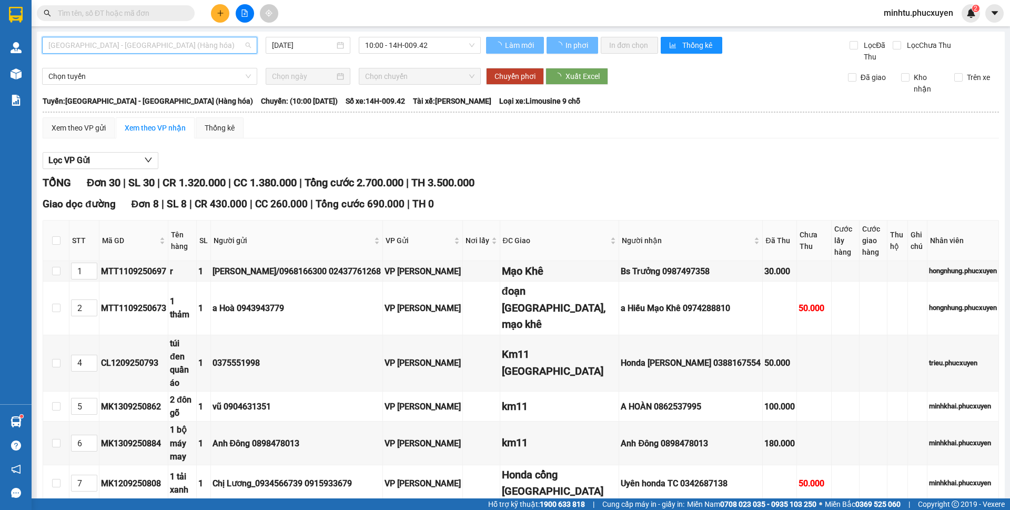
click at [211, 55] on div "[GEOGRAPHIC_DATA] - [GEOGRAPHIC_DATA] (Hàng hóa) [DATE] 10:00 - 14H-009.42" at bounding box center [261, 50] width 439 height 26
click at [215, 49] on span "[GEOGRAPHIC_DATA] - [GEOGRAPHIC_DATA] (Hàng hóa)" at bounding box center [149, 45] width 203 height 16
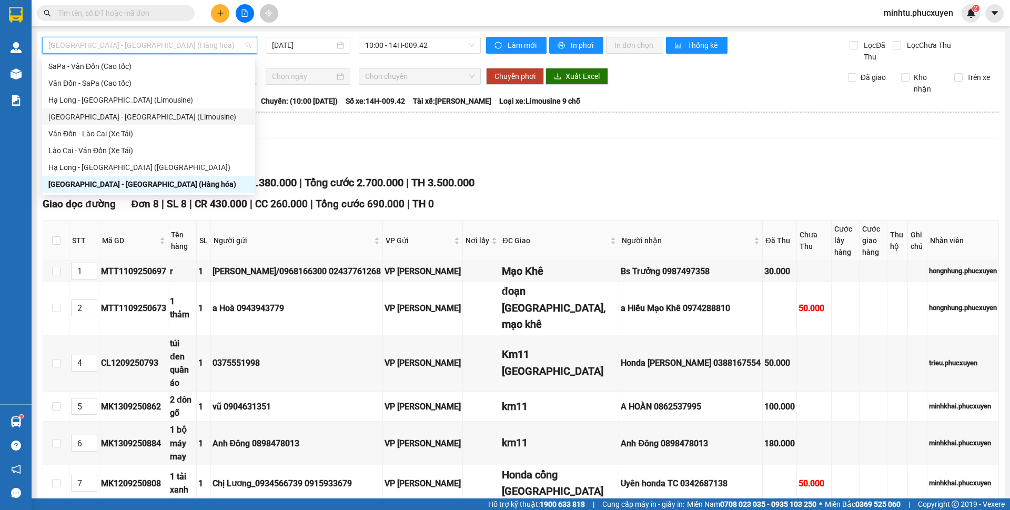
click at [153, 122] on div "[GEOGRAPHIC_DATA] - [GEOGRAPHIC_DATA] (Limousine)" at bounding box center [148, 117] width 201 height 12
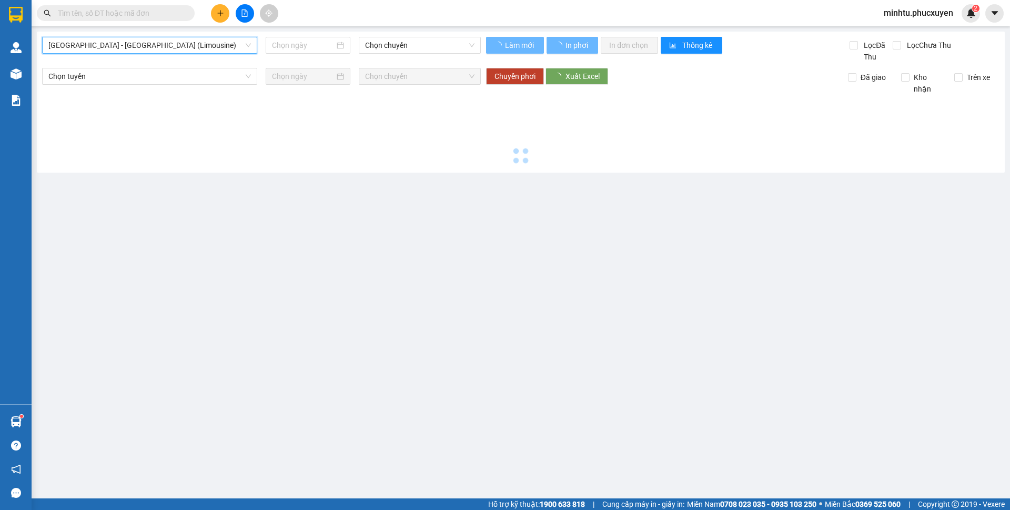
type input "[DATE]"
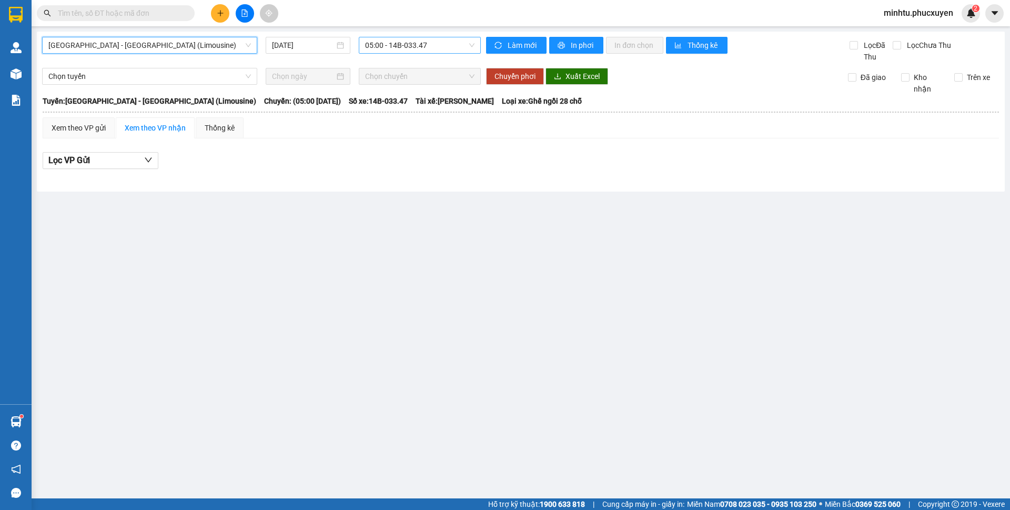
click at [437, 43] on span "05:00 - 14B-033.47" at bounding box center [419, 45] width 109 height 16
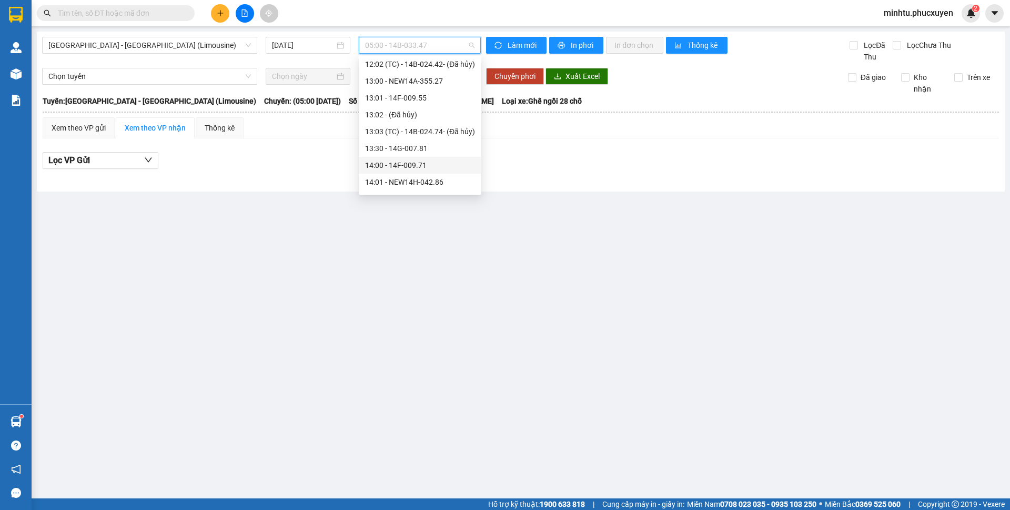
scroll to position [526, 0]
click at [433, 119] on div "14:00 - 14F-009.71" at bounding box center [420, 112] width 123 height 17
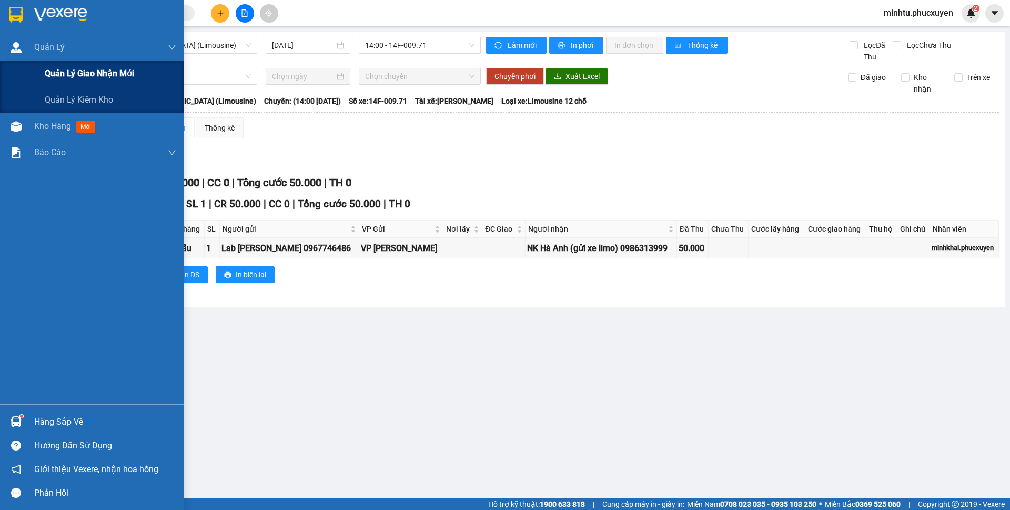
click at [57, 69] on span "Quản lý giao nhận mới" at bounding box center [89, 73] width 89 height 13
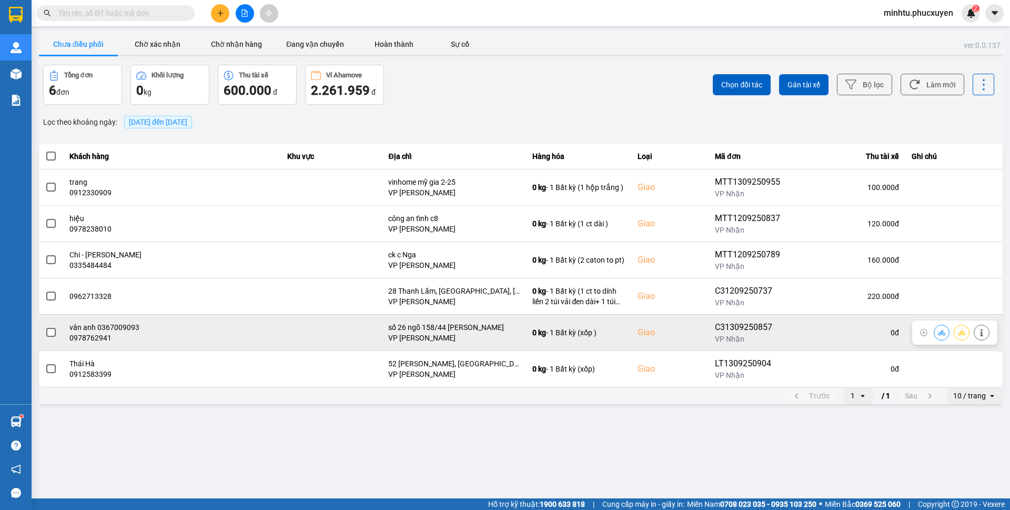
click at [945, 330] on icon at bounding box center [941, 332] width 7 height 7
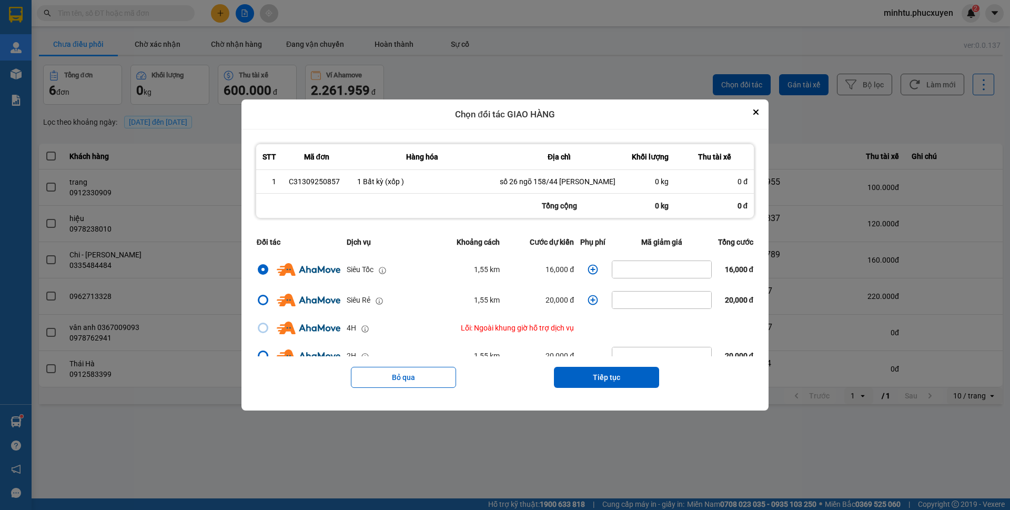
click at [593, 271] on icon "dialog" at bounding box center [593, 270] width 10 height 10
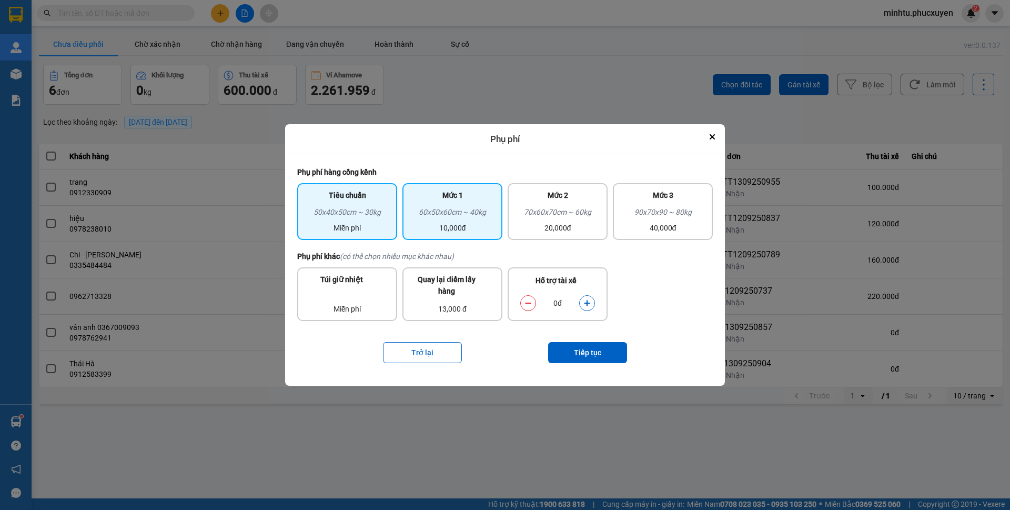
click at [472, 234] on div "10,000đ" at bounding box center [452, 228] width 87 height 12
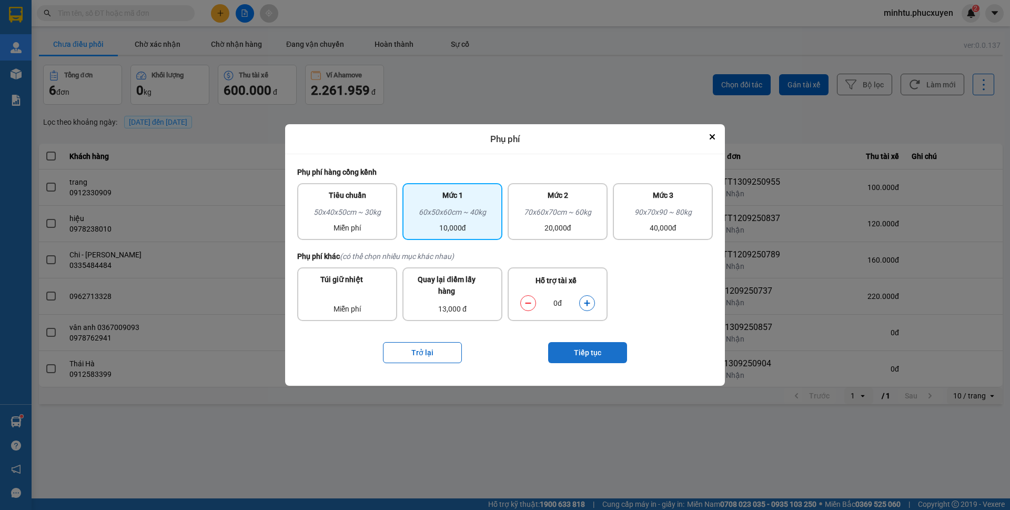
click at [573, 354] on button "Tiếp tục" at bounding box center [587, 352] width 79 height 21
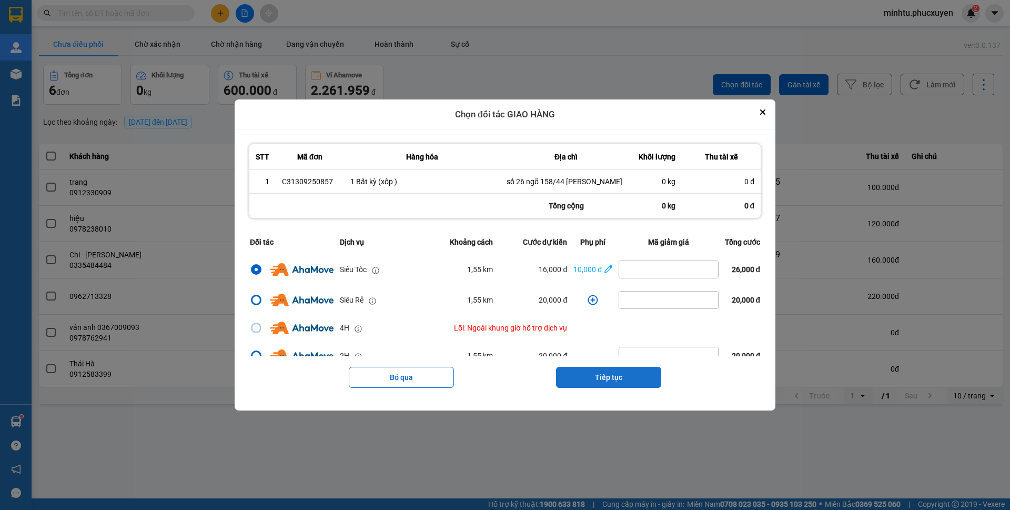
click at [610, 377] on button "Tiếp tục" at bounding box center [608, 377] width 105 height 21
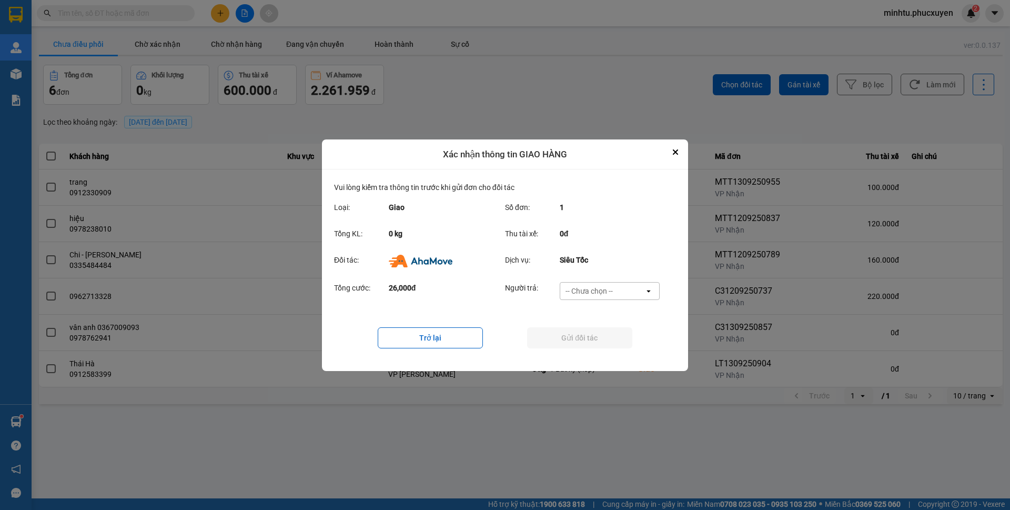
click at [620, 286] on div "-- Chưa chọn --" at bounding box center [602, 291] width 84 height 17
click at [615, 320] on div "Khách hàng" at bounding box center [609, 313] width 100 height 19
click at [595, 345] on button "Gửi đối tác" at bounding box center [579, 337] width 105 height 21
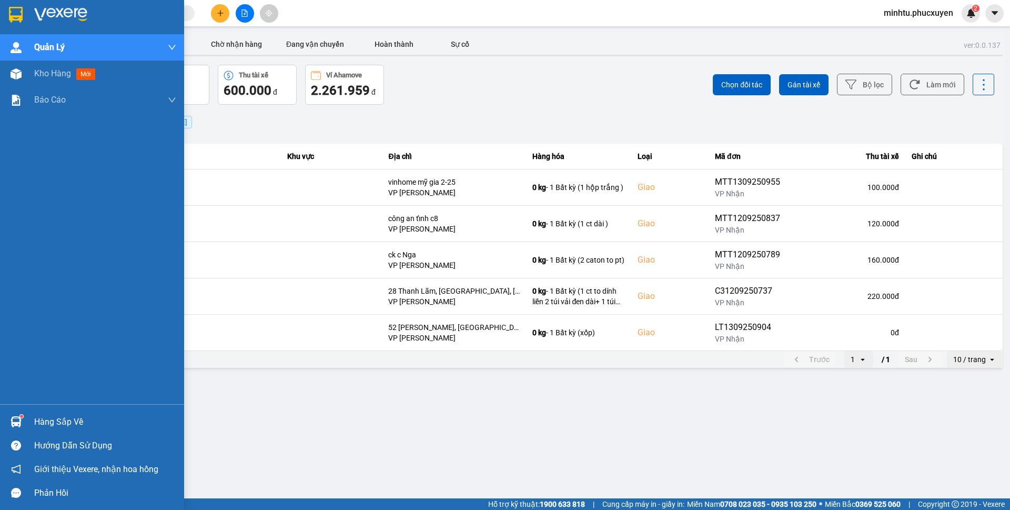
click at [22, 419] on div at bounding box center [16, 422] width 18 height 18
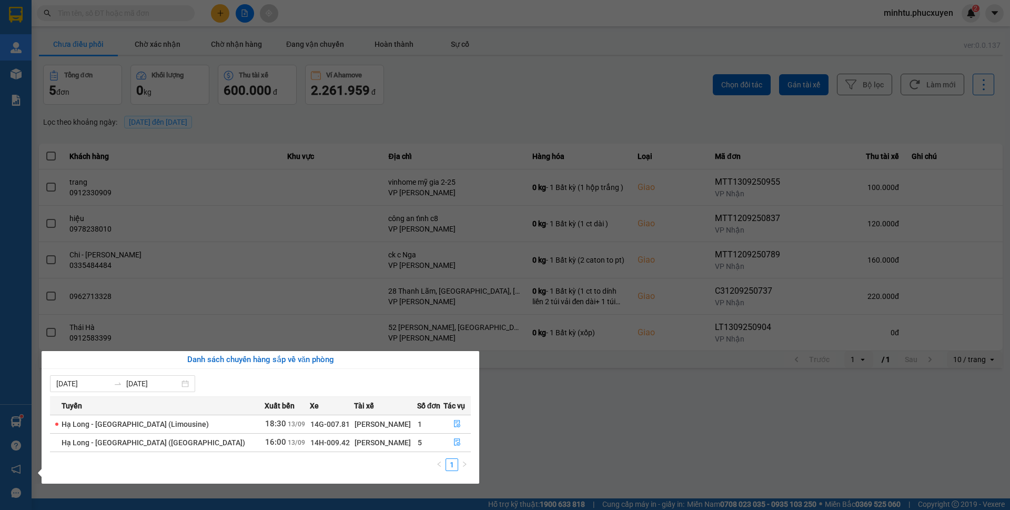
click at [489, 403] on section "Kết quả tìm kiếm ( 0 ) Bộ lọc No Data minhtu.phucxuyen 2 [PERSON_NAME] lý giao …" at bounding box center [505, 255] width 1010 height 510
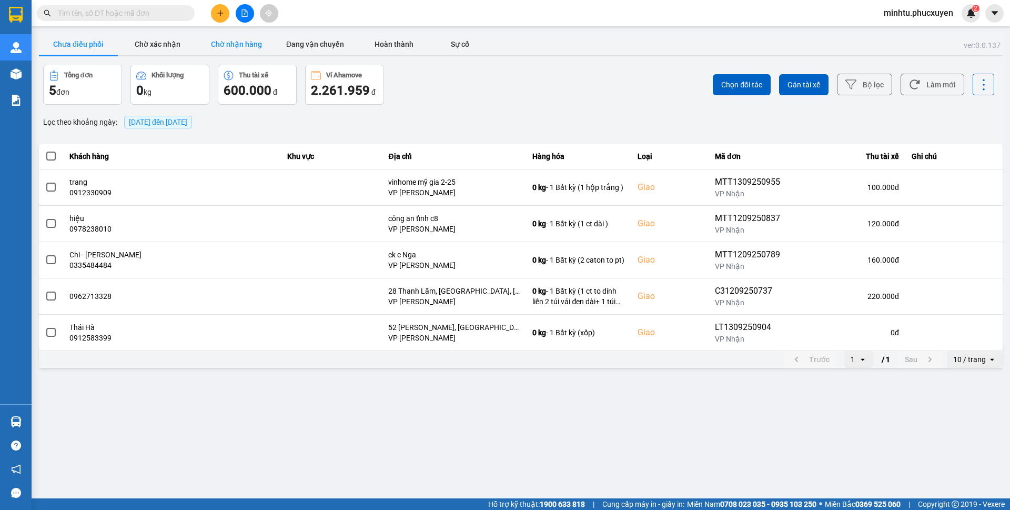
click at [231, 51] on button "Chờ nhận hàng" at bounding box center [236, 44] width 79 height 21
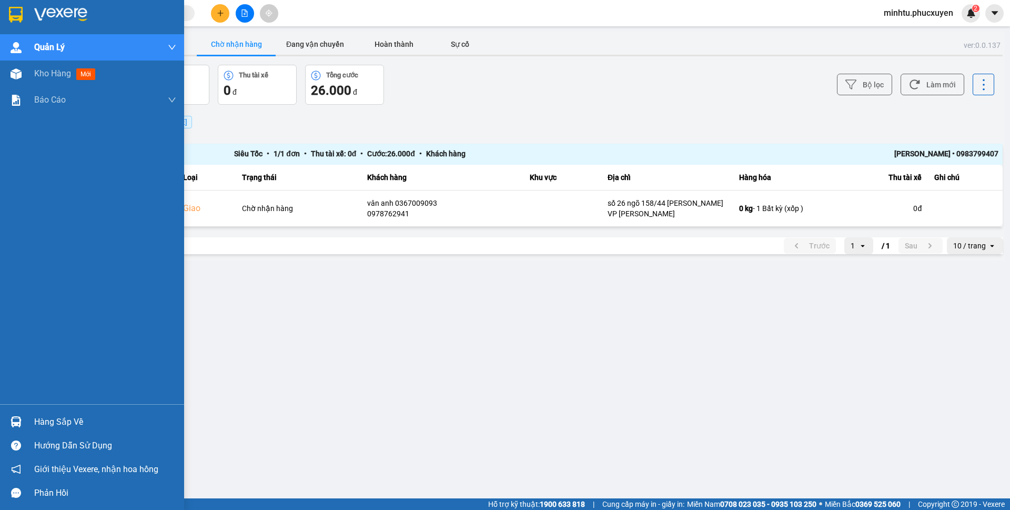
click at [25, 423] on div at bounding box center [16, 422] width 18 height 18
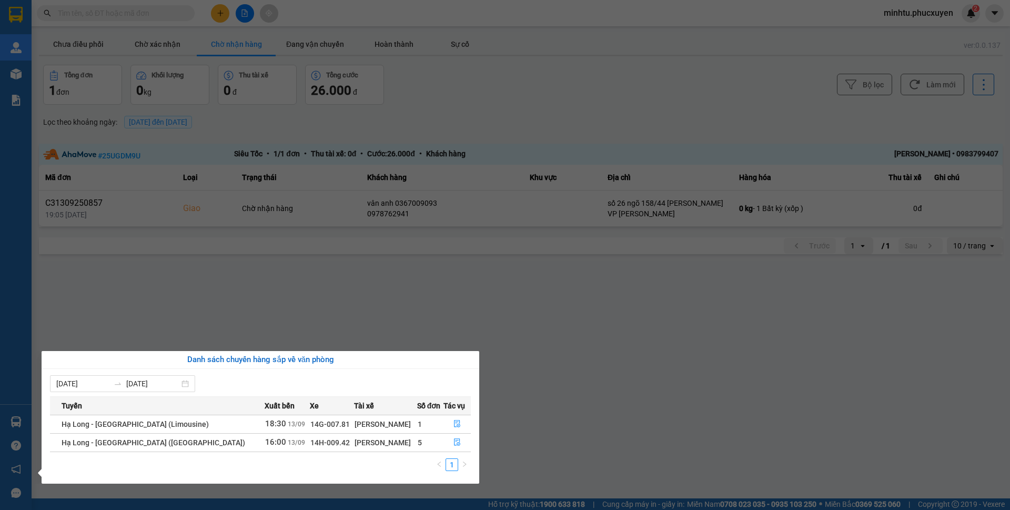
click at [287, 297] on section "Kết quả tìm kiếm ( 0 ) Bộ lọc No Data minhtu.phucxuyen 2 [PERSON_NAME] lý giao …" at bounding box center [505, 255] width 1010 height 510
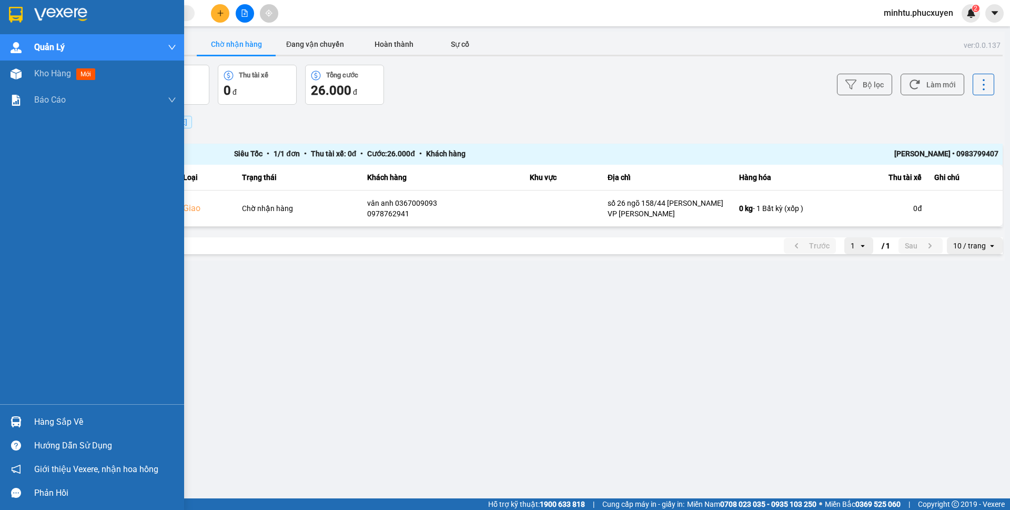
click at [19, 420] on img at bounding box center [16, 421] width 11 height 11
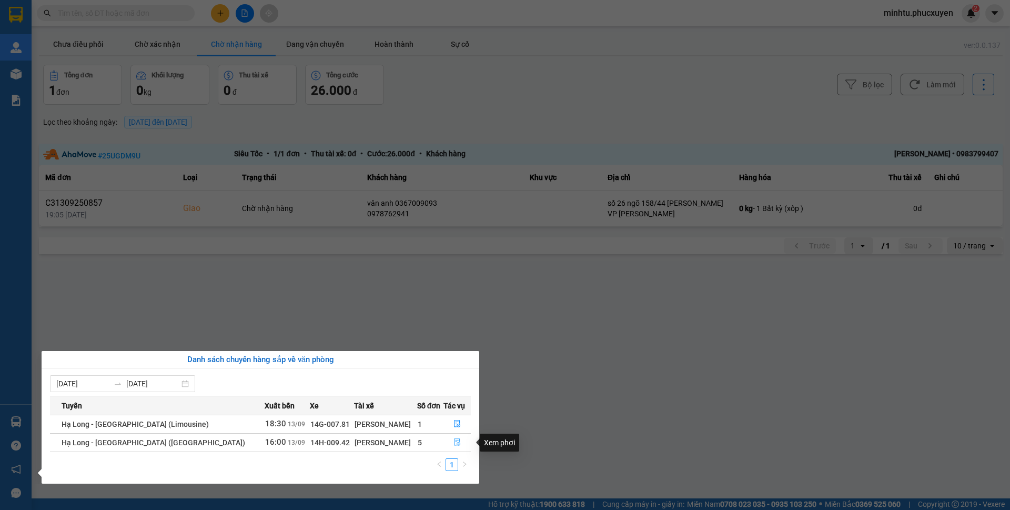
click at [448, 445] on button "button" at bounding box center [457, 442] width 27 height 17
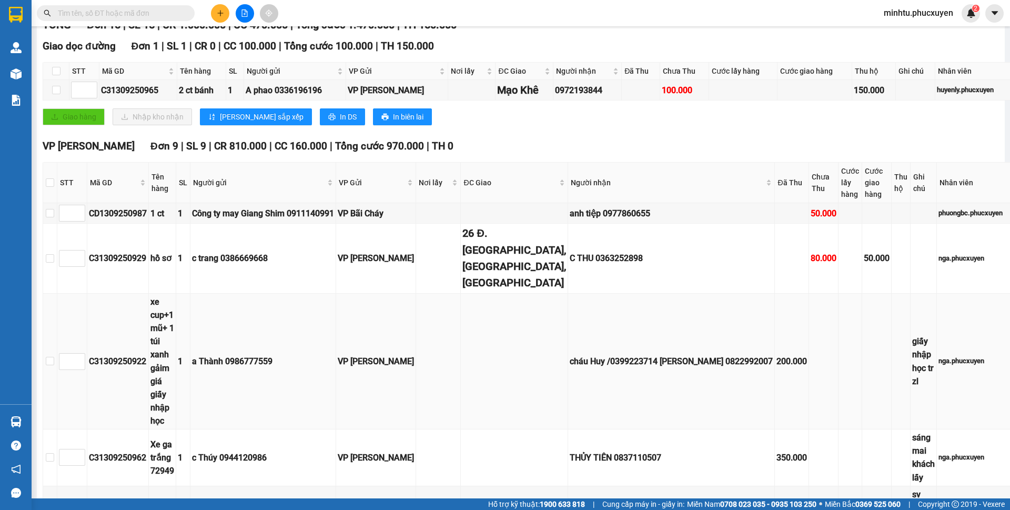
scroll to position [500, 0]
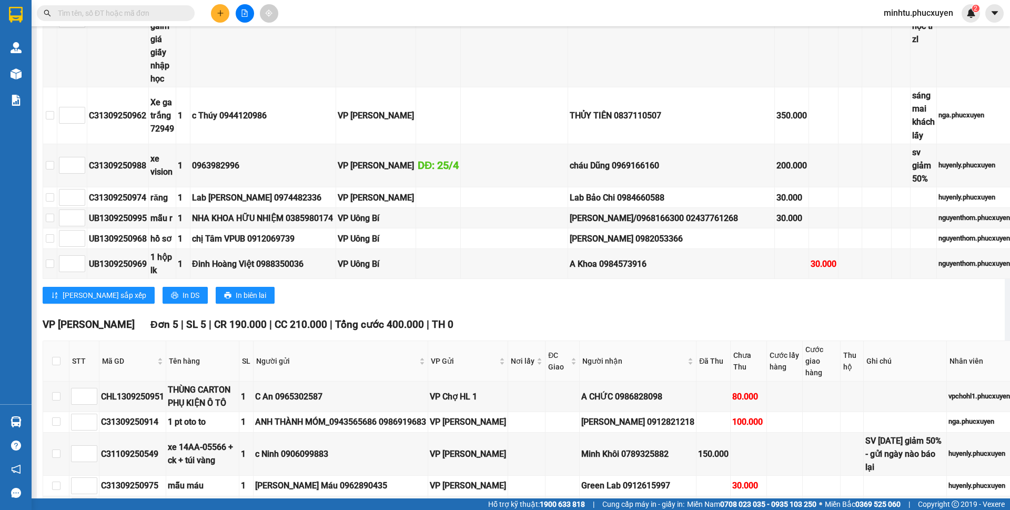
click at [840, 317] on div "VP [PERSON_NAME] Đơn 5 | SL 5 | CR 190.000 | CC 210.000 | Tổng cước 400.000 | T…" at bounding box center [528, 325] width 970 height 16
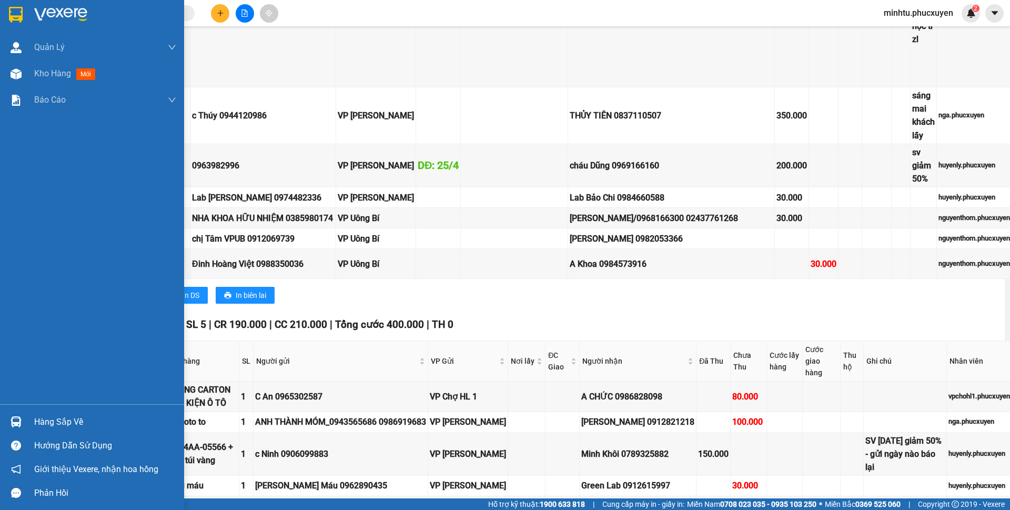
click at [23, 422] on div at bounding box center [16, 422] width 18 height 18
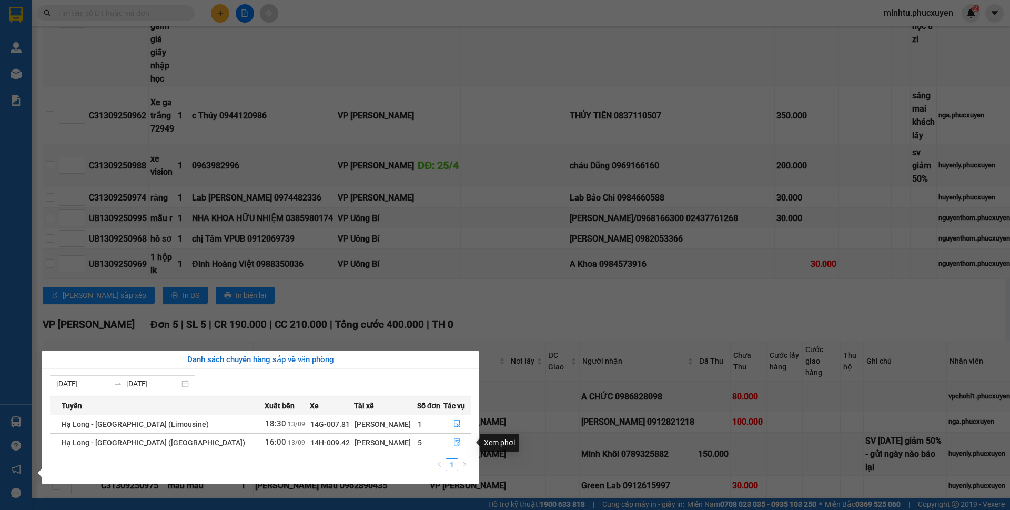
click at [454, 442] on icon "file-done" at bounding box center [457, 442] width 6 height 7
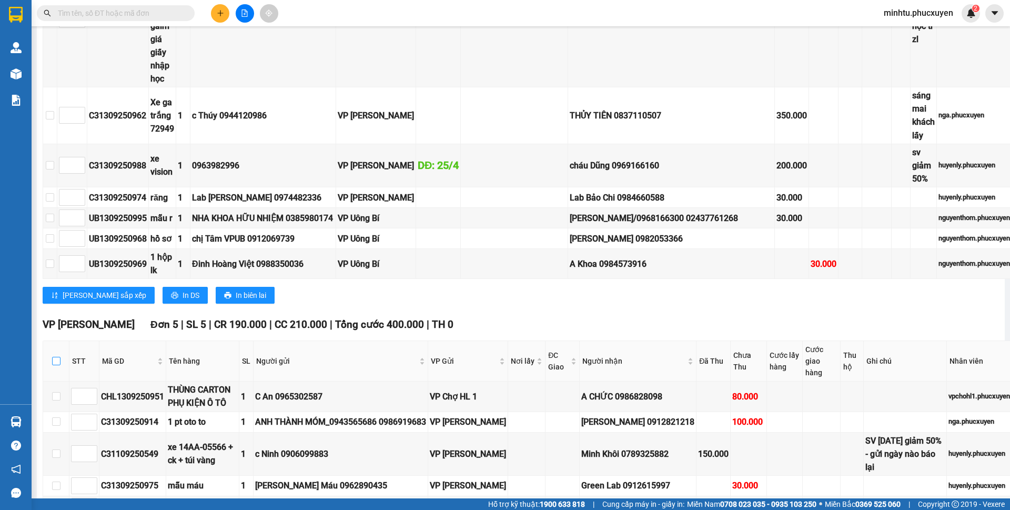
click at [58, 357] on input "checkbox" at bounding box center [56, 361] width 8 height 8
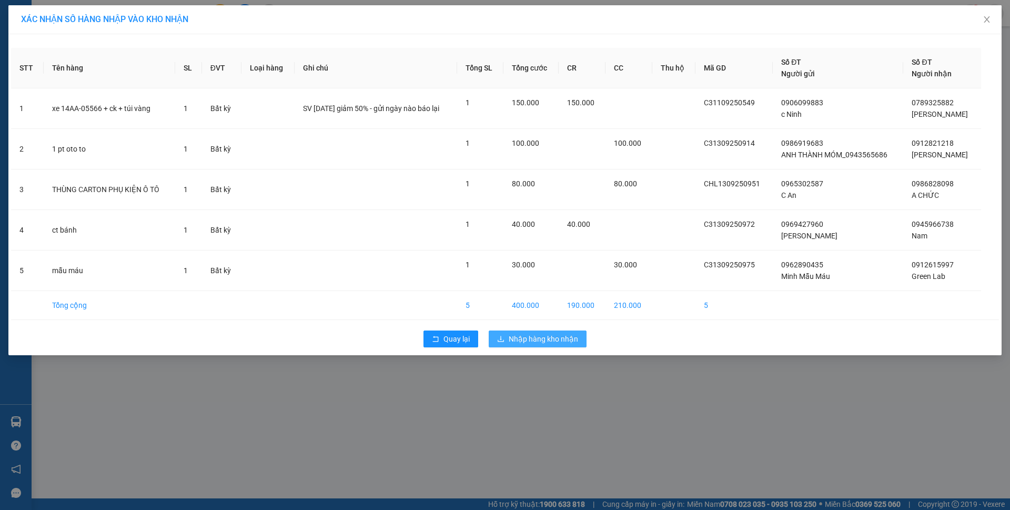
click at [528, 341] on span "Nhập hàng kho nhận" at bounding box center [543, 339] width 69 height 12
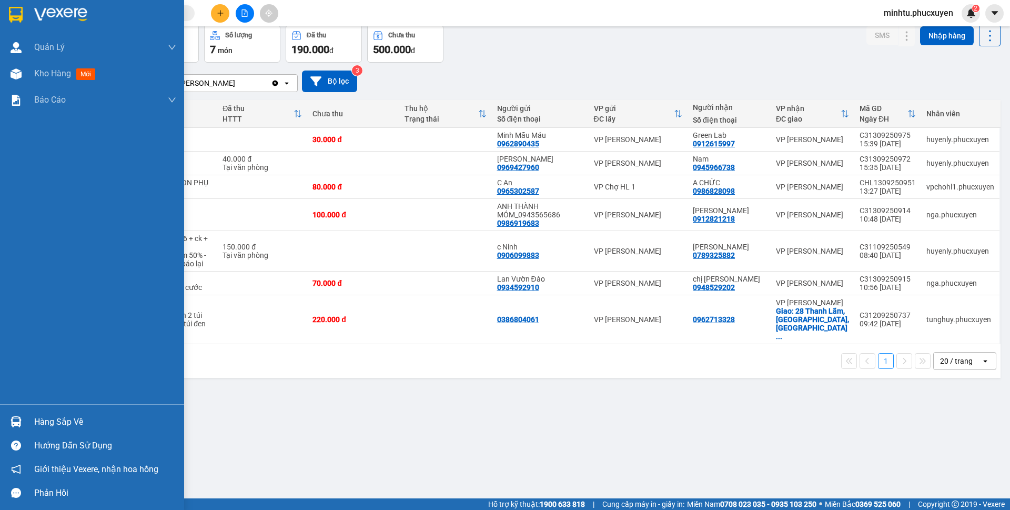
click at [28, 421] on div "Hàng sắp về" at bounding box center [92, 422] width 184 height 24
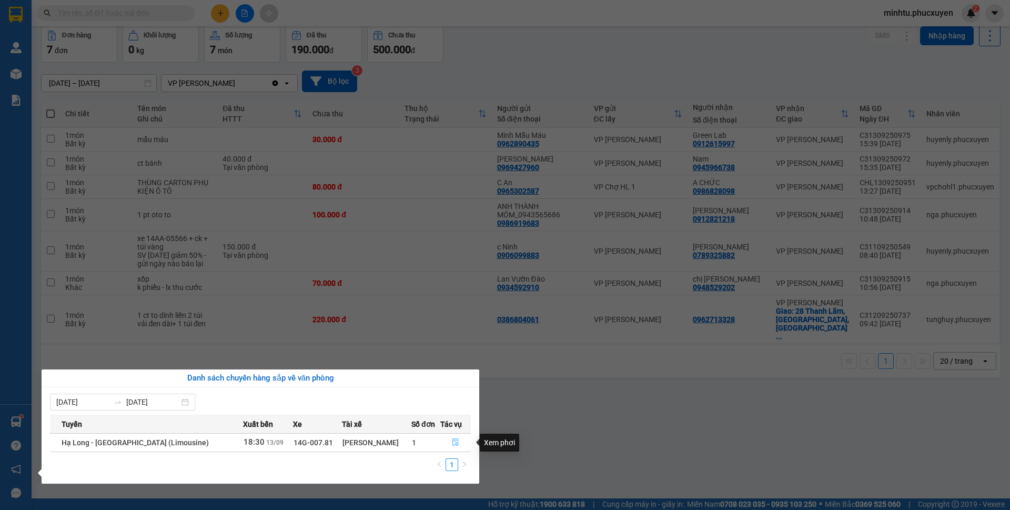
click at [444, 437] on button "button" at bounding box center [455, 442] width 29 height 17
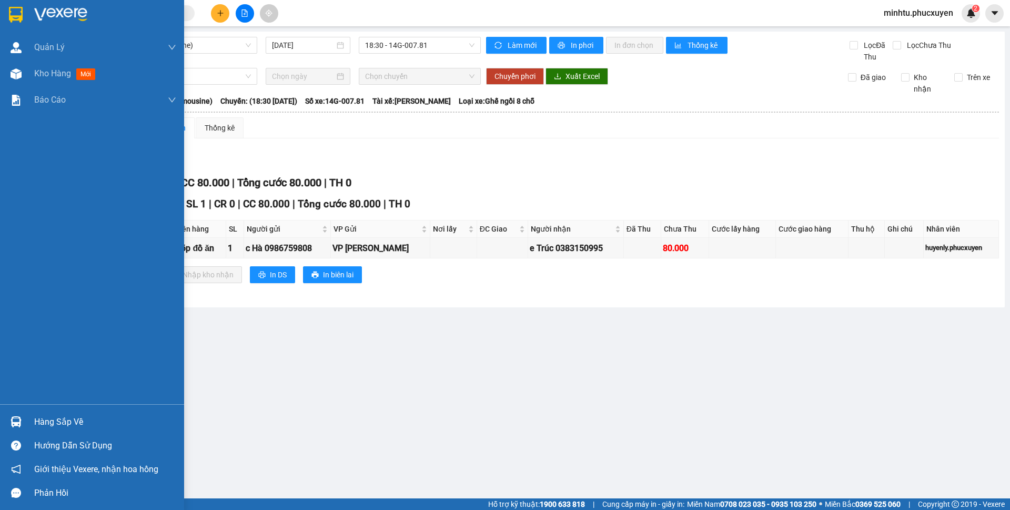
click at [22, 422] on div at bounding box center [16, 422] width 18 height 18
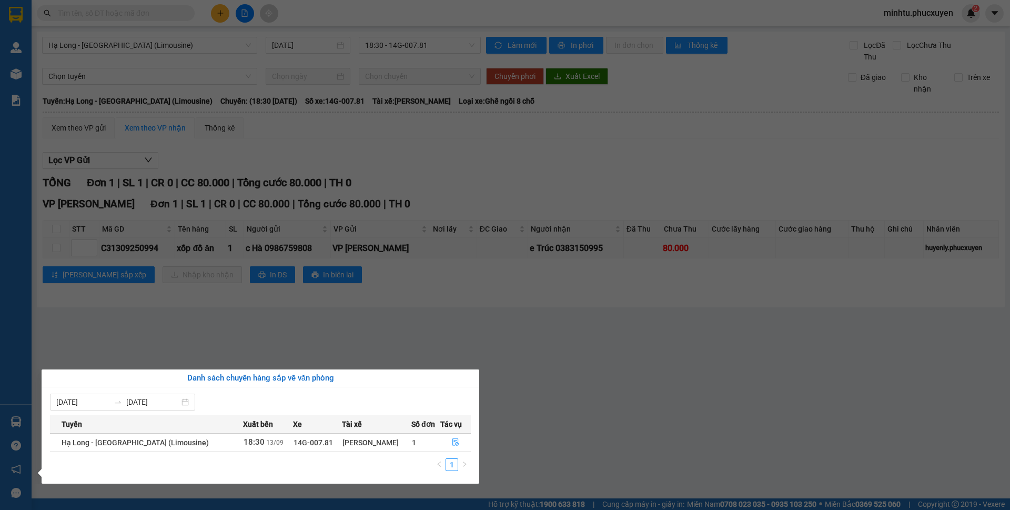
click at [474, 300] on section "Kết quả tìm kiếm ( 0 ) Bộ lọc No Data minhtu.phucxuyen 2 [PERSON_NAME] lý giao …" at bounding box center [505, 255] width 1010 height 510
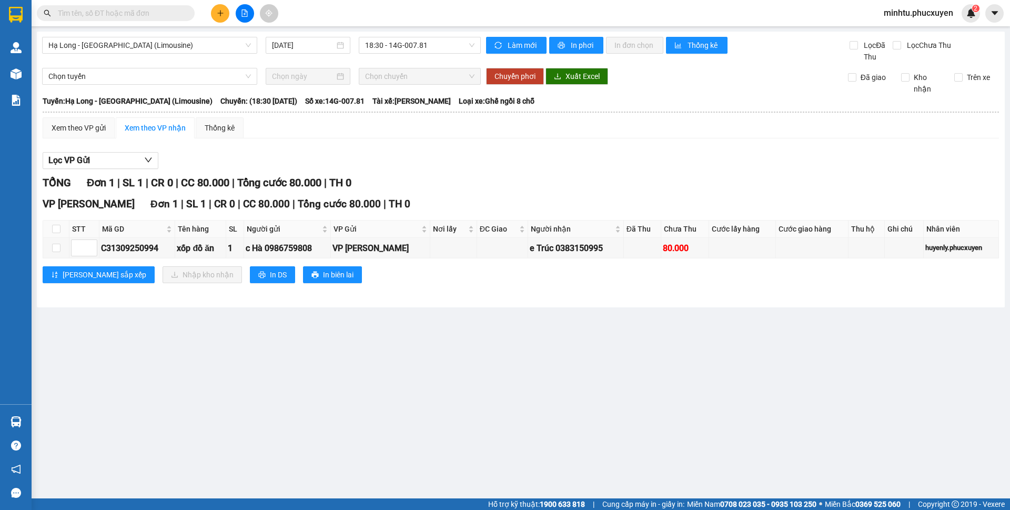
click at [35, 418] on main "Hạ Long - [GEOGRAPHIC_DATA] (Limousine) [DATE] 18:30 - 14G-007.81 Làm mới In ph…" at bounding box center [505, 249] width 1010 height 498
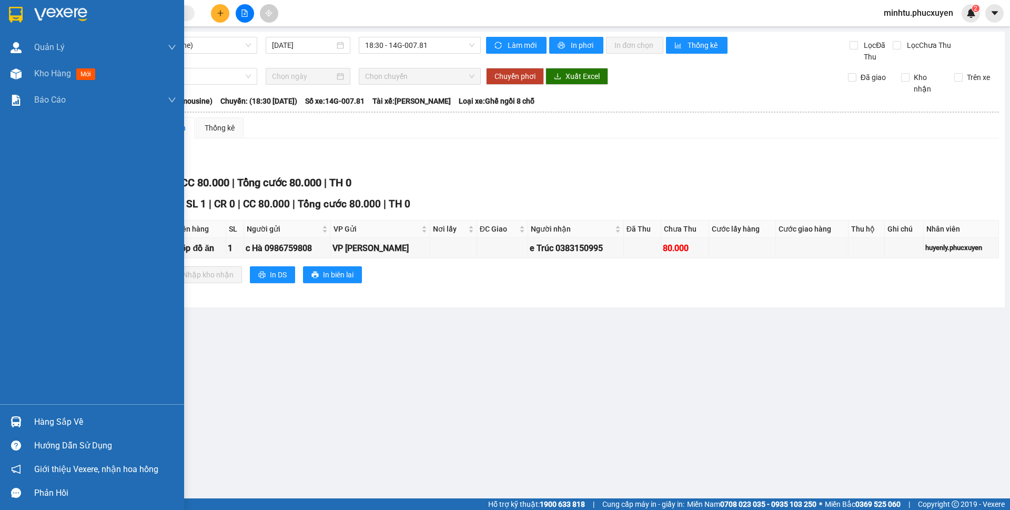
click at [26, 419] on div "Hàng sắp về" at bounding box center [92, 422] width 184 height 24
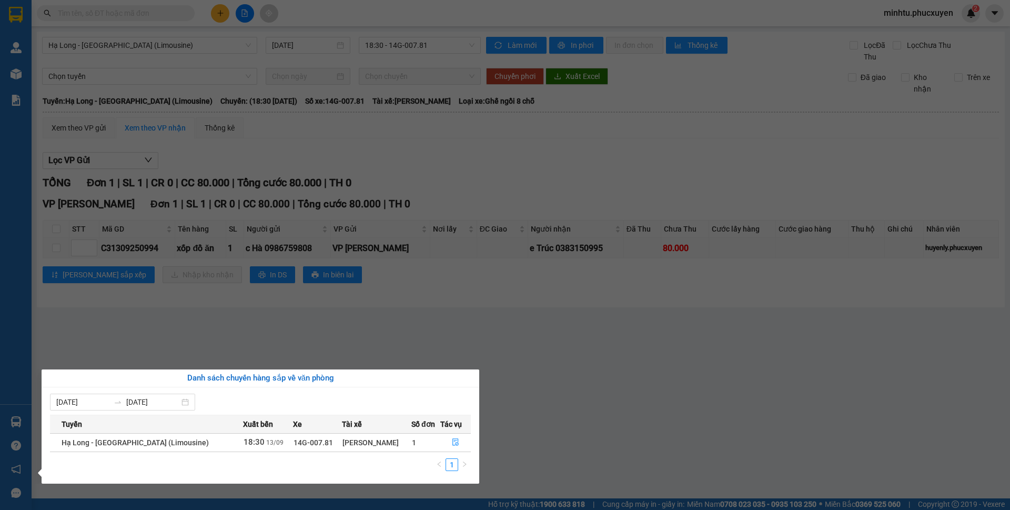
click at [195, 365] on section "Kết quả tìm kiếm ( 0 ) Bộ lọc No Data minhtu.phucxuyen 2 [PERSON_NAME] lý giao …" at bounding box center [505, 255] width 1010 height 510
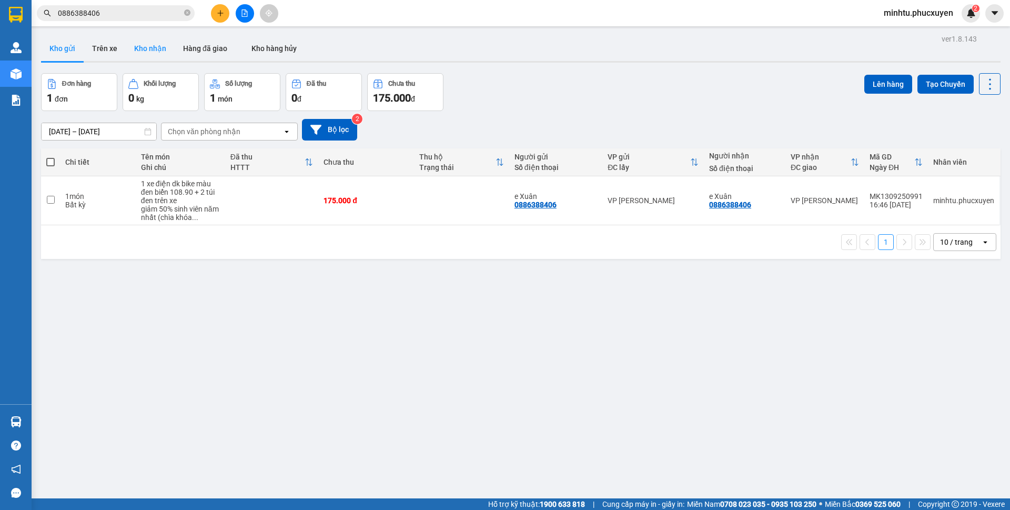
click at [148, 51] on button "Kho nhận" at bounding box center [150, 48] width 49 height 25
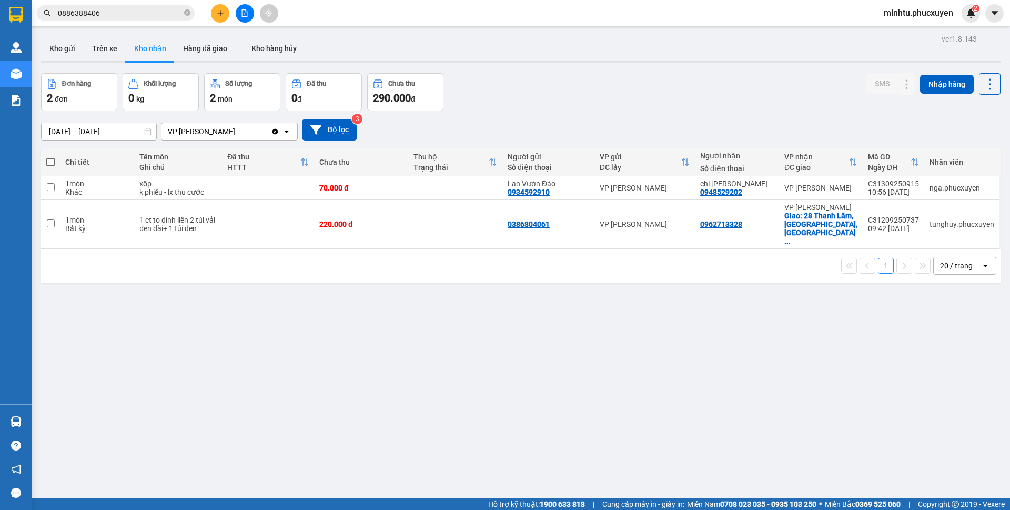
click at [619, 275] on div "ver 1.8.143 Kho gửi Trên xe Kho nhận Hàng đã giao Kho hàng hủy Đơn hàng 2 đơn K…" at bounding box center [521, 287] width 968 height 510
click at [64, 45] on button "Kho gửi" at bounding box center [62, 48] width 43 height 25
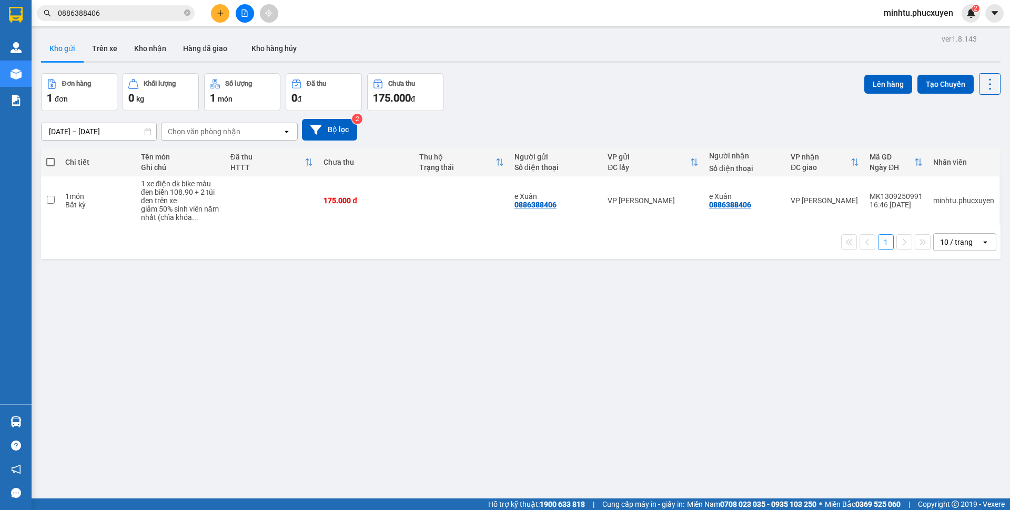
click at [154, 53] on button "Kho nhận" at bounding box center [150, 48] width 49 height 25
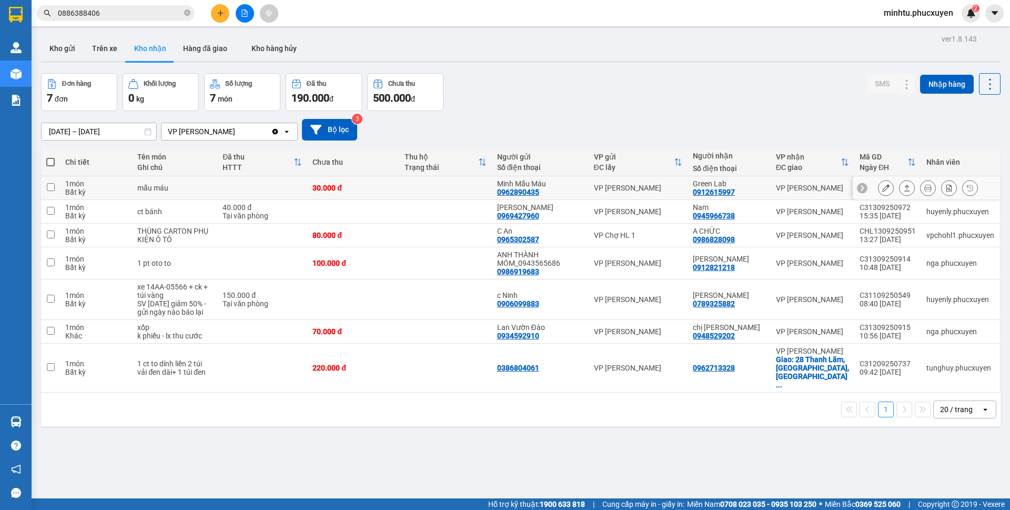
click at [879, 191] on button at bounding box center [886, 188] width 15 height 18
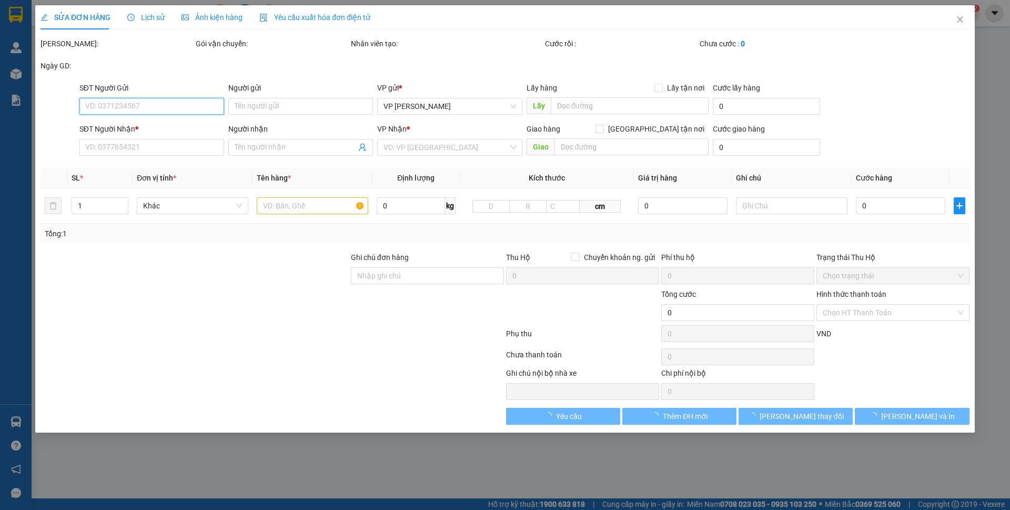
type input "0962890435"
type input "Minh Mẫu Máu"
type input "0912615997"
type input "Green Lab"
type input "30.000"
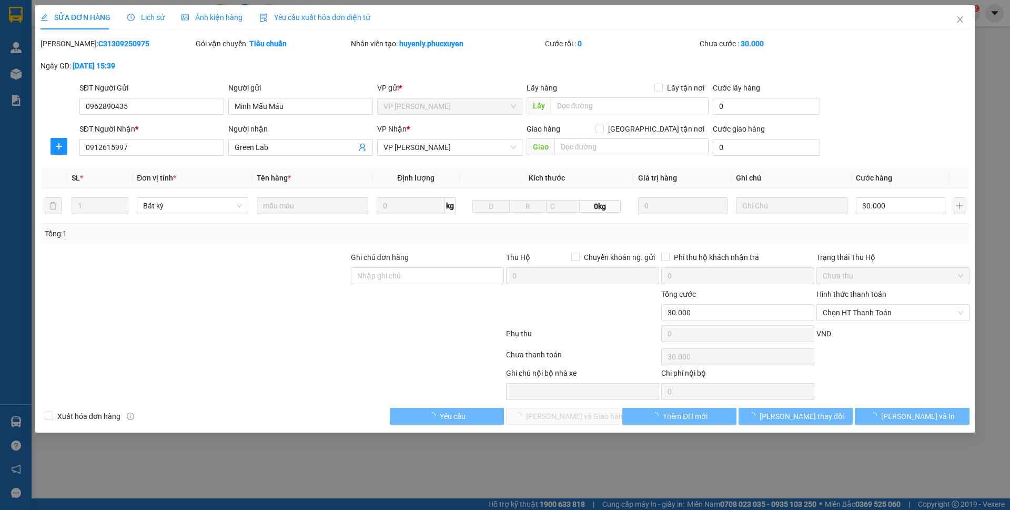
click at [849, 248] on div "Total Paid Fee 0 Total UnPaid Fee 30.000 Cash Collection Total Fee Mã ĐH: C3130…" at bounding box center [505, 231] width 929 height 387
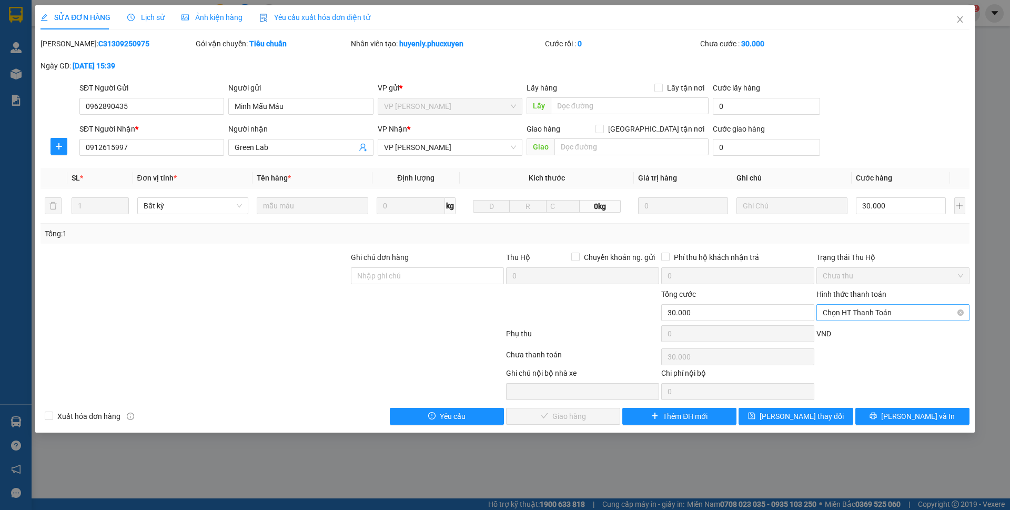
click at [872, 313] on span "Chọn HT Thanh Toán" at bounding box center [893, 313] width 141 height 16
click at [863, 329] on div "Tại văn phòng" at bounding box center [893, 334] width 141 height 12
type input "0"
drag, startPoint x: 593, startPoint y: 413, endPoint x: 624, endPoint y: 378, distance: 46.6
click at [592, 413] on span "[PERSON_NAME] và Giao hàng" at bounding box center [576, 416] width 101 height 12
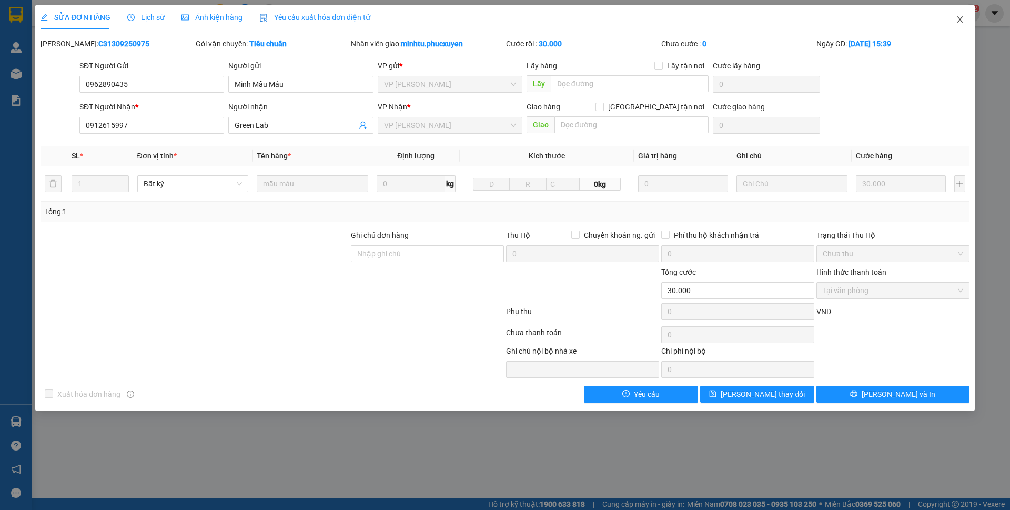
click at [964, 24] on span "Close" at bounding box center [960, 19] width 29 height 29
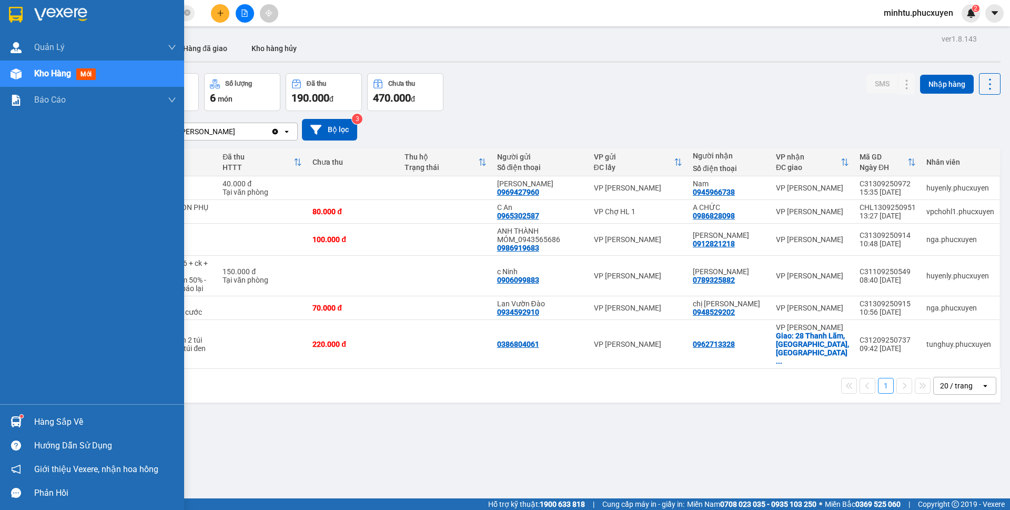
click at [25, 425] on div at bounding box center [16, 422] width 18 height 18
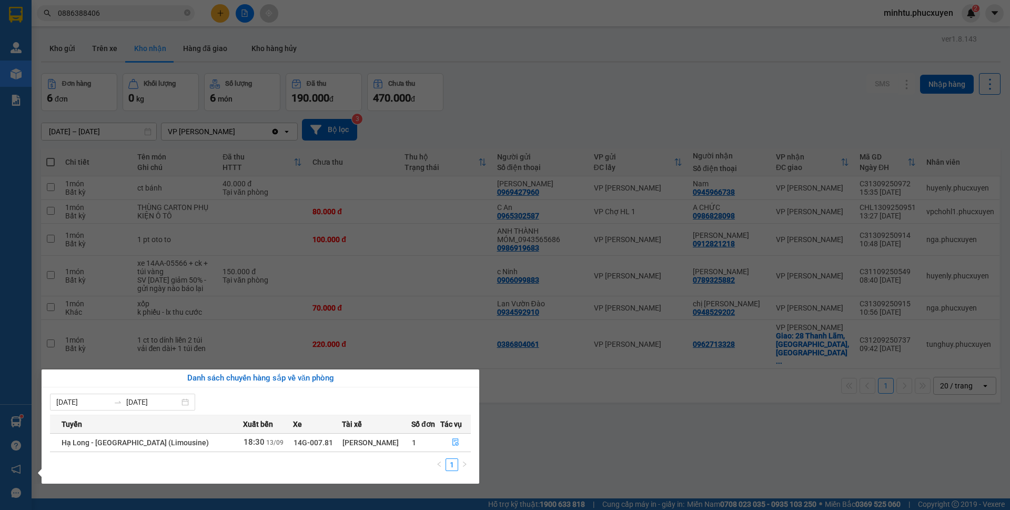
drag, startPoint x: 622, startPoint y: 460, endPoint x: 219, endPoint y: 509, distance: 405.0
click at [615, 463] on section "Kết quả tìm kiếm ( 2 ) Bộ lọc Mã ĐH Trạng thái Món hàng Thu hộ Tổng cước Chưa c…" at bounding box center [505, 255] width 1010 height 510
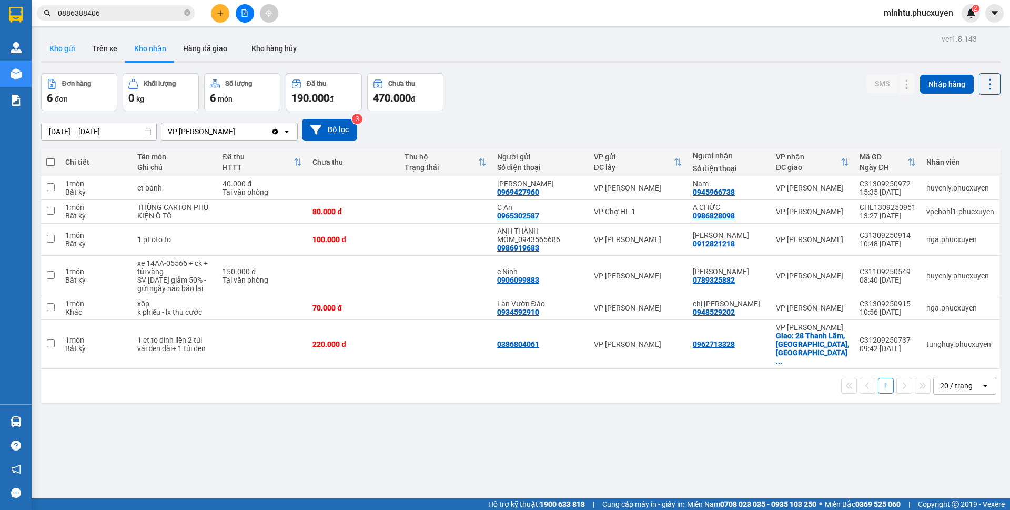
click at [62, 47] on button "Kho gửi" at bounding box center [62, 48] width 43 height 25
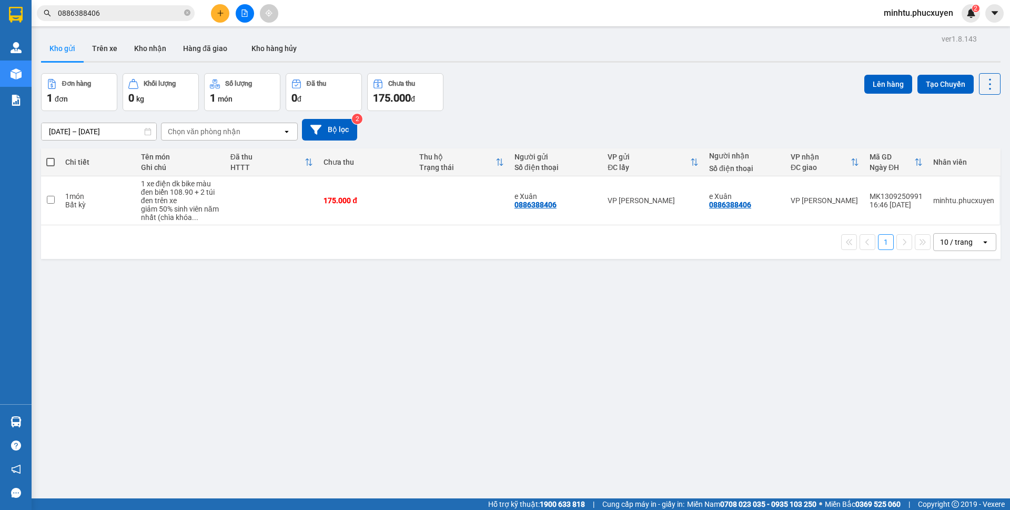
click at [151, 51] on button "Kho nhận" at bounding box center [150, 48] width 49 height 25
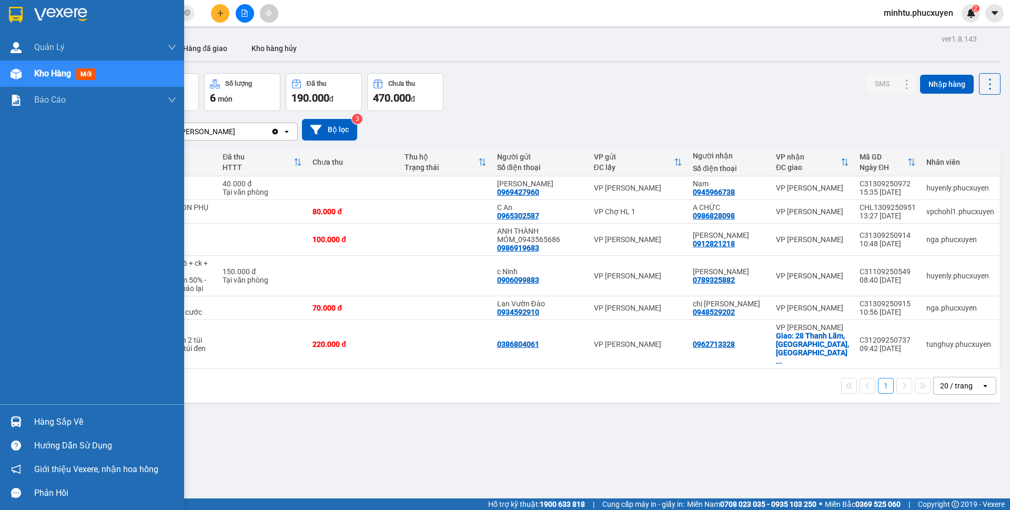
click at [26, 424] on div "Hàng sắp về" at bounding box center [92, 422] width 184 height 24
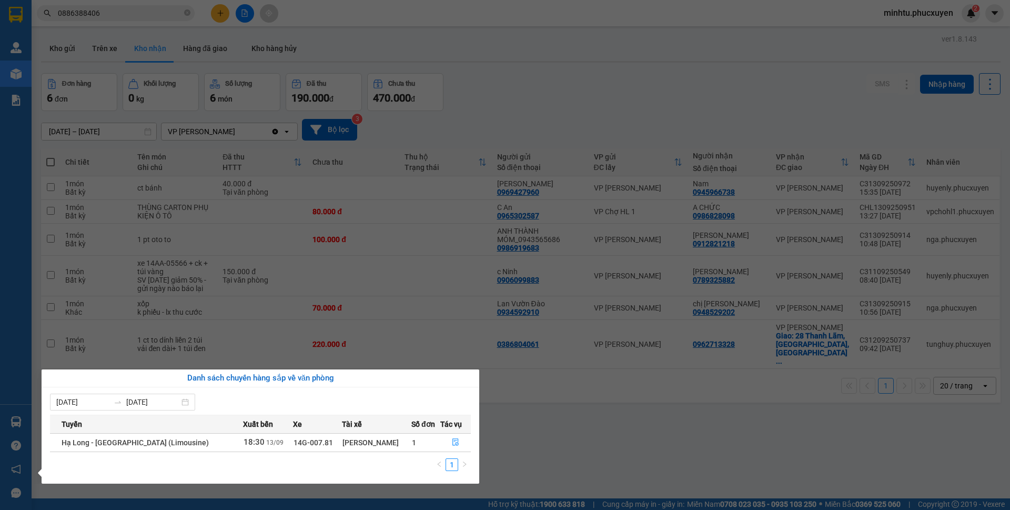
click at [570, 377] on section "Kết quả tìm kiếm ( 2 ) Bộ lọc Mã ĐH Trạng thái Món hàng Thu hộ Tổng cước Chưa c…" at bounding box center [505, 255] width 1010 height 510
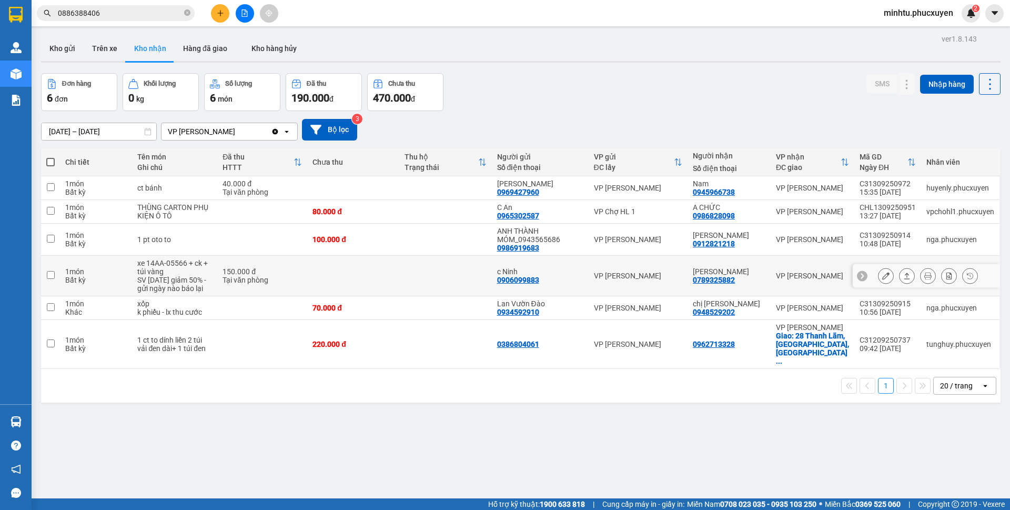
click at [883, 275] on icon at bounding box center [886, 275] width 7 height 7
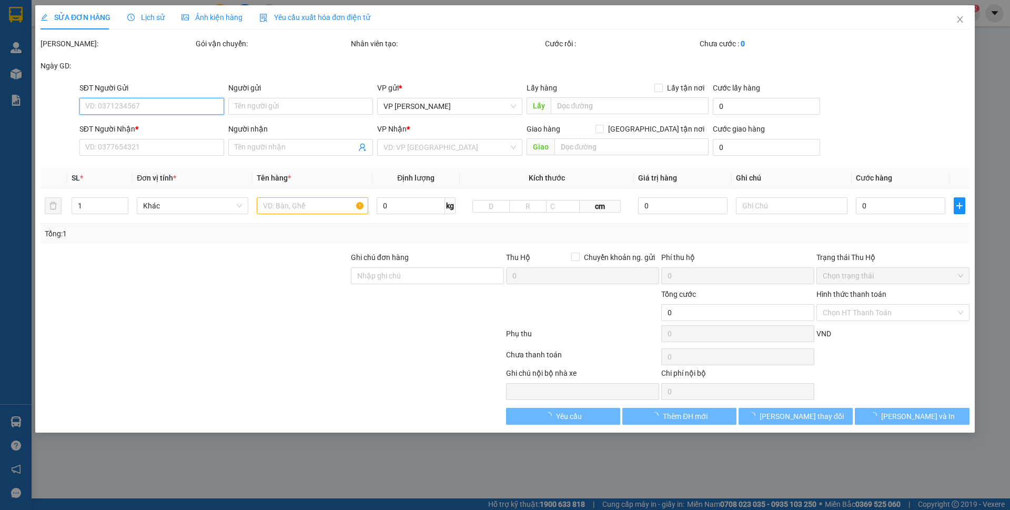
type input "0906099883"
type input "c Ninh"
type input "0789325882"
type input "[PERSON_NAME]"
type input "150.000"
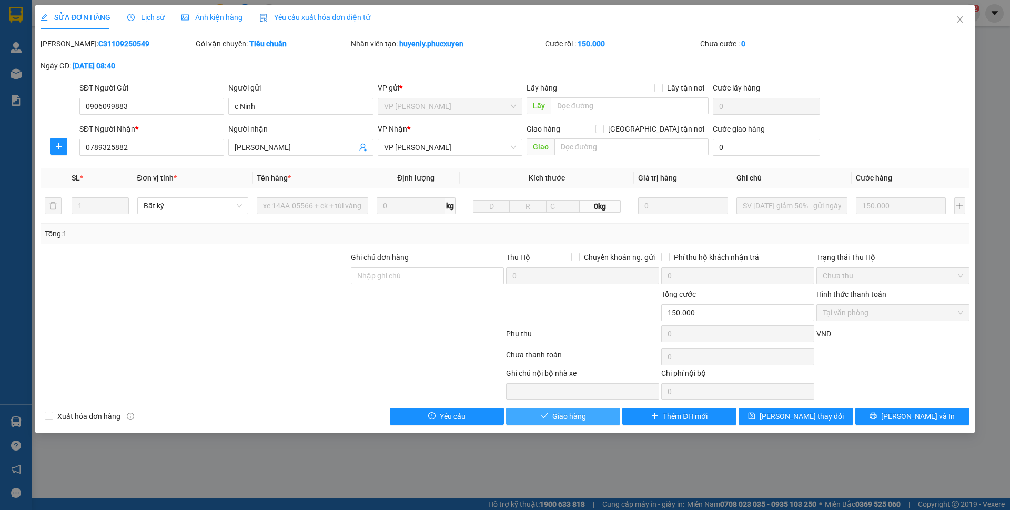
click at [590, 422] on button "Giao hàng" at bounding box center [563, 416] width 114 height 17
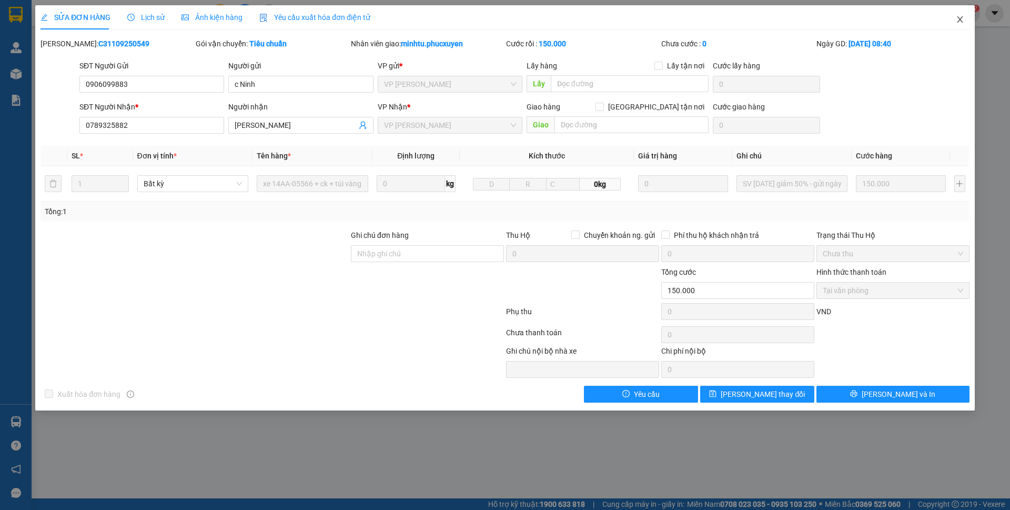
click at [963, 23] on icon "close" at bounding box center [960, 19] width 8 height 8
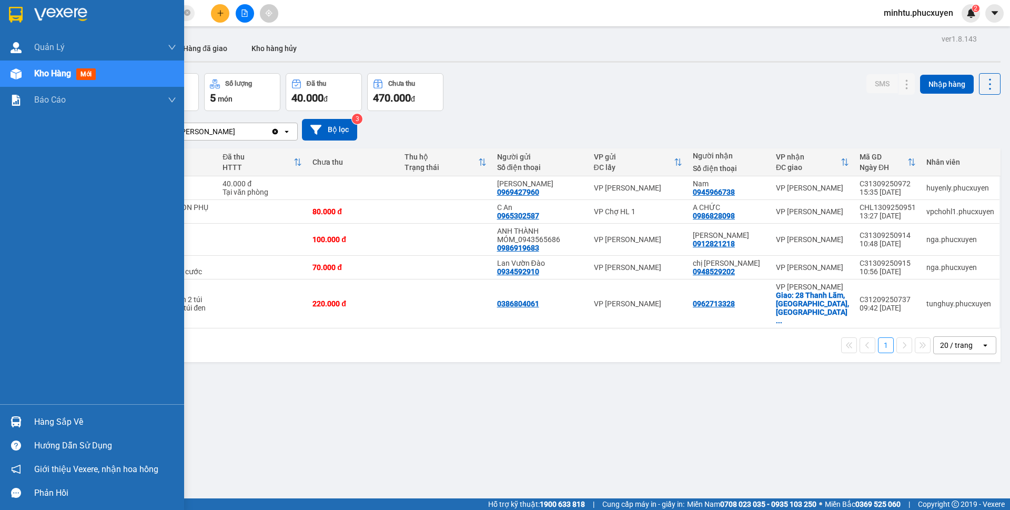
click at [57, 423] on div "Hàng sắp về" at bounding box center [105, 422] width 142 height 16
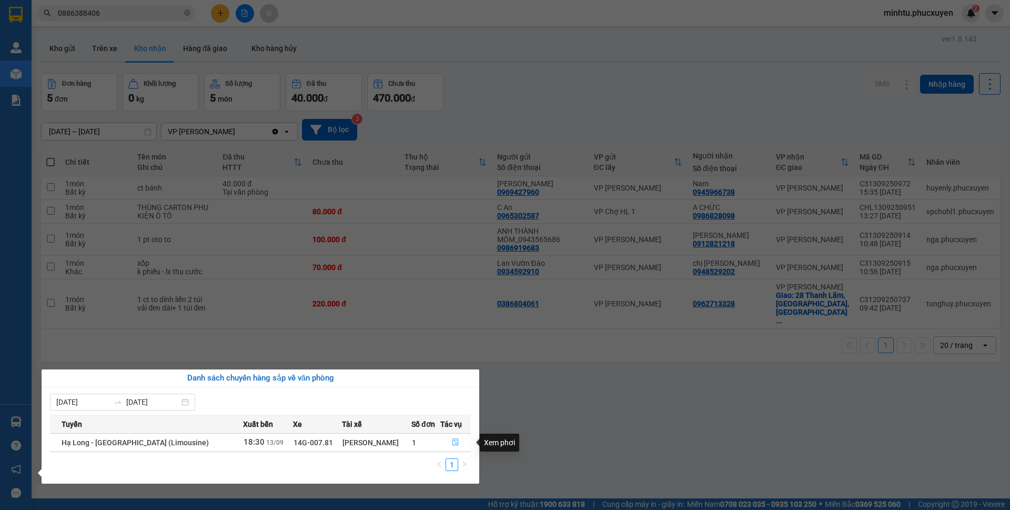
click at [454, 439] on icon "file-done" at bounding box center [455, 441] width 7 height 7
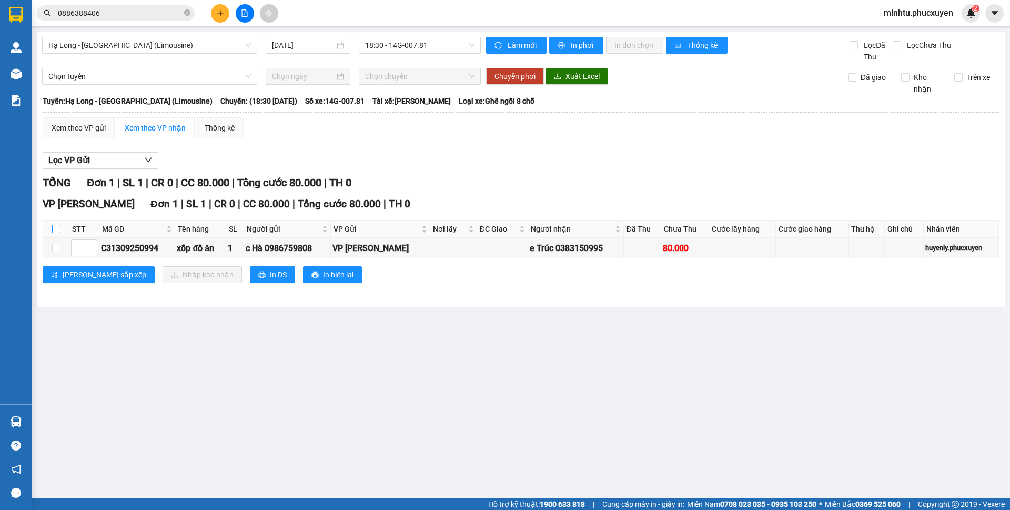
click at [59, 228] on input "checkbox" at bounding box center [56, 229] width 8 height 8
checkbox input "true"
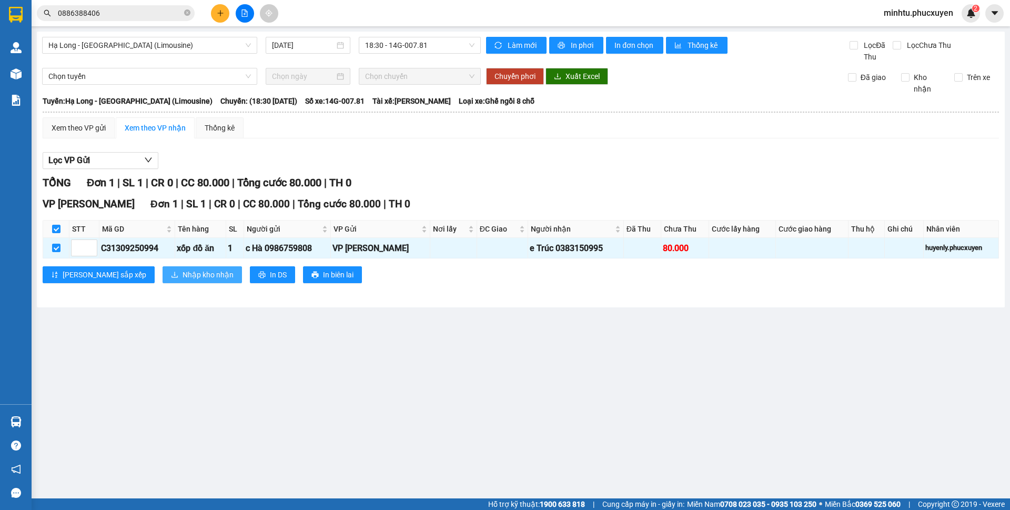
click at [186, 269] on span "Nhập kho nhận" at bounding box center [208, 275] width 51 height 12
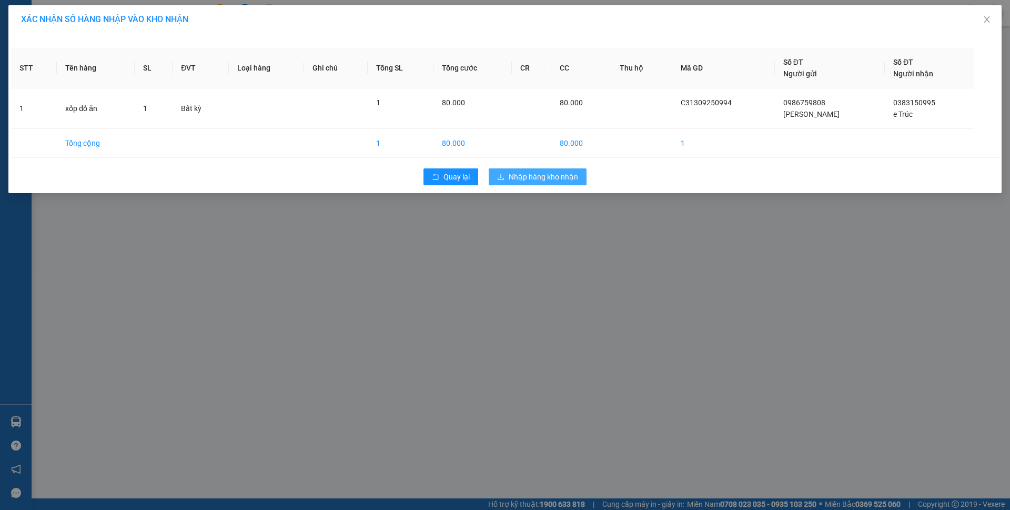
click at [517, 179] on span "Nhập hàng kho nhận" at bounding box center [543, 177] width 69 height 12
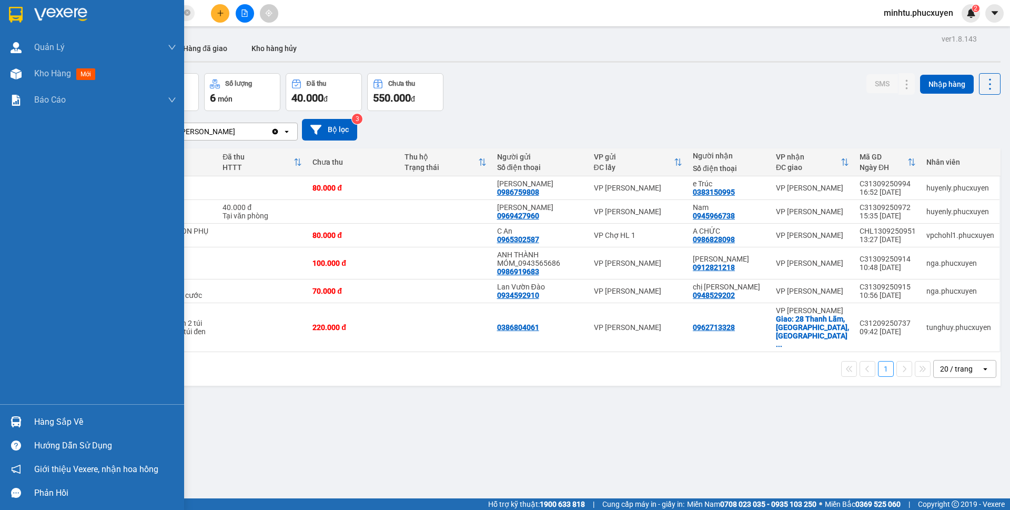
click at [24, 422] on div at bounding box center [16, 422] width 18 height 18
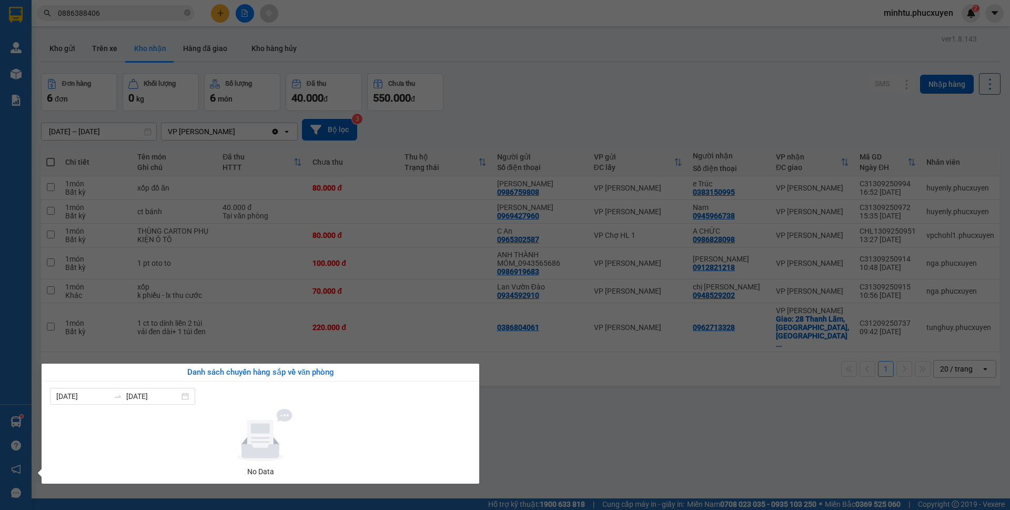
click at [480, 202] on section "Kết quả tìm kiếm ( 2 ) Bộ lọc Mã ĐH Trạng thái Món hàng Thu hộ Tổng cước Chưa c…" at bounding box center [505, 255] width 1010 height 510
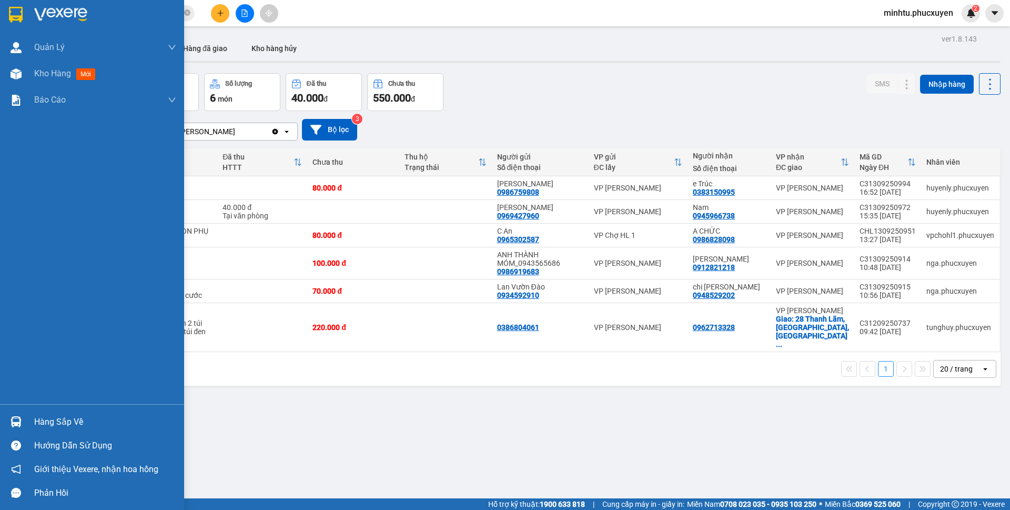
click at [22, 414] on div at bounding box center [16, 422] width 18 height 18
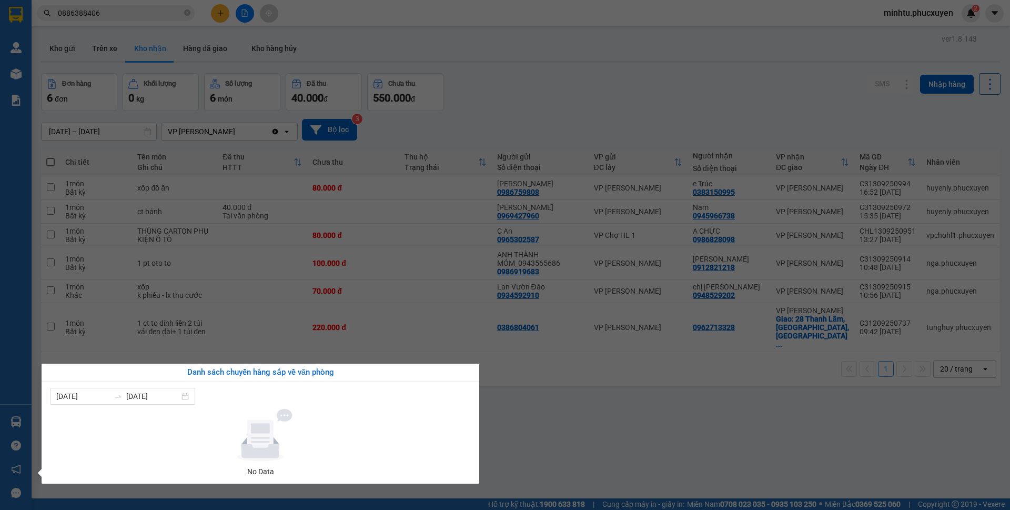
click at [576, 355] on section "Kết quả tìm kiếm ( 2 ) Bộ lọc Mã ĐH Trạng thái Món hàng Thu hộ Tổng cước Chưa c…" at bounding box center [505, 255] width 1010 height 510
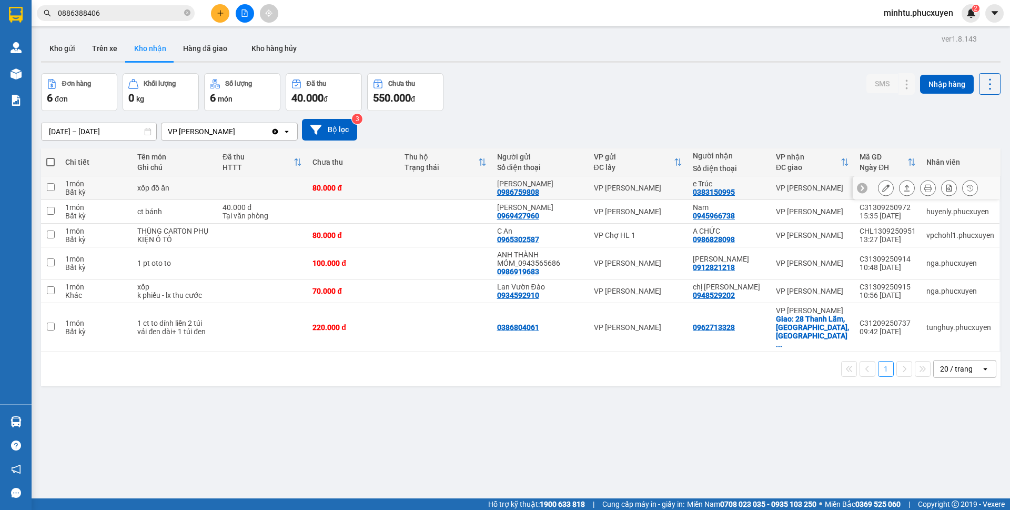
click at [883, 191] on icon at bounding box center [886, 187] width 7 height 7
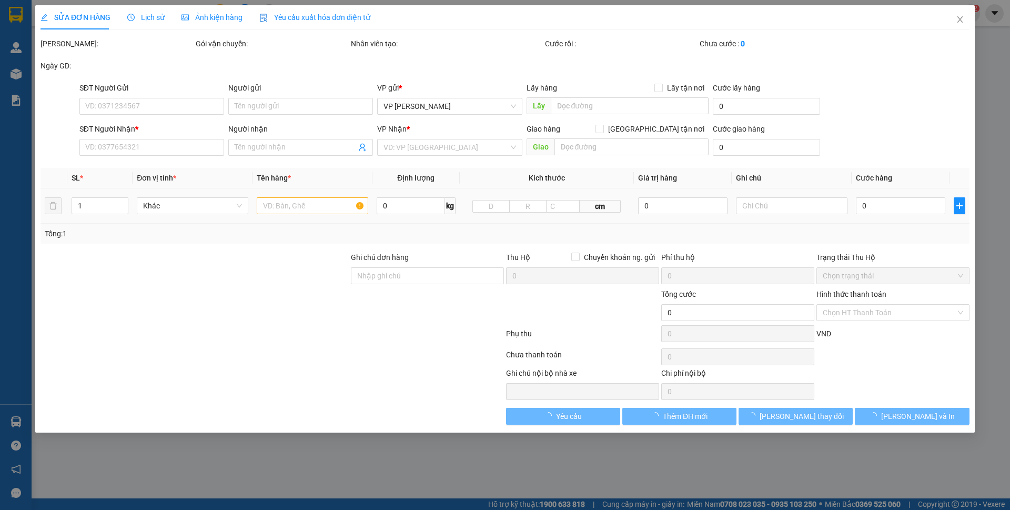
click at [885, 163] on div "Total Paid Fee Total UnPaid Fee Cash Collection Total Fee Mã ĐH: Gói vận chuyển…" at bounding box center [505, 231] width 929 height 387
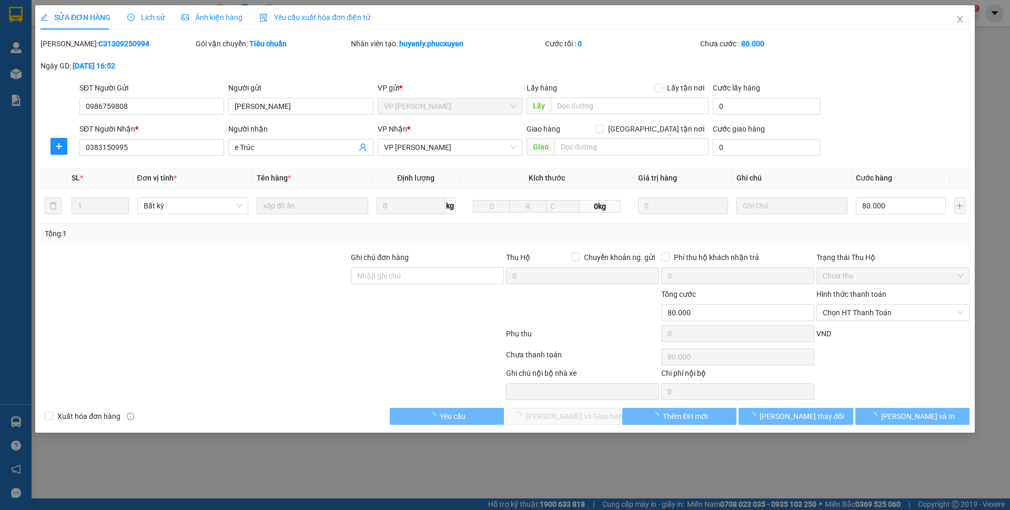
type input "0986759808"
type input "[PERSON_NAME]"
type input "0383150995"
type input "e Trúc"
type input "80.000"
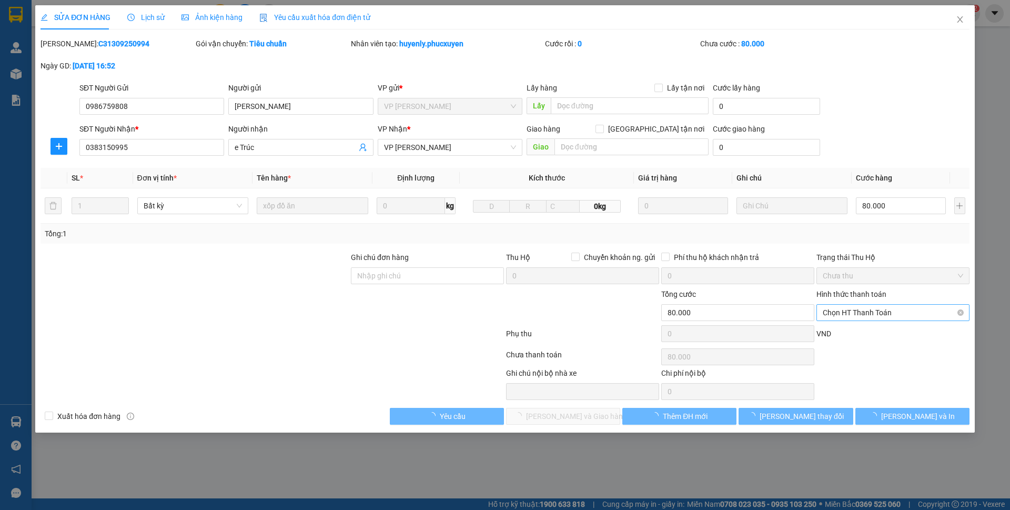
click at [895, 316] on span "Chọn HT Thanh Toán" at bounding box center [893, 313] width 141 height 16
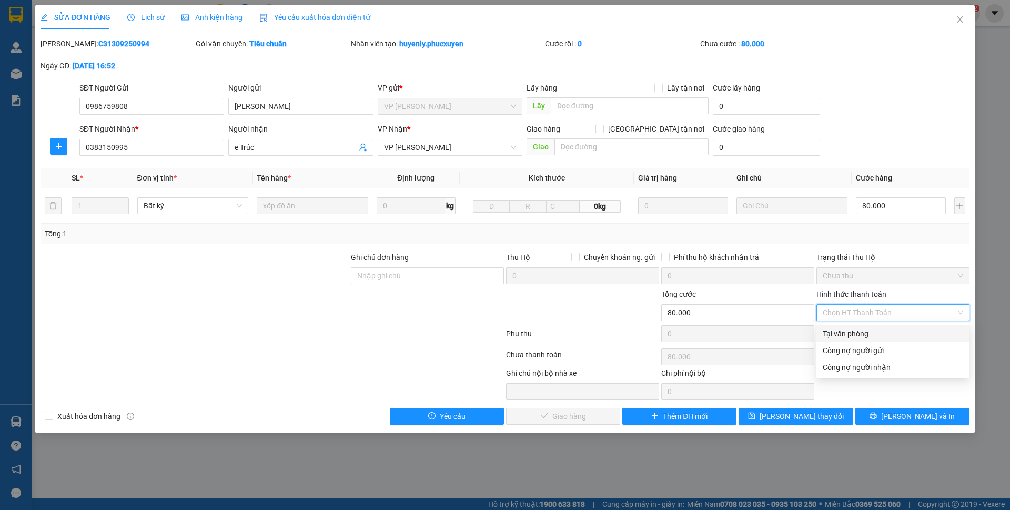
click at [865, 329] on div "Tại văn phòng" at bounding box center [893, 334] width 141 height 12
type input "0"
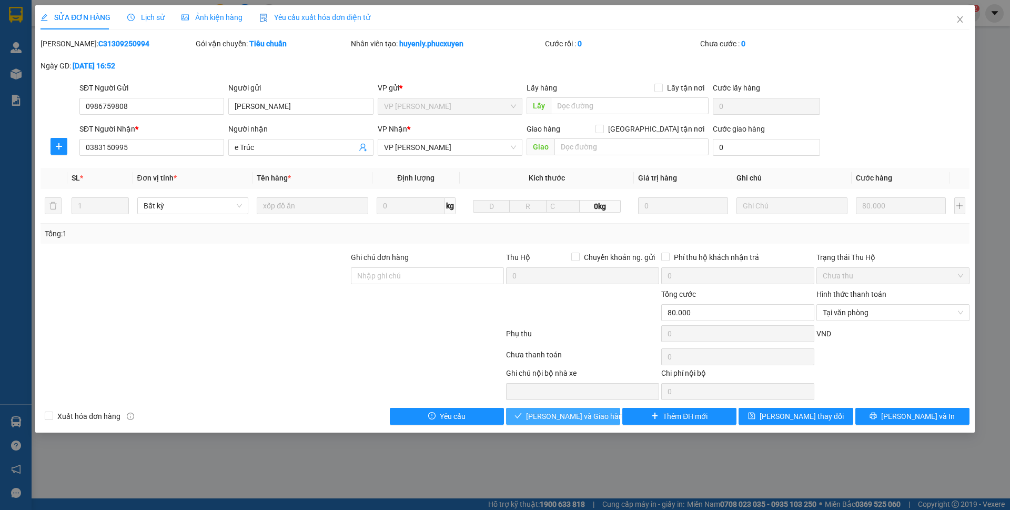
click at [592, 411] on span "[PERSON_NAME] và Giao hàng" at bounding box center [576, 416] width 101 height 12
